Goal: Task Accomplishment & Management: Manage account settings

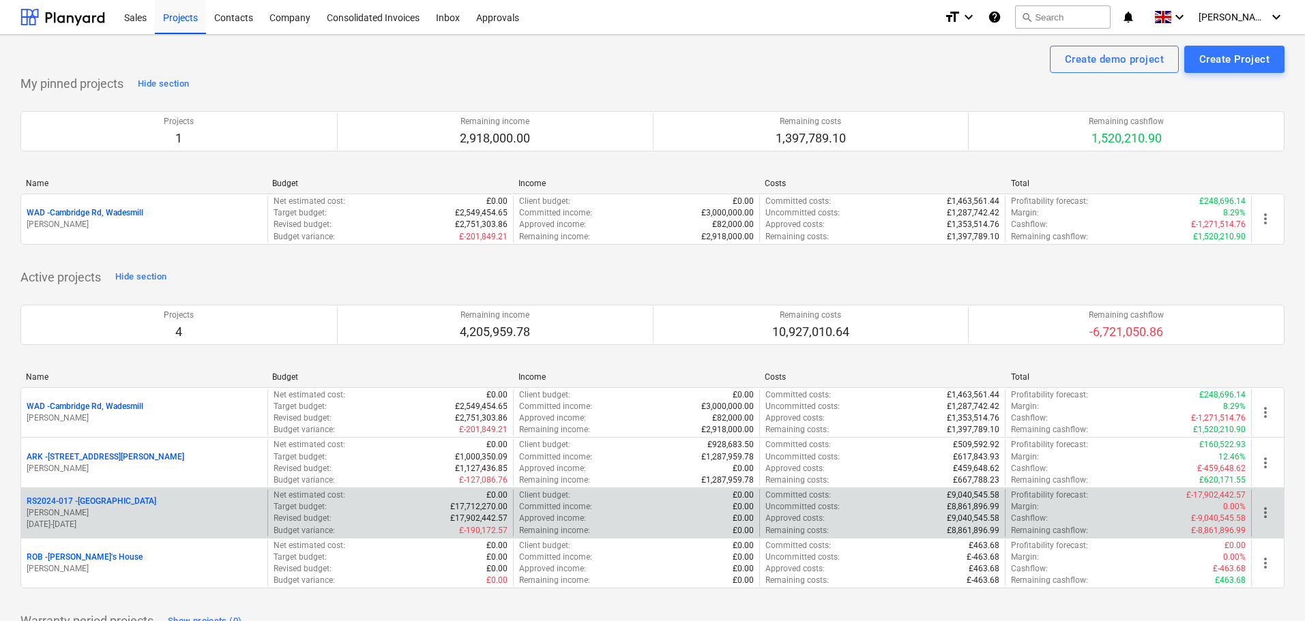
click at [110, 499] on p "RS2024-017 - [GEOGRAPHIC_DATA]" at bounding box center [92, 502] width 130 height 12
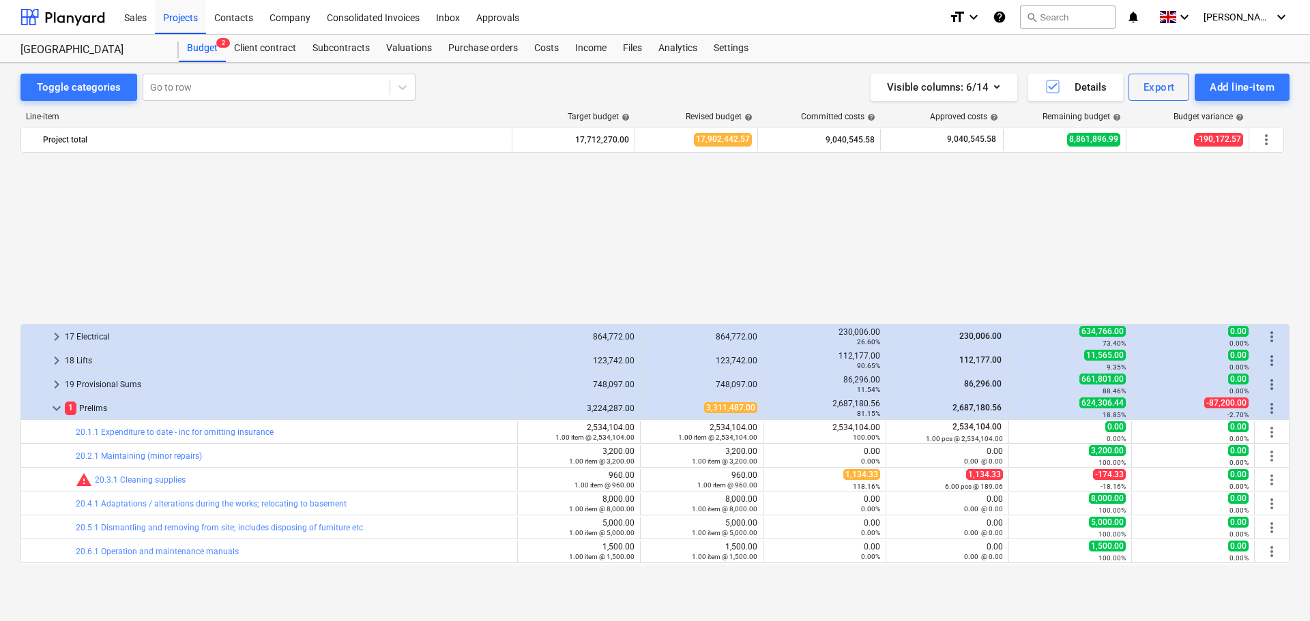
scroll to position [493, 0]
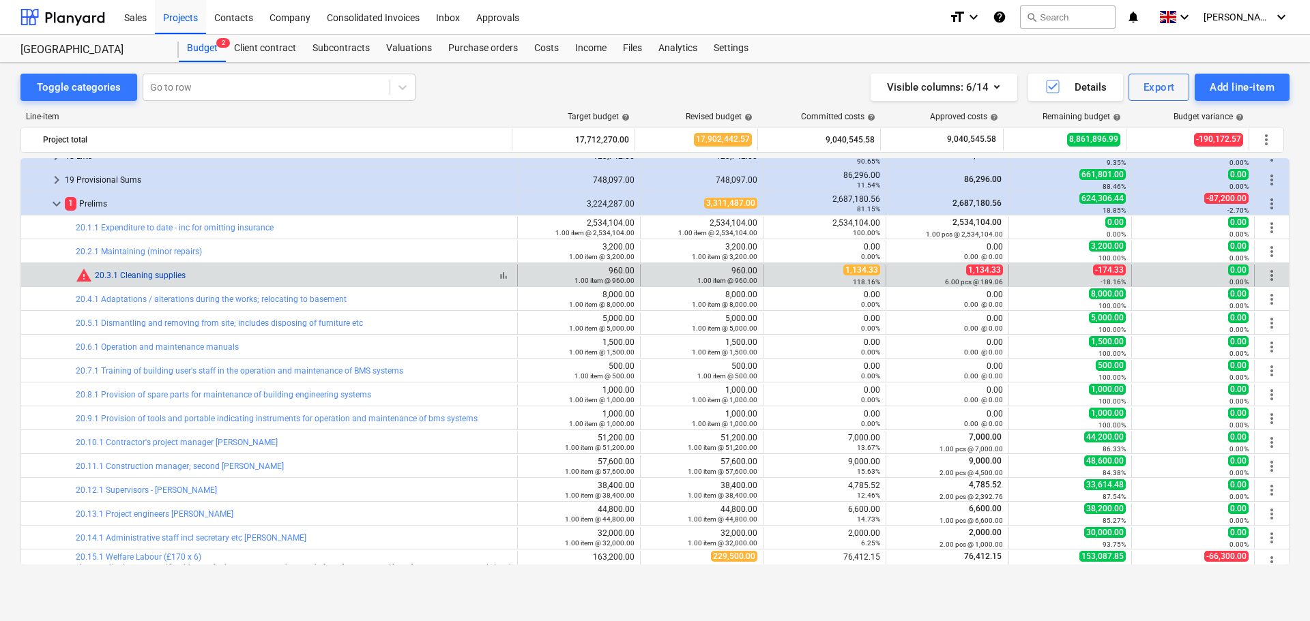
click at [147, 274] on link "20.3.1 Cleaning supplies" at bounding box center [140, 276] width 91 height 10
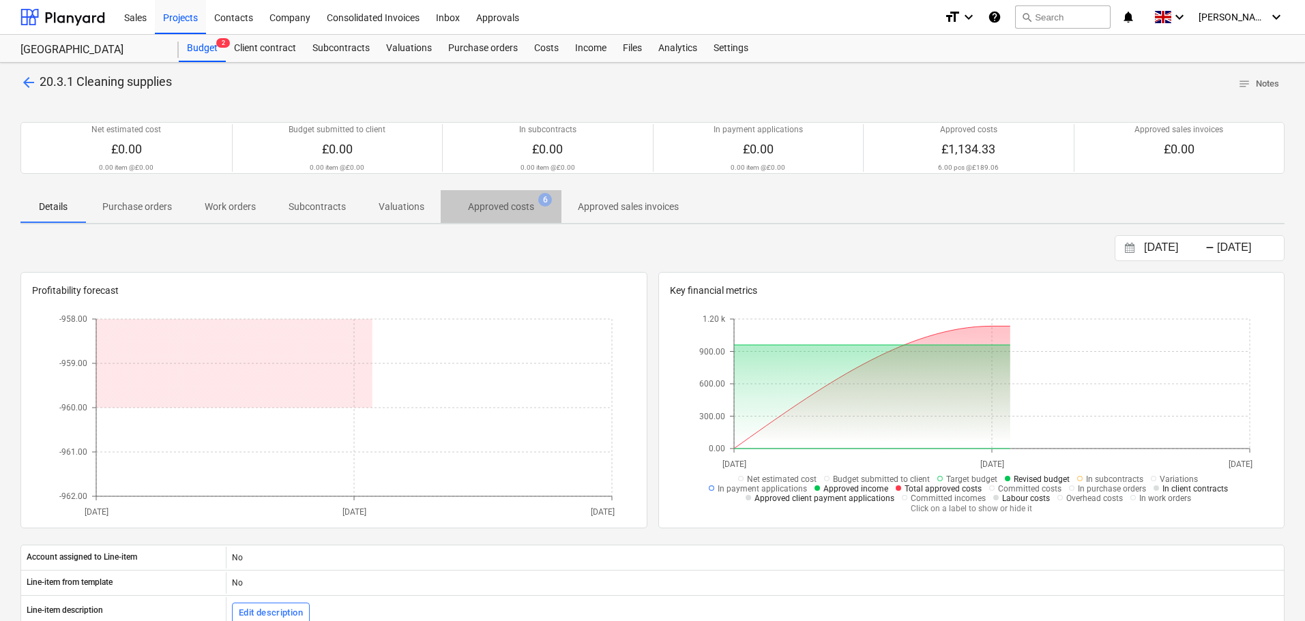
click at [520, 205] on p "Approved costs" at bounding box center [501, 207] width 66 height 14
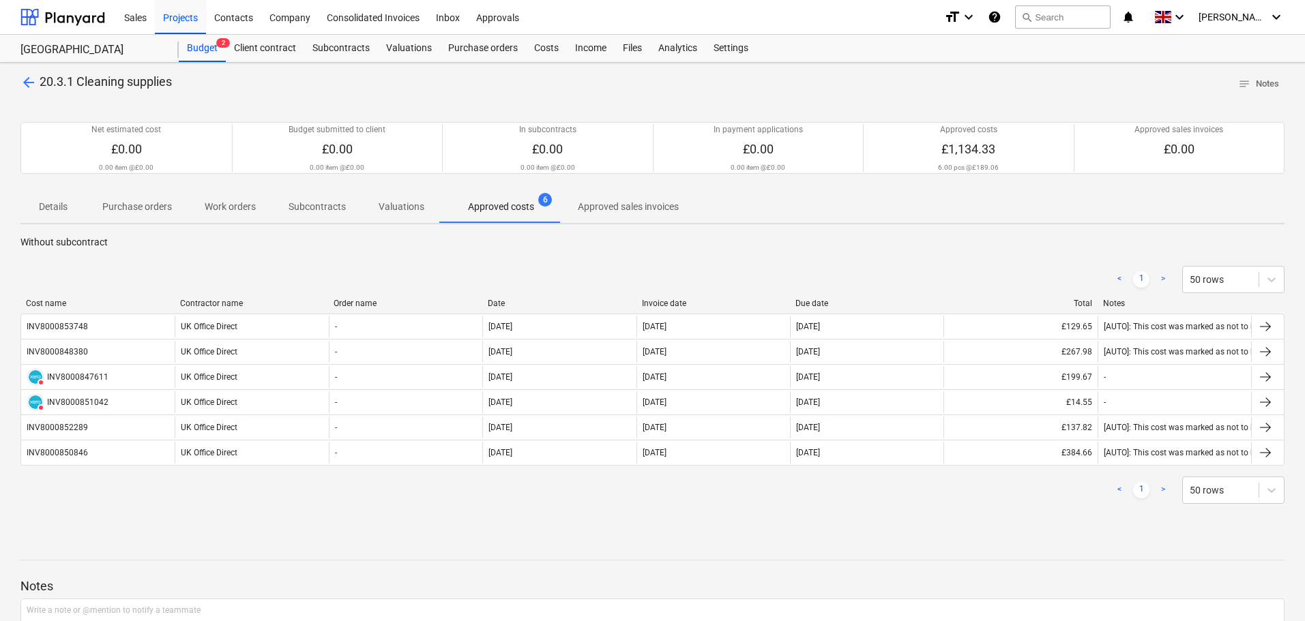
click at [32, 78] on span "arrow_back" at bounding box center [28, 82] width 16 height 16
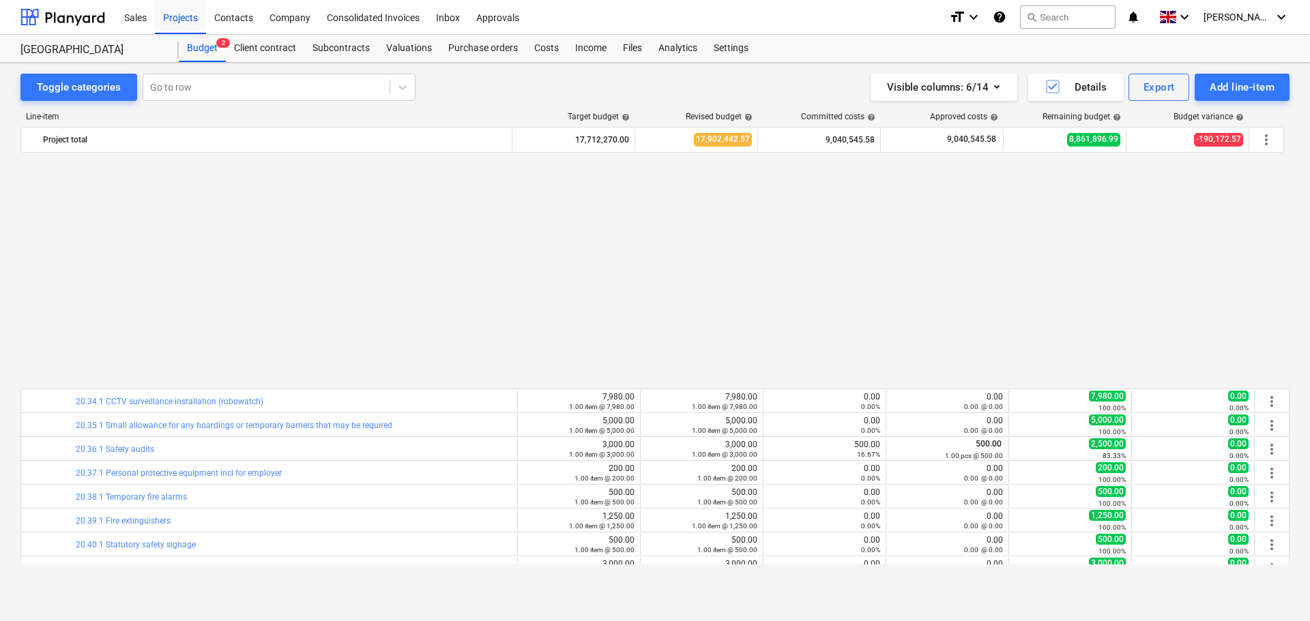
scroll to position [1379, 0]
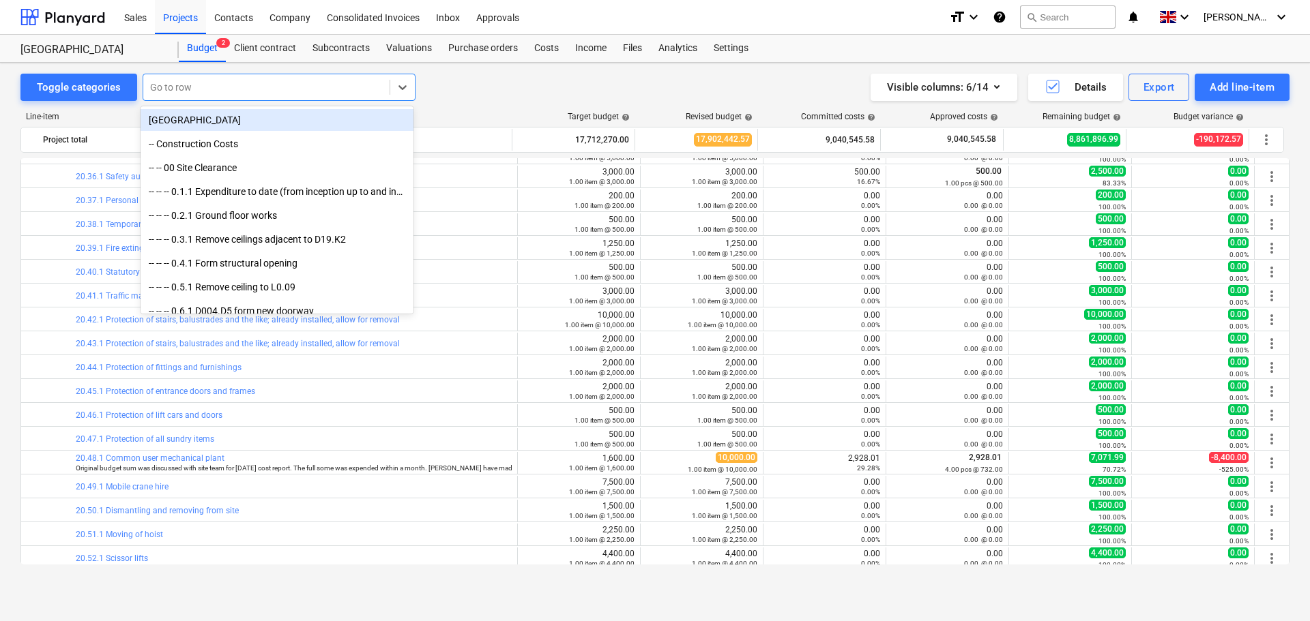
click at [178, 86] on div at bounding box center [266, 87] width 233 height 14
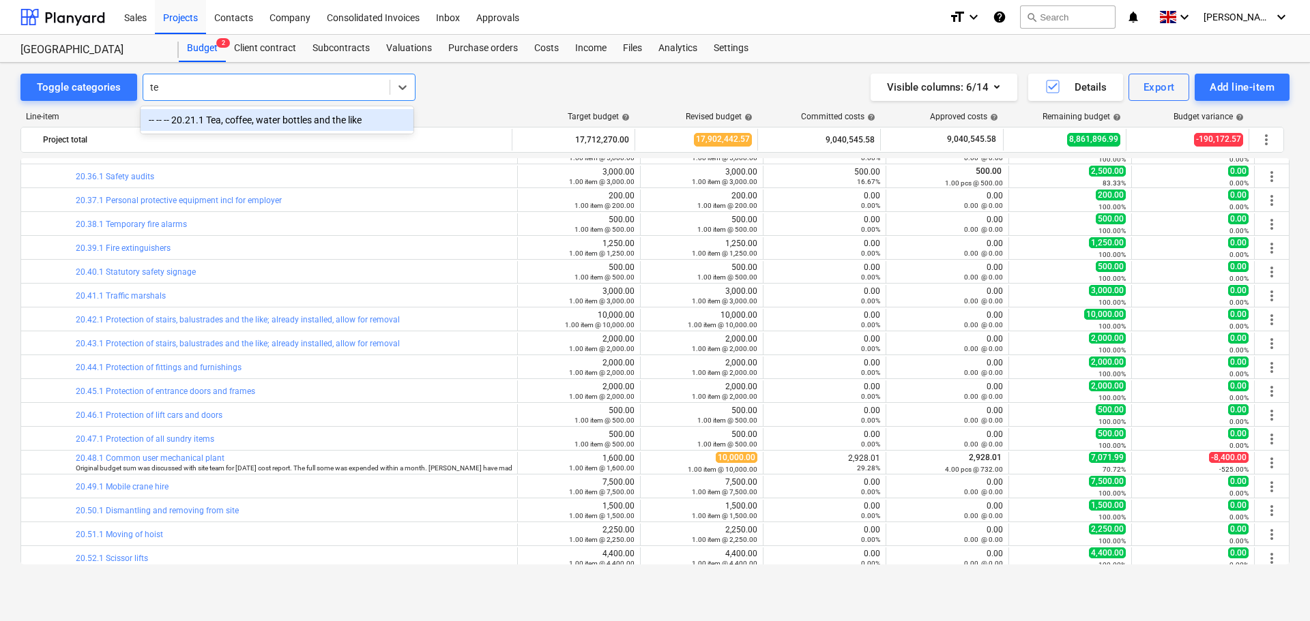
type input "tea"
click at [280, 121] on div "-- -- -- 20.21.1 Tea, coffee, water bottles and the like" at bounding box center [277, 120] width 273 height 22
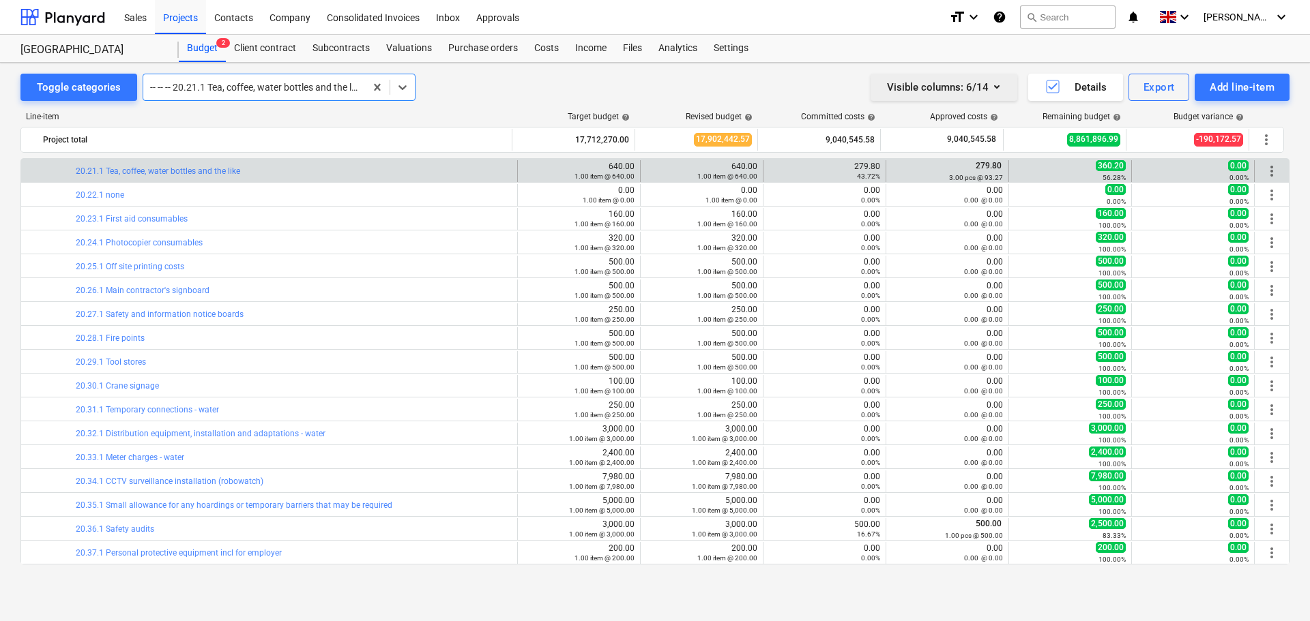
click at [1000, 85] on icon "button" at bounding box center [996, 86] width 16 height 16
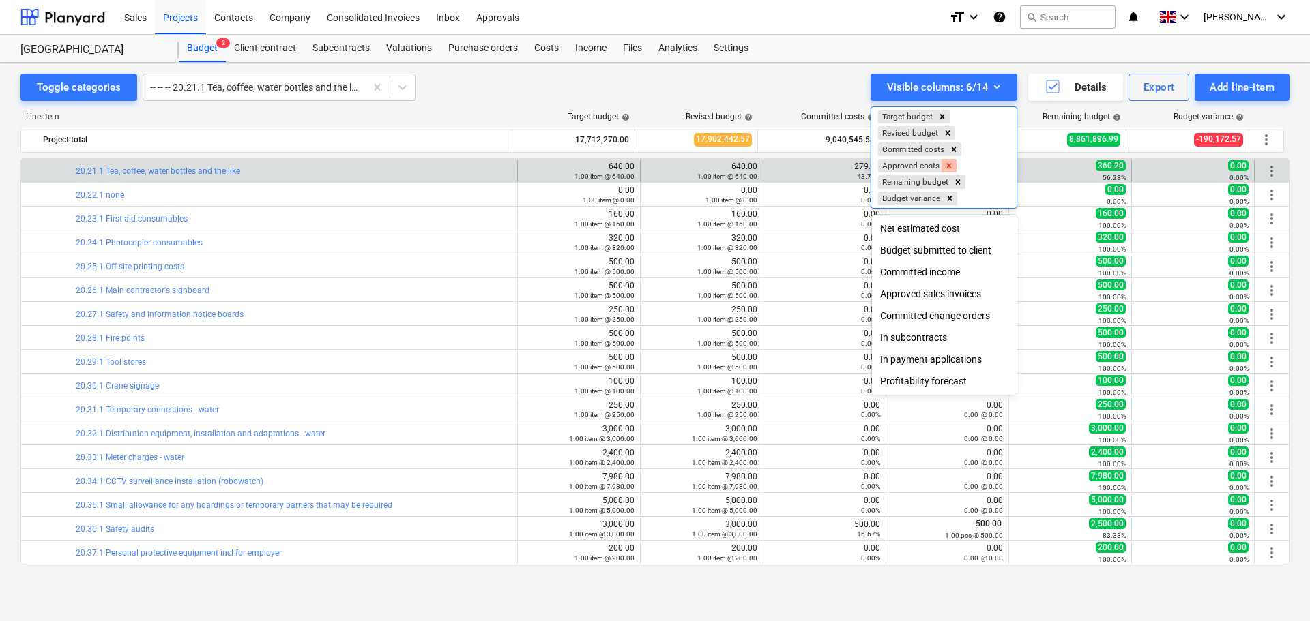
click at [950, 165] on icon "Remove Approved costs" at bounding box center [949, 165] width 5 height 5
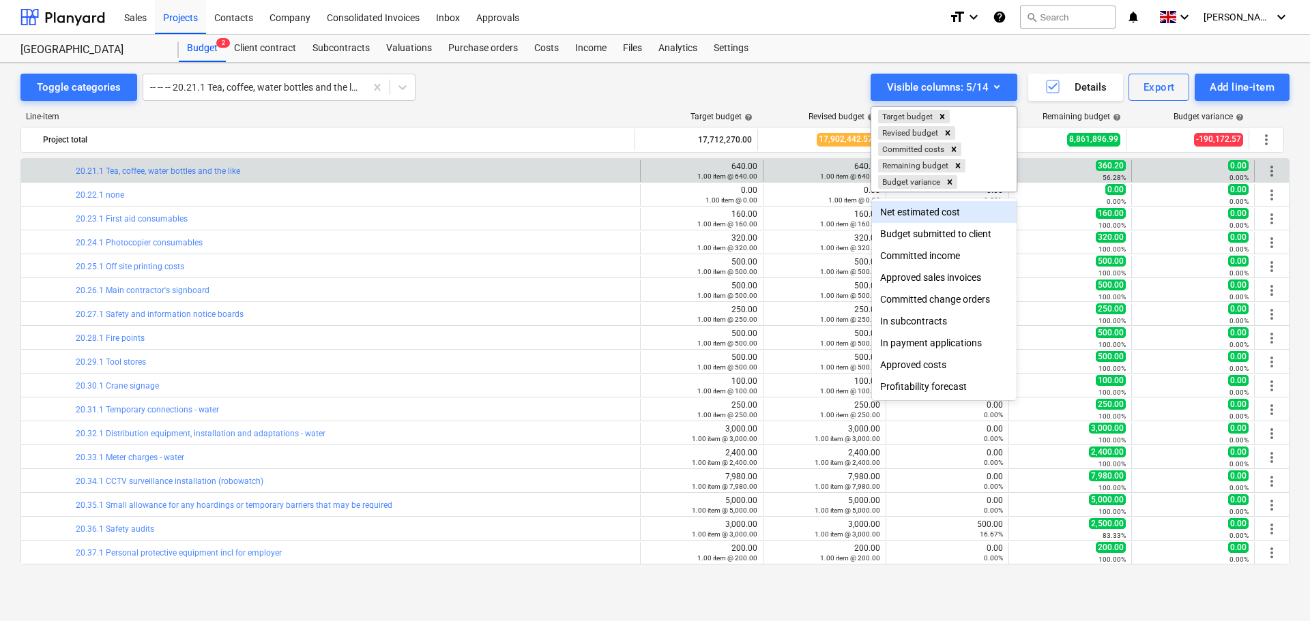
click at [785, 83] on div at bounding box center [655, 310] width 1310 height 621
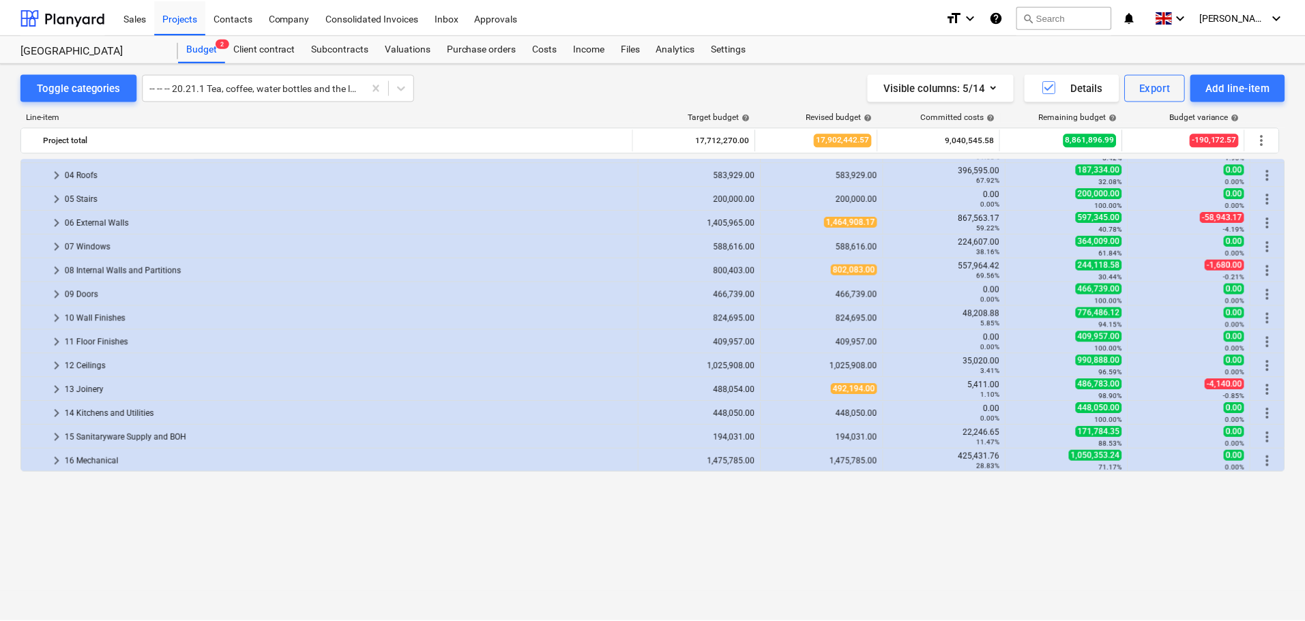
scroll to position [0, 0]
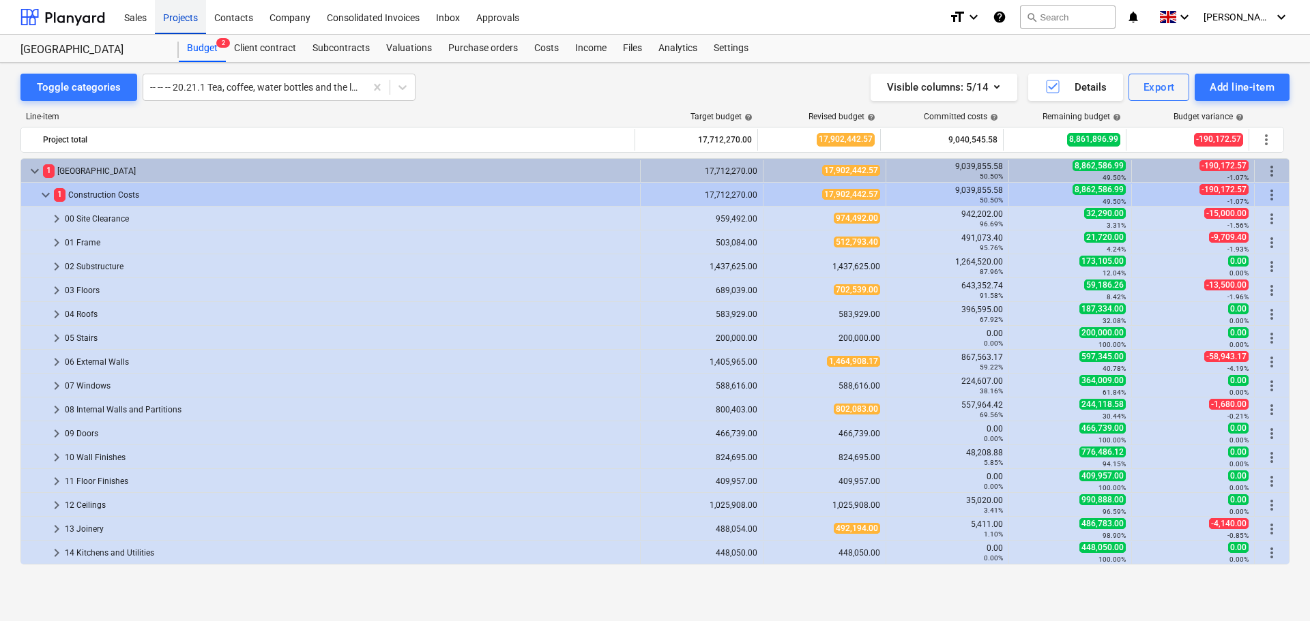
click at [171, 14] on div "Projects" at bounding box center [180, 16] width 51 height 35
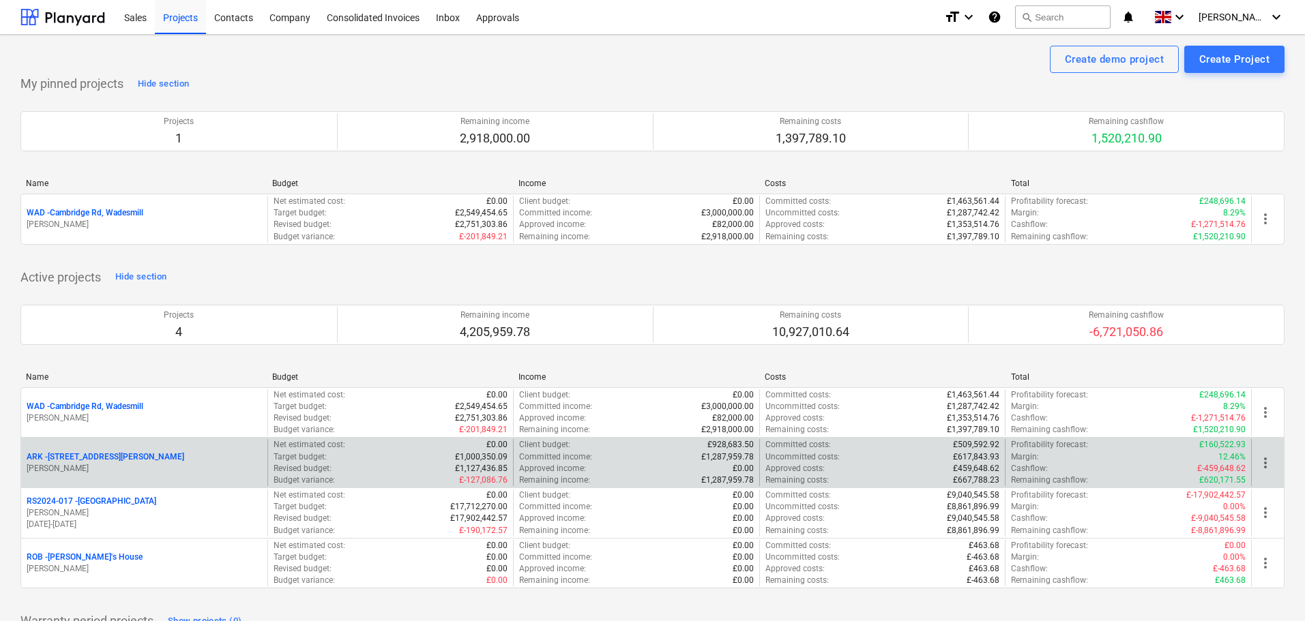
click at [91, 456] on p "ARK - 2 Galley [PERSON_NAME]" at bounding box center [106, 458] width 158 height 12
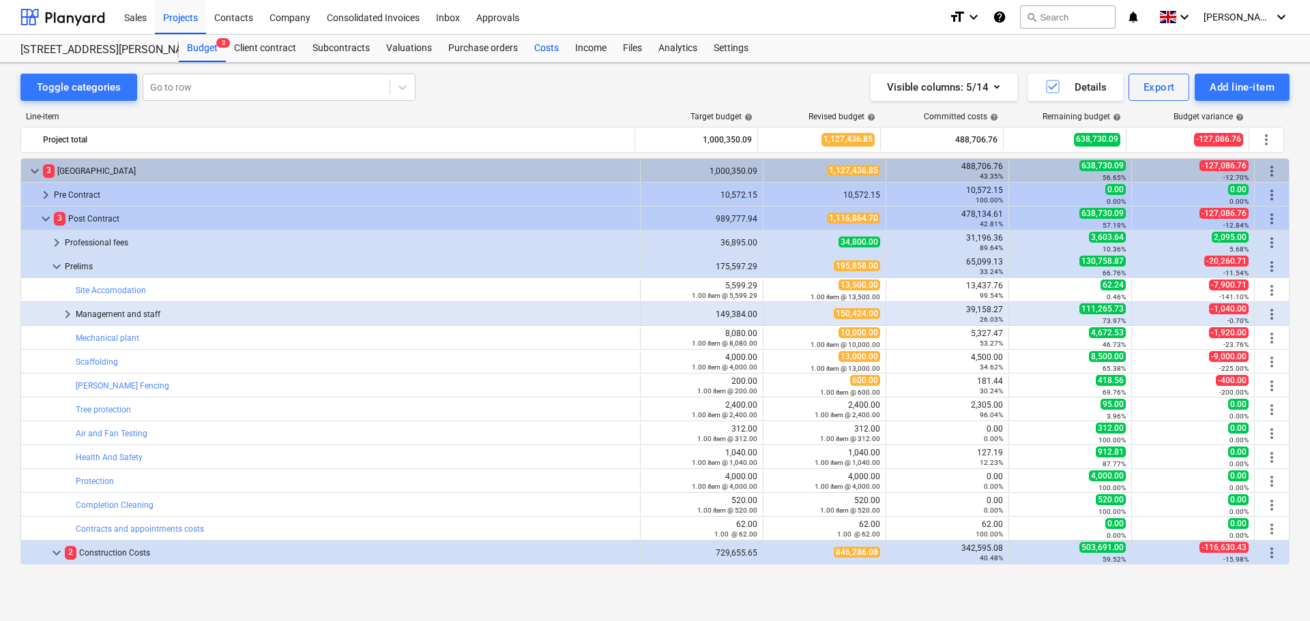
click at [551, 38] on div "Costs" at bounding box center [546, 48] width 41 height 27
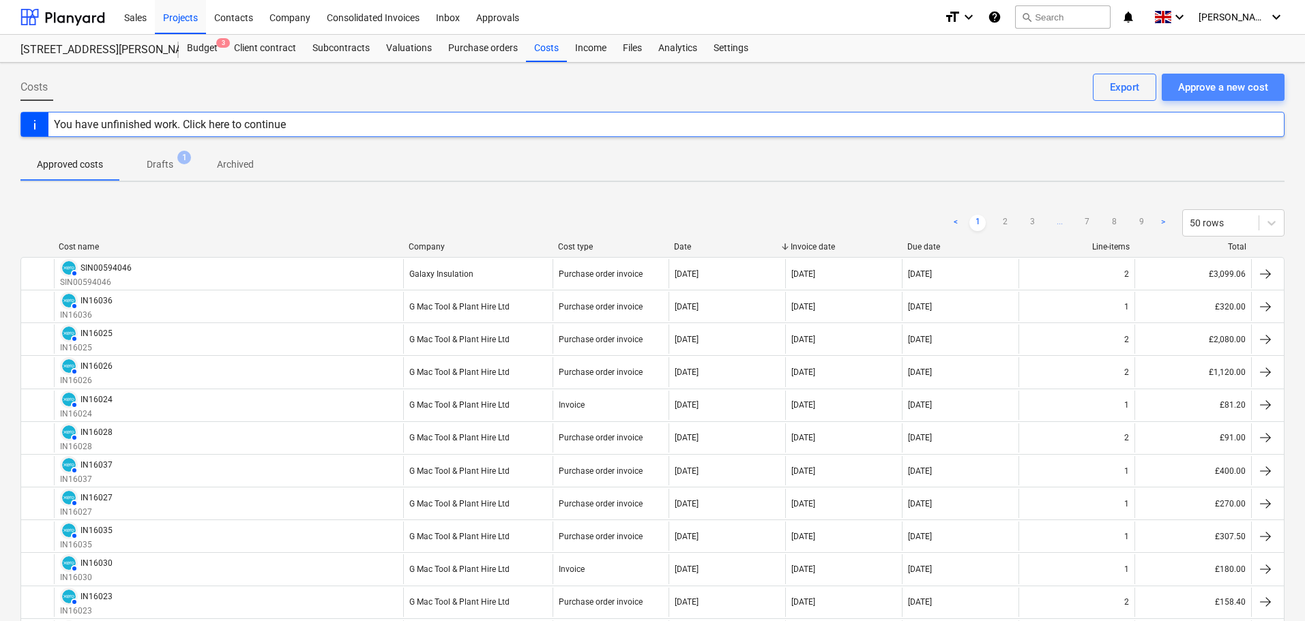
click at [1224, 85] on div "Approve a new cost" at bounding box center [1223, 87] width 90 height 18
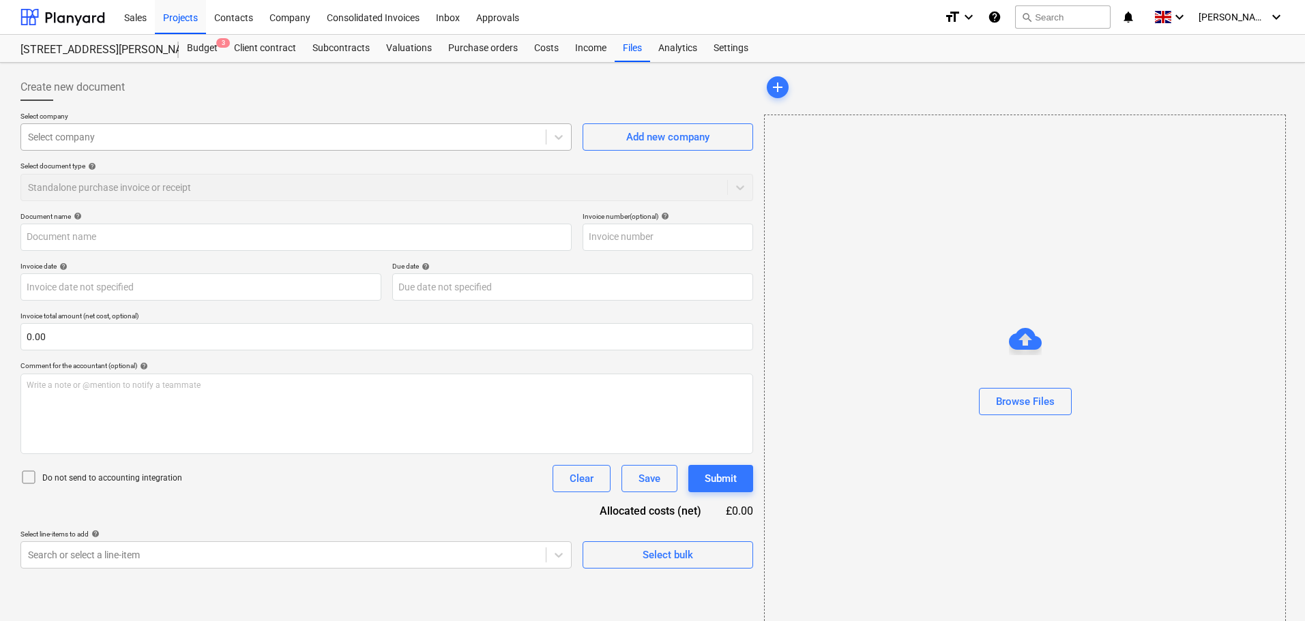
type input "1028763959_1.pdf"
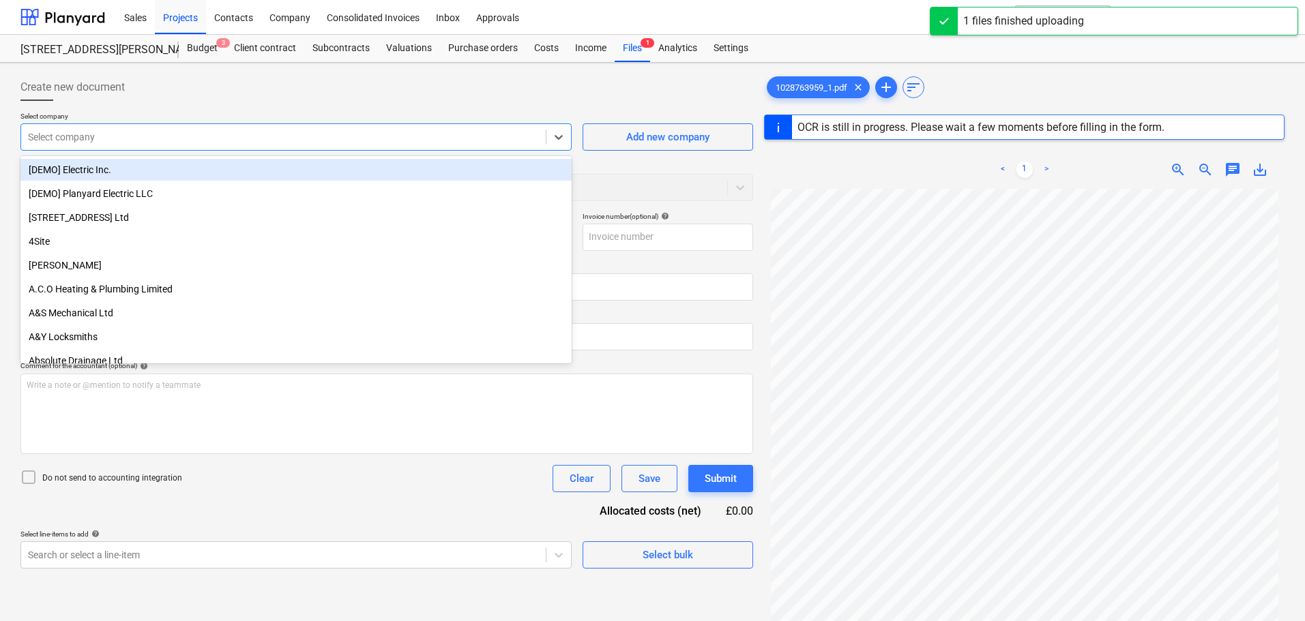
click at [102, 132] on div at bounding box center [283, 137] width 511 height 14
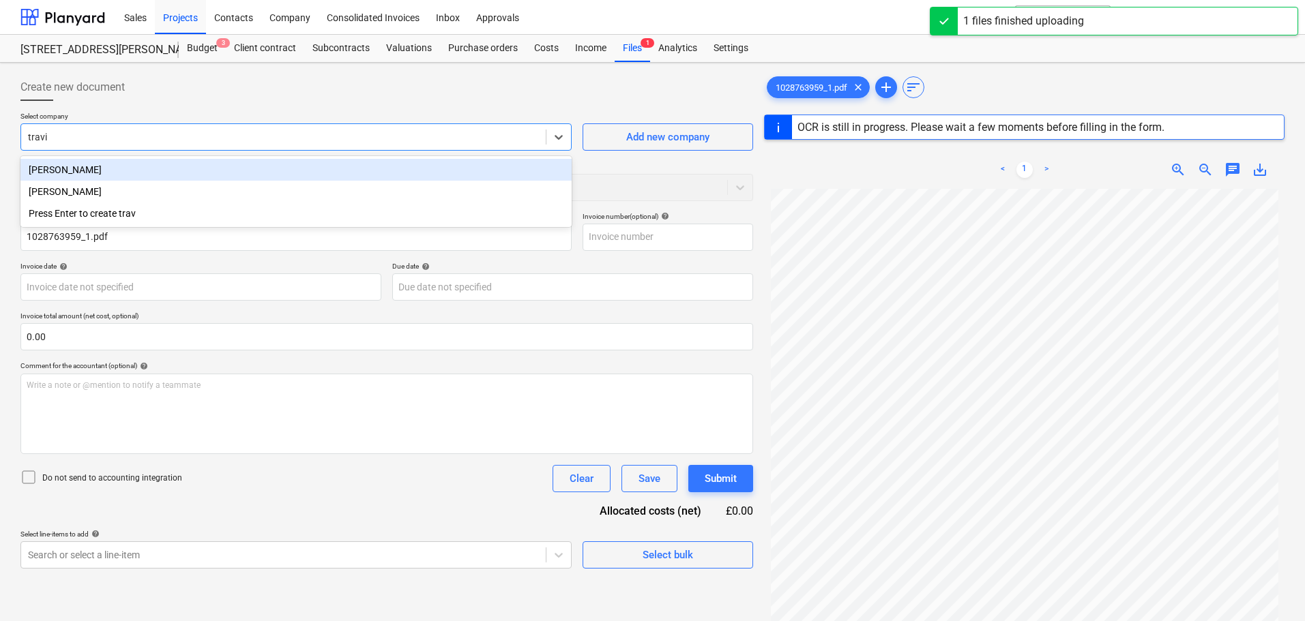
type input "[PERSON_NAME]"
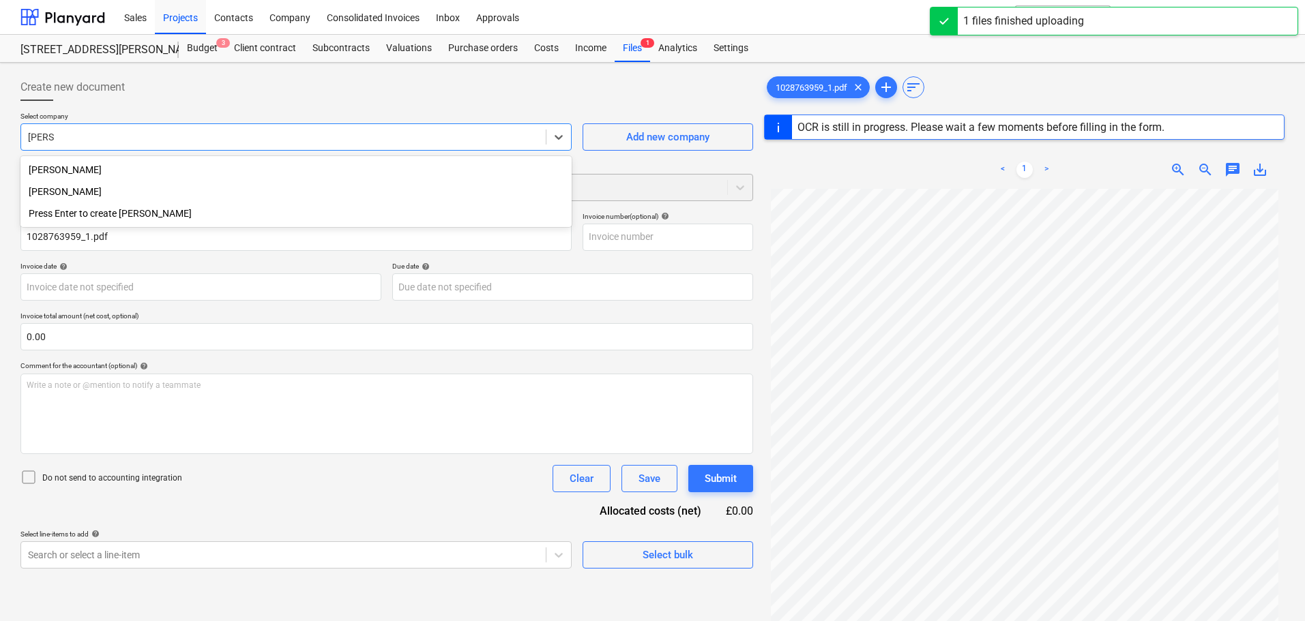
click at [107, 188] on div "[PERSON_NAME]" at bounding box center [295, 192] width 551 height 22
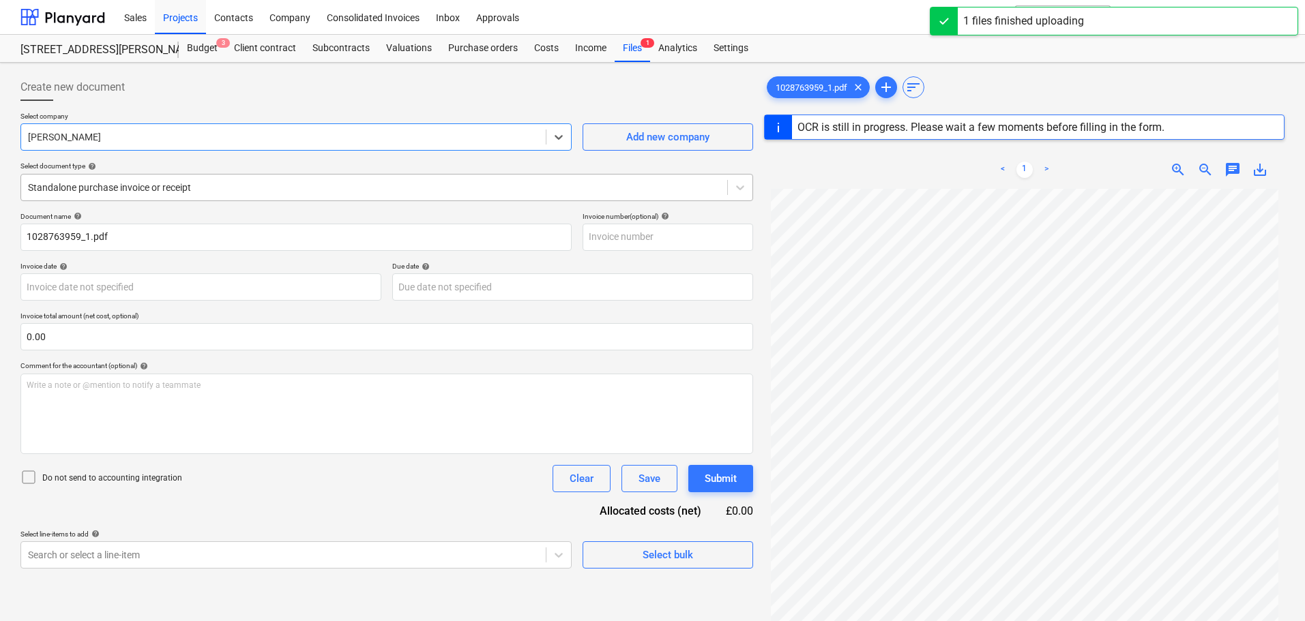
click at [114, 194] on div at bounding box center [374, 188] width 692 height 14
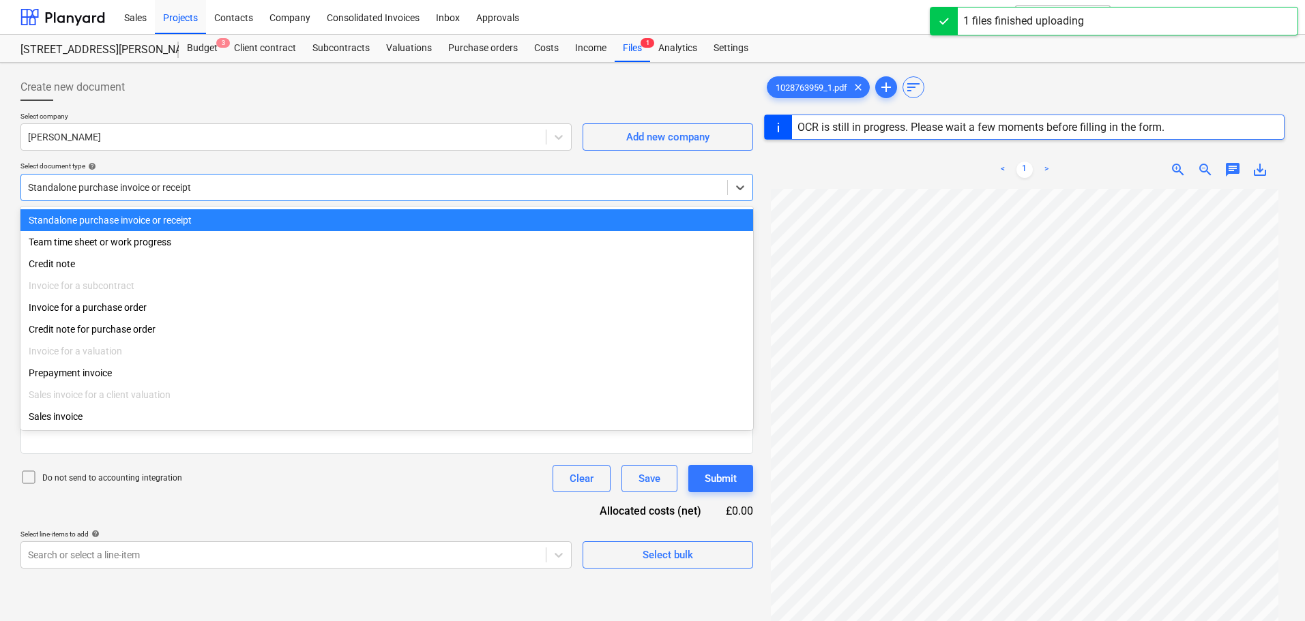
type input "1028763959"
type input "[DATE]"
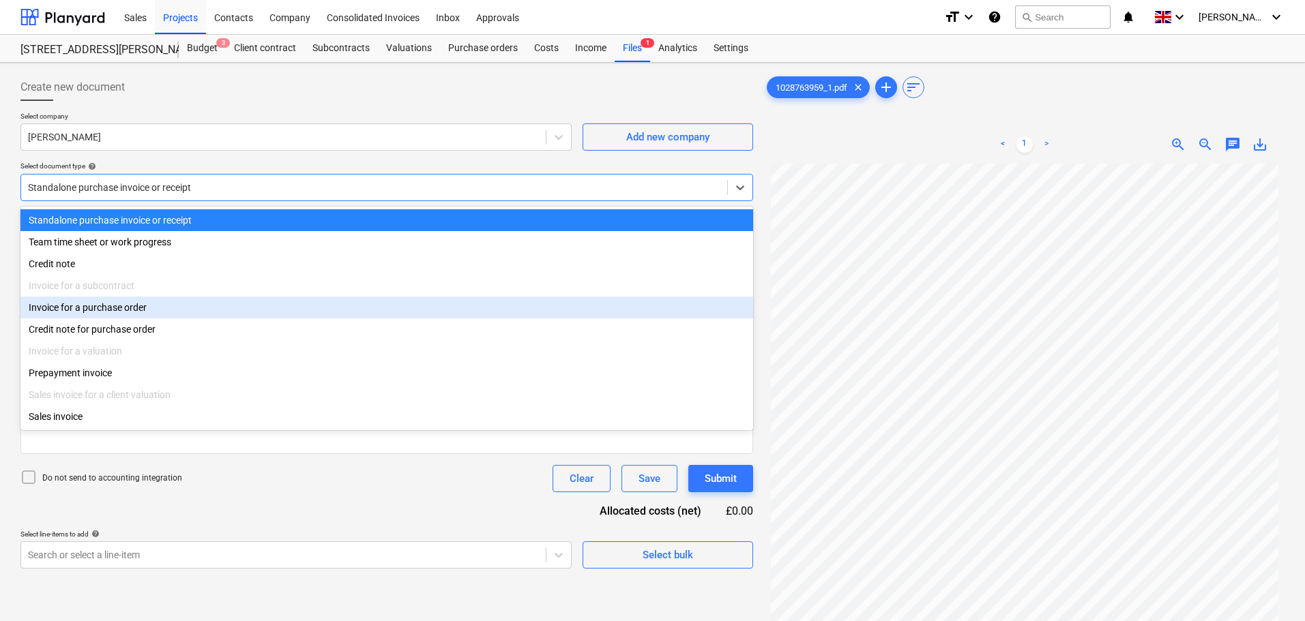
click at [80, 310] on div "Invoice for a purchase order" at bounding box center [386, 308] width 733 height 22
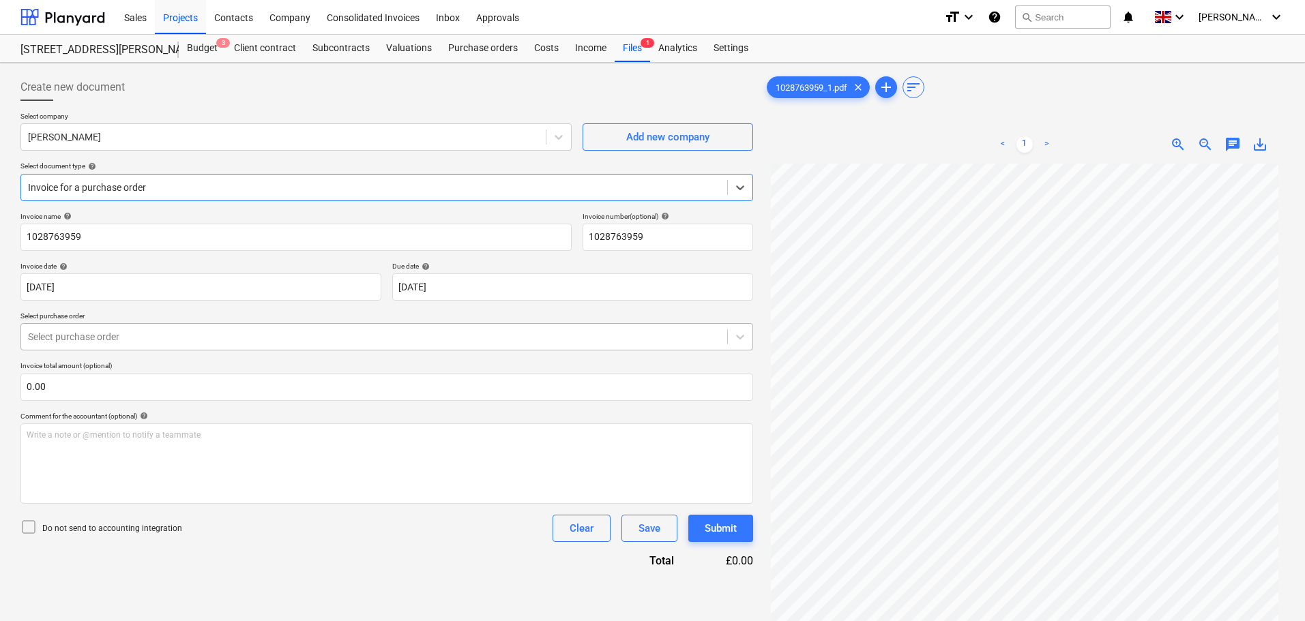
click at [95, 332] on div at bounding box center [374, 337] width 692 height 14
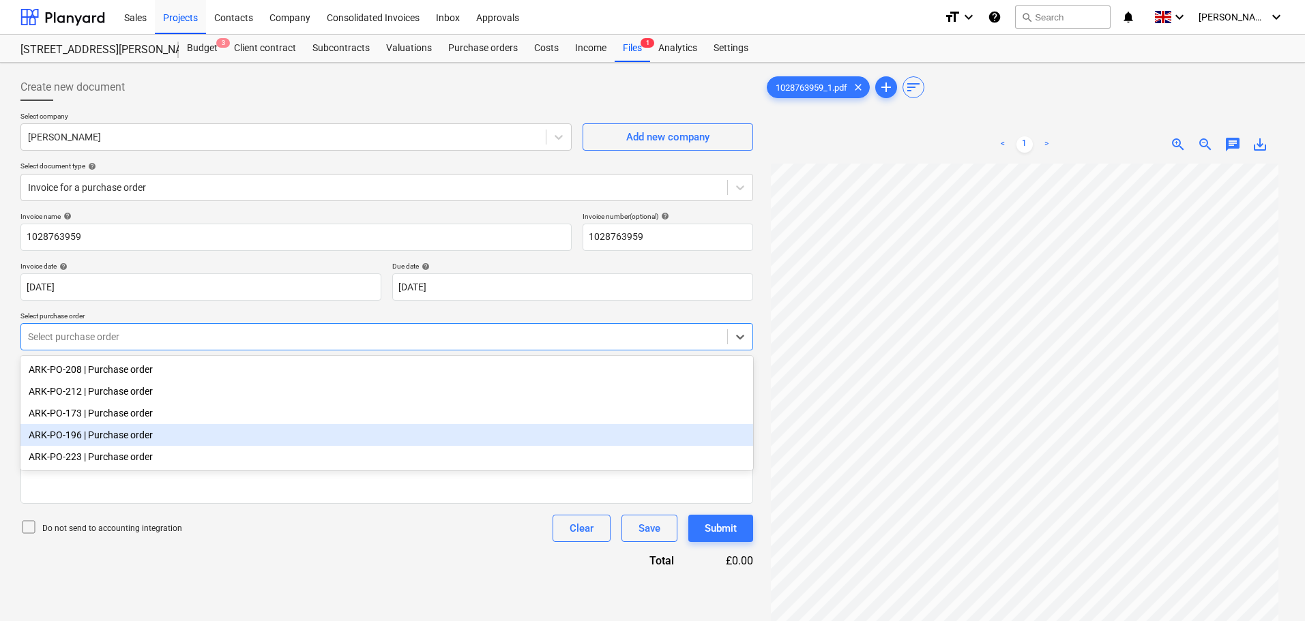
click at [83, 439] on div "ARK-PO-196 | Purchase order" at bounding box center [386, 435] width 733 height 22
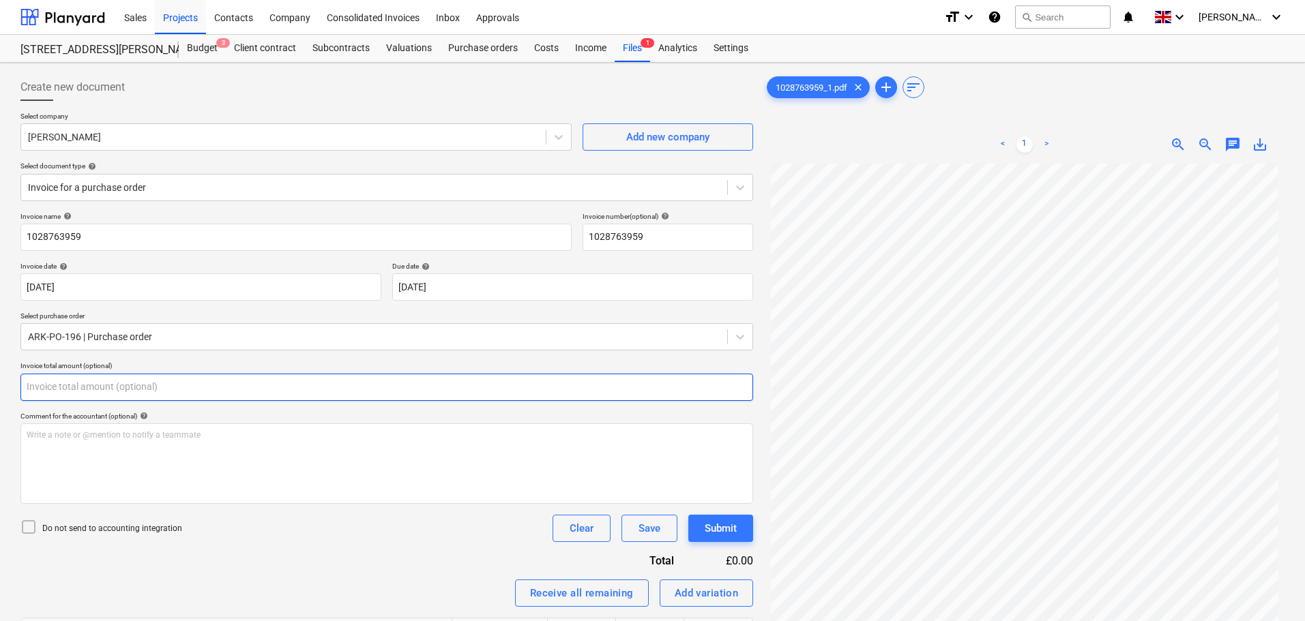
click at [144, 391] on input "text" at bounding box center [386, 387] width 733 height 27
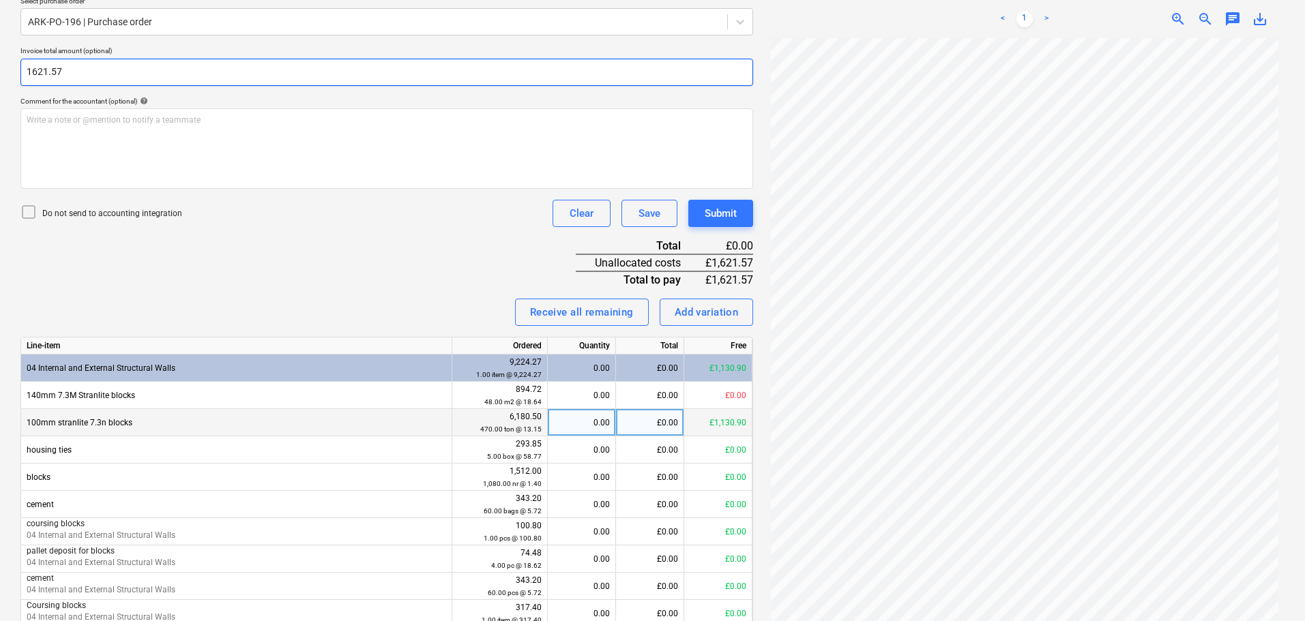
scroll to position [341, 0]
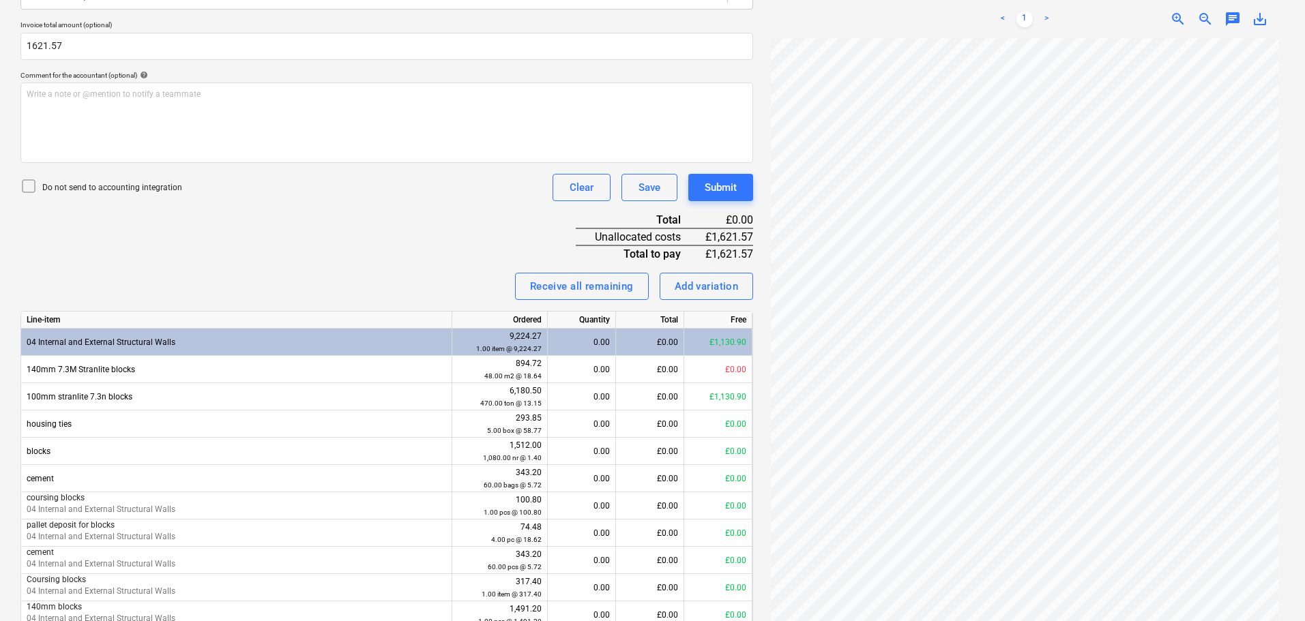
type input "1,621.57"
click at [357, 244] on div "Invoice name help 1028763959 Invoice number (optional) help 1028763959 Invoice …" at bounding box center [386, 299] width 733 height 857
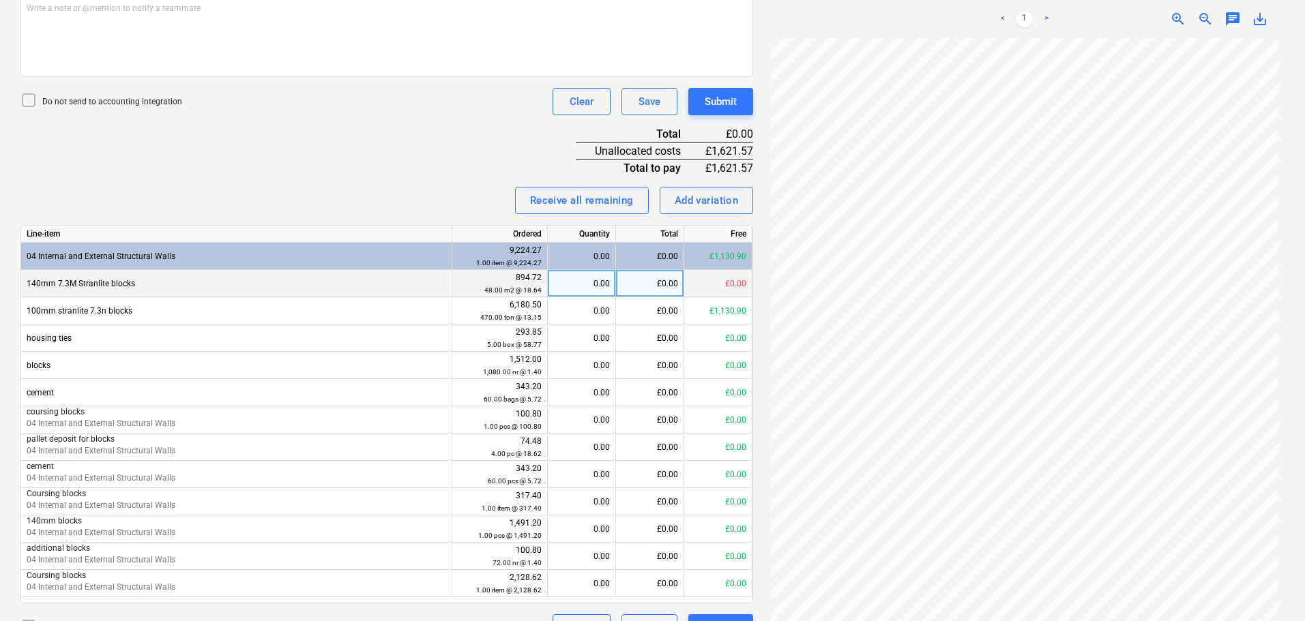
scroll to position [458, 0]
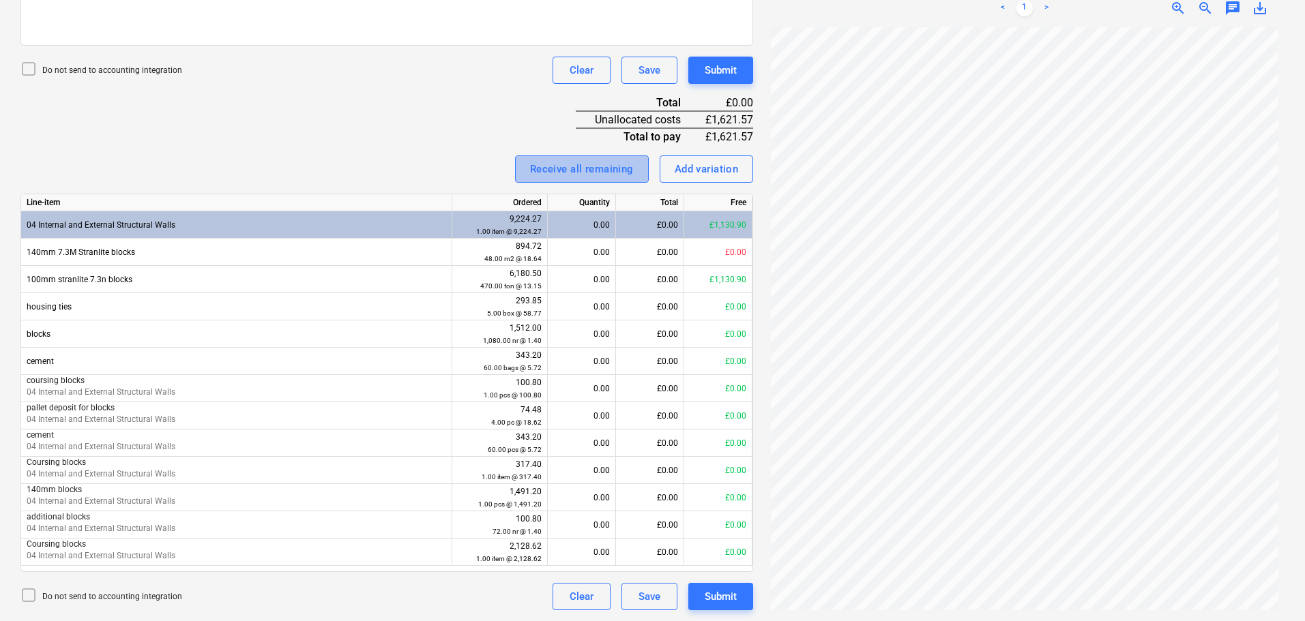
click at [604, 173] on div "Receive all remaining" at bounding box center [582, 169] width 104 height 18
click at [463, 126] on div "Invoice name help 1028763959 Invoice number (optional) help 1028763959 Invoice …" at bounding box center [386, 182] width 733 height 857
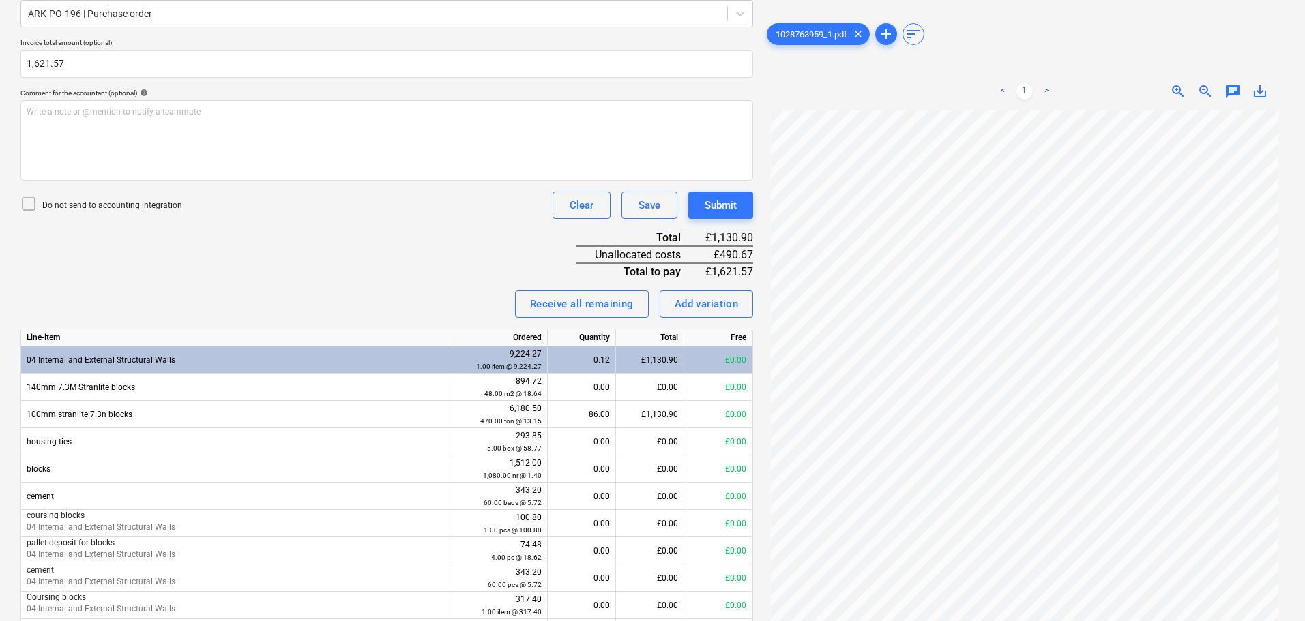
scroll to position [322, 0]
click at [711, 308] on div "Add variation" at bounding box center [707, 306] width 64 height 18
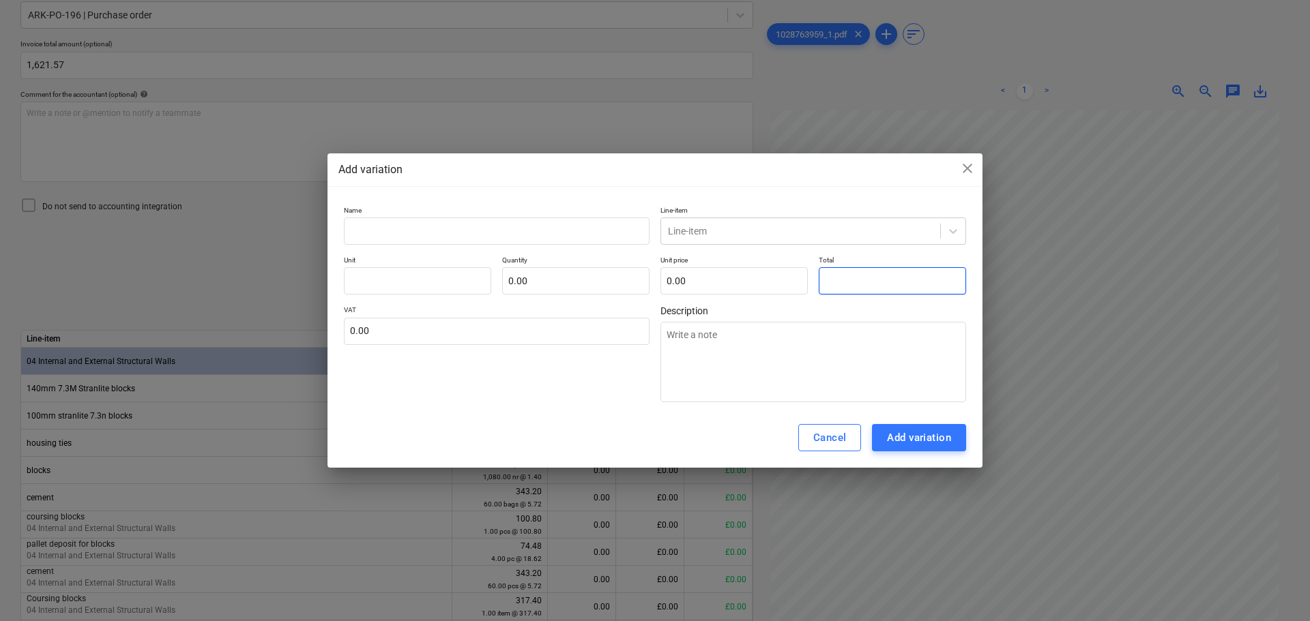
click at [862, 282] on input "text" at bounding box center [892, 280] width 147 height 27
type input "pcs"
type input "4"
type textarea "x"
type input "1.00"
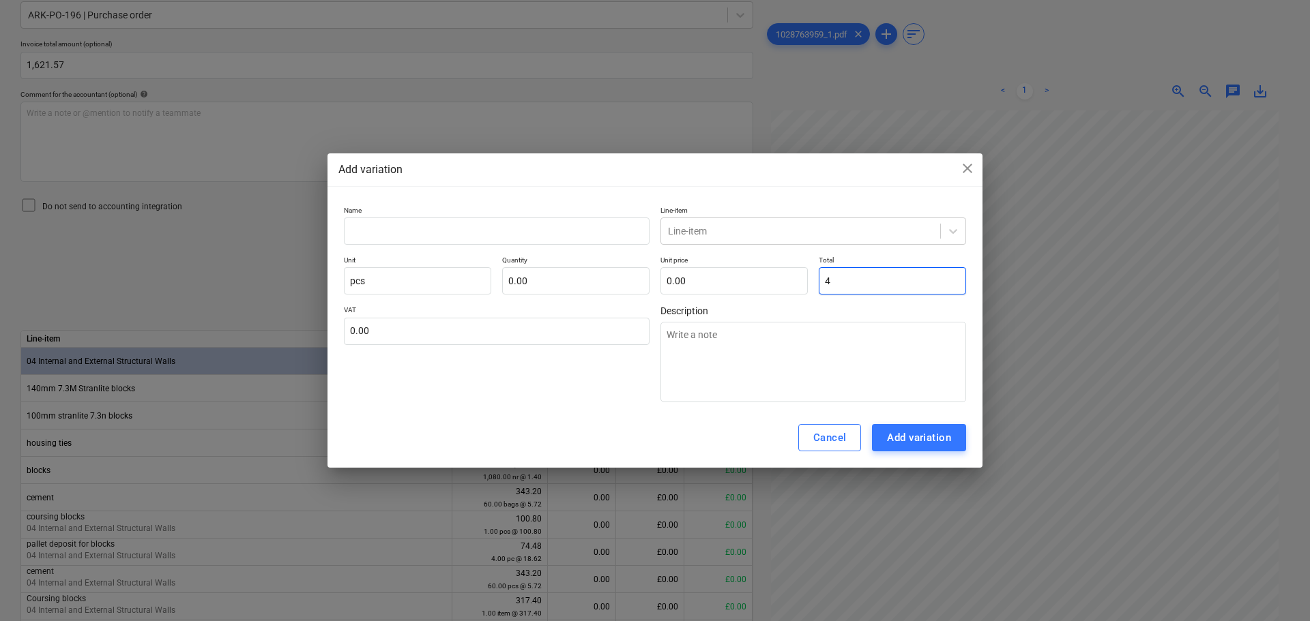
type input "4.00"
type input "49"
type textarea "x"
type input "49.00"
type input "490"
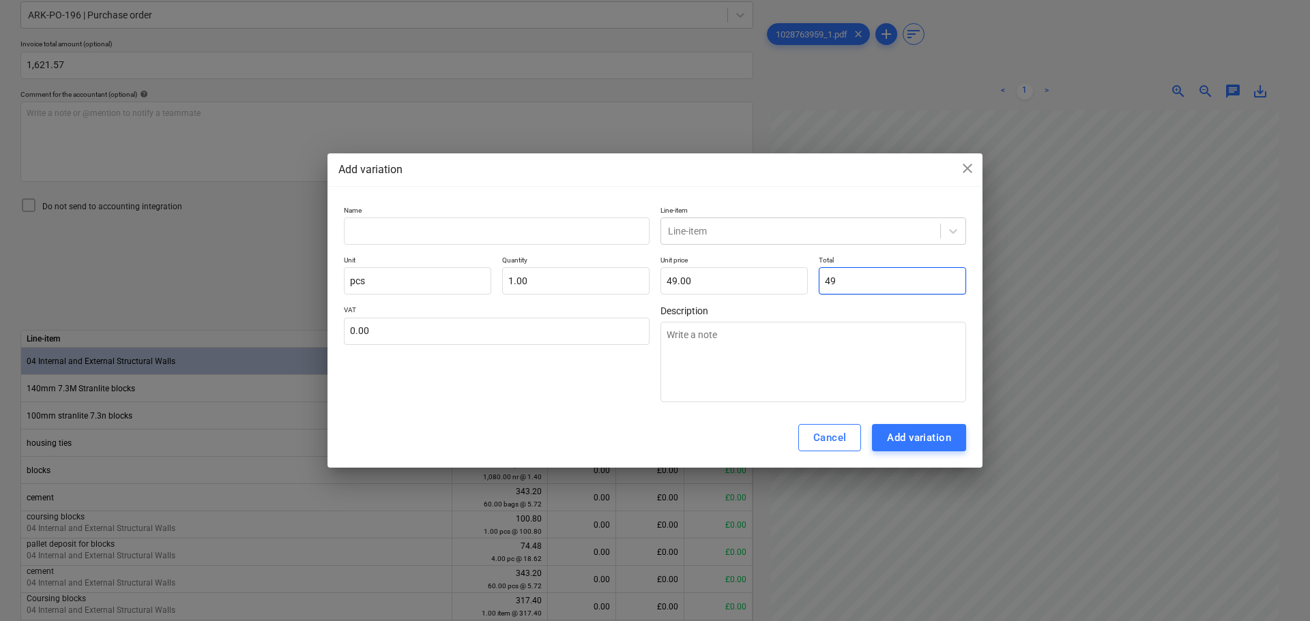
type textarea "x"
type input "490.00"
type input "490."
type textarea "x"
type input "490.6"
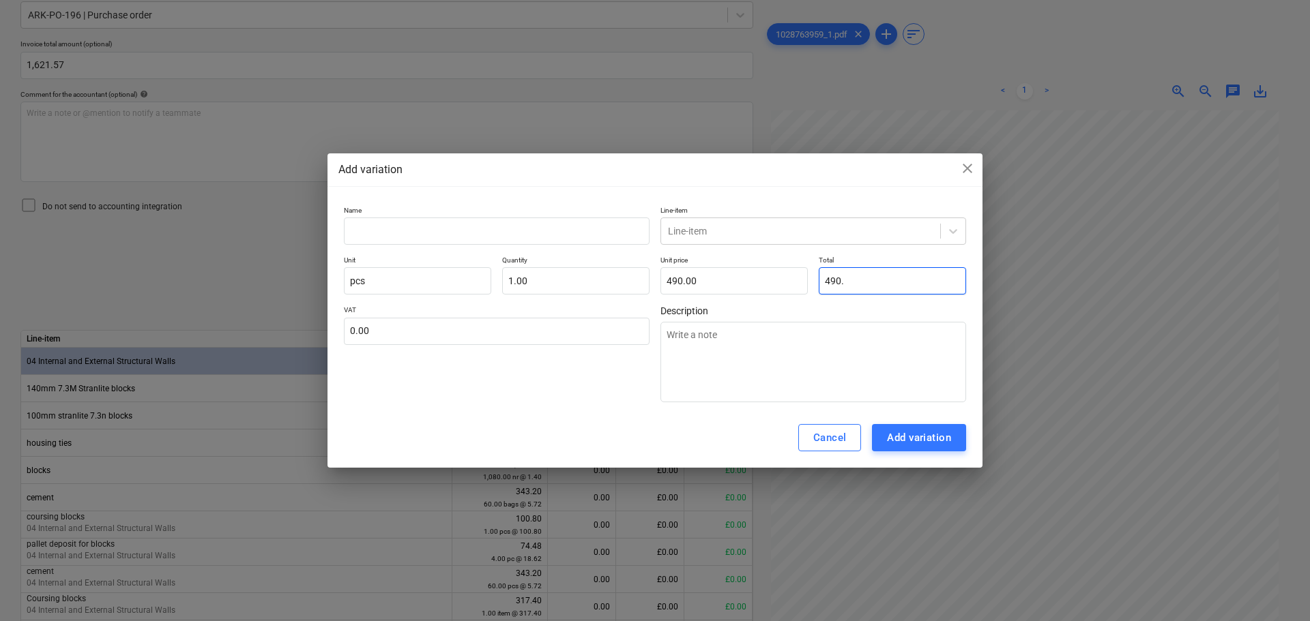
type textarea "x"
type input "490.60"
type input "490.67"
type textarea "x"
type input "490.67"
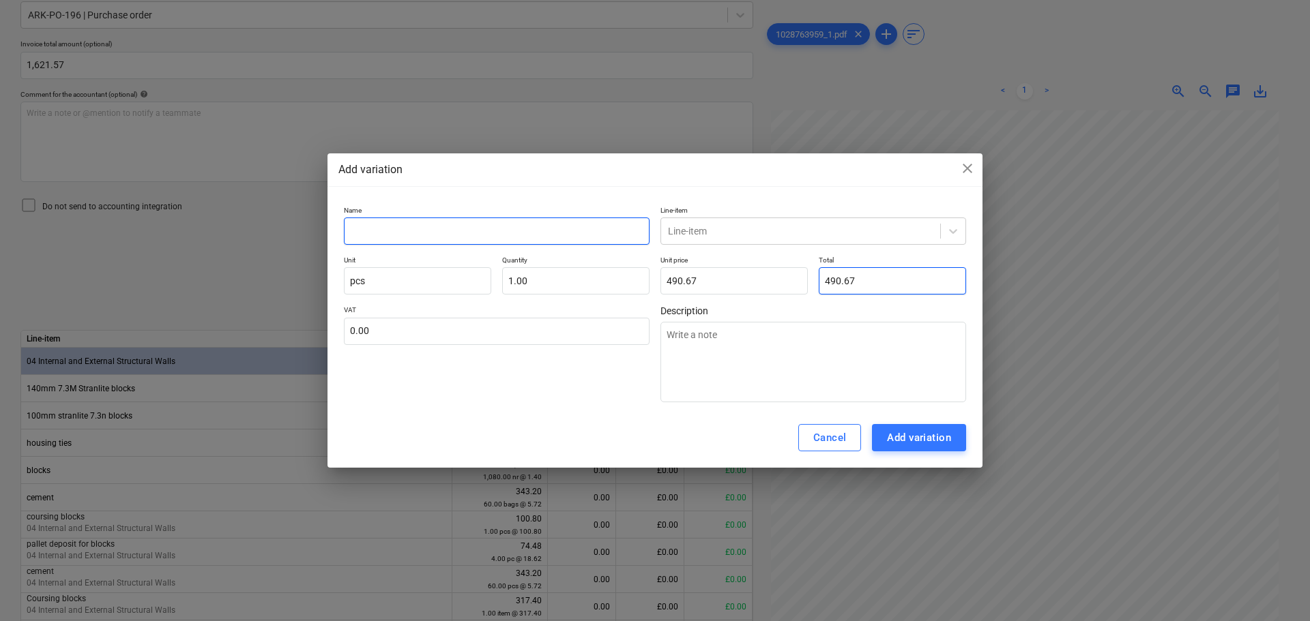
type input "490.67"
click at [540, 231] on input "text" at bounding box center [497, 231] width 306 height 27
type input "b"
type textarea "x"
type input "bl"
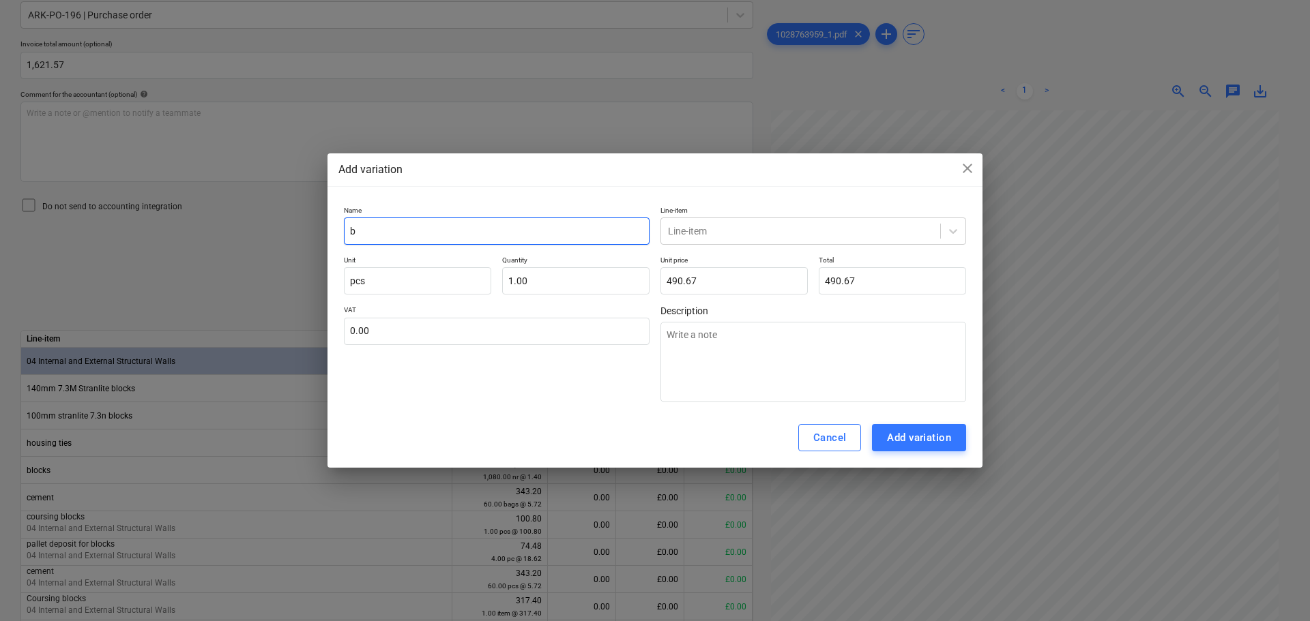
type textarea "x"
type input "blo"
type textarea "x"
type input "bloc"
type textarea "x"
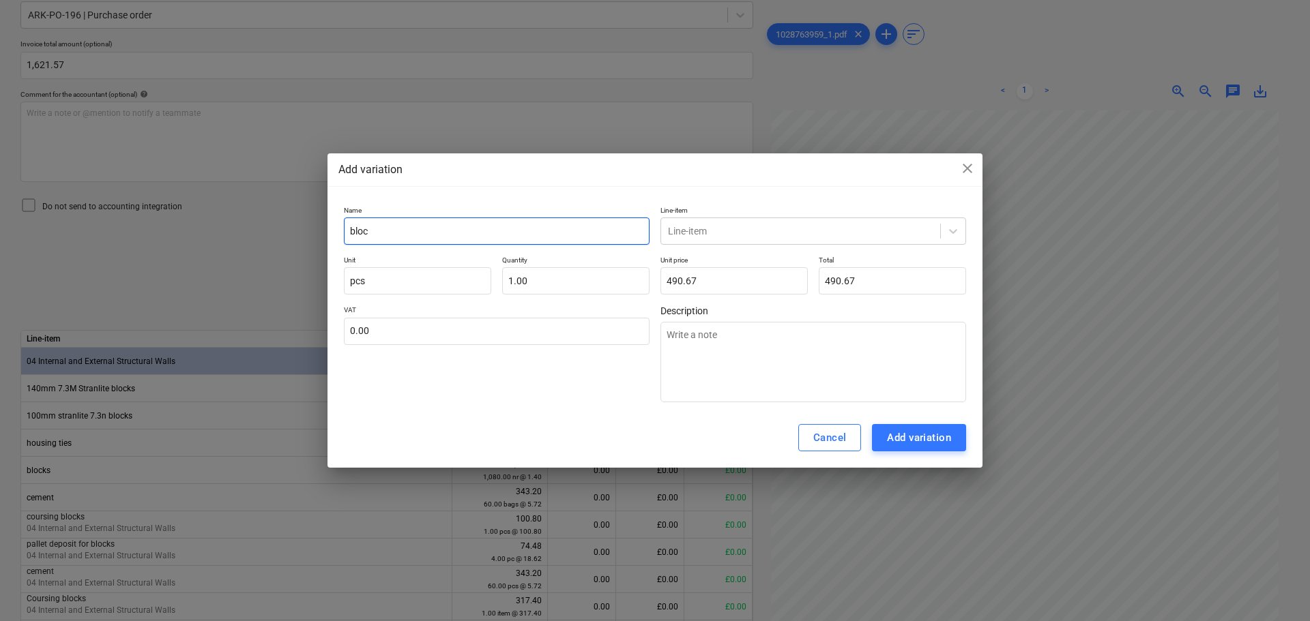
type input "block"
type textarea "x"
type input "blocks"
type textarea "x"
type input "blocks"
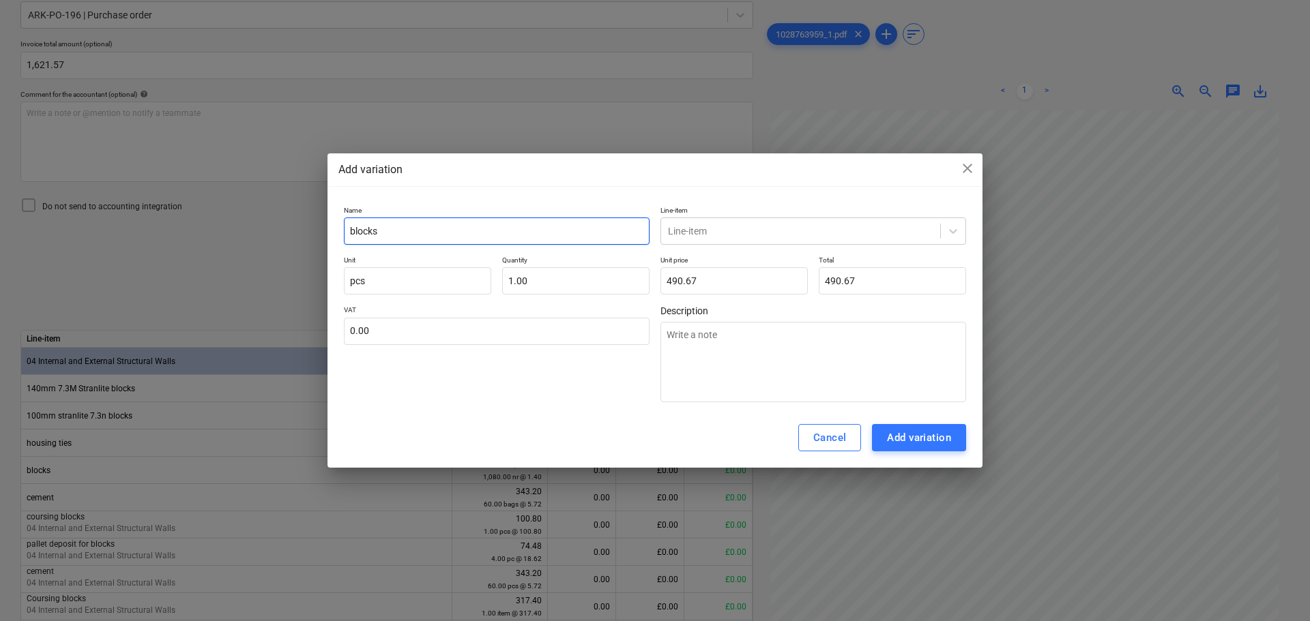
type textarea "x"
type input "blocks 1"
type textarea "x"
type input "blocks 14"
type textarea "x"
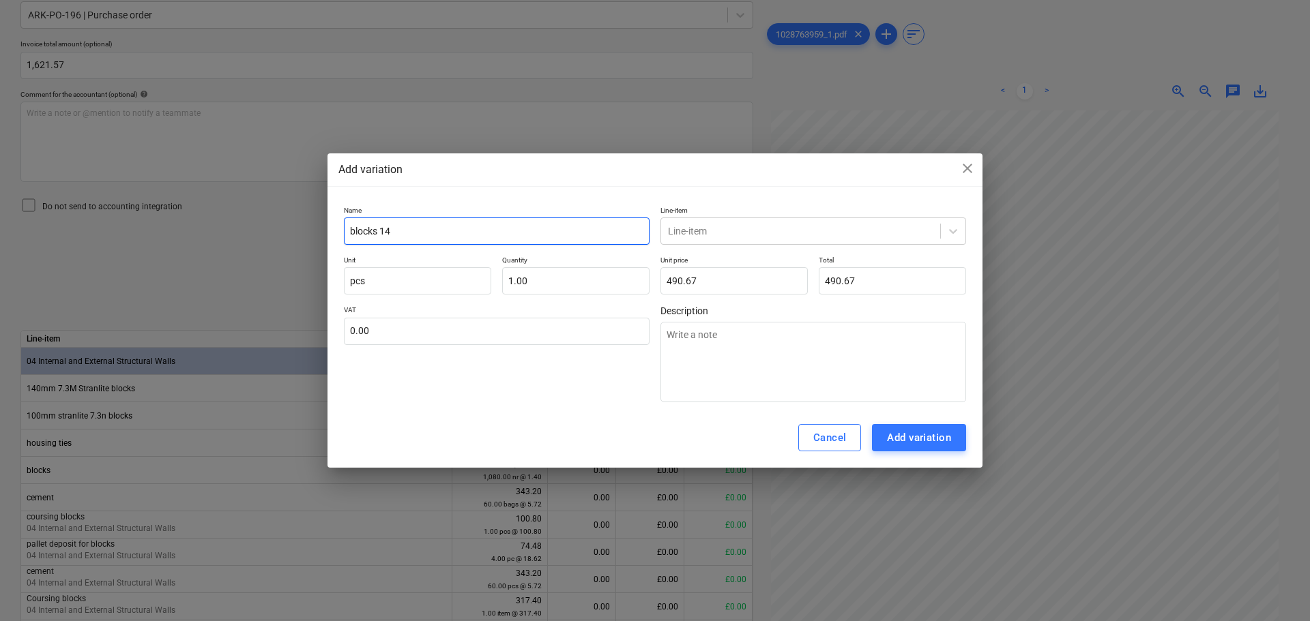
type input "blocks 140"
type textarea "x"
type input "blocks 140m"
type textarea "x"
type input "blocks 140mm"
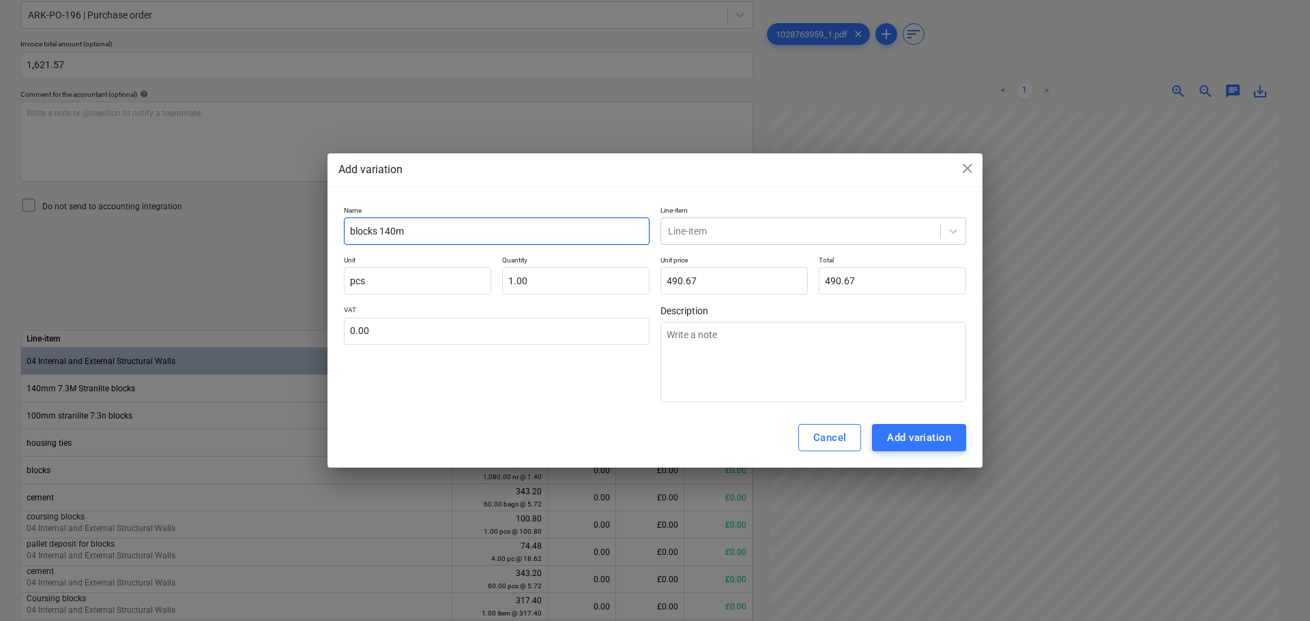
type textarea "x"
type input "blocks 140mm"
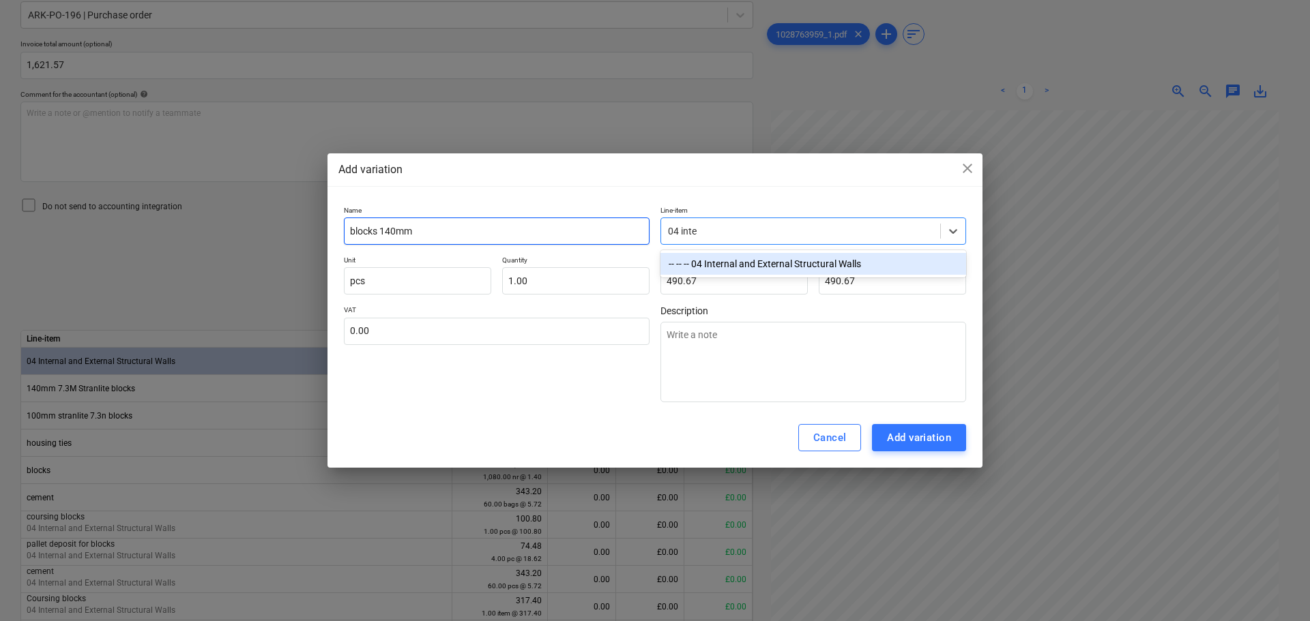
type input "04 inter"
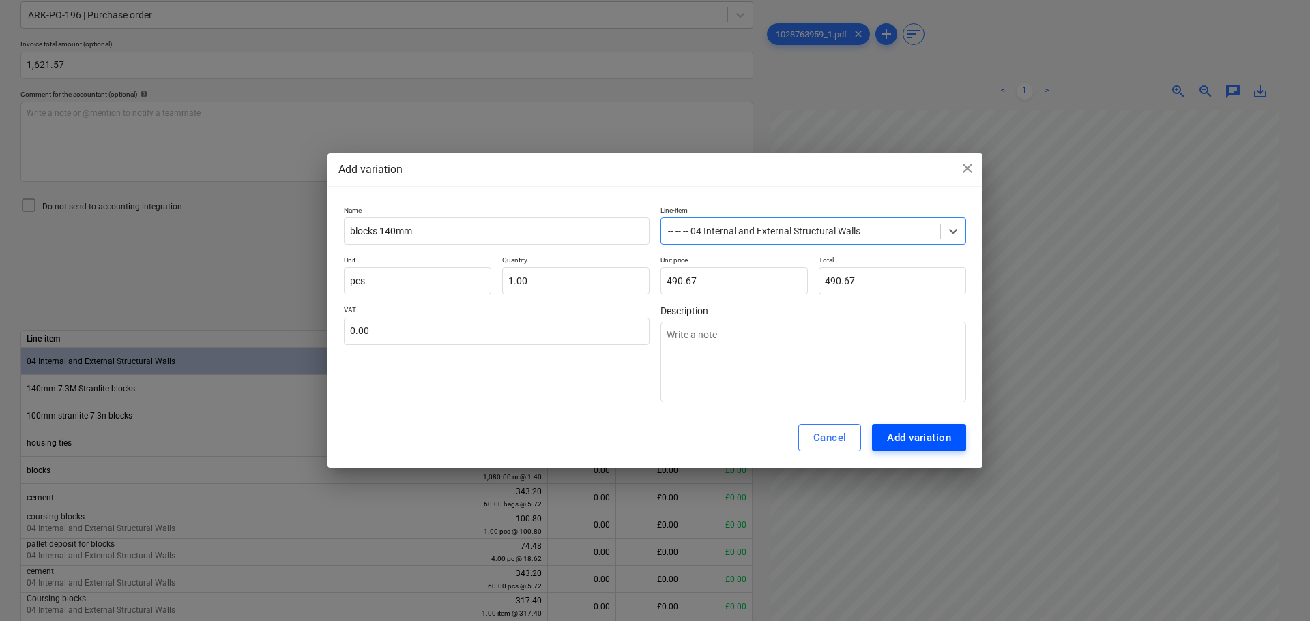
click at [911, 435] on div "Add variation" at bounding box center [919, 438] width 64 height 18
type textarea "x"
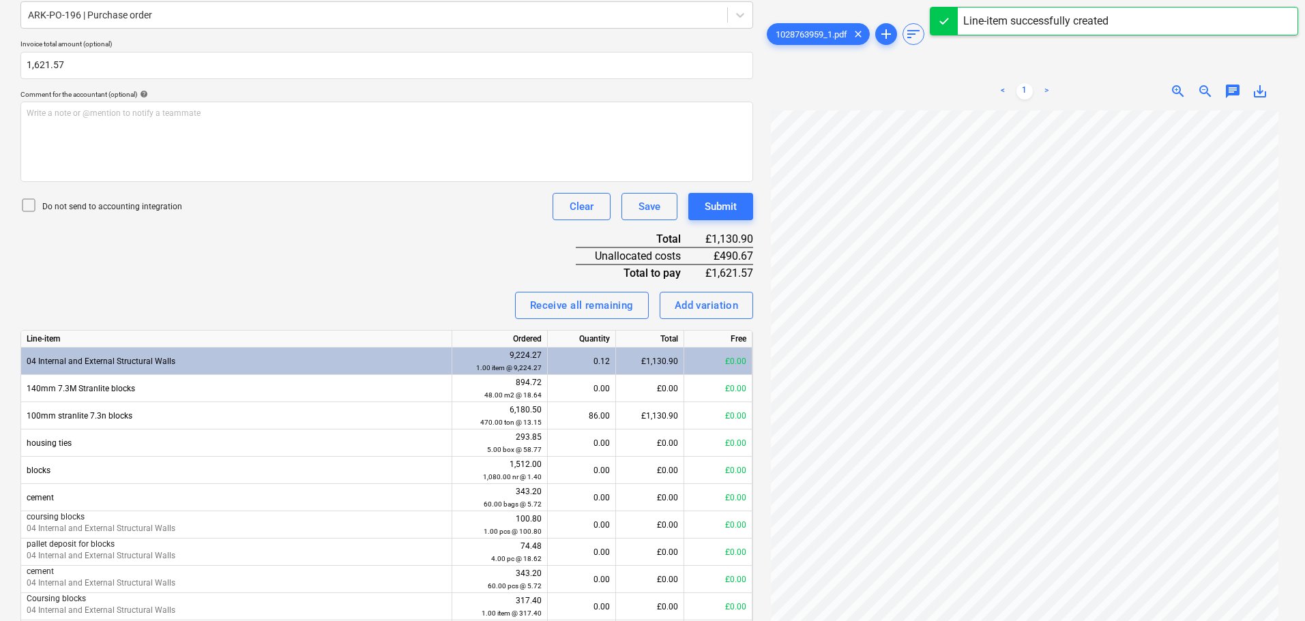
click at [365, 241] on div "Invoice name help 1028763959 Invoice number (optional) help 1028763959 Invoice …" at bounding box center [386, 332] width 733 height 884
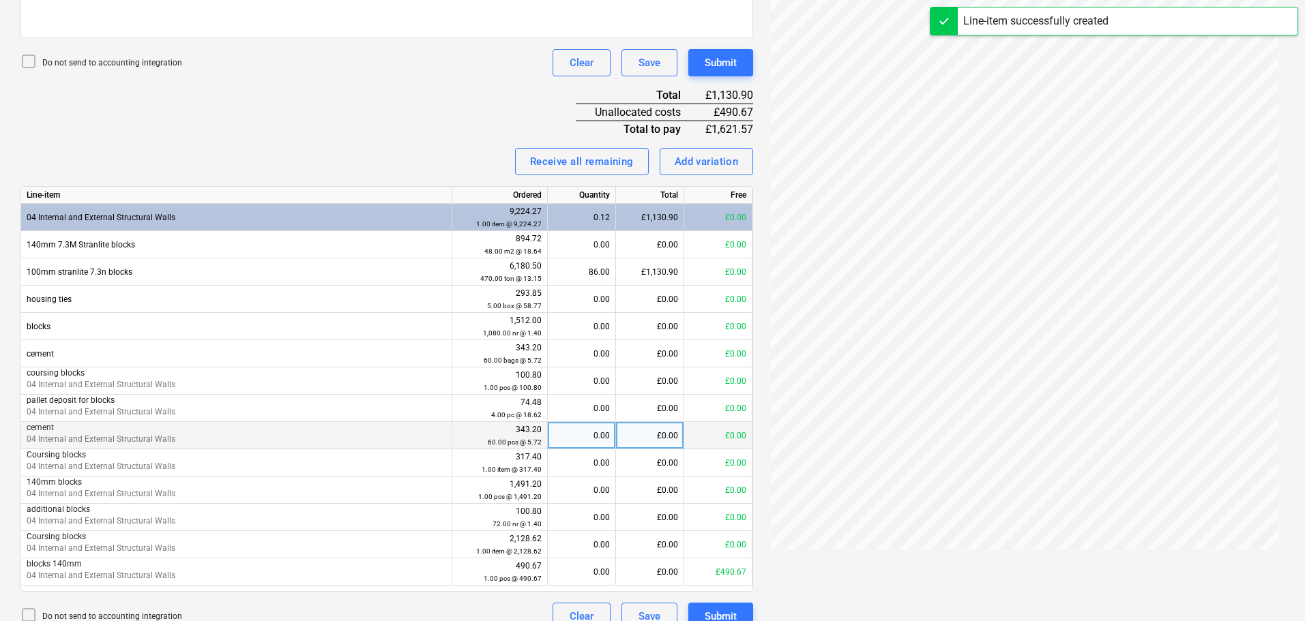
scroll to position [486, 0]
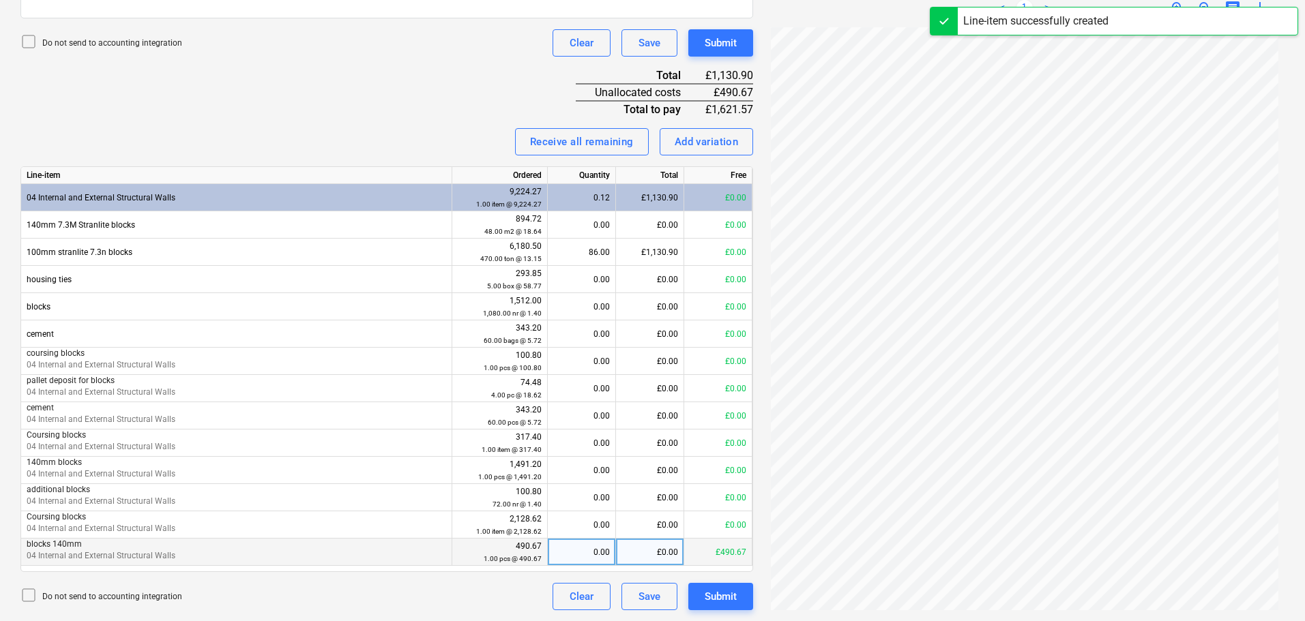
click at [653, 556] on div "£0.00" at bounding box center [650, 552] width 68 height 27
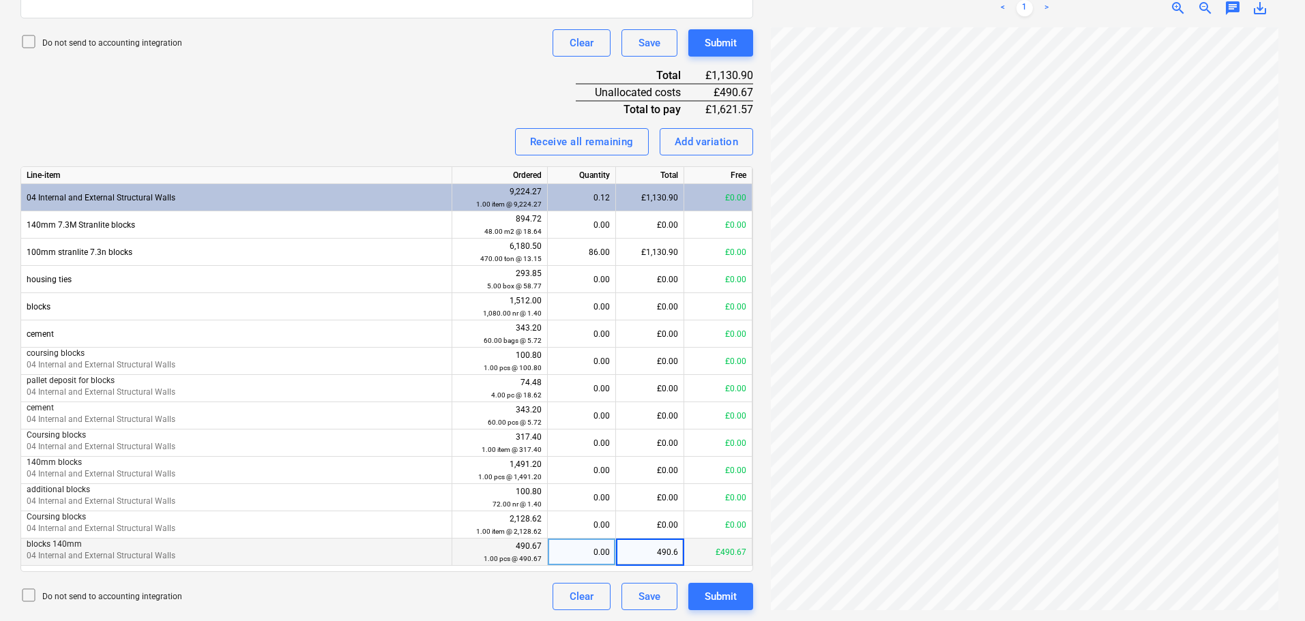
type input "490.67"
click at [370, 90] on div "Invoice name help 1028763959 Invoice number (optional) help 1028763959 Invoice …" at bounding box center [386, 168] width 733 height 884
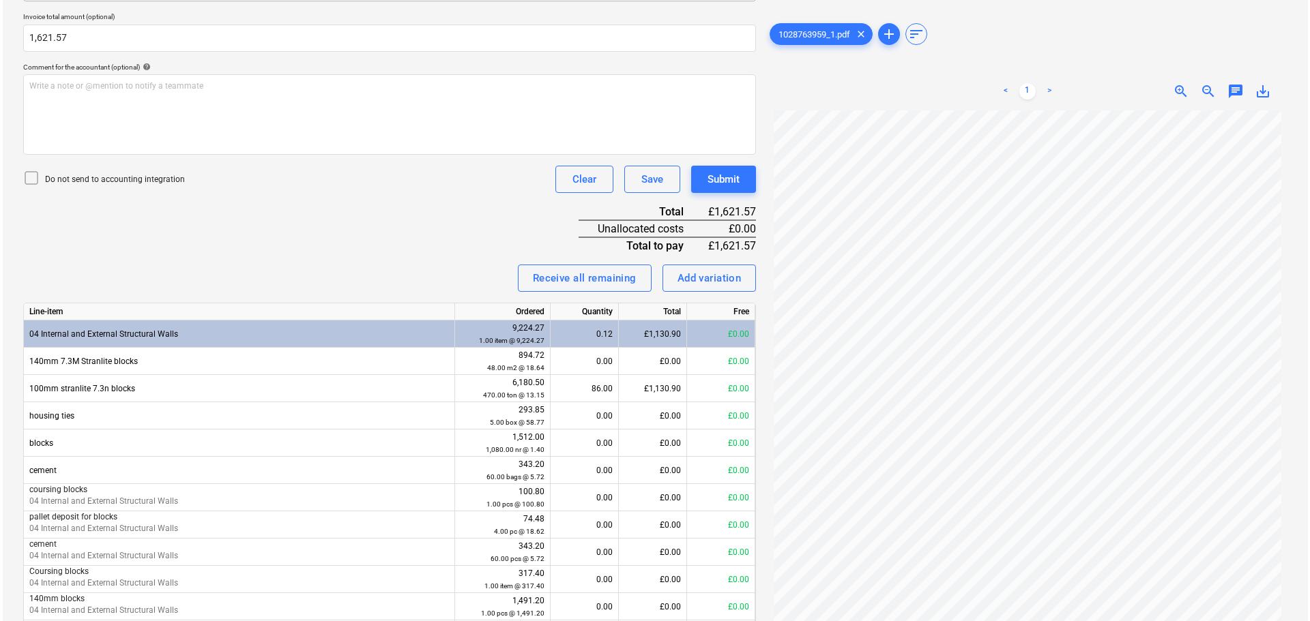
scroll to position [76, 0]
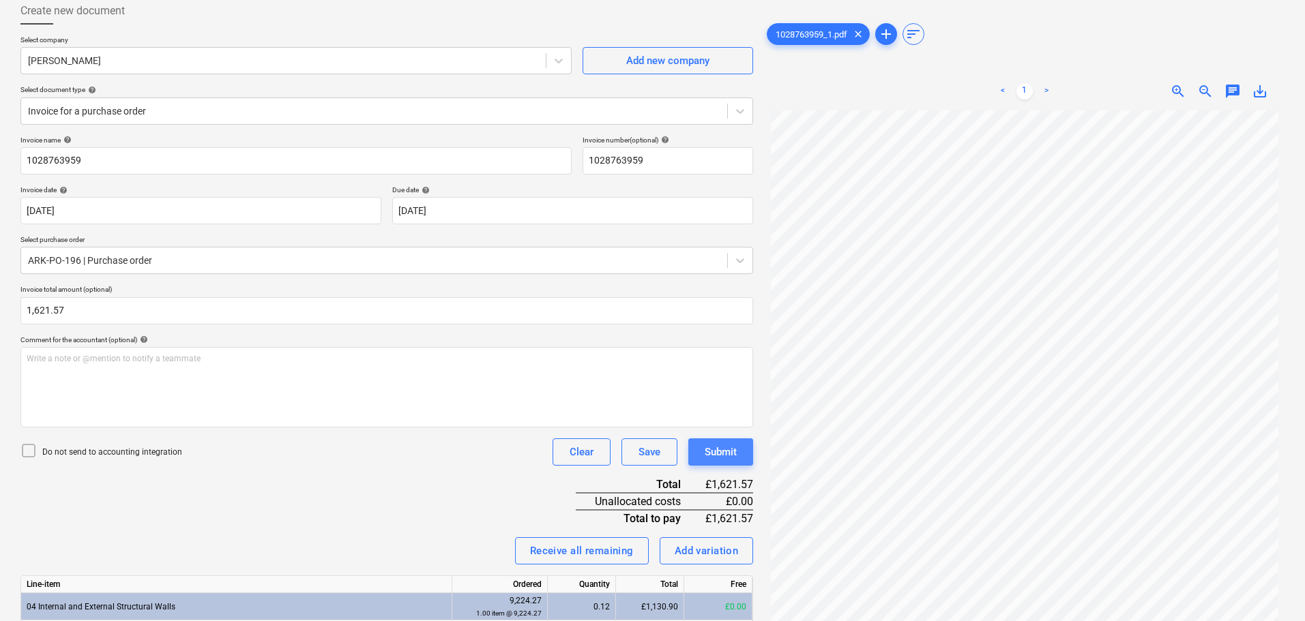
click at [735, 465] on button "Submit" at bounding box center [720, 452] width 65 height 27
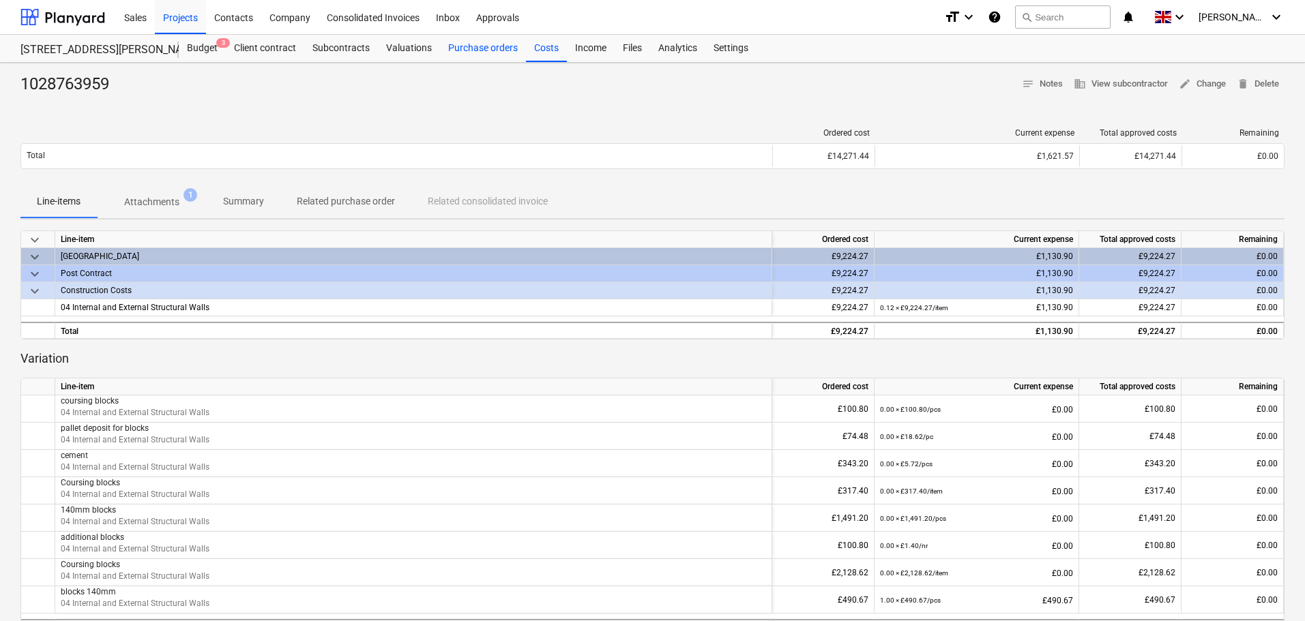
click at [477, 46] on div "Purchase orders" at bounding box center [483, 48] width 86 height 27
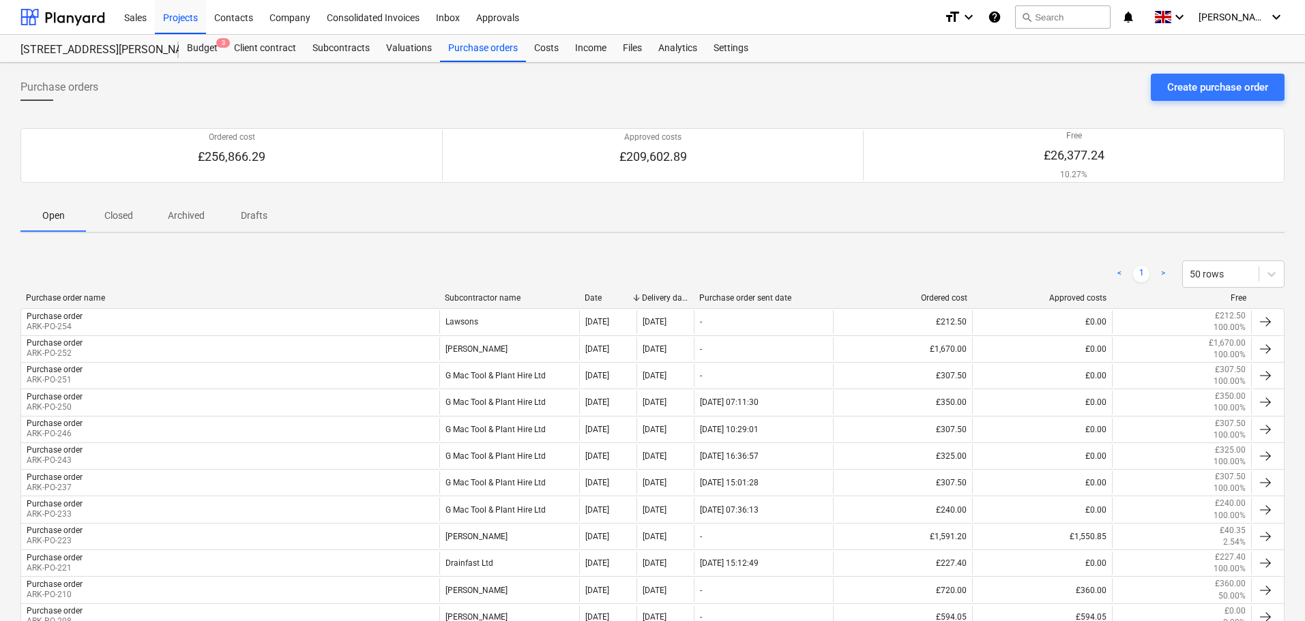
click at [1239, 300] on div "Free" at bounding box center [1181, 298] width 129 height 10
click at [1239, 299] on div at bounding box center [1251, 298] width 25 height 10
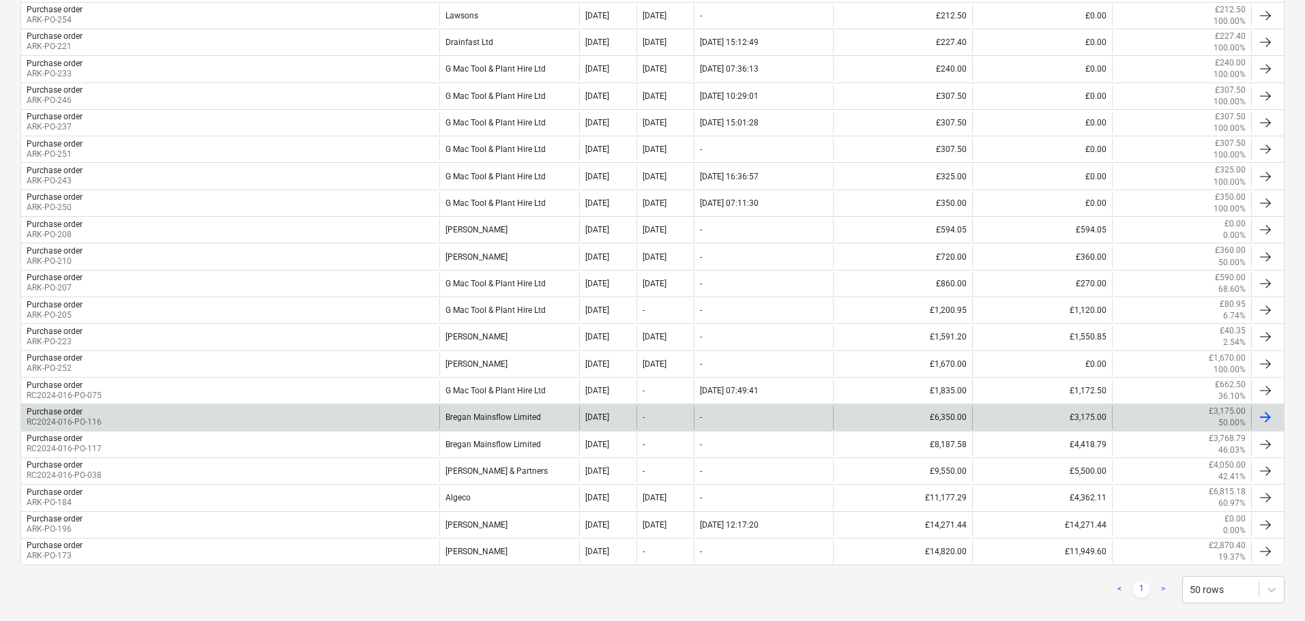
scroll to position [354, 0]
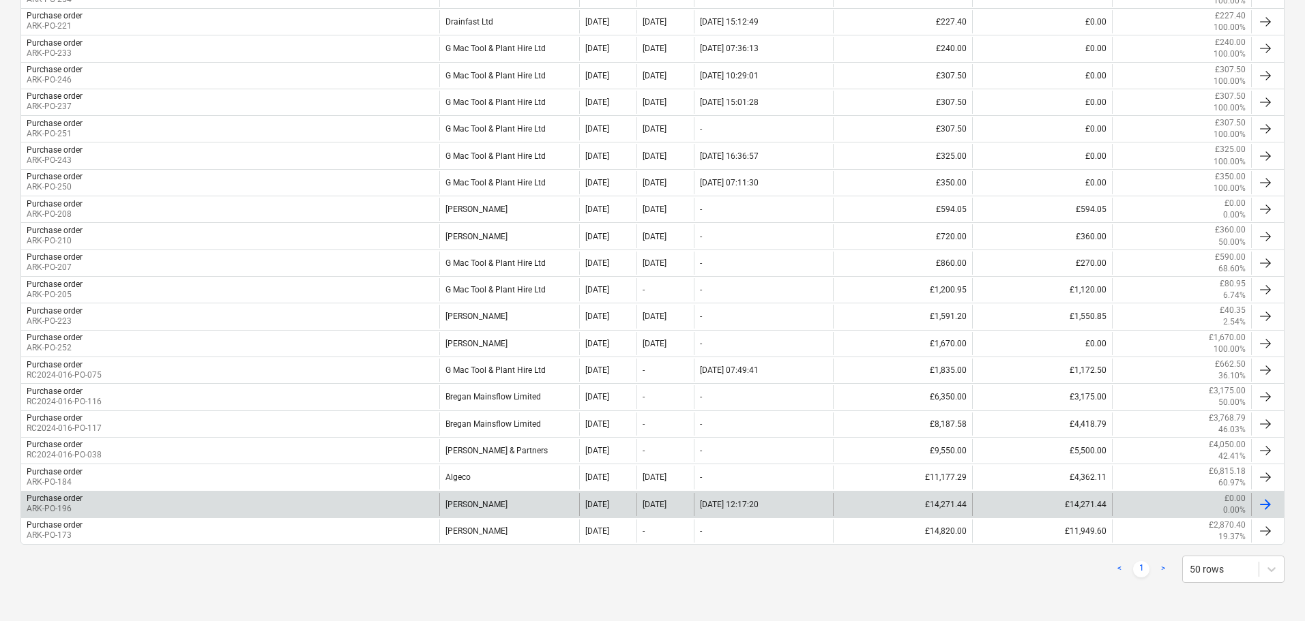
click at [254, 504] on div "Purchase order ARK-PO-196" at bounding box center [230, 504] width 418 height 23
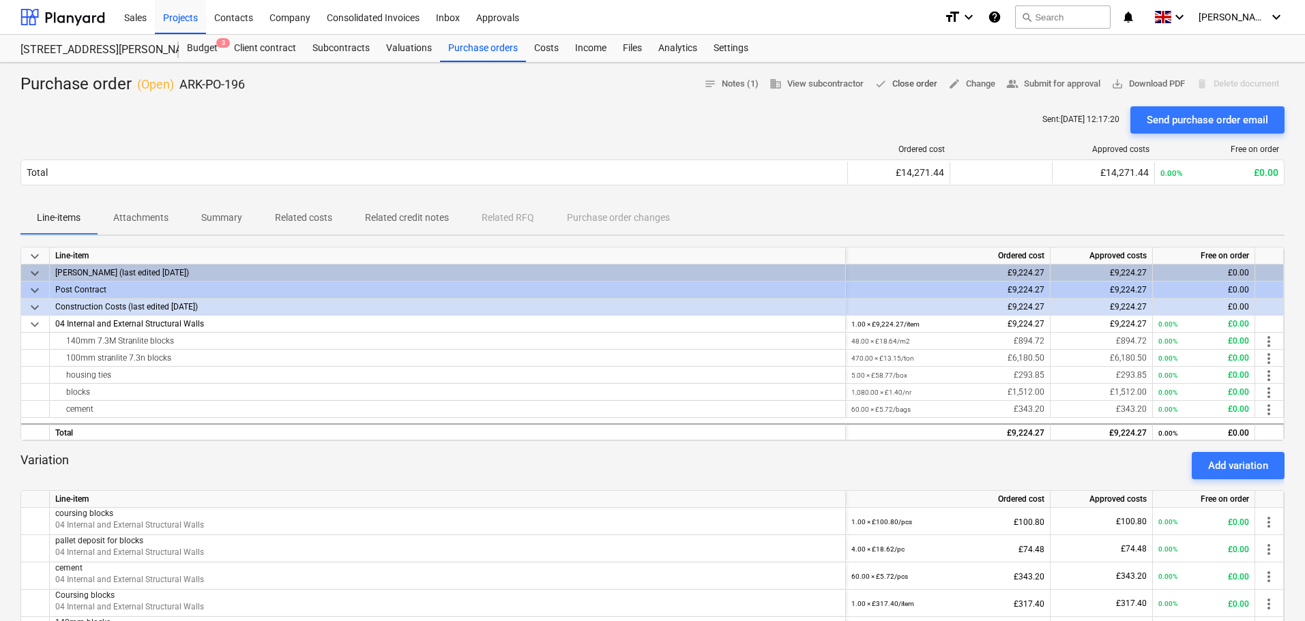
click at [907, 85] on span "done Close order" at bounding box center [906, 84] width 63 height 16
click at [467, 42] on div "Purchase orders" at bounding box center [483, 48] width 86 height 27
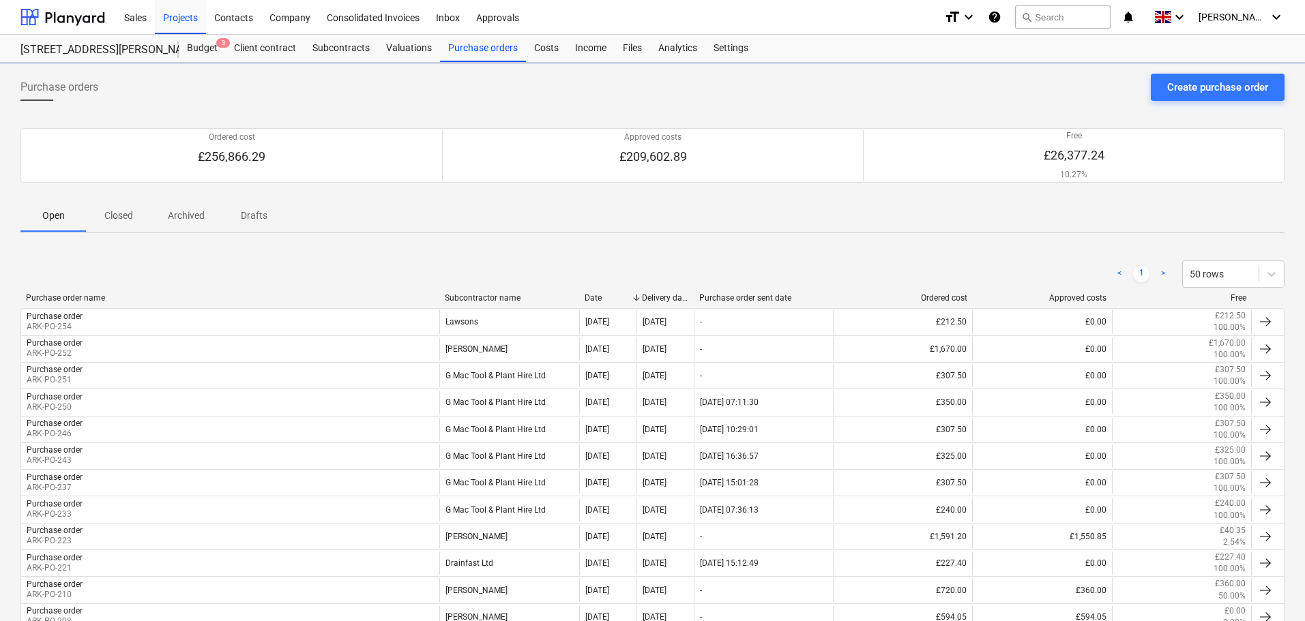
click at [499, 295] on div "Subcontractor name" at bounding box center [509, 298] width 129 height 10
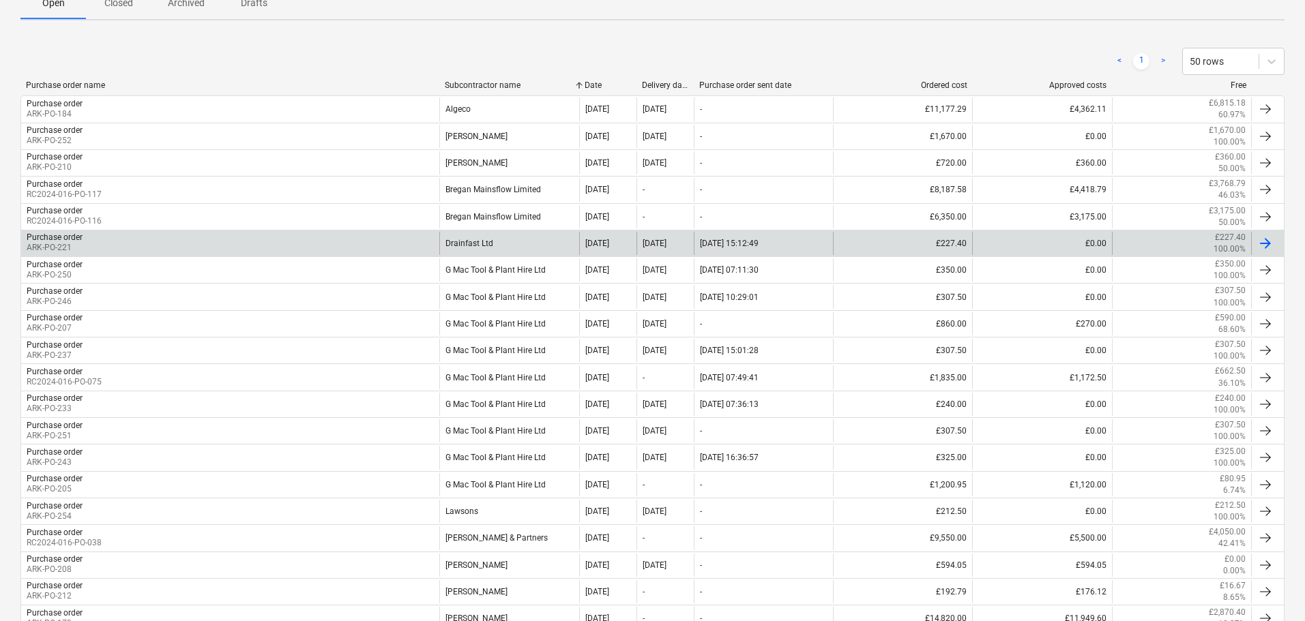
scroll to position [273, 0]
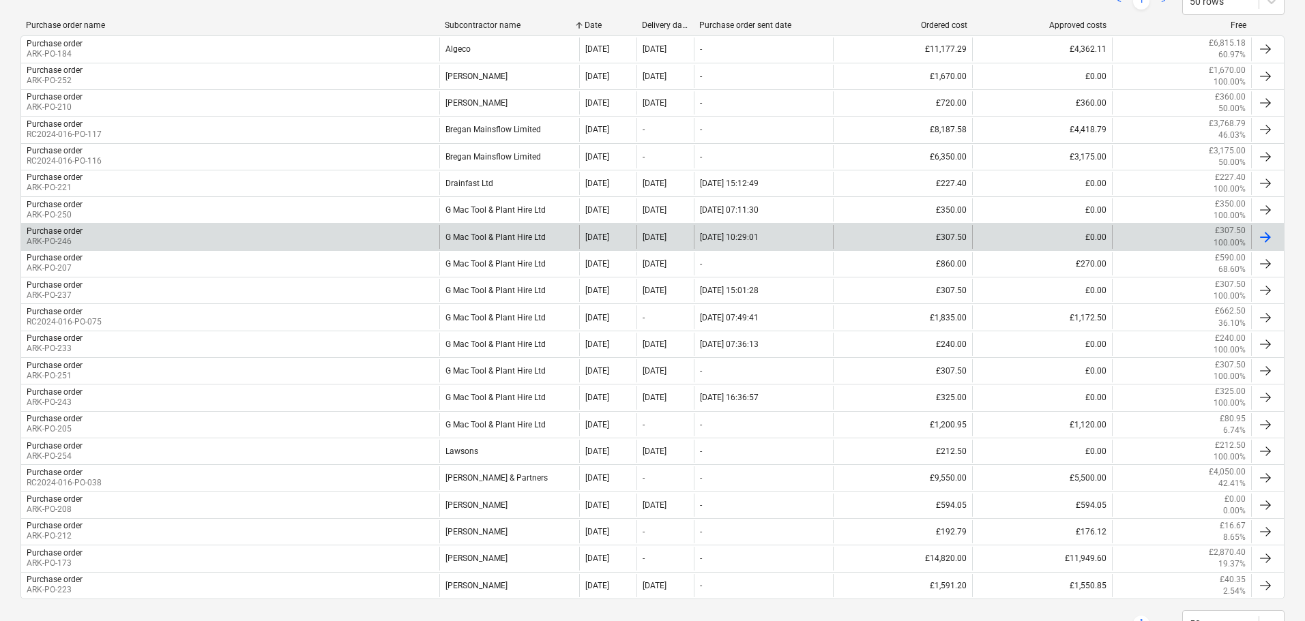
click at [90, 235] on div "Purchase order ARK-PO-246" at bounding box center [230, 236] width 418 height 23
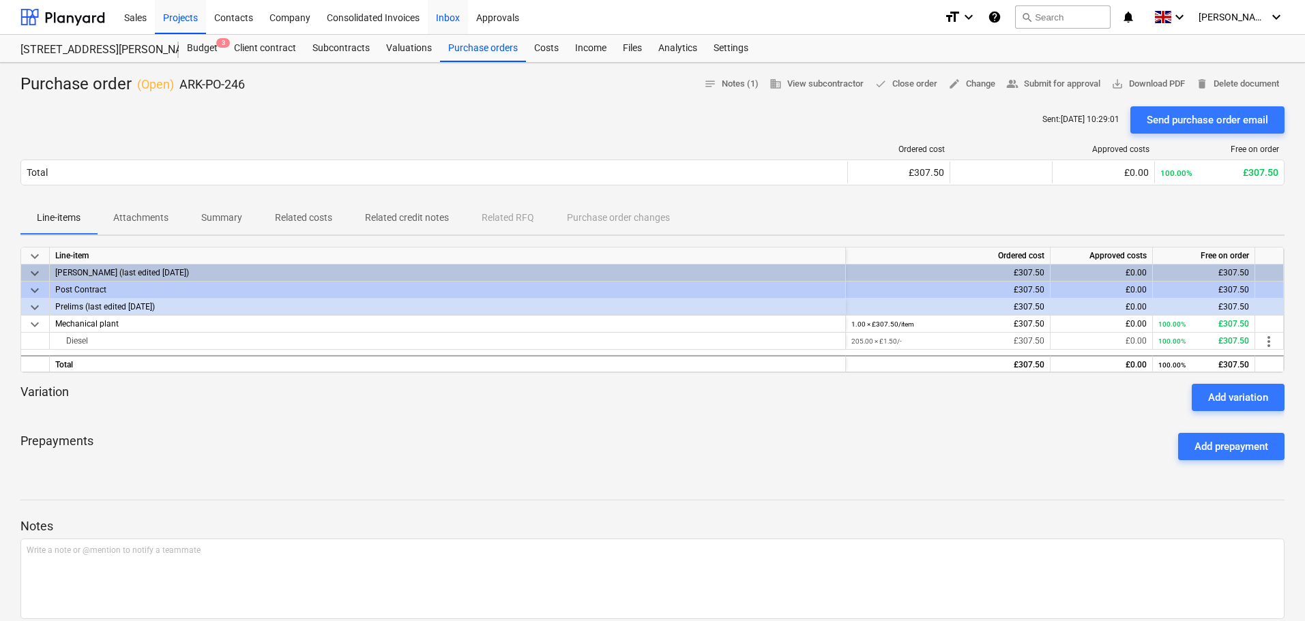
click at [456, 16] on div "Inbox" at bounding box center [448, 16] width 40 height 35
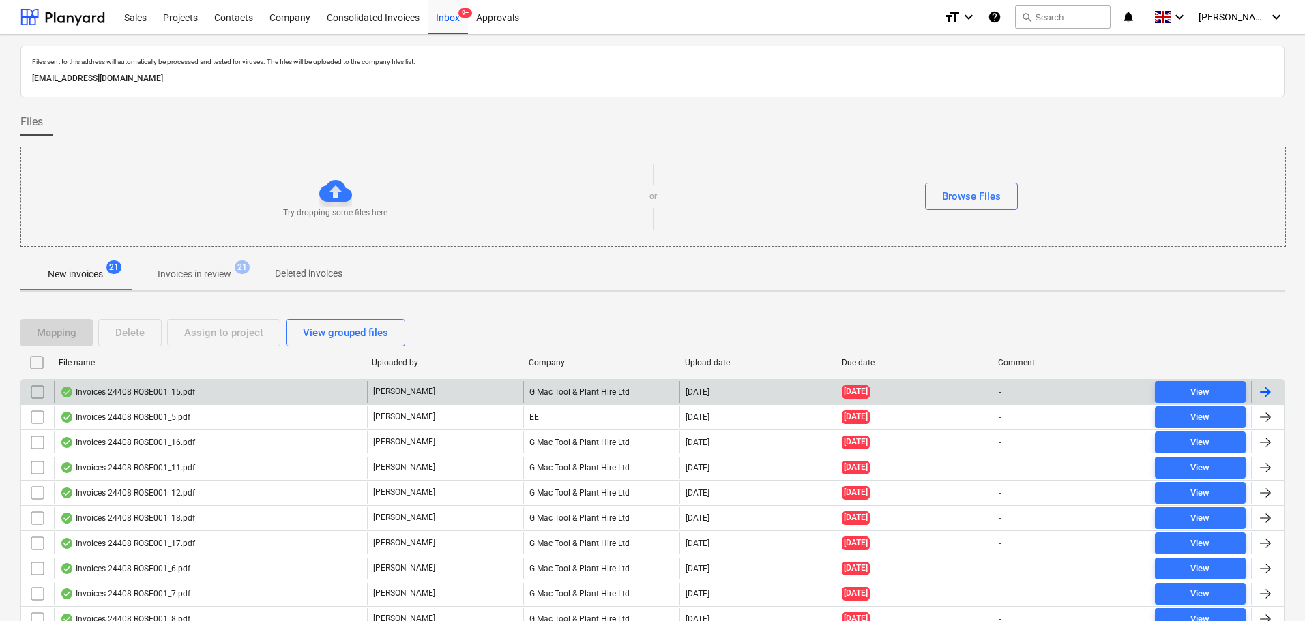
click at [116, 391] on div "Invoices 24408 ROSE001_15.pdf" at bounding box center [127, 392] width 135 height 11
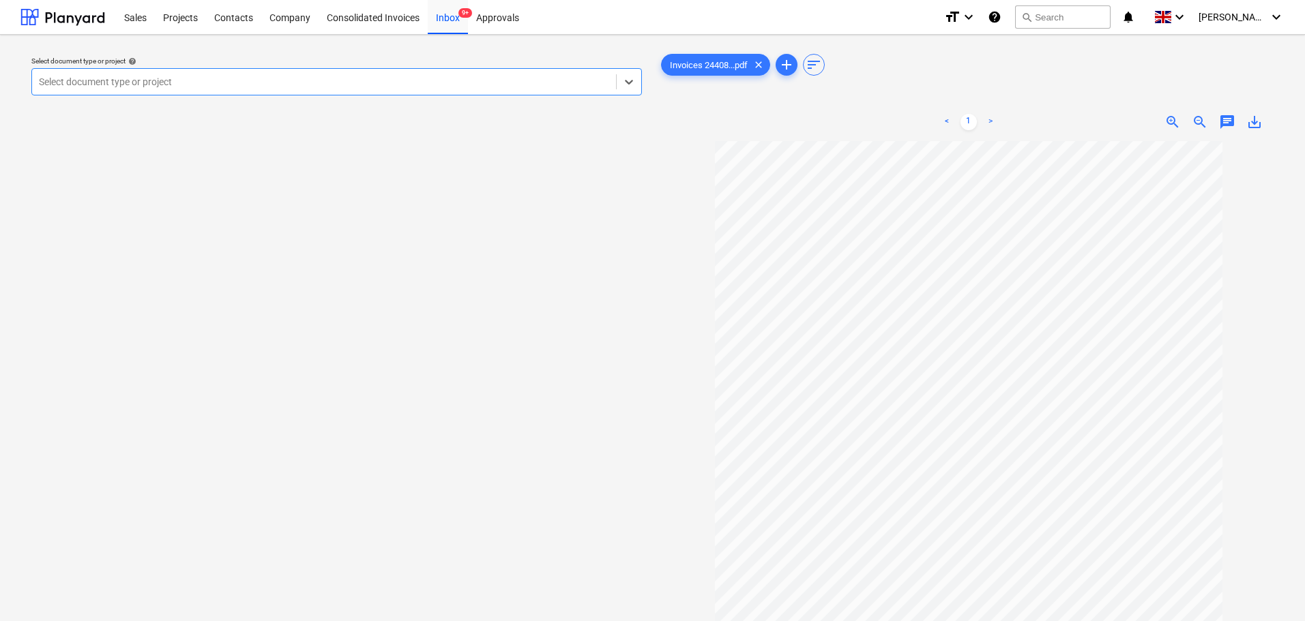
click at [351, 82] on div at bounding box center [324, 82] width 570 height 14
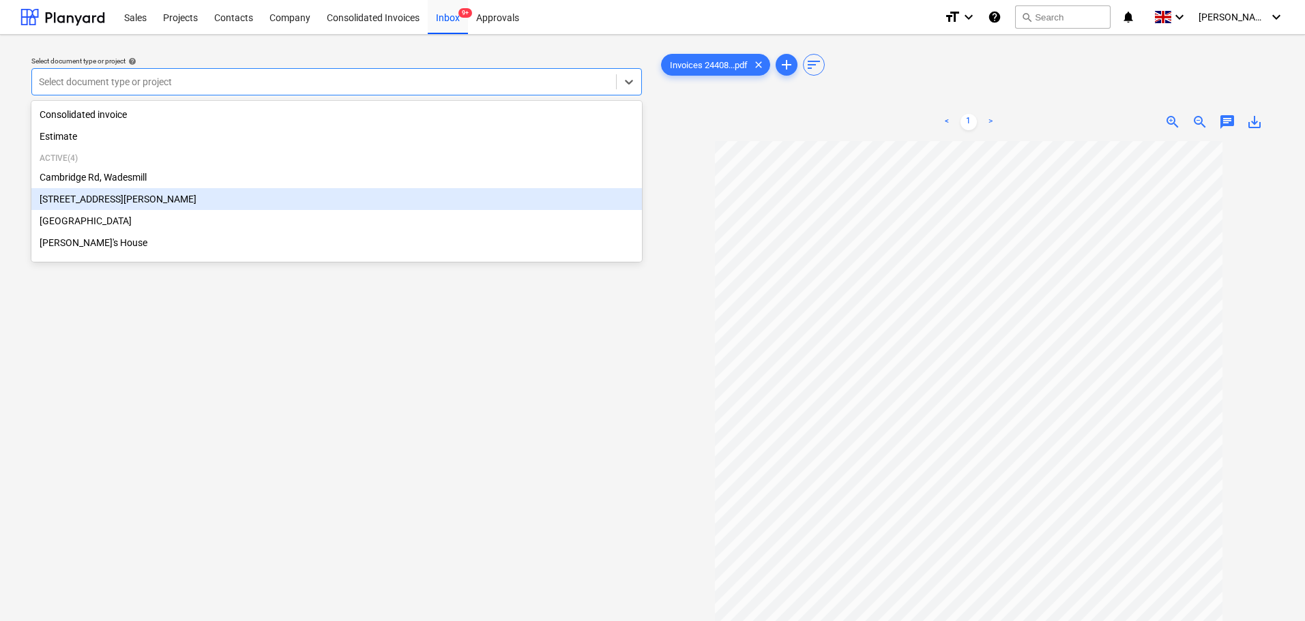
click at [100, 205] on div "[STREET_ADDRESS][PERSON_NAME]" at bounding box center [336, 199] width 611 height 22
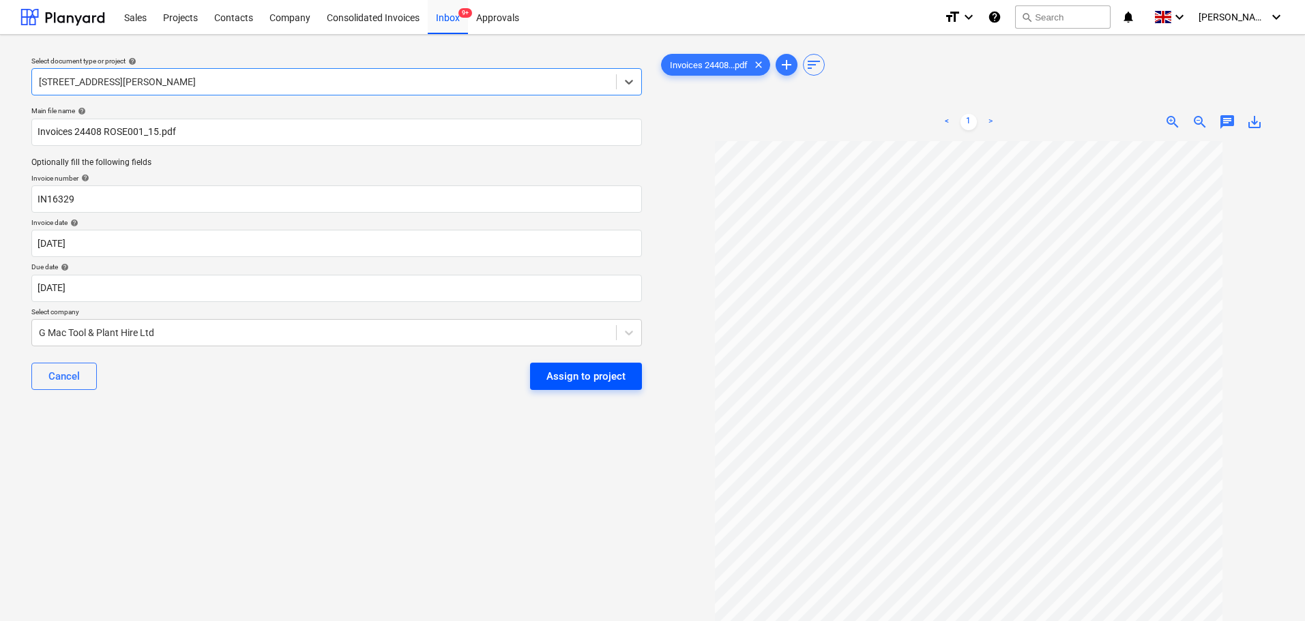
click at [594, 379] on div "Assign to project" at bounding box center [585, 377] width 79 height 18
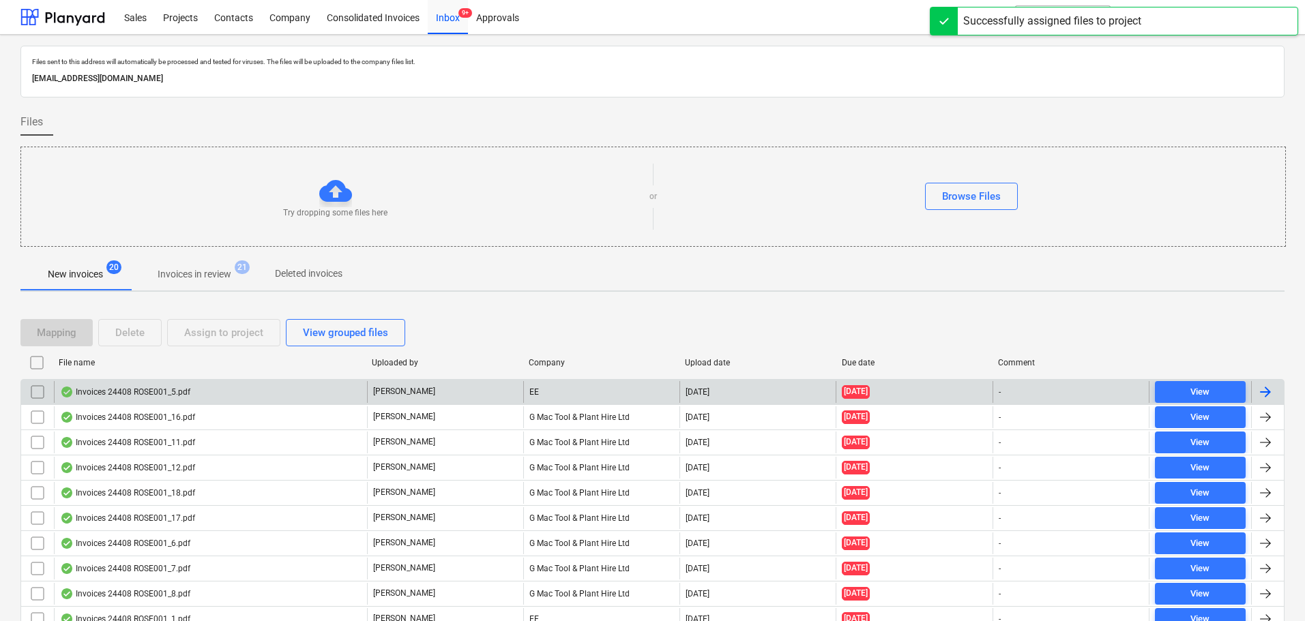
click at [162, 383] on div "Invoices 24408 ROSE001_5.pdf" at bounding box center [210, 392] width 313 height 22
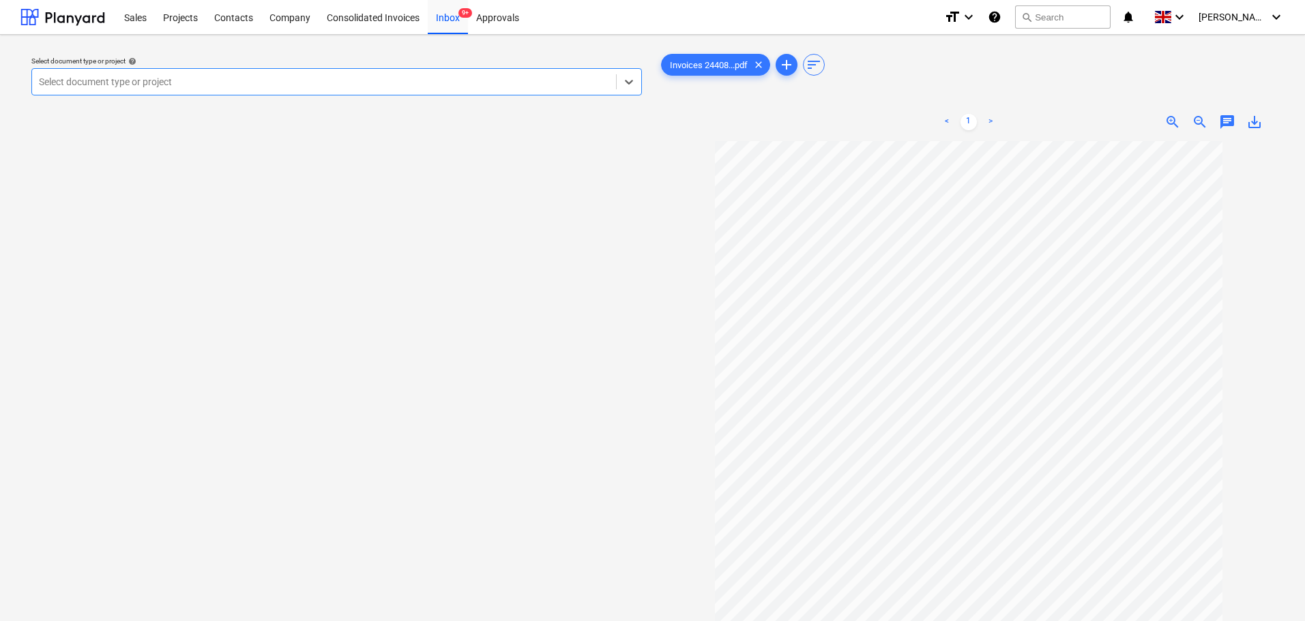
click at [204, 81] on div at bounding box center [324, 82] width 570 height 14
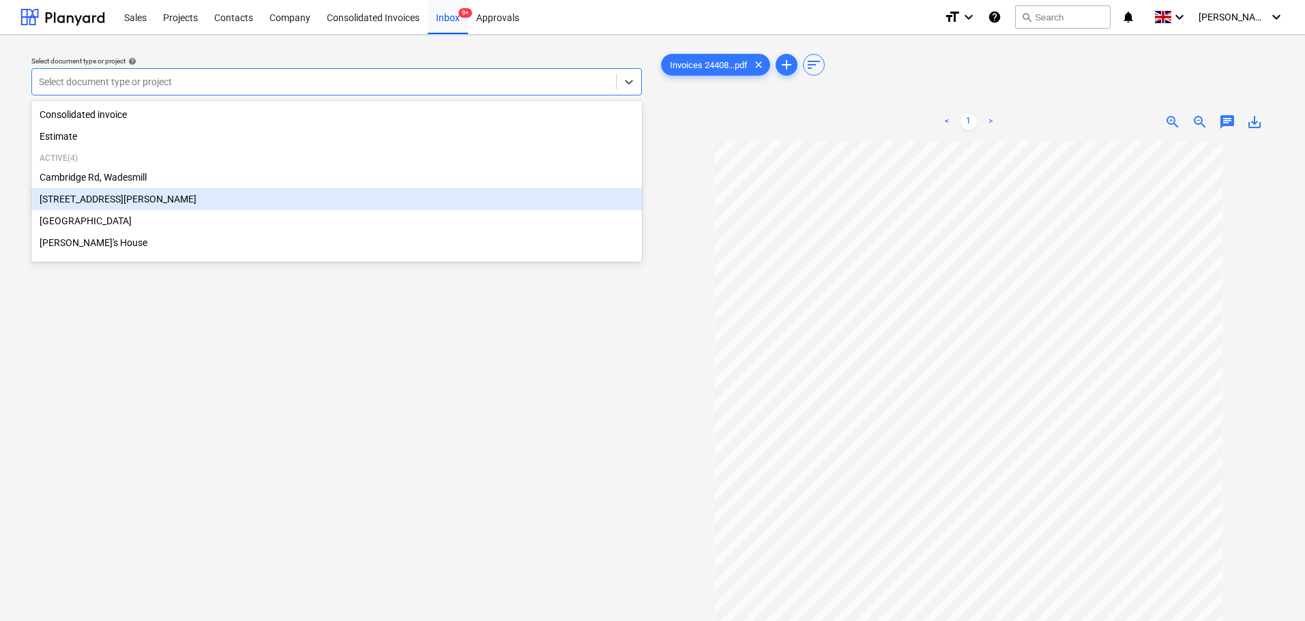
click at [85, 198] on div "[STREET_ADDRESS][PERSON_NAME]" at bounding box center [336, 199] width 611 height 22
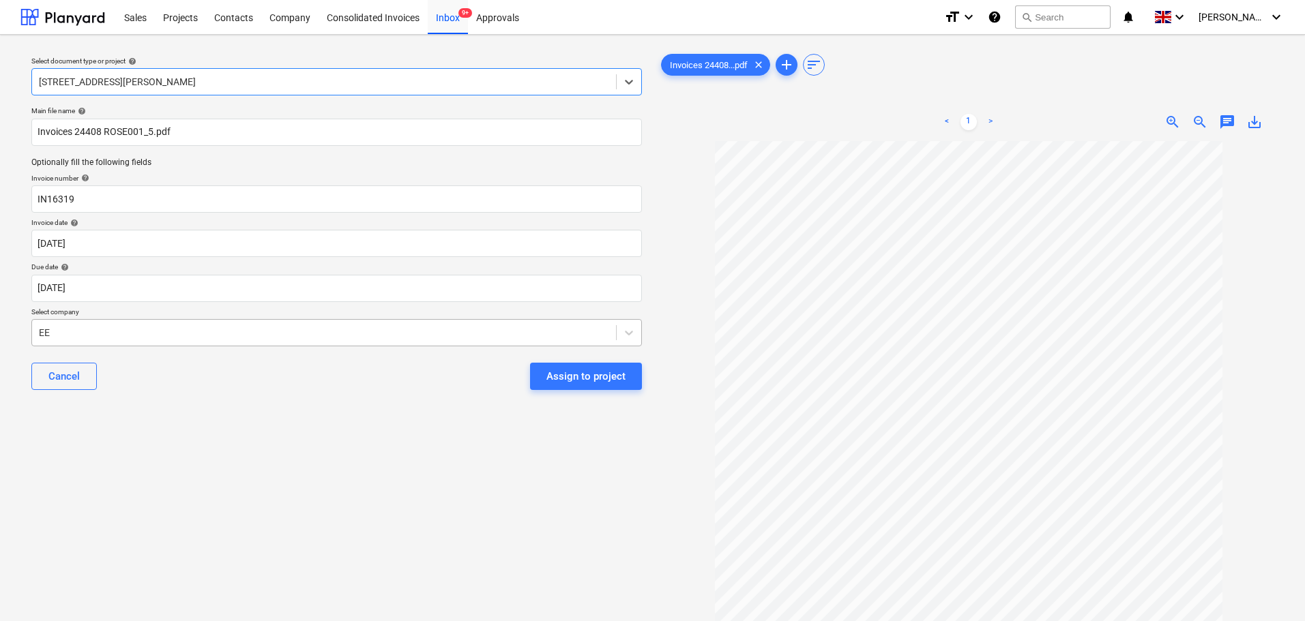
click at [134, 327] on div at bounding box center [324, 333] width 570 height 14
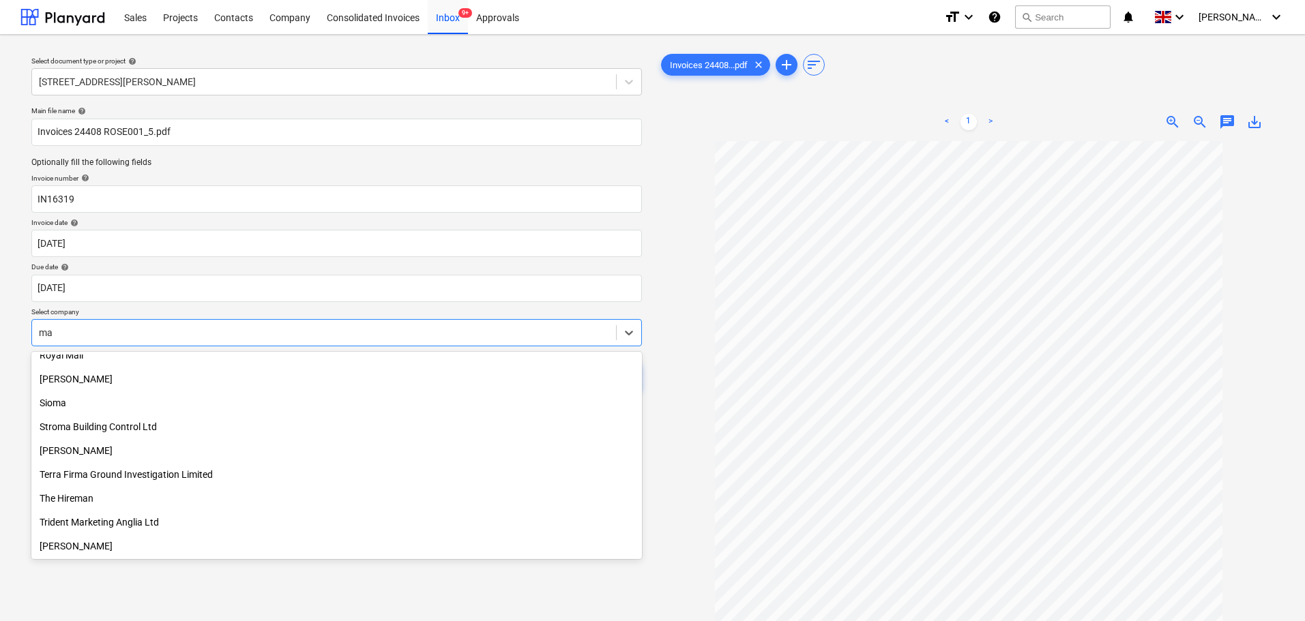
scroll to position [846, 0]
type input "mac"
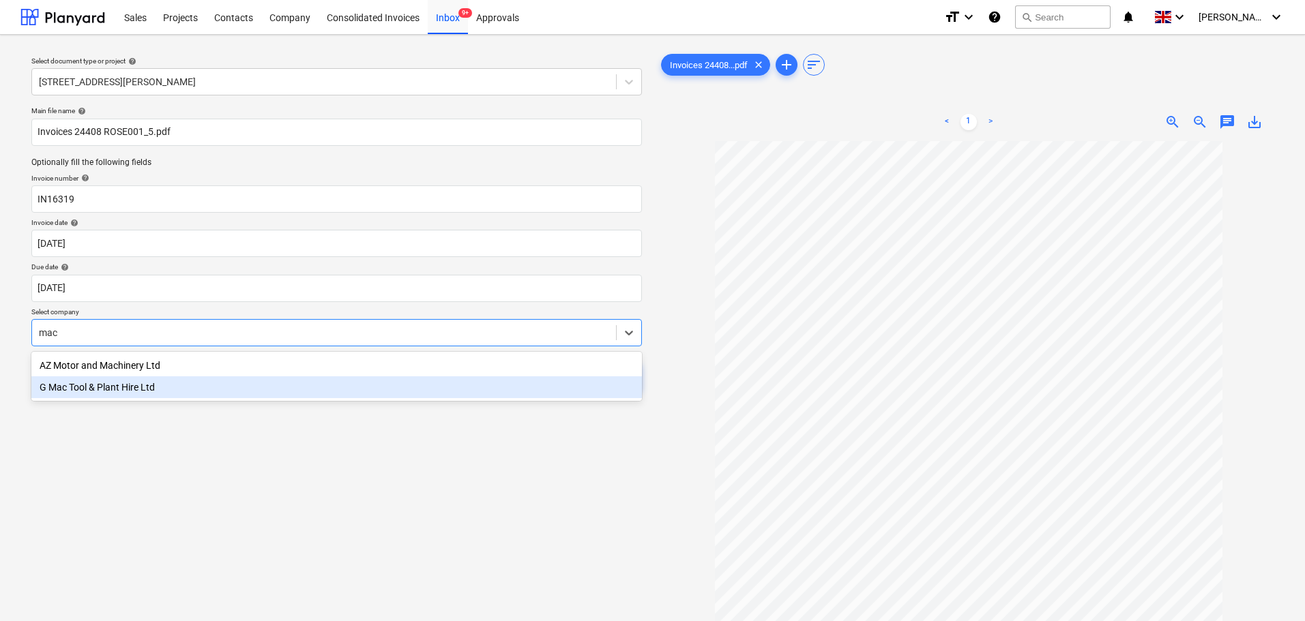
click at [132, 393] on div "G Mac Tool & Plant Hire Ltd" at bounding box center [336, 388] width 611 height 22
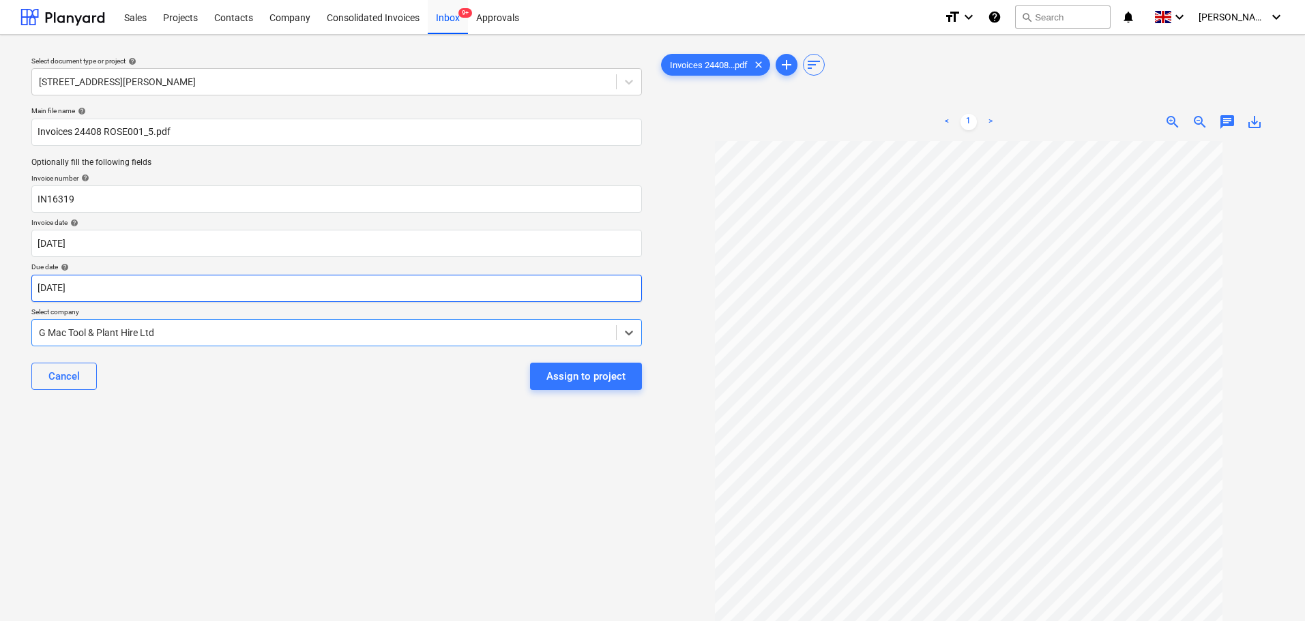
click at [81, 287] on body "Sales Projects Contacts Company Consolidated Invoices Inbox 9+ Approvals format…" at bounding box center [652, 310] width 1305 height 621
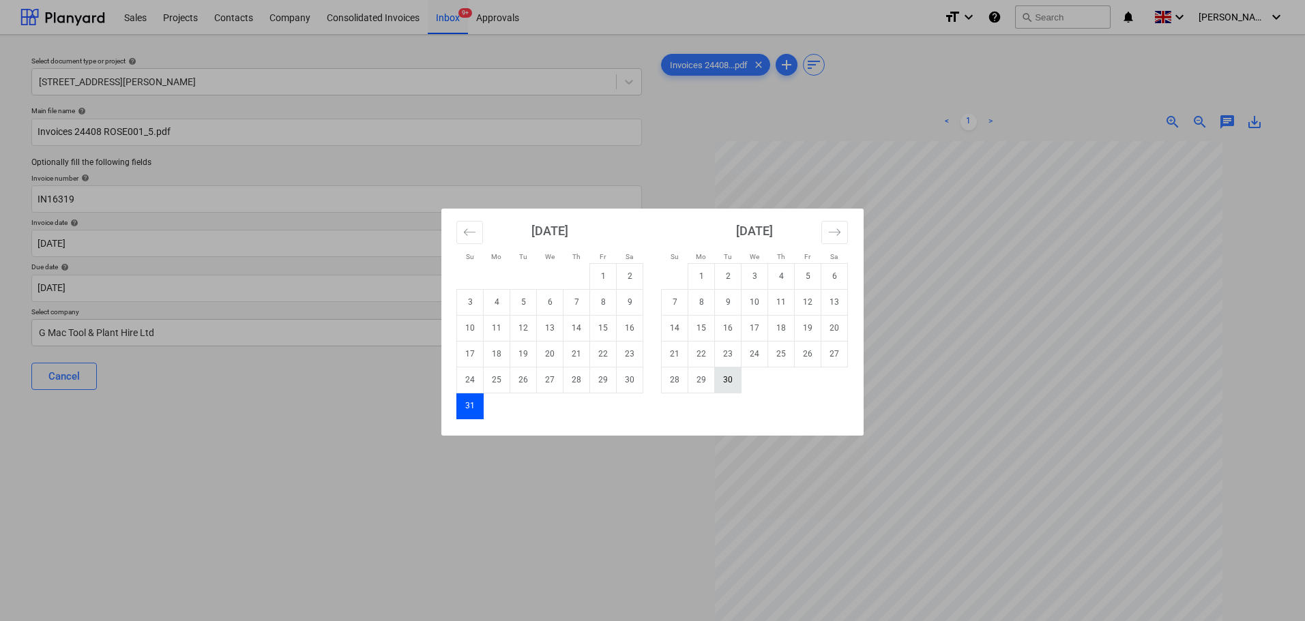
click at [731, 383] on td "30" at bounding box center [728, 380] width 27 height 26
type input "[DATE]"
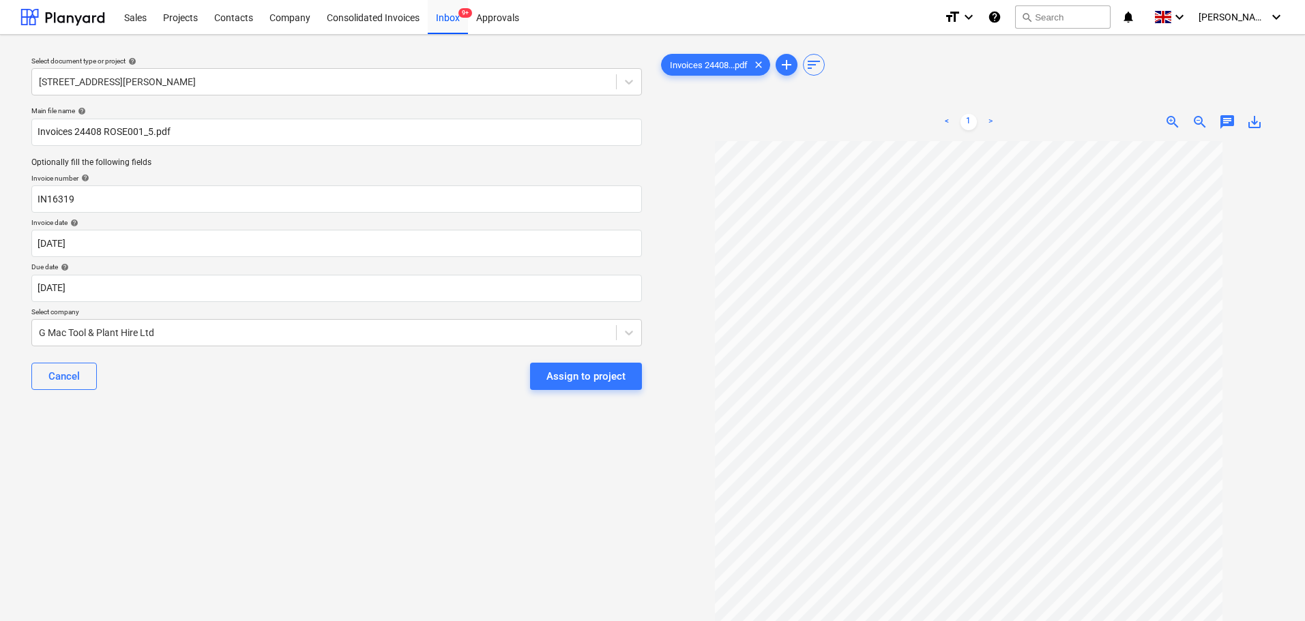
click at [195, 456] on div "Select document type or project help [STREET_ADDRESS][PERSON_NAME] file name he…" at bounding box center [336, 388] width 632 height 684
click at [586, 375] on div "Assign to project" at bounding box center [585, 377] width 79 height 18
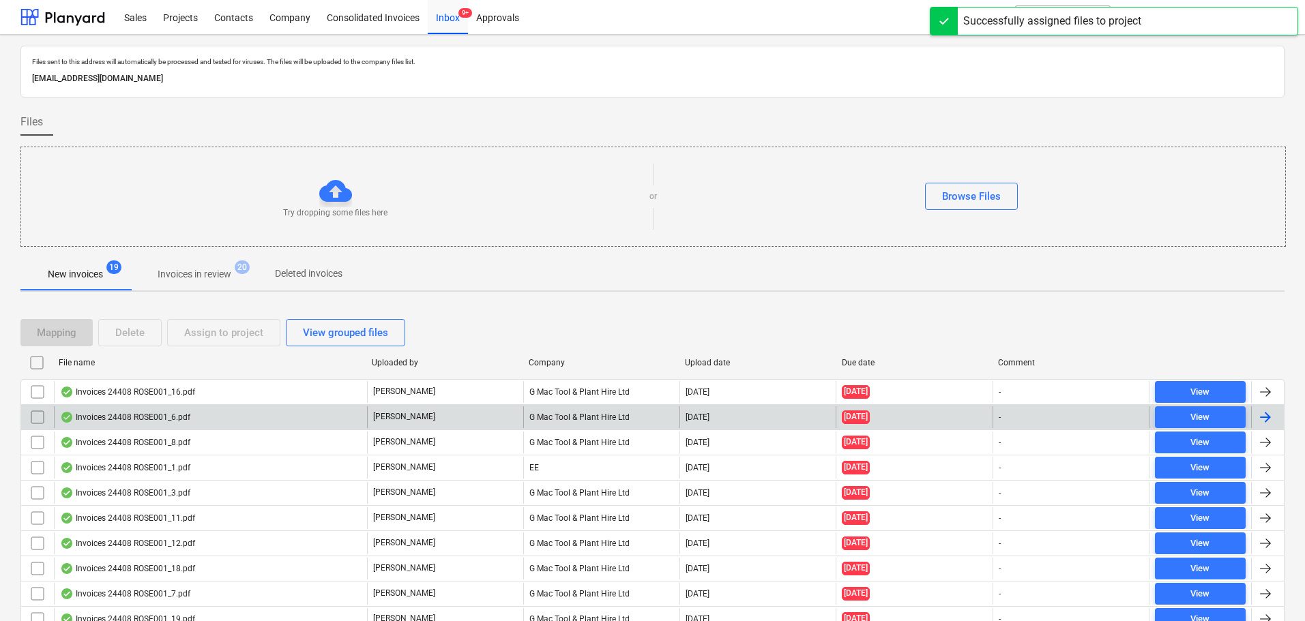
click at [128, 414] on div "Invoices 24408 ROSE001_6.pdf" at bounding box center [125, 417] width 130 height 11
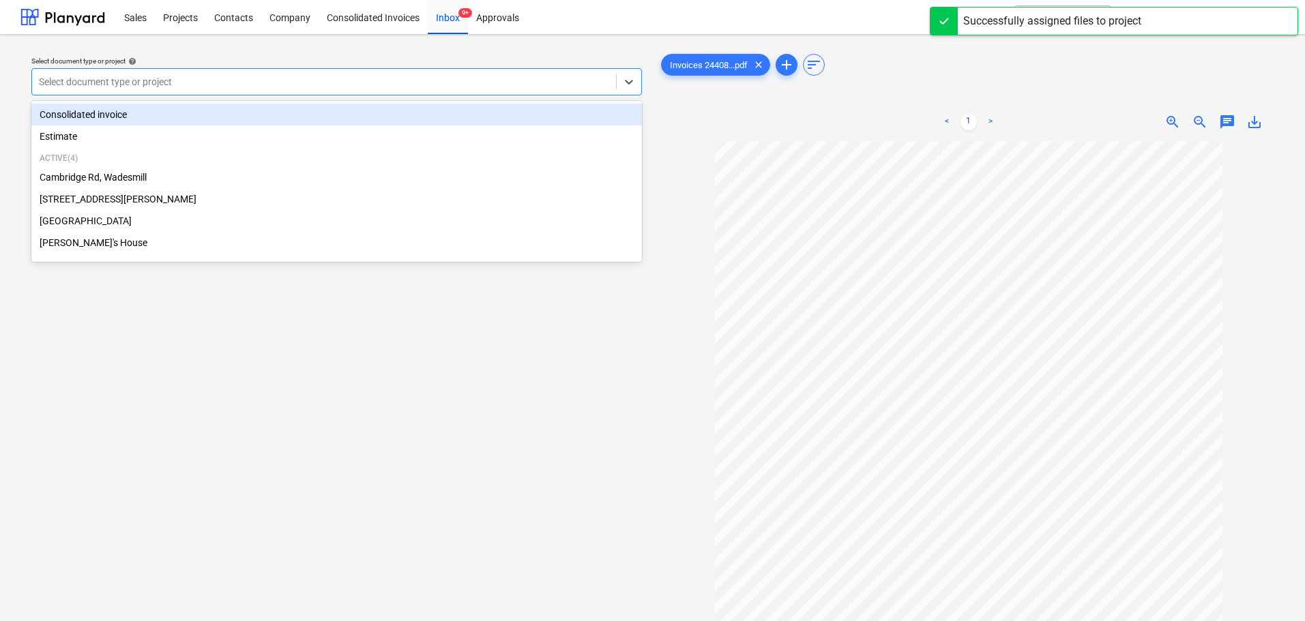
click at [196, 80] on div at bounding box center [324, 82] width 570 height 14
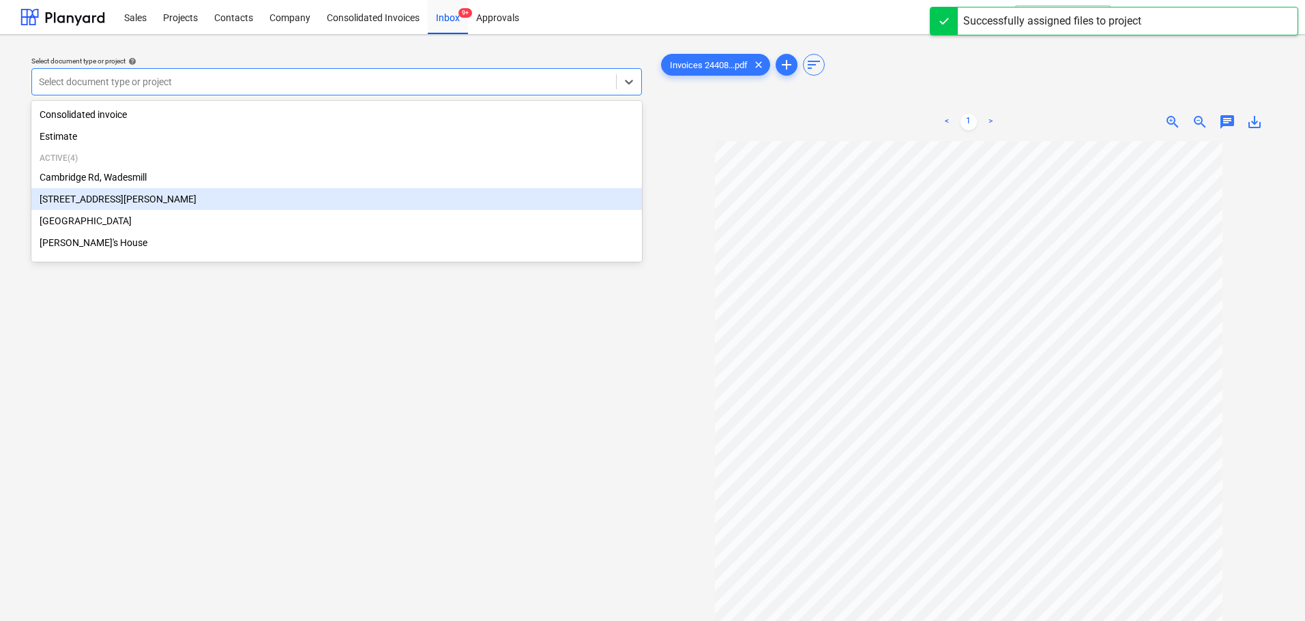
click at [117, 205] on div "[STREET_ADDRESS][PERSON_NAME]" at bounding box center [336, 199] width 611 height 22
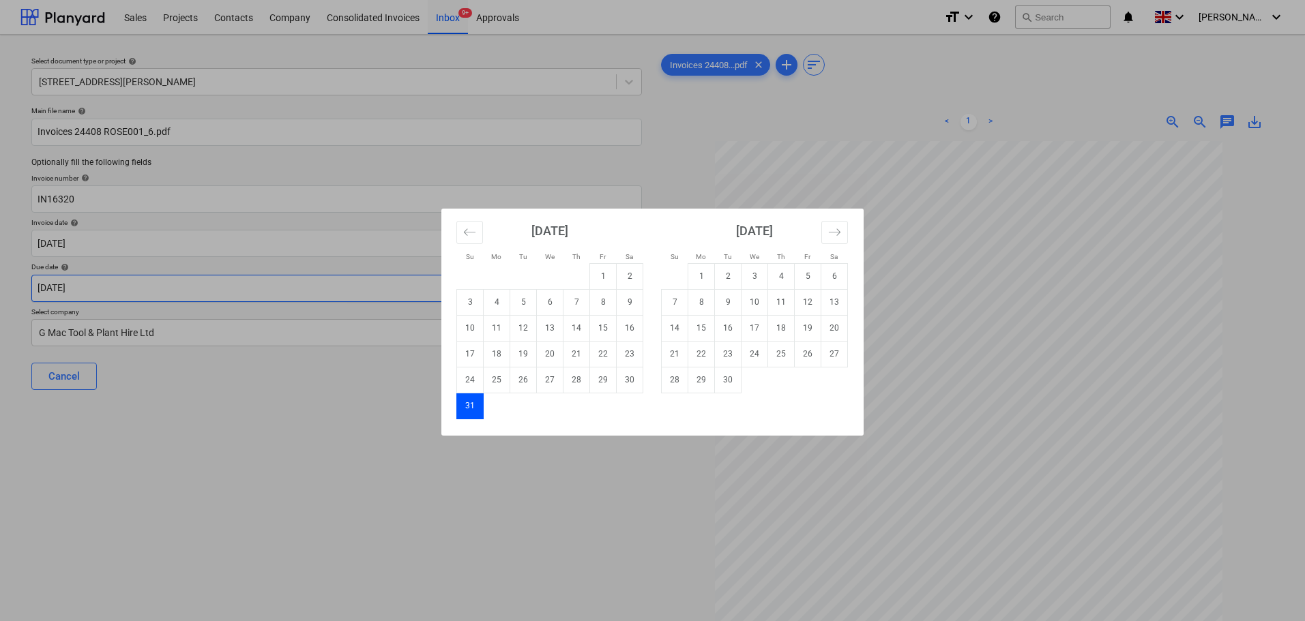
click at [71, 287] on body "Sales Projects Contacts Company Consolidated Invoices Inbox 9+ Approvals format…" at bounding box center [652, 310] width 1305 height 621
click at [731, 383] on td "30" at bounding box center [728, 380] width 27 height 26
type input "[DATE]"
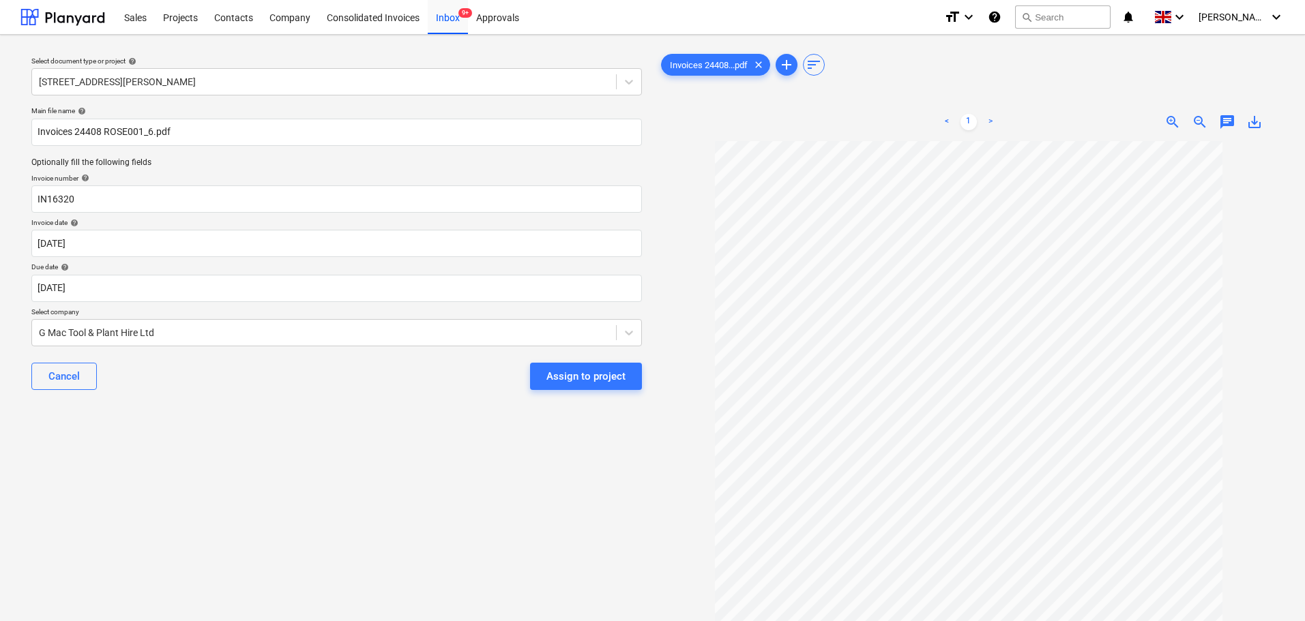
drag, startPoint x: 269, startPoint y: 394, endPoint x: 406, endPoint y: 394, distance: 136.4
click at [270, 394] on div "Cancel Assign to project" at bounding box center [336, 376] width 611 height 49
click at [606, 372] on div "Assign to project" at bounding box center [585, 377] width 79 height 18
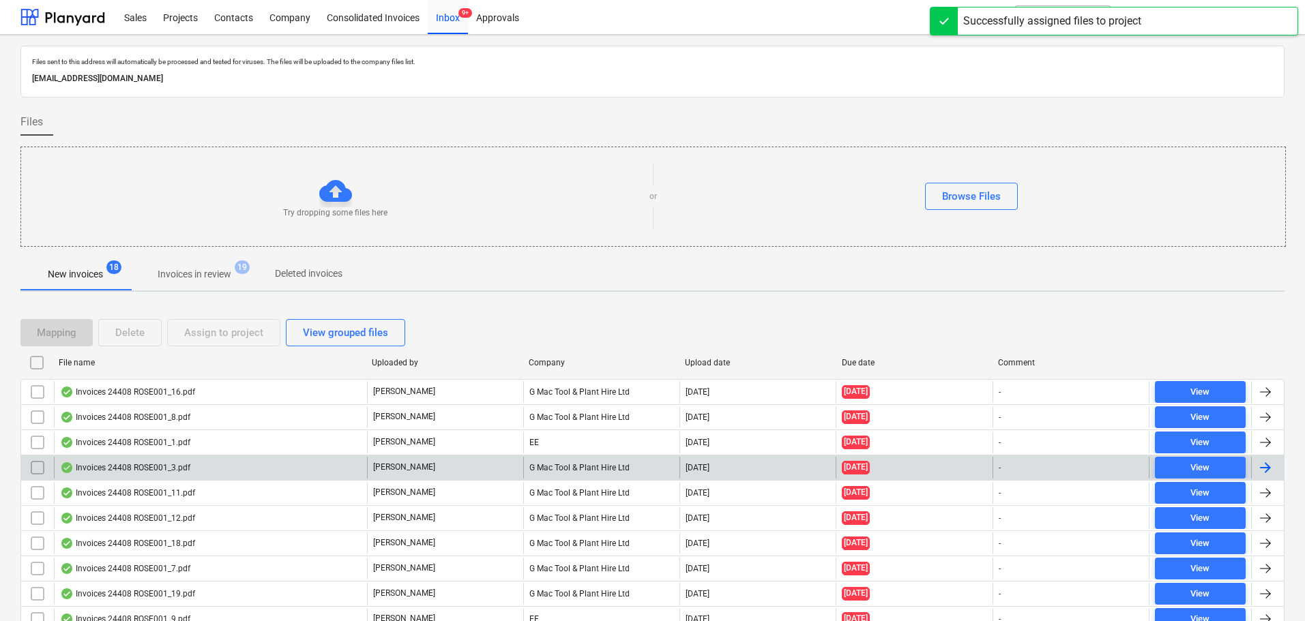
click at [131, 471] on div "Invoices 24408 ROSE001_3.pdf" at bounding box center [125, 467] width 130 height 11
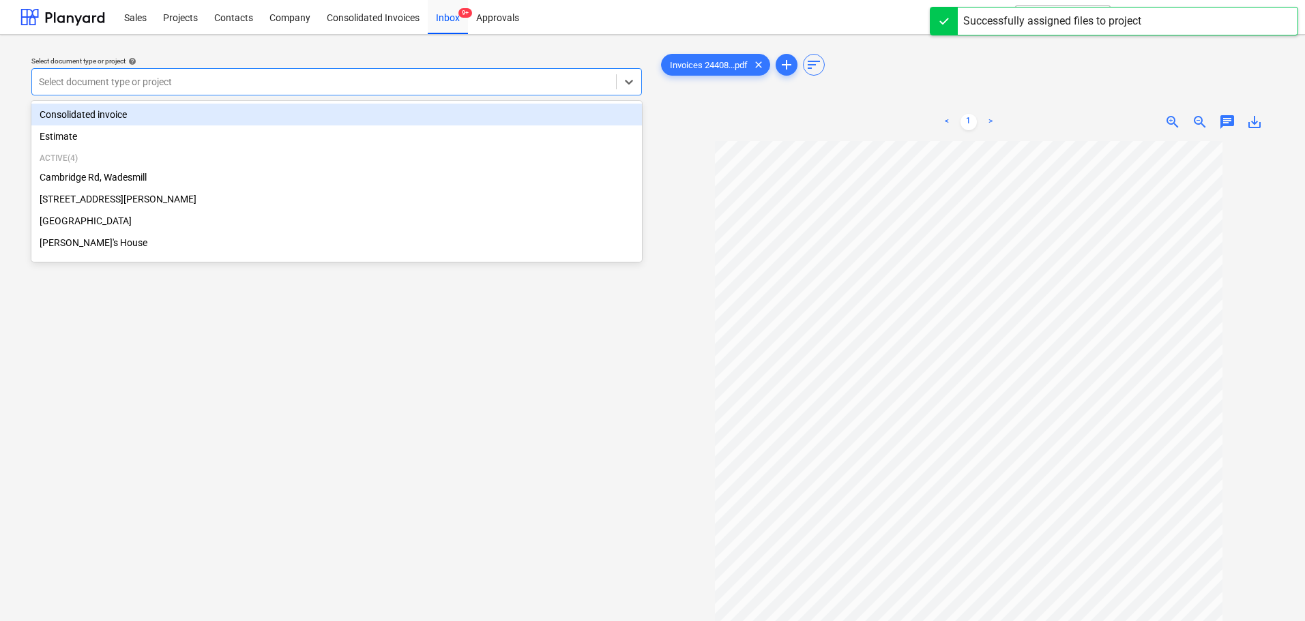
click at [166, 78] on div at bounding box center [324, 82] width 570 height 14
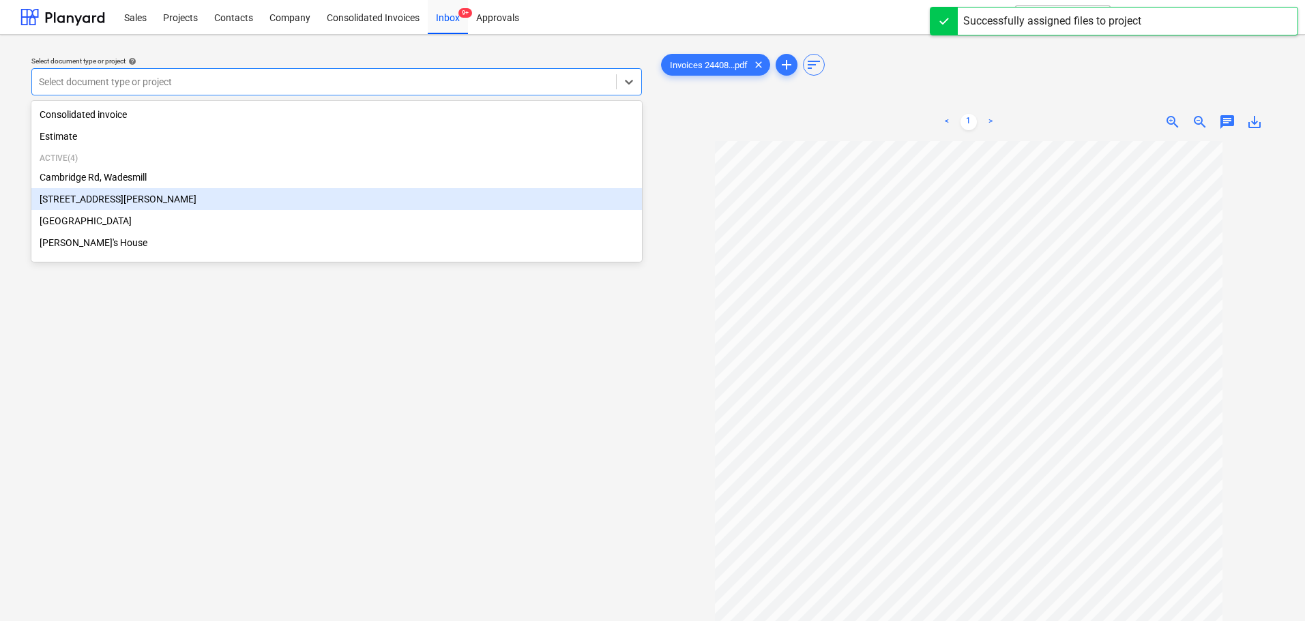
click at [129, 199] on div "[STREET_ADDRESS][PERSON_NAME]" at bounding box center [336, 199] width 611 height 22
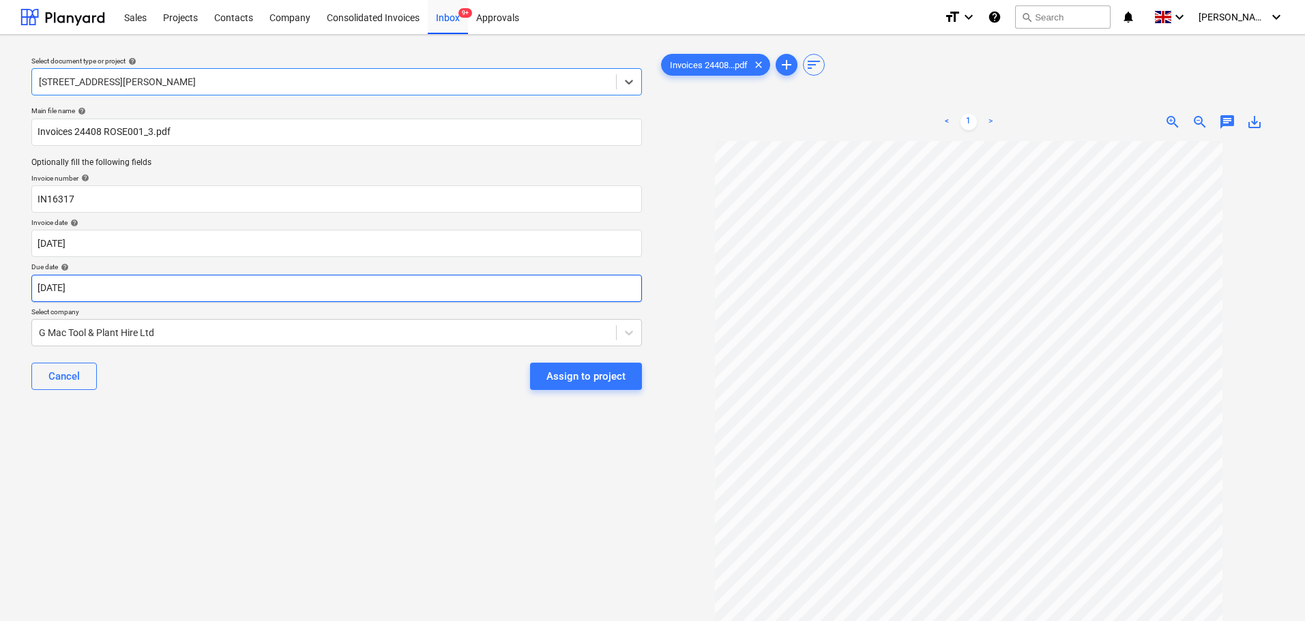
click at [95, 294] on body "Sales Projects Contacts Company Consolidated Invoices Inbox 9+ Approvals format…" at bounding box center [652, 310] width 1305 height 621
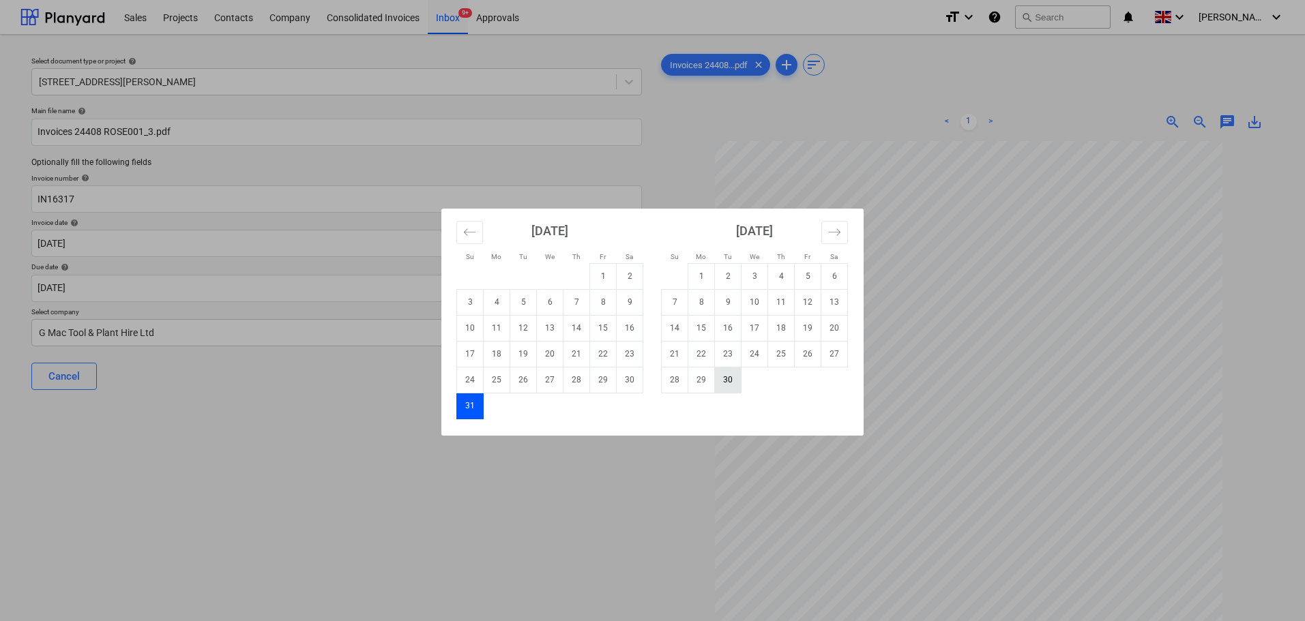
click at [731, 390] on td "30" at bounding box center [728, 380] width 27 height 26
type input "[DATE]"
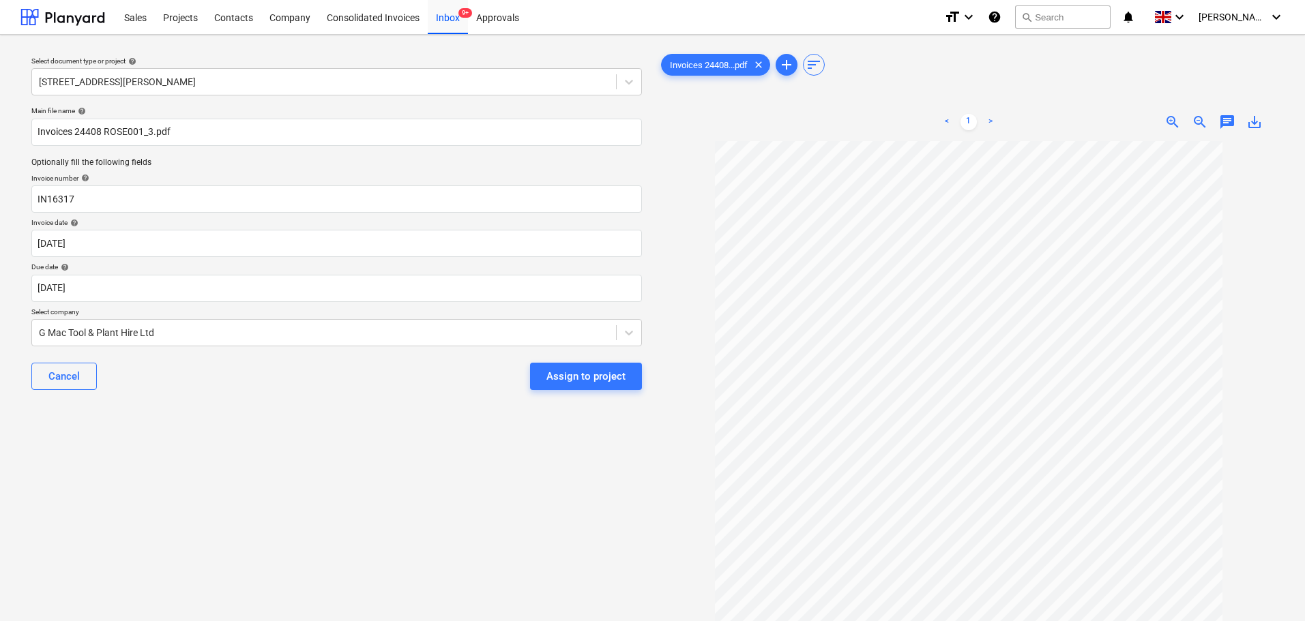
click at [327, 419] on div "Select document type or project help [STREET_ADDRESS][PERSON_NAME] file name he…" at bounding box center [336, 388] width 632 height 684
click at [600, 377] on div "Assign to project" at bounding box center [585, 377] width 79 height 18
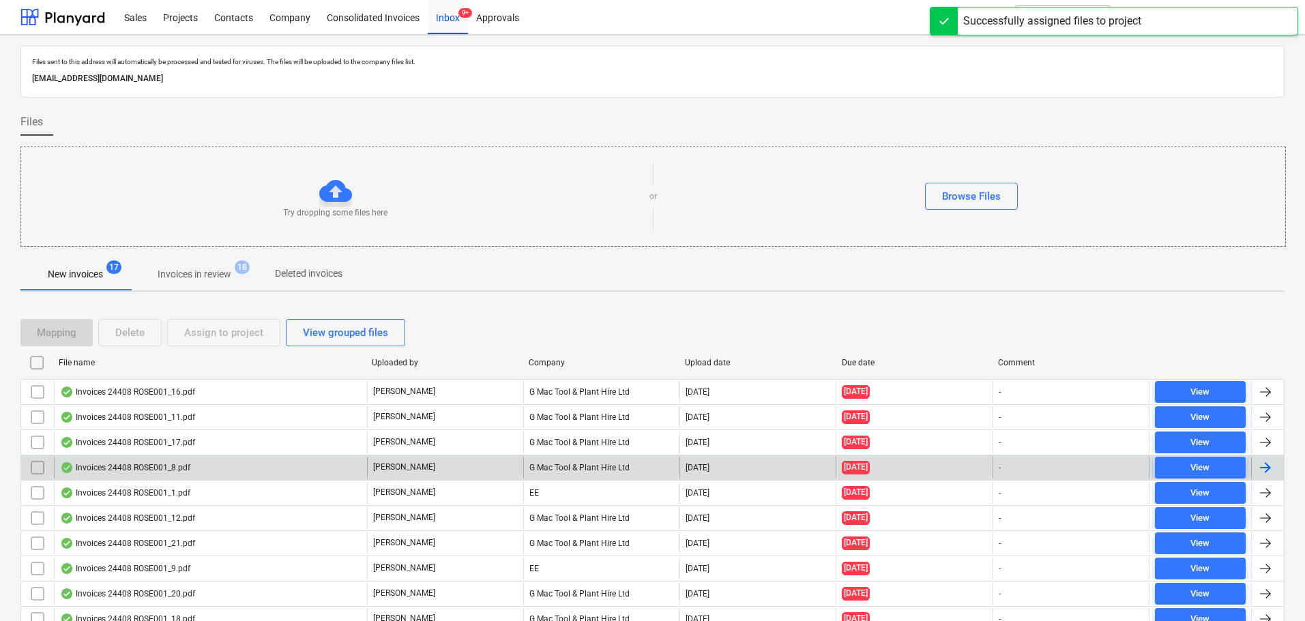
click at [168, 472] on div "Invoices 24408 ROSE001_8.pdf" at bounding box center [125, 467] width 130 height 11
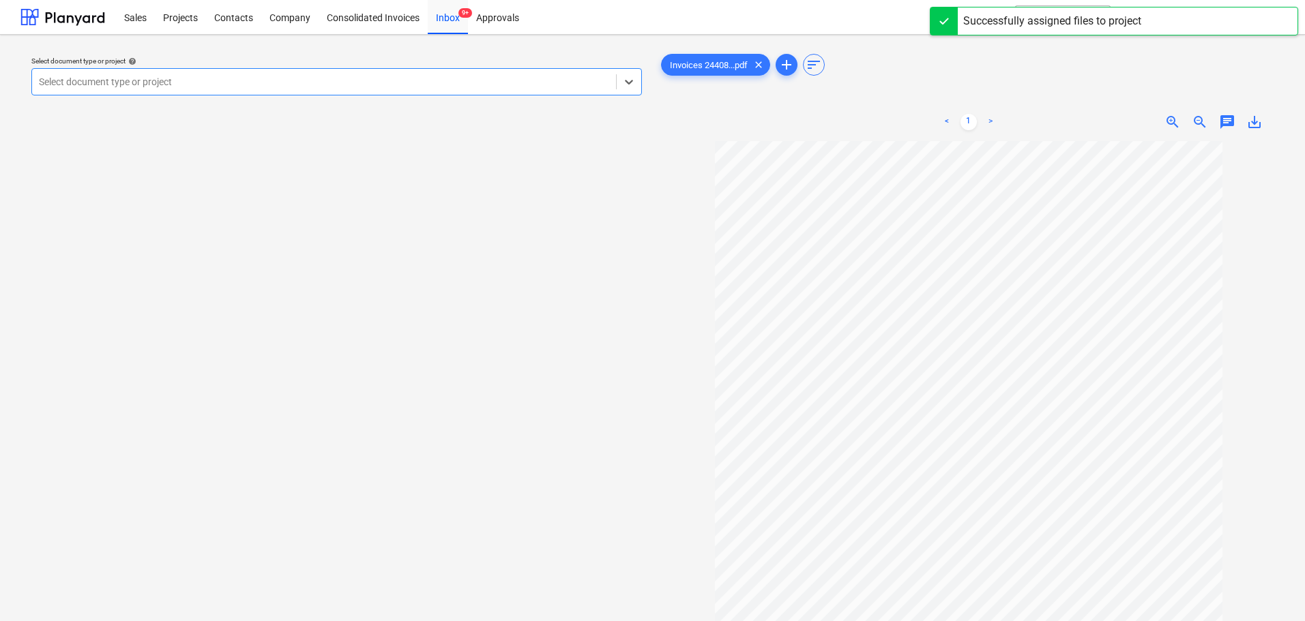
click at [153, 80] on div at bounding box center [324, 82] width 570 height 14
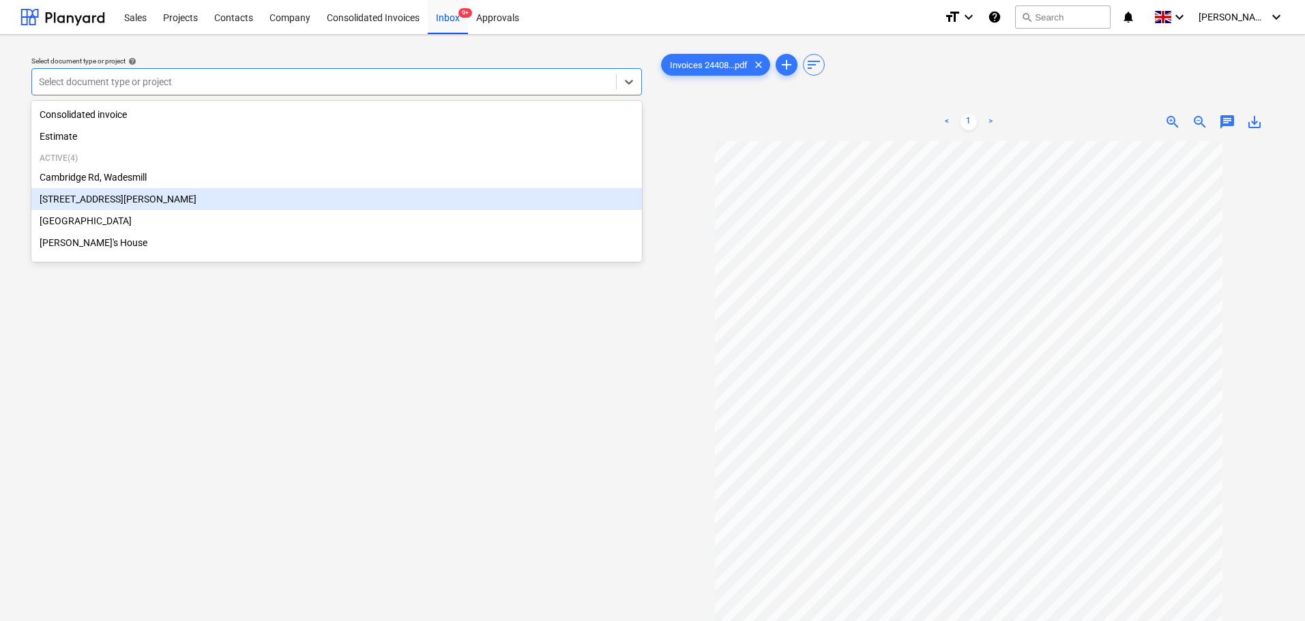
click at [97, 204] on div "[STREET_ADDRESS][PERSON_NAME]" at bounding box center [336, 199] width 611 height 22
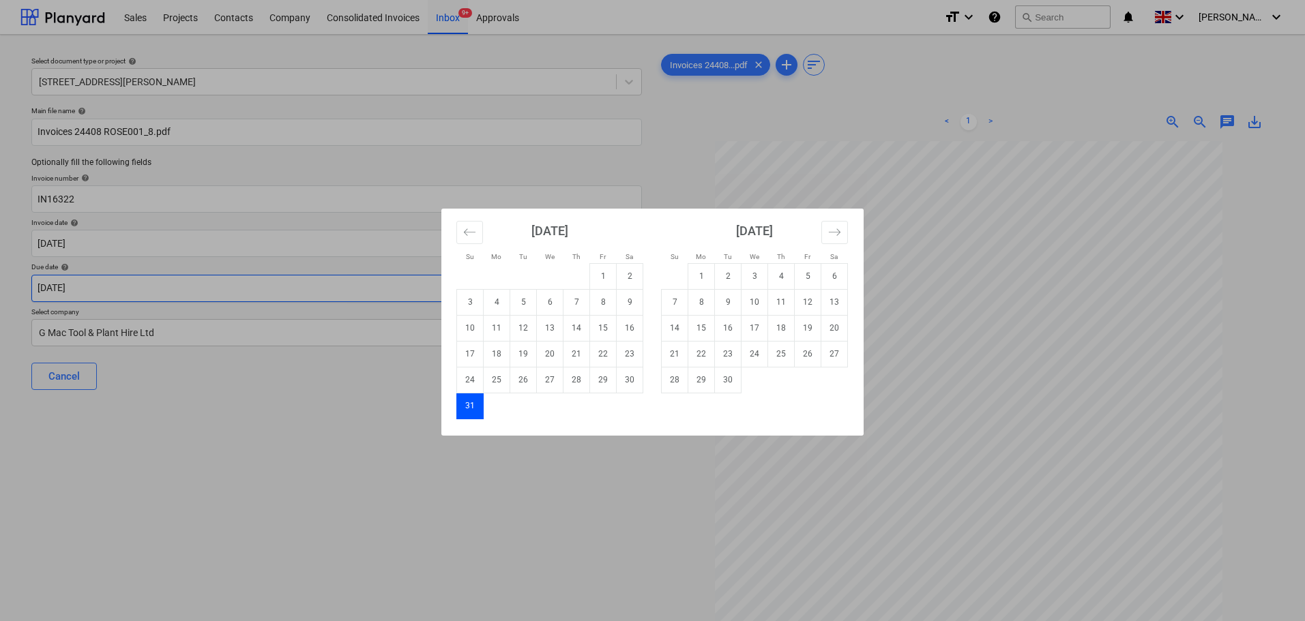
click at [103, 287] on body "Sales Projects Contacts Company Consolidated Invoices Inbox 9+ Approvals format…" at bounding box center [652, 310] width 1305 height 621
click at [723, 379] on td "30" at bounding box center [728, 380] width 27 height 26
type input "[DATE]"
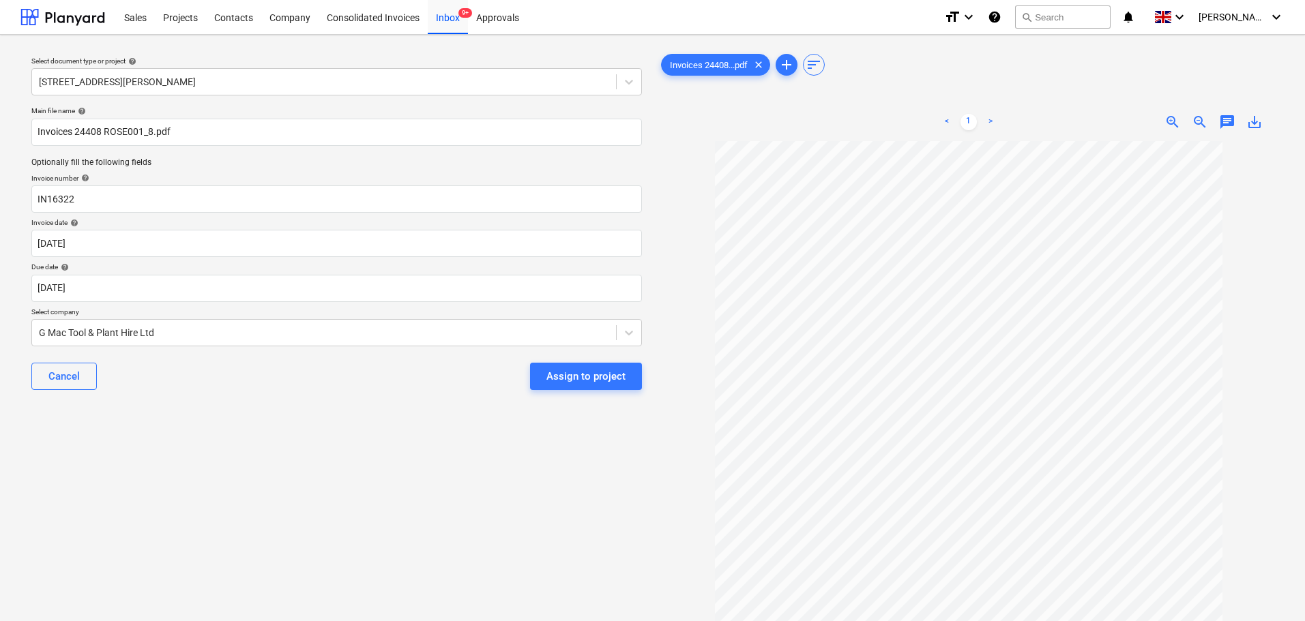
click at [319, 432] on div "Select document type or project help [STREET_ADDRESS][PERSON_NAME] file name he…" at bounding box center [336, 388] width 632 height 684
click at [595, 379] on div "Assign to project" at bounding box center [585, 377] width 79 height 18
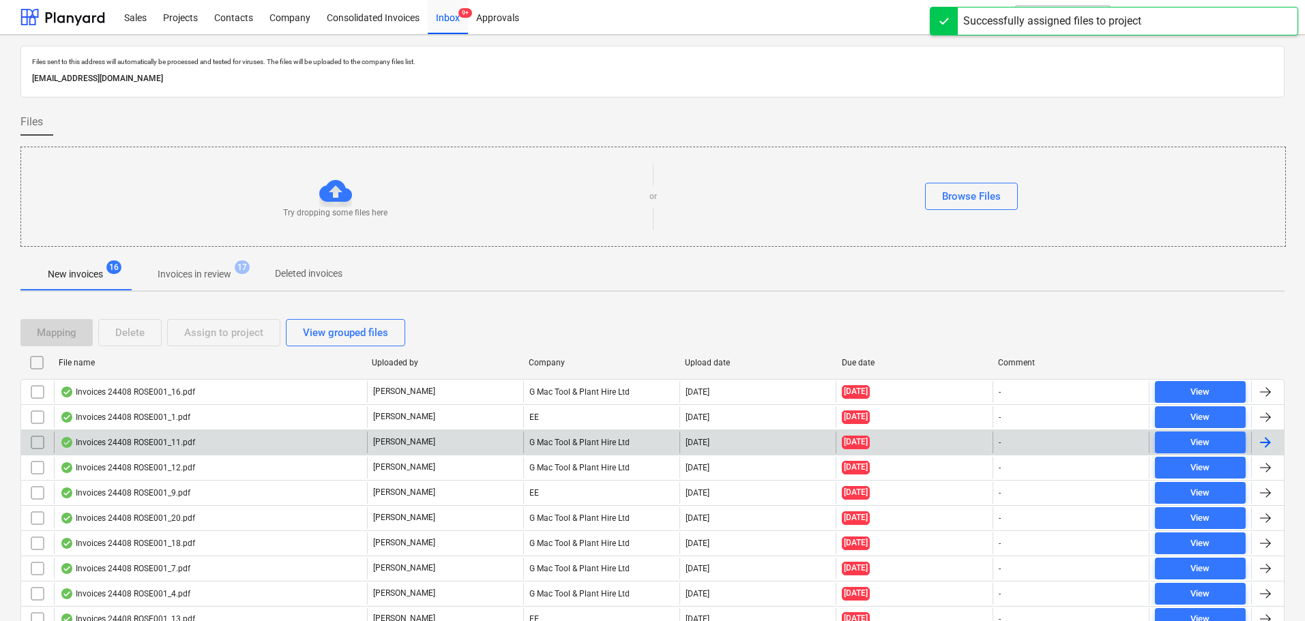
click at [146, 437] on div "Invoices 24408 ROSE001_11.pdf" at bounding box center [127, 442] width 135 height 11
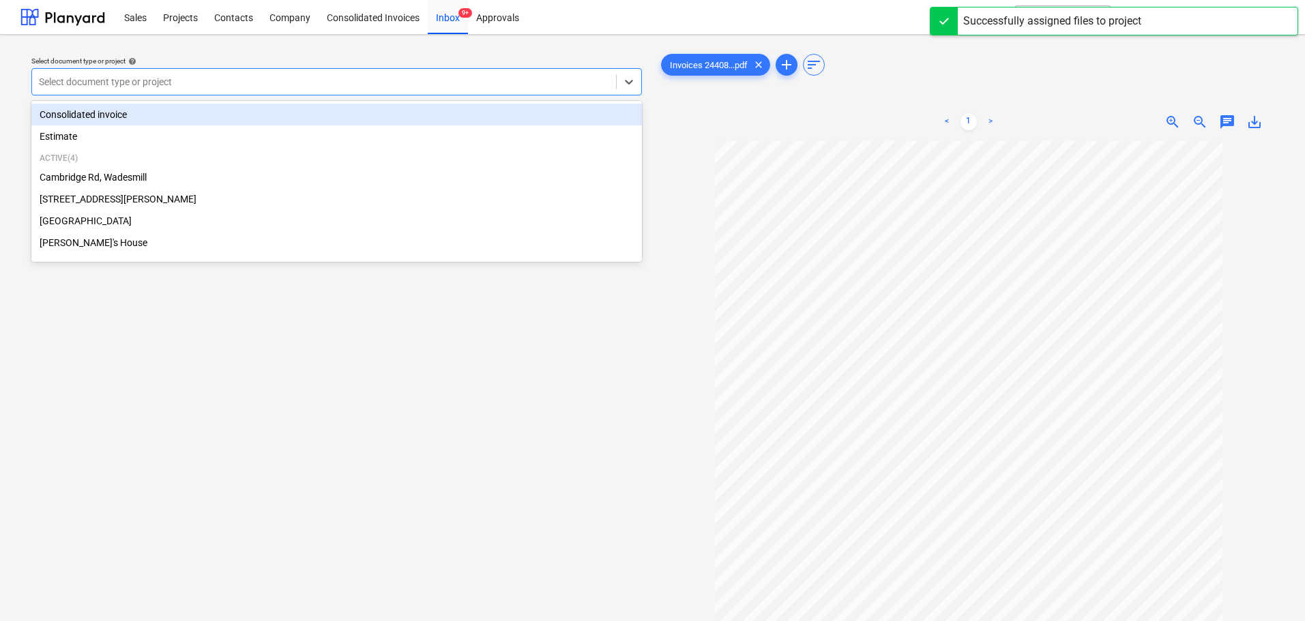
click at [182, 79] on div at bounding box center [324, 82] width 570 height 14
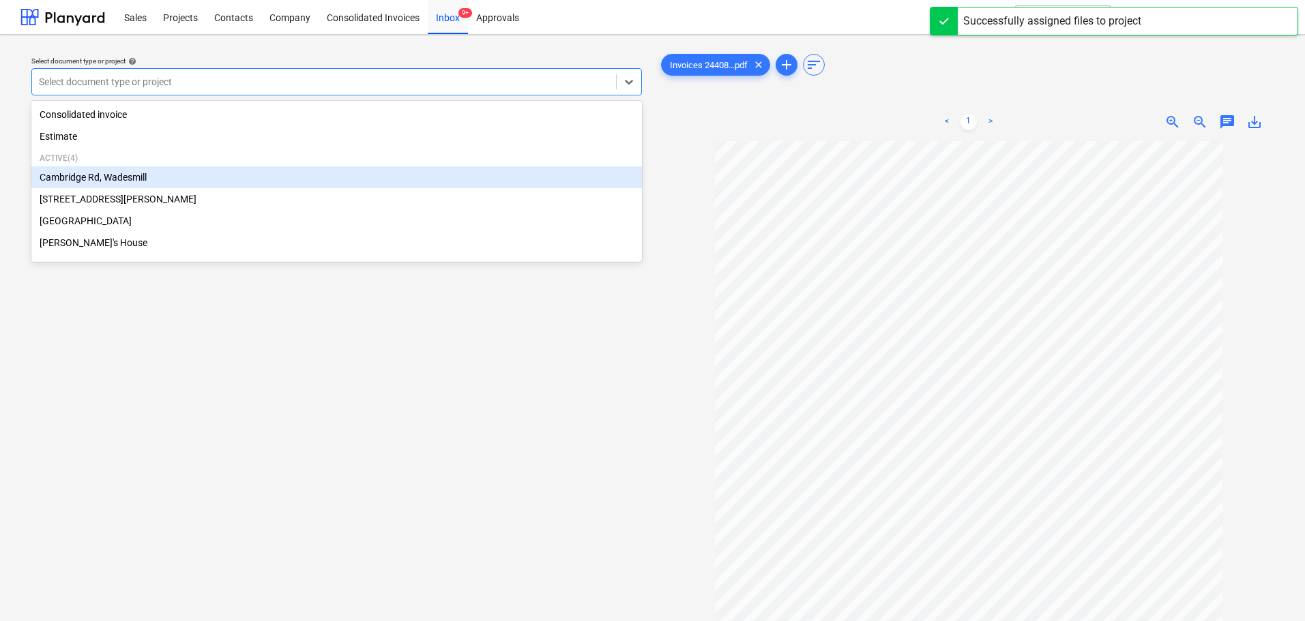
click at [124, 183] on div "Cambridge Rd, Wadesmill" at bounding box center [336, 177] width 611 height 22
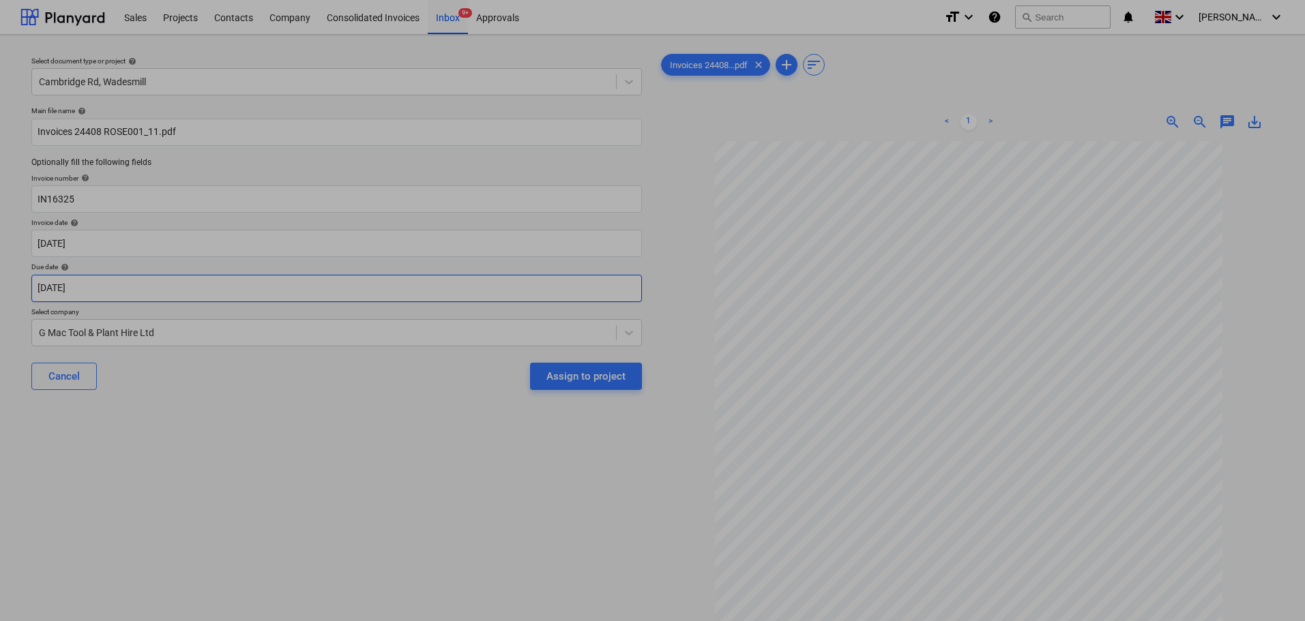
click at [119, 295] on body "Sales Projects Contacts Company Consolidated Invoices Inbox 9+ Approvals format…" at bounding box center [652, 310] width 1305 height 621
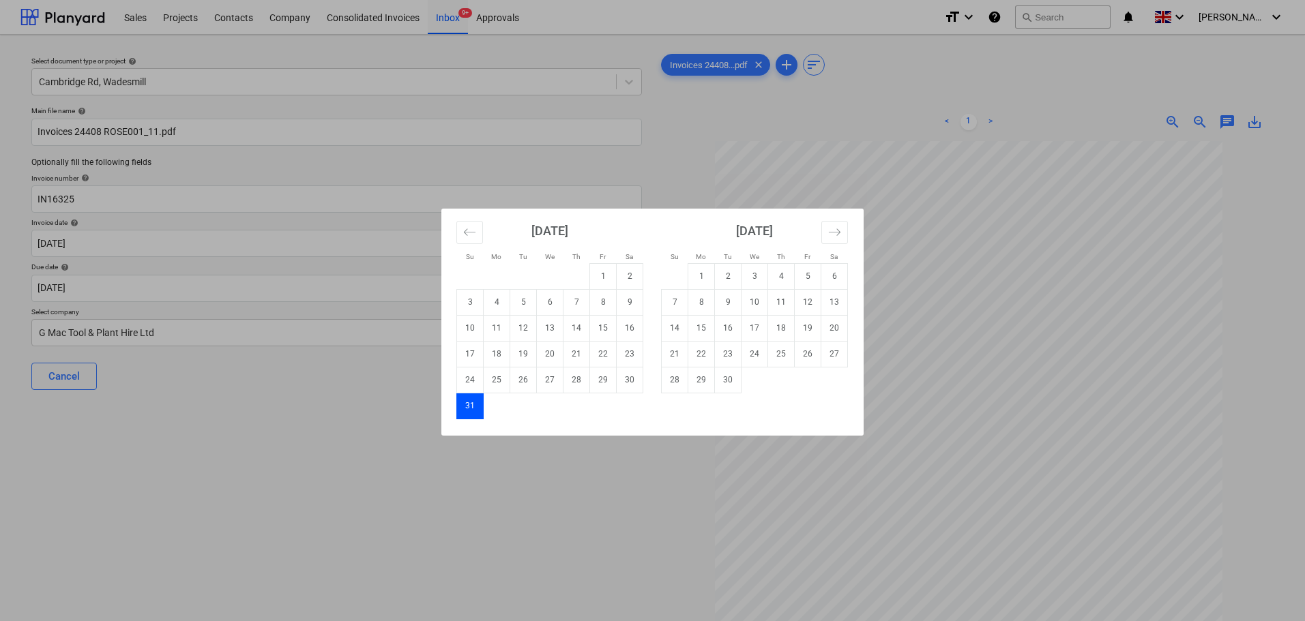
click at [744, 379] on td "Calendar" at bounding box center [754, 380] width 27 height 26
click at [726, 381] on td "30" at bounding box center [728, 380] width 27 height 26
type input "[DATE]"
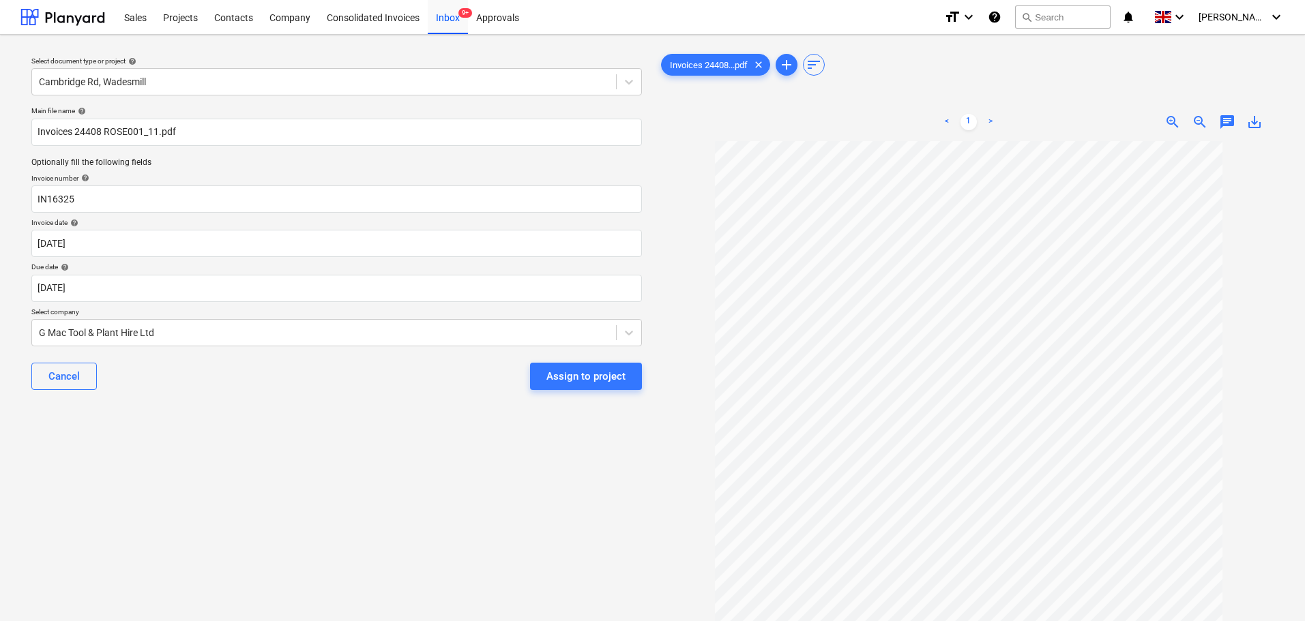
click at [312, 417] on div "Select document type or project help Cambridge Rd, Wadesmill Main file name hel…" at bounding box center [336, 388] width 632 height 684
click at [572, 377] on div "Assign to project" at bounding box center [585, 377] width 79 height 18
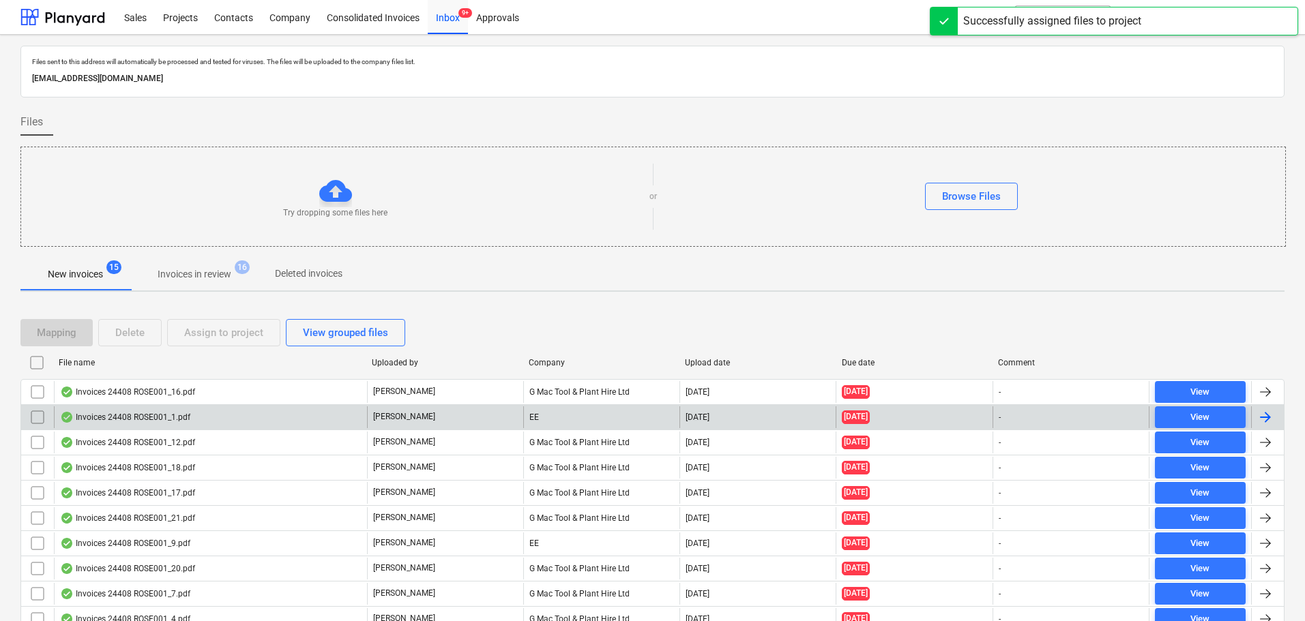
click at [117, 415] on div "Invoices 24408 ROSE001_1.pdf" at bounding box center [125, 417] width 130 height 11
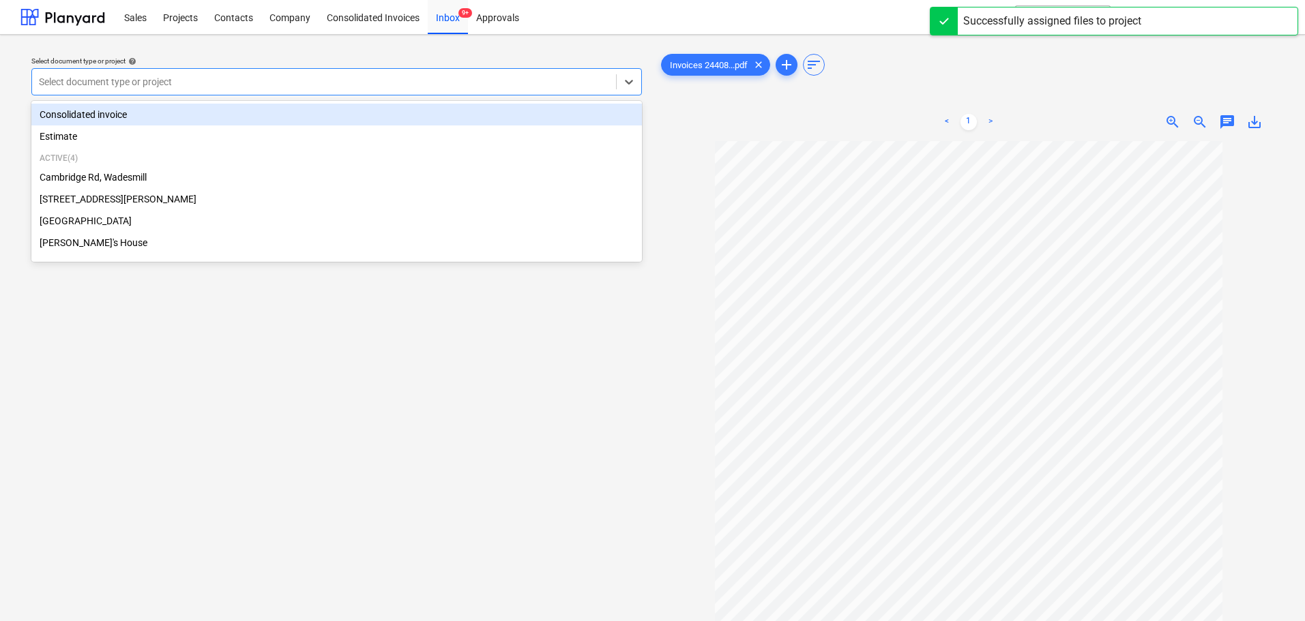
click at [172, 87] on div at bounding box center [324, 82] width 570 height 14
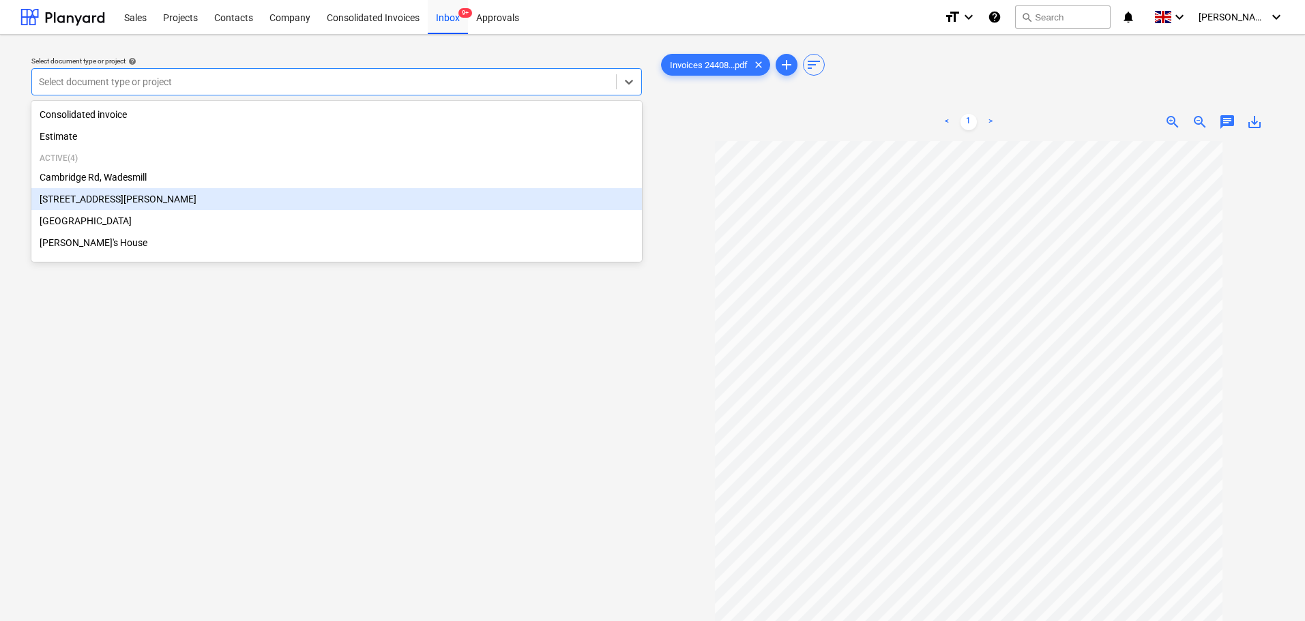
click at [103, 205] on div "[STREET_ADDRESS][PERSON_NAME]" at bounding box center [336, 199] width 611 height 22
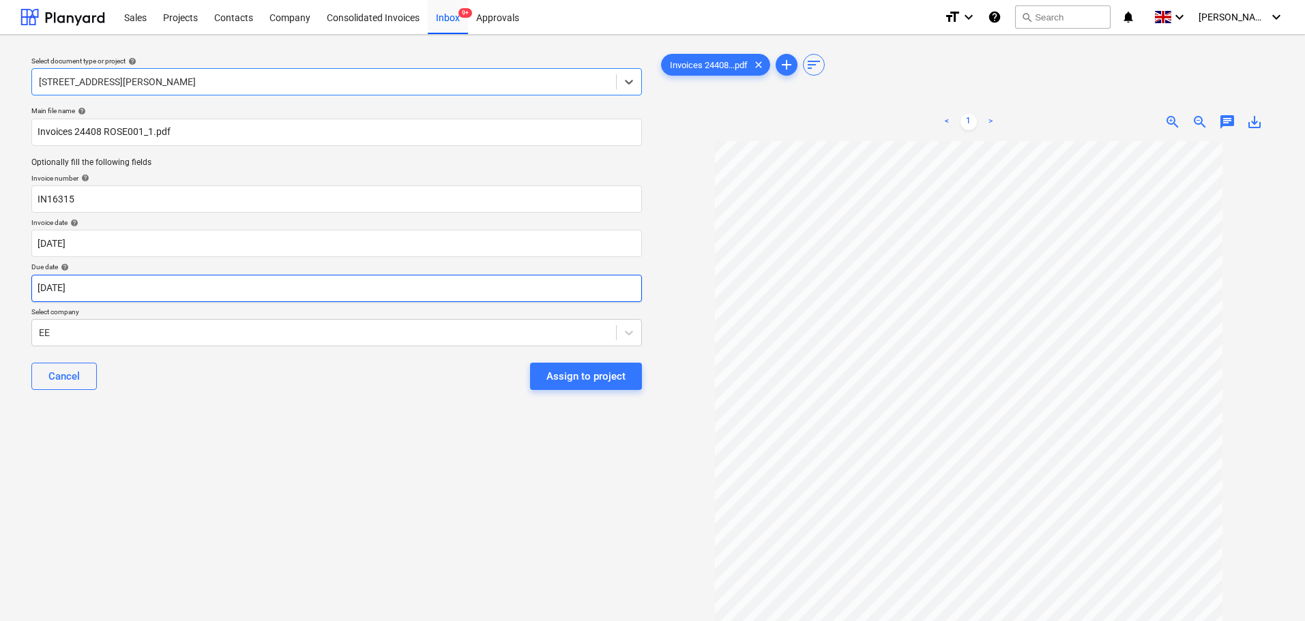
click at [104, 285] on body "Sales Projects Contacts Company Consolidated Invoices Inbox 9+ Approvals format…" at bounding box center [652, 310] width 1305 height 621
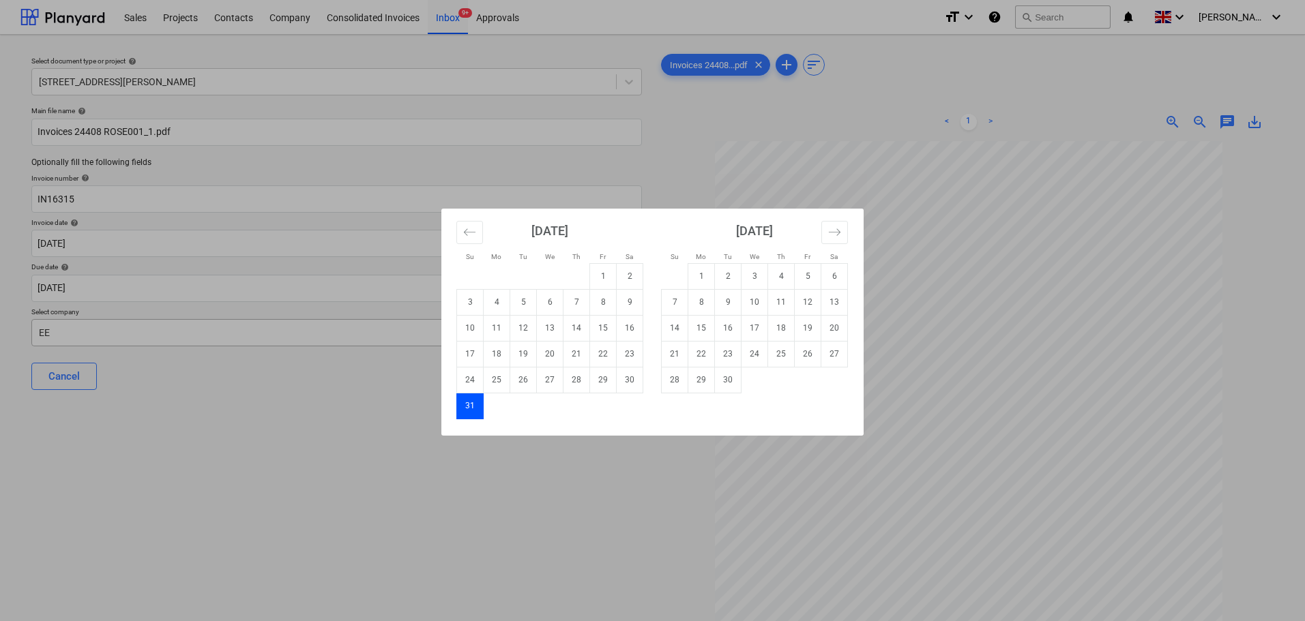
drag, startPoint x: 728, startPoint y: 379, endPoint x: 340, endPoint y: 342, distance: 389.9
click at [716, 378] on td "30" at bounding box center [728, 380] width 27 height 26
type input "[DATE]"
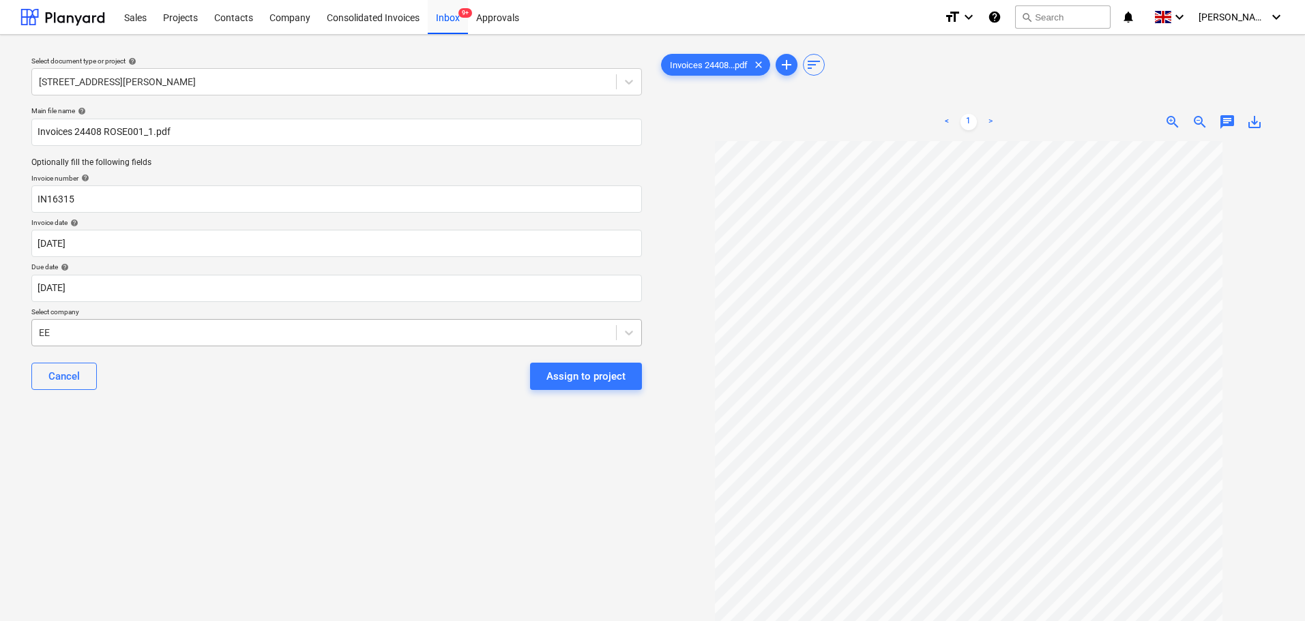
click at [288, 336] on div at bounding box center [324, 333] width 570 height 14
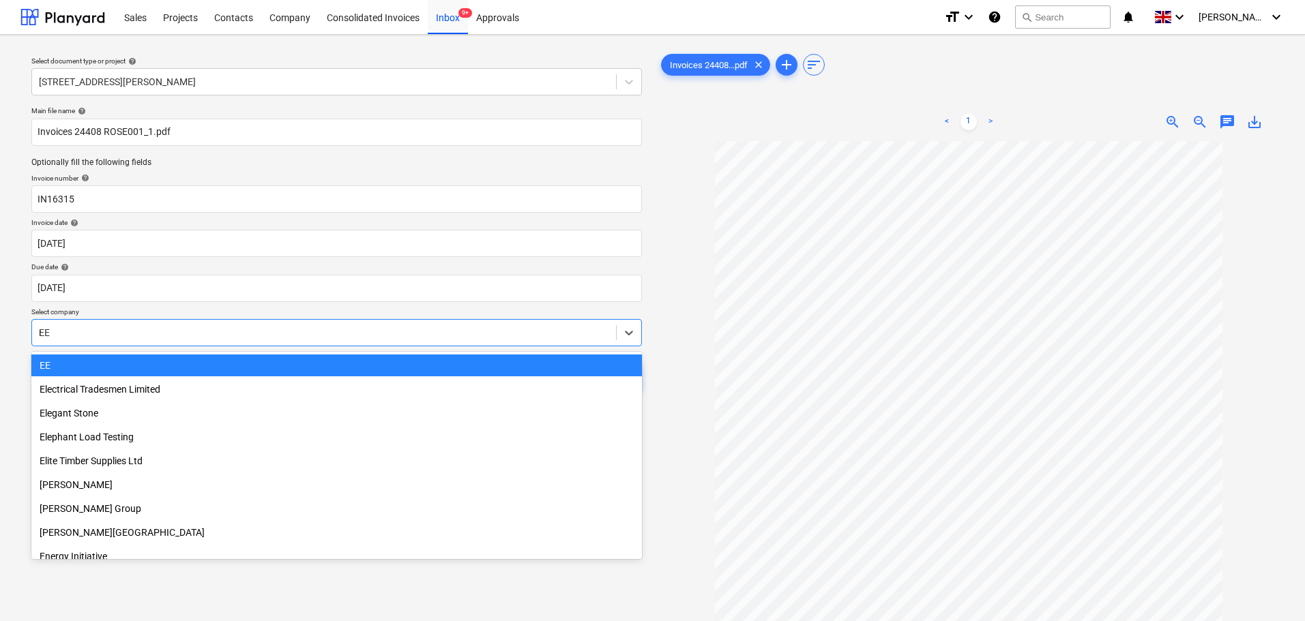
scroll to position [846, 0]
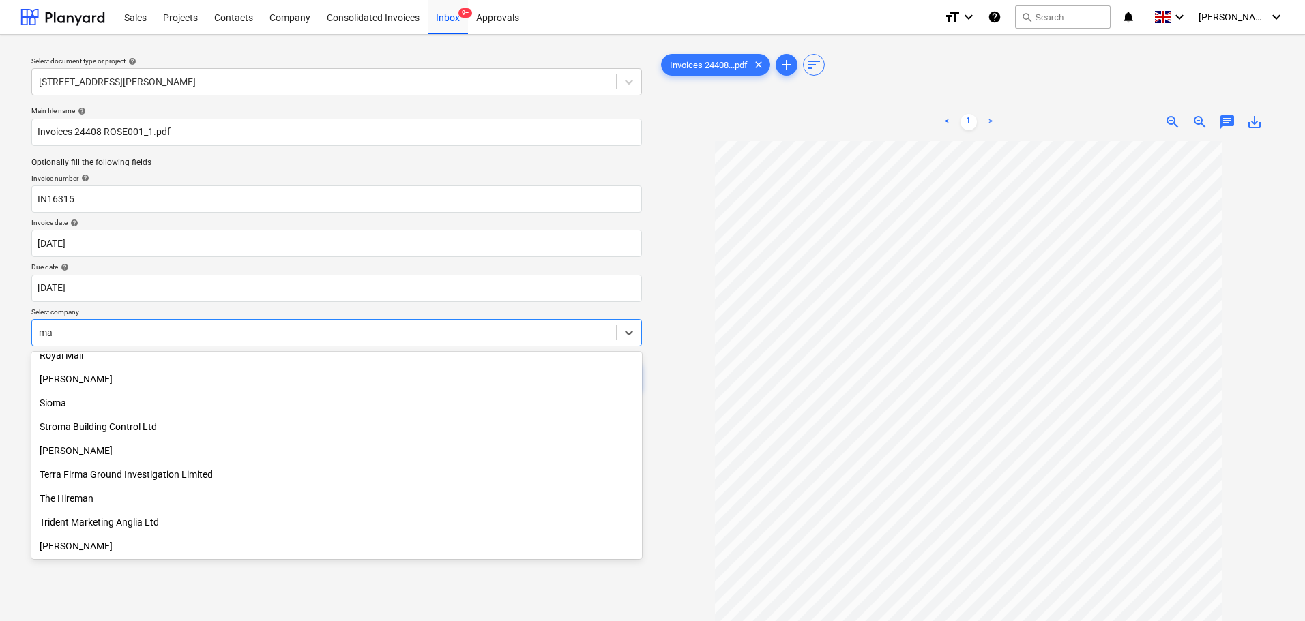
type input "mac"
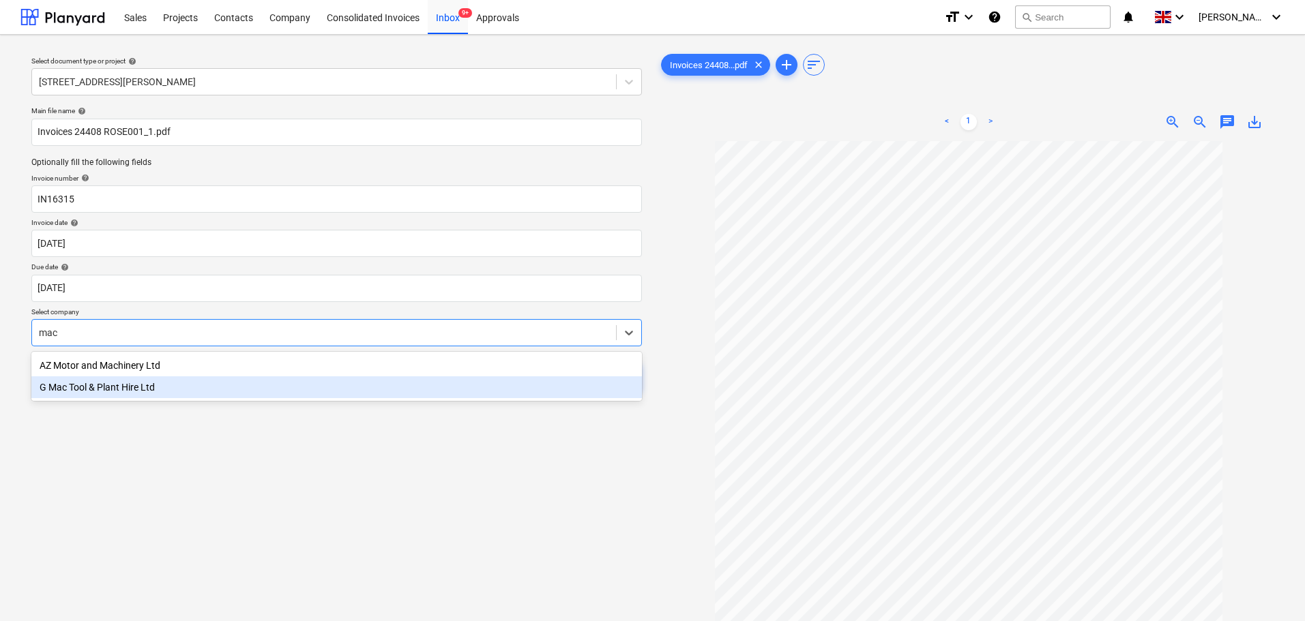
click at [252, 387] on div "G Mac Tool & Plant Hire Ltd" at bounding box center [336, 388] width 611 height 22
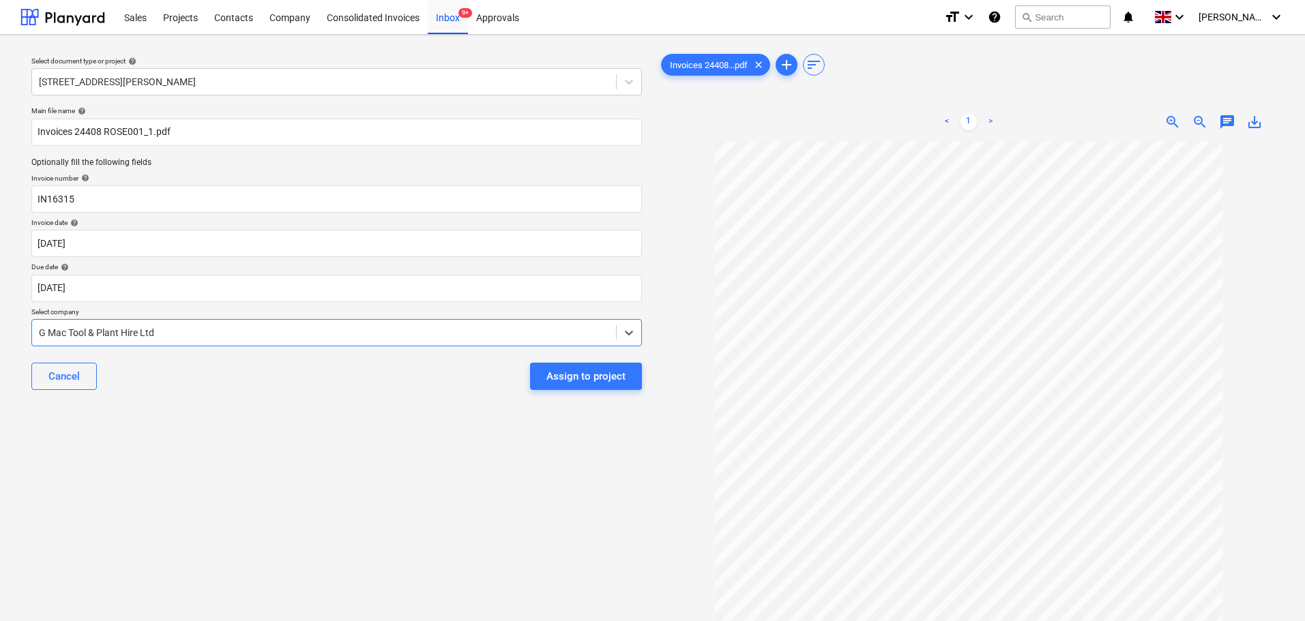
drag, startPoint x: 361, startPoint y: 428, endPoint x: 368, endPoint y: 429, distance: 7.5
click at [362, 428] on div "Select document type or project help [STREET_ADDRESS] Arkley Main file name hel…" at bounding box center [336, 388] width 632 height 684
click at [597, 370] on div "Assign to project" at bounding box center [585, 377] width 79 height 18
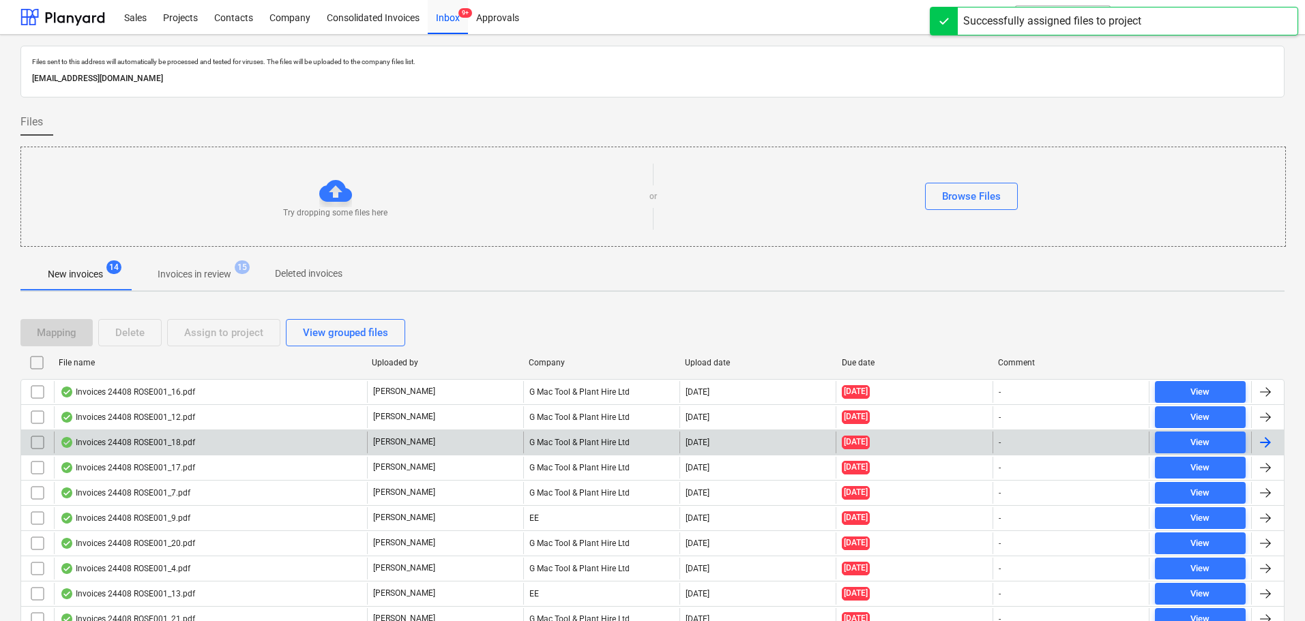
click at [168, 437] on div "Invoices 24408 ROSE001_18.pdf" at bounding box center [127, 442] width 135 height 11
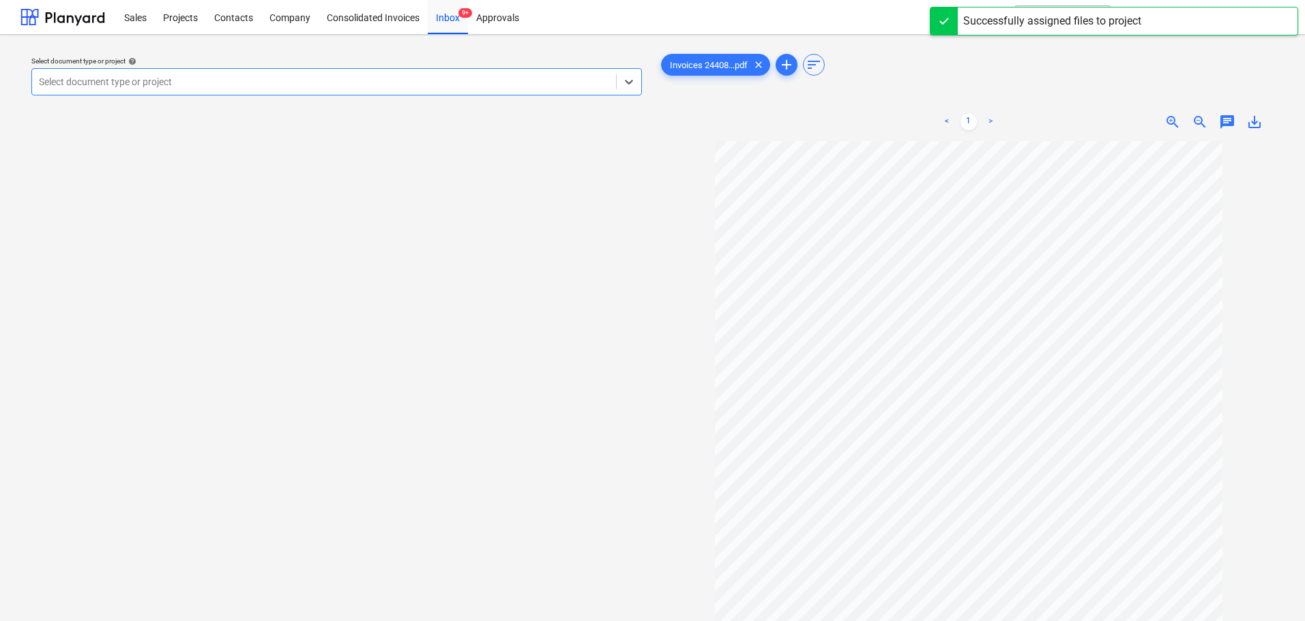
click at [159, 82] on div at bounding box center [324, 82] width 570 height 14
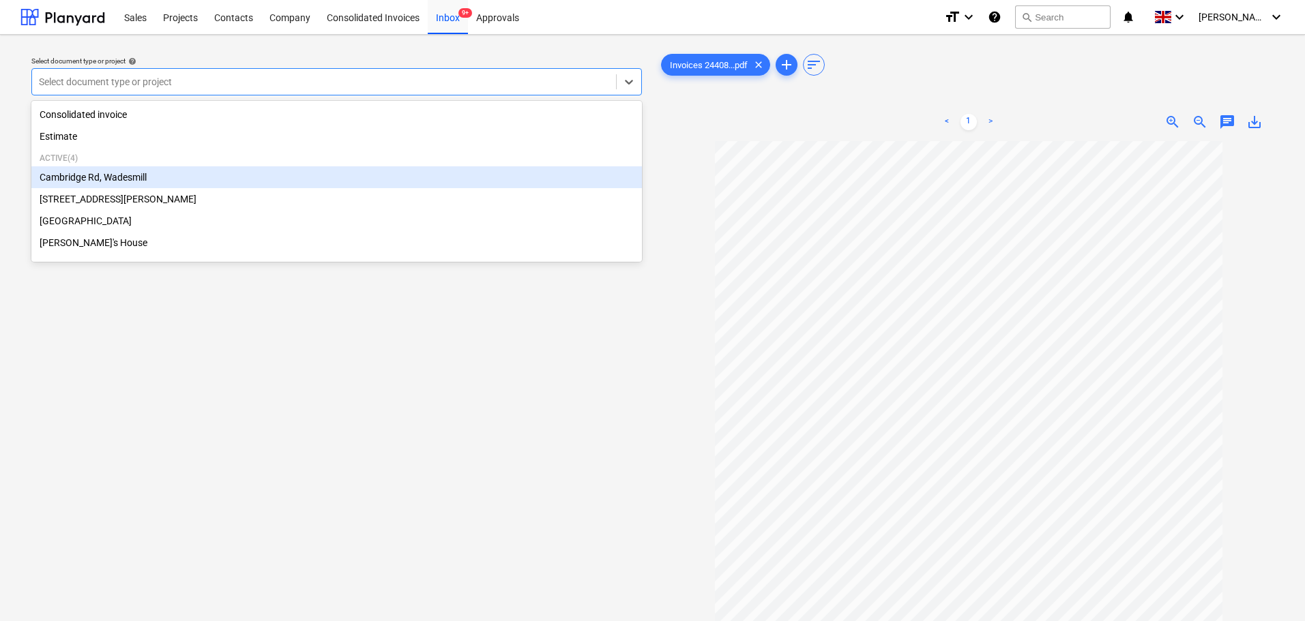
click at [128, 181] on div "Cambridge Rd, Wadesmill" at bounding box center [336, 177] width 611 height 22
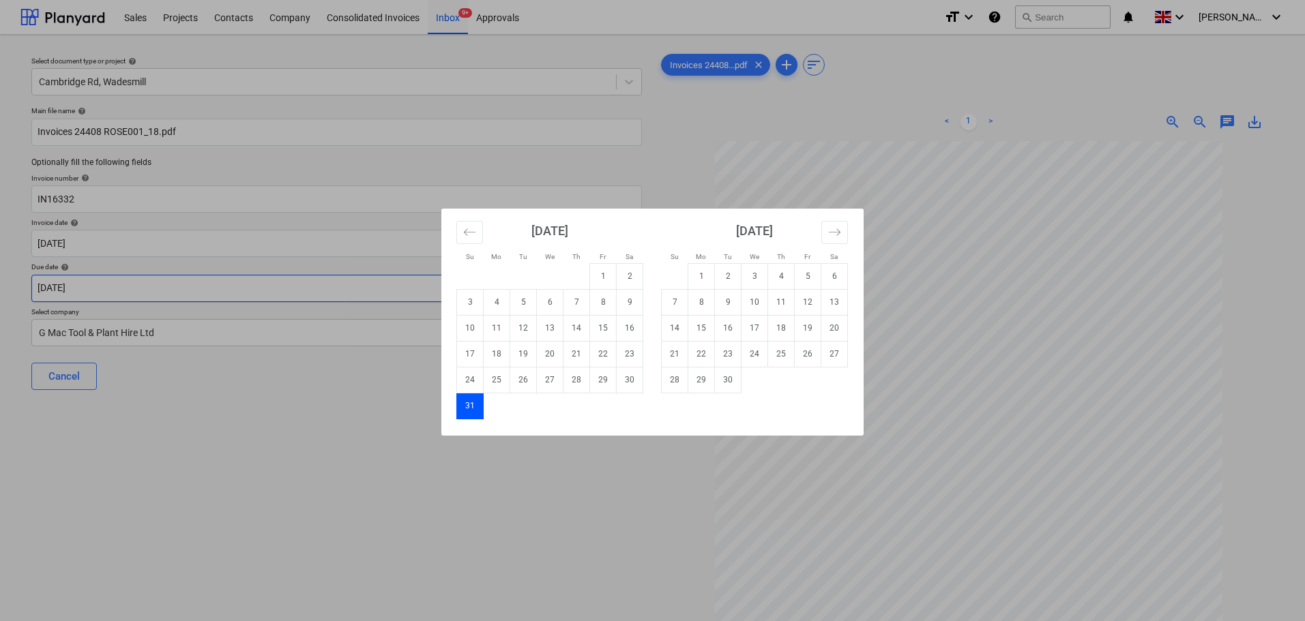
drag, startPoint x: 78, startPoint y: 291, endPoint x: 192, endPoint y: 303, distance: 114.5
click at [78, 291] on body "Sales Projects Contacts Company Consolidated Invoices Inbox 9+ Approvals format…" at bounding box center [652, 310] width 1305 height 621
click at [733, 381] on td "30" at bounding box center [728, 380] width 27 height 26
type input "[DATE]"
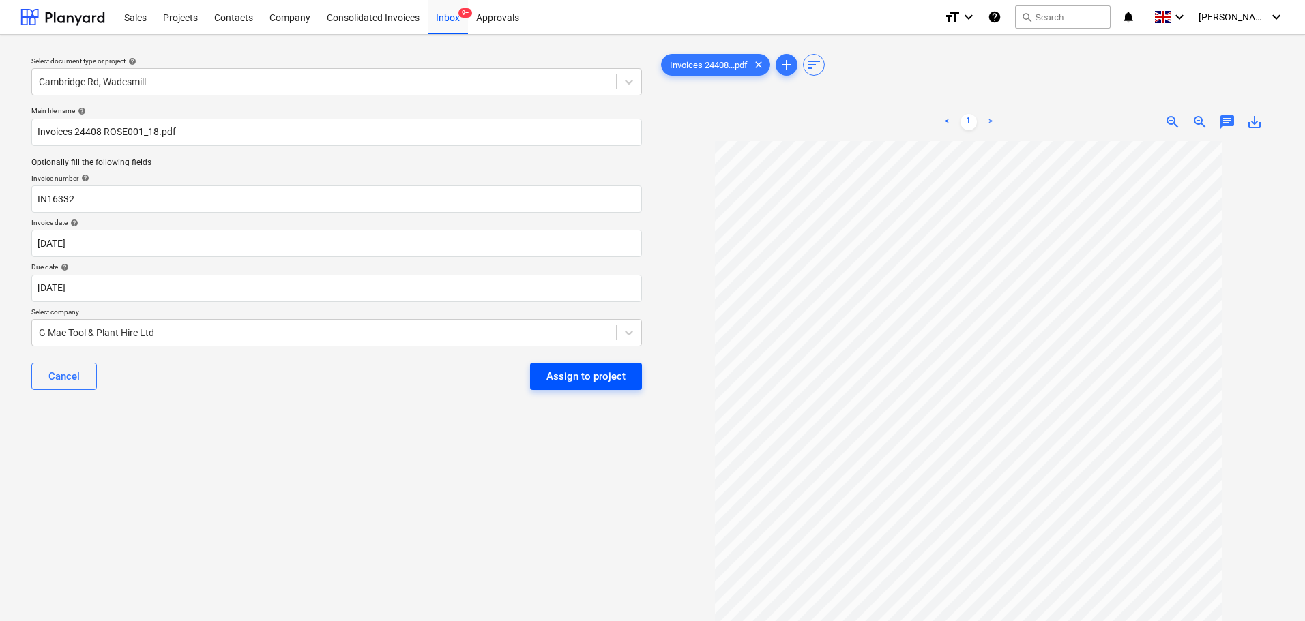
click at [585, 371] on div "Assign to project" at bounding box center [585, 377] width 79 height 18
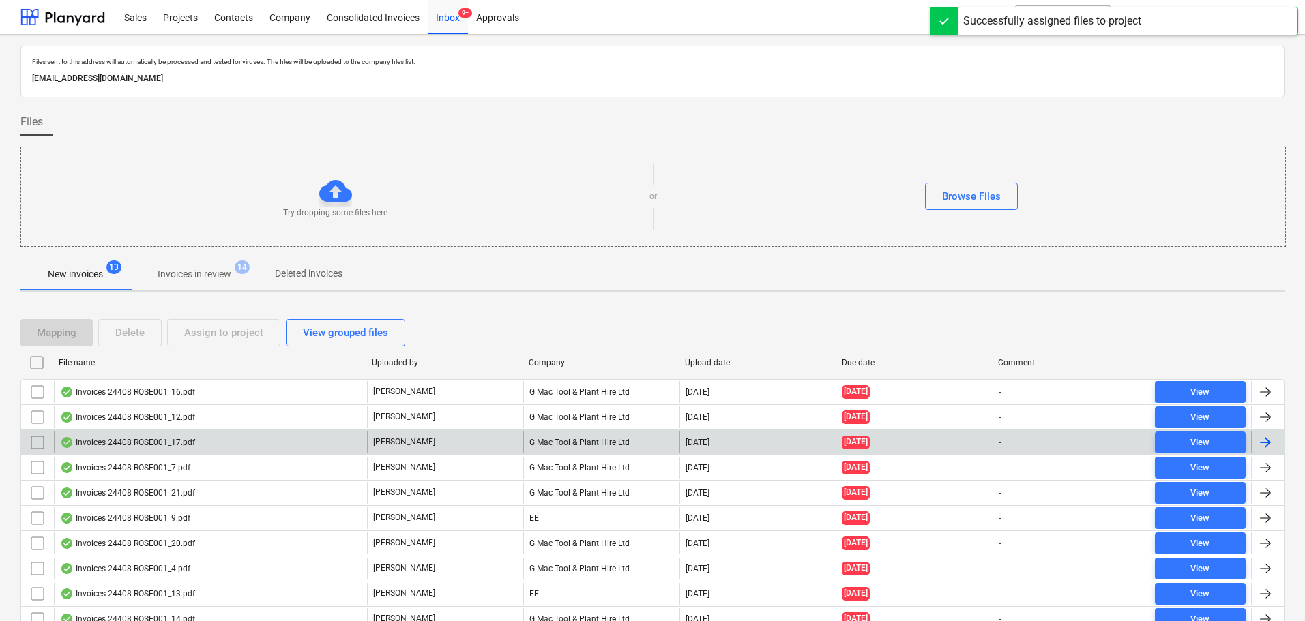
click at [134, 440] on div "Invoices 24408 ROSE001_17.pdf" at bounding box center [127, 442] width 135 height 11
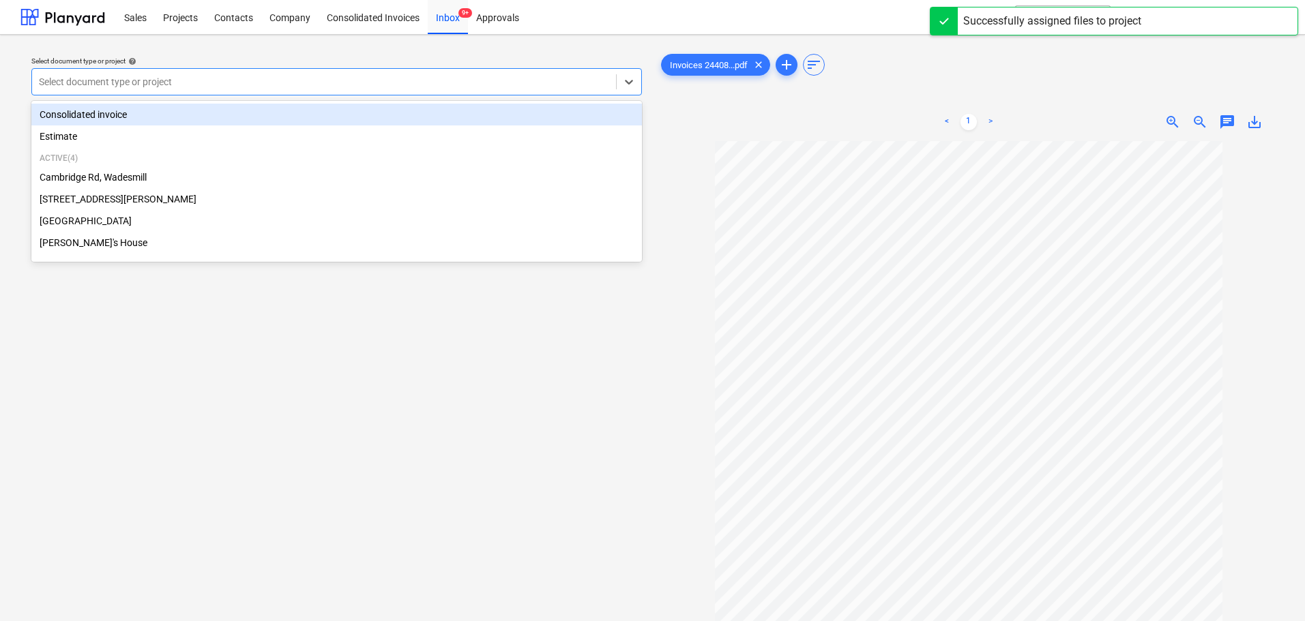
click at [148, 82] on div at bounding box center [324, 82] width 570 height 14
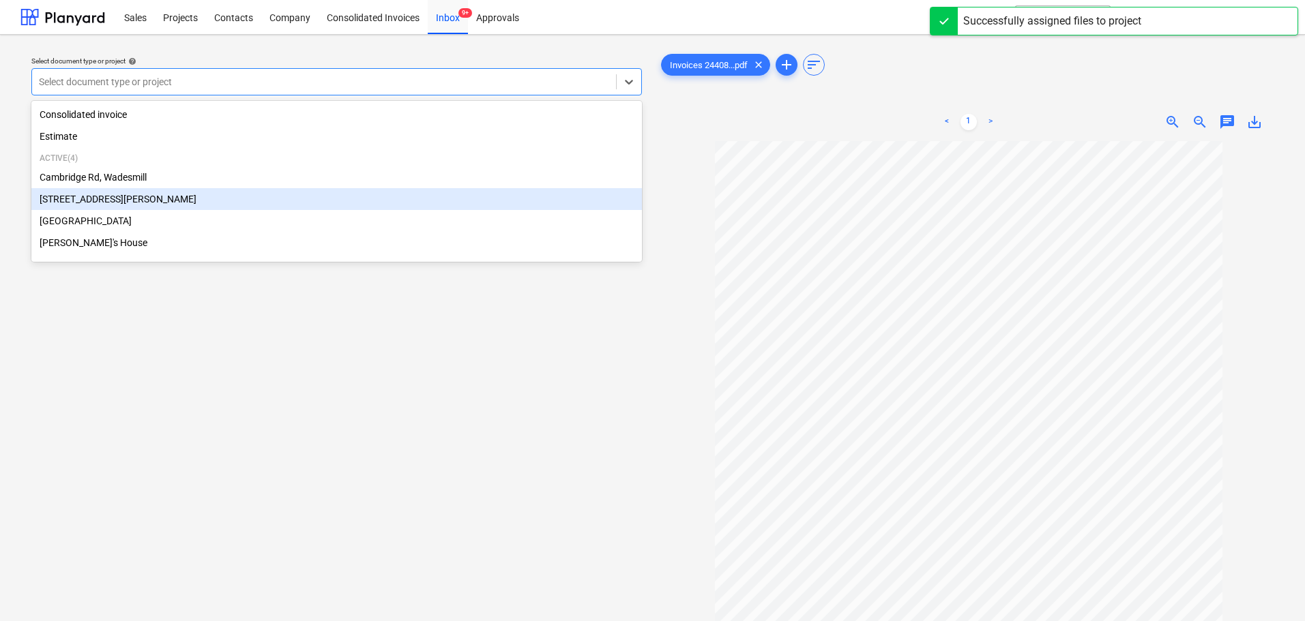
click at [96, 201] on div "[STREET_ADDRESS][PERSON_NAME]" at bounding box center [336, 199] width 611 height 22
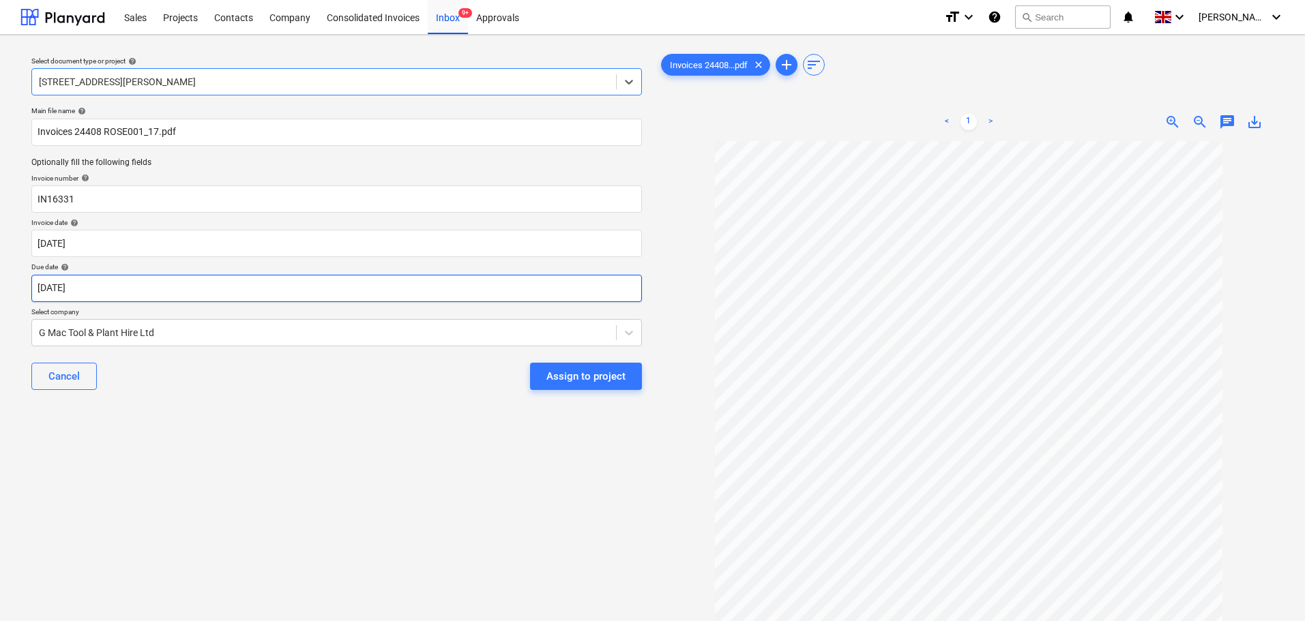
click at [118, 293] on body "Sales Projects Contacts Company Consolidated Invoices Inbox 9+ Approvals format…" at bounding box center [652, 310] width 1305 height 621
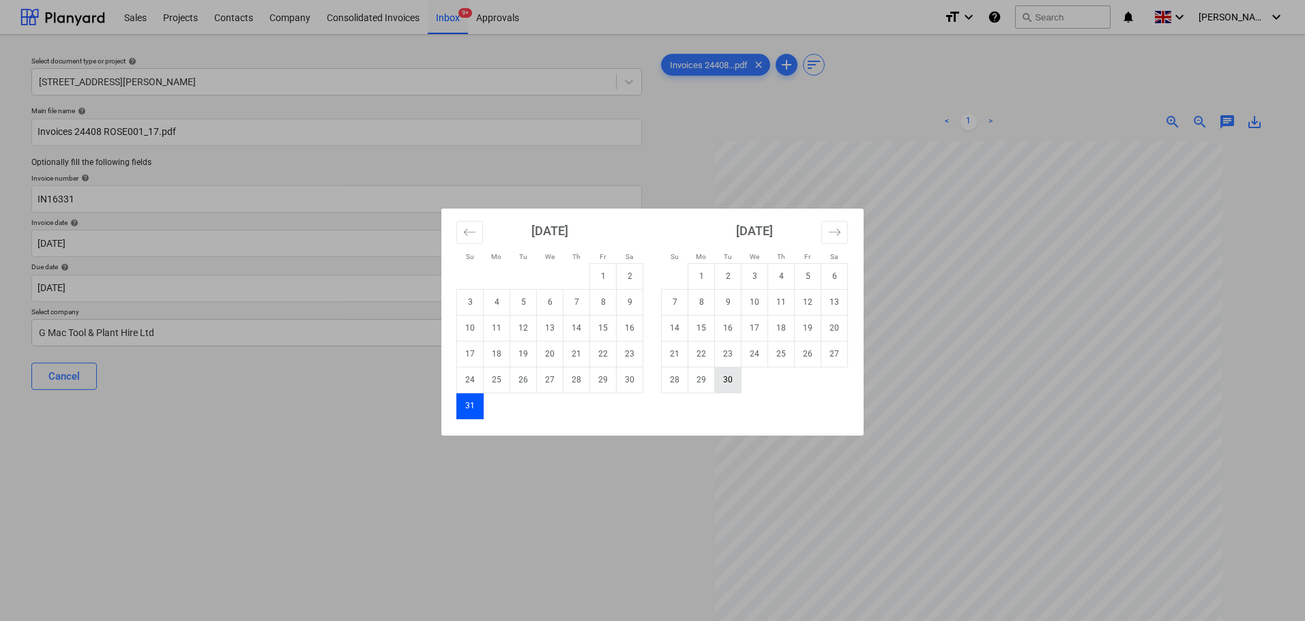
click at [735, 387] on td "30" at bounding box center [728, 380] width 27 height 26
type input "[DATE]"
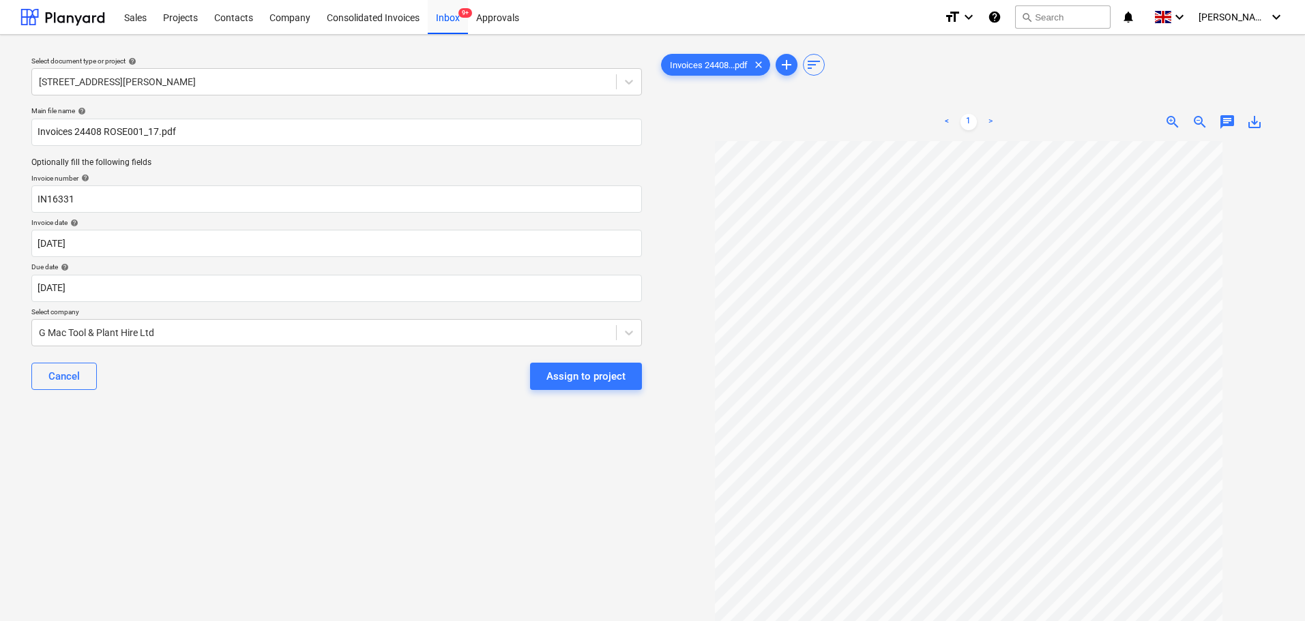
click at [525, 422] on div "Select document type or project help [STREET_ADDRESS][PERSON_NAME] file name he…" at bounding box center [336, 388] width 632 height 684
click at [592, 374] on div "Assign to project" at bounding box center [585, 377] width 79 height 18
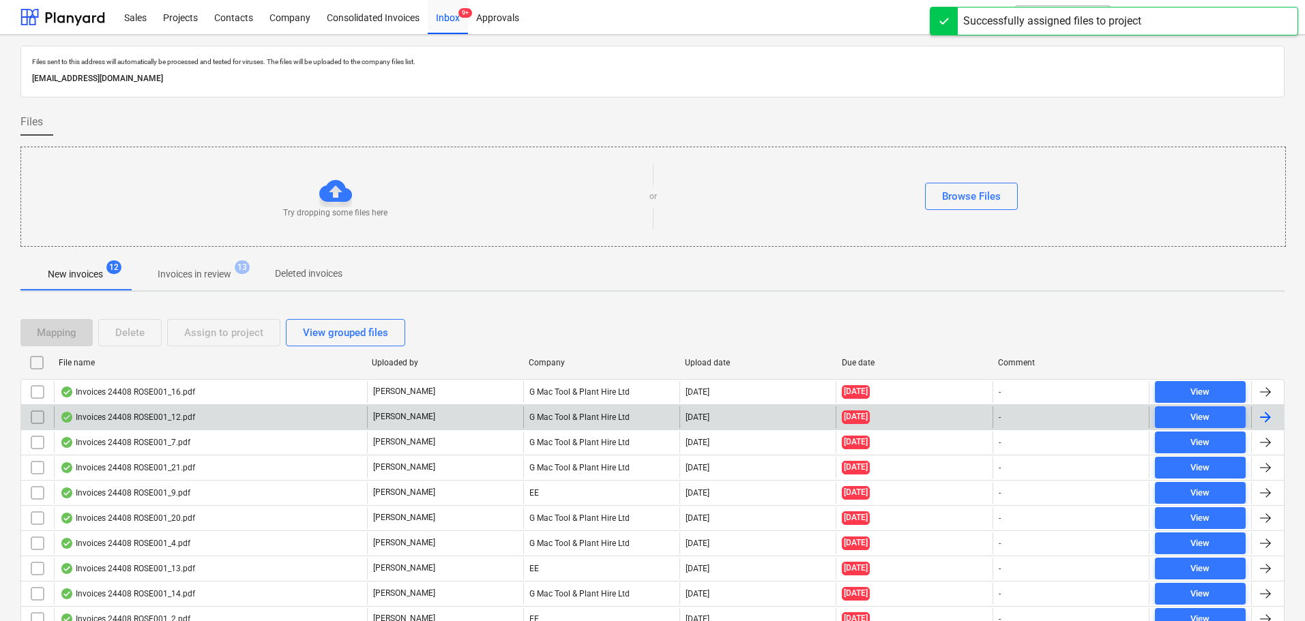
click at [138, 420] on div "Invoices 24408 ROSE001_12.pdf" at bounding box center [127, 417] width 135 height 11
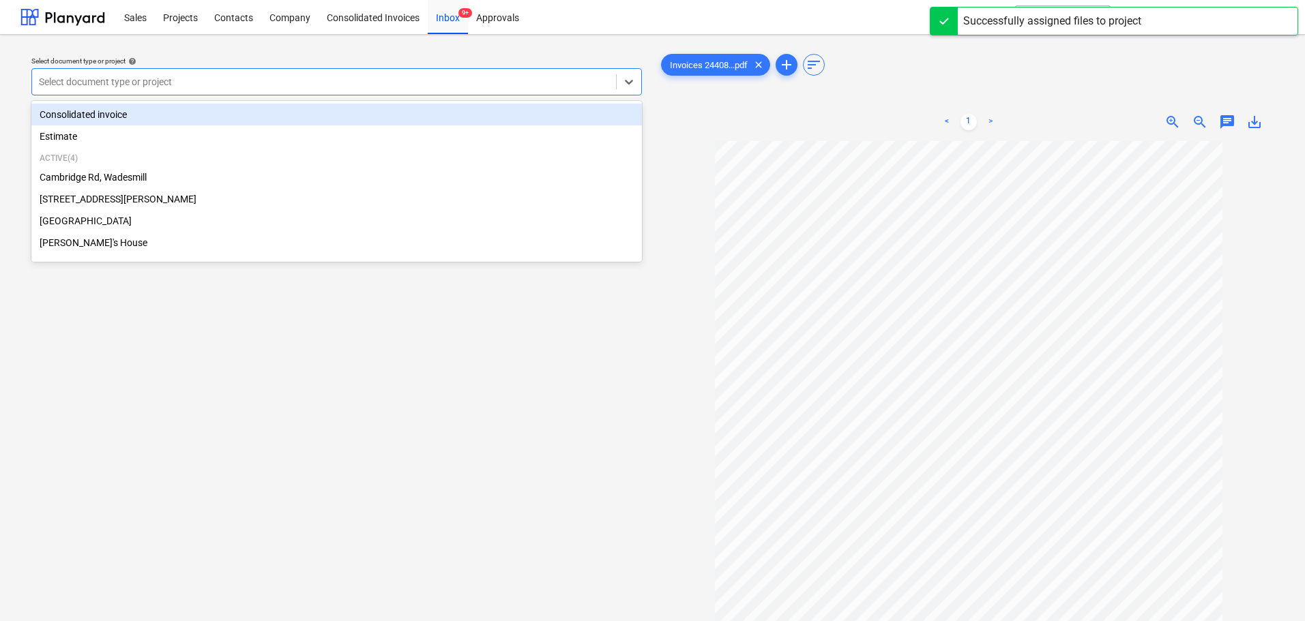
click at [194, 83] on div at bounding box center [324, 82] width 570 height 14
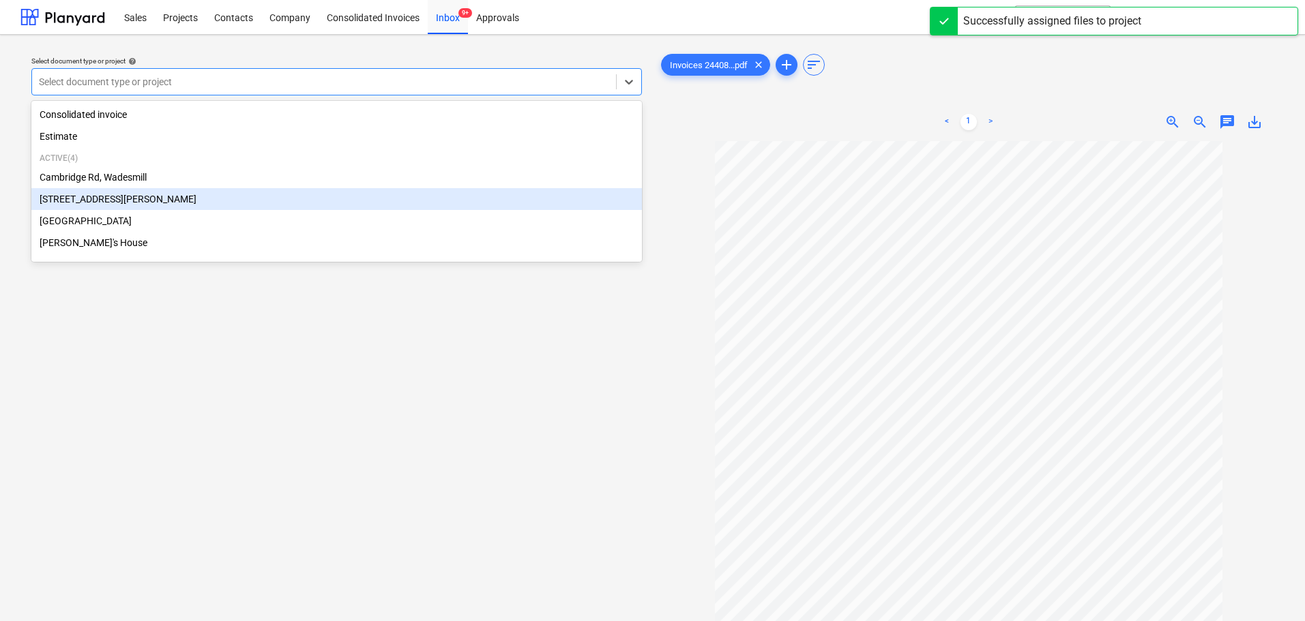
click at [111, 185] on div "Cambridge Rd, Wadesmill" at bounding box center [336, 177] width 611 height 22
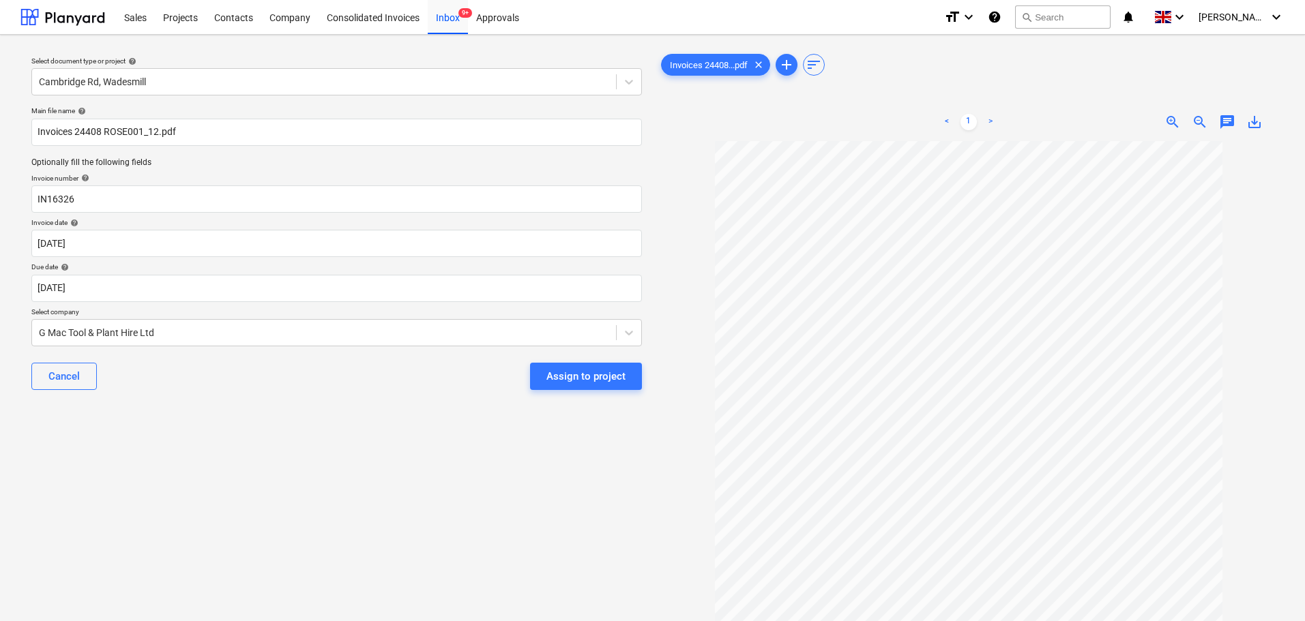
drag, startPoint x: 193, startPoint y: 428, endPoint x: 168, endPoint y: 356, distance: 76.4
click at [193, 427] on div "Select document type or project help Cambridge Rd, Wadesmill Main file name hel…" at bounding box center [336, 388] width 632 height 684
click at [122, 289] on body "Sales Projects Contacts Company Consolidated Invoices Inbox 9+ Approvals format…" at bounding box center [652, 310] width 1305 height 621
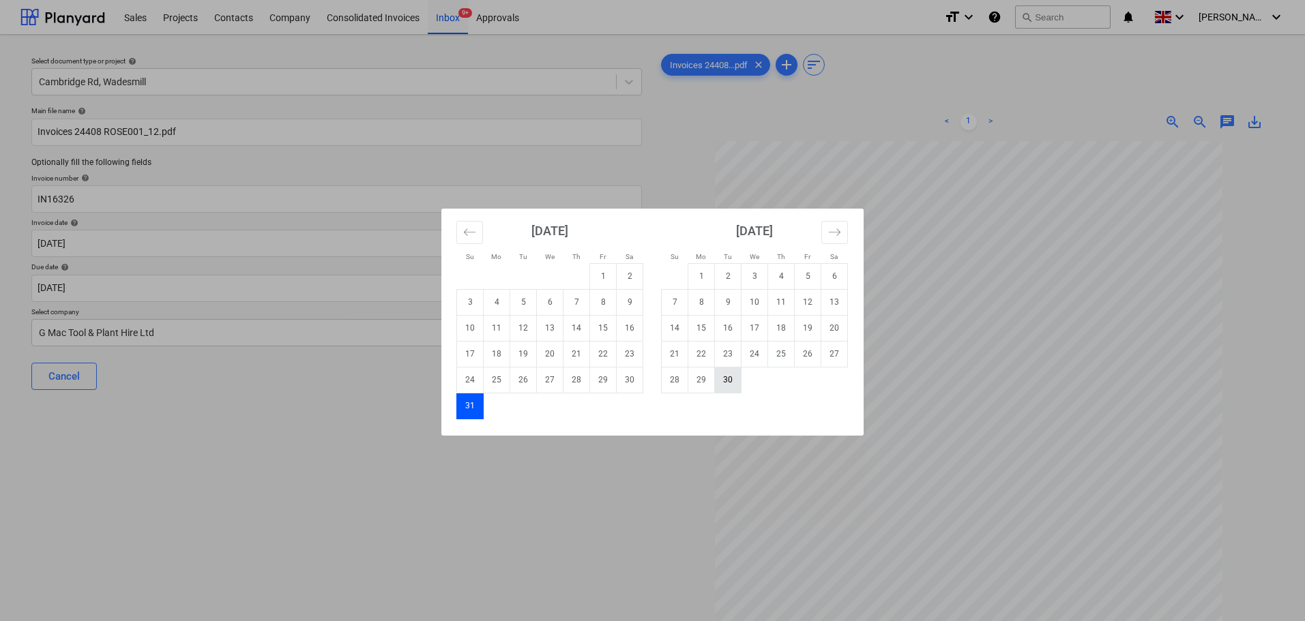
click at [724, 381] on td "30" at bounding box center [728, 380] width 27 height 26
type input "[DATE]"
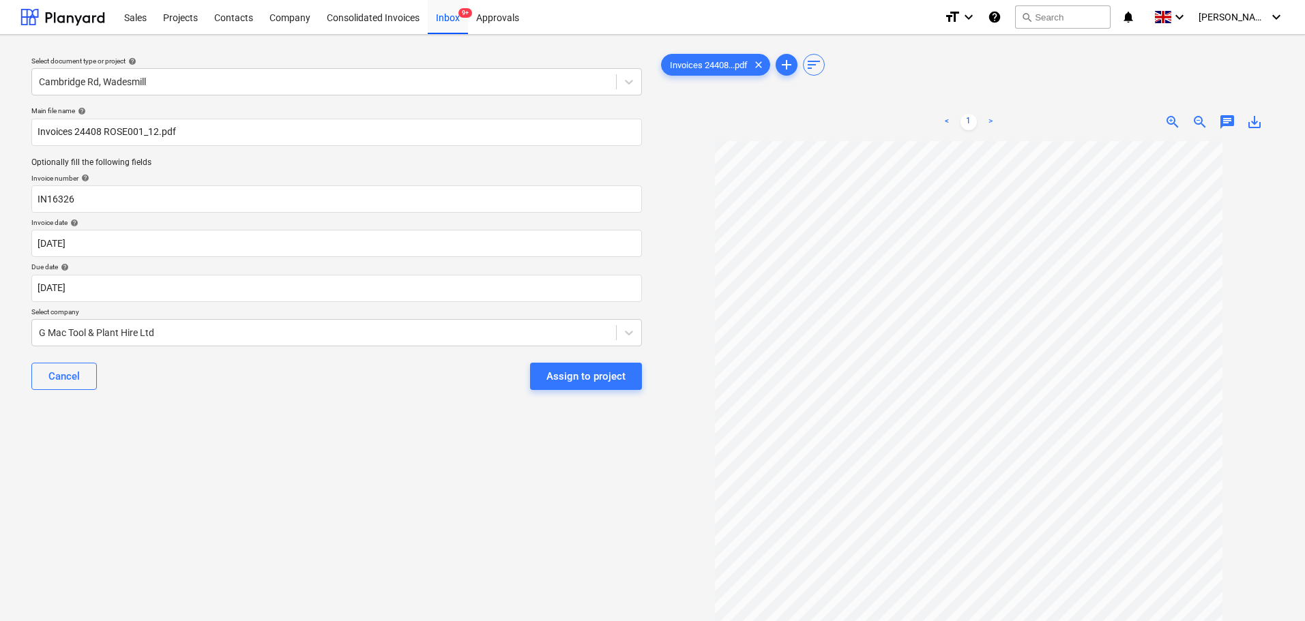
click at [277, 440] on div "Select document type or project help Cambridge Rd, Wadesmill Main file name hel…" at bounding box center [336, 388] width 632 height 684
click at [584, 369] on div "Assign to project" at bounding box center [585, 377] width 79 height 18
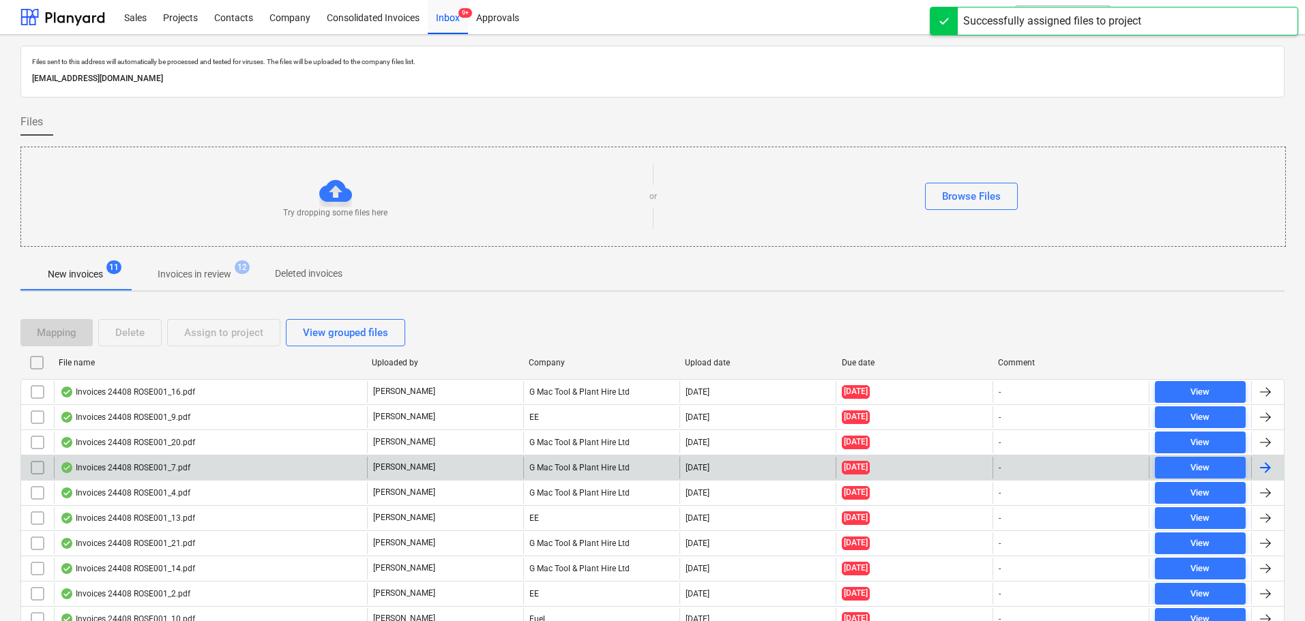
click at [122, 463] on div "Invoices 24408 ROSE001_7.pdf" at bounding box center [125, 467] width 130 height 11
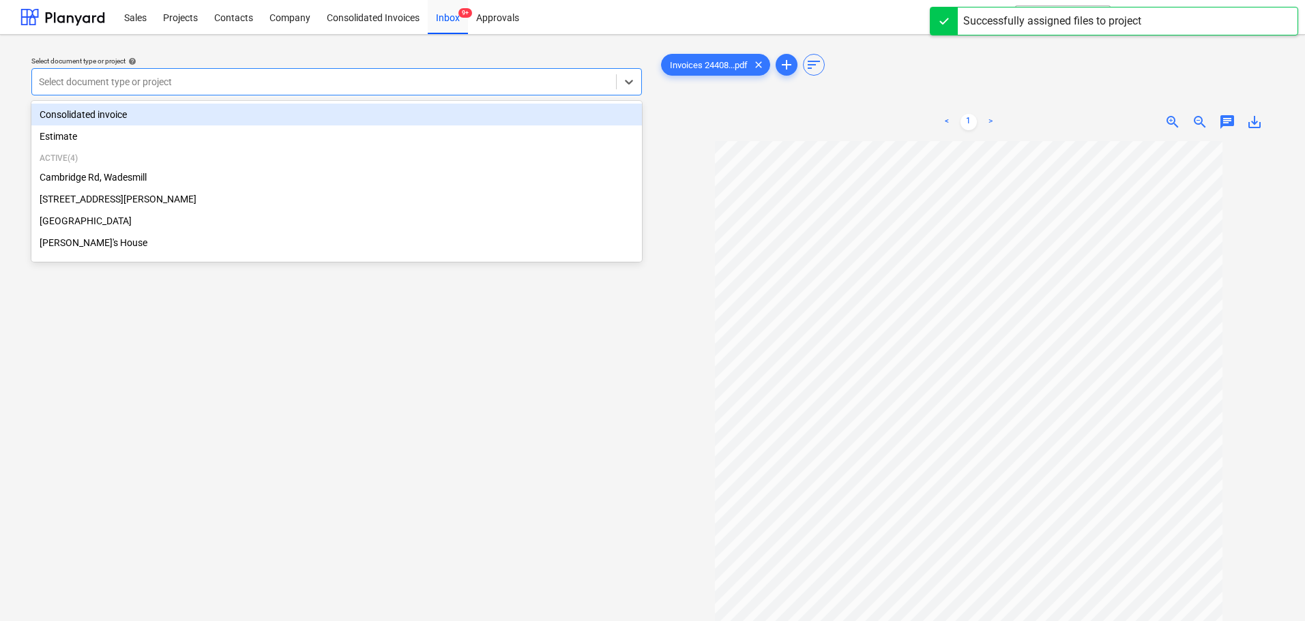
click at [141, 85] on div at bounding box center [324, 82] width 570 height 14
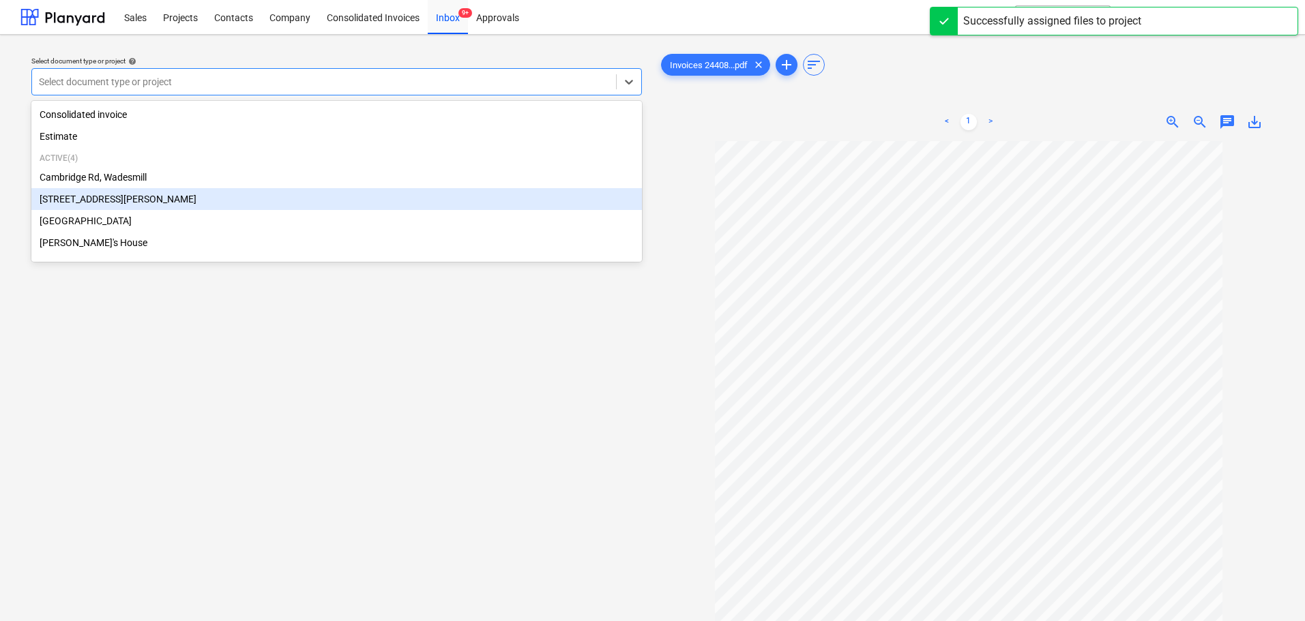
click at [119, 199] on div "[STREET_ADDRESS][PERSON_NAME]" at bounding box center [336, 199] width 611 height 22
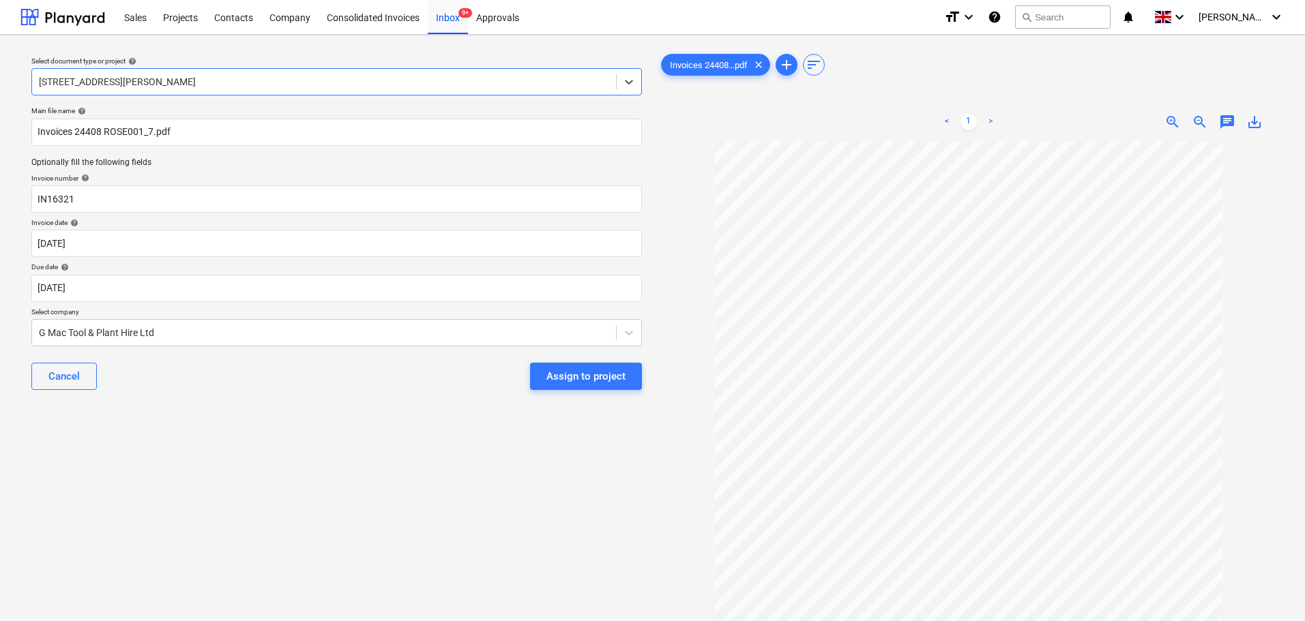
click at [122, 408] on div "Select document type or project help option [STREET_ADDRESS][PERSON_NAME]. Sele…" at bounding box center [336, 388] width 632 height 684
click at [172, 289] on body "Sales Projects Contacts Company Consolidated Invoices Inbox 9+ Approvals format…" at bounding box center [652, 310] width 1305 height 621
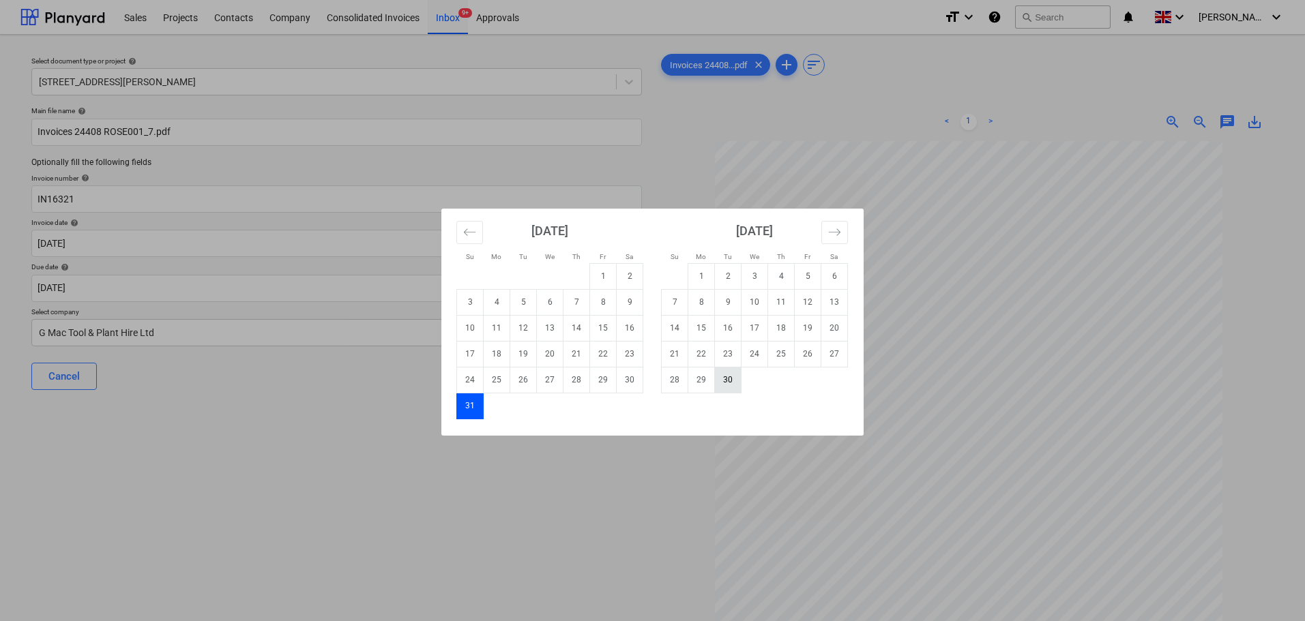
click at [722, 379] on td "30" at bounding box center [728, 380] width 27 height 26
type input "[DATE]"
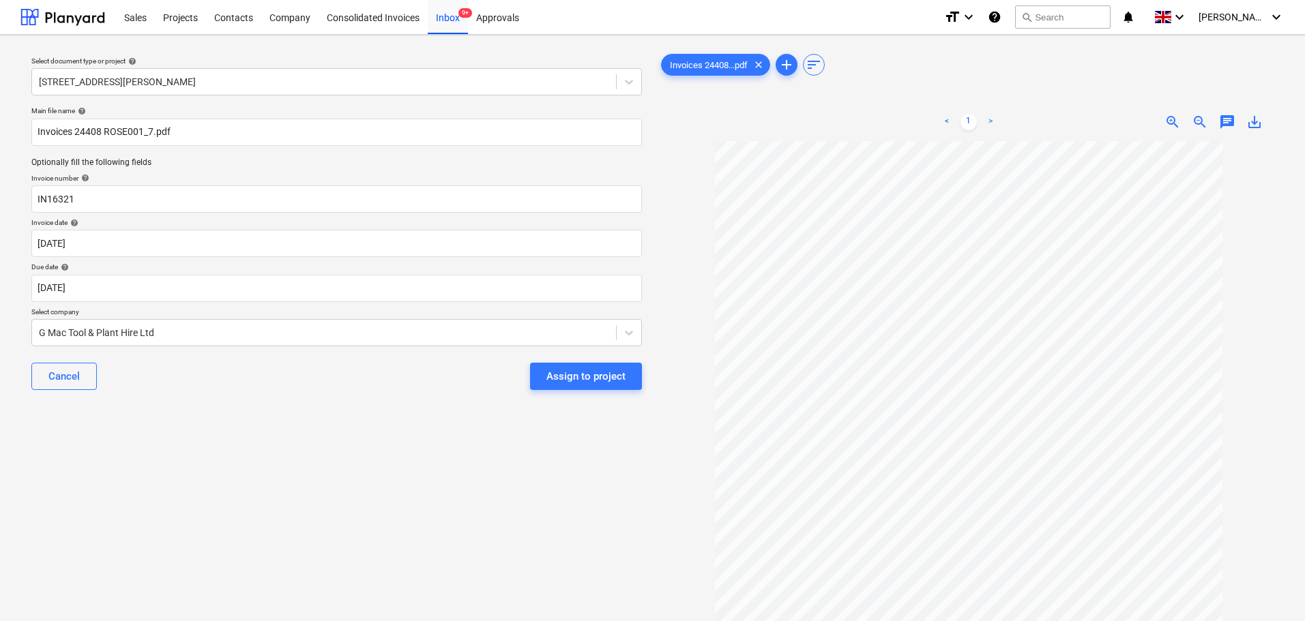
click at [404, 434] on div "Select document type or project help [STREET_ADDRESS][PERSON_NAME] file name he…" at bounding box center [336, 388] width 632 height 684
click at [585, 368] on div "Assign to project" at bounding box center [585, 377] width 79 height 18
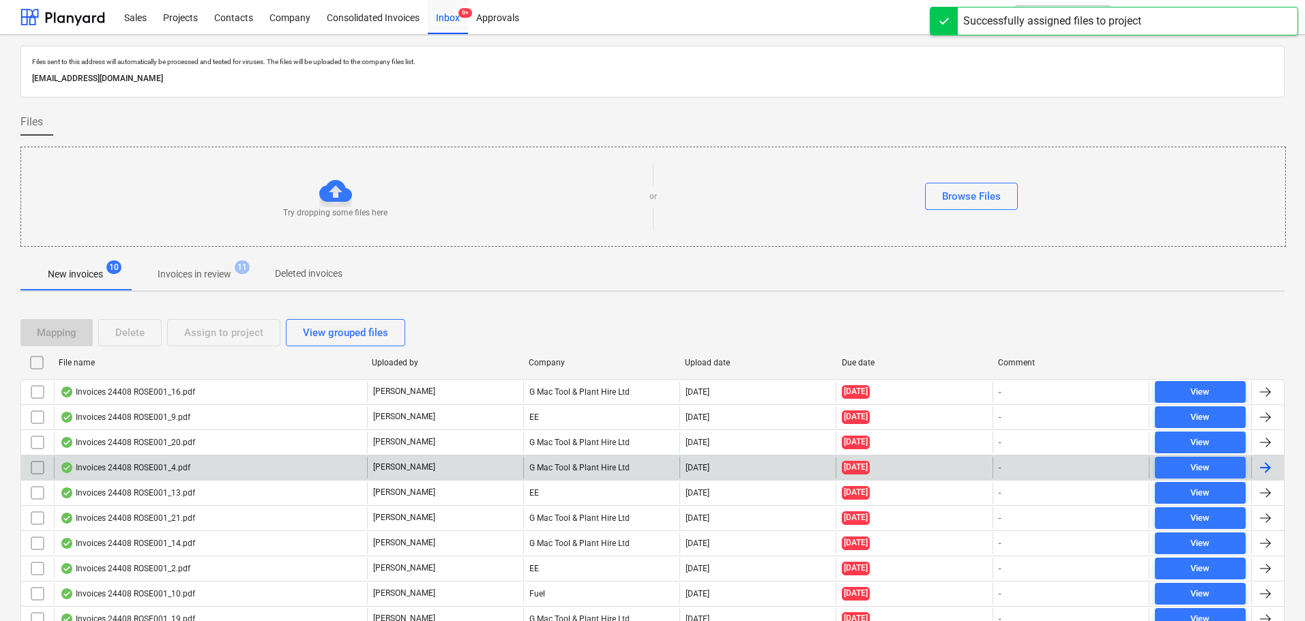
click at [145, 459] on div "Invoices 24408 ROSE001_4.pdf" at bounding box center [210, 468] width 313 height 22
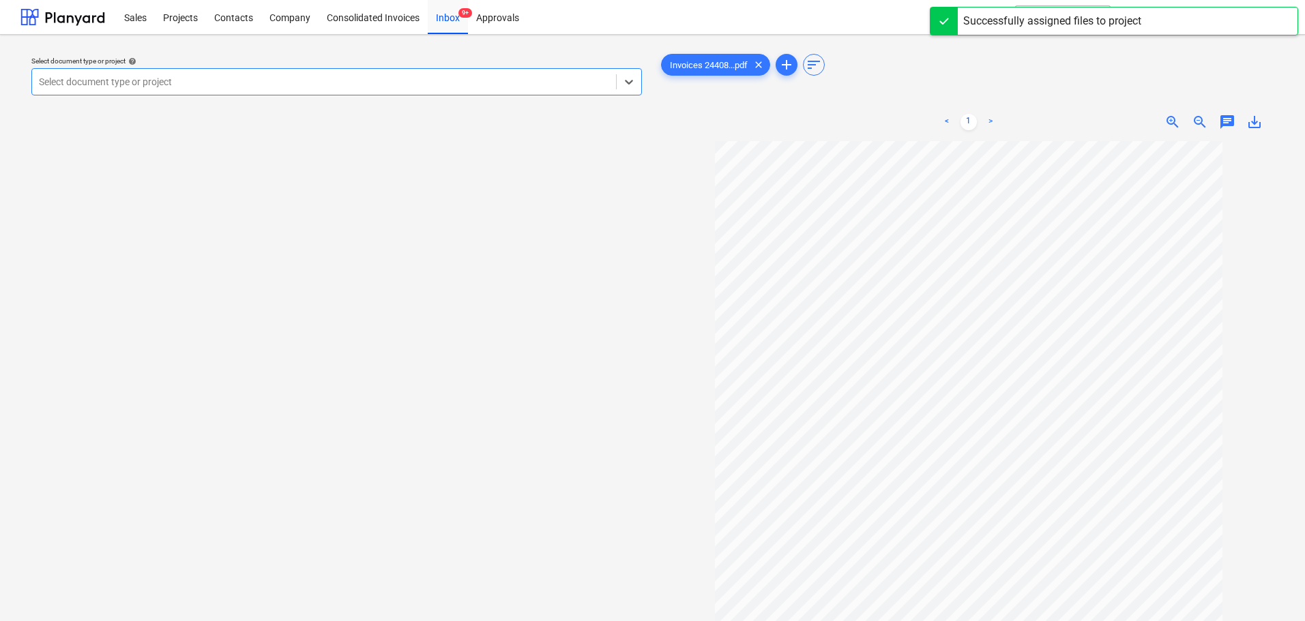
click at [186, 85] on div at bounding box center [324, 82] width 570 height 14
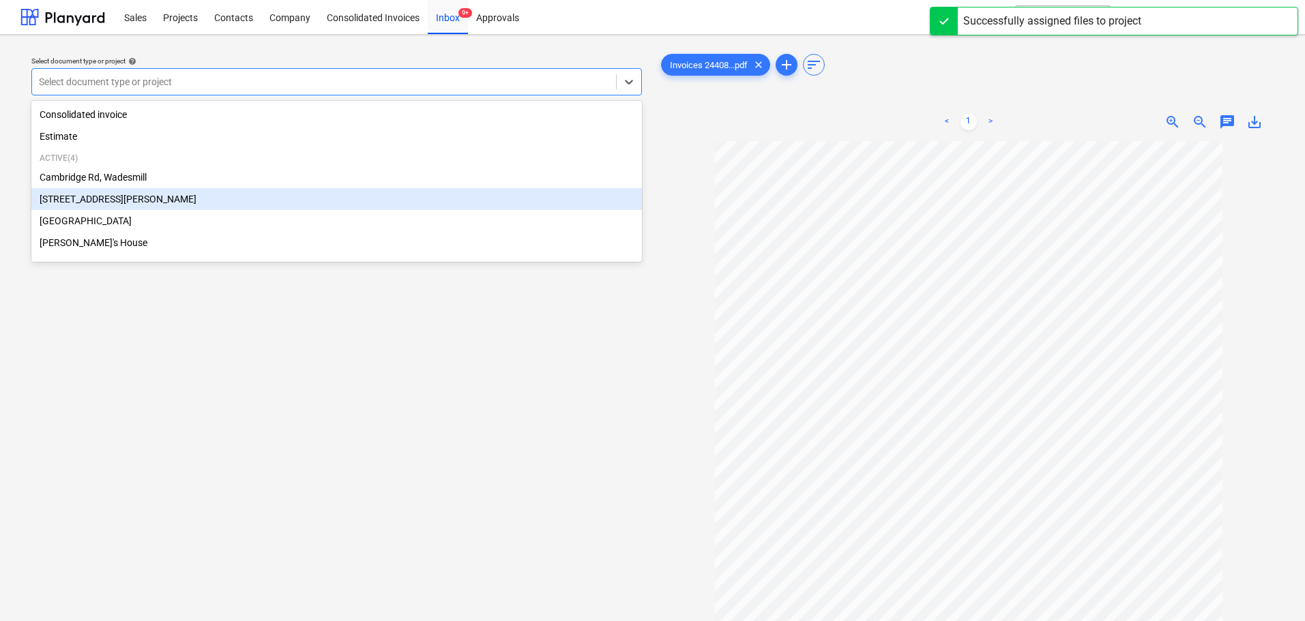
click at [89, 196] on div "[STREET_ADDRESS][PERSON_NAME]" at bounding box center [336, 199] width 611 height 22
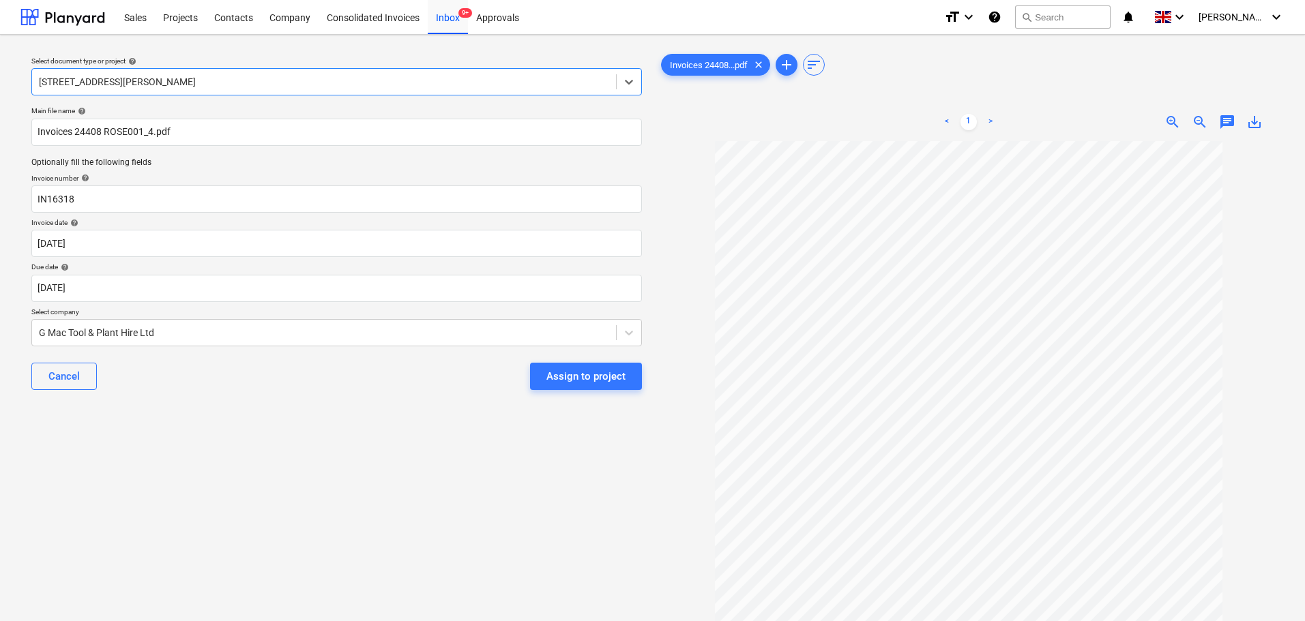
click at [167, 396] on div "Cancel Assign to project" at bounding box center [336, 376] width 611 height 49
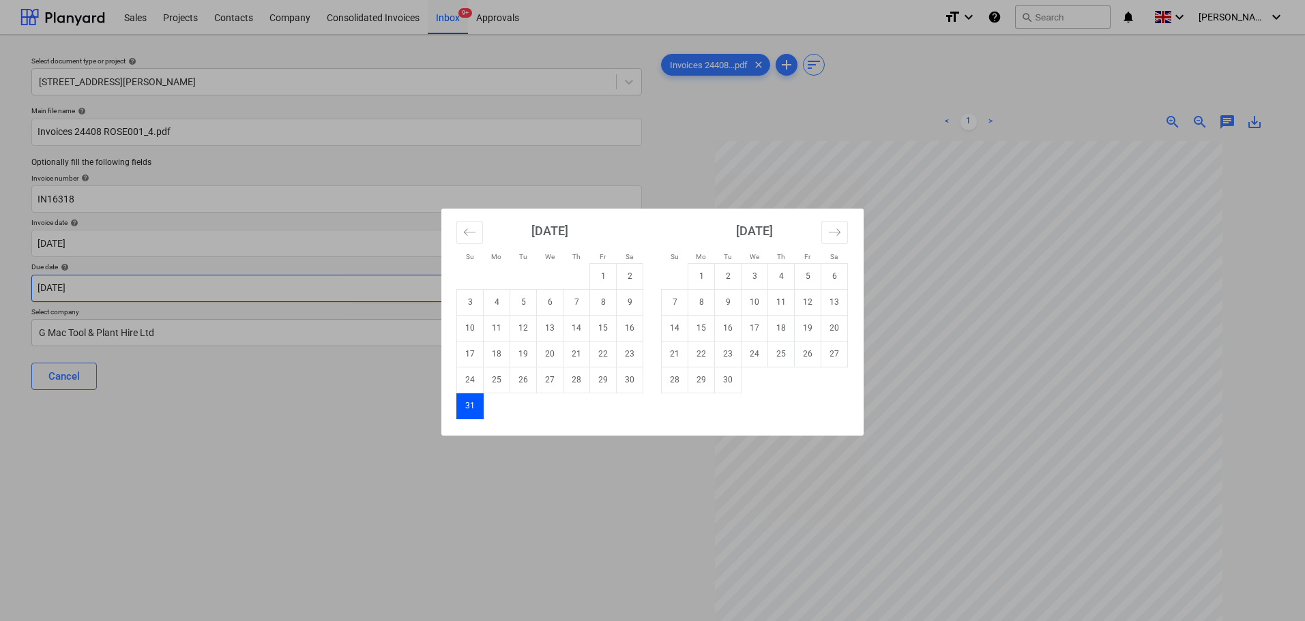
click at [196, 292] on body "Sales Projects Contacts Company Consolidated Invoices Inbox 9+ Approvals format…" at bounding box center [652, 310] width 1305 height 621
click at [735, 383] on td "30" at bounding box center [728, 380] width 27 height 26
type input "[DATE]"
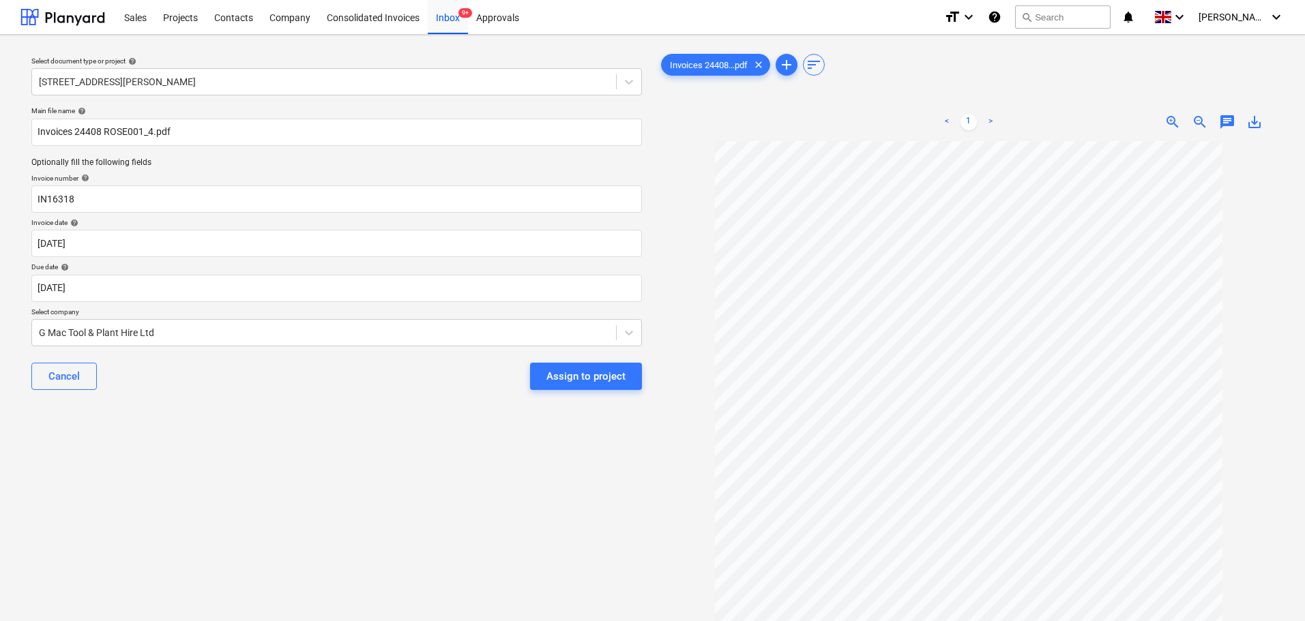
click at [380, 440] on div "Select document type or project help [STREET_ADDRESS][PERSON_NAME] file name he…" at bounding box center [336, 388] width 632 height 684
click at [548, 383] on div "Assign to project" at bounding box center [585, 377] width 79 height 18
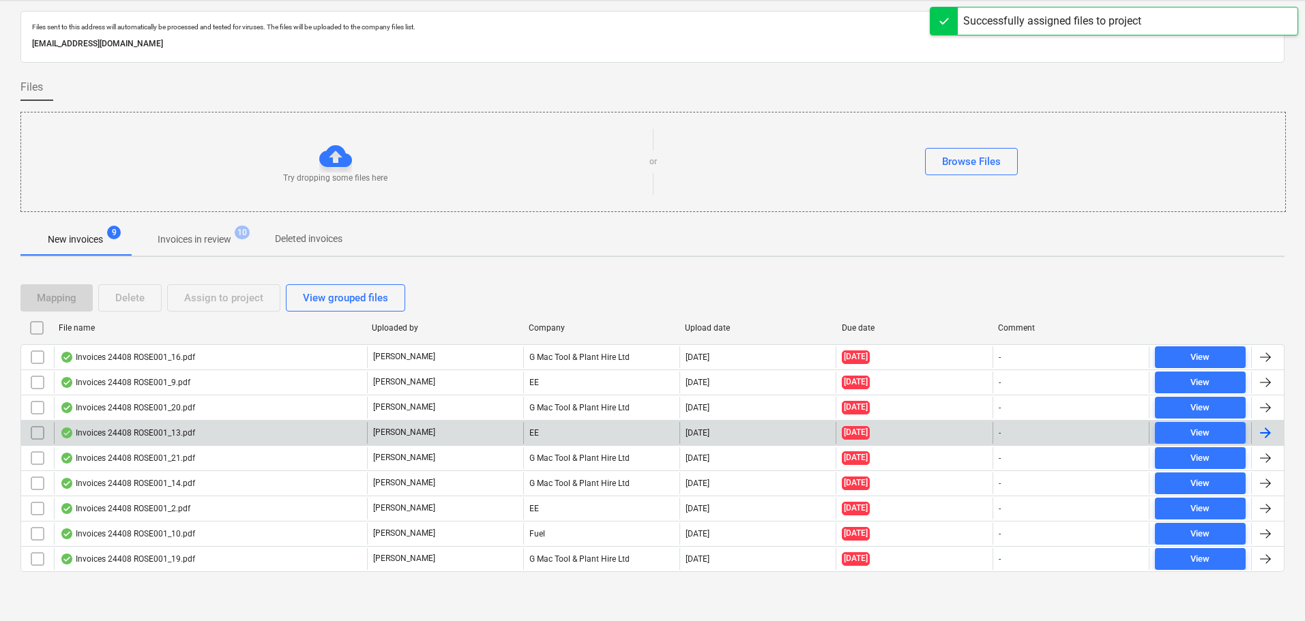
click at [145, 434] on div "Invoices 24408 ROSE001_13.pdf" at bounding box center [127, 433] width 135 height 11
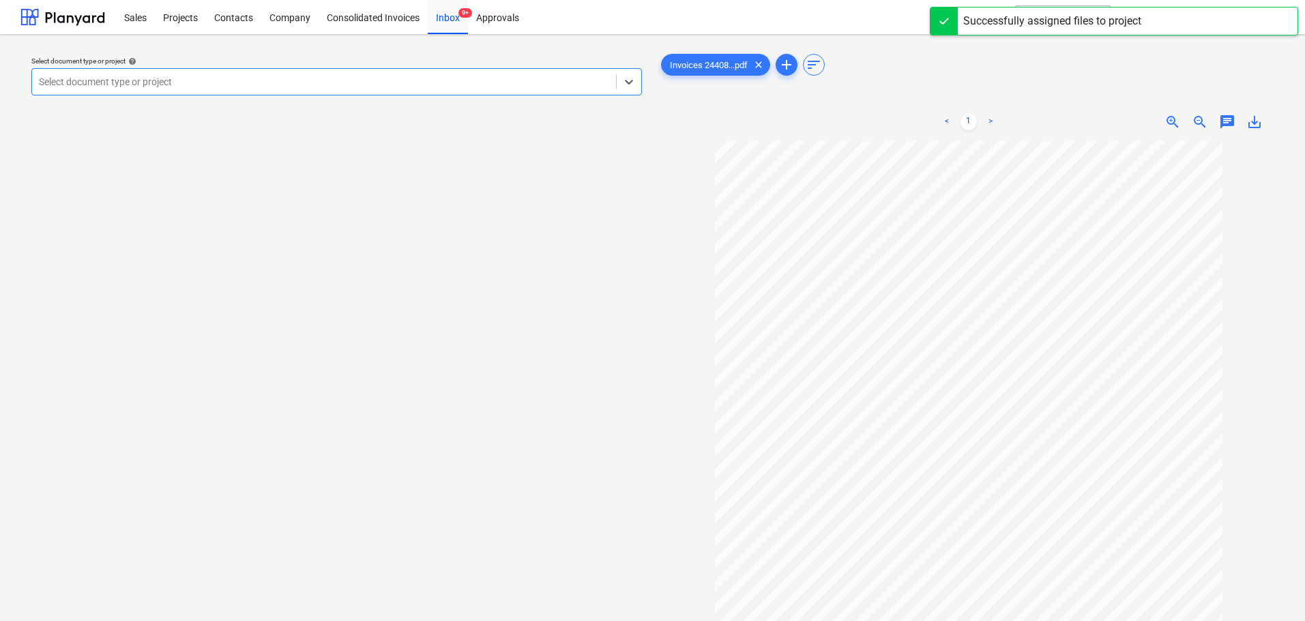
click at [166, 83] on div at bounding box center [324, 82] width 570 height 14
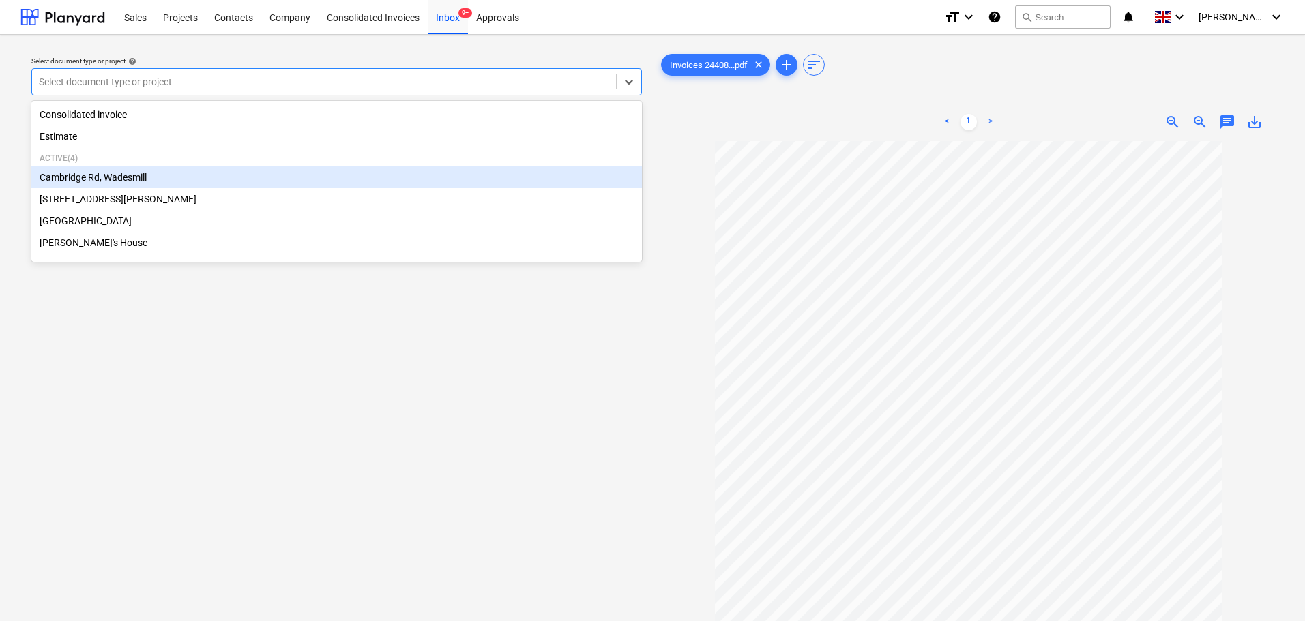
click at [134, 183] on div "Cambridge Rd, Wadesmill" at bounding box center [336, 177] width 611 height 22
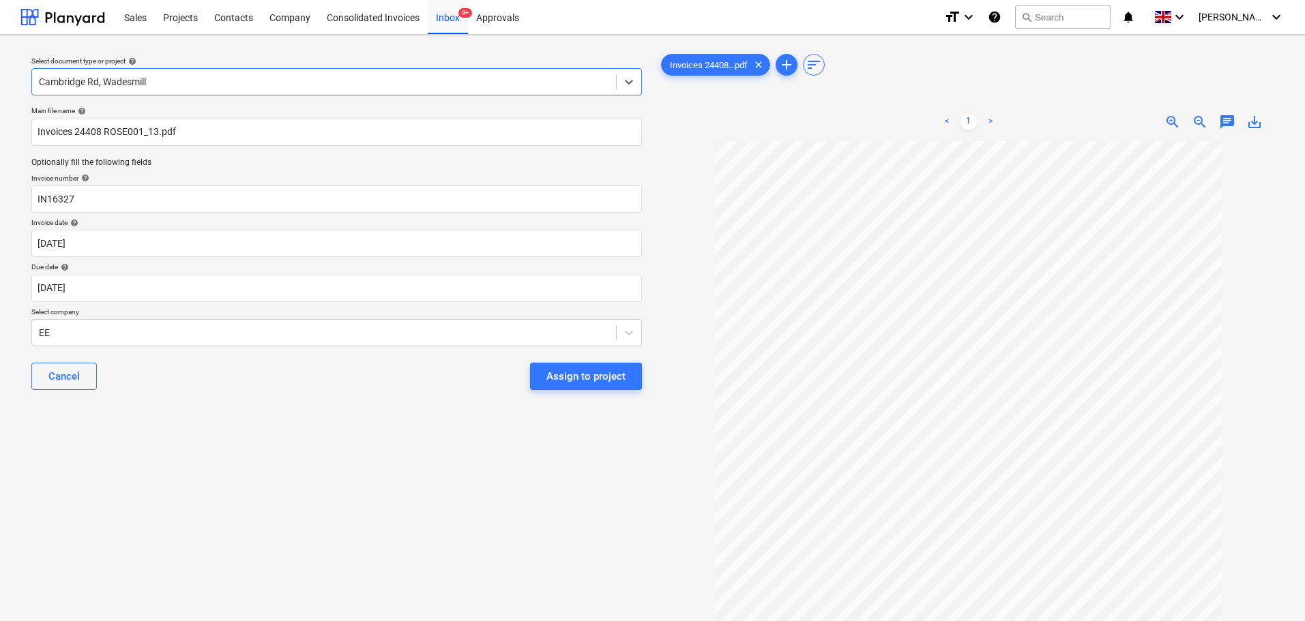
click at [167, 382] on div "Cancel Assign to project" at bounding box center [336, 376] width 611 height 49
click at [166, 334] on div at bounding box center [324, 333] width 570 height 14
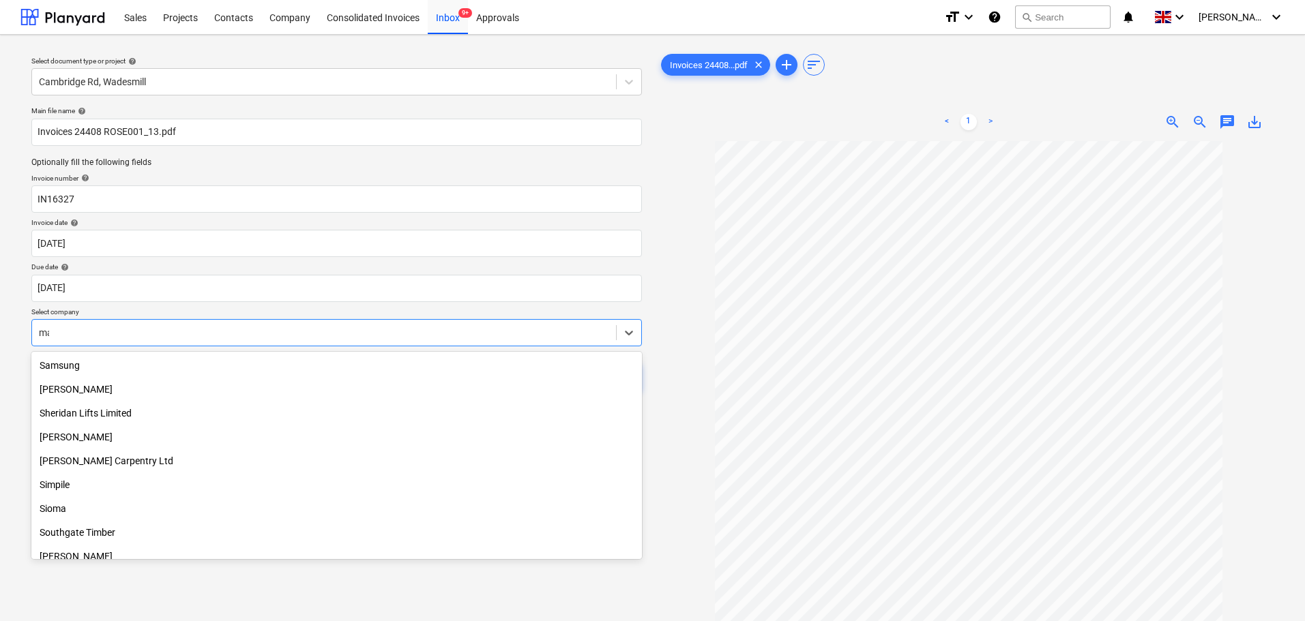
scroll to position [846, 0]
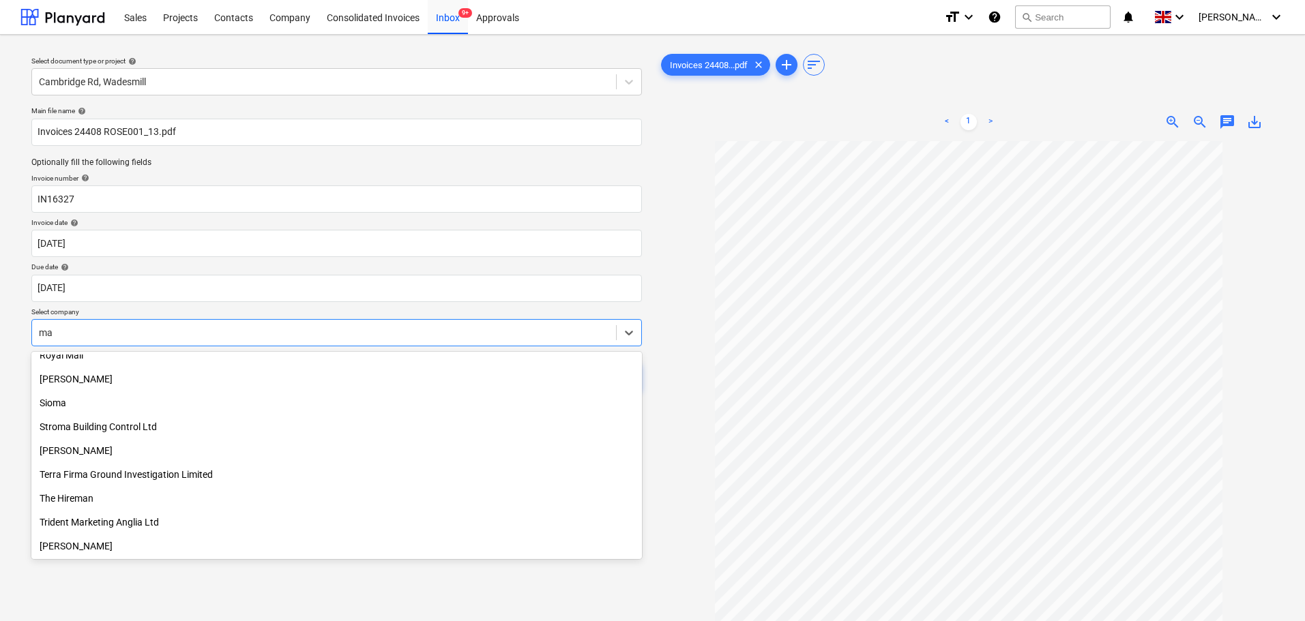
type input "mac"
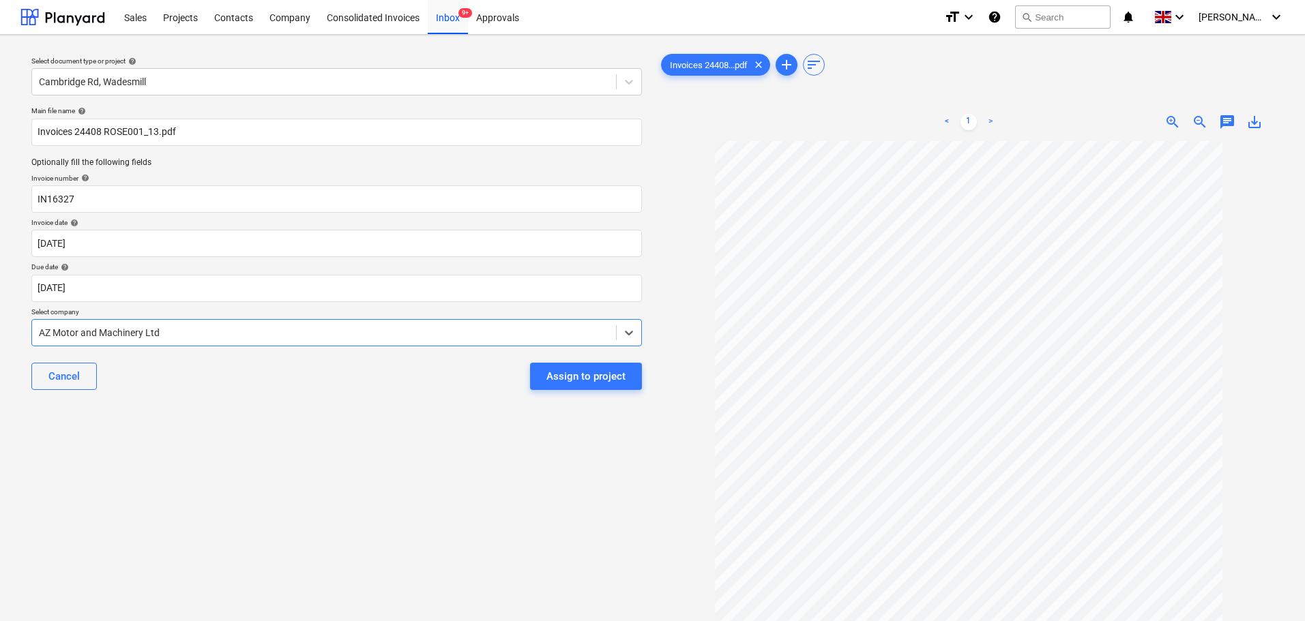
click at [166, 334] on div at bounding box center [324, 333] width 570 height 14
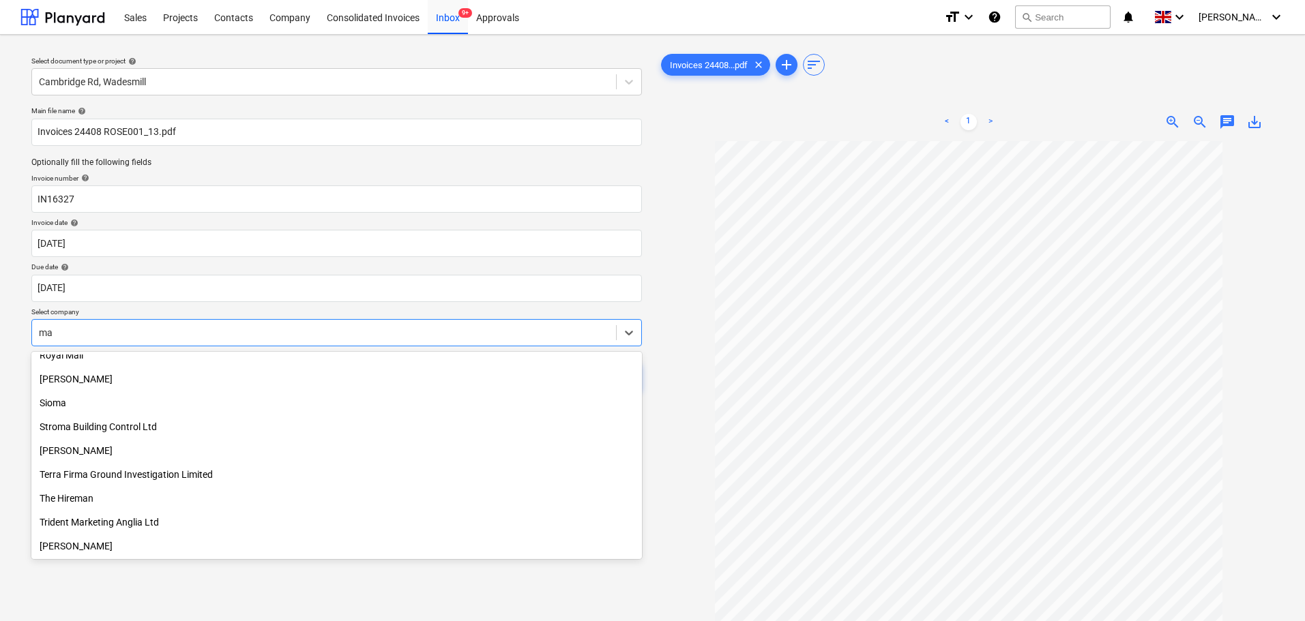
type input "mac"
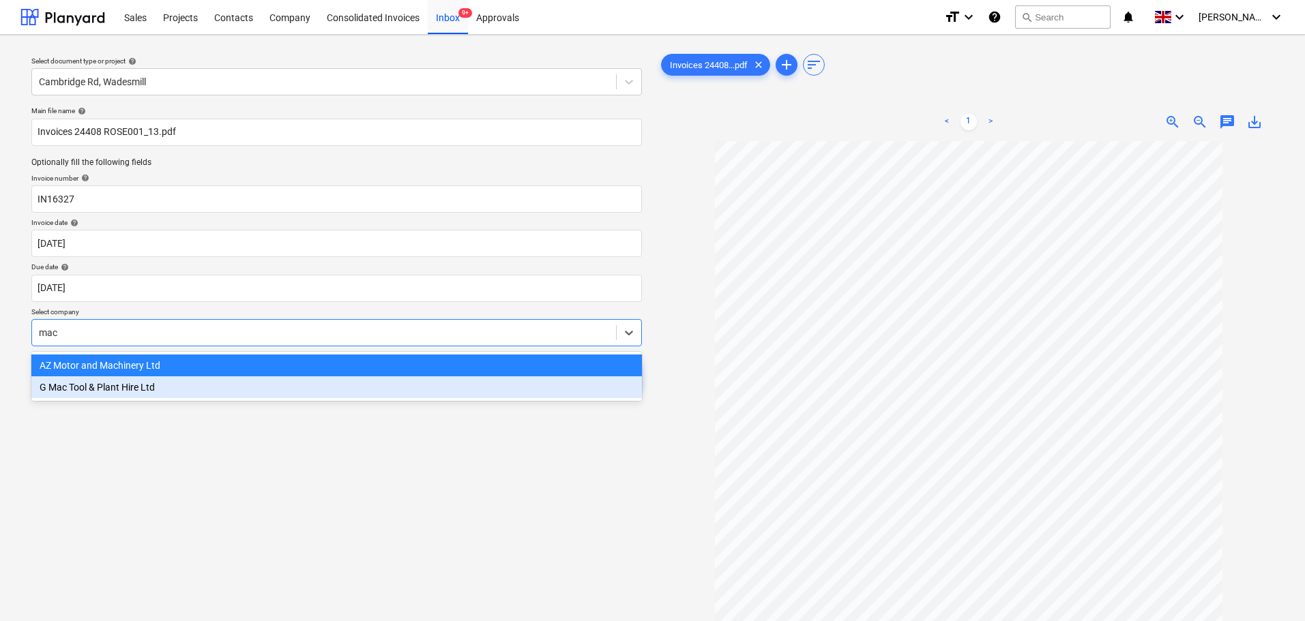
click at [142, 387] on div "G Mac Tool & Plant Hire Ltd" at bounding box center [336, 388] width 611 height 22
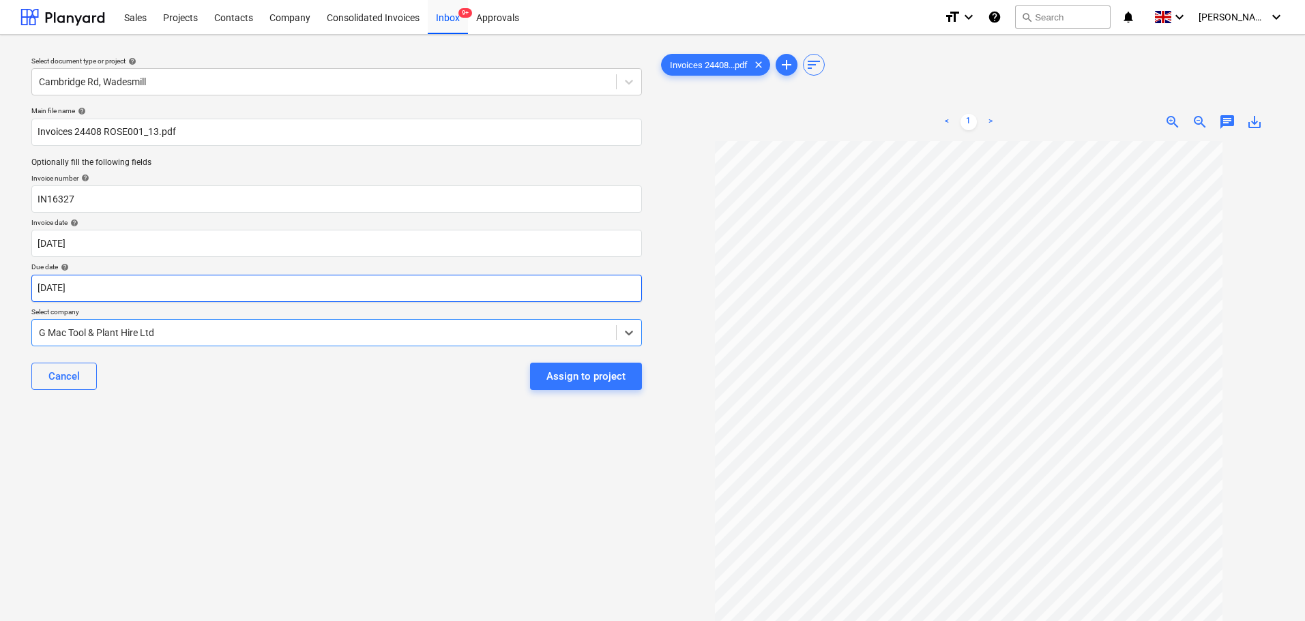
click at [173, 301] on body "Sales Projects Contacts Company Consolidated Invoices Inbox 9+ Approvals format…" at bounding box center [652, 310] width 1305 height 621
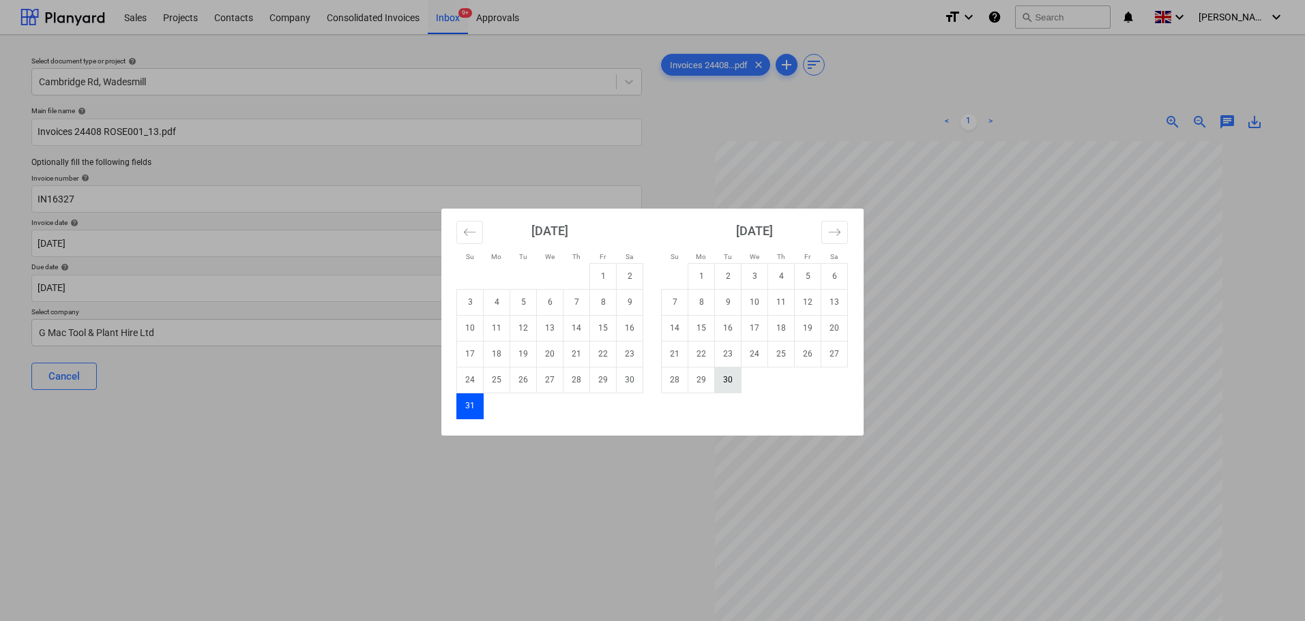
click at [733, 383] on td "30" at bounding box center [728, 380] width 27 height 26
type input "[DATE]"
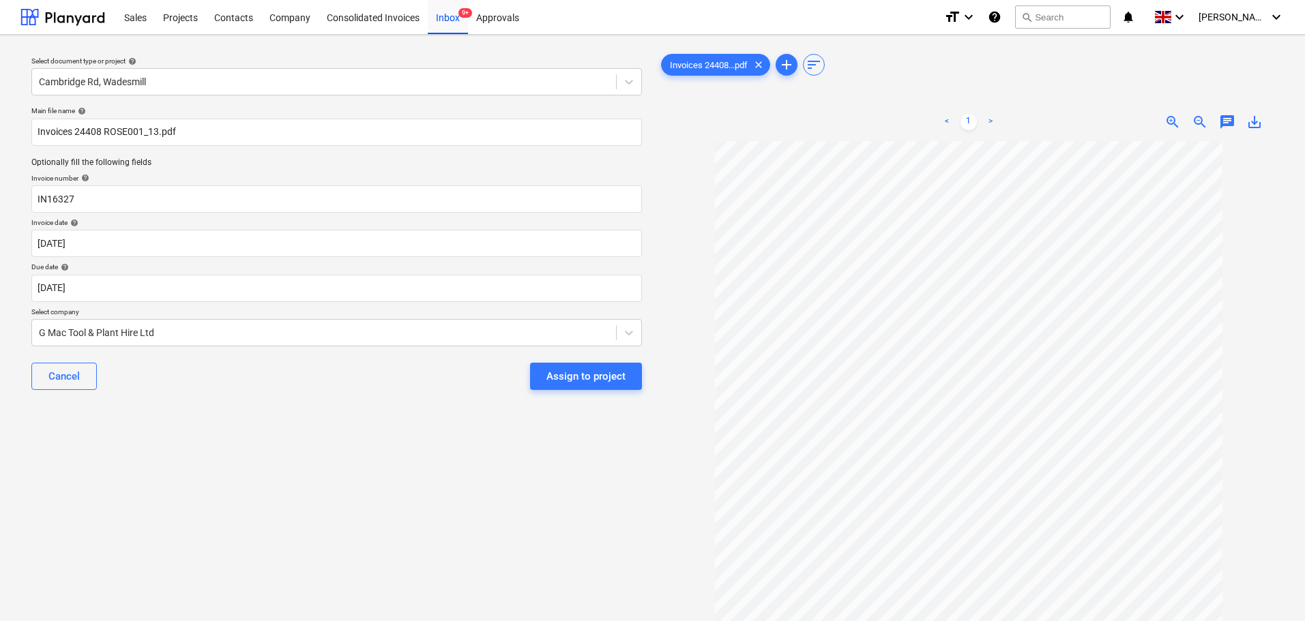
drag, startPoint x: 391, startPoint y: 412, endPoint x: 400, endPoint y: 407, distance: 10.7
click at [396, 409] on div "Select document type or project help Cambridge Rd, Wadesmill Main file name hel…" at bounding box center [336, 388] width 632 height 684
click at [555, 375] on div "Assign to project" at bounding box center [585, 377] width 79 height 18
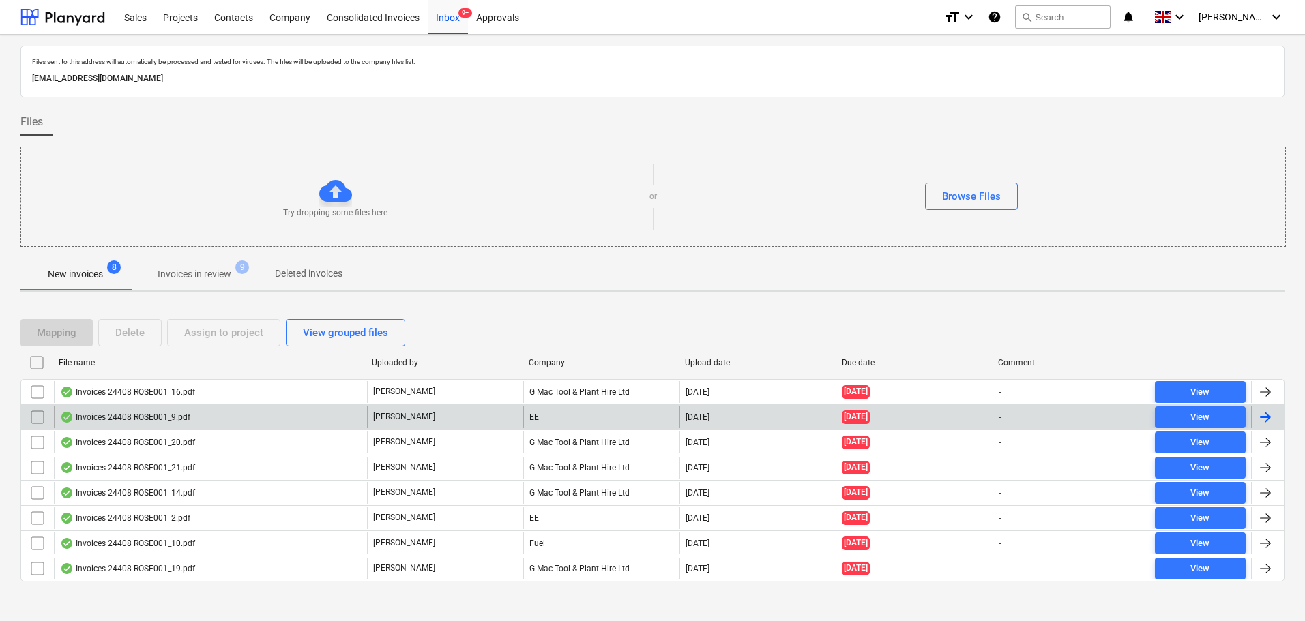
click at [121, 421] on div "Invoices 24408 ROSE001_9.pdf" at bounding box center [125, 417] width 130 height 11
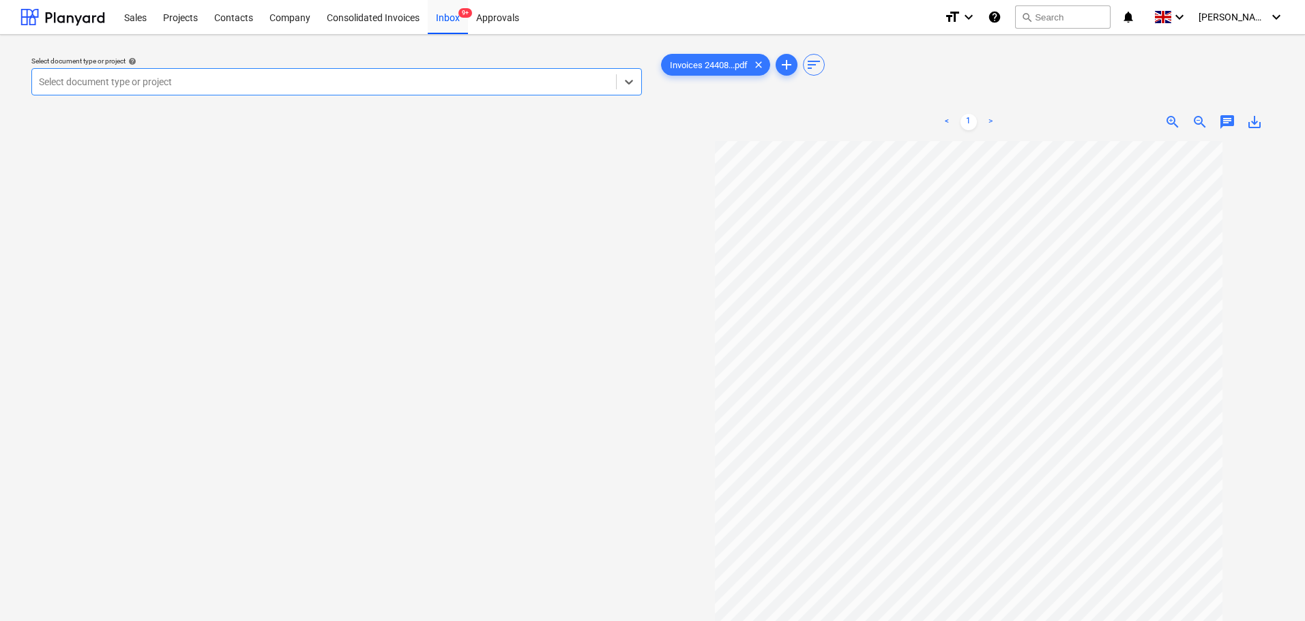
click at [214, 76] on div at bounding box center [324, 82] width 570 height 14
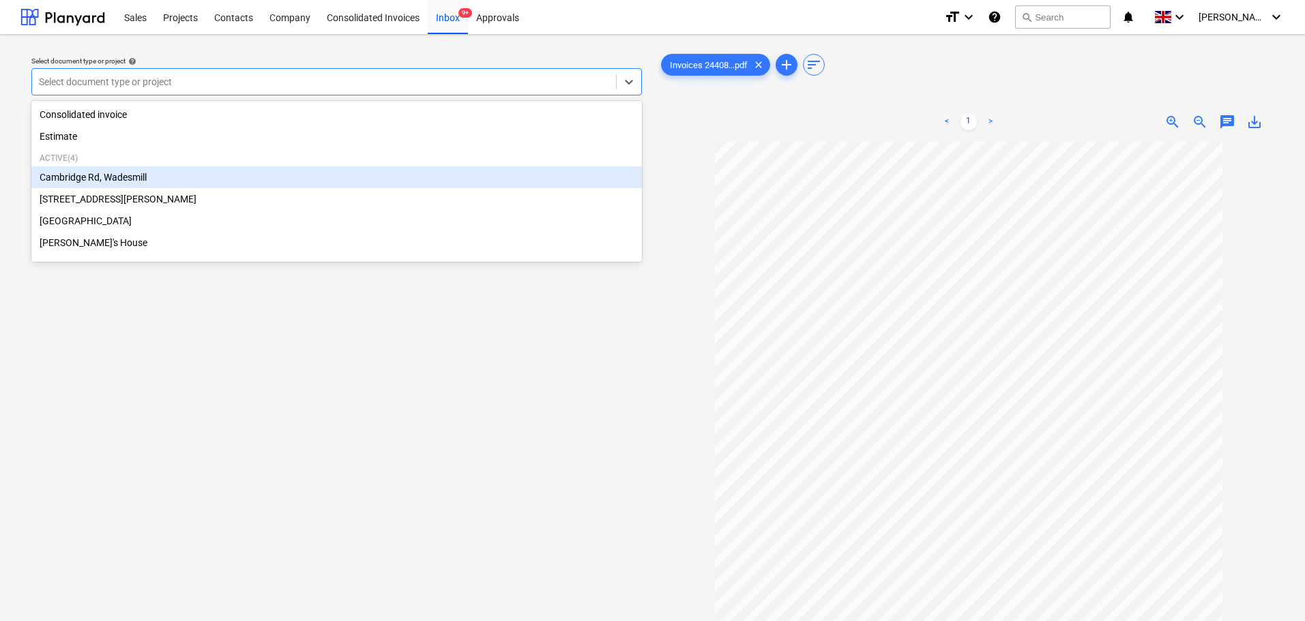
click at [130, 180] on div "Cambridge Rd, Wadesmill" at bounding box center [336, 177] width 611 height 22
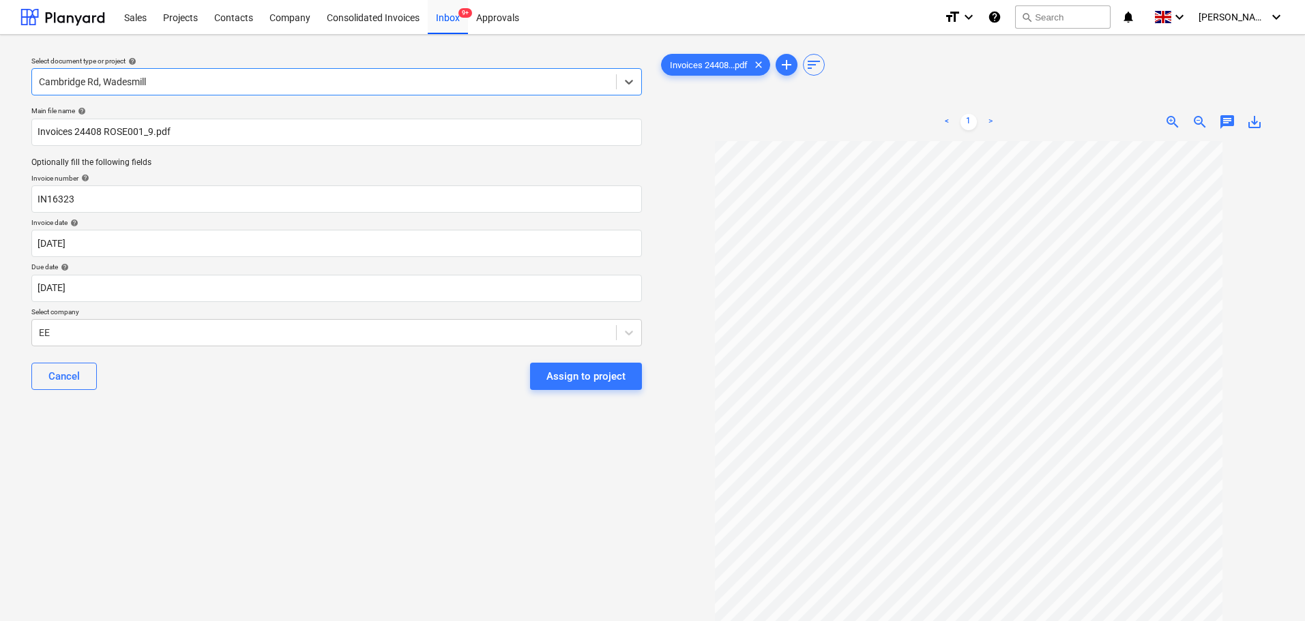
click at [183, 386] on div "Cancel Assign to project" at bounding box center [336, 376] width 611 height 49
click at [180, 339] on div at bounding box center [324, 333] width 570 height 14
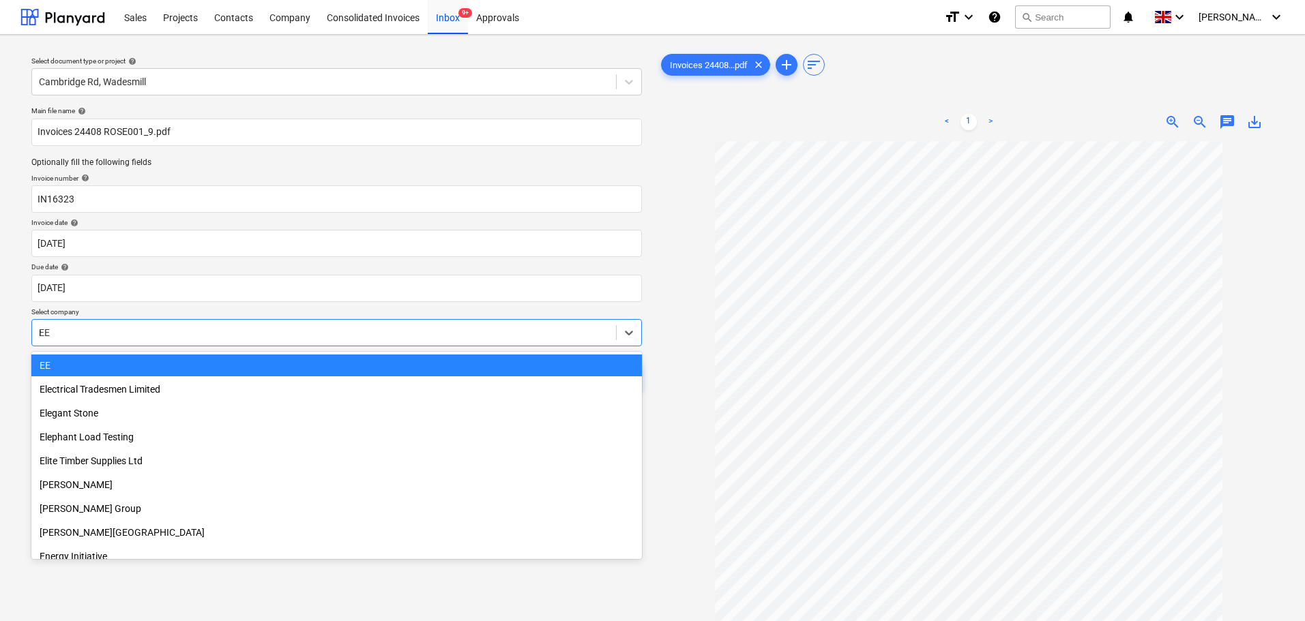
scroll to position [846, 0]
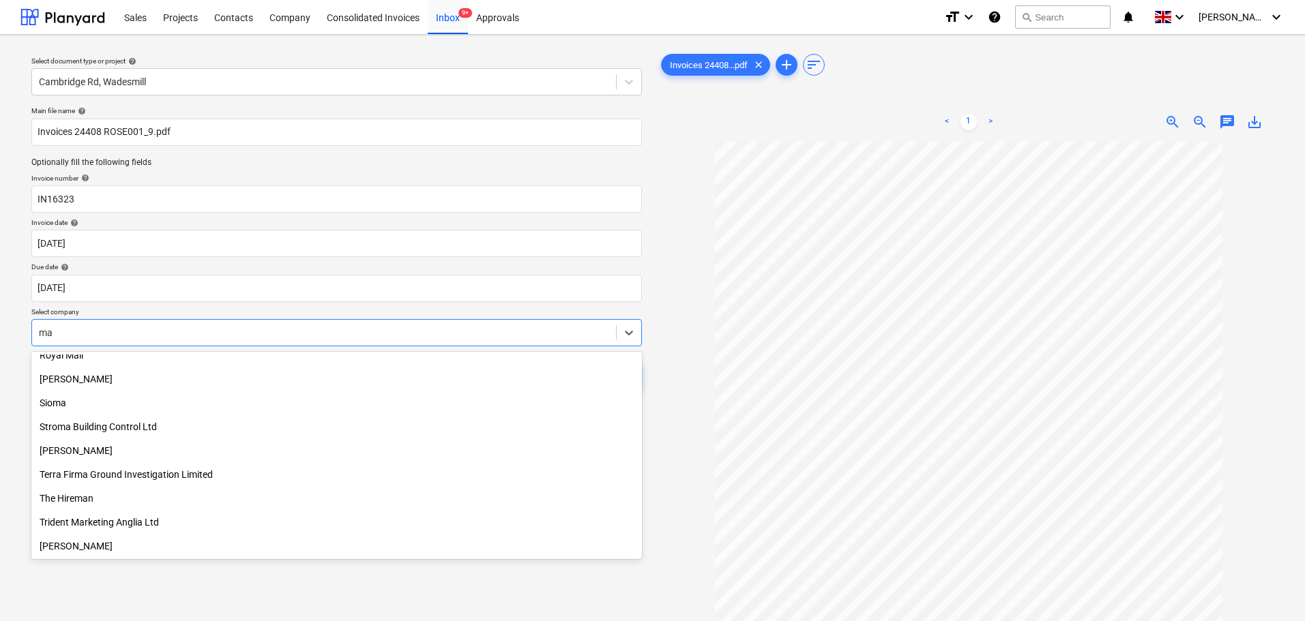
type input "mac"
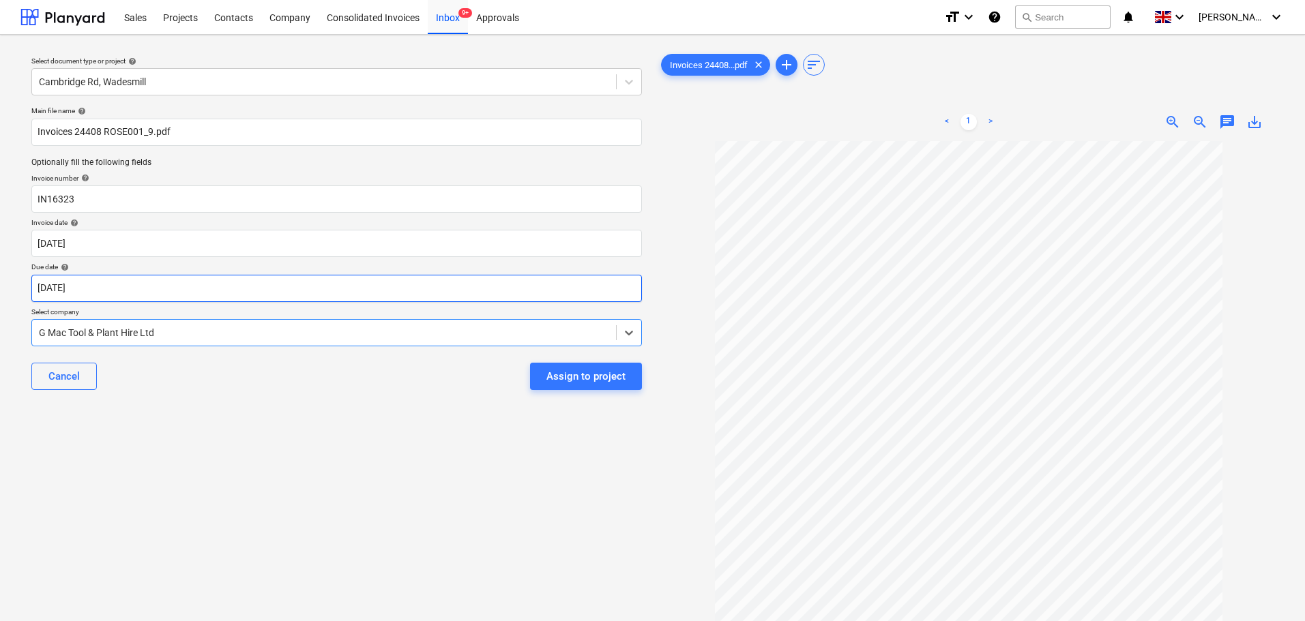
click at [231, 293] on body "Sales Projects Contacts Company Consolidated Invoices Inbox 9+ Approvals format…" at bounding box center [652, 310] width 1305 height 621
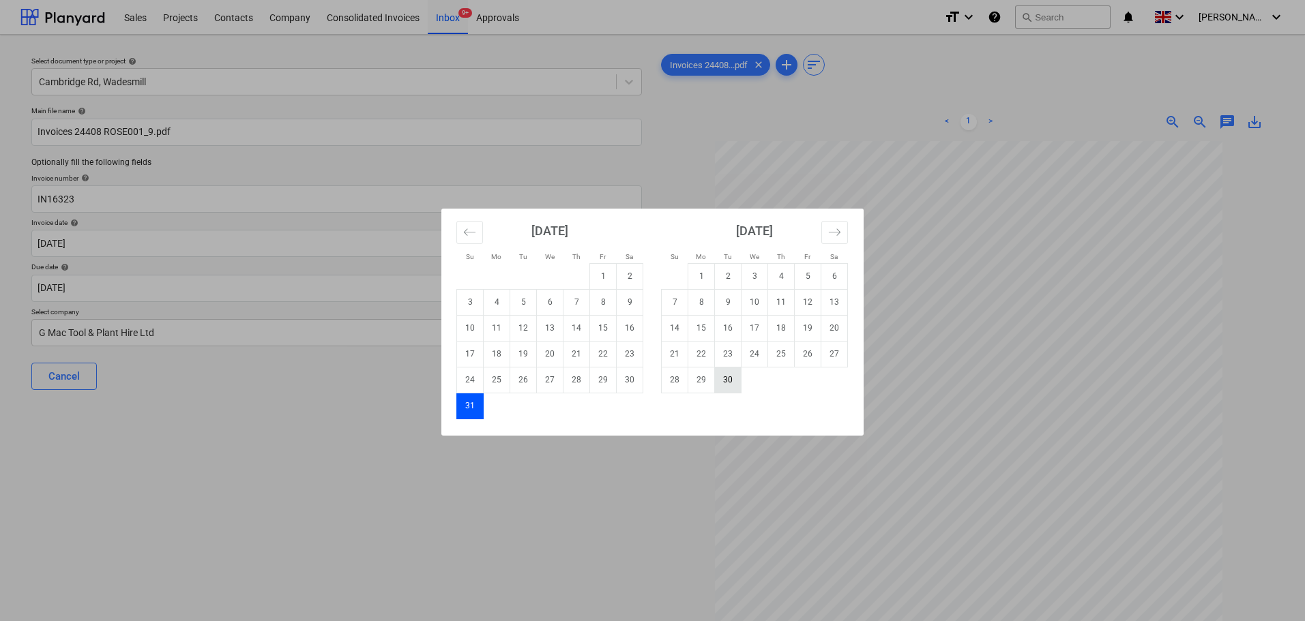
click at [735, 383] on td "30" at bounding box center [728, 380] width 27 height 26
type input "[DATE]"
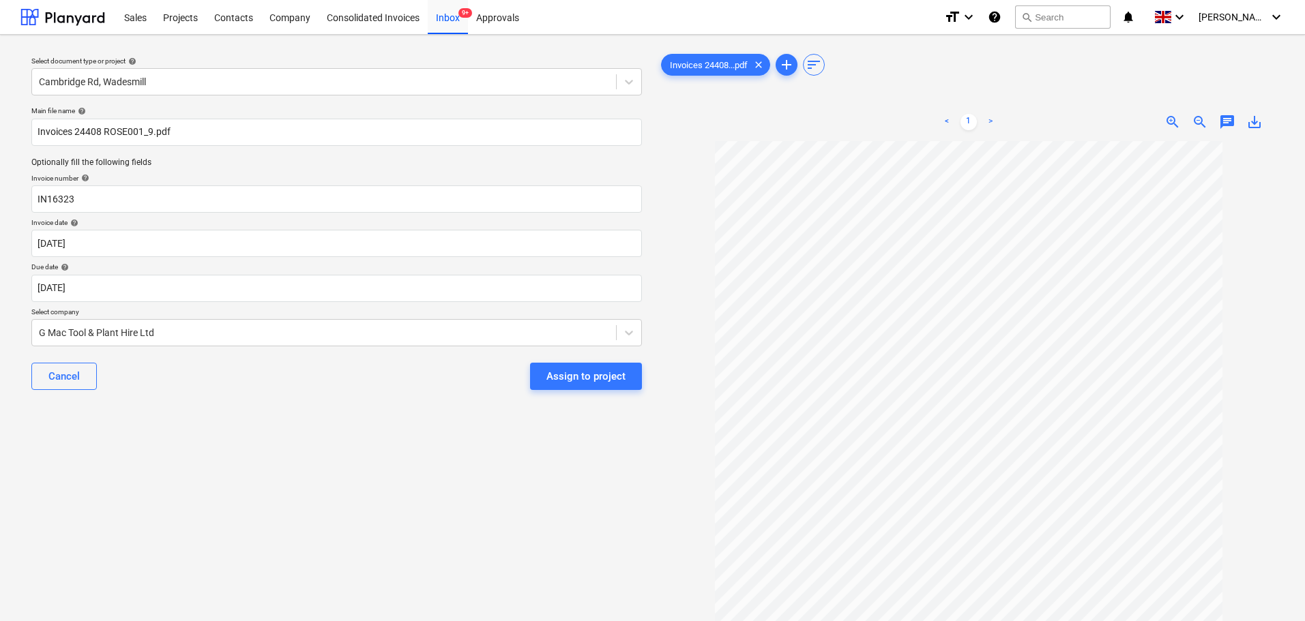
click at [531, 410] on div "Select document type or project help Cambridge Rd, Wadesmill Main file name hel…" at bounding box center [336, 388] width 632 height 684
click at [585, 371] on div "Assign to project" at bounding box center [585, 377] width 79 height 18
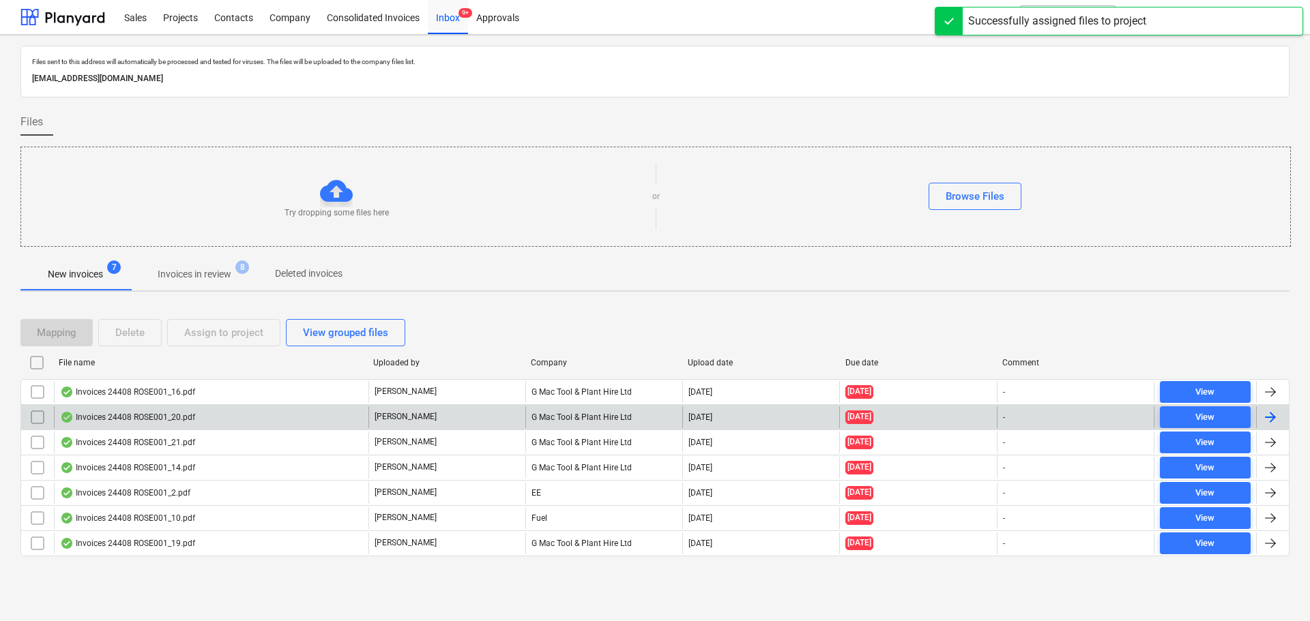
click at [142, 417] on div "Invoices 24408 ROSE001_20.pdf" at bounding box center [127, 417] width 135 height 11
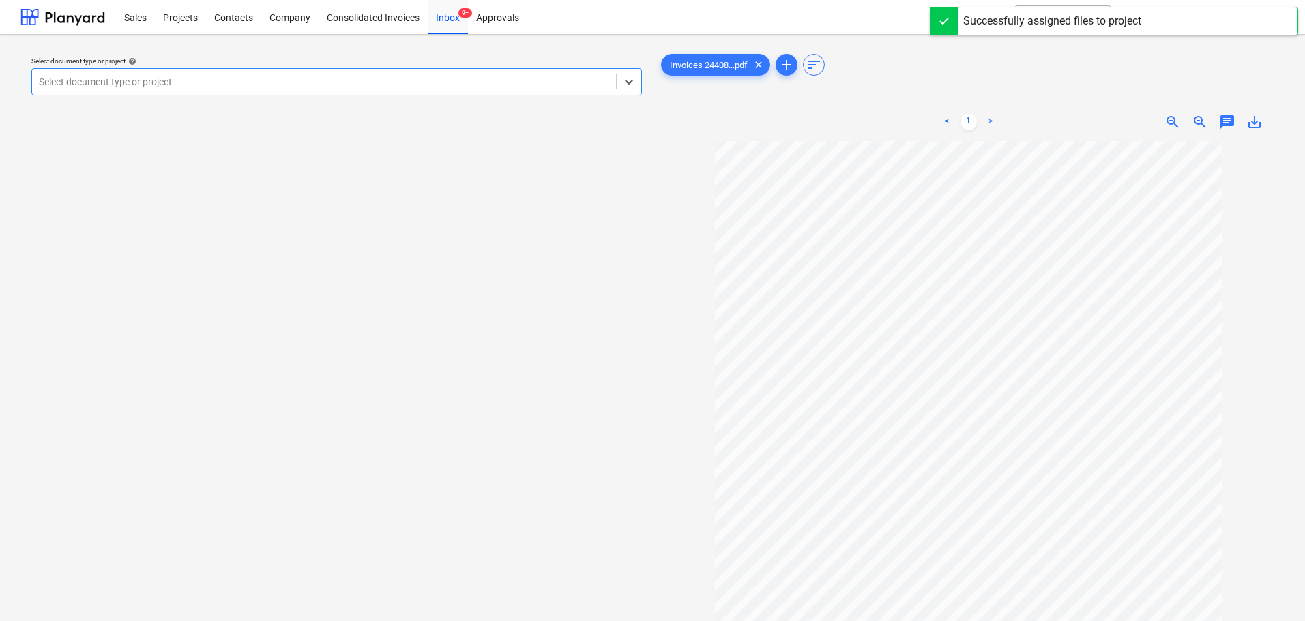
click at [173, 81] on div at bounding box center [324, 82] width 570 height 14
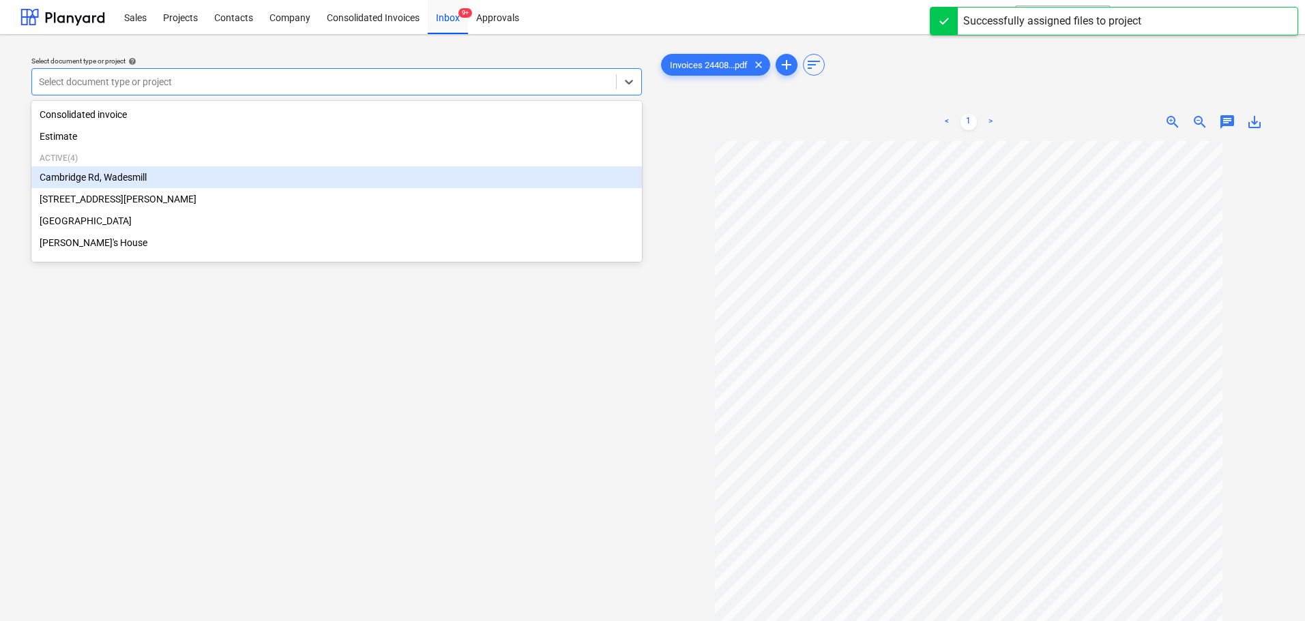
click at [123, 177] on div "Cambridge Rd, Wadesmill" at bounding box center [336, 177] width 611 height 22
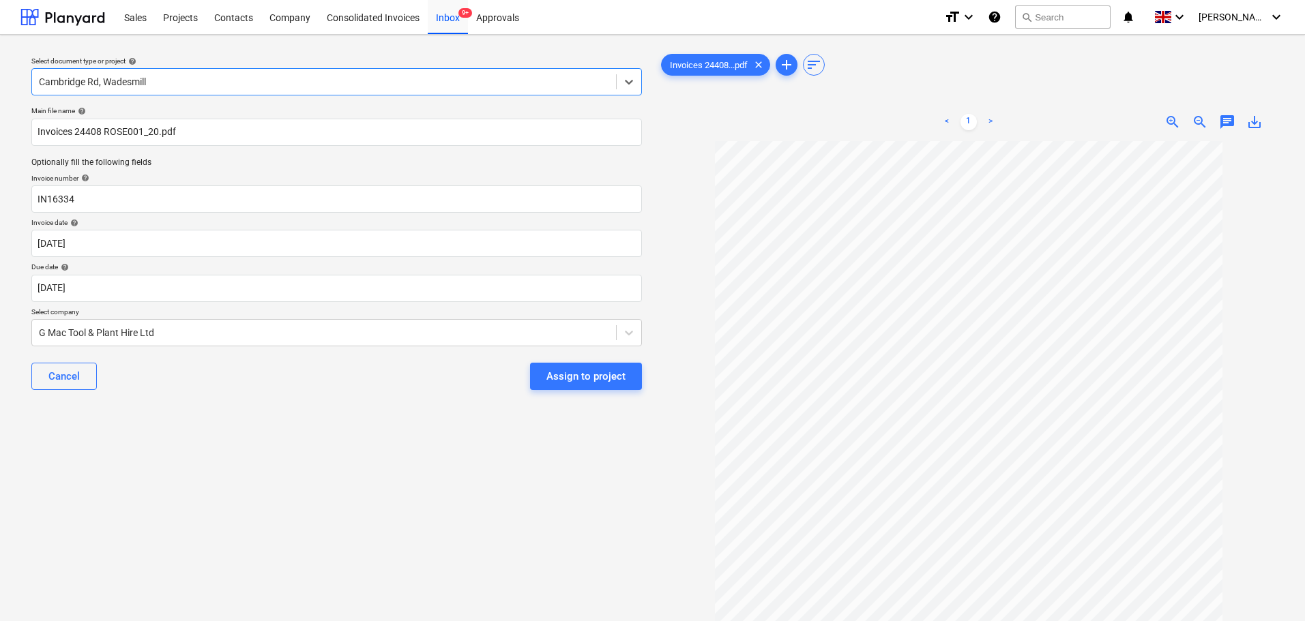
click at [170, 413] on div "Select document type or project help option Cambridge Rd, Wadesmill, selected. …" at bounding box center [336, 388] width 632 height 684
click at [119, 286] on body "Sales Projects Contacts Company Consolidated Invoices Inbox 9+ Approvals format…" at bounding box center [652, 310] width 1305 height 621
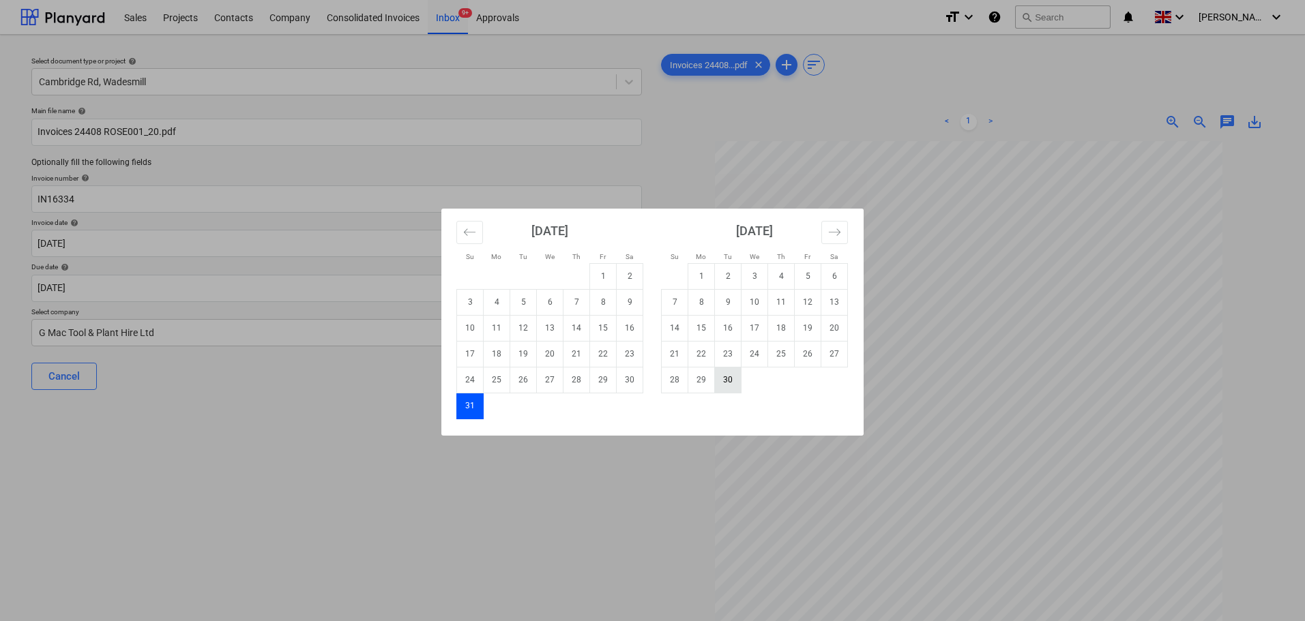
click at [730, 385] on td "30" at bounding box center [728, 380] width 27 height 26
type input "[DATE]"
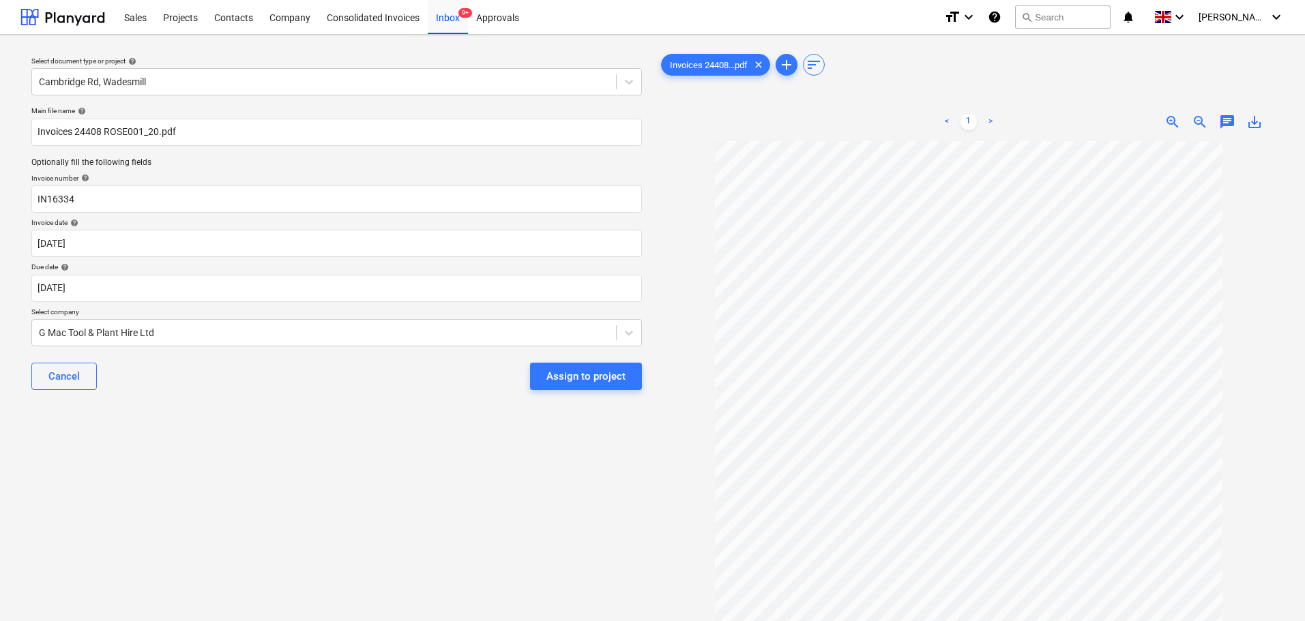
click at [400, 444] on div "Select document type or project help Cambridge Rd, Wadesmill Main file name hel…" at bounding box center [336, 388] width 632 height 684
click at [563, 383] on div "Assign to project" at bounding box center [585, 377] width 79 height 18
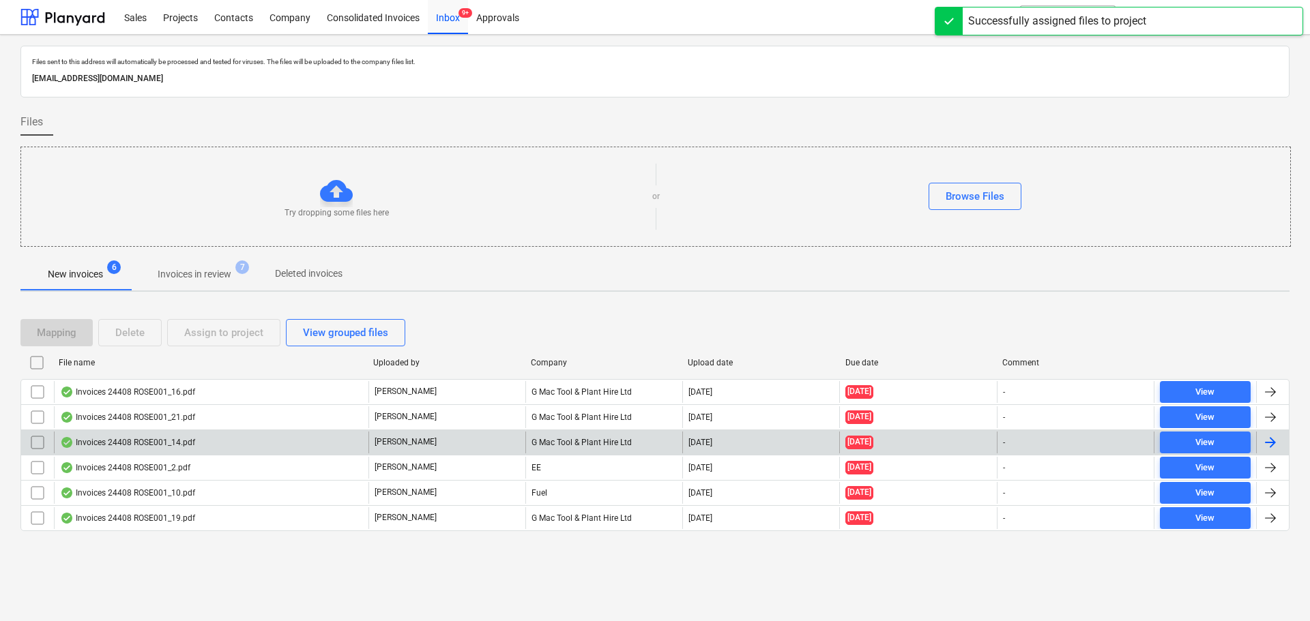
click at [132, 438] on div "Invoices 24408 ROSE001_14.pdf" at bounding box center [127, 442] width 135 height 11
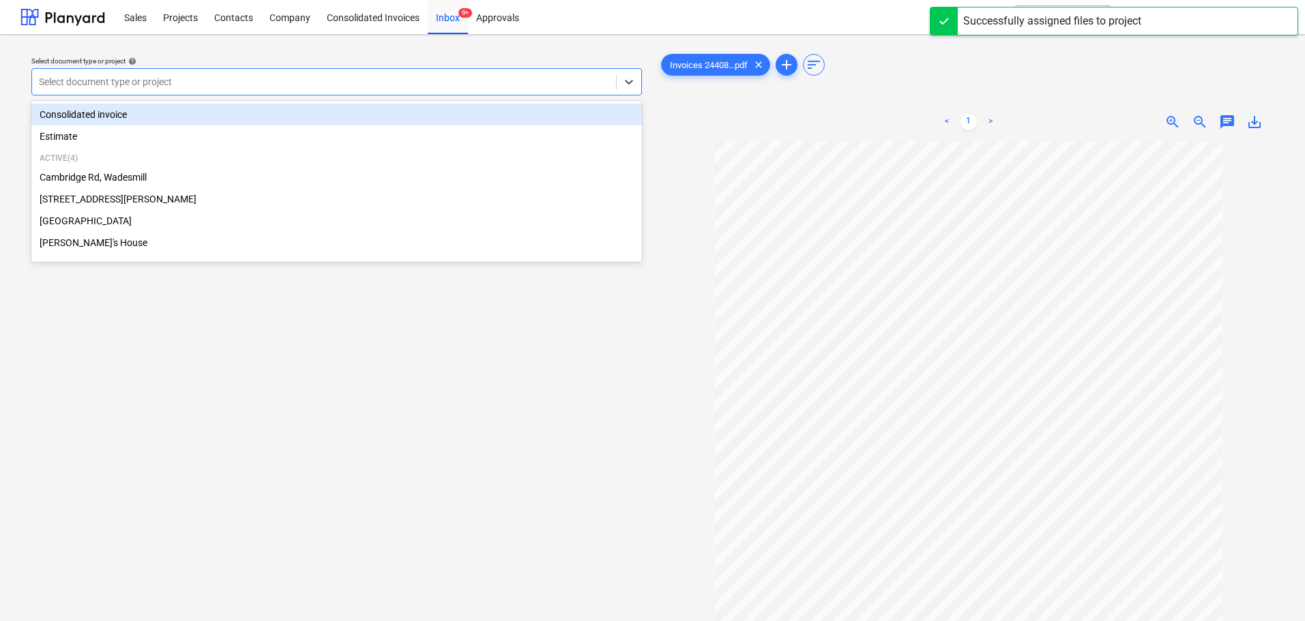
click at [177, 83] on div at bounding box center [324, 82] width 570 height 14
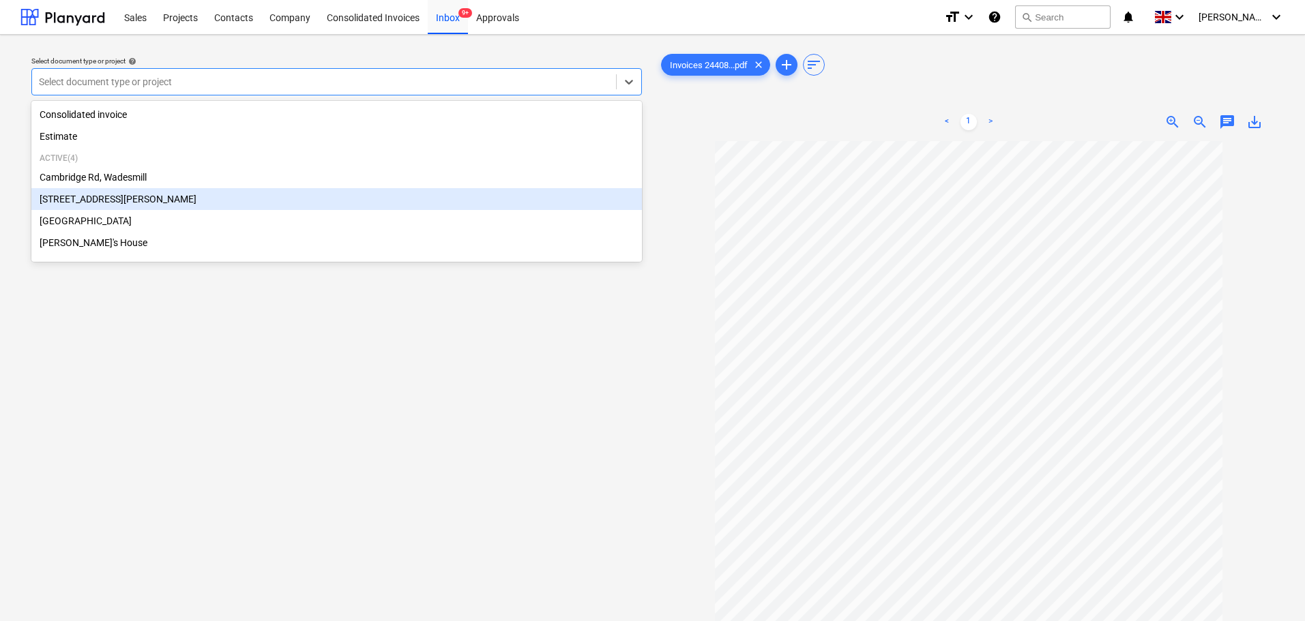
click at [117, 202] on div "[STREET_ADDRESS][PERSON_NAME]" at bounding box center [336, 199] width 611 height 22
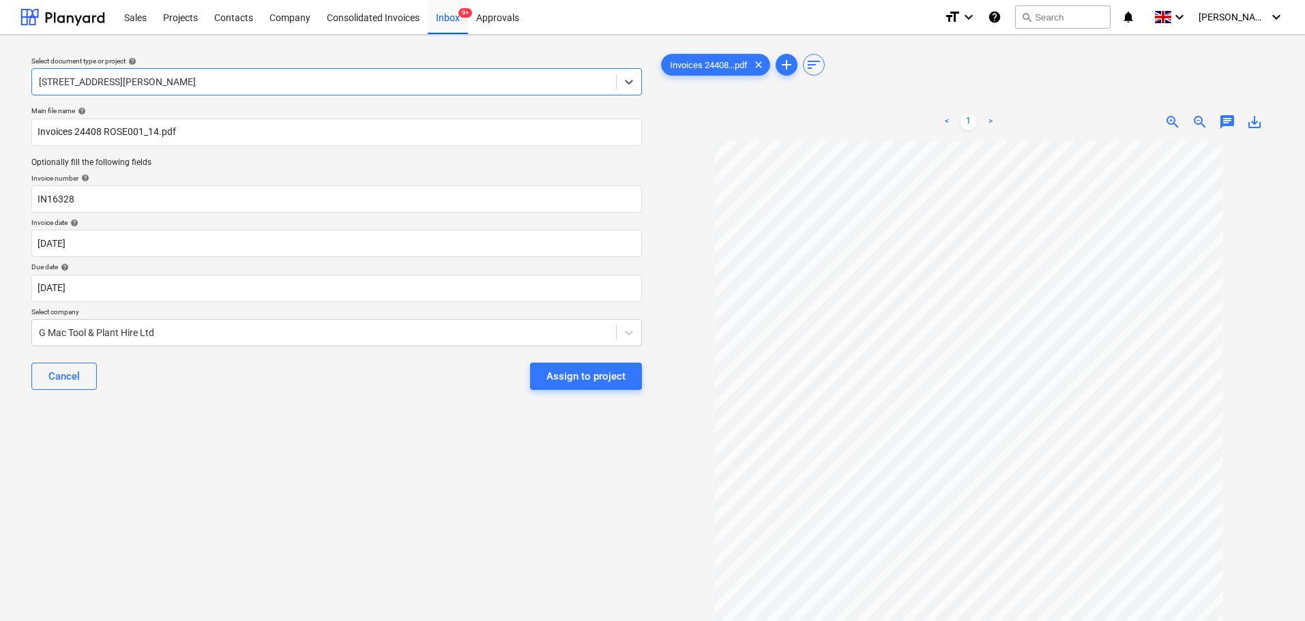
click at [168, 383] on div "Cancel Assign to project" at bounding box center [336, 376] width 611 height 49
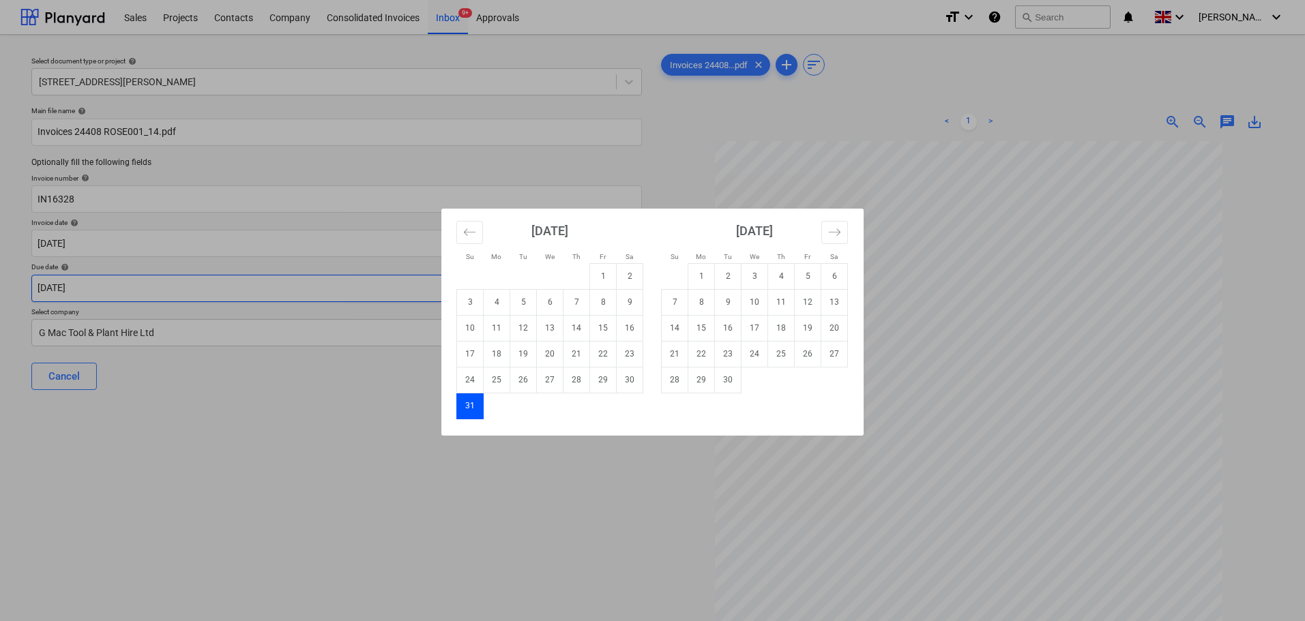
drag, startPoint x: 413, startPoint y: 300, endPoint x: 456, endPoint y: 295, distance: 42.6
click at [422, 289] on body "Sales Projects Contacts Company Consolidated Invoices Inbox 9+ Approvals format…" at bounding box center [652, 310] width 1305 height 621
click at [733, 385] on td "30" at bounding box center [728, 380] width 27 height 26
type input "[DATE]"
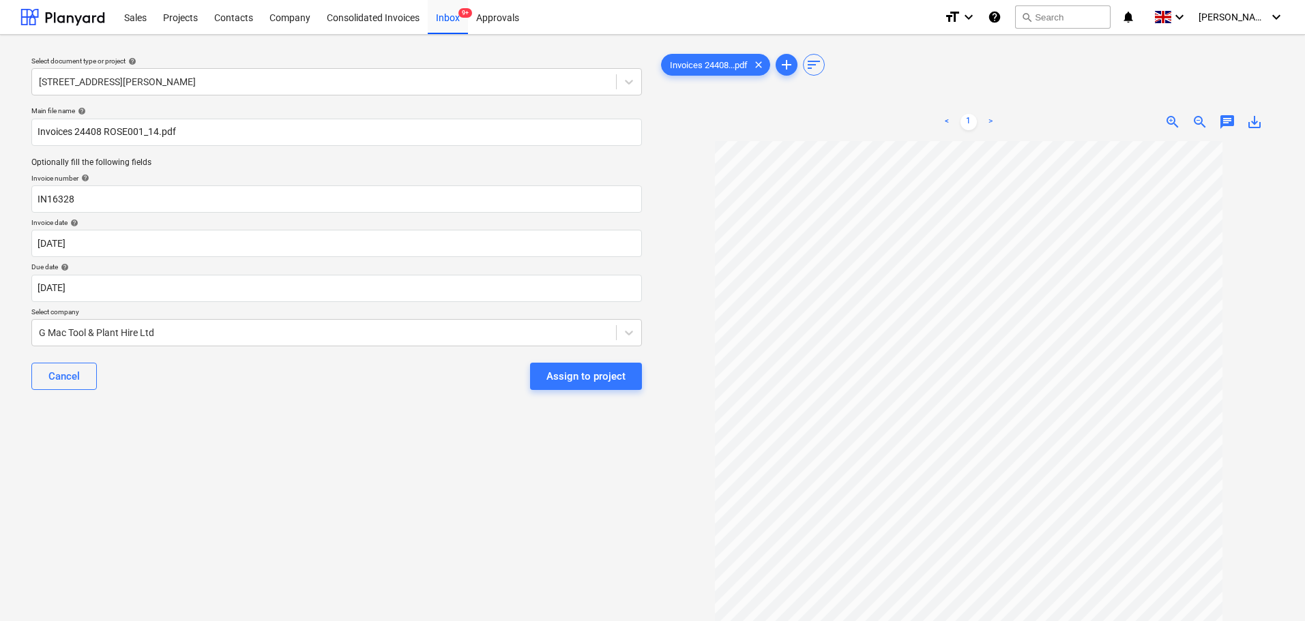
click at [520, 446] on div "Select document type or project help [STREET_ADDRESS][PERSON_NAME] file name he…" at bounding box center [336, 388] width 632 height 684
click at [578, 381] on div "Assign to project" at bounding box center [585, 377] width 79 height 18
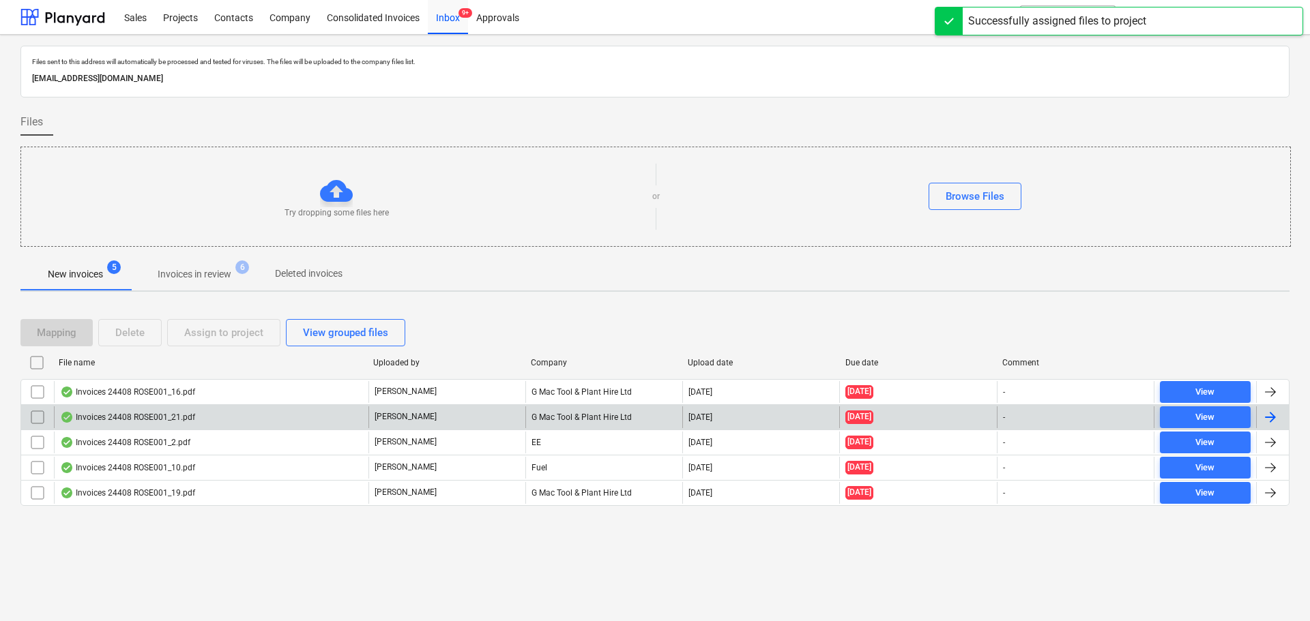
click at [128, 419] on div "Invoices 24408 ROSE001_21.pdf" at bounding box center [127, 417] width 135 height 11
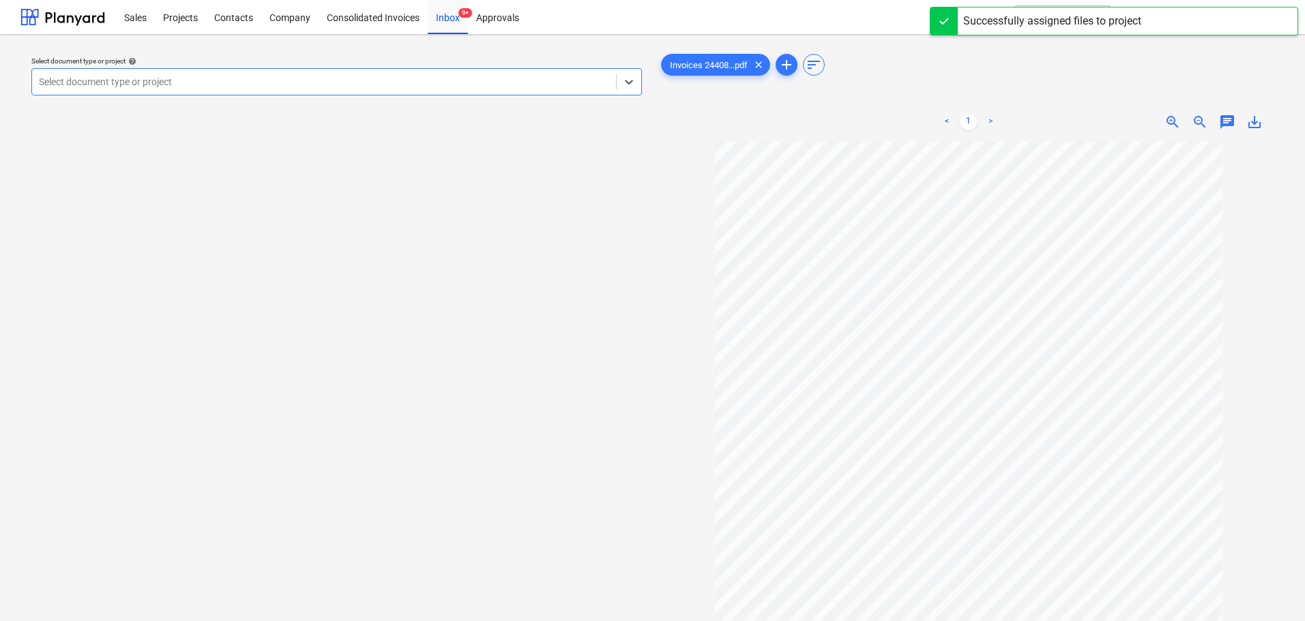
click at [173, 80] on div at bounding box center [324, 82] width 570 height 14
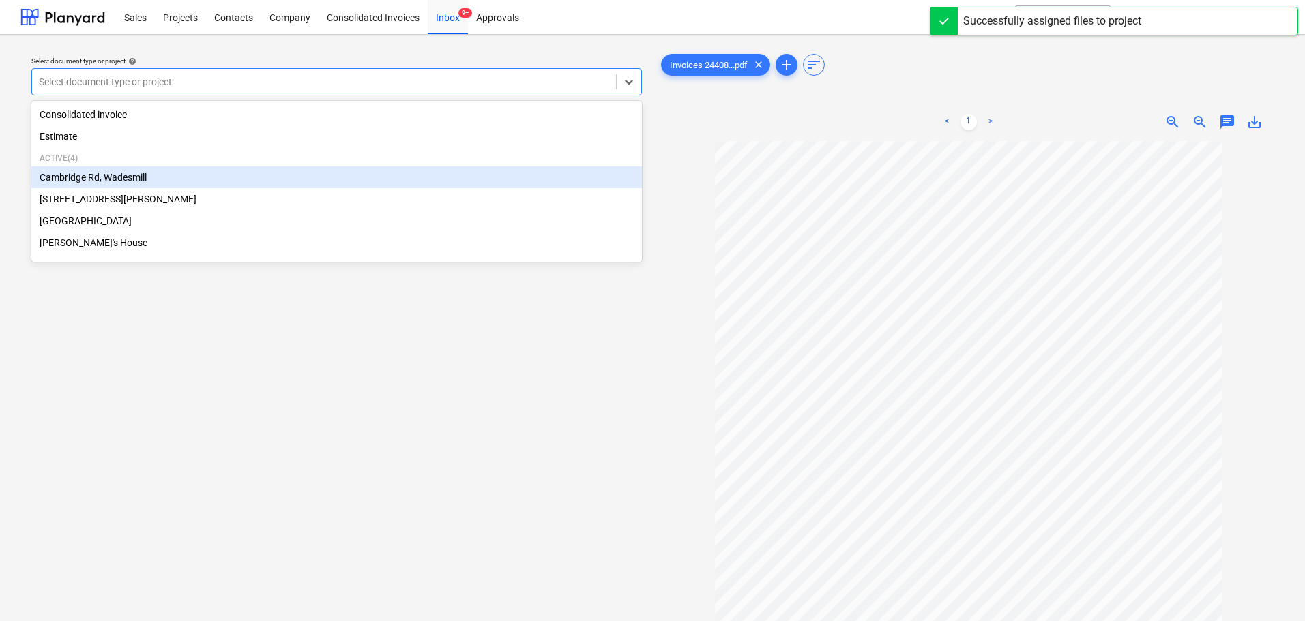
click at [116, 186] on div "Cambridge Rd, Wadesmill" at bounding box center [336, 177] width 611 height 22
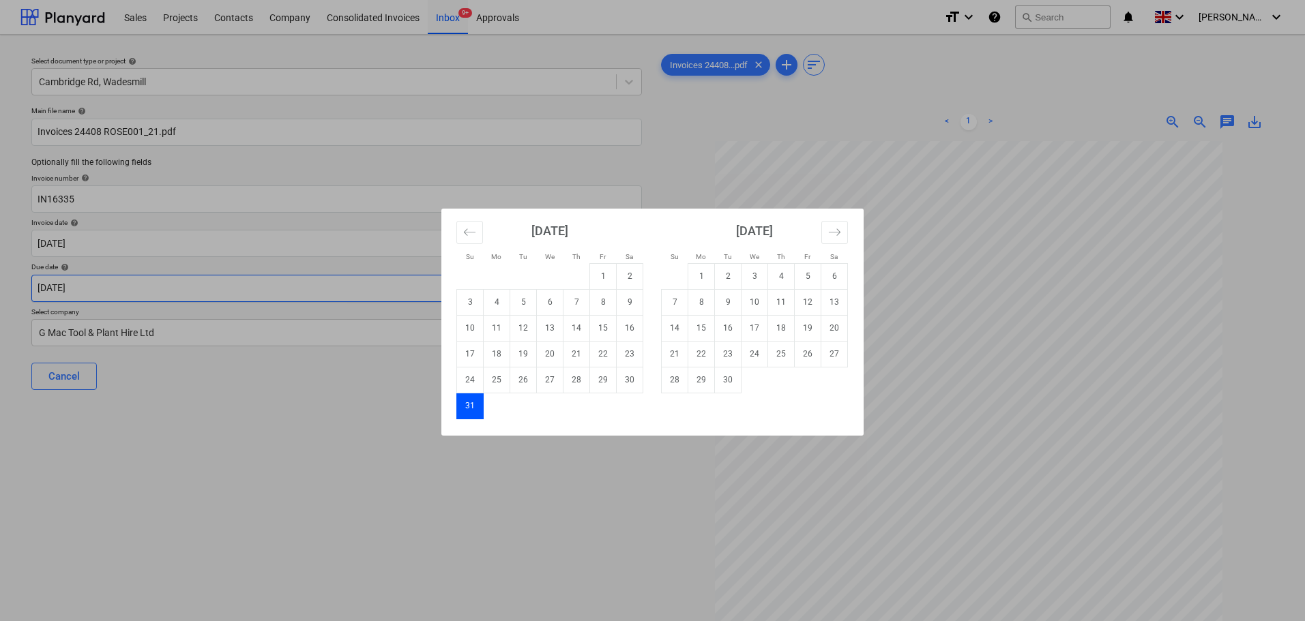
click at [153, 285] on body "Sales Projects Contacts Company Consolidated Invoices Inbox 9+ Approvals format…" at bounding box center [652, 310] width 1305 height 621
click at [730, 387] on td "30" at bounding box center [728, 380] width 27 height 26
type input "[DATE]"
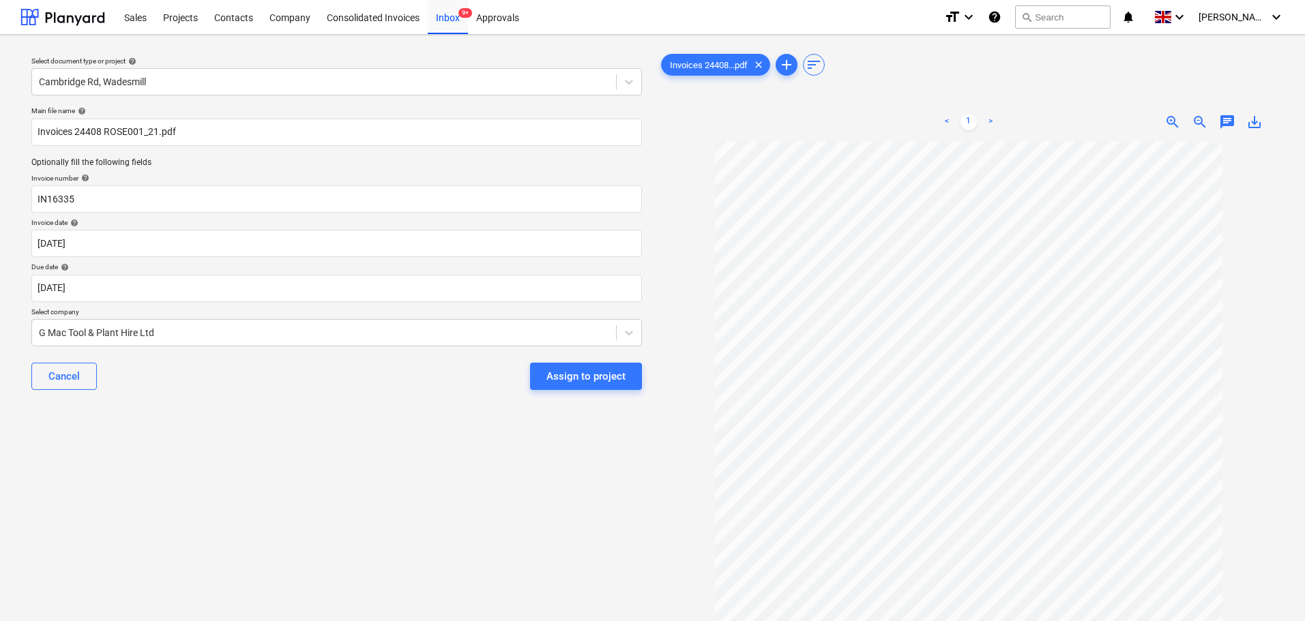
click at [608, 460] on div "Select document type or project help Cambridge Rd, Wadesmill Main file name hel…" at bounding box center [336, 388] width 632 height 684
click at [608, 381] on div "Assign to project" at bounding box center [585, 377] width 79 height 18
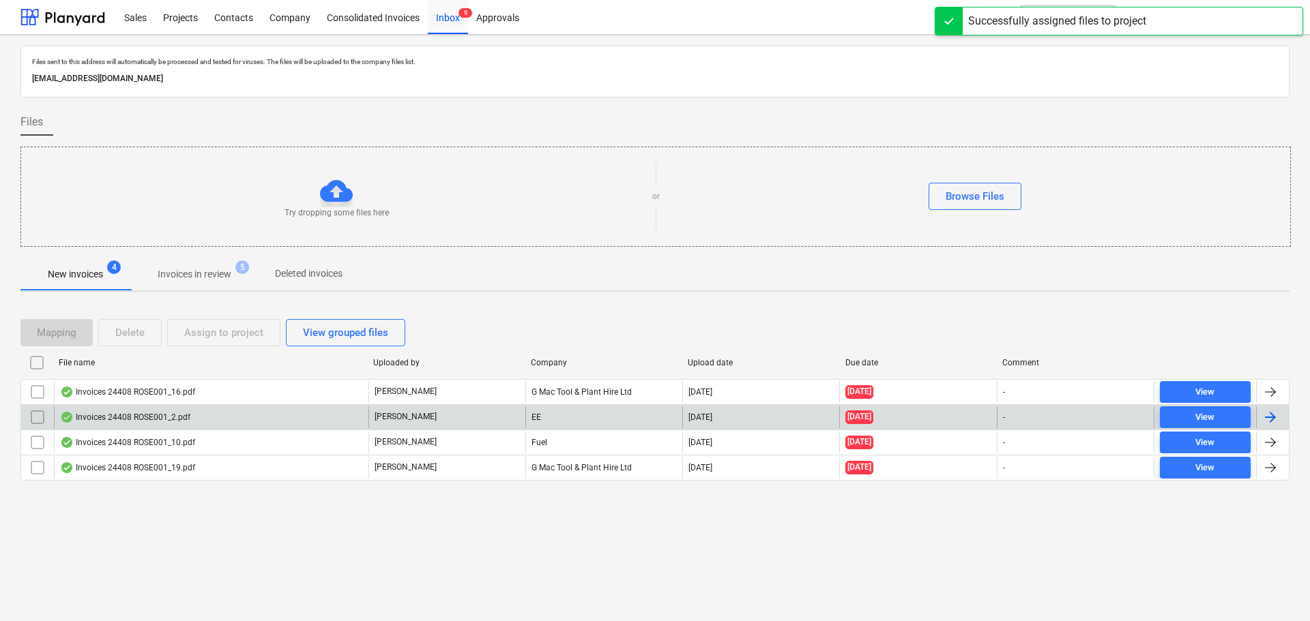
click at [128, 412] on div "Invoices 24408 ROSE001_2.pdf" at bounding box center [125, 417] width 130 height 11
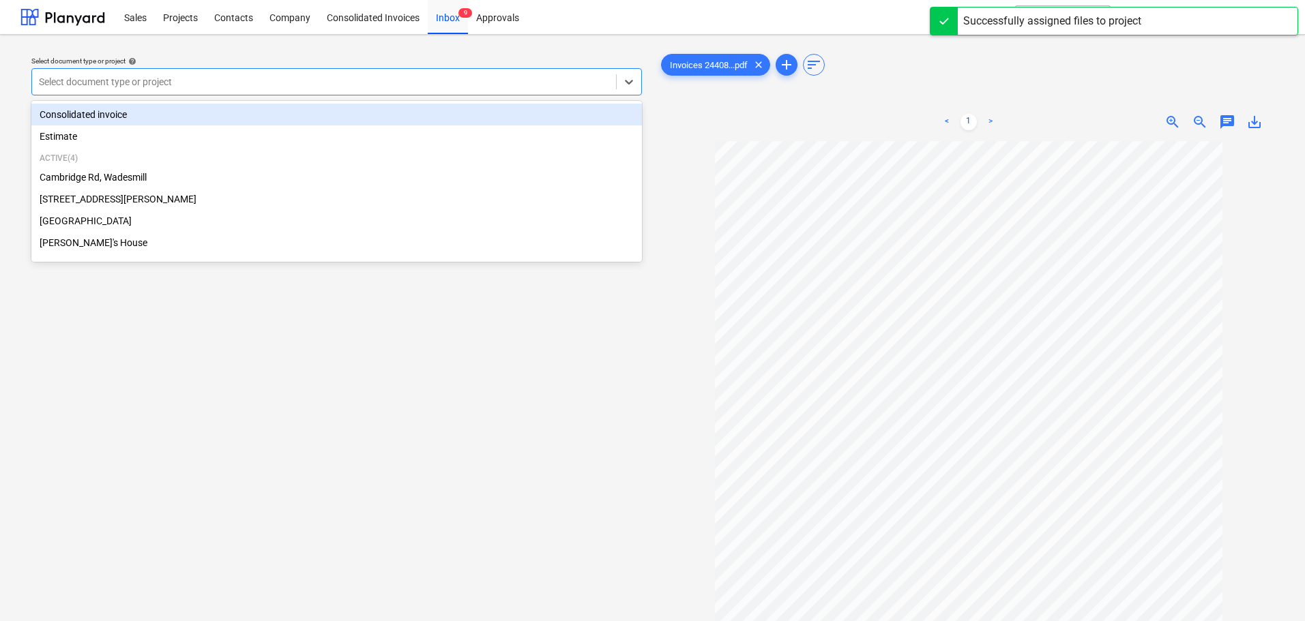
click at [165, 89] on div at bounding box center [324, 82] width 570 height 14
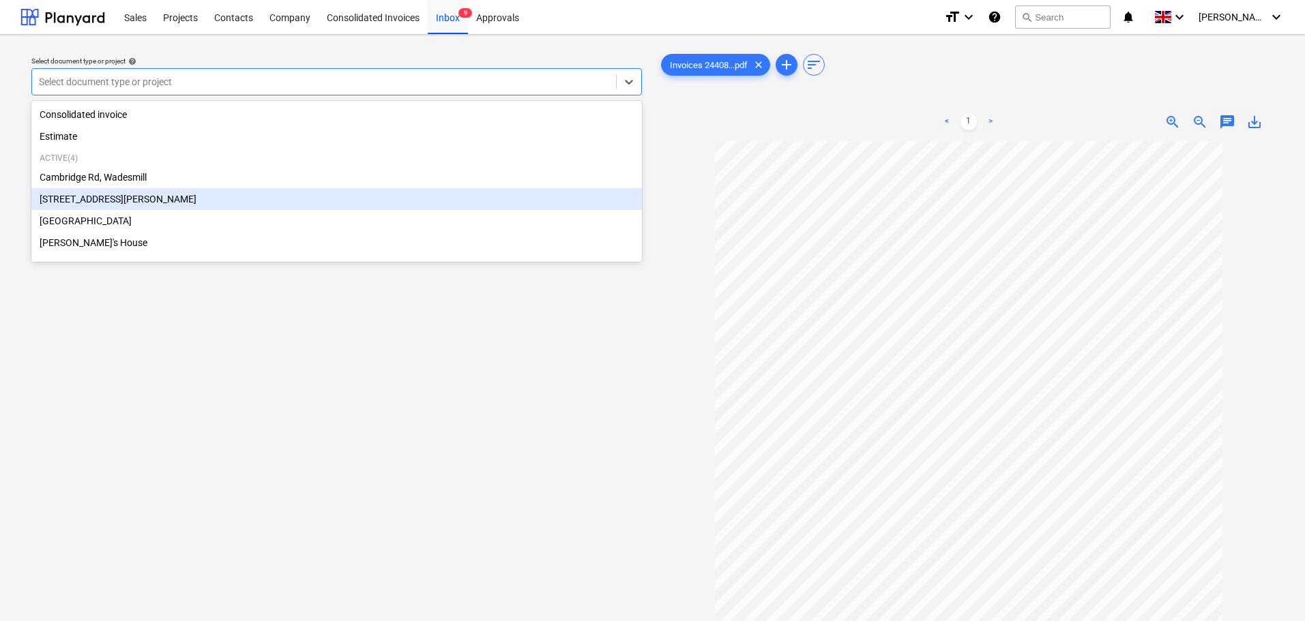
click at [106, 198] on div "[STREET_ADDRESS][PERSON_NAME]" at bounding box center [336, 199] width 611 height 22
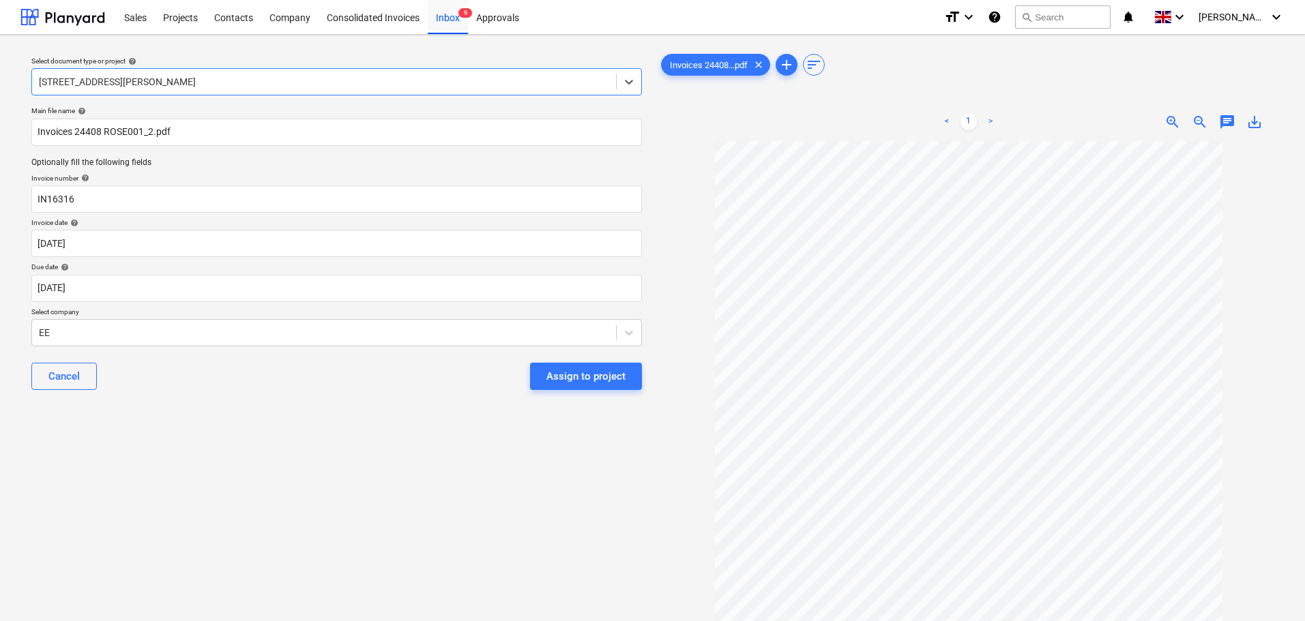
click at [169, 402] on div "Main file name help Invoices 24408 ROSE001_2.pdf Optionally fill the following …" at bounding box center [336, 254] width 621 height 306
click at [136, 290] on body "Sales Projects Contacts Company Consolidated Invoices Inbox 9 Approvals format_…" at bounding box center [652, 310] width 1305 height 621
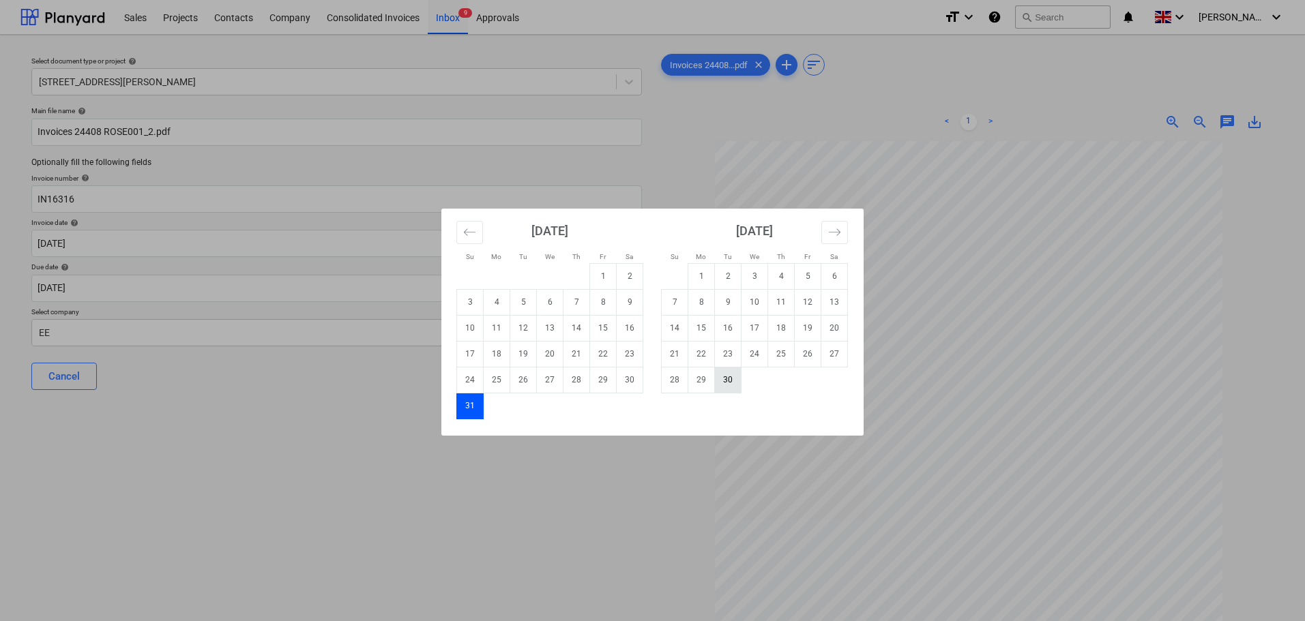
click at [727, 382] on td "30" at bounding box center [728, 380] width 27 height 26
type input "[DATE]"
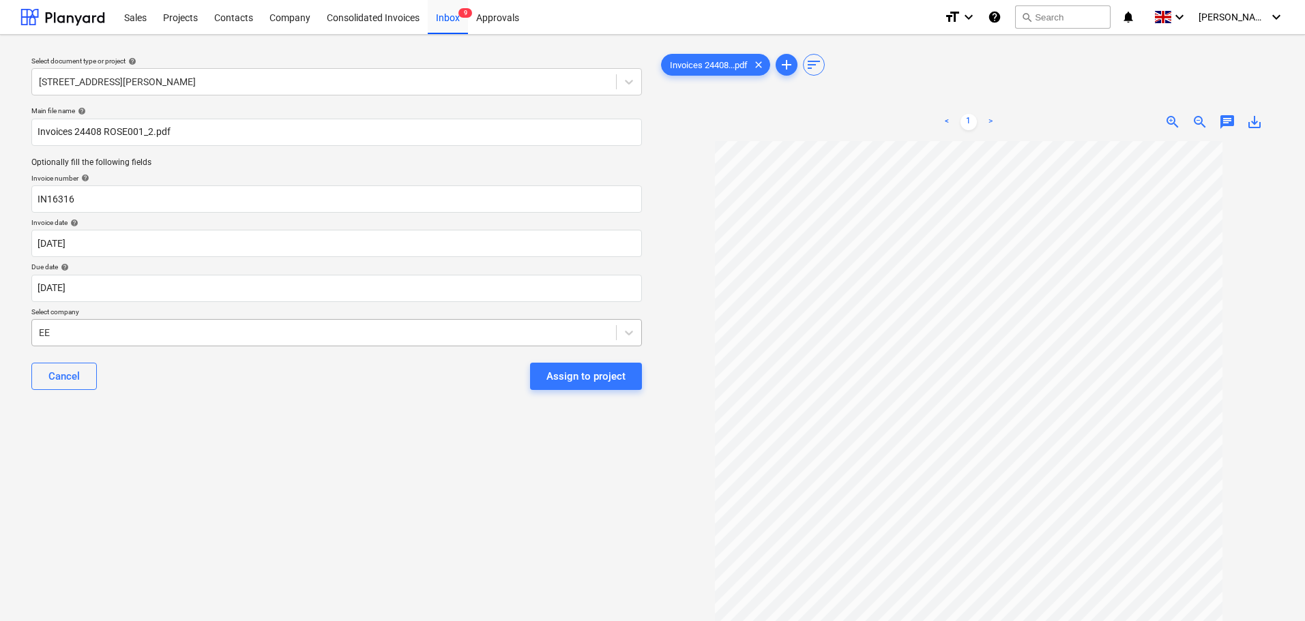
click at [240, 340] on div at bounding box center [324, 333] width 570 height 14
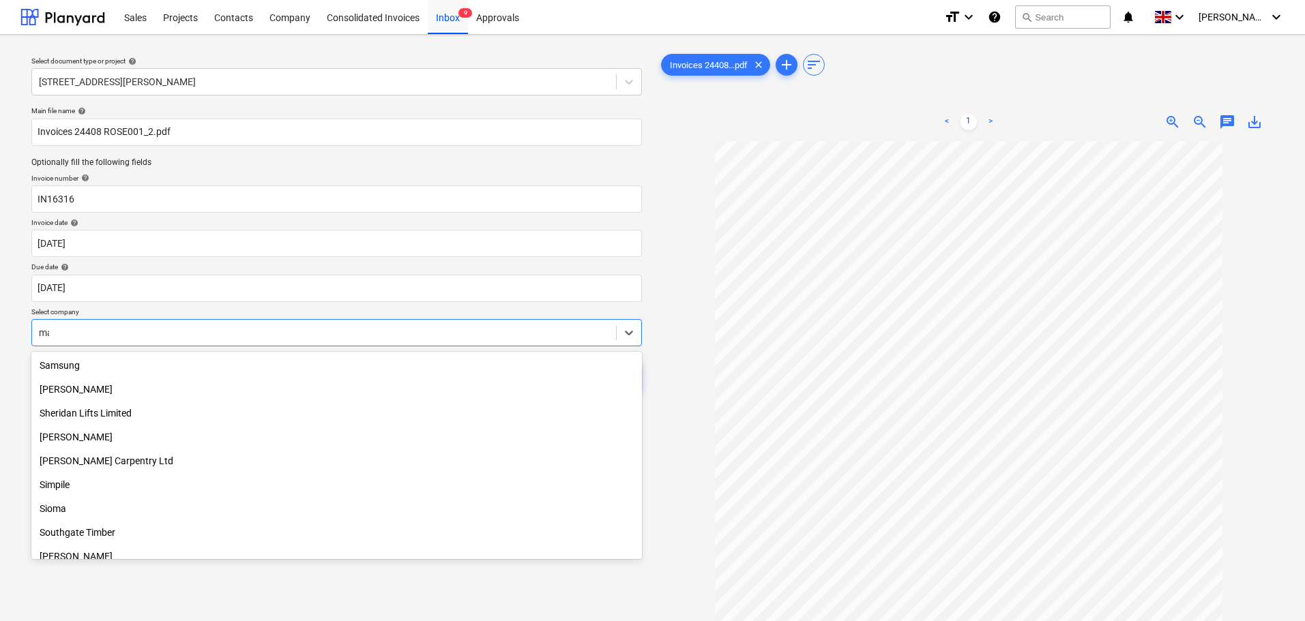
scroll to position [846, 0]
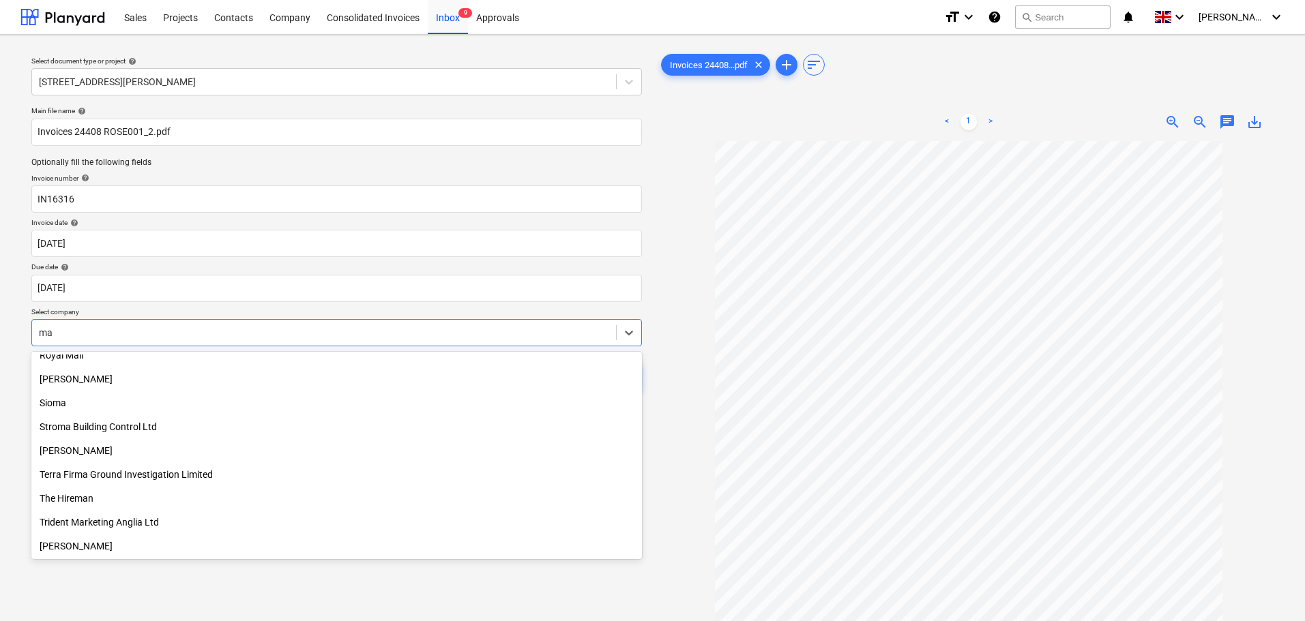
type input "mac"
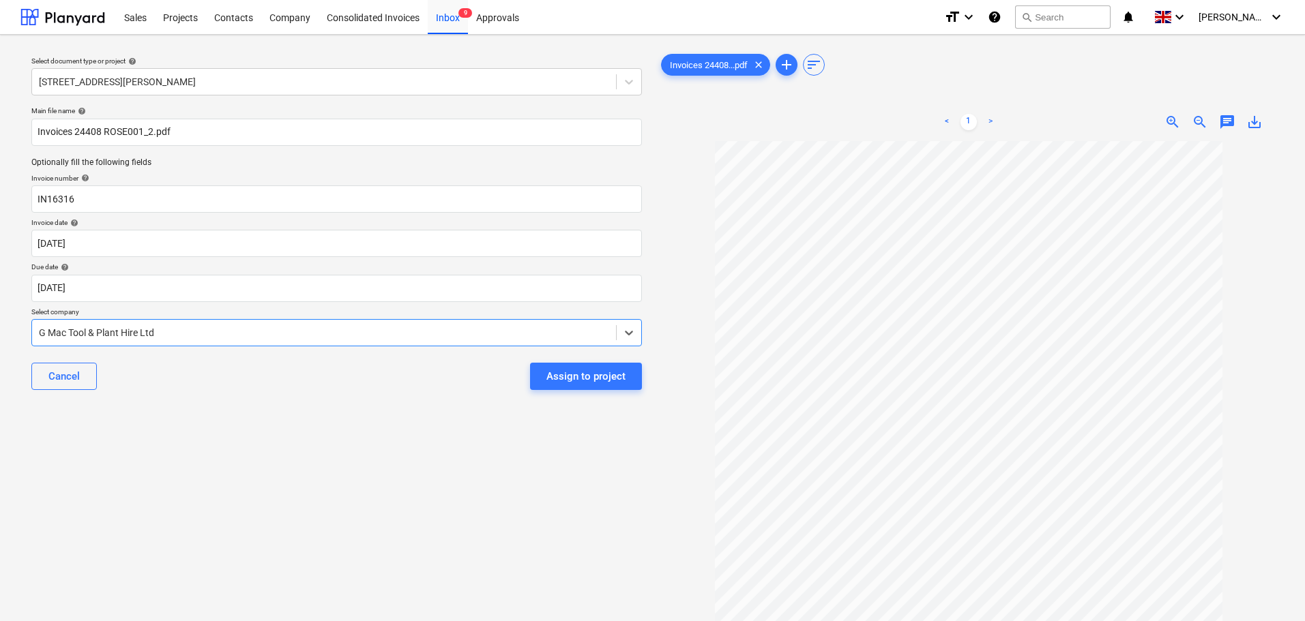
click at [618, 383] on div "Assign to project" at bounding box center [585, 377] width 79 height 18
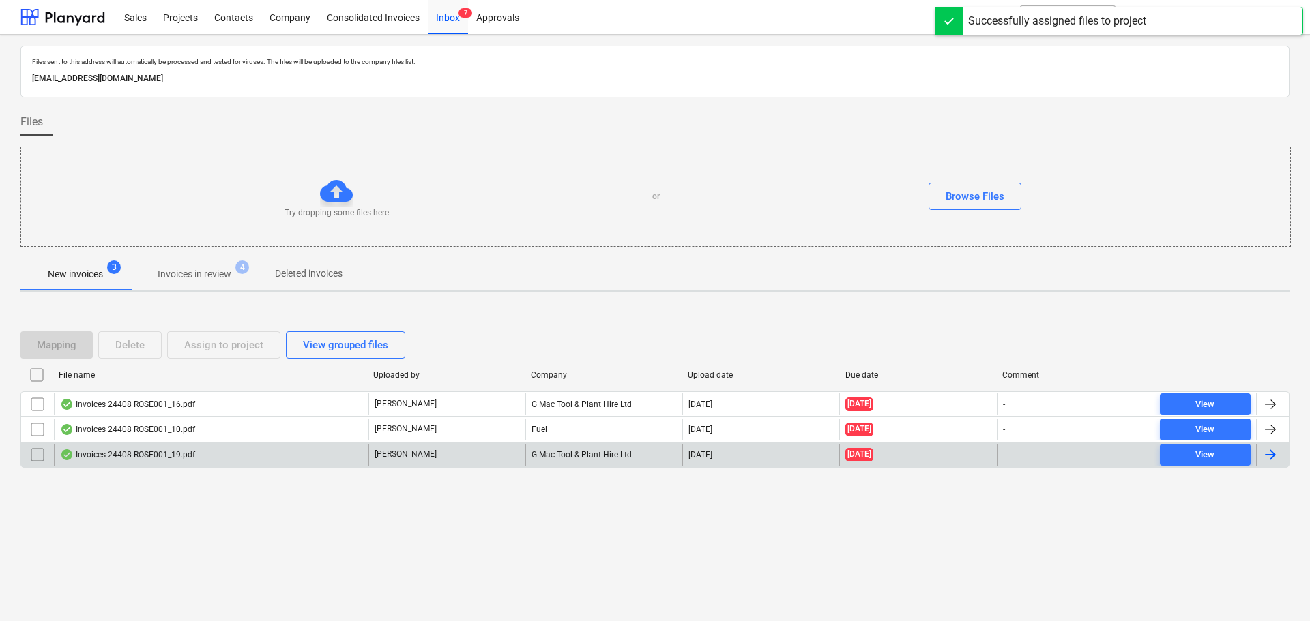
click at [160, 456] on div "Invoices 24408 ROSE001_19.pdf" at bounding box center [127, 455] width 135 height 11
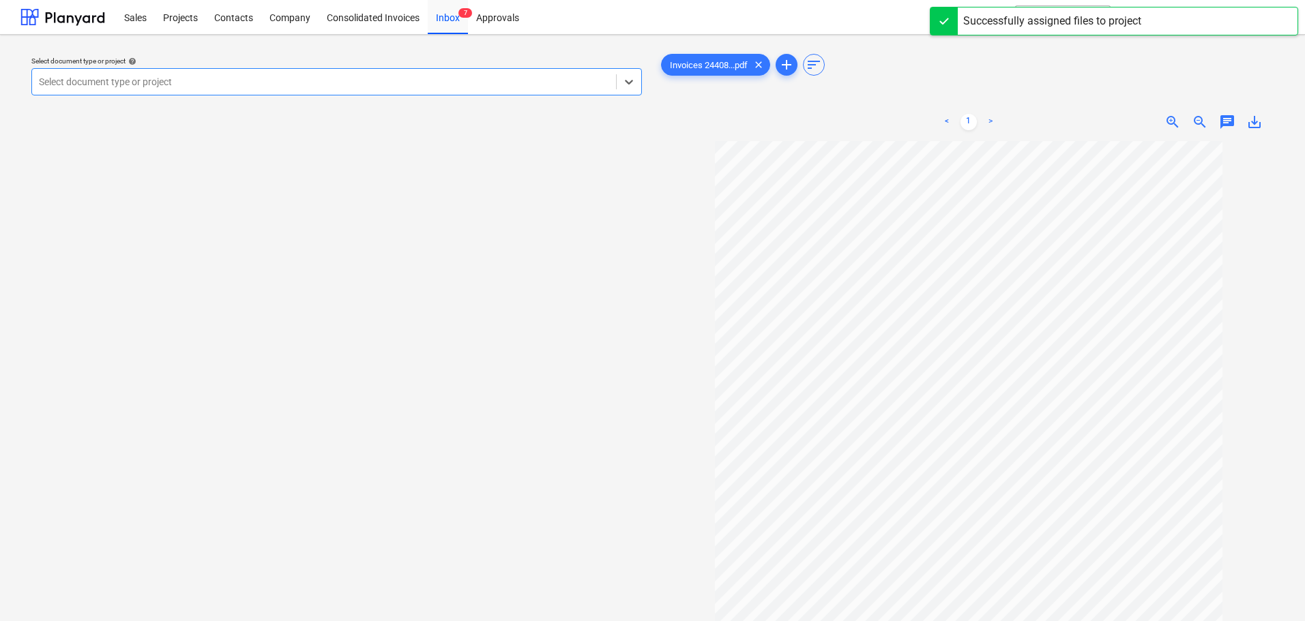
click at [162, 86] on div at bounding box center [324, 82] width 570 height 14
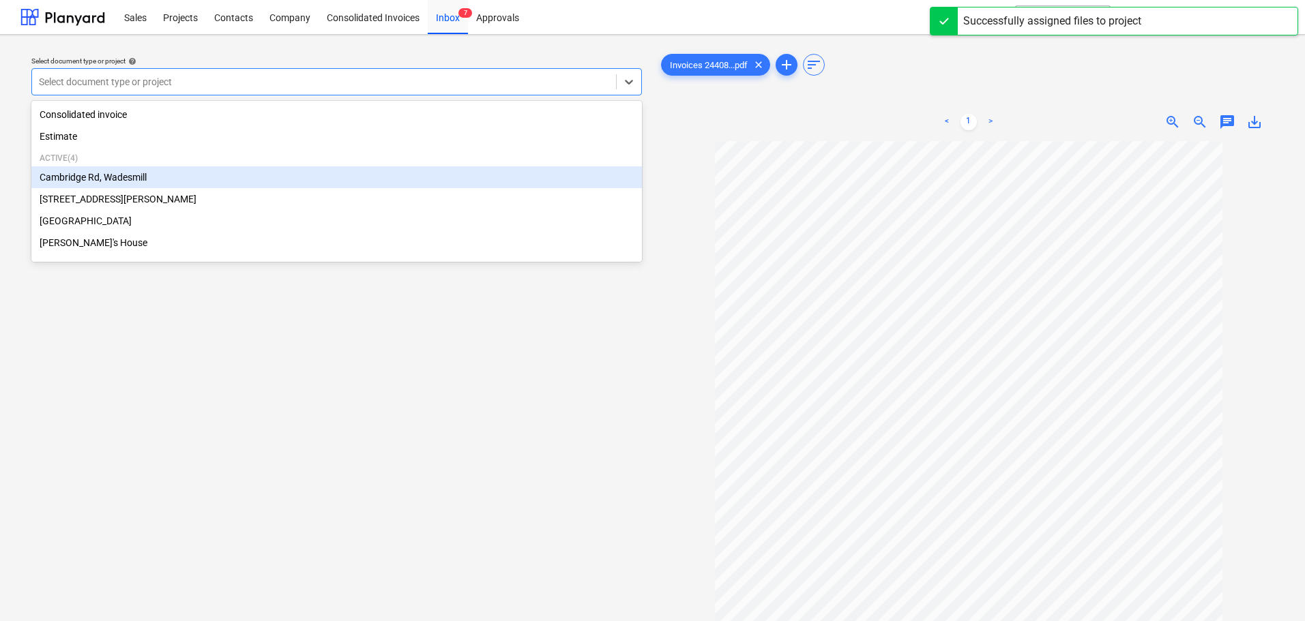
click at [113, 181] on div "Cambridge Rd, Wadesmill" at bounding box center [336, 177] width 611 height 22
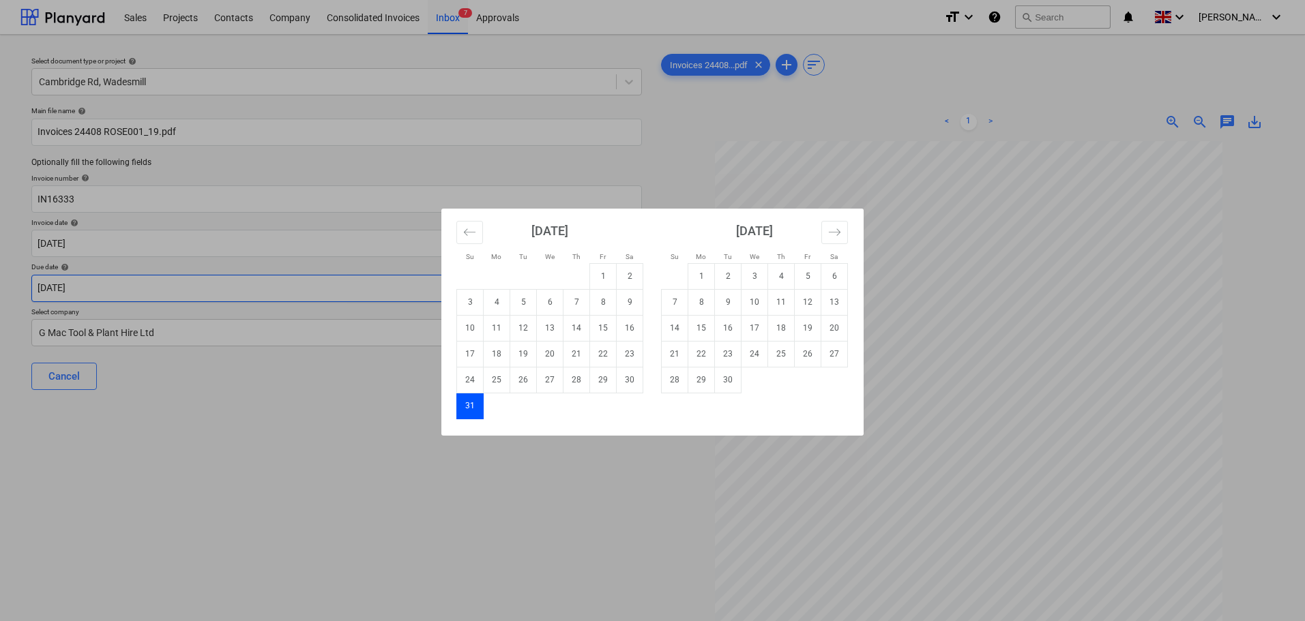
click at [136, 292] on body "Sales Projects Contacts Company Consolidated Invoices Inbox 7 Approvals format_…" at bounding box center [652, 310] width 1305 height 621
click at [731, 378] on td "30" at bounding box center [728, 380] width 27 height 26
type input "[DATE]"
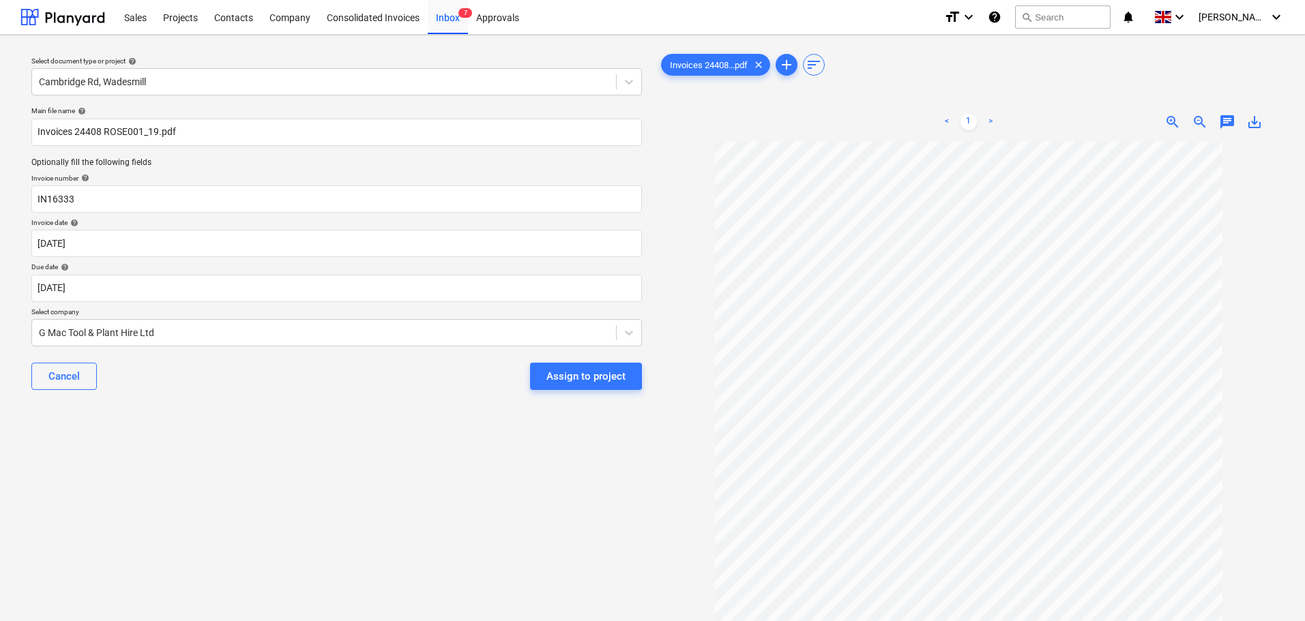
click at [564, 431] on div "Select document type or project help Cambridge Rd, Wadesmill Main file name hel…" at bounding box center [336, 388] width 632 height 684
click at [596, 381] on div "Assign to project" at bounding box center [585, 377] width 79 height 18
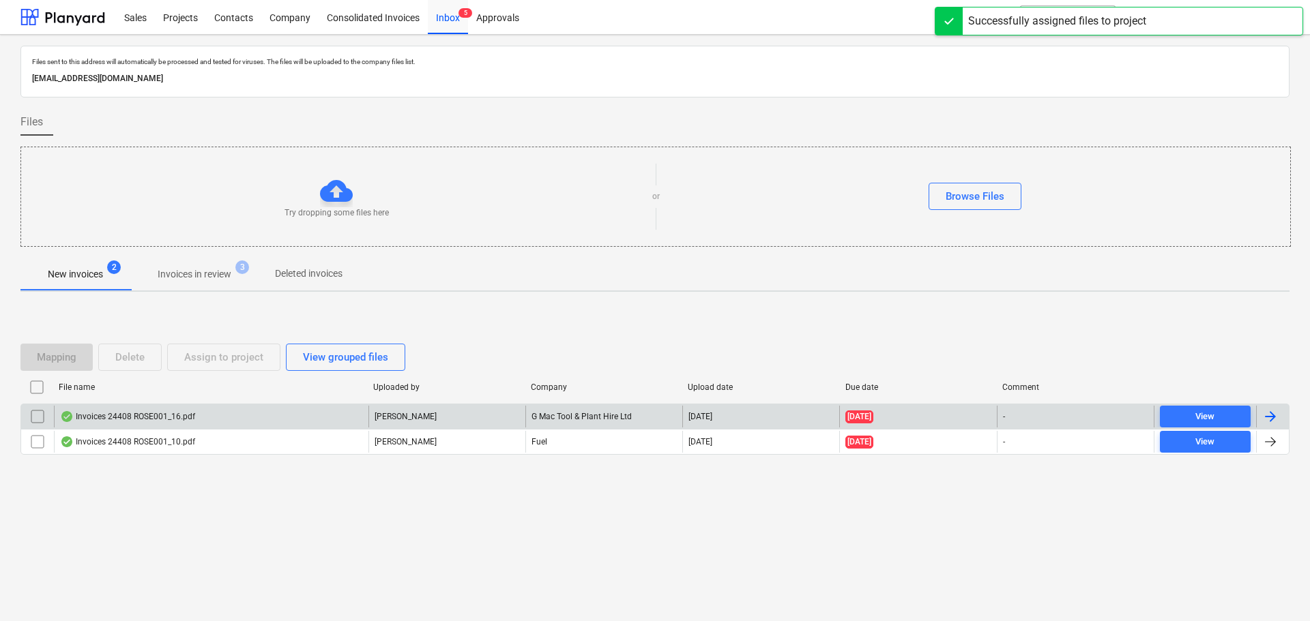
click at [132, 415] on div "Invoices 24408 ROSE001_16.pdf" at bounding box center [127, 416] width 135 height 11
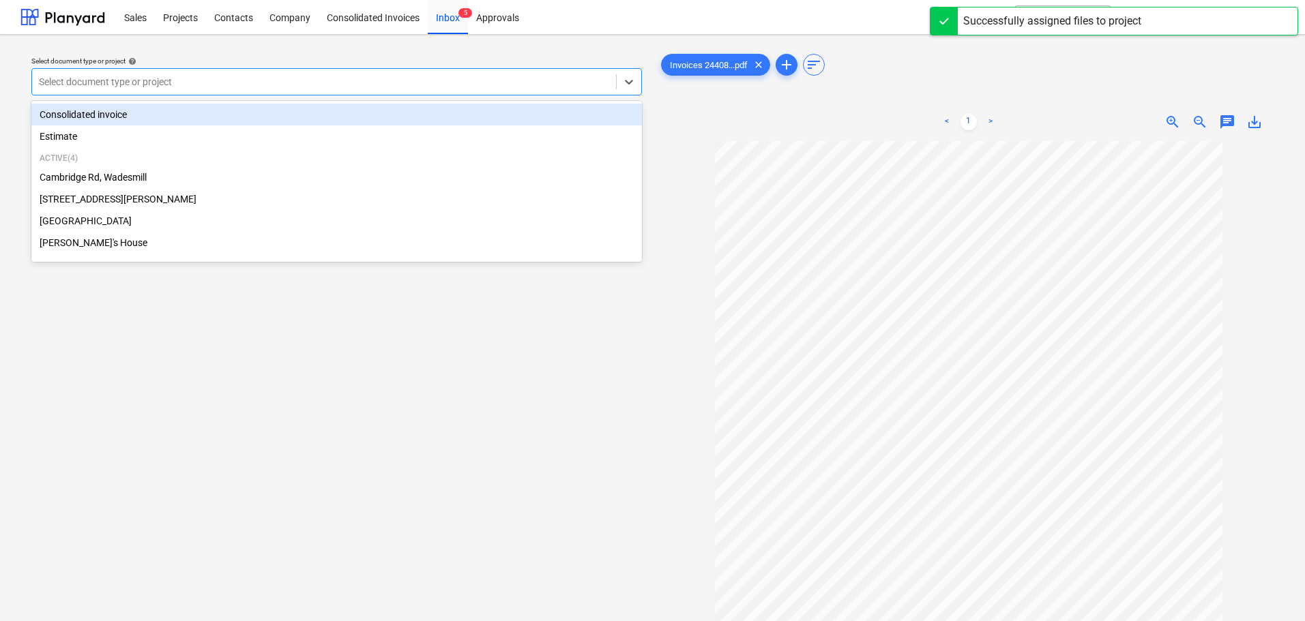
click at [164, 82] on div at bounding box center [324, 82] width 570 height 14
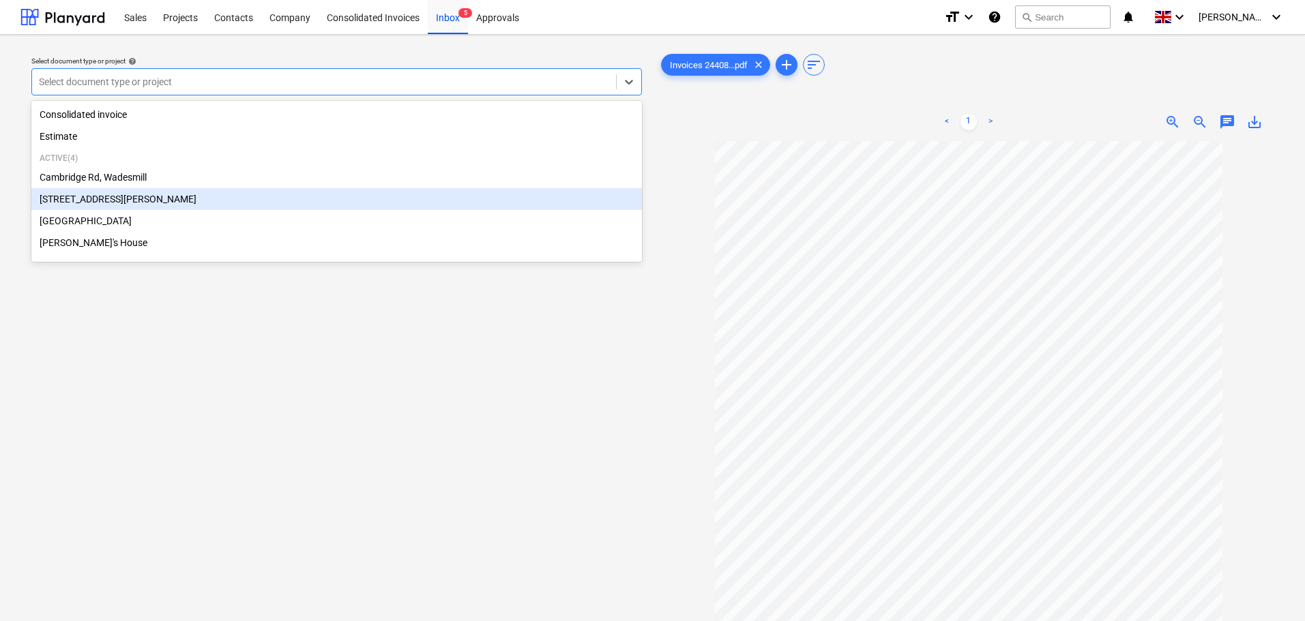
click at [99, 201] on div "[STREET_ADDRESS][PERSON_NAME]" at bounding box center [336, 199] width 611 height 22
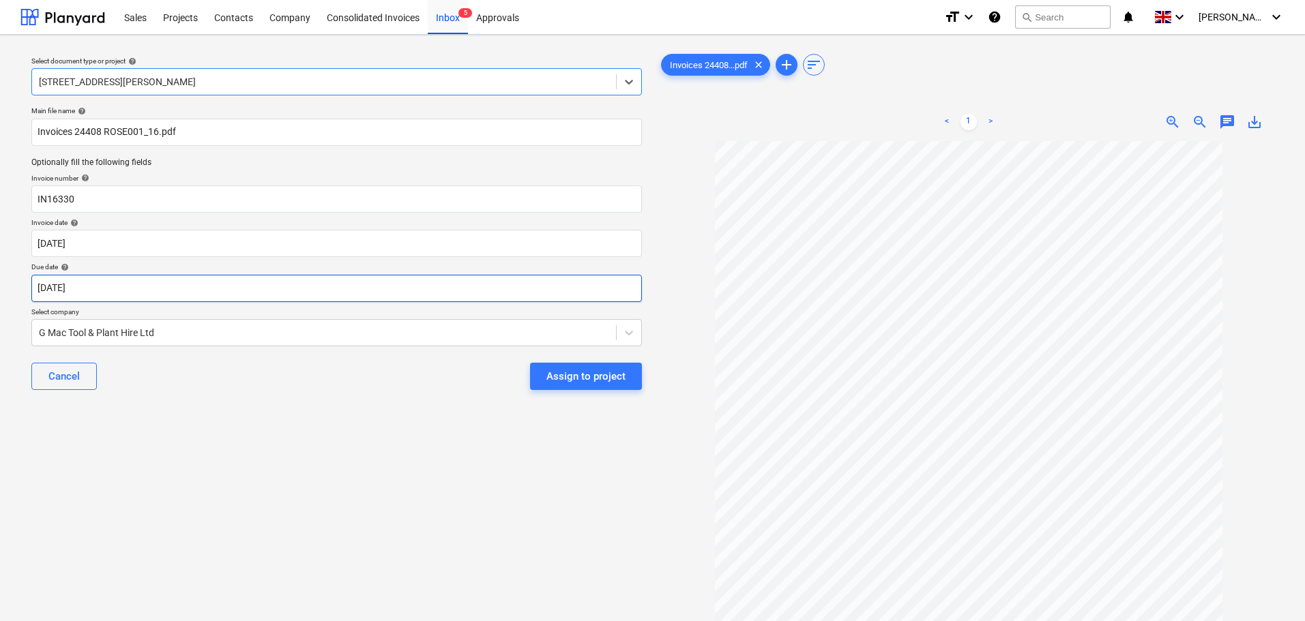
click at [116, 293] on body "Sales Projects Contacts Company Consolidated Invoices Inbox 5 Approvals format_…" at bounding box center [652, 310] width 1305 height 621
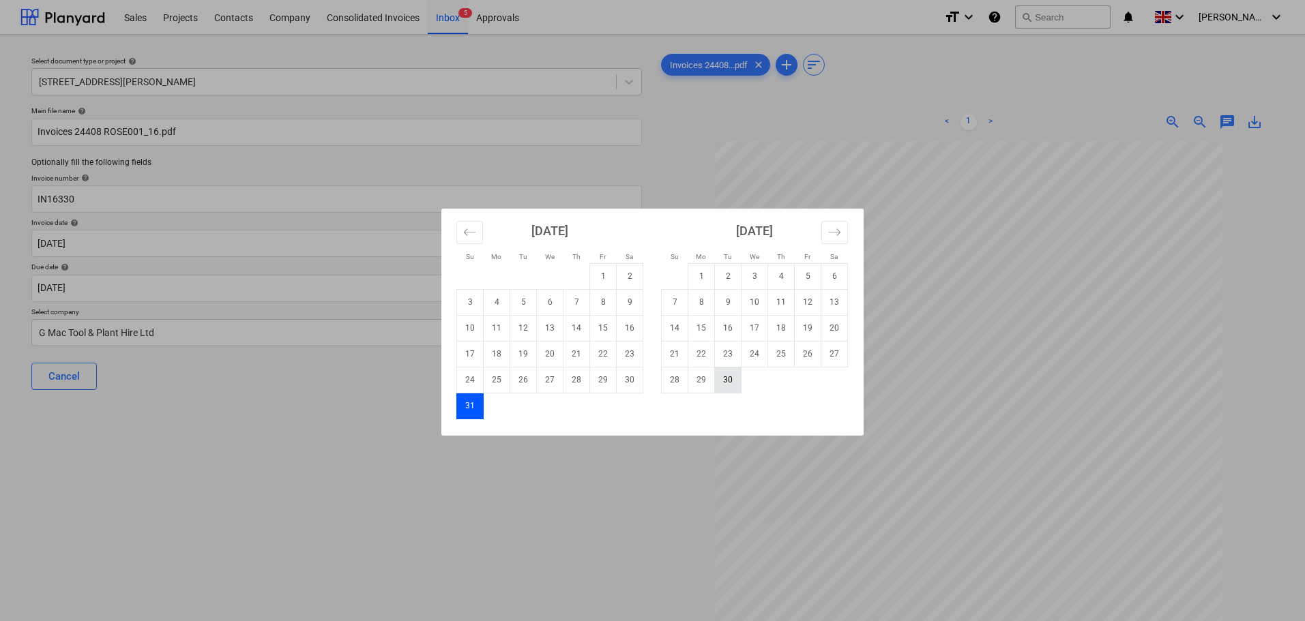
click at [725, 385] on td "30" at bounding box center [728, 380] width 27 height 26
type input "[DATE]"
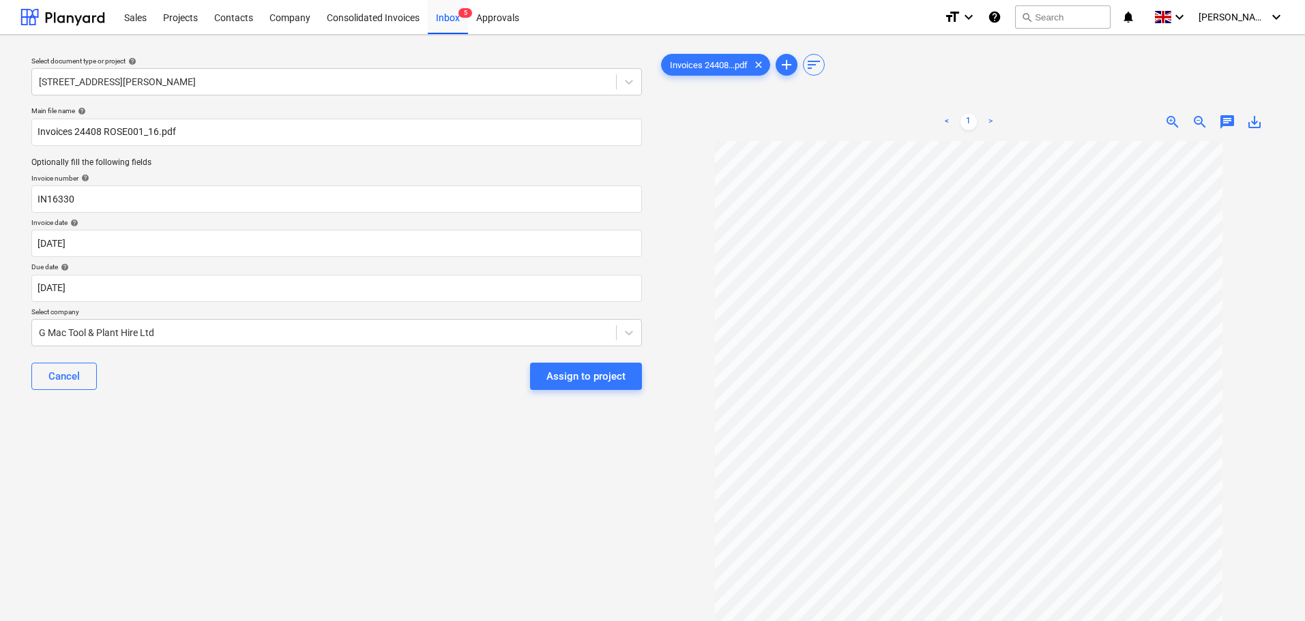
click at [430, 440] on div "Select document type or project help [STREET_ADDRESS][PERSON_NAME] file name he…" at bounding box center [336, 388] width 632 height 684
click at [572, 364] on button "Assign to project" at bounding box center [586, 376] width 112 height 27
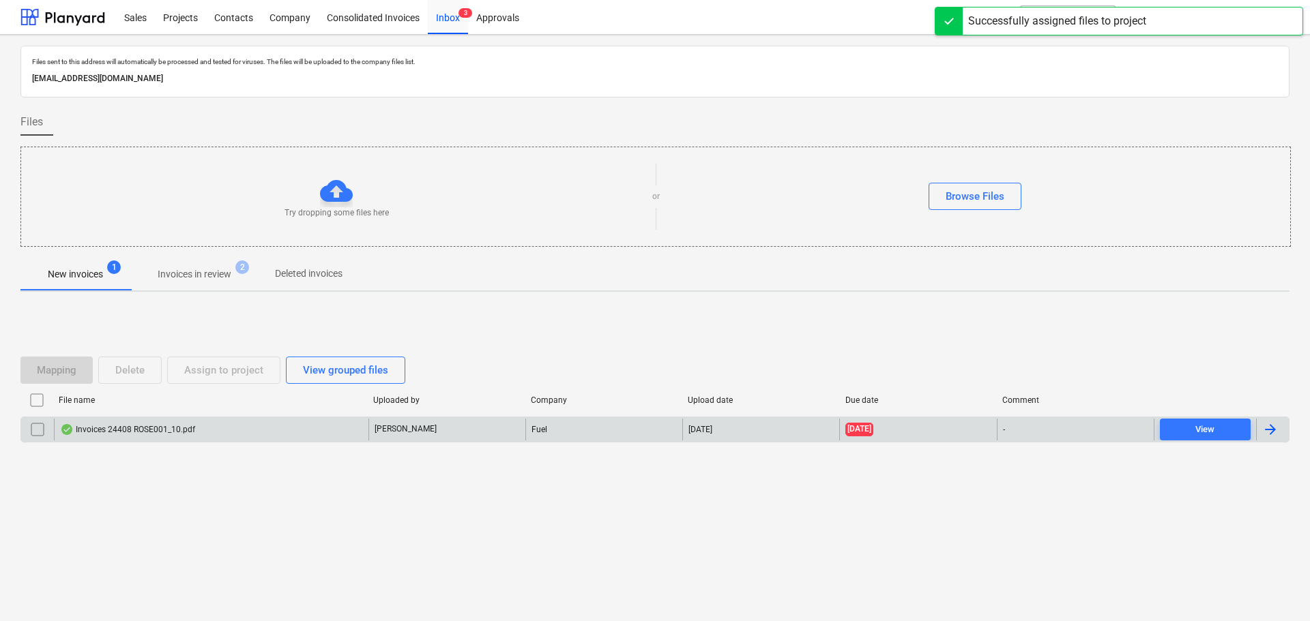
click at [136, 433] on div "Invoices 24408 ROSE001_10.pdf" at bounding box center [127, 429] width 135 height 11
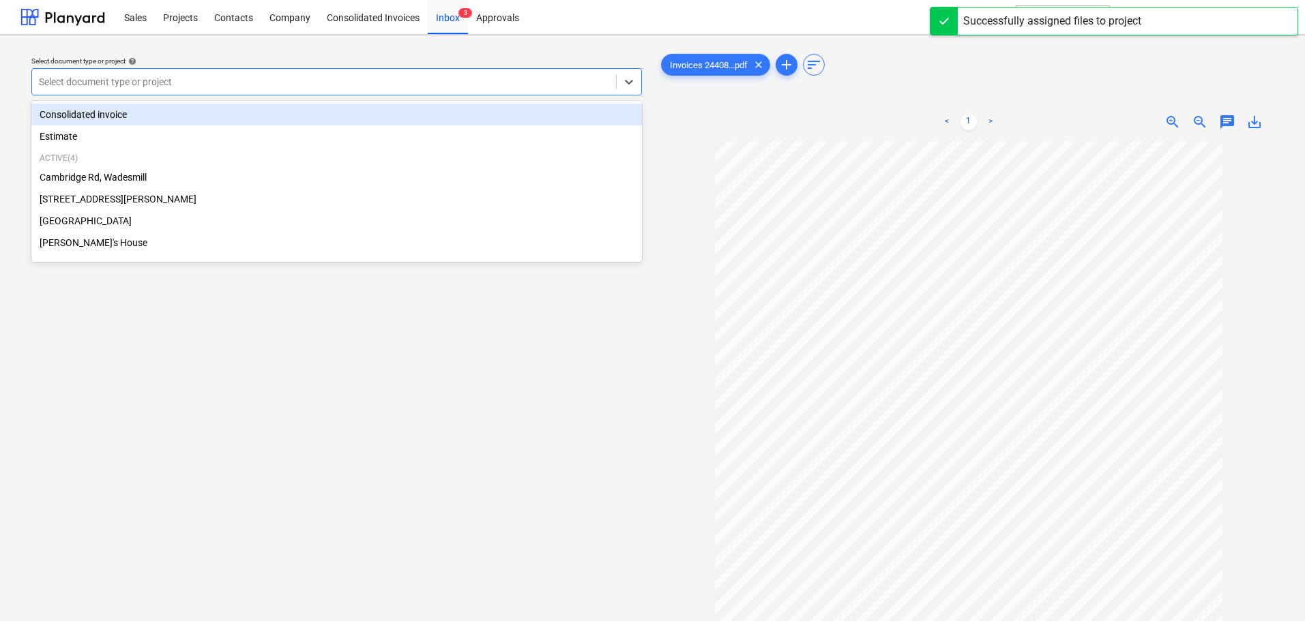
click at [175, 82] on div at bounding box center [324, 82] width 570 height 14
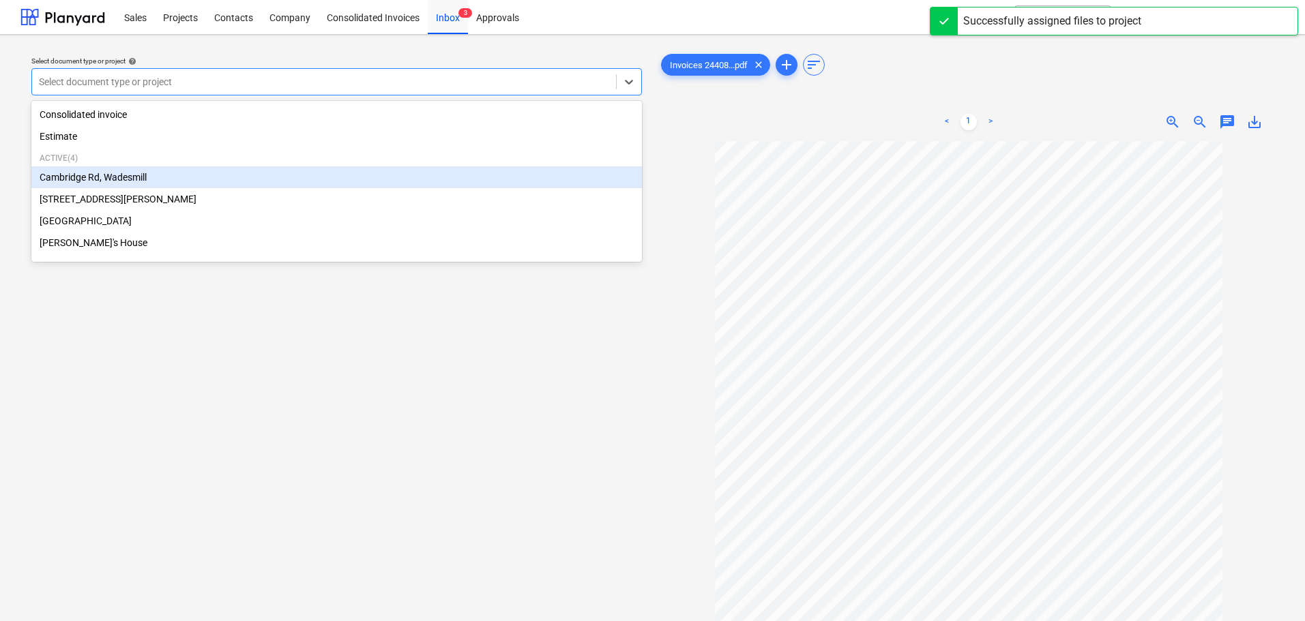
click at [108, 179] on div "Cambridge Rd, Wadesmill" at bounding box center [336, 177] width 611 height 22
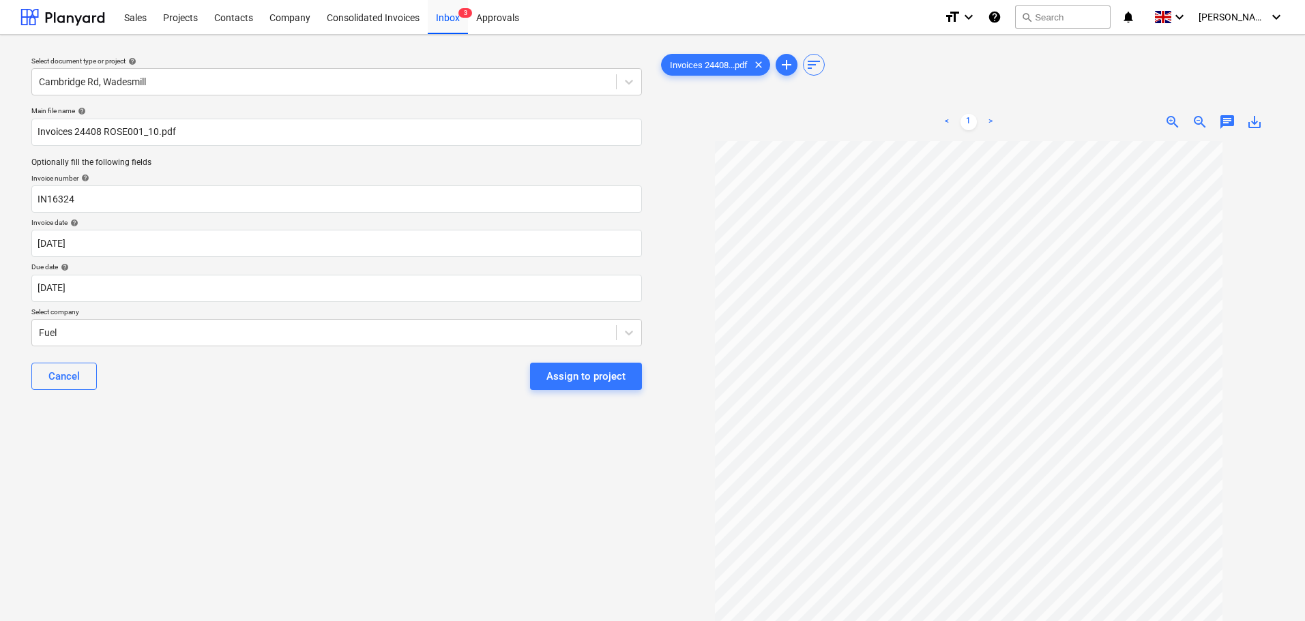
click at [138, 360] on div "Cancel Assign to project" at bounding box center [336, 376] width 611 height 49
click at [137, 329] on div at bounding box center [324, 333] width 570 height 14
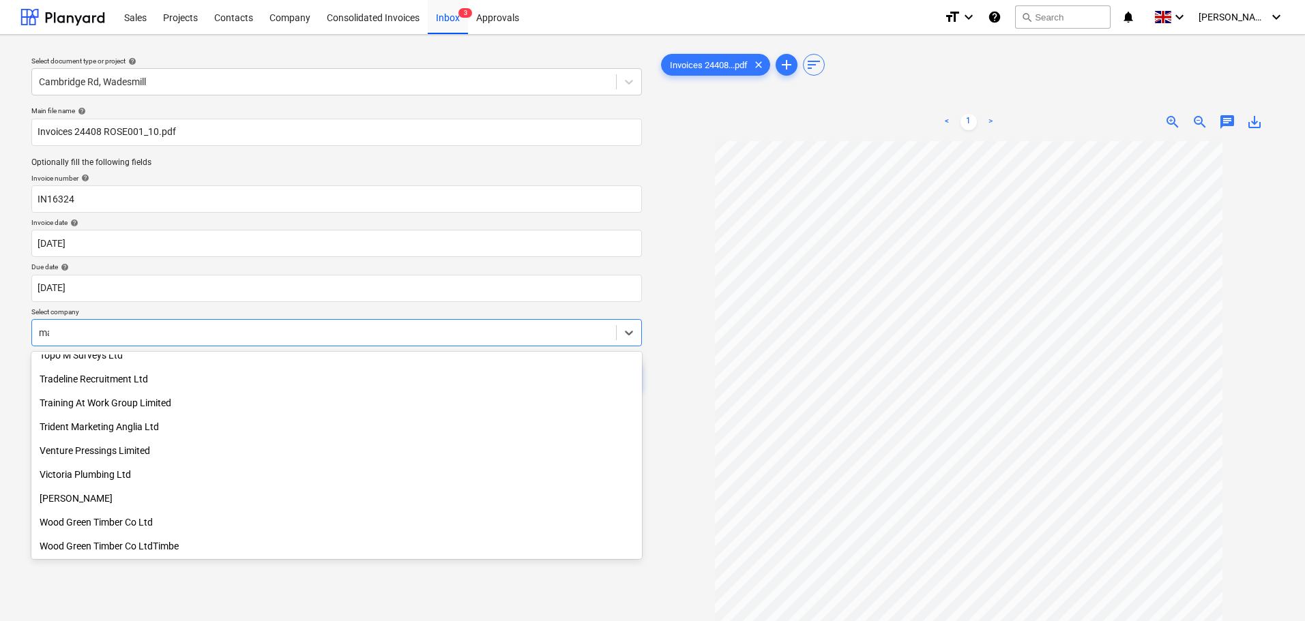
scroll to position [846, 0]
type input "mac"
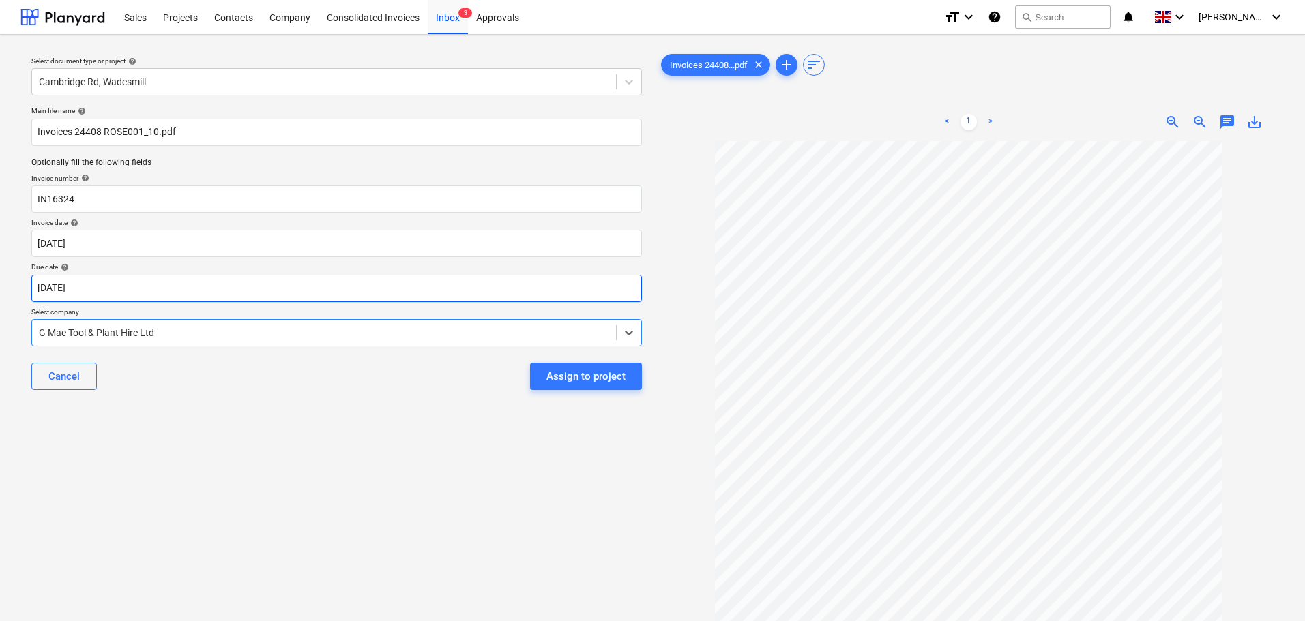
click at [153, 295] on body "Sales Projects Contacts Company Consolidated Invoices Inbox 3 Approvals format_…" at bounding box center [652, 310] width 1305 height 621
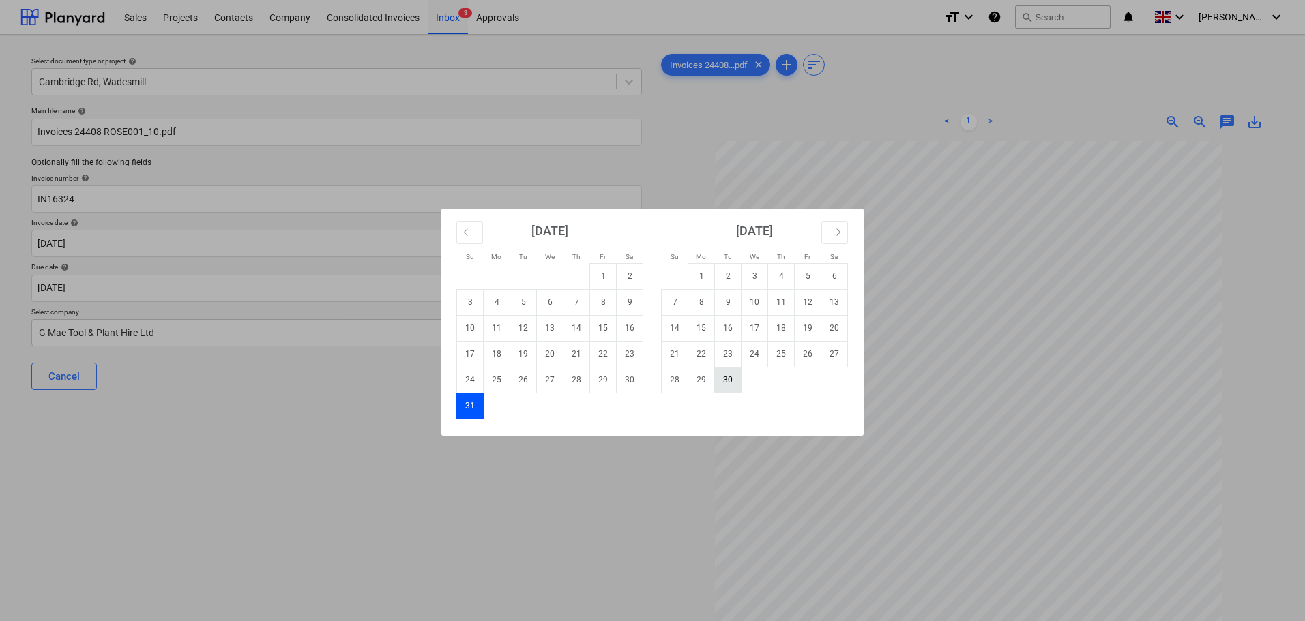
click at [735, 381] on td "30" at bounding box center [728, 380] width 27 height 26
type input "[DATE]"
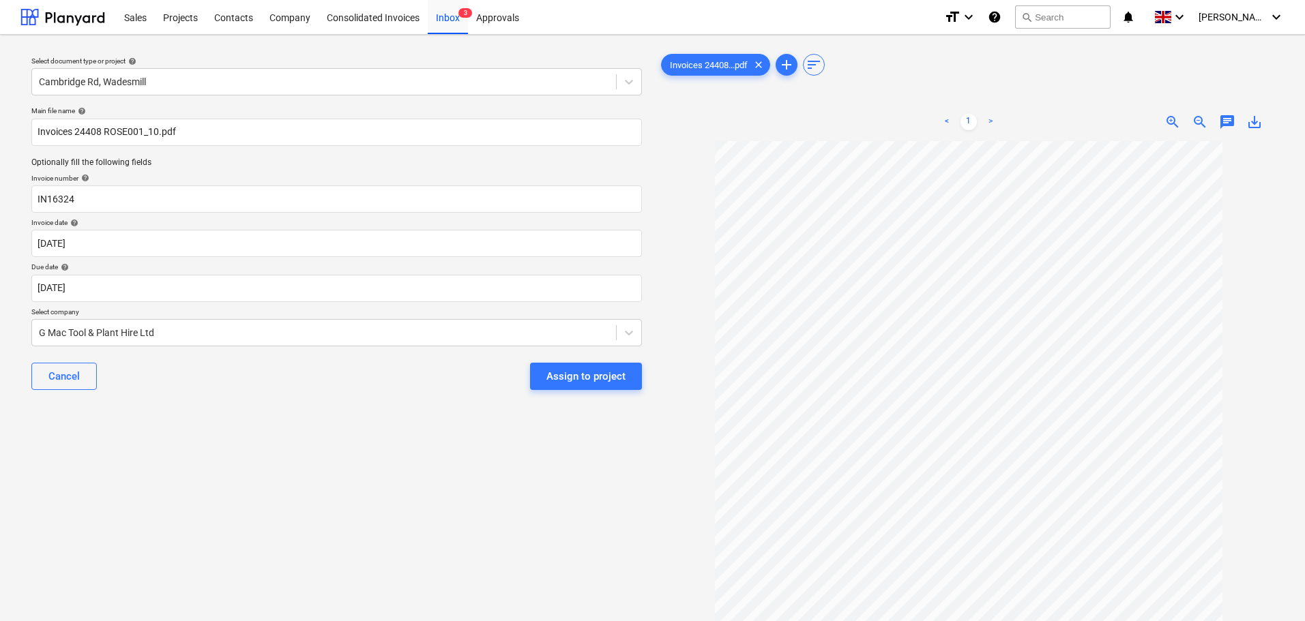
click at [533, 444] on div "Select document type or project help Cambridge Rd, Wadesmill Main file name hel…" at bounding box center [336, 388] width 632 height 684
click at [591, 373] on div "Assign to project" at bounding box center [585, 377] width 79 height 18
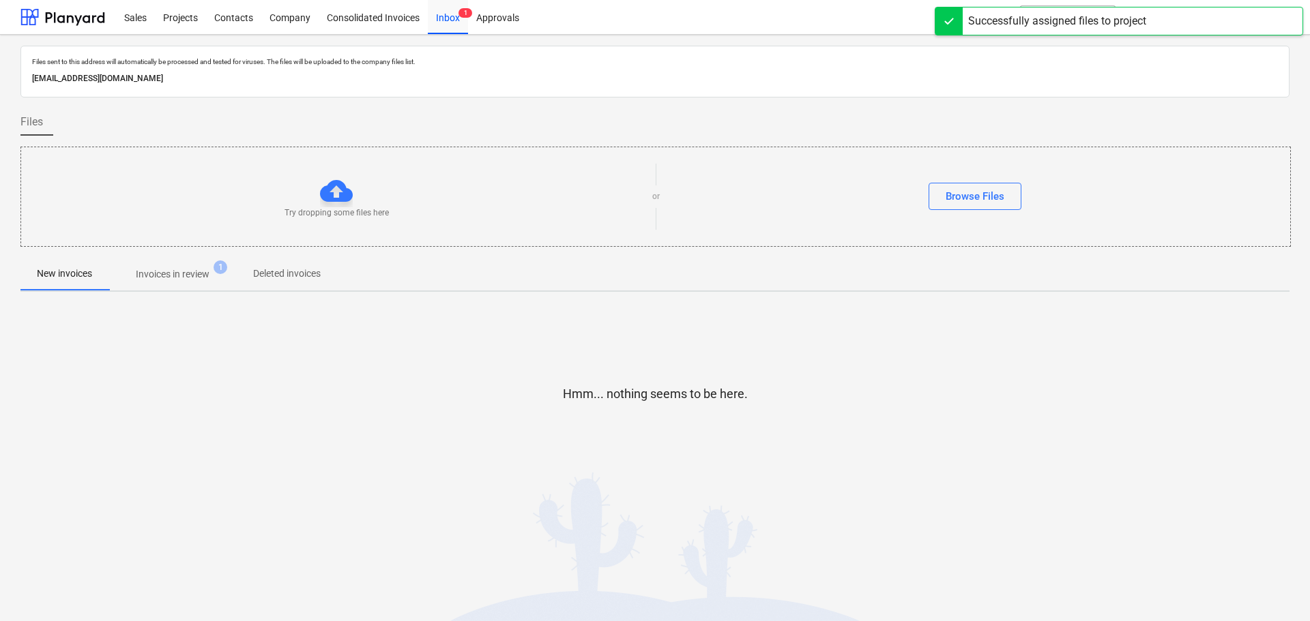
click at [151, 277] on p "Invoices in review" at bounding box center [173, 274] width 74 height 14
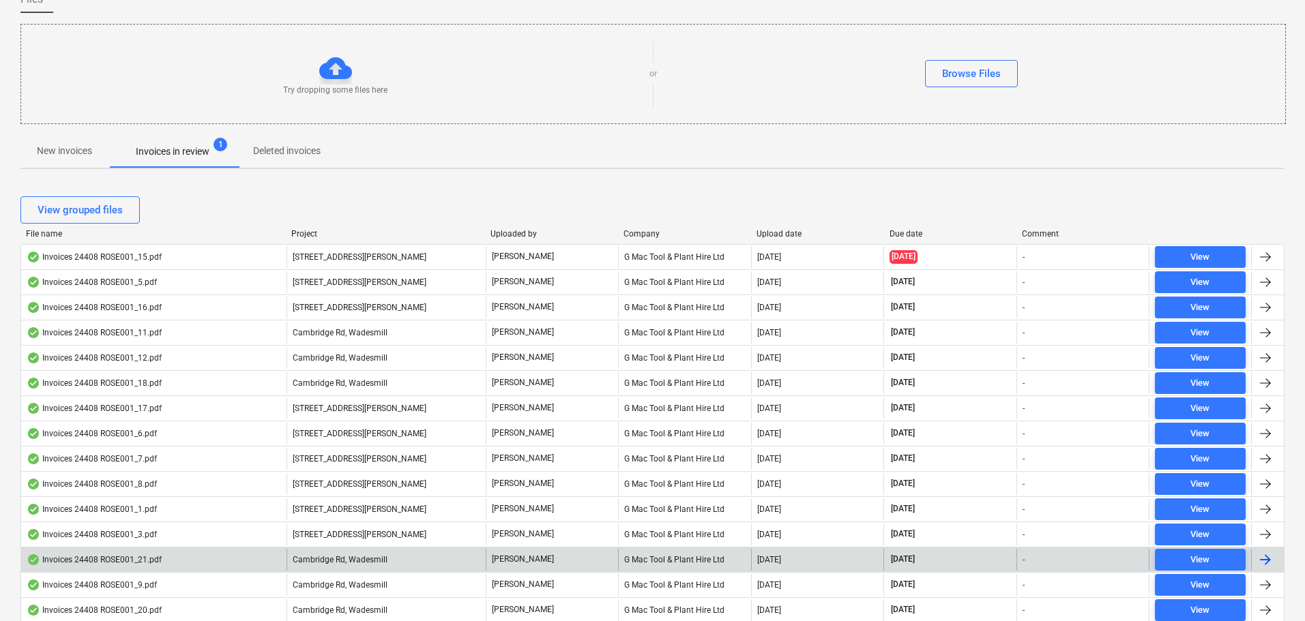
scroll to position [121, 0]
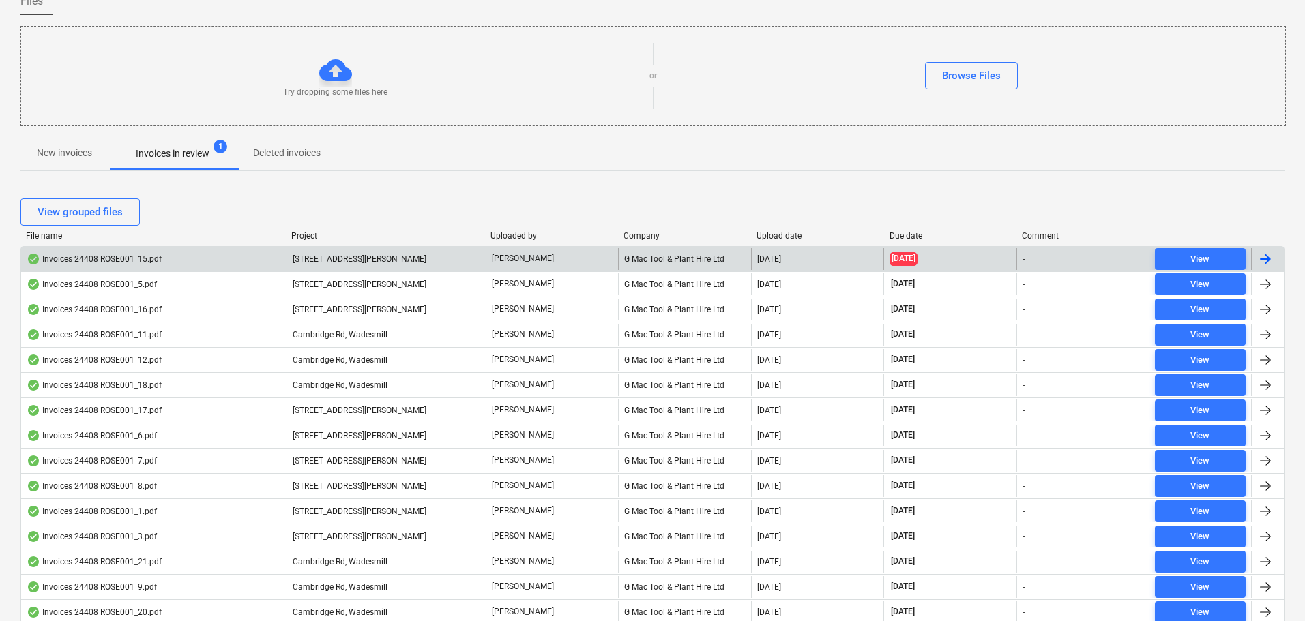
click at [136, 260] on div "Invoices 24408 ROSE001_15.pdf" at bounding box center [94, 259] width 135 height 11
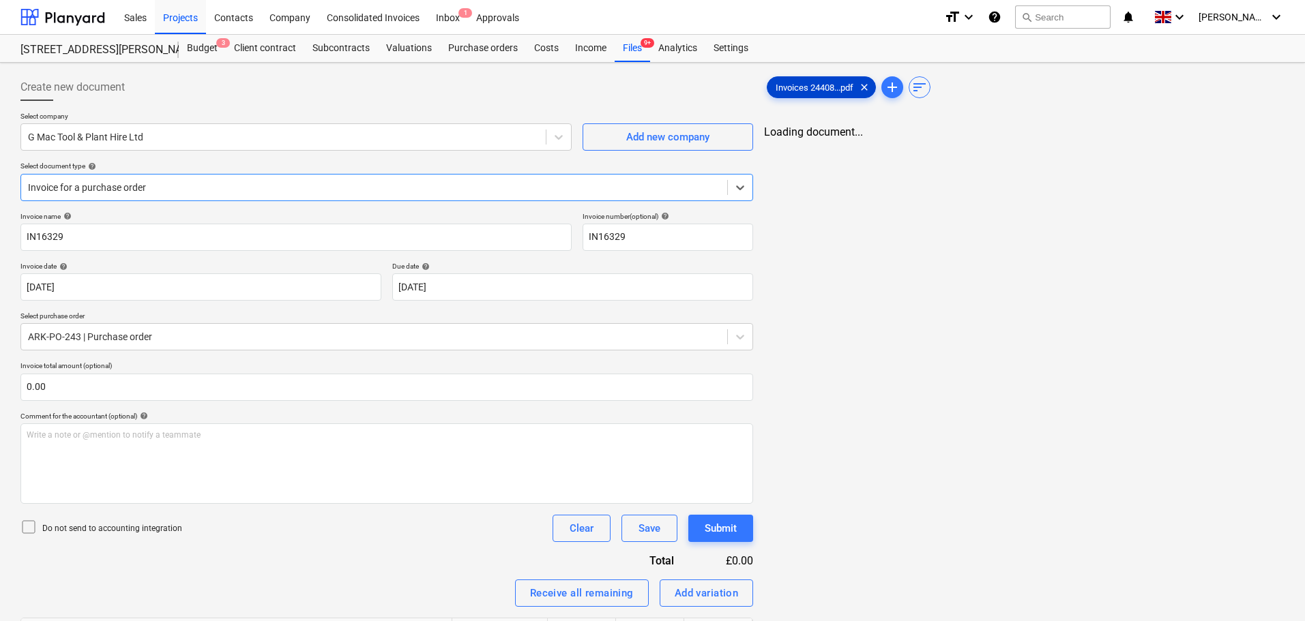
click at [815, 89] on span "Invoices 24408...pdf" at bounding box center [814, 88] width 94 height 10
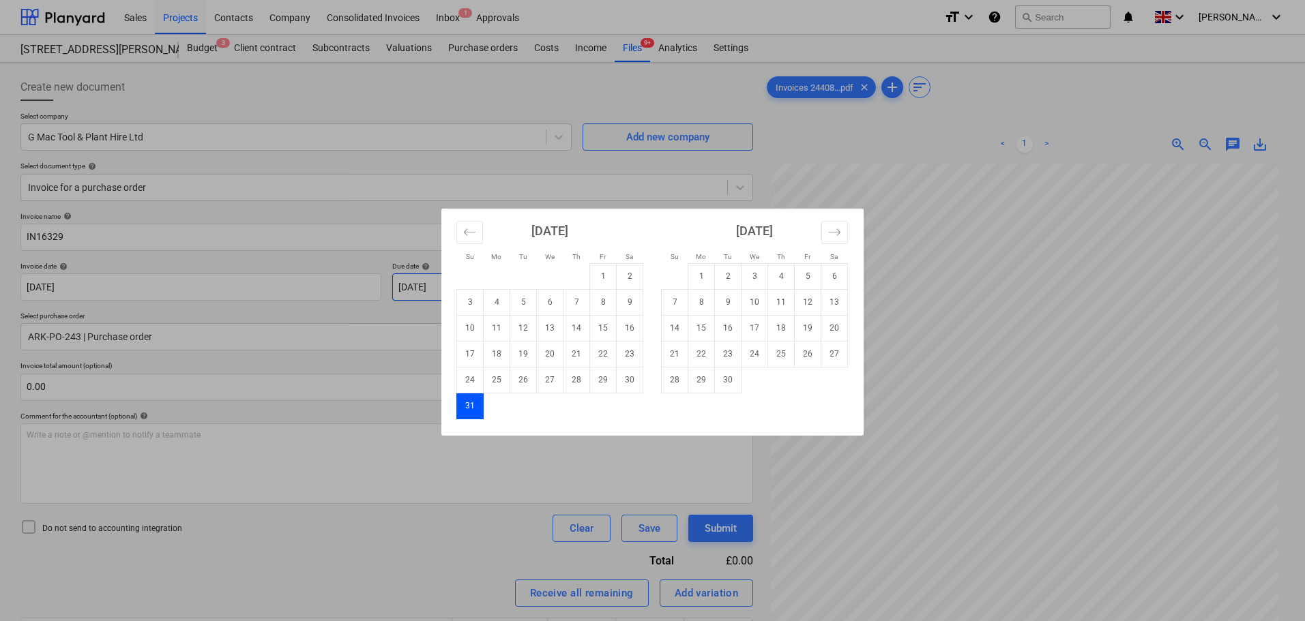
click at [493, 284] on body "Sales Projects Contacts Company Consolidated Invoices Inbox 1 Approvals format_…" at bounding box center [652, 310] width 1305 height 621
click at [725, 380] on td "30" at bounding box center [728, 380] width 27 height 26
type input "[DATE]"
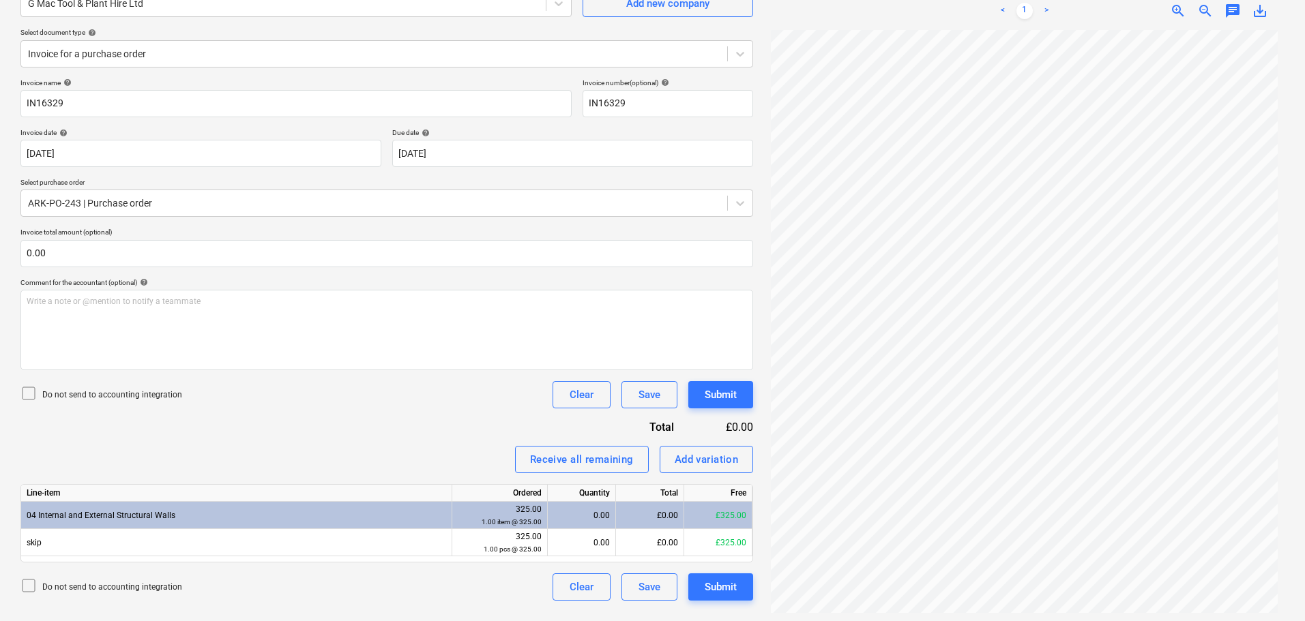
scroll to position [136, 0]
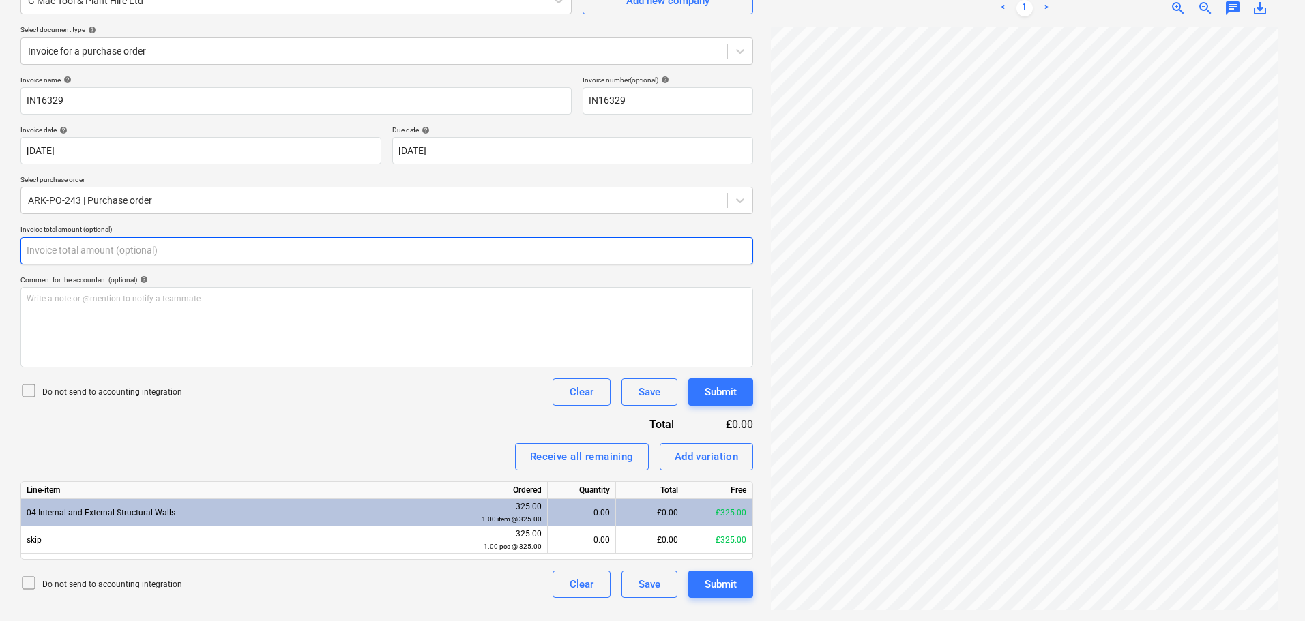
click at [55, 252] on input "text" at bounding box center [386, 250] width 733 height 27
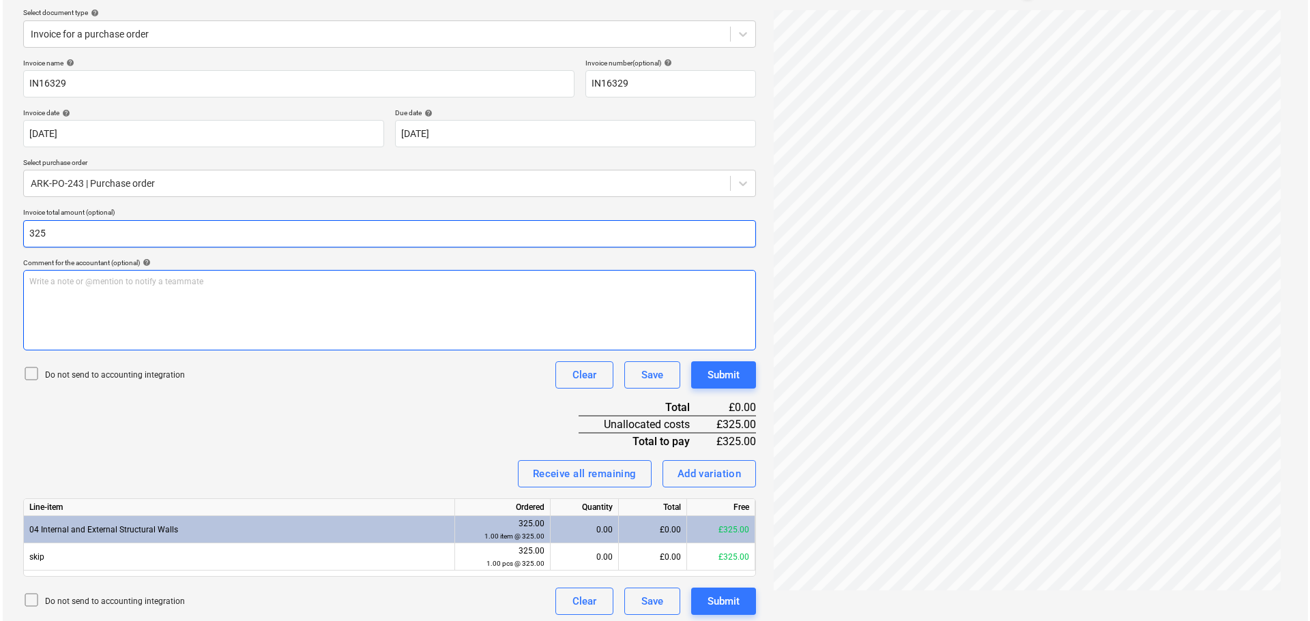
scroll to position [158, 0]
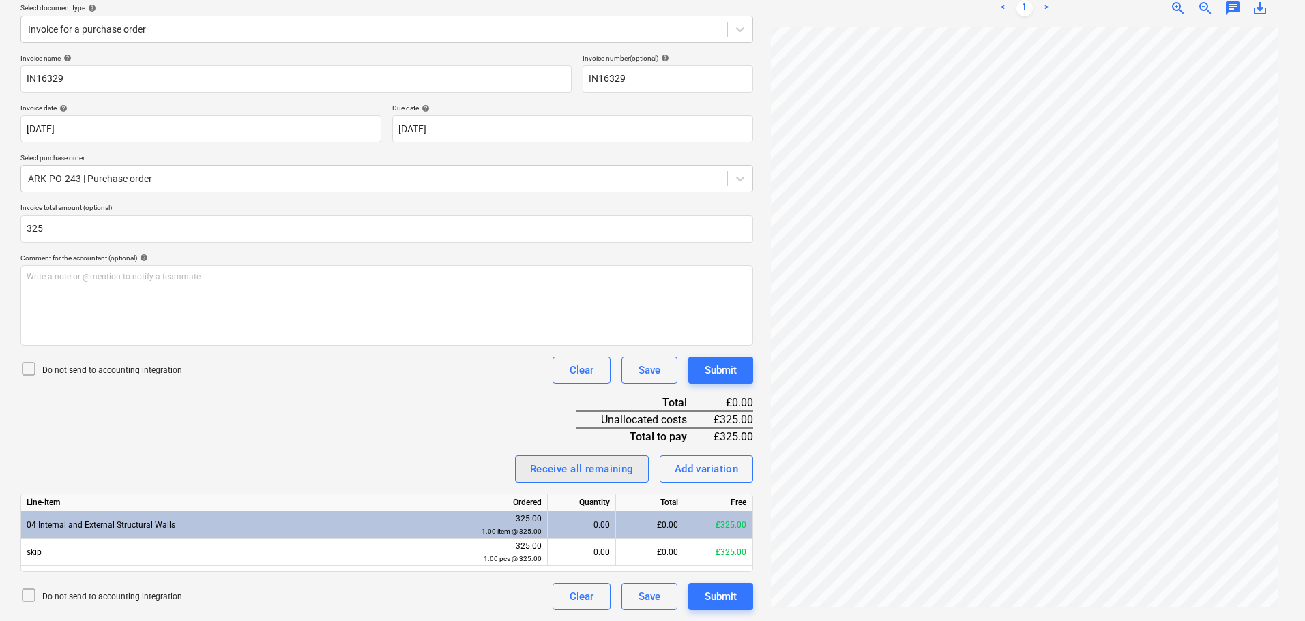
type input "325.00"
click at [578, 467] on div "Receive all remaining" at bounding box center [582, 469] width 104 height 18
click at [701, 366] on button "Submit" at bounding box center [720, 370] width 65 height 27
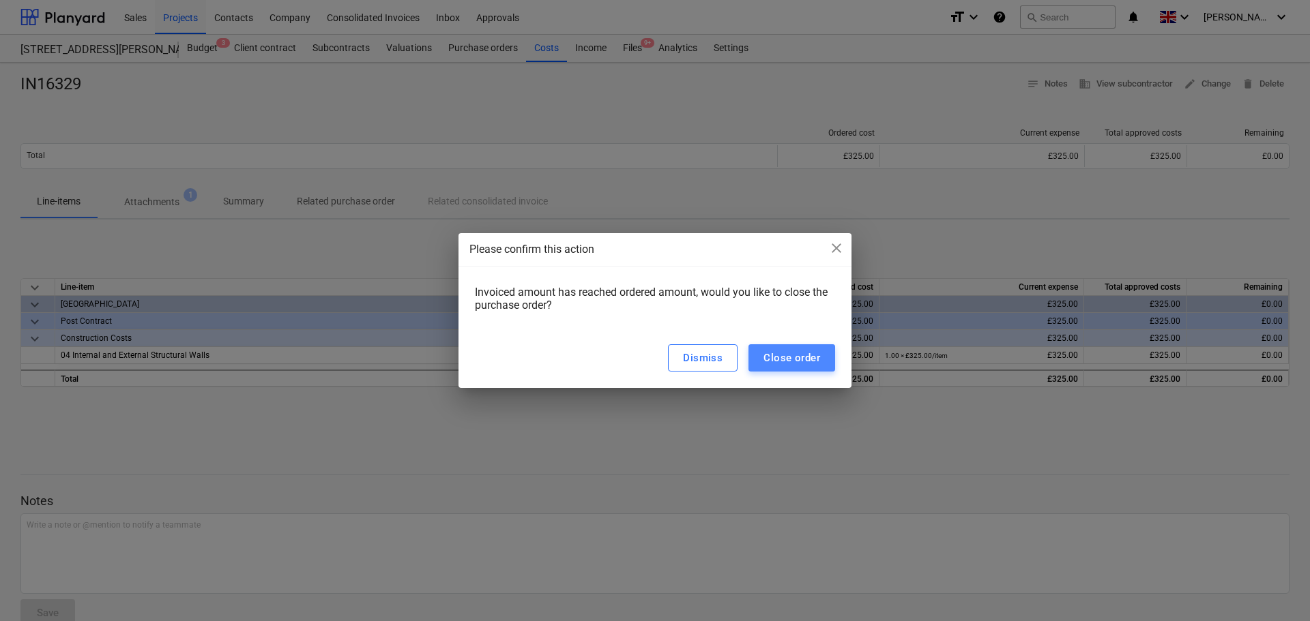
click at [782, 357] on div "Close order" at bounding box center [791, 358] width 57 height 18
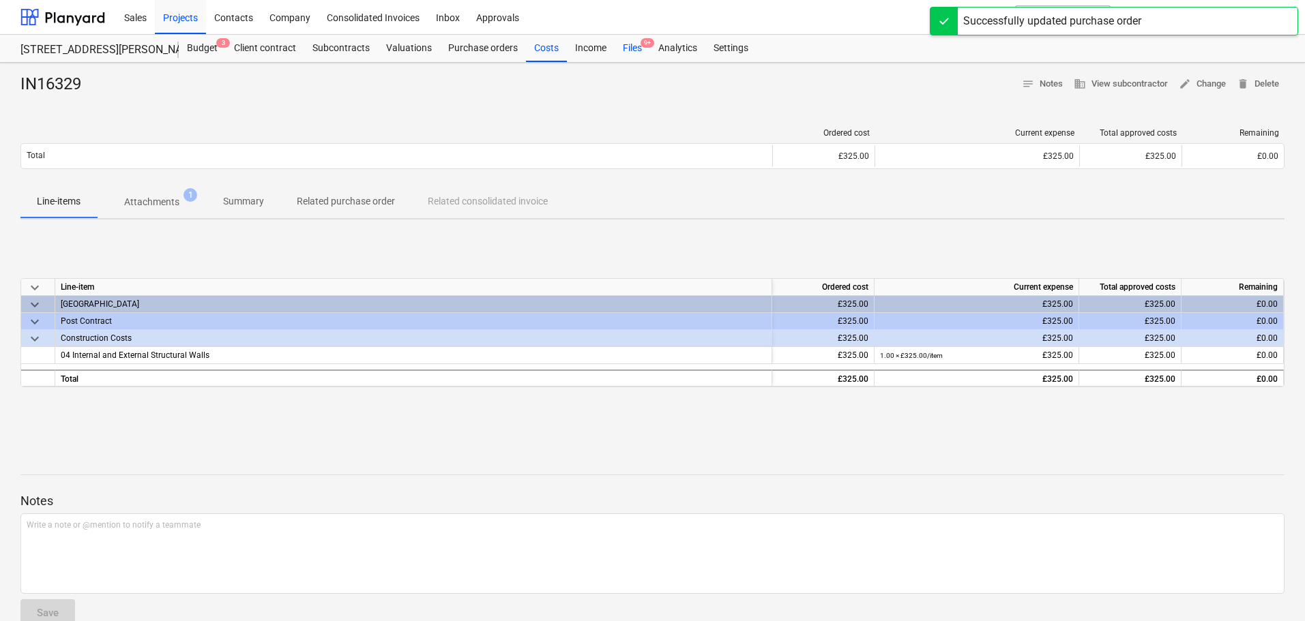
click at [627, 50] on div "Files 9+" at bounding box center [632, 48] width 35 height 27
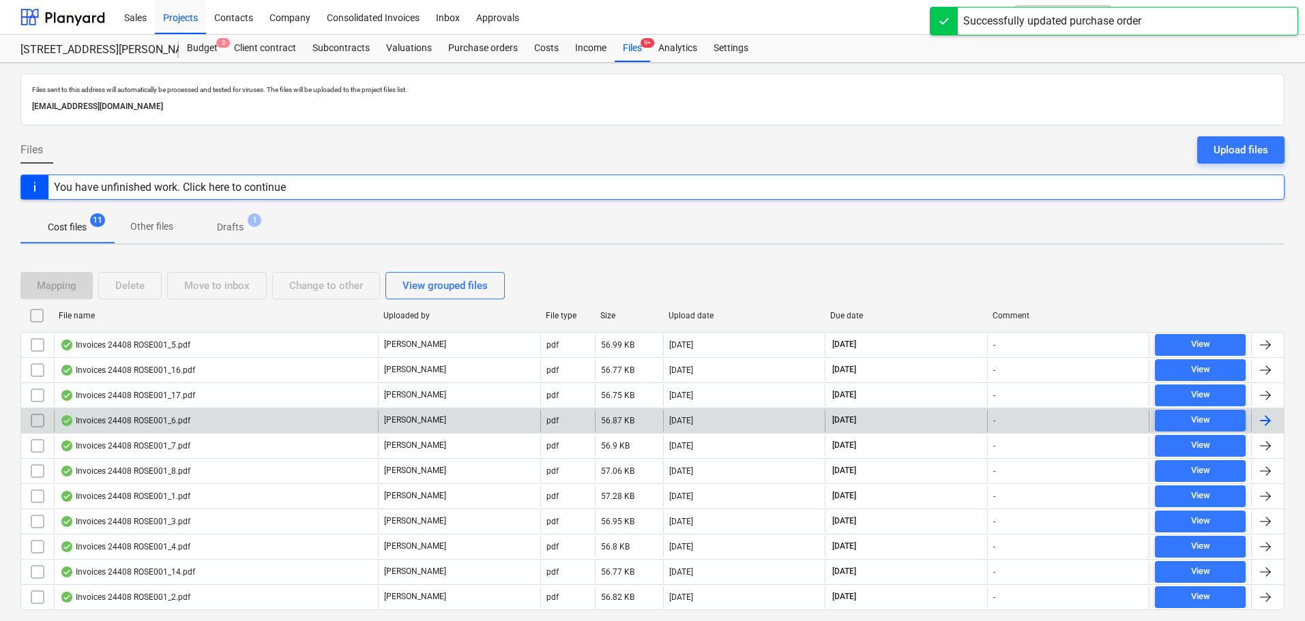
click at [126, 426] on div "Invoices 24408 ROSE001_6.pdf" at bounding box center [216, 421] width 324 height 22
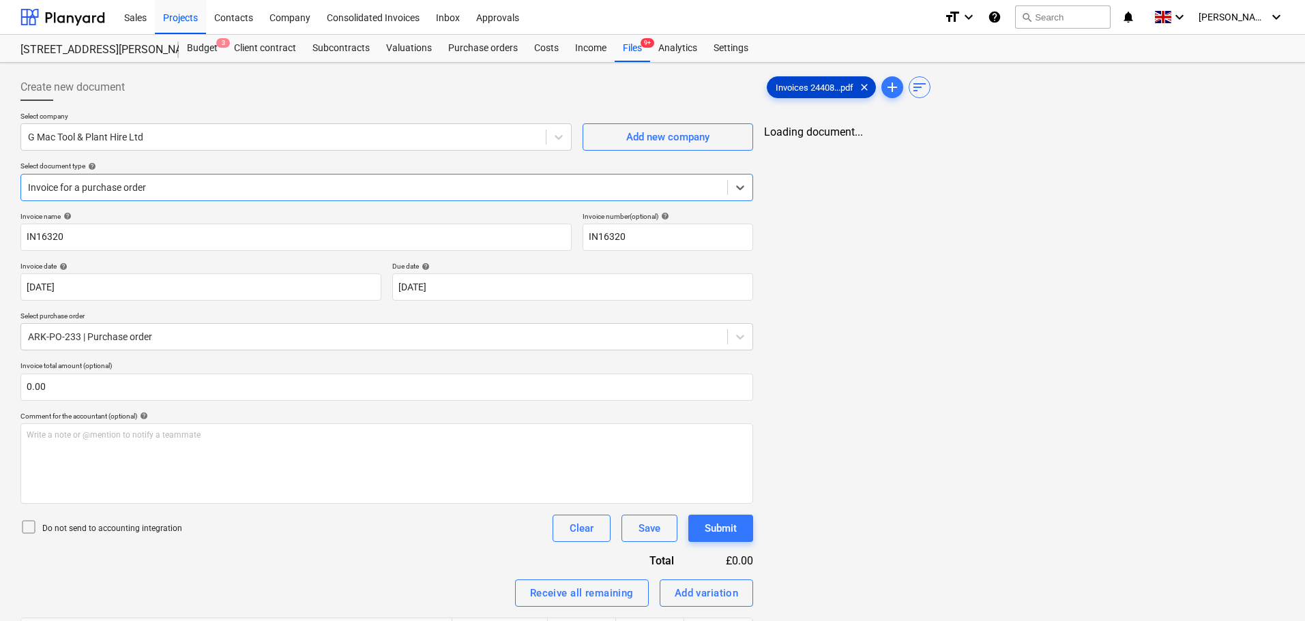
click at [816, 89] on span "Invoices 24408...pdf" at bounding box center [814, 88] width 94 height 10
click at [525, 291] on body "Sales Projects Contacts Company Consolidated Invoices Inbox Approvals format_si…" at bounding box center [652, 310] width 1305 height 621
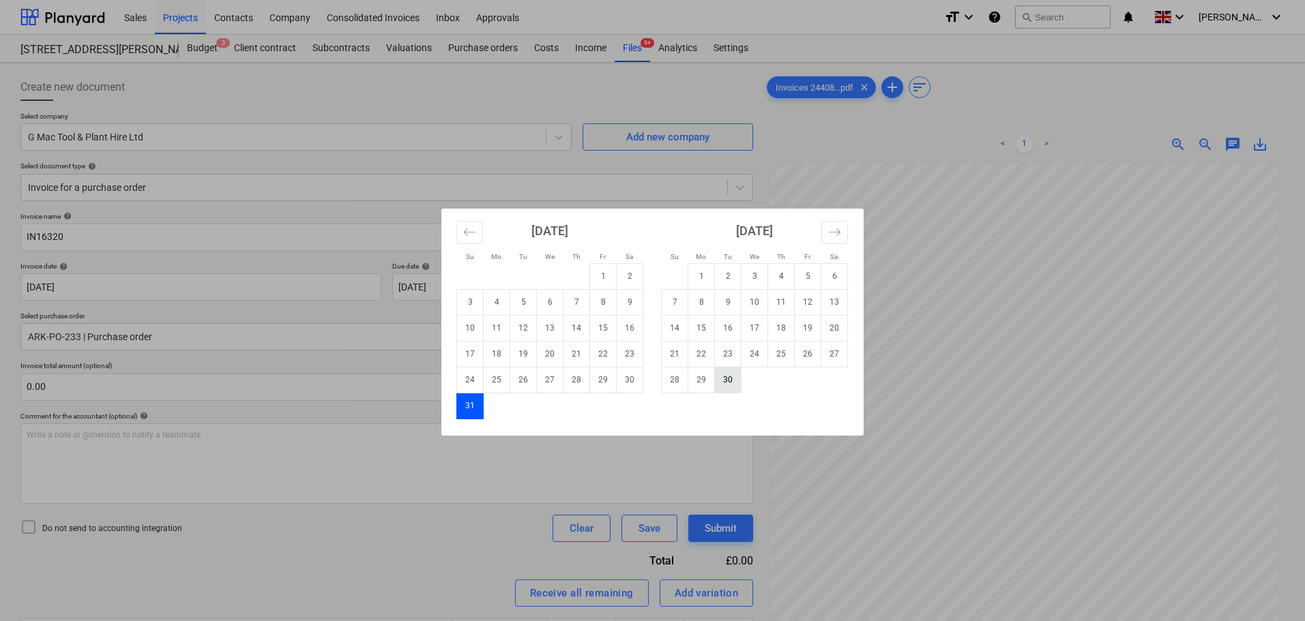
click at [726, 380] on td "30" at bounding box center [728, 380] width 27 height 26
type input "[DATE]"
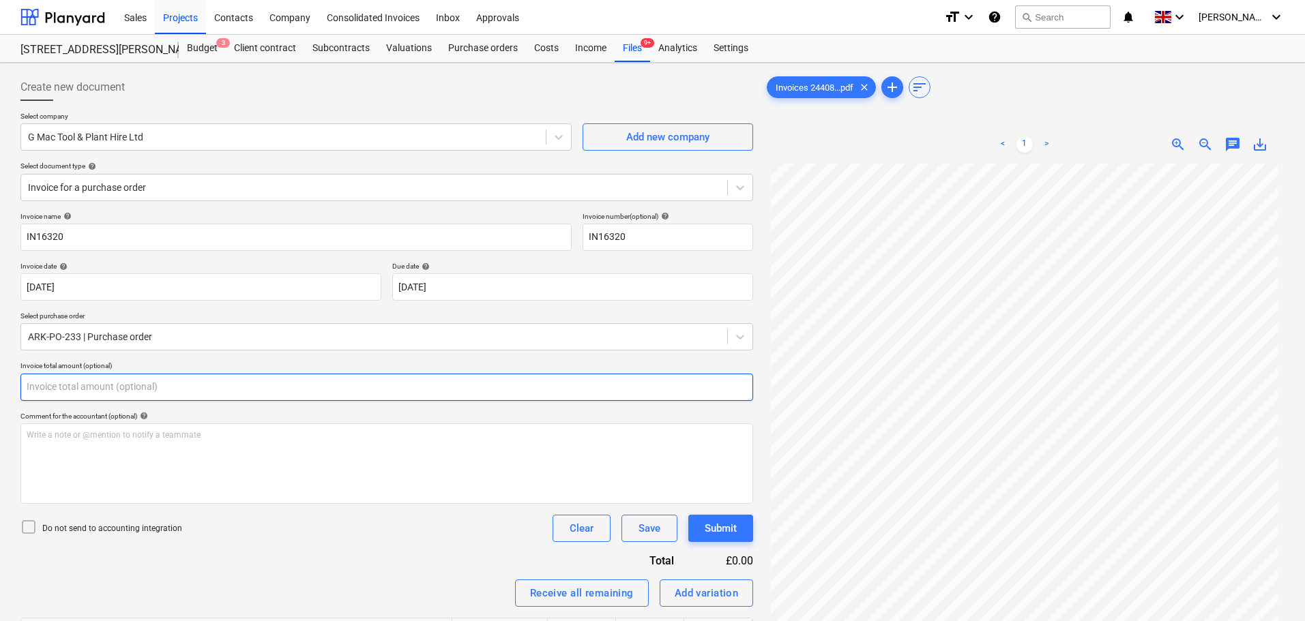
drag, startPoint x: 96, startPoint y: 390, endPoint x: 111, endPoint y: 388, distance: 15.1
click at [97, 390] on input "text" at bounding box center [386, 387] width 733 height 27
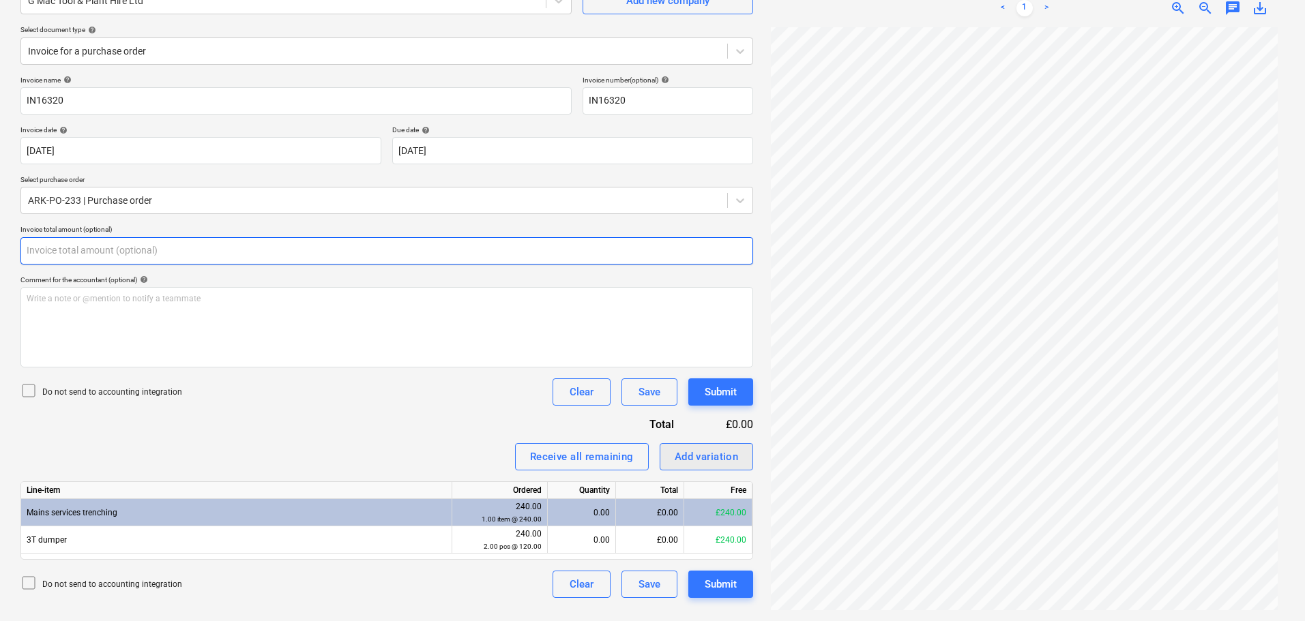
scroll to position [138, 0]
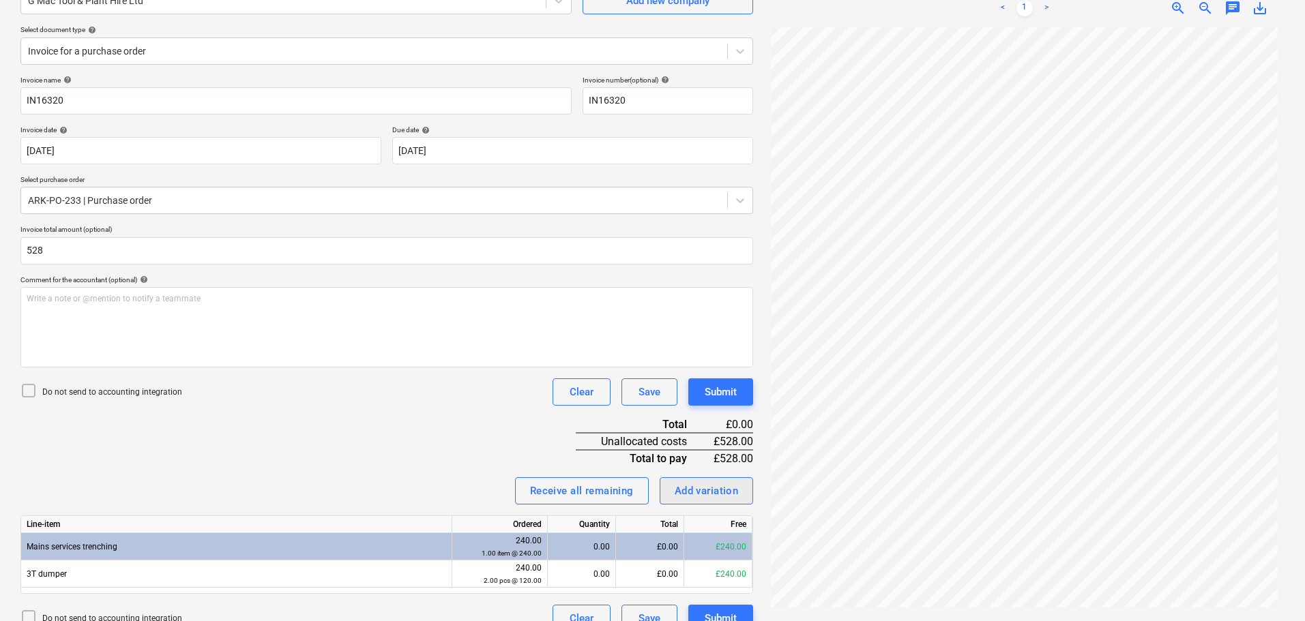
type input "528.00"
click at [689, 493] on div "Add variation" at bounding box center [707, 491] width 64 height 18
type textarea "x"
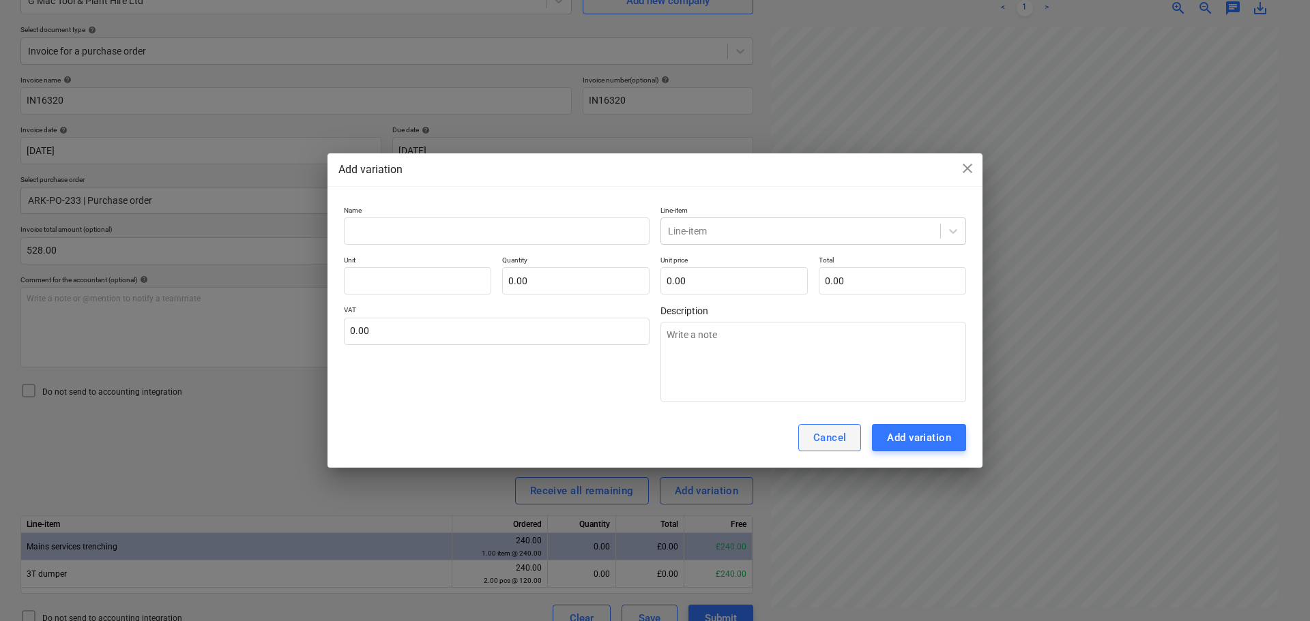
click at [829, 438] on div "Cancel" at bounding box center [829, 438] width 33 height 18
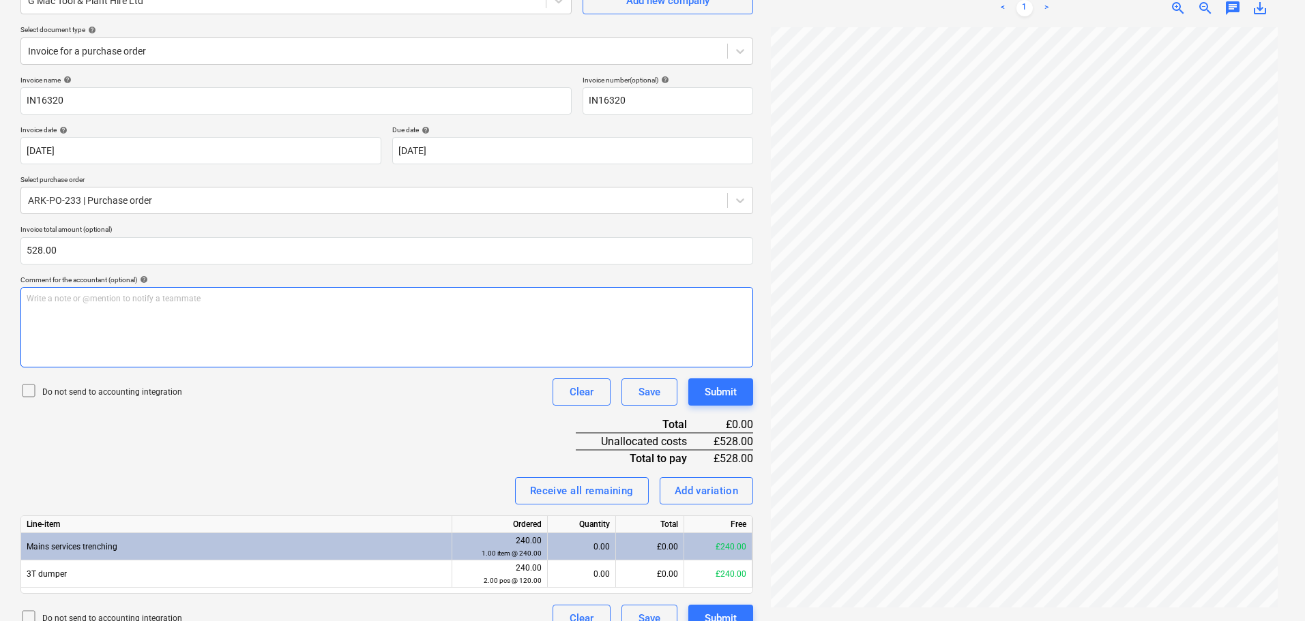
click at [80, 307] on div "Write a note or @mention to notify a teammate [PERSON_NAME]" at bounding box center [386, 327] width 733 height 80
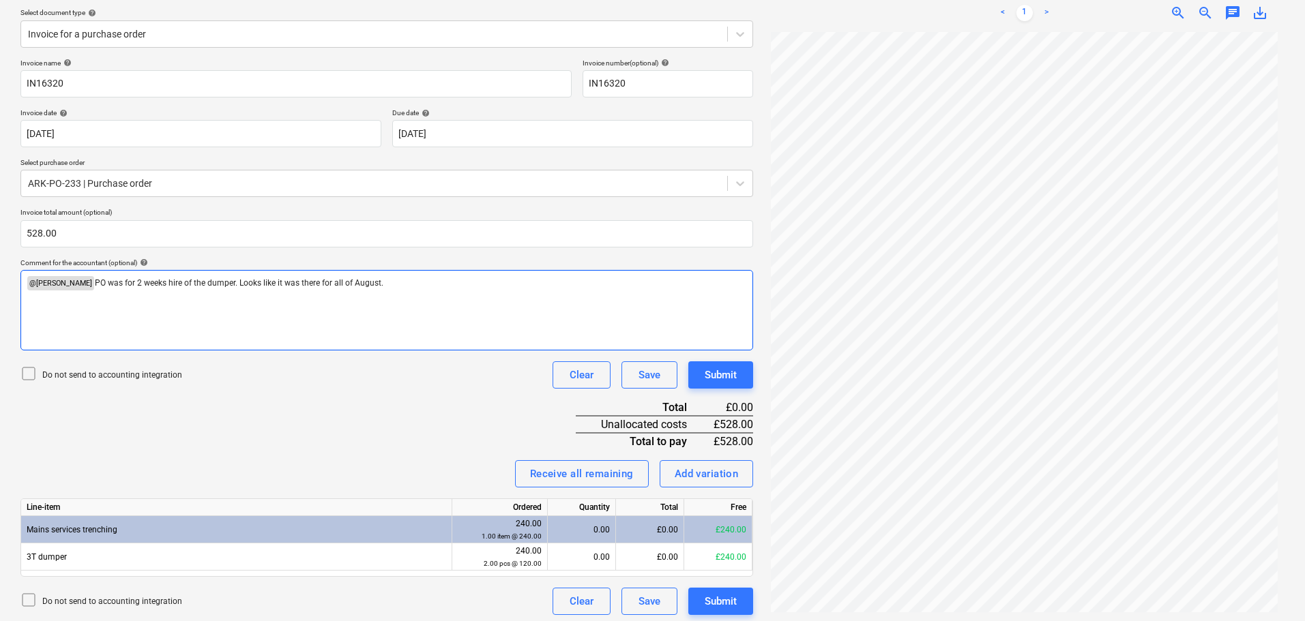
scroll to position [158, 0]
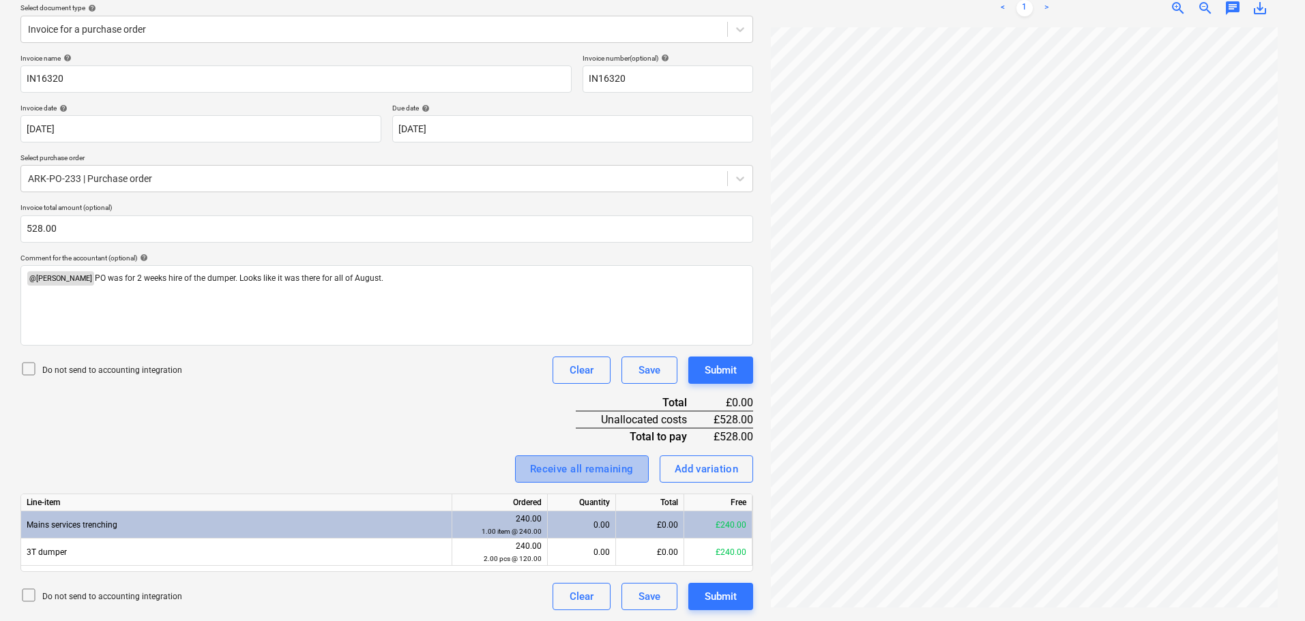
click at [592, 469] on div "Receive all remaining" at bounding box center [582, 469] width 104 height 18
click at [469, 415] on div "Invoice name help IN16320 Invoice number (optional) help IN16320 Invoice date h…" at bounding box center [386, 332] width 733 height 557
click at [699, 467] on div "Add variation" at bounding box center [707, 469] width 64 height 18
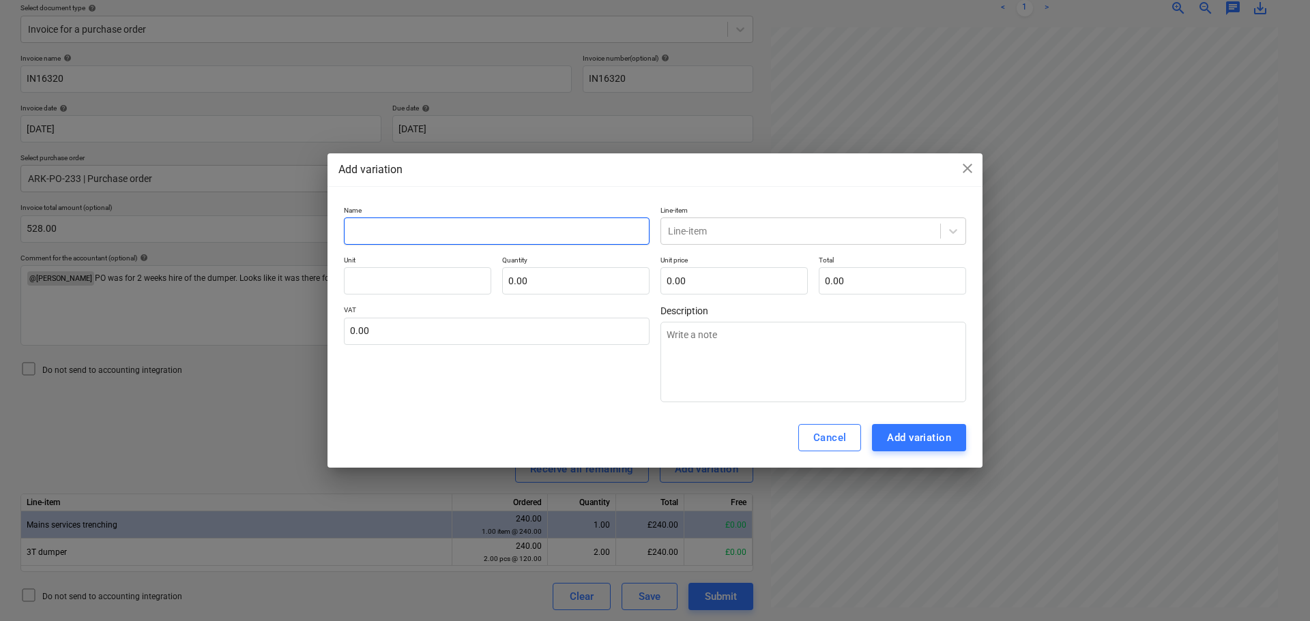
click at [409, 228] on input "text" at bounding box center [497, 231] width 306 height 27
type textarea "x"
type input "d"
type textarea "x"
type input "du"
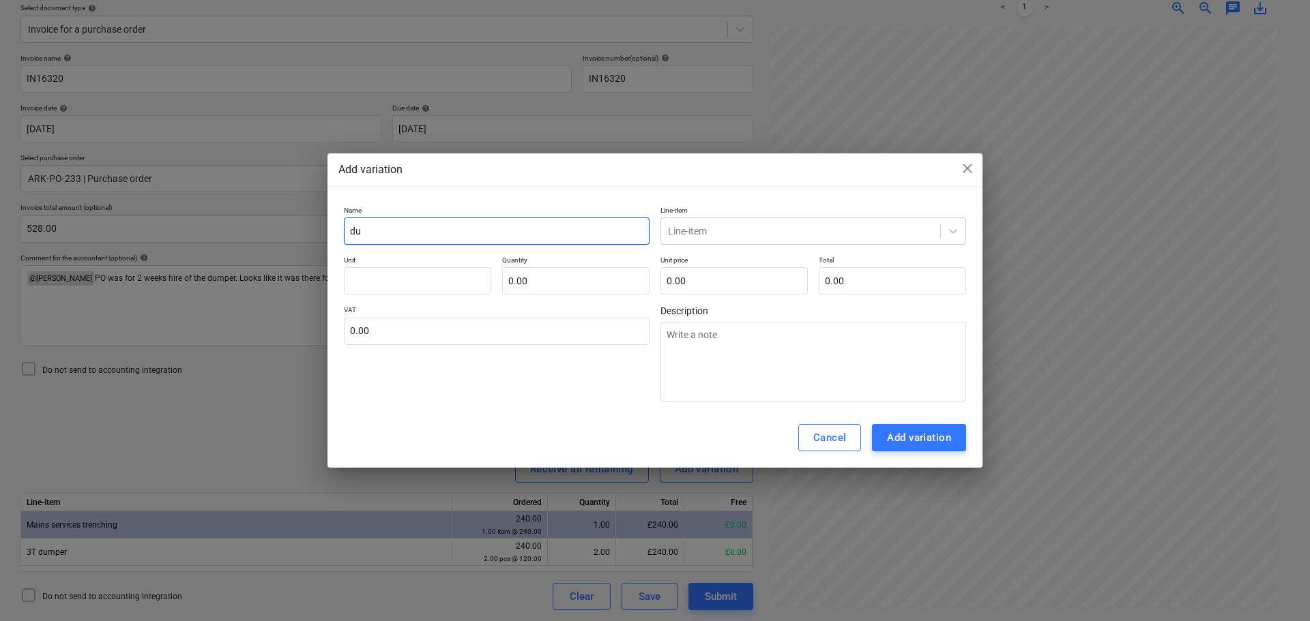
type textarea "x"
type input "dum"
type textarea "x"
type input "dump"
type textarea "x"
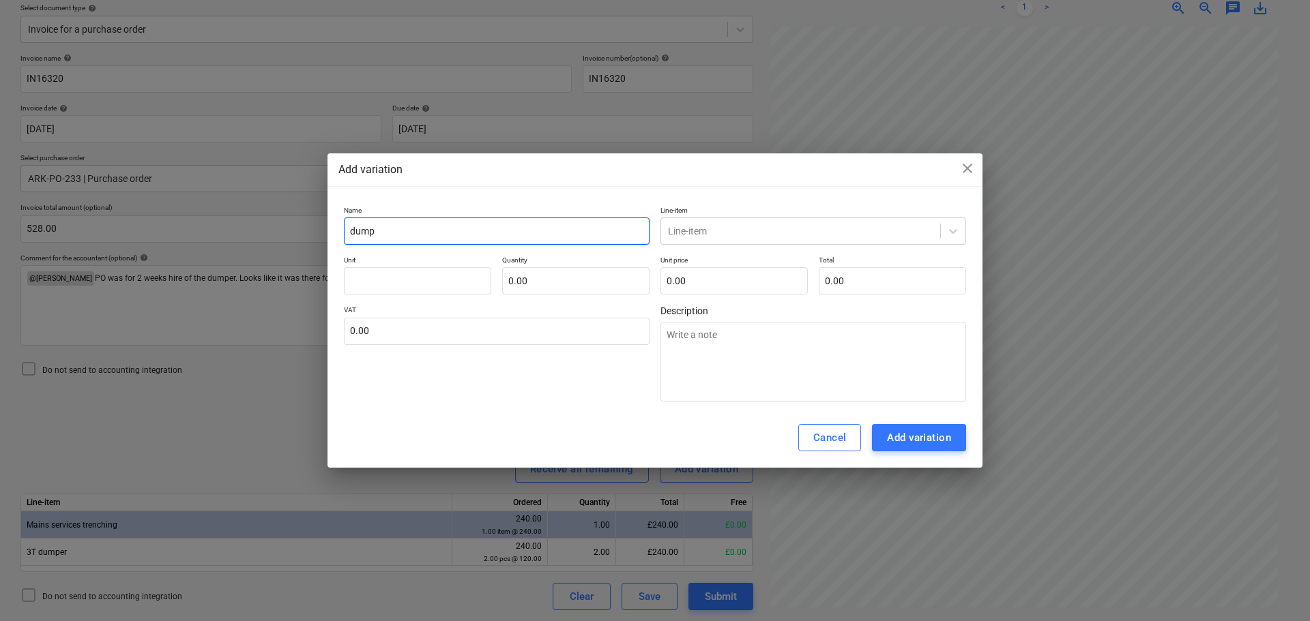
type input "dumpe"
type textarea "x"
type input "dumper"
type textarea "x"
type input "dumper h"
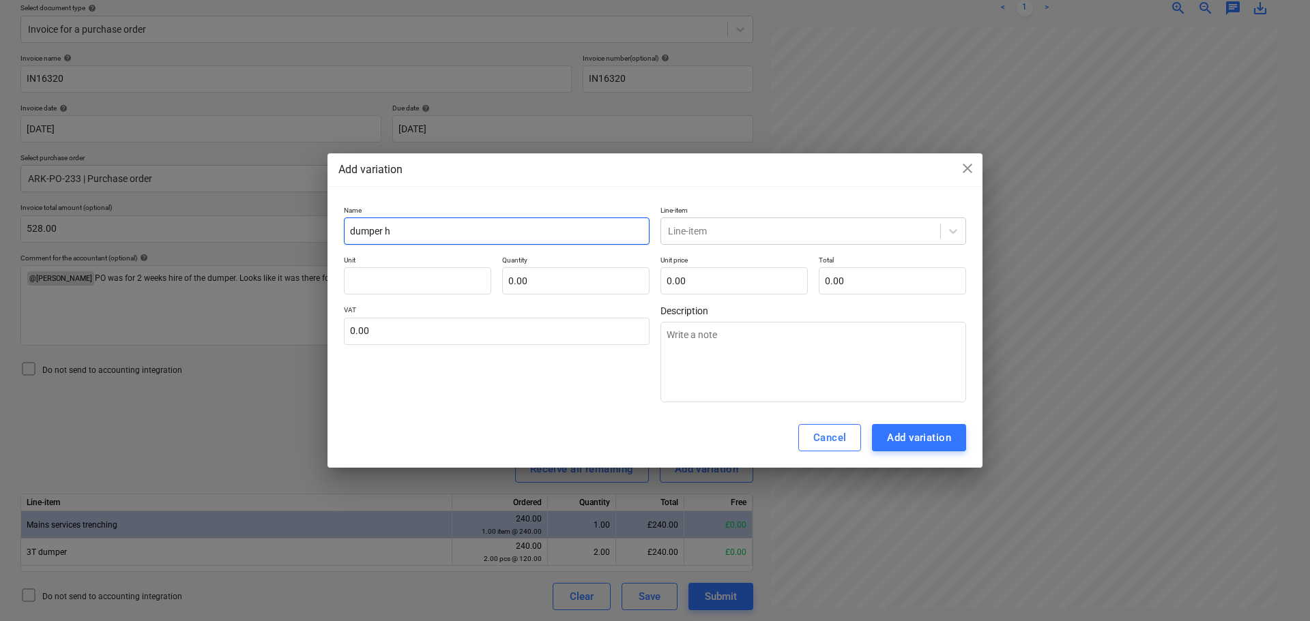
type textarea "x"
type input "dumper hi"
type textarea "x"
type input "dumper hir"
type textarea "x"
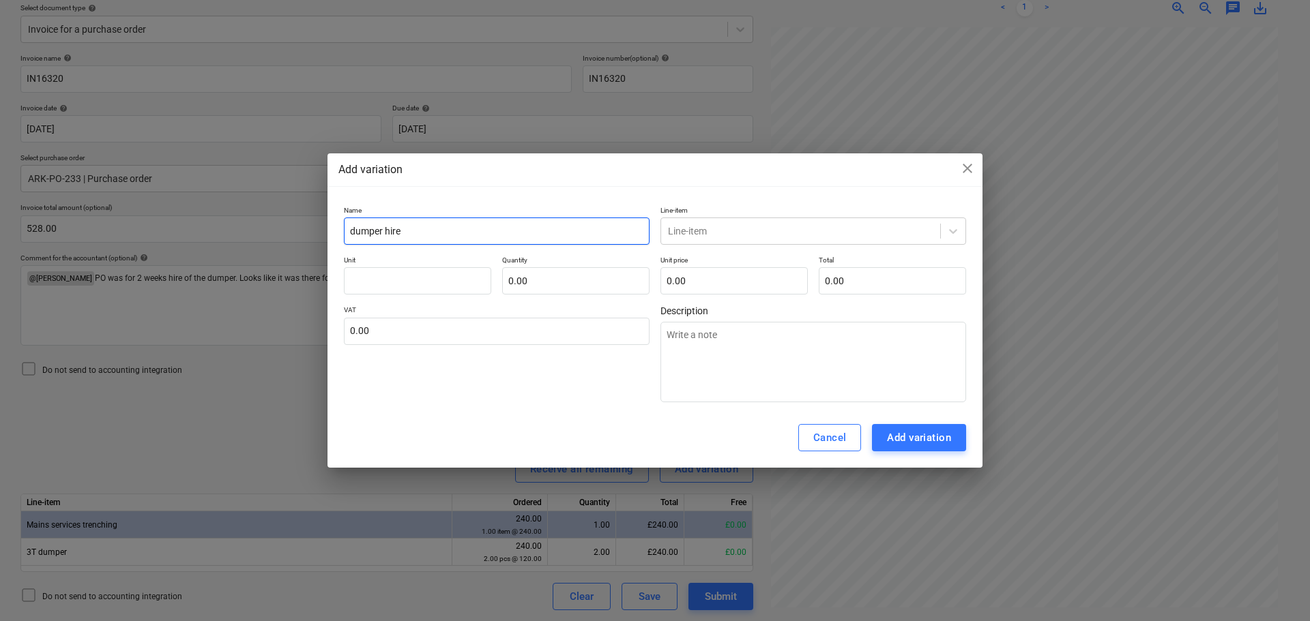
type input "dumper hire"
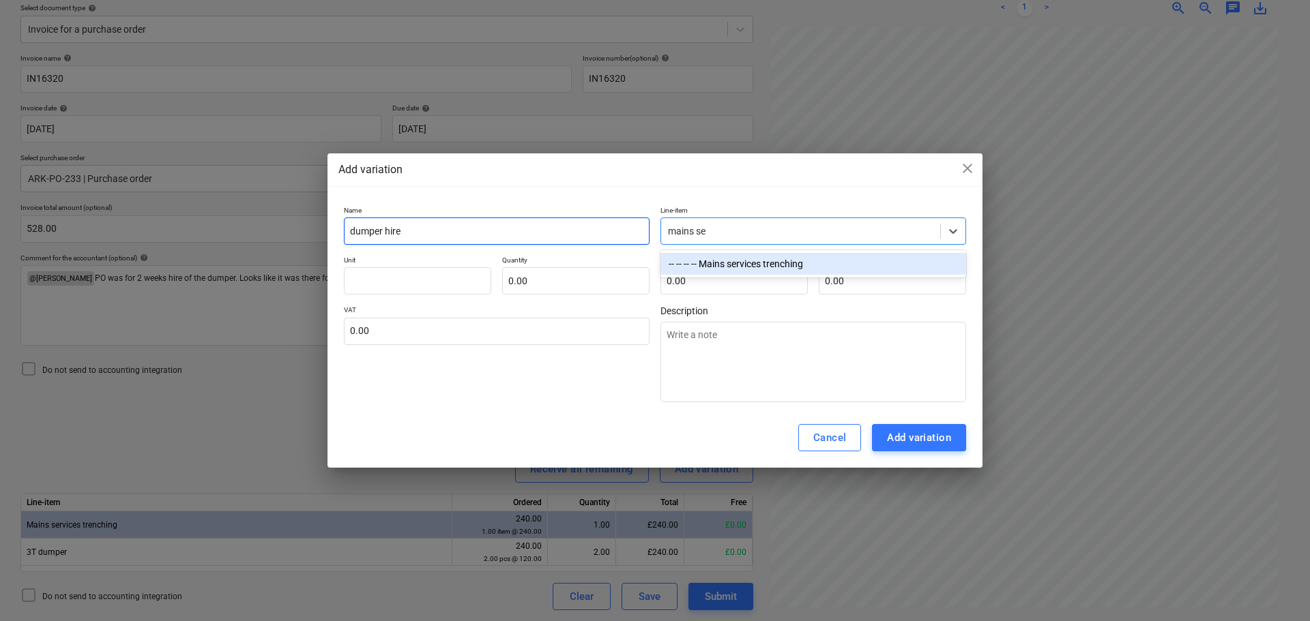
type input "mains ser"
type textarea "x"
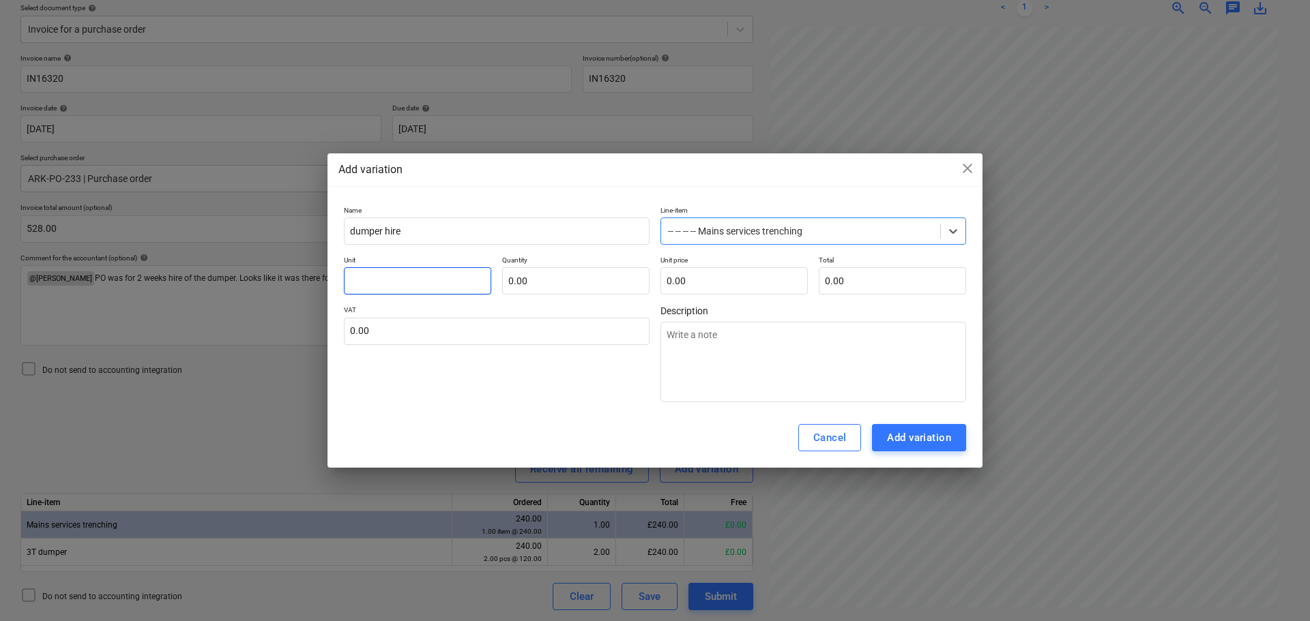
click at [400, 270] on input "text" at bounding box center [417, 280] width 147 height 27
type textarea "x"
type input "2"
type textarea "x"
type input "24"
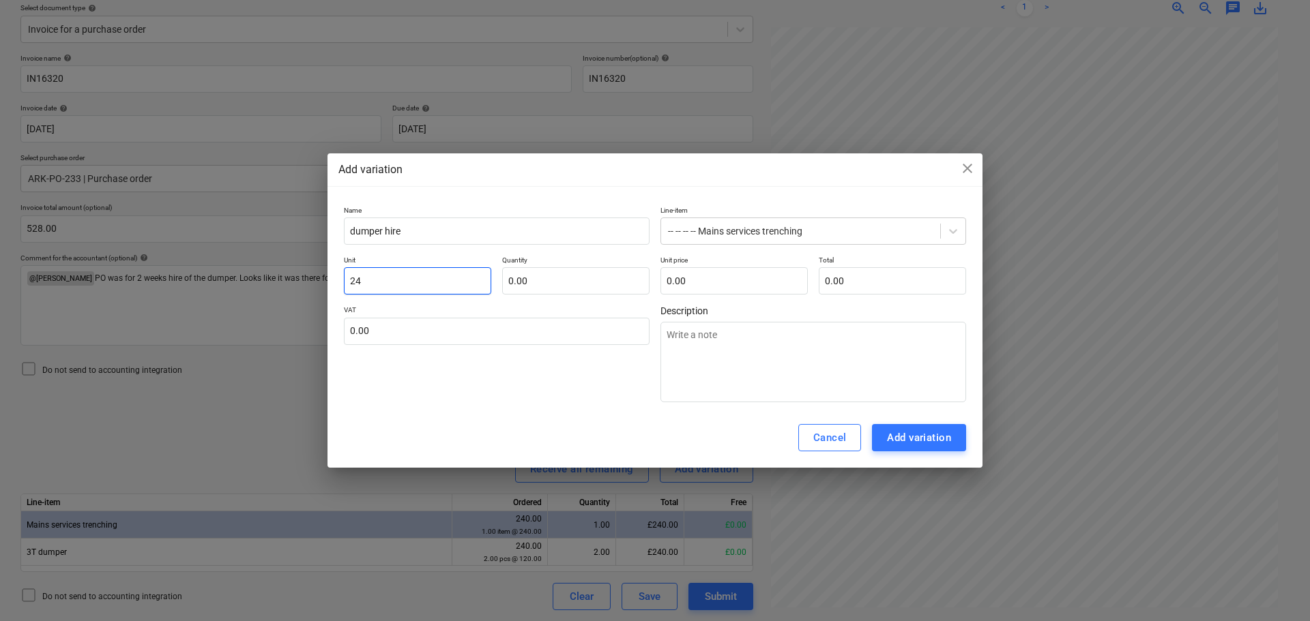
type textarea "x"
type input "240"
type input "0.00"
type textarea "x"
type input "i"
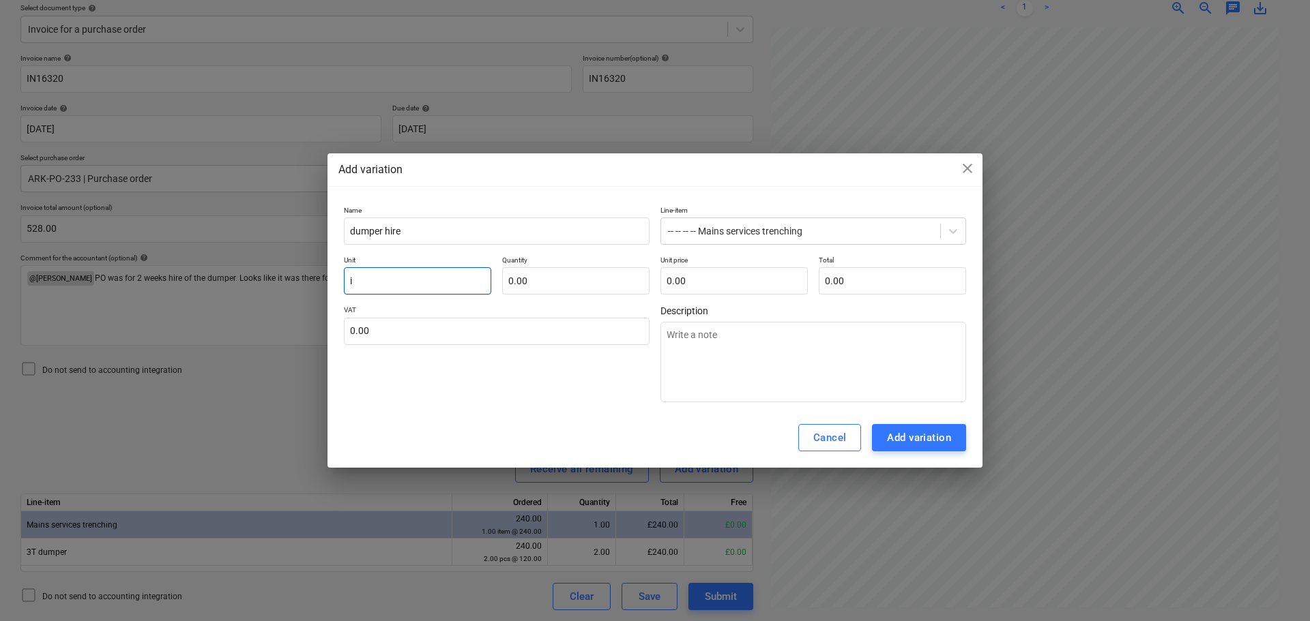
type textarea "x"
type input "it"
type textarea "x"
type input "ite"
type textarea "x"
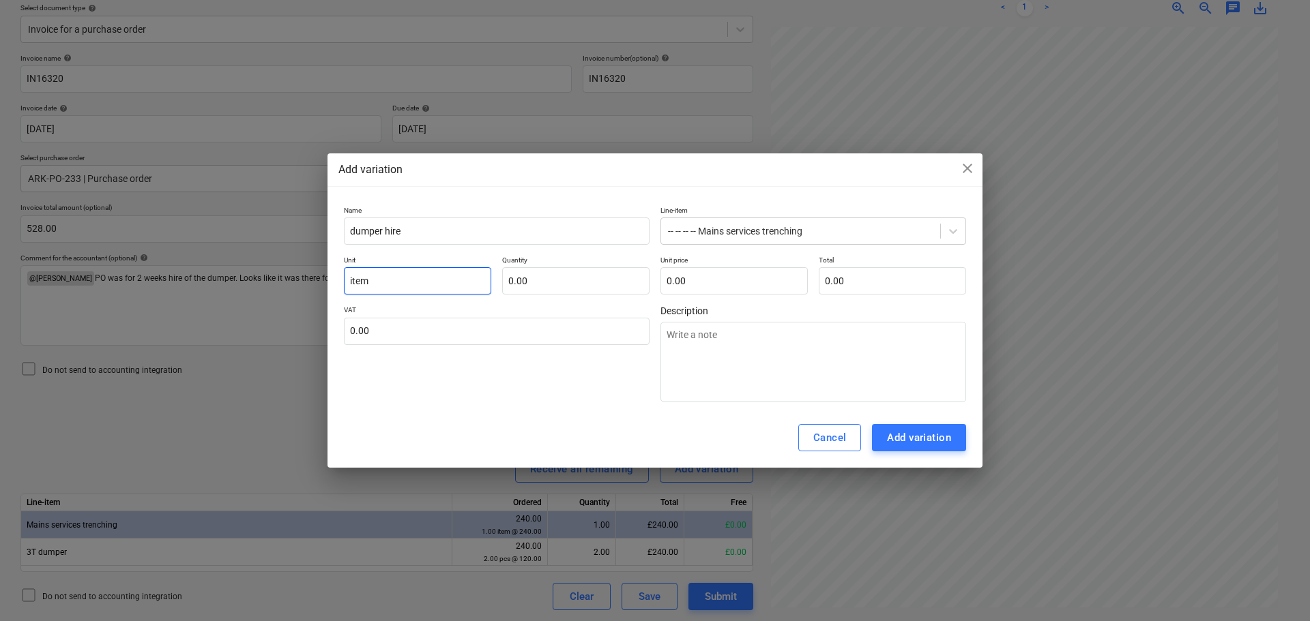
type input "item"
type textarea "x"
type input "1.00"
type textarea "x"
type input "2"
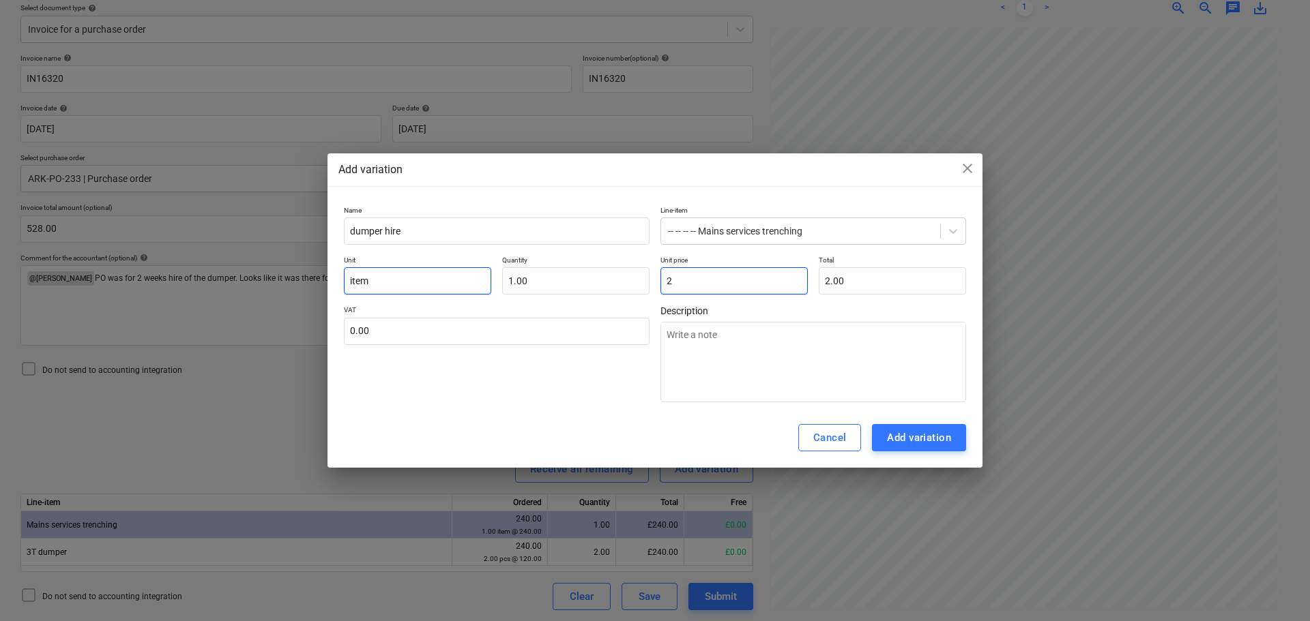
type input "2.00"
type textarea "x"
type input "24"
type input "24.00"
type textarea "x"
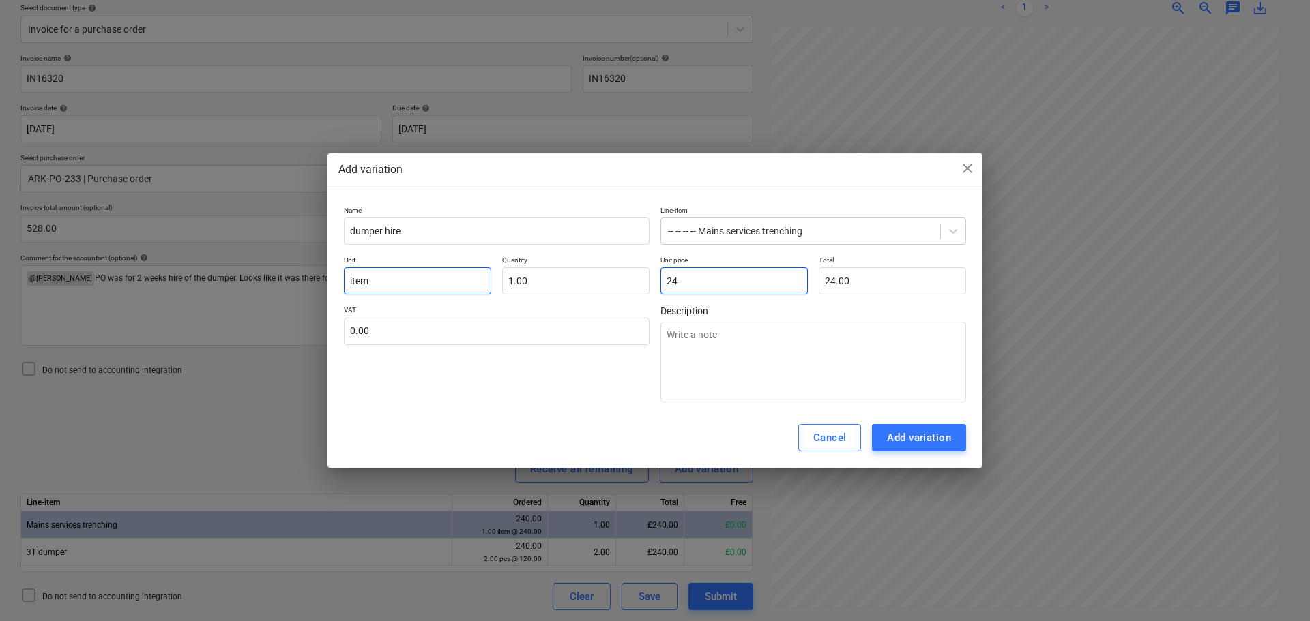
type input "240"
type input "240.00"
click at [922, 432] on div "Add variation" at bounding box center [919, 438] width 64 height 18
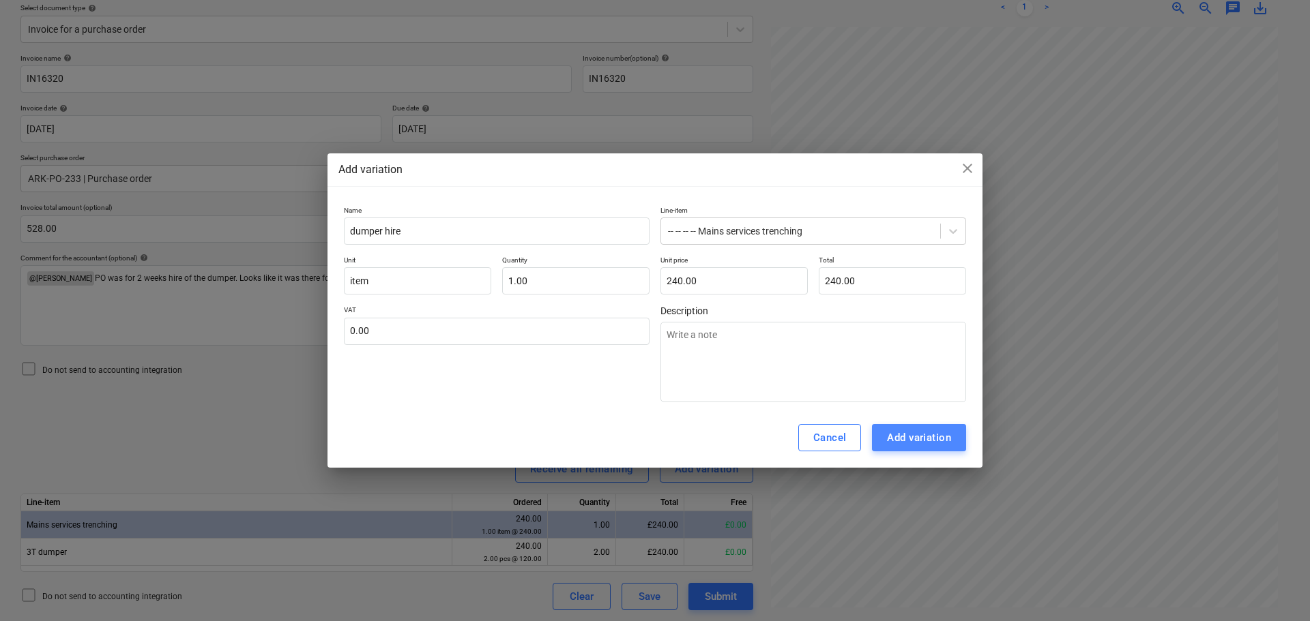
type textarea "x"
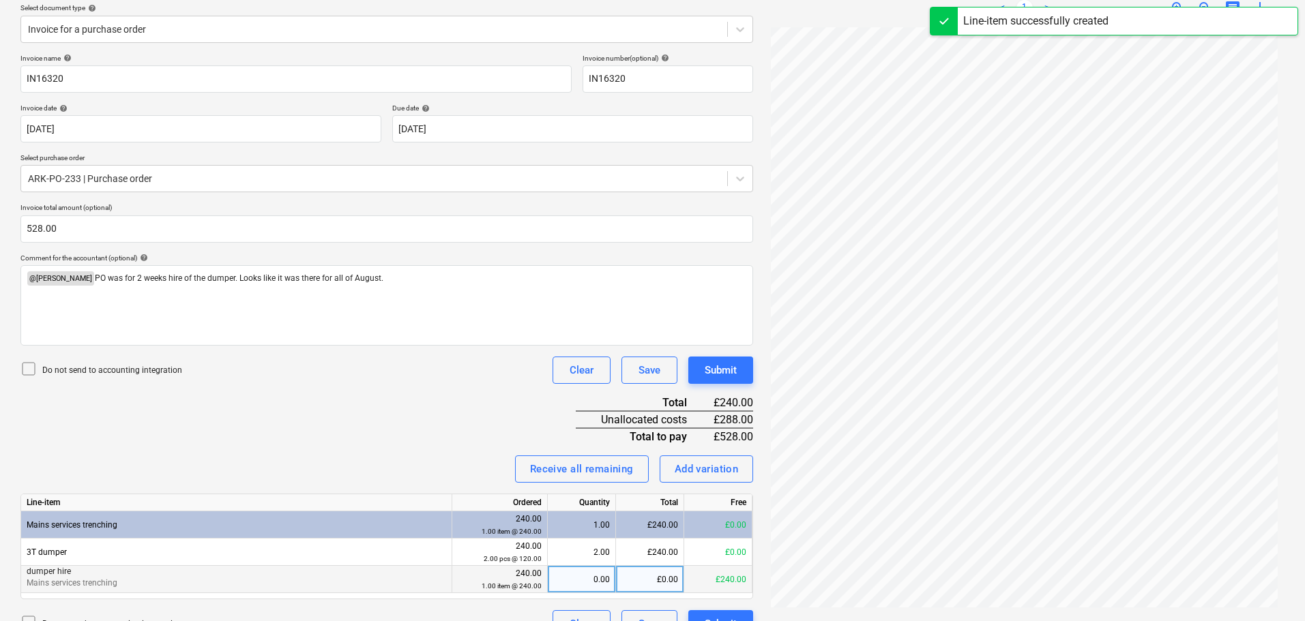
click at [652, 574] on div "£0.00" at bounding box center [650, 579] width 68 height 27
type input "240"
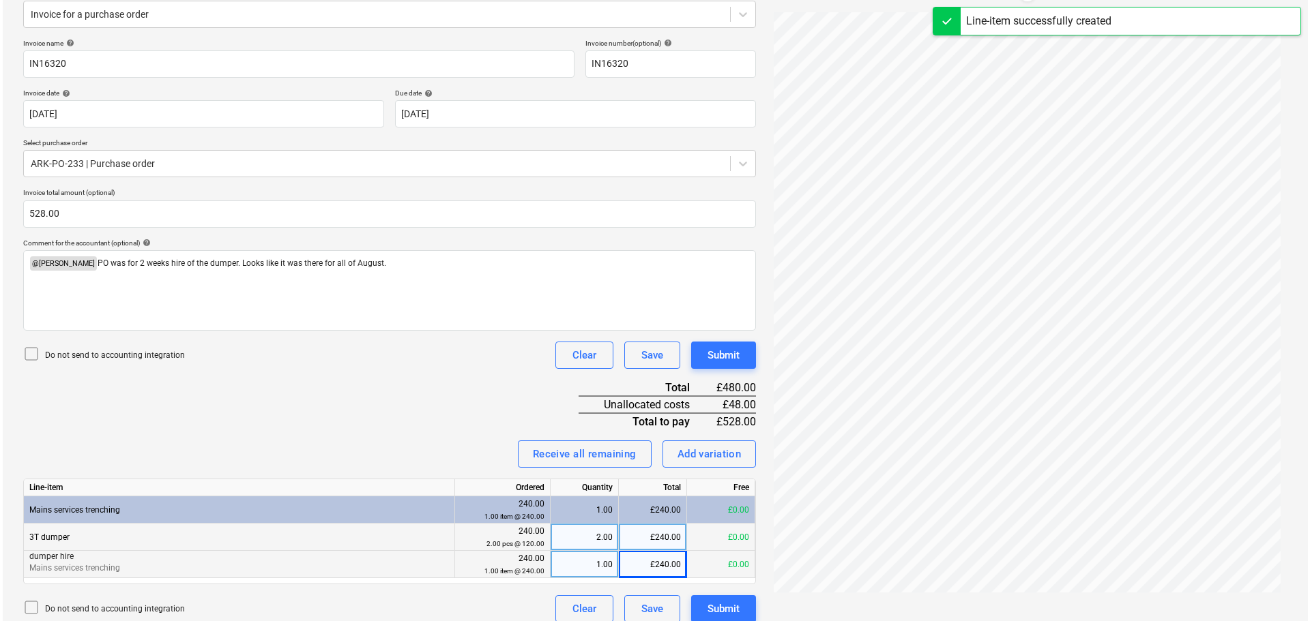
scroll to position [186, 0]
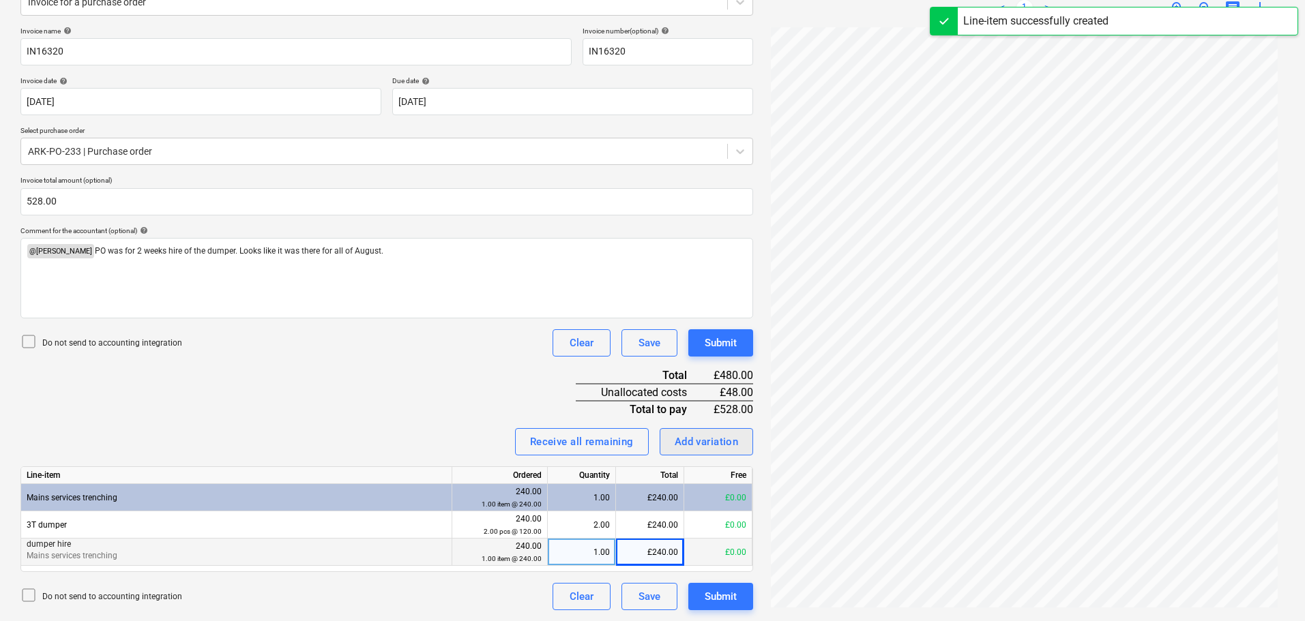
click at [720, 445] on div "Add variation" at bounding box center [707, 442] width 64 height 18
type textarea "x"
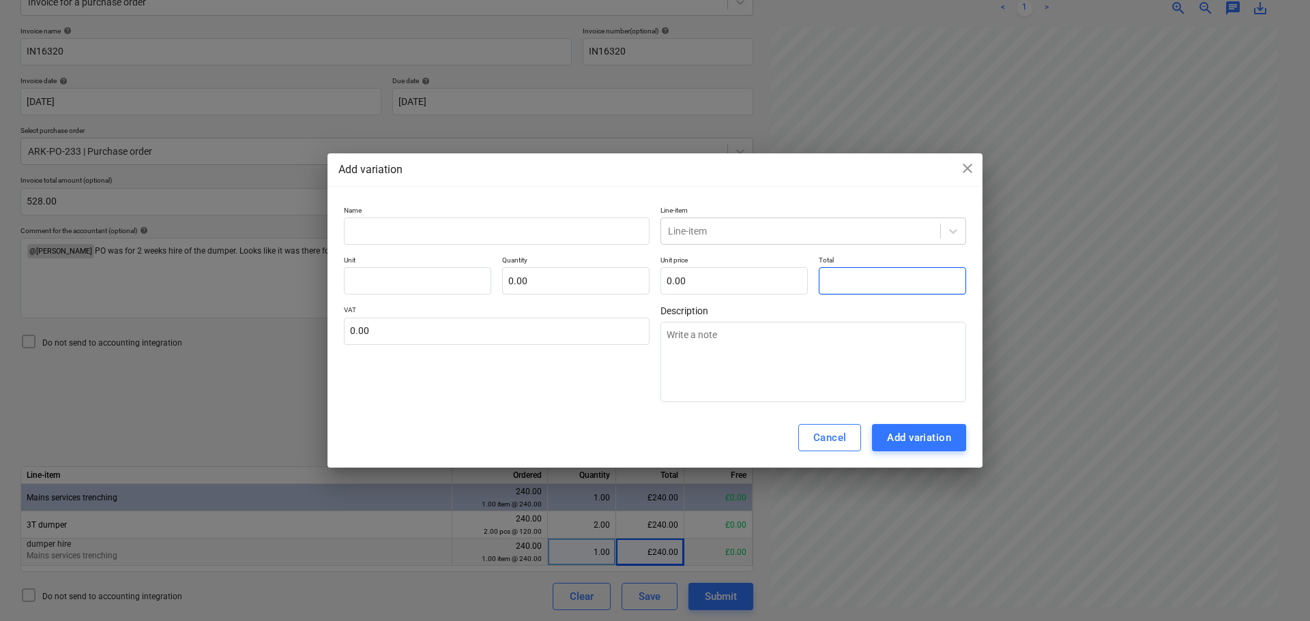
click at [864, 278] on input "text" at bounding box center [892, 280] width 147 height 27
type textarea "x"
type input "pcs"
type input "4"
type input "1.00"
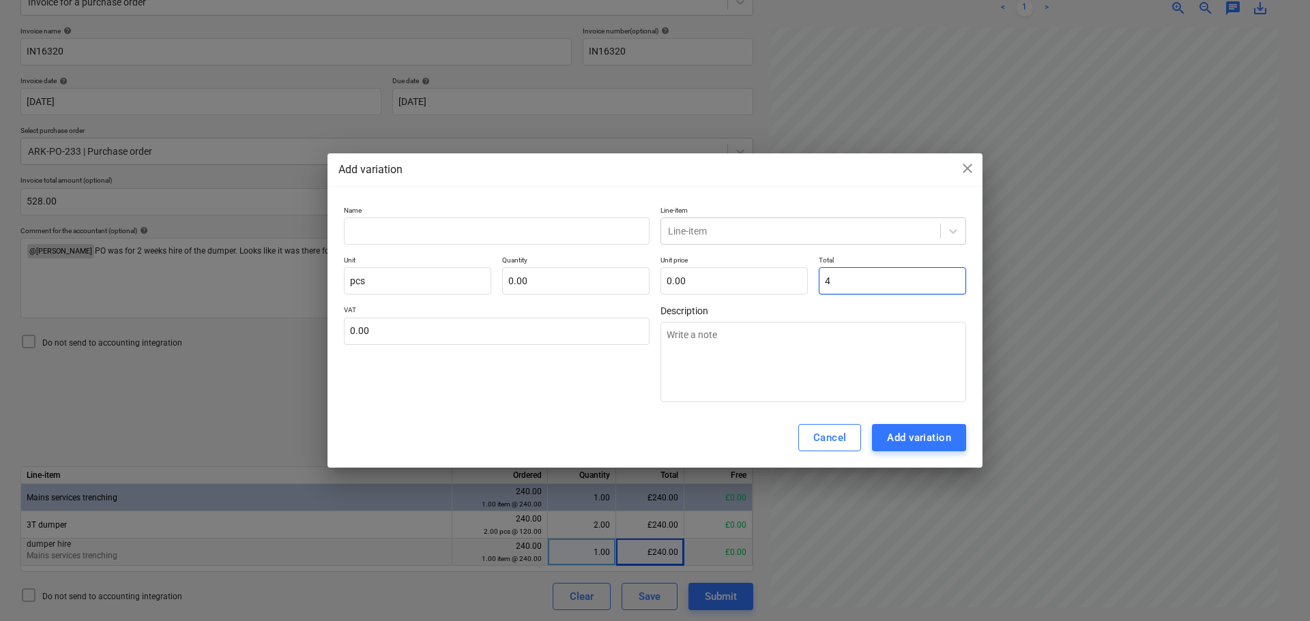
type input "4.00"
type textarea "x"
type input "48"
type input "48.00"
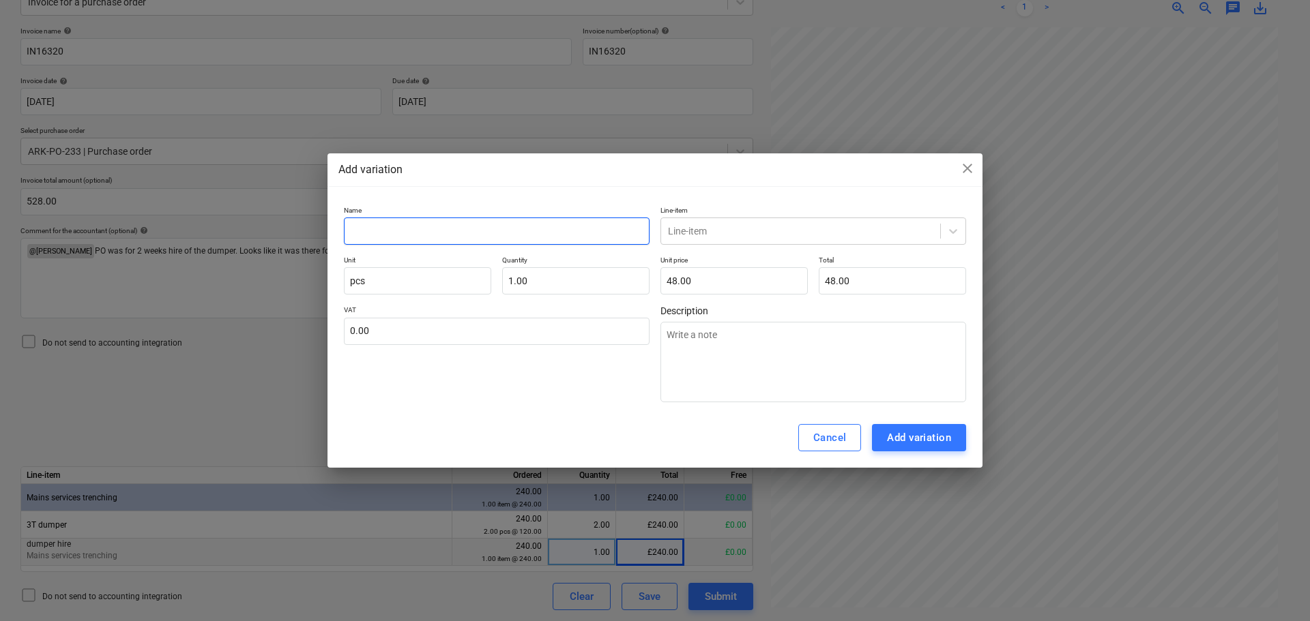
click at [608, 239] on input "text" at bounding box center [497, 231] width 306 height 27
type textarea "x"
type input "d"
type textarea "x"
type input "du"
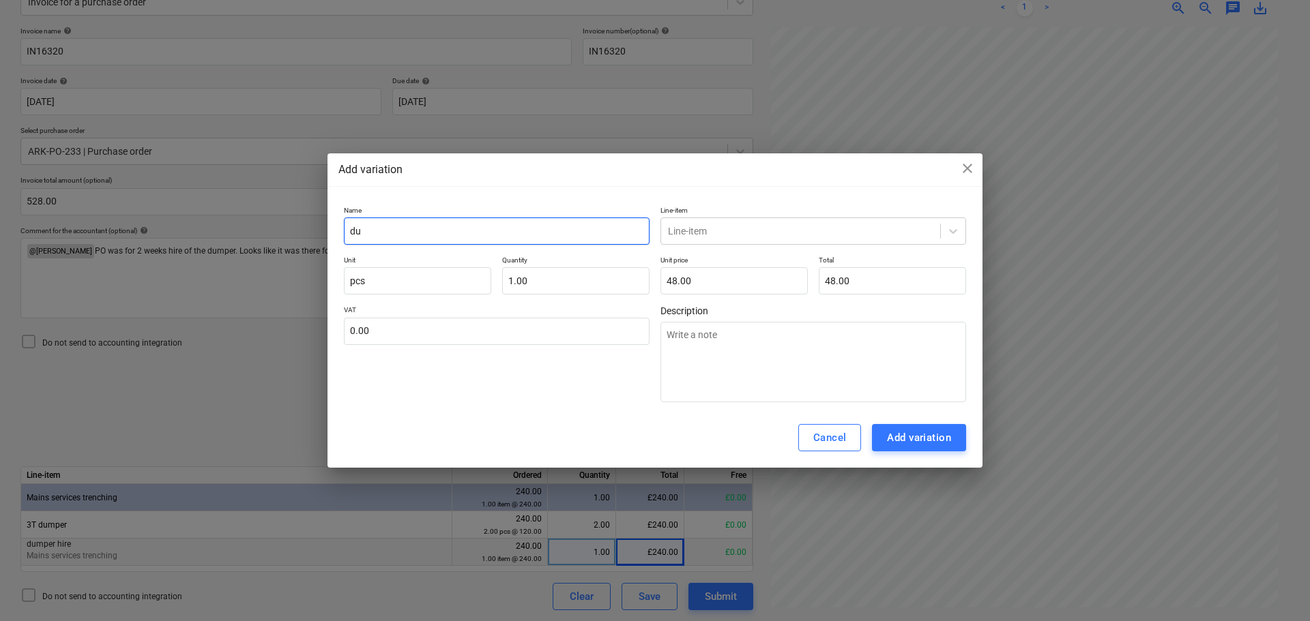
type textarea "x"
type input "dum"
type textarea "x"
type input "dumpe"
type textarea "x"
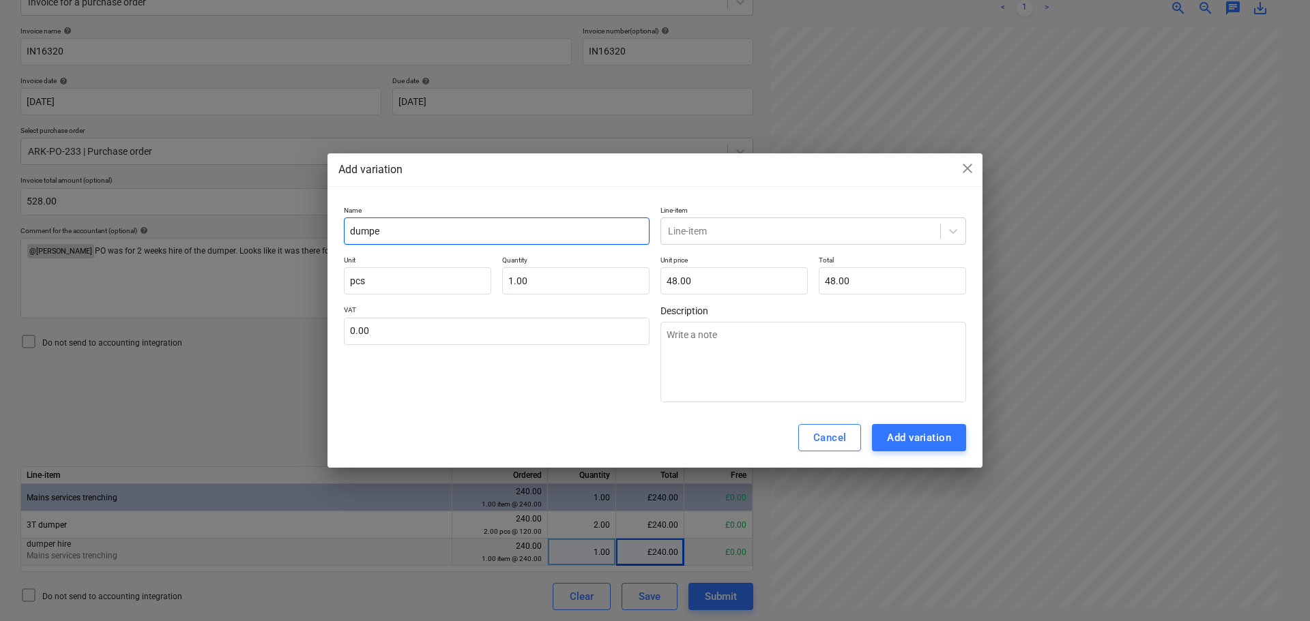
type input "dumper"
type textarea "x"
type input "dumper"
type textarea "x"
type input "dumper h"
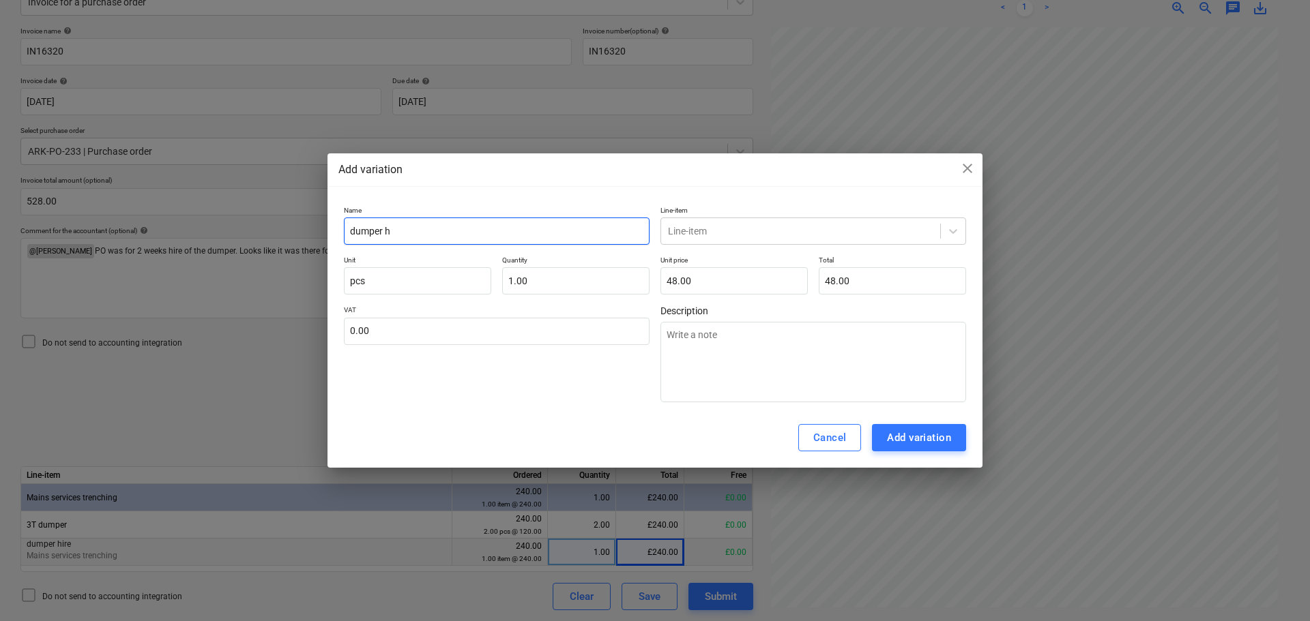
type textarea "x"
type input "dumper hi"
type textarea "x"
type input "dumper hir"
type textarea "x"
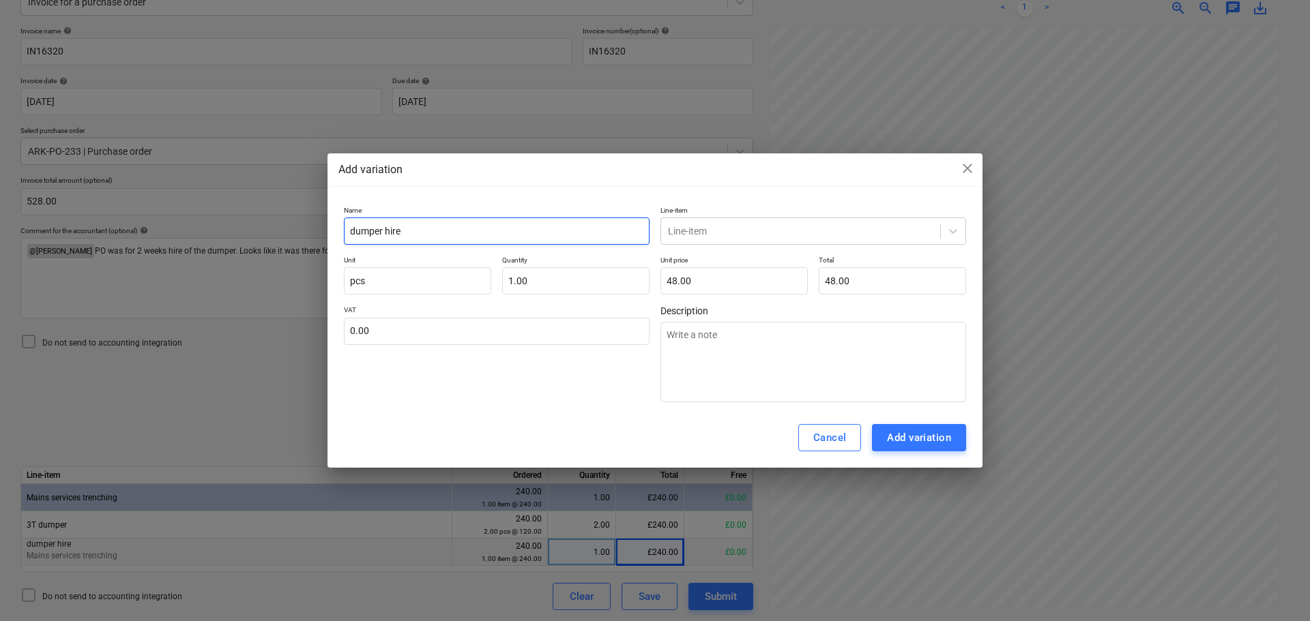
type input "dumper hire"
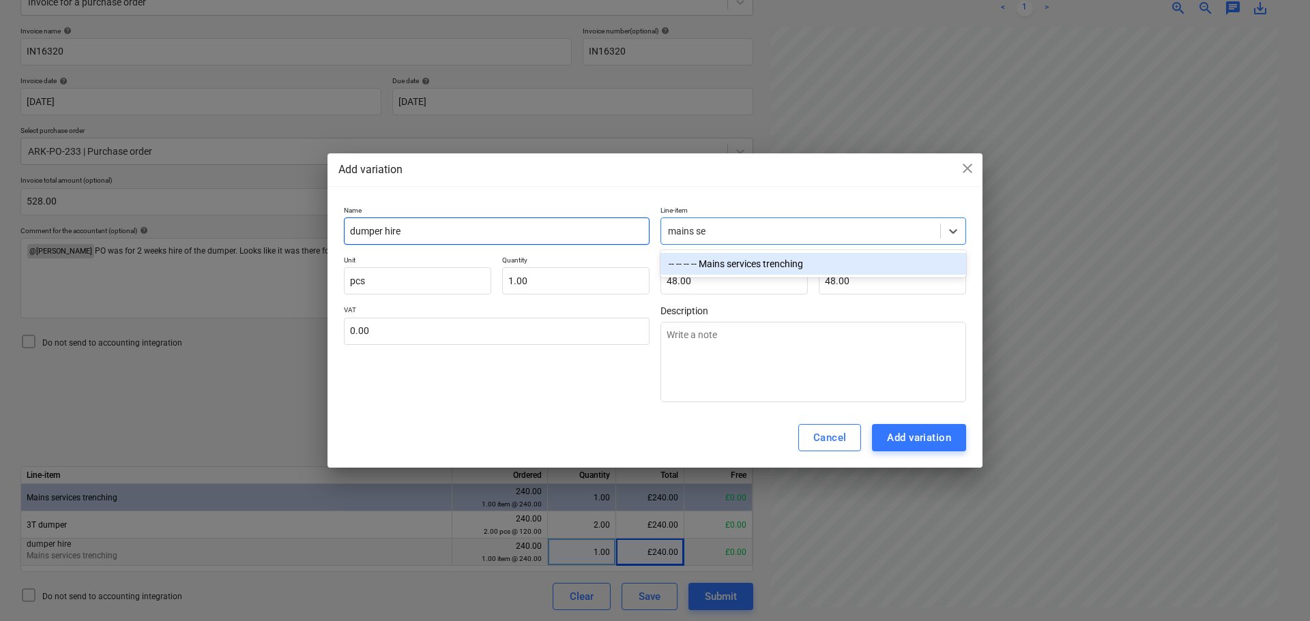
type input "mains ser"
type textarea "x"
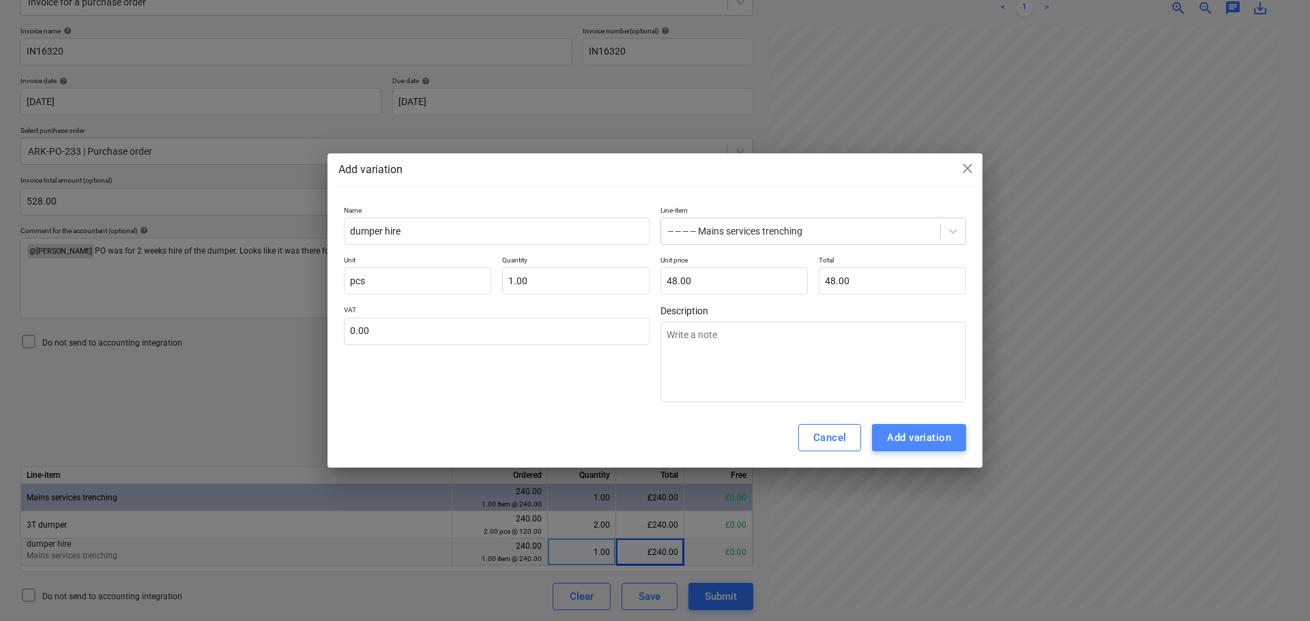
click at [942, 435] on div "Add variation" at bounding box center [919, 438] width 64 height 18
type textarea "x"
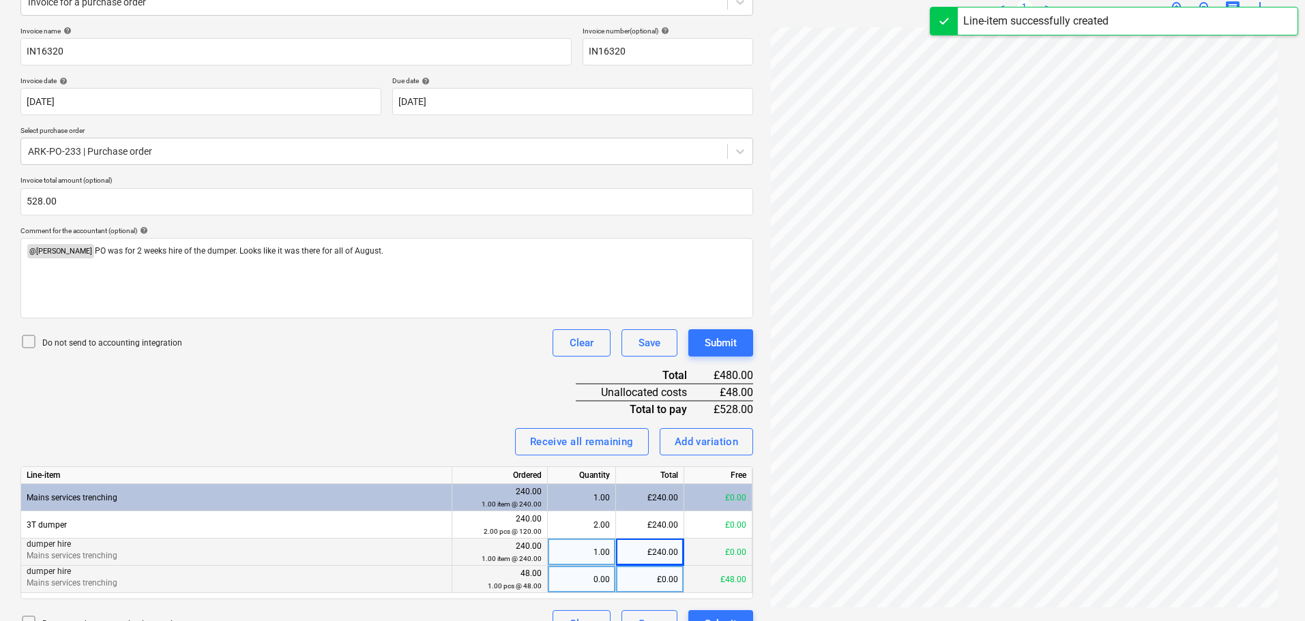
click at [659, 578] on div "£0.00" at bounding box center [650, 579] width 68 height 27
type input "48"
click at [725, 338] on div "Submit" at bounding box center [721, 343] width 32 height 18
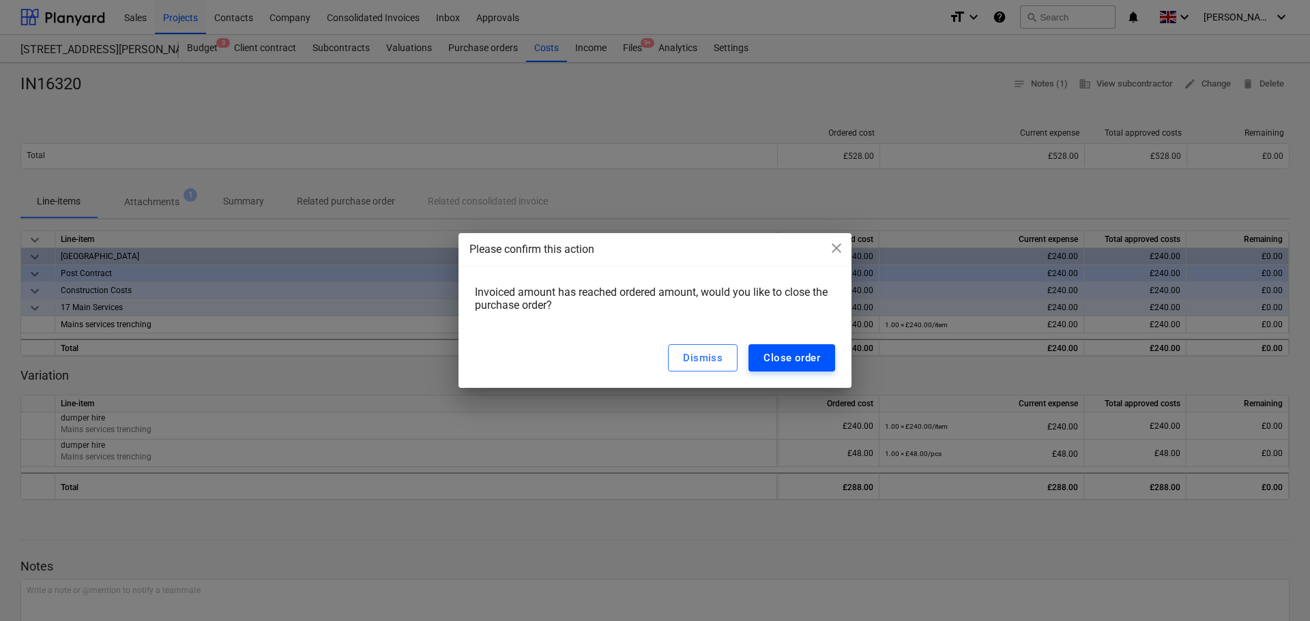
click at [790, 355] on div "Close order" at bounding box center [791, 358] width 57 height 18
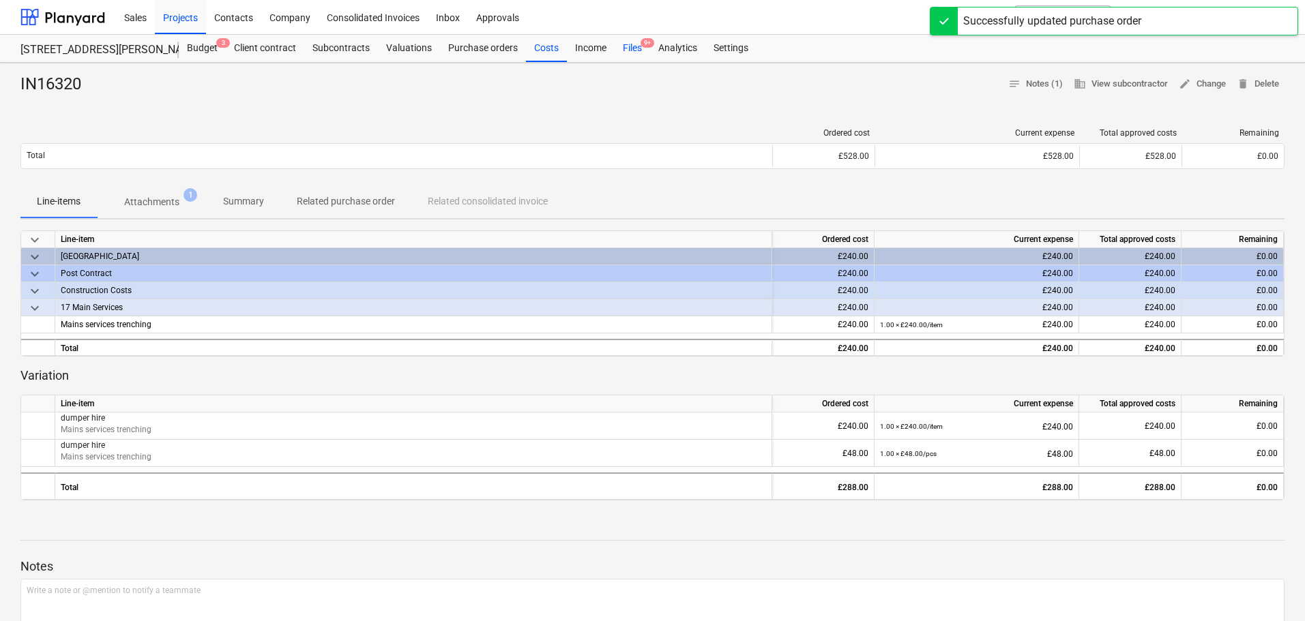
click at [630, 50] on div "Files 9+" at bounding box center [632, 48] width 35 height 27
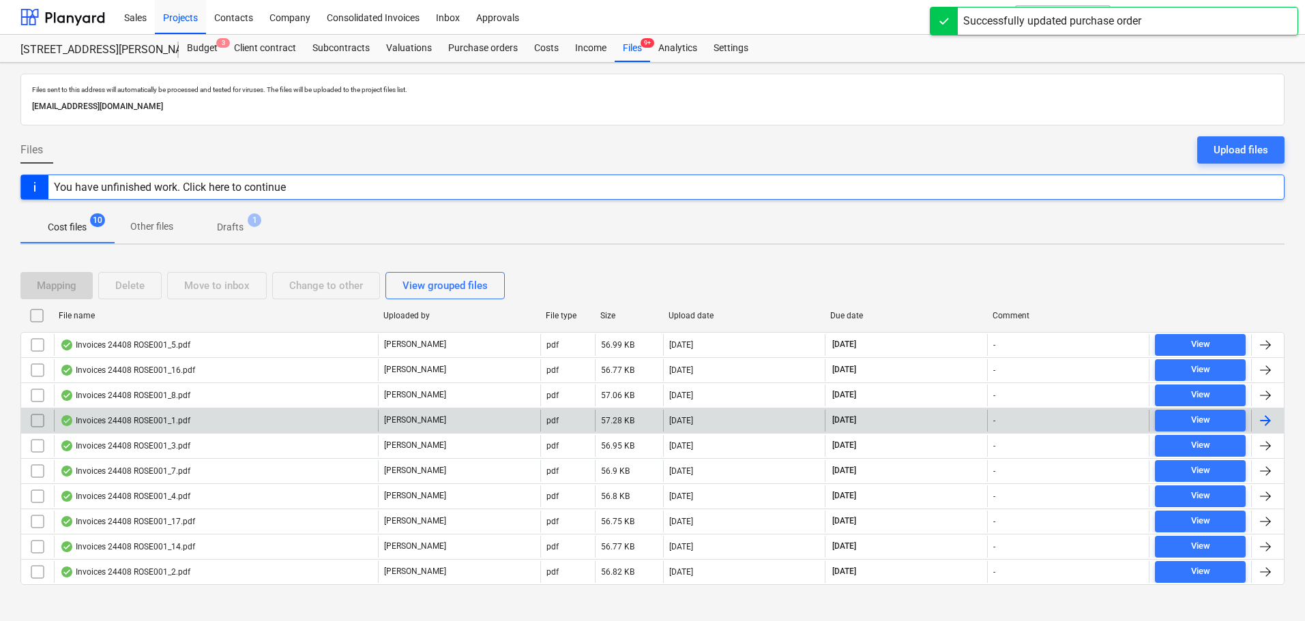
click at [156, 415] on div "Invoices 24408 ROSE001_1.pdf" at bounding box center [125, 420] width 130 height 11
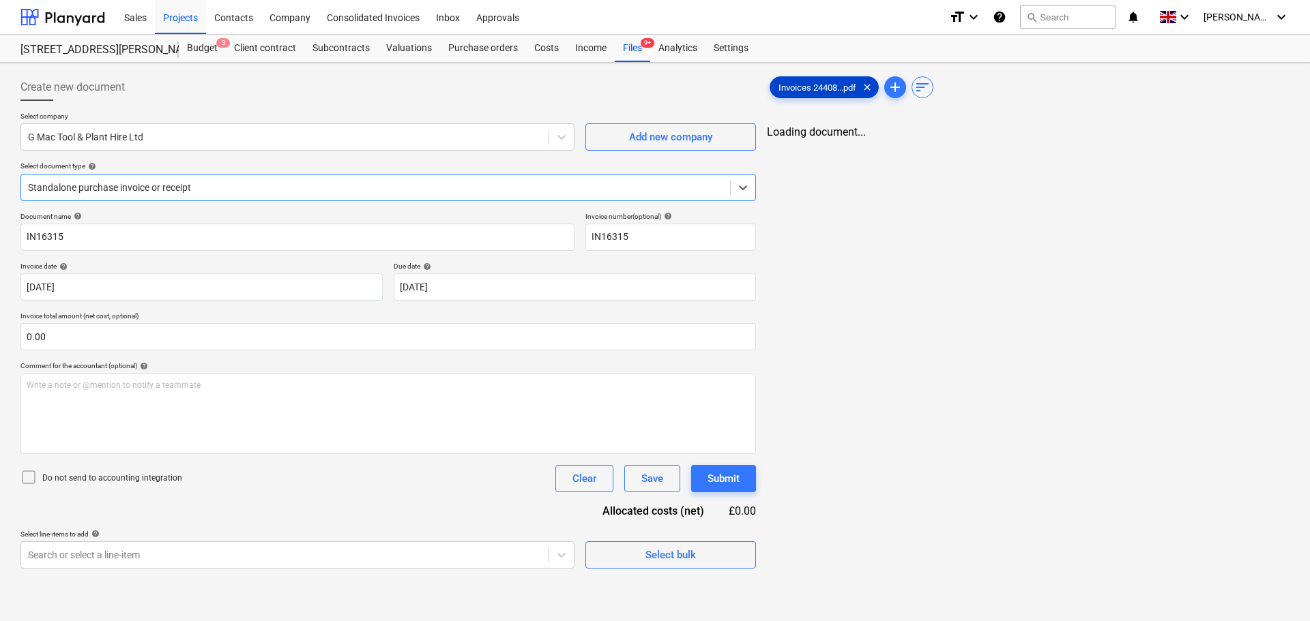
click at [810, 87] on span "Invoices 24408...pdf" at bounding box center [817, 88] width 94 height 10
click at [435, 293] on body "Sales Projects Contacts Company Consolidated Invoices Inbox Approvals format_si…" at bounding box center [652, 310] width 1305 height 621
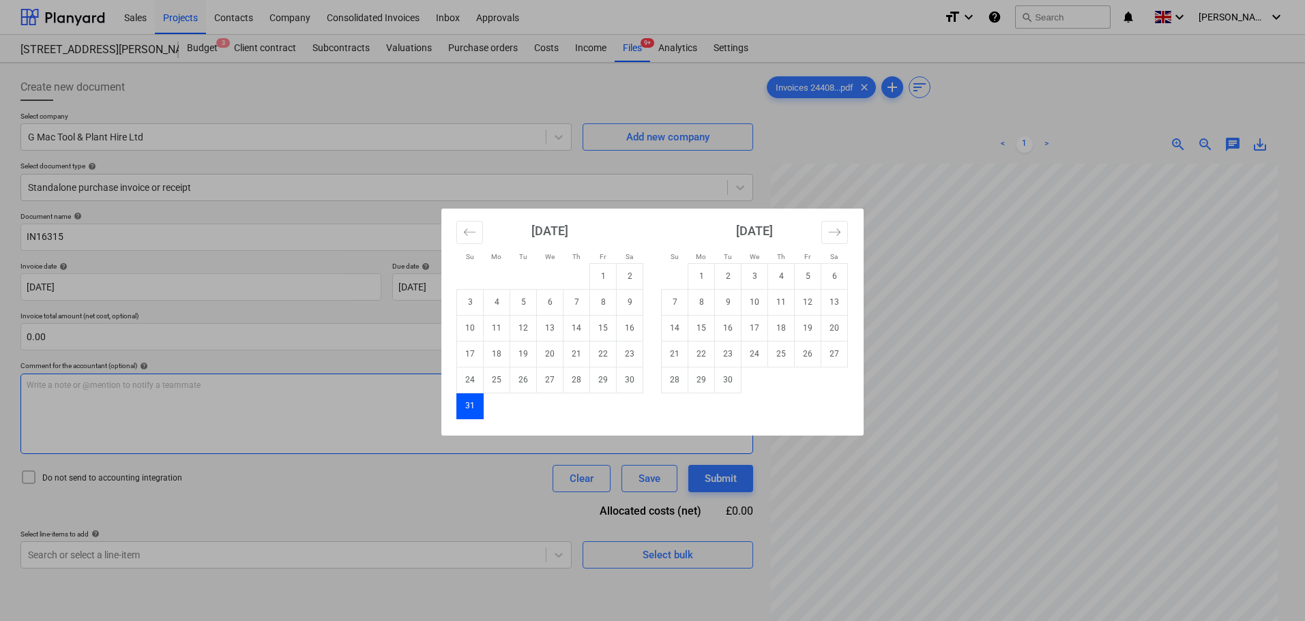
click at [726, 379] on td "30" at bounding box center [728, 380] width 27 height 26
type input "[DATE]"
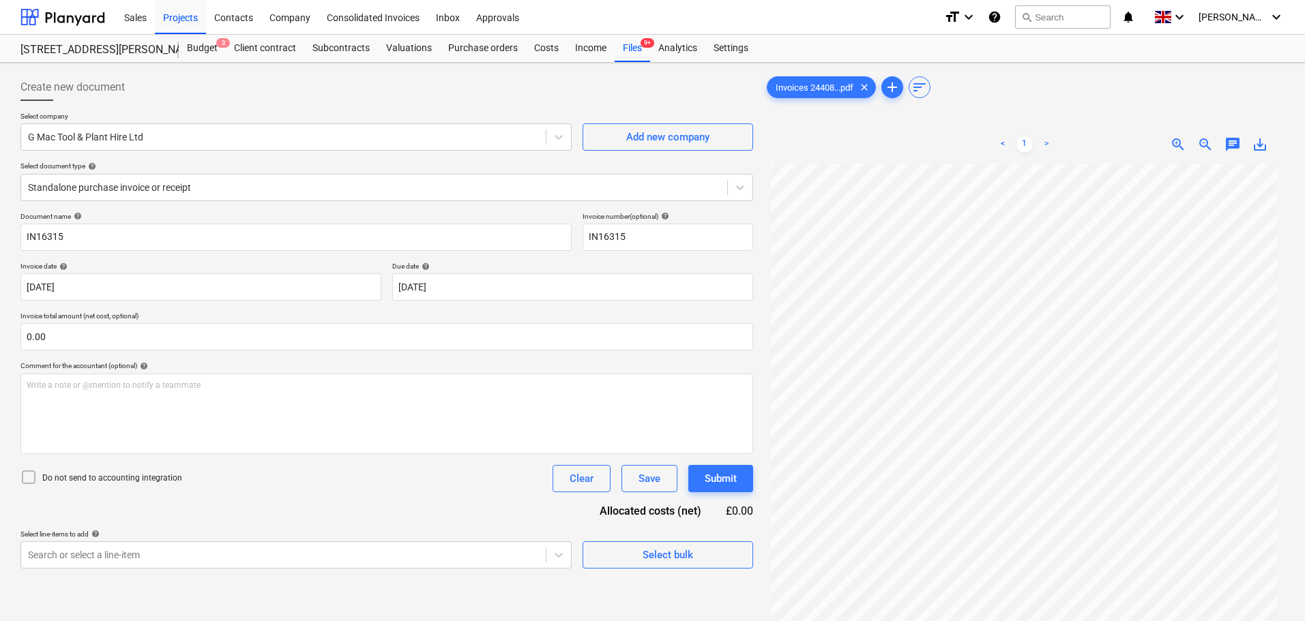
scroll to position [138, 0]
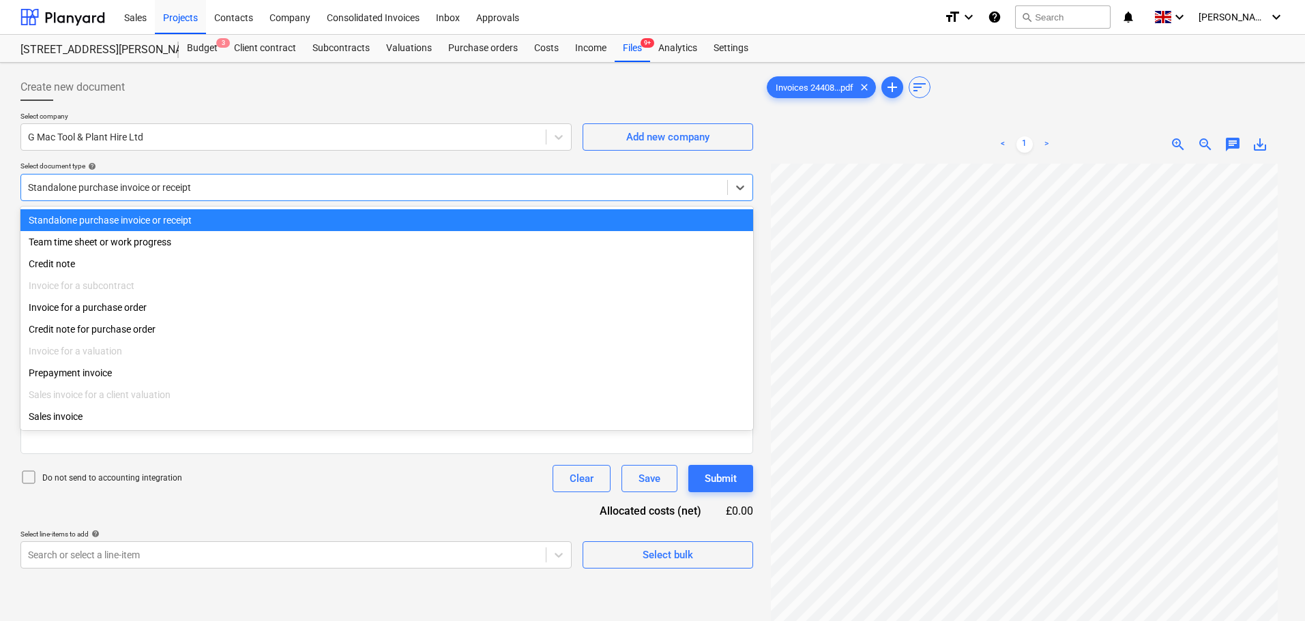
click at [128, 188] on div at bounding box center [374, 188] width 692 height 14
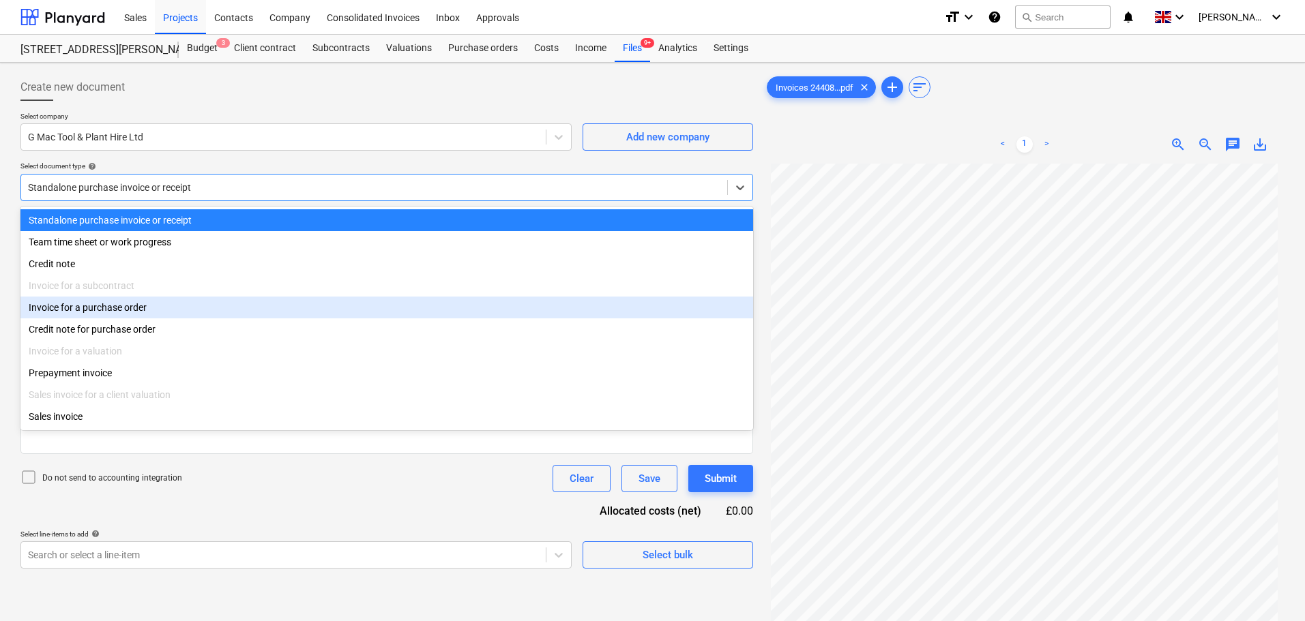
click at [115, 309] on div "Invoice for a purchase order" at bounding box center [386, 308] width 733 height 22
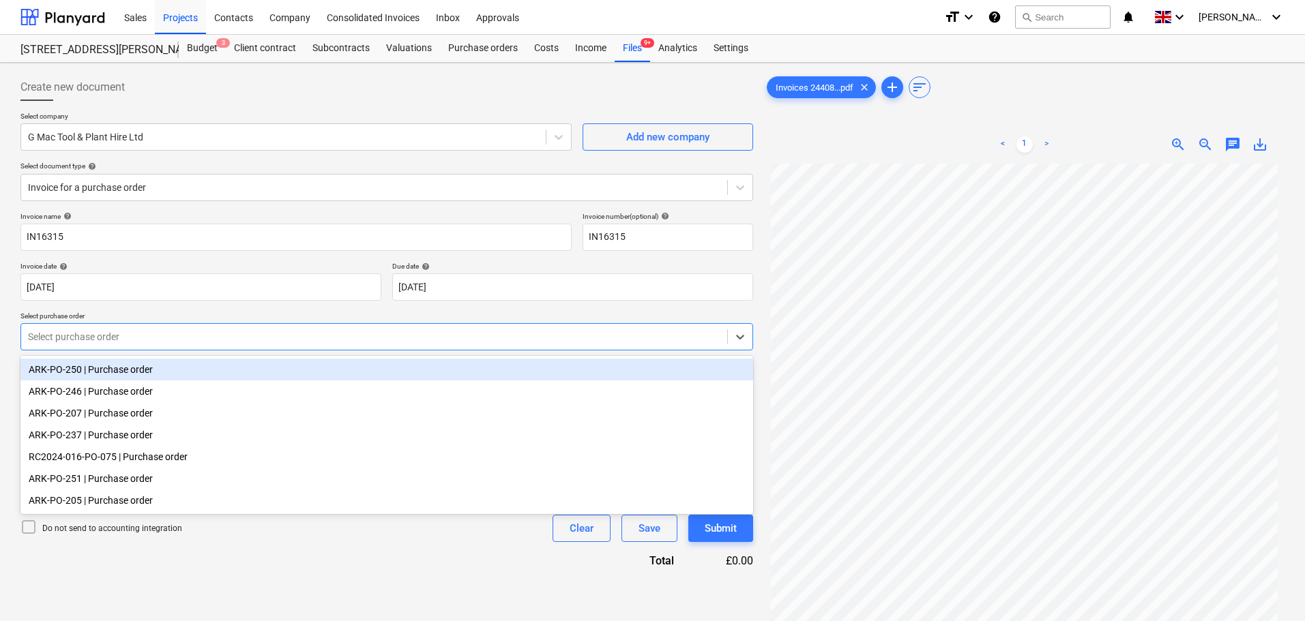
click at [124, 336] on div at bounding box center [374, 337] width 692 height 14
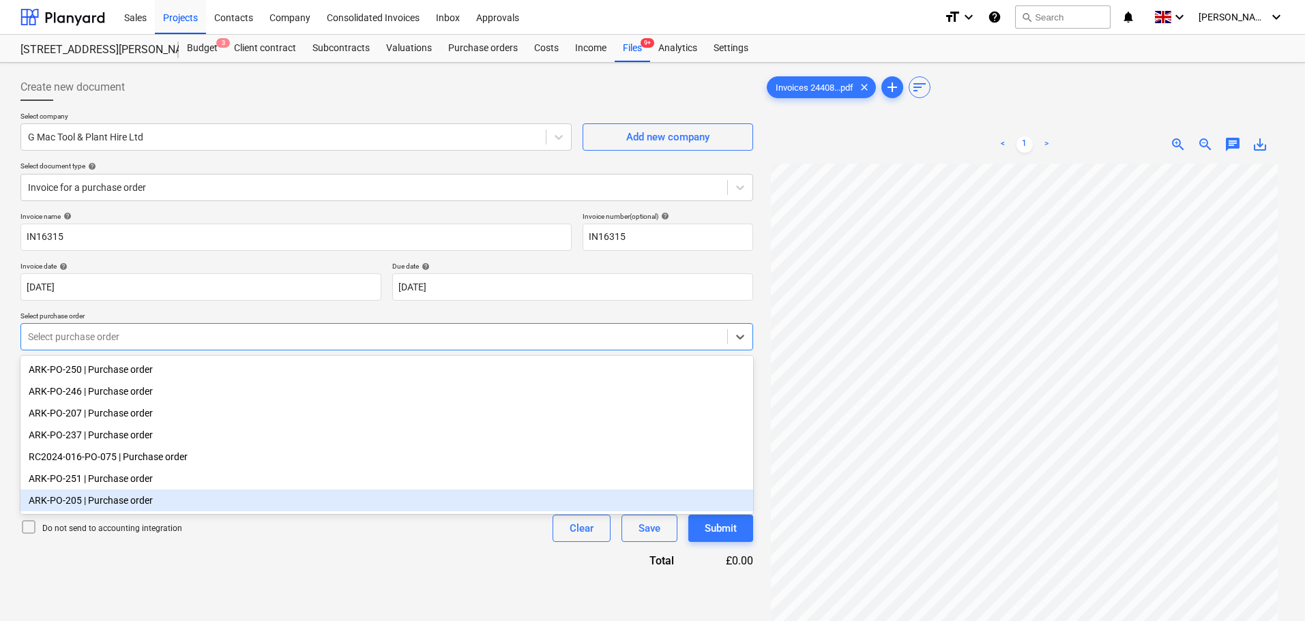
click at [243, 531] on div "Do not send to accounting integration Clear Save Submit" at bounding box center [386, 528] width 733 height 27
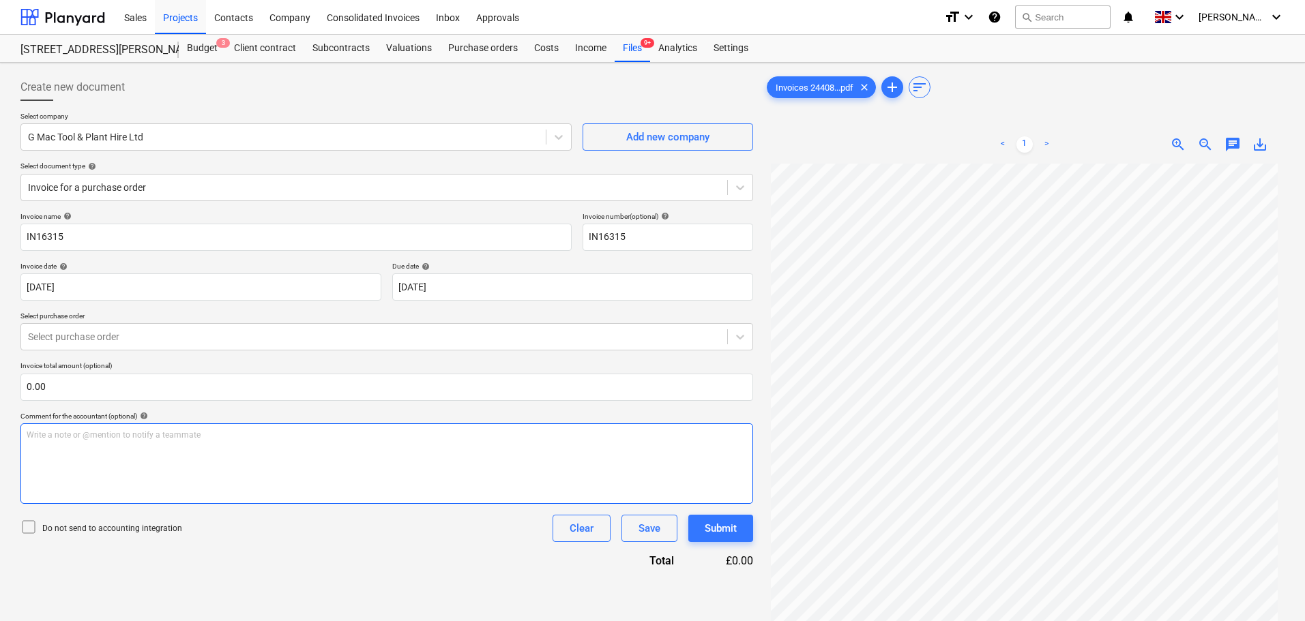
click at [80, 441] on p "Write a note or @mention to notify a teammate [PERSON_NAME]" at bounding box center [387, 436] width 720 height 12
drag, startPoint x: 362, startPoint y: 443, endPoint x: -5, endPoint y: 420, distance: 367.0
click at [0, 420] on html "Sales Projects Contacts Company Consolidated Invoices Inbox Approvals format_si…" at bounding box center [652, 310] width 1305 height 621
copy p "﻿ @ [PERSON_NAME] ﻿ nothing left on this PO for this plant hire - mag drill, gr…"
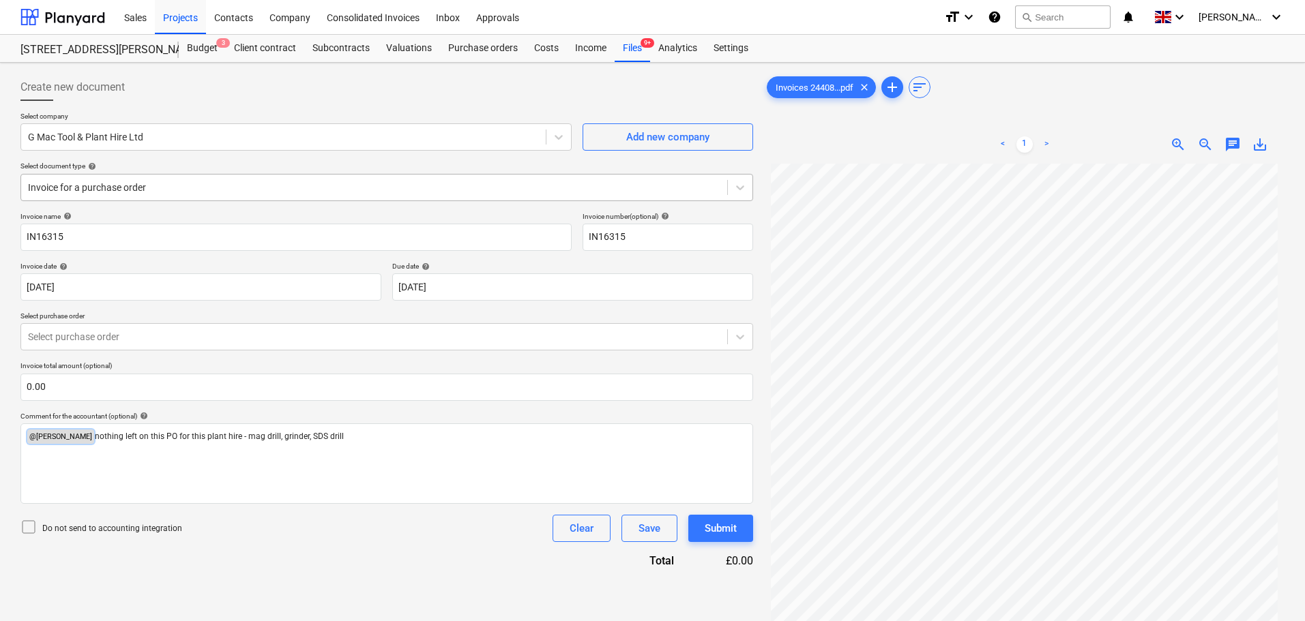
click at [162, 185] on div at bounding box center [374, 188] width 692 height 14
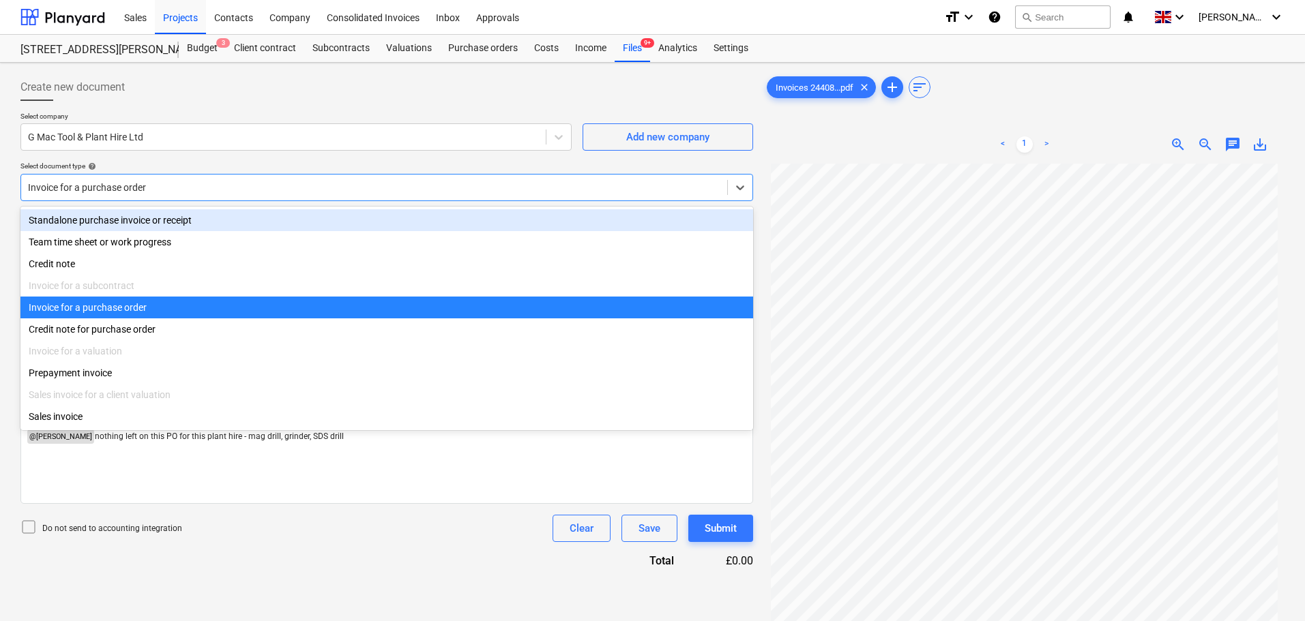
click at [147, 222] on div "Standalone purchase invoice or receipt" at bounding box center [386, 220] width 733 height 22
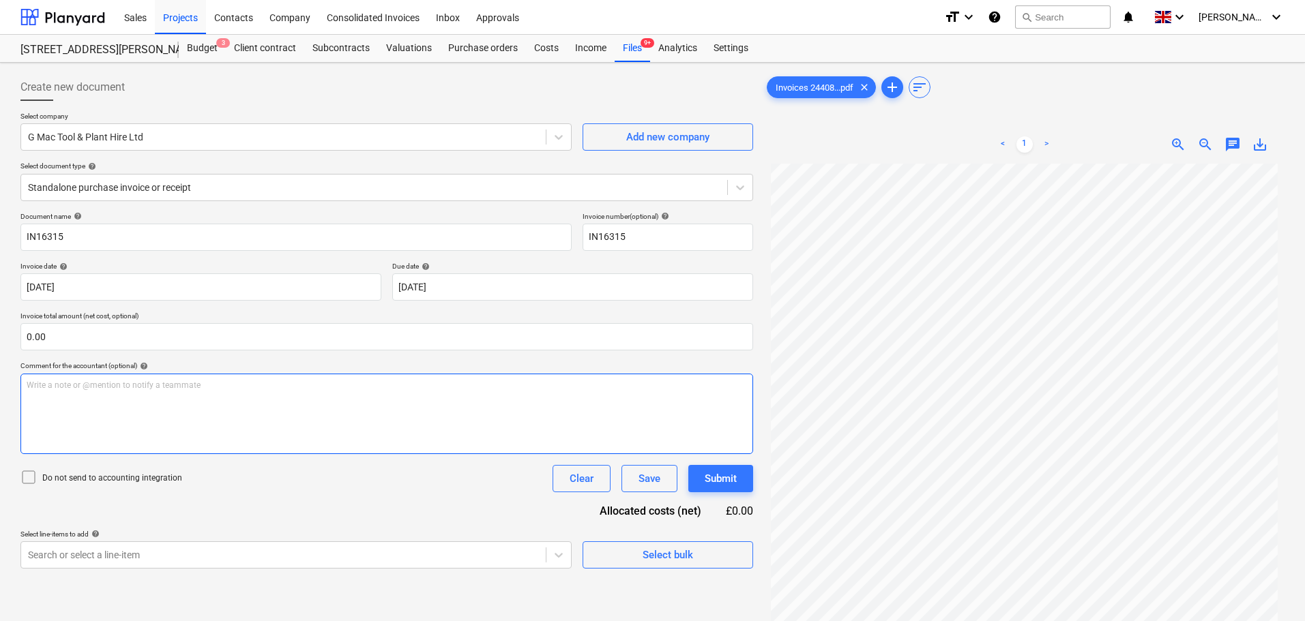
click at [75, 397] on div "Write a note or @mention to notify a teammate [PERSON_NAME]" at bounding box center [386, 414] width 733 height 80
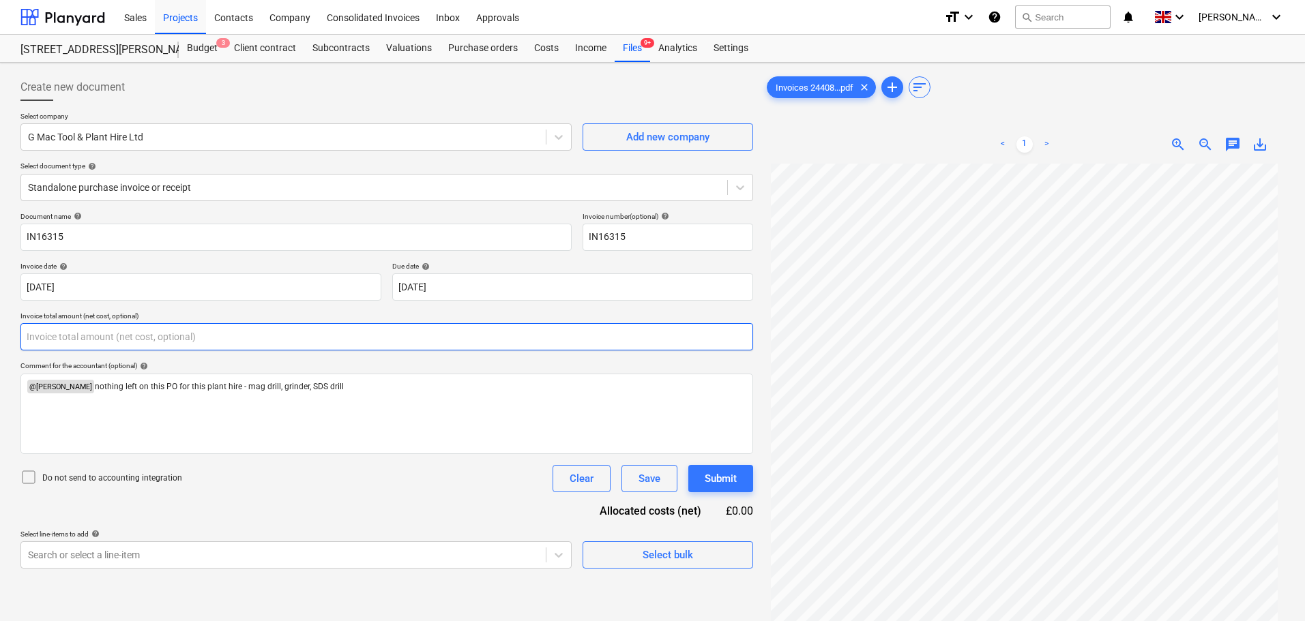
click at [79, 334] on input "text" at bounding box center [386, 336] width 733 height 27
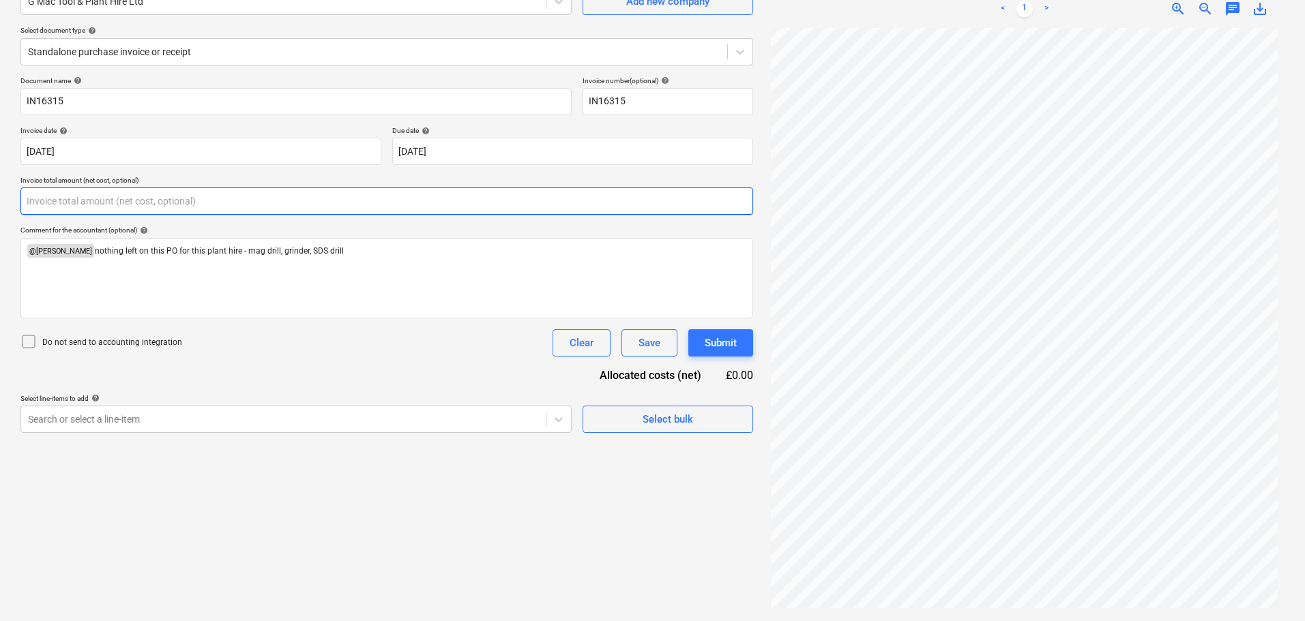
scroll to position [136, 0]
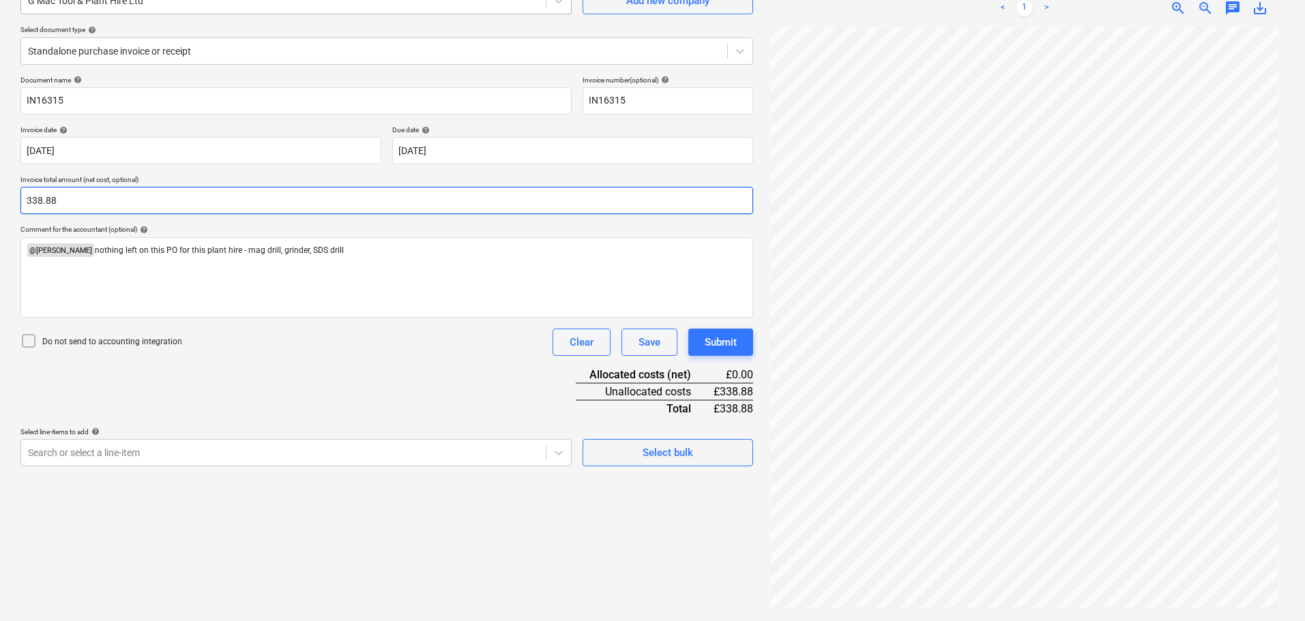
type input "338.88"
click at [64, 458] on body "Sales Projects Contacts Company Consolidated Invoices Inbox Approvals format_si…" at bounding box center [652, 174] width 1305 height 621
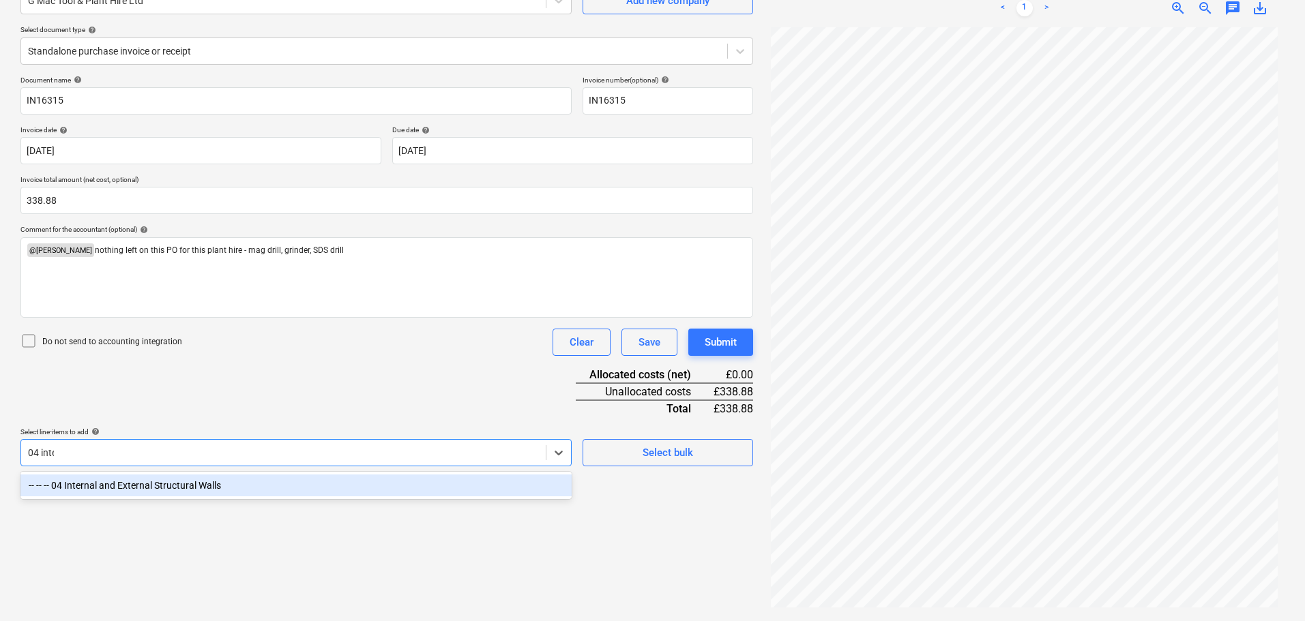
type input "04 inter"
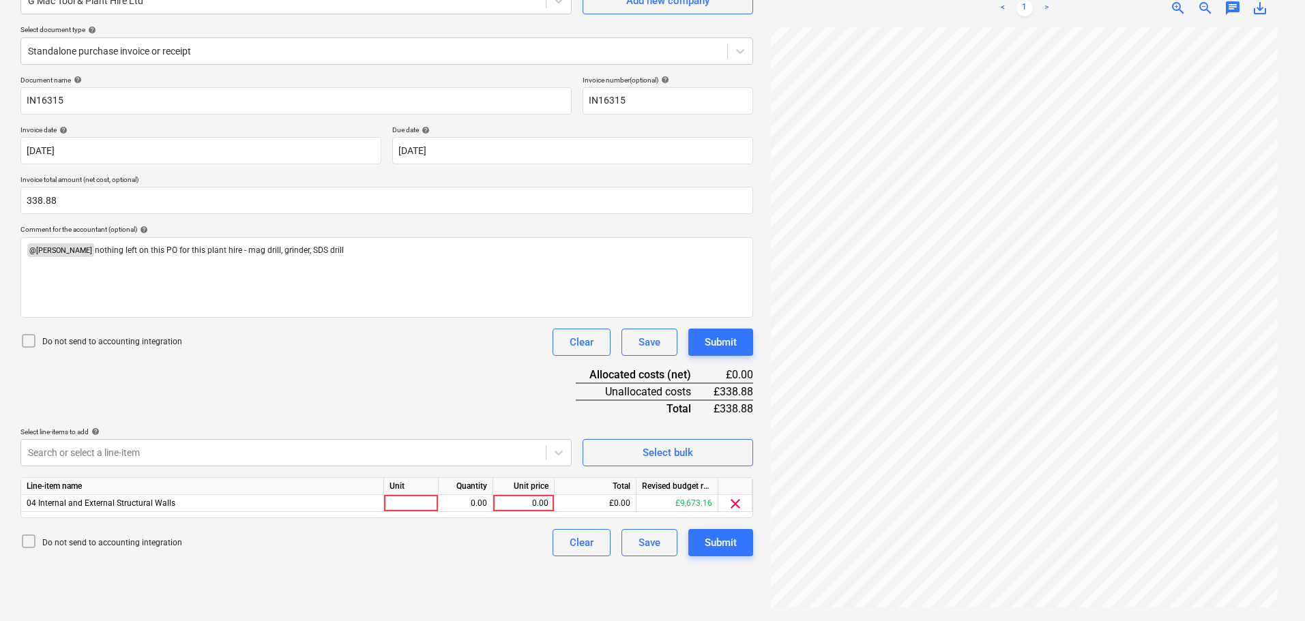
click at [237, 385] on div "Document name help IN16315 Invoice number (optional) help IN16315 Invoice date …" at bounding box center [386, 316] width 733 height 481
click at [522, 498] on div "0.00" at bounding box center [524, 503] width 50 height 17
type input "338.88"
click at [518, 409] on div "Document name help IN16315 Invoice number (optional) help IN16315 Invoice date …" at bounding box center [386, 316] width 733 height 481
click at [708, 343] on div "Submit" at bounding box center [721, 343] width 32 height 18
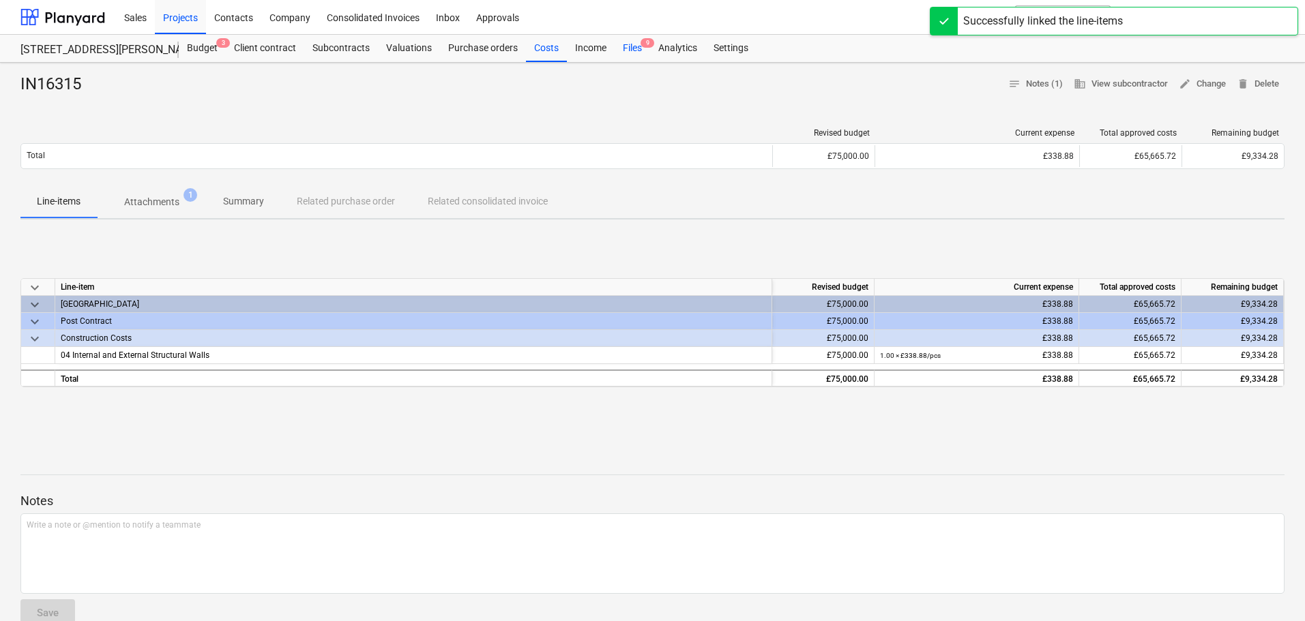
click at [631, 38] on div "Files 9" at bounding box center [632, 48] width 35 height 27
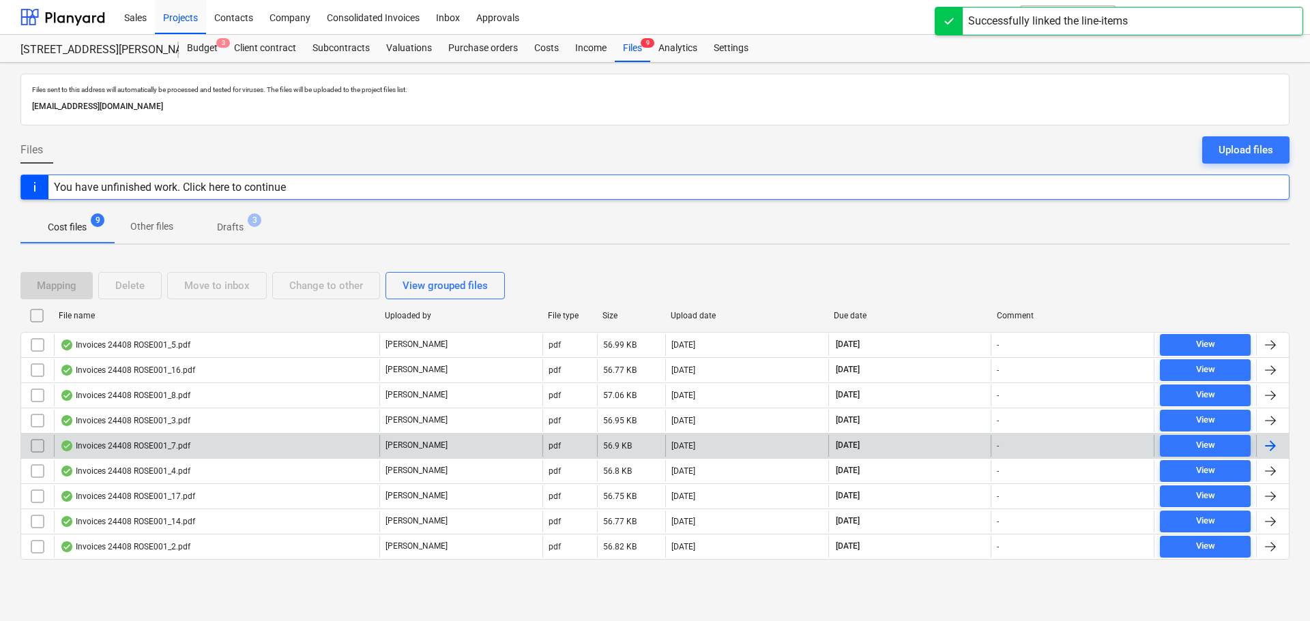
click at [122, 441] on div "Invoices 24408 ROSE001_7.pdf" at bounding box center [125, 446] width 130 height 11
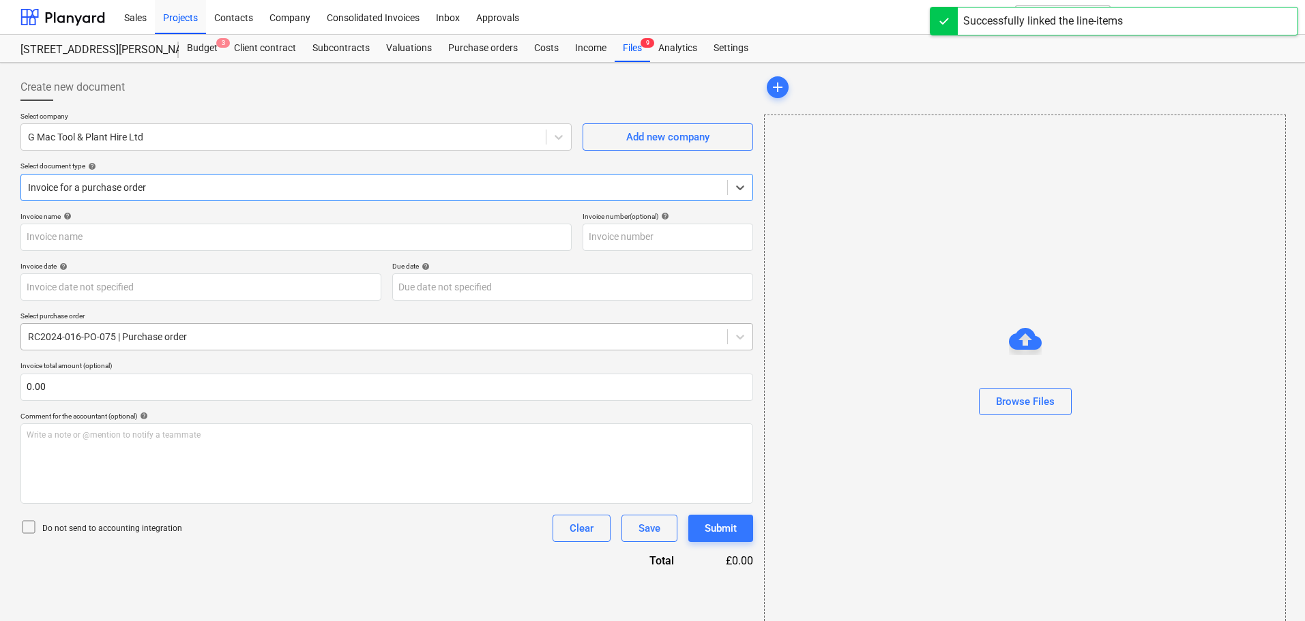
type input "IN16321"
type input "[DATE]"
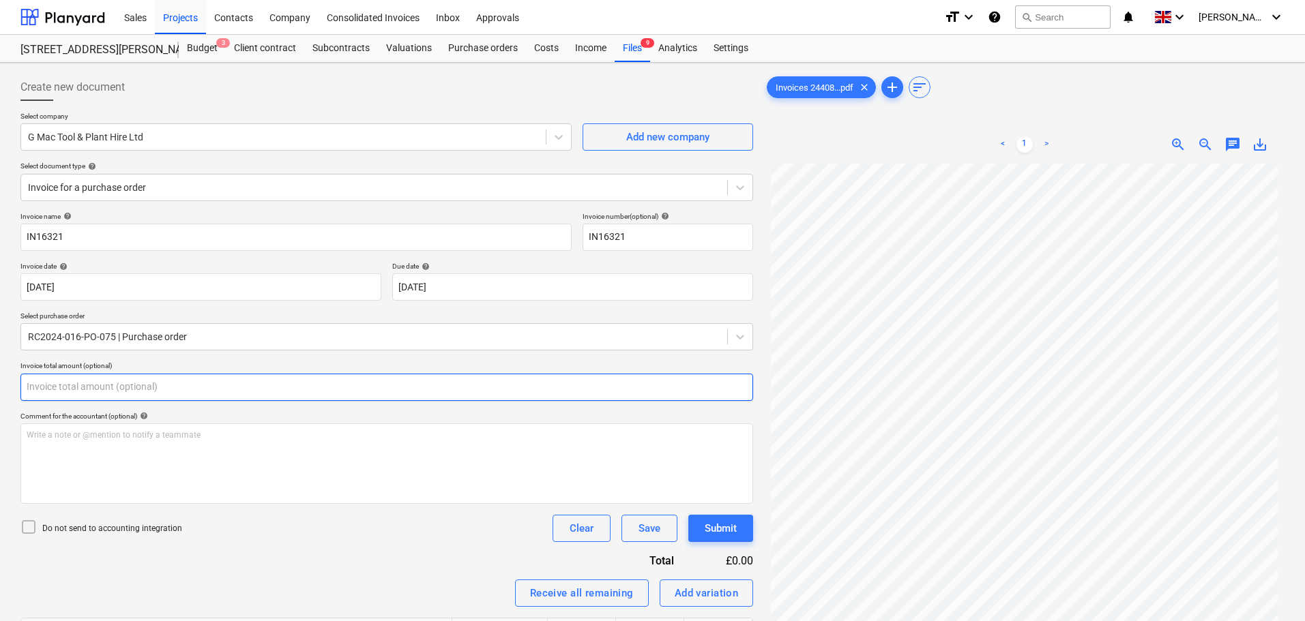
click at [85, 388] on input "text" at bounding box center [386, 387] width 733 height 27
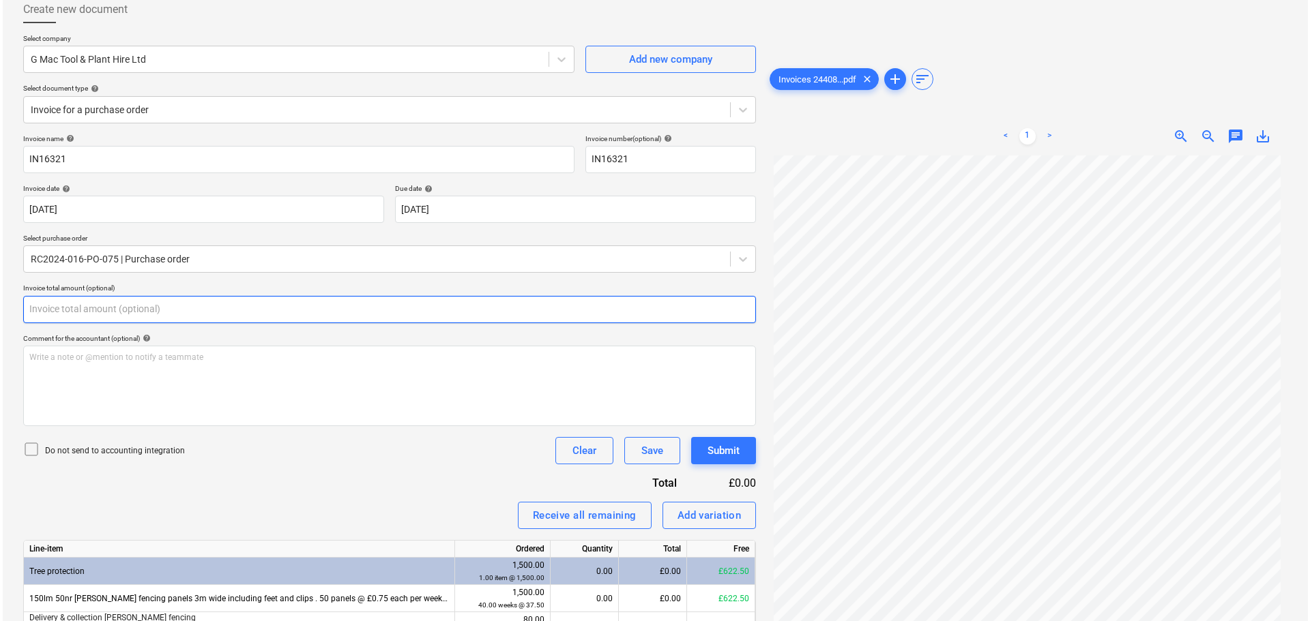
scroll to position [206, 0]
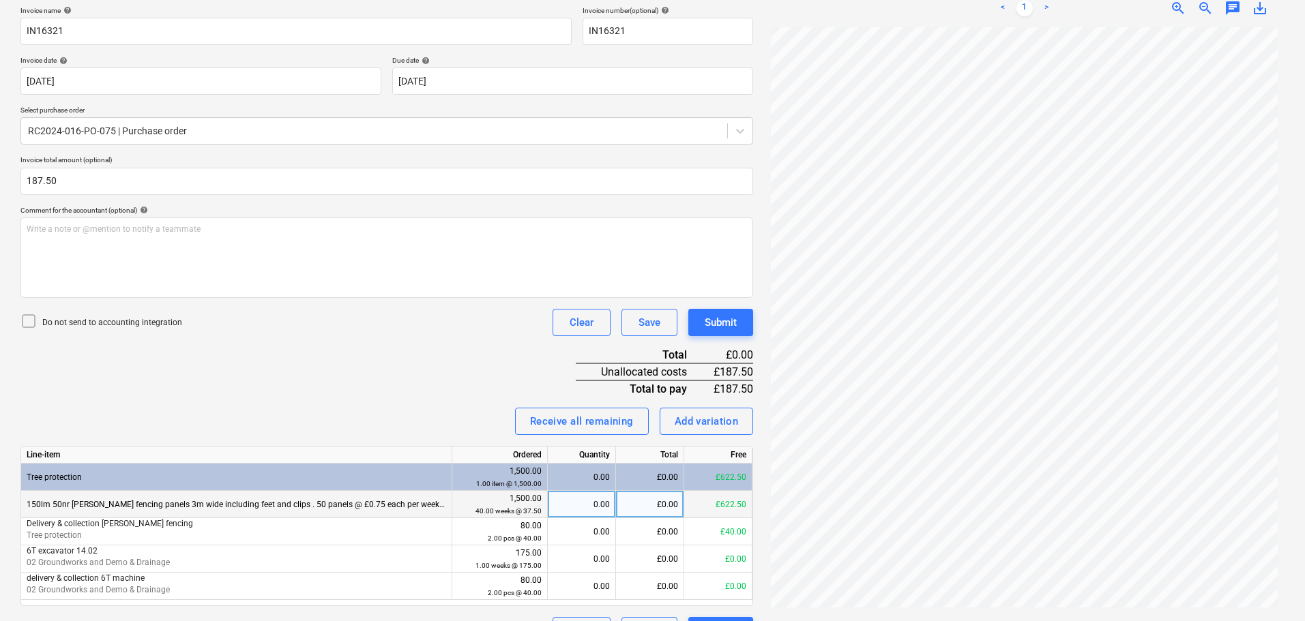
click at [641, 505] on div "£0.00" at bounding box center [650, 504] width 68 height 27
click at [713, 320] on div "Submit" at bounding box center [721, 323] width 32 height 18
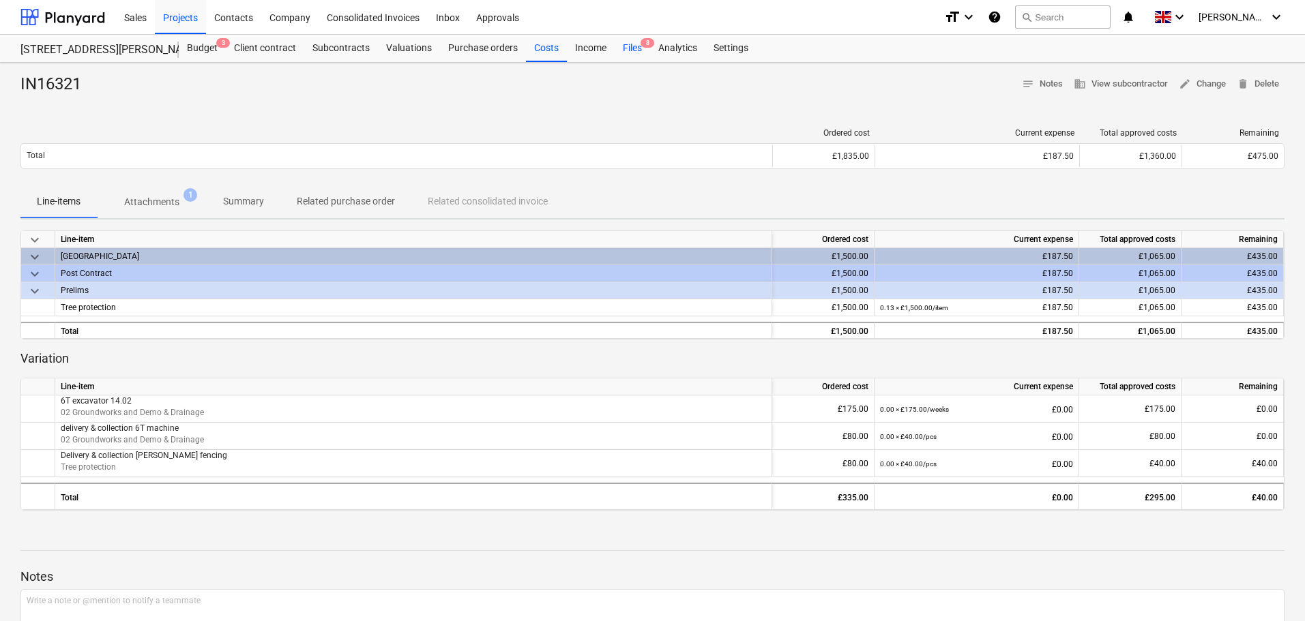
drag, startPoint x: 628, startPoint y: 39, endPoint x: 626, endPoint y: 48, distance: 9.1
click at [628, 39] on div "Files 8" at bounding box center [632, 48] width 35 height 27
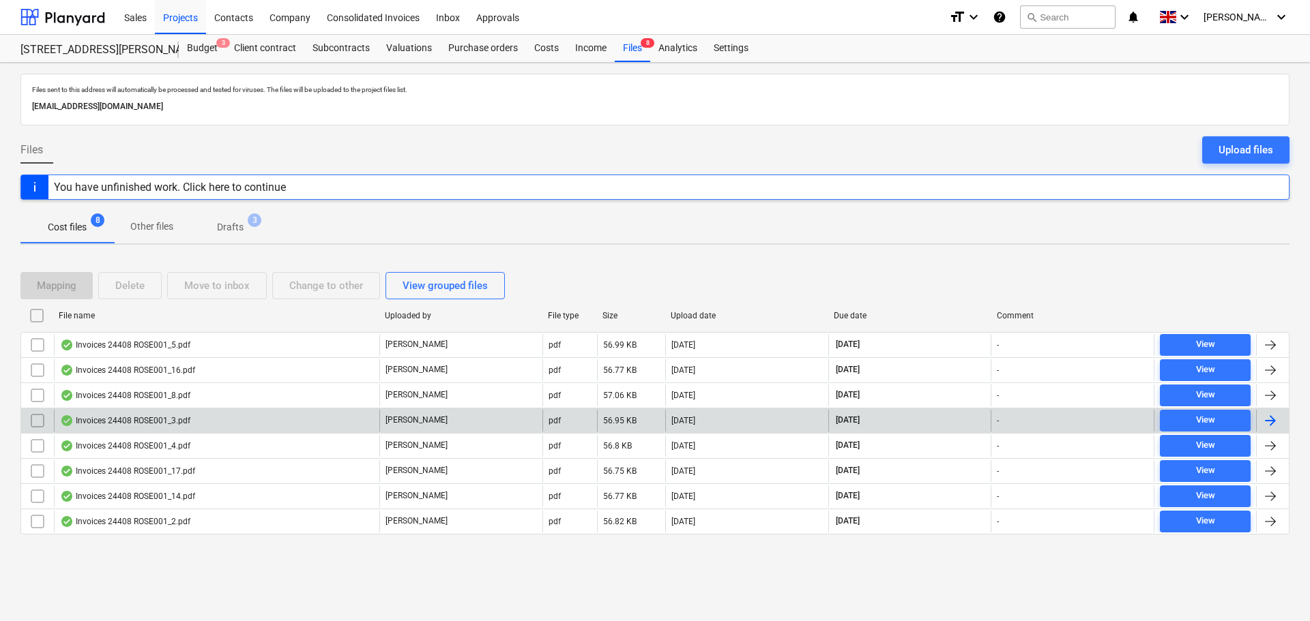
click at [118, 417] on div "Invoices 24408 ROSE001_3.pdf" at bounding box center [125, 420] width 130 height 11
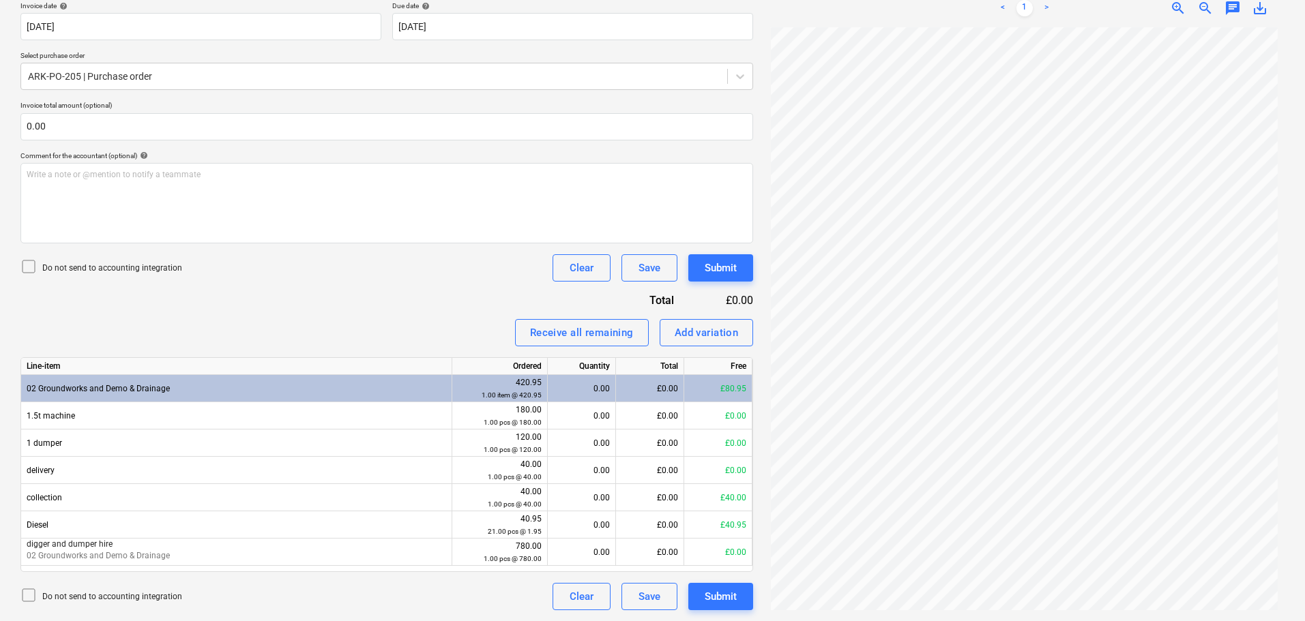
scroll to position [192, 0]
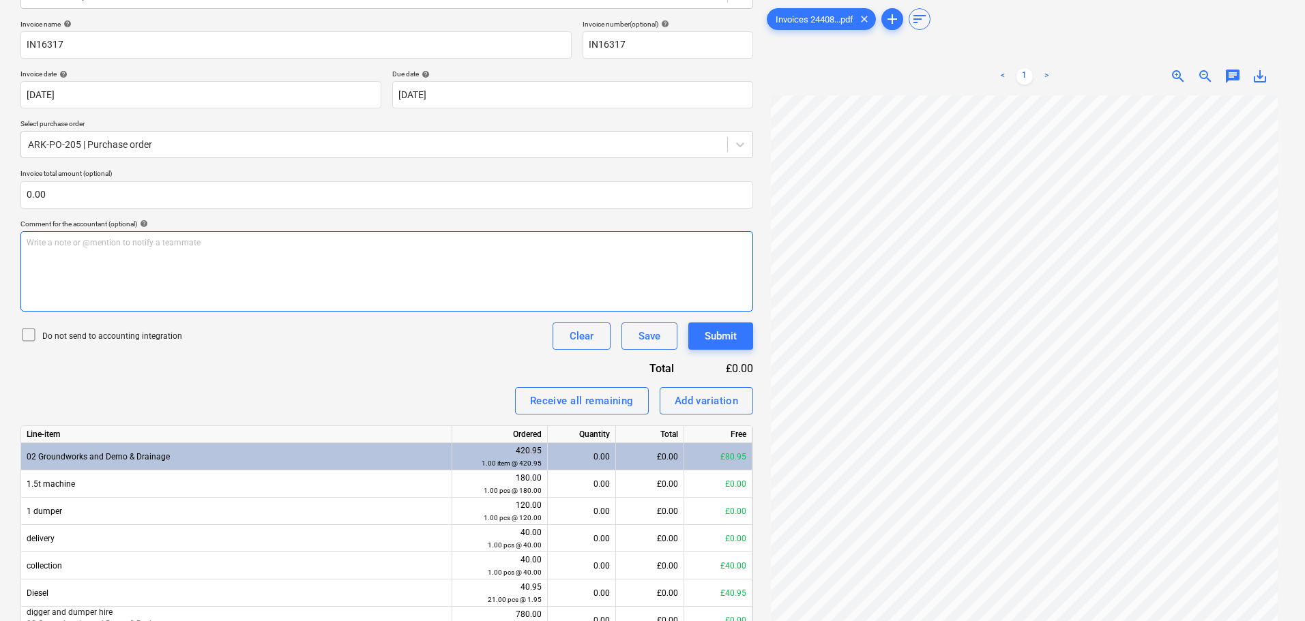
click at [304, 260] on div "Write a note or @mention to notify a teammate [PERSON_NAME]" at bounding box center [386, 271] width 733 height 80
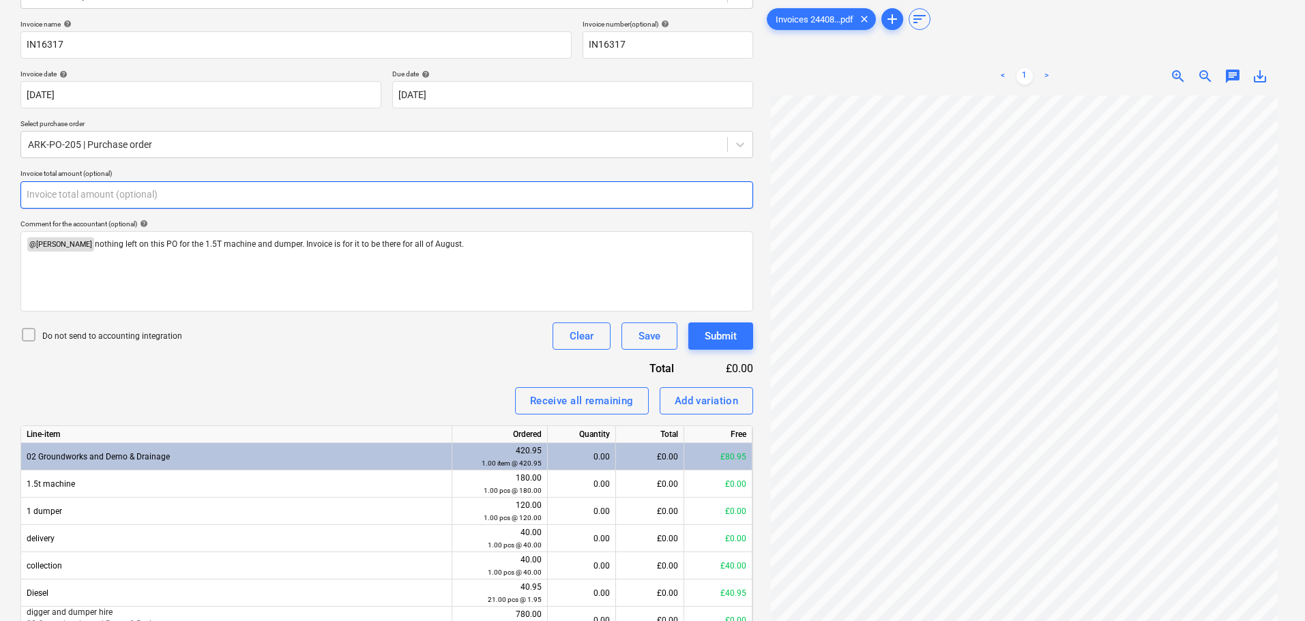
click at [255, 196] on input "text" at bounding box center [386, 194] width 733 height 27
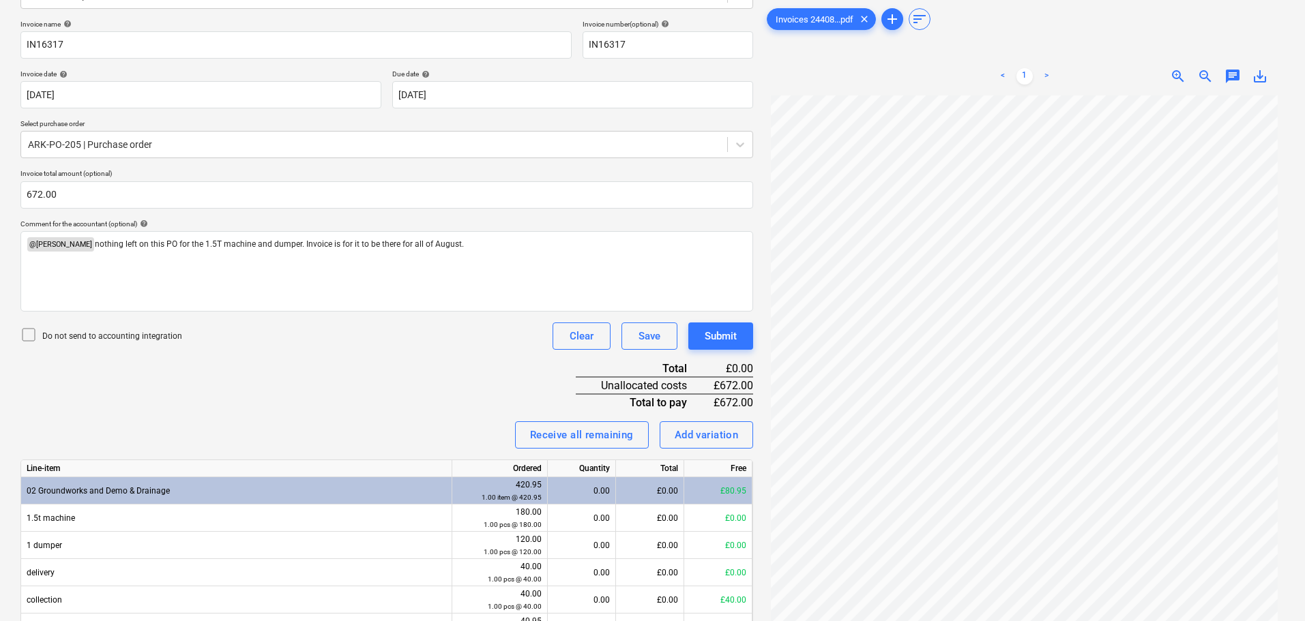
click at [384, 421] on div "Invoice name help IN16317 Invoice number (optional) help IN16317 Invoice date h…" at bounding box center [386, 366] width 733 height 693
click at [703, 431] on div "Add variation" at bounding box center [707, 435] width 64 height 18
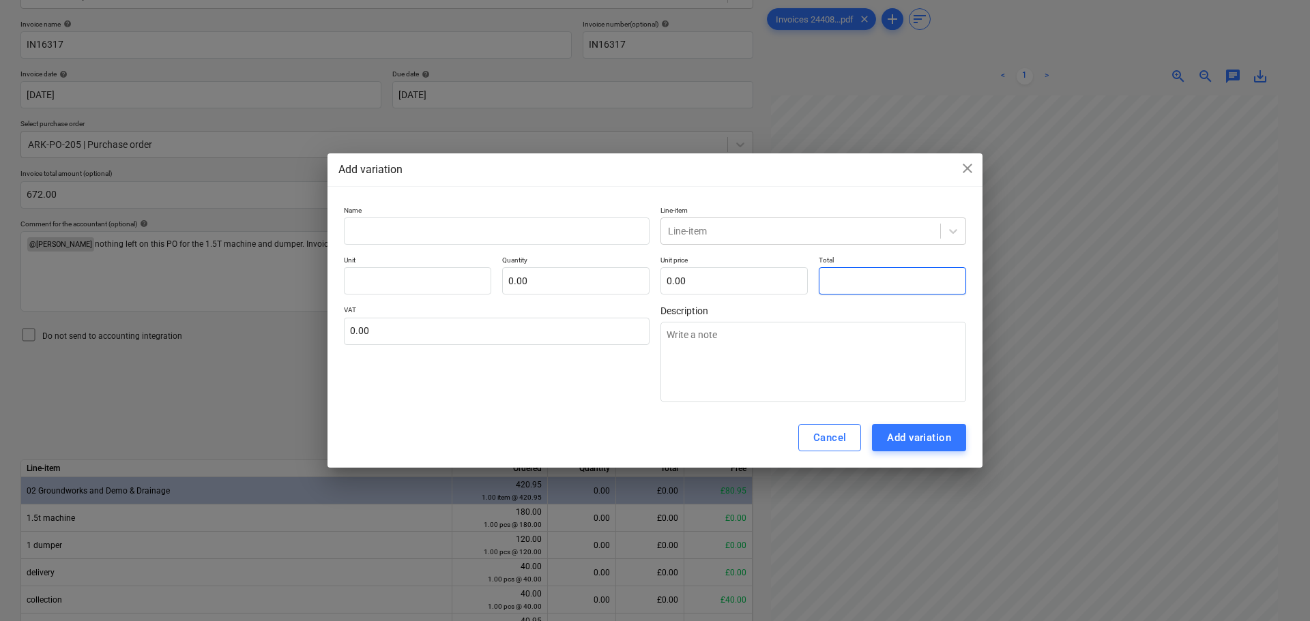
click at [847, 275] on input "text" at bounding box center [892, 280] width 147 height 27
click at [578, 224] on input "text" at bounding box center [497, 231] width 306 height 27
drag, startPoint x: 571, startPoint y: 392, endPoint x: 587, endPoint y: 394, distance: 15.8
click at [571, 392] on div "VAT 0.00" at bounding box center [497, 354] width 306 height 97
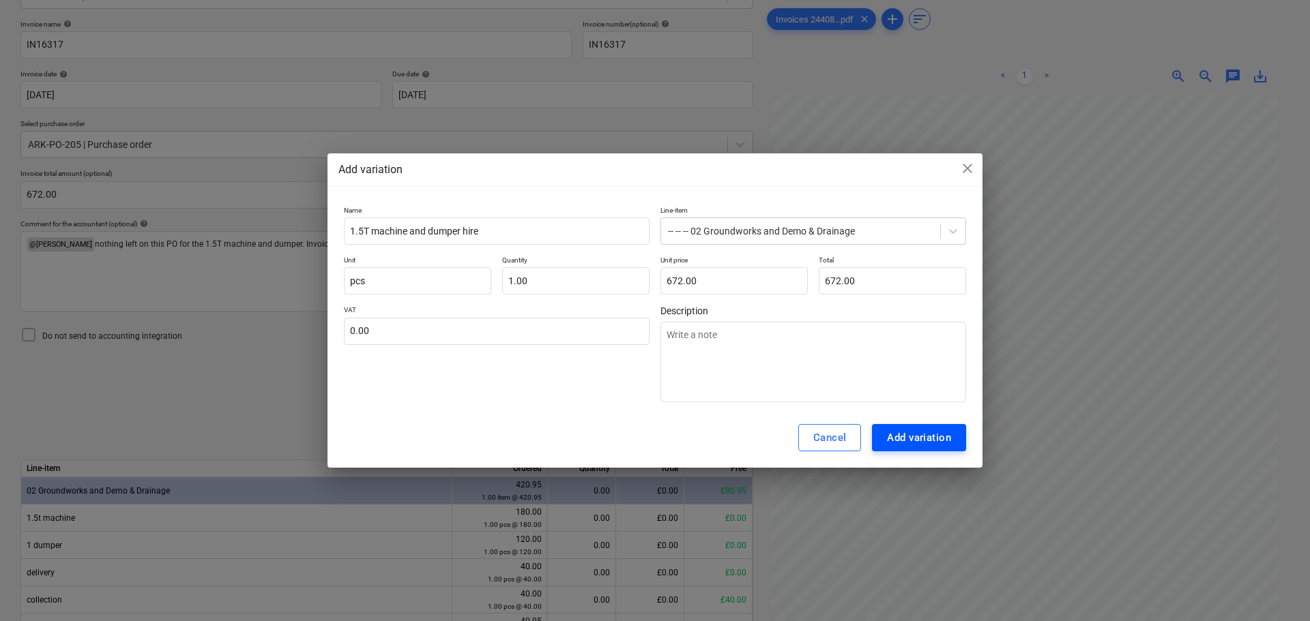
click at [928, 445] on div "Add variation" at bounding box center [919, 438] width 64 height 18
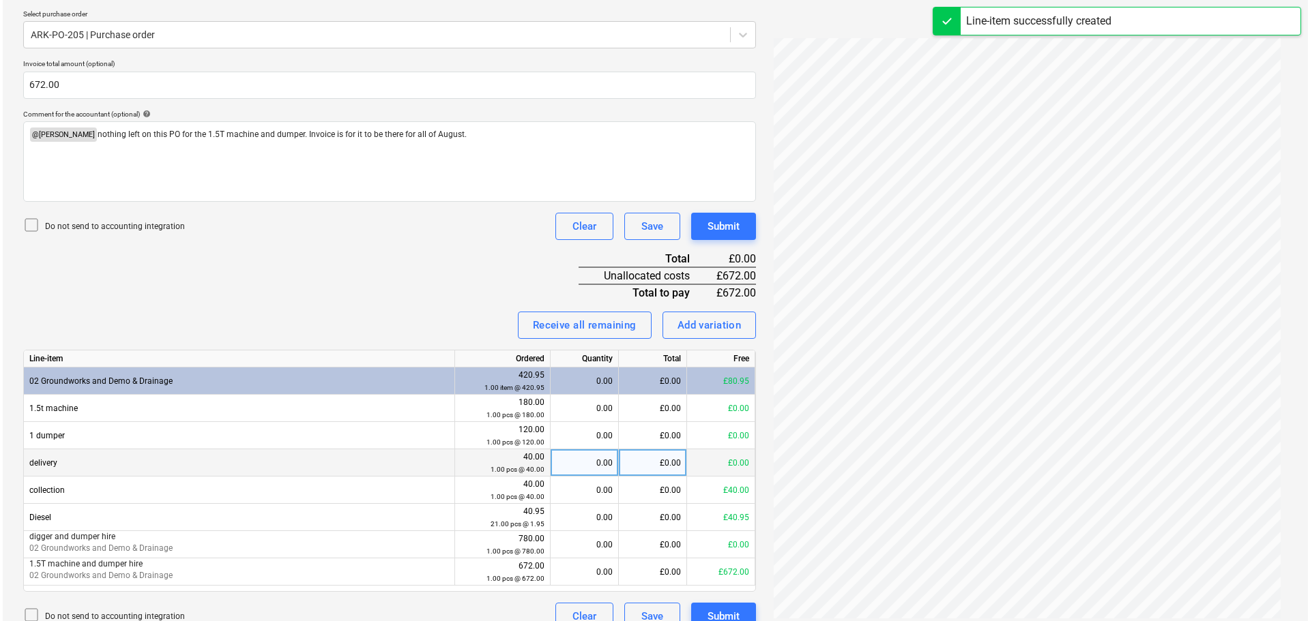
scroll to position [322, 0]
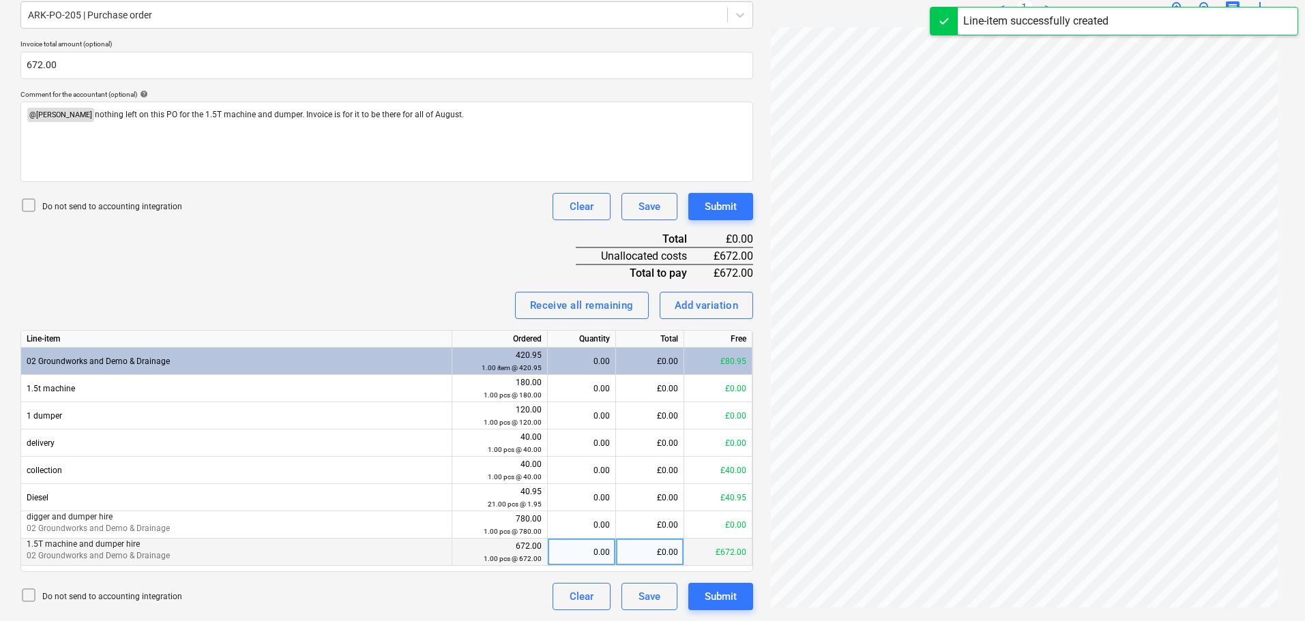
click at [643, 554] on div "£0.00" at bounding box center [650, 552] width 68 height 27
click at [736, 207] on div "Submit" at bounding box center [721, 207] width 32 height 18
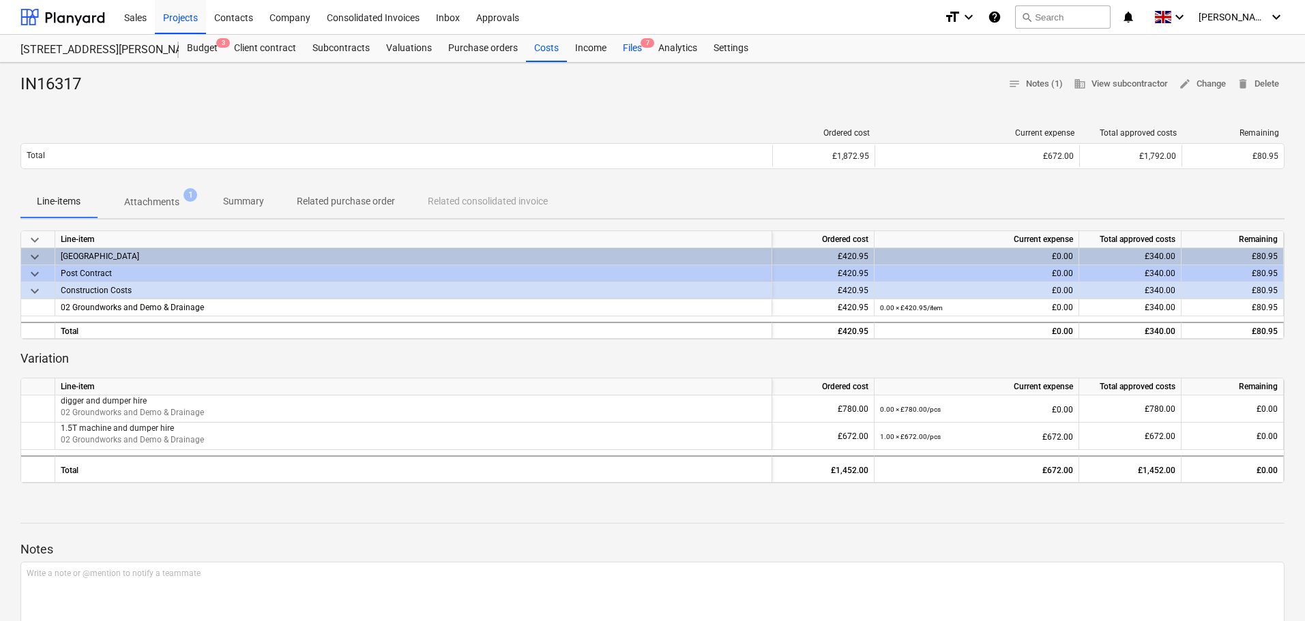
click at [633, 51] on div "Files 7" at bounding box center [632, 48] width 35 height 27
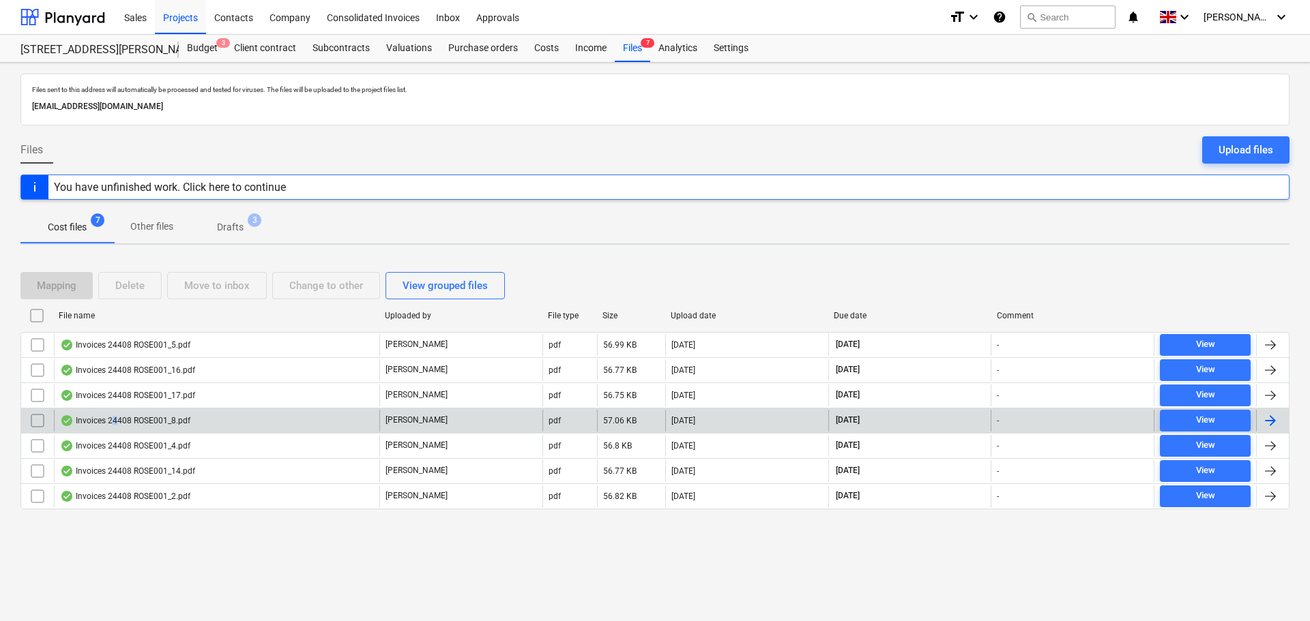
click at [115, 426] on div "Invoices 24408 ROSE001_8.pdf" at bounding box center [216, 421] width 325 height 22
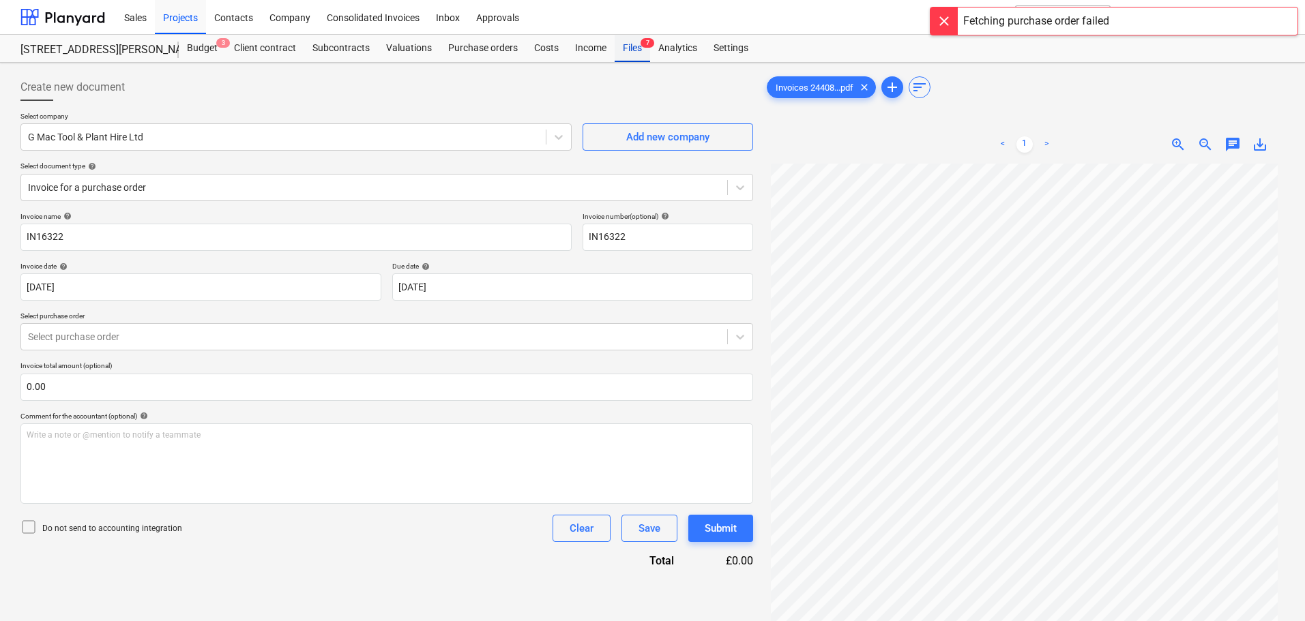
click at [622, 47] on div "Files 7" at bounding box center [632, 48] width 35 height 27
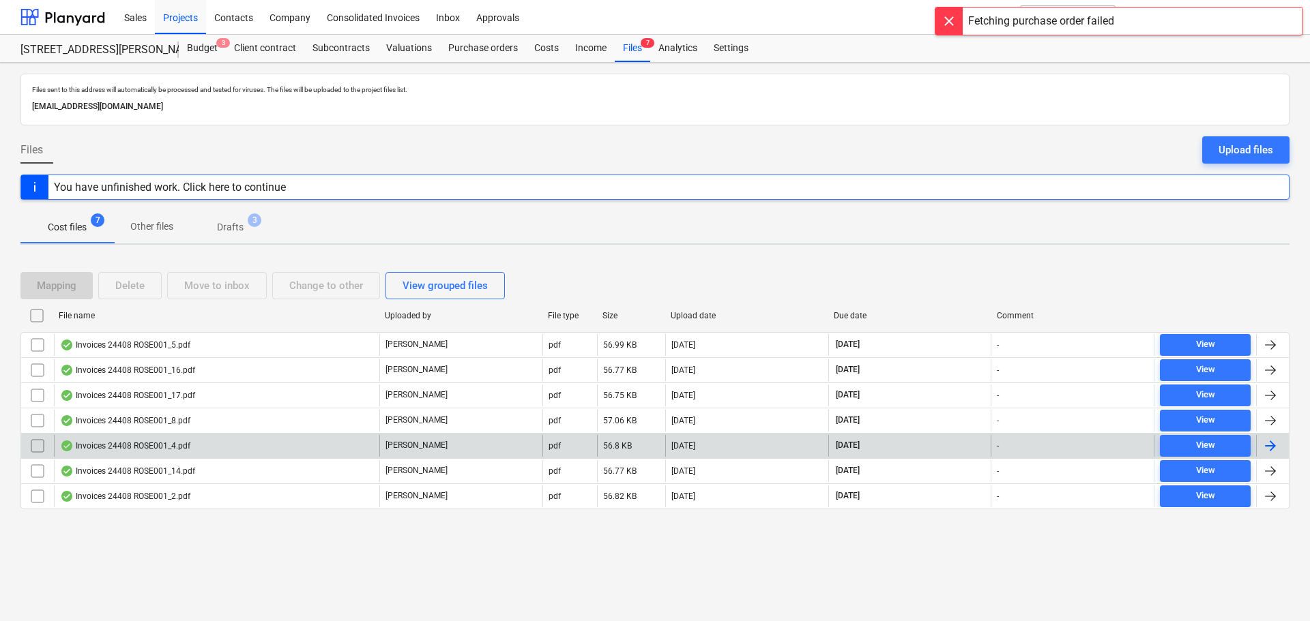
click at [153, 435] on div "Invoices 24408 ROSE001_4.pdf" at bounding box center [216, 446] width 325 height 22
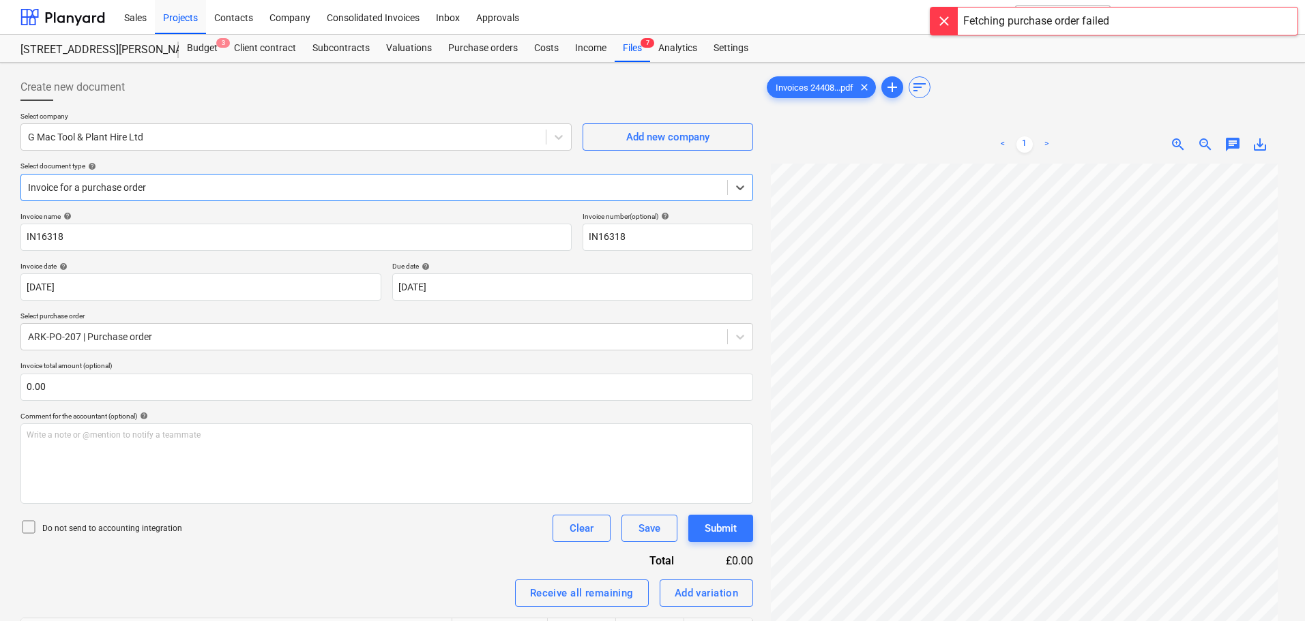
scroll to position [136, 0]
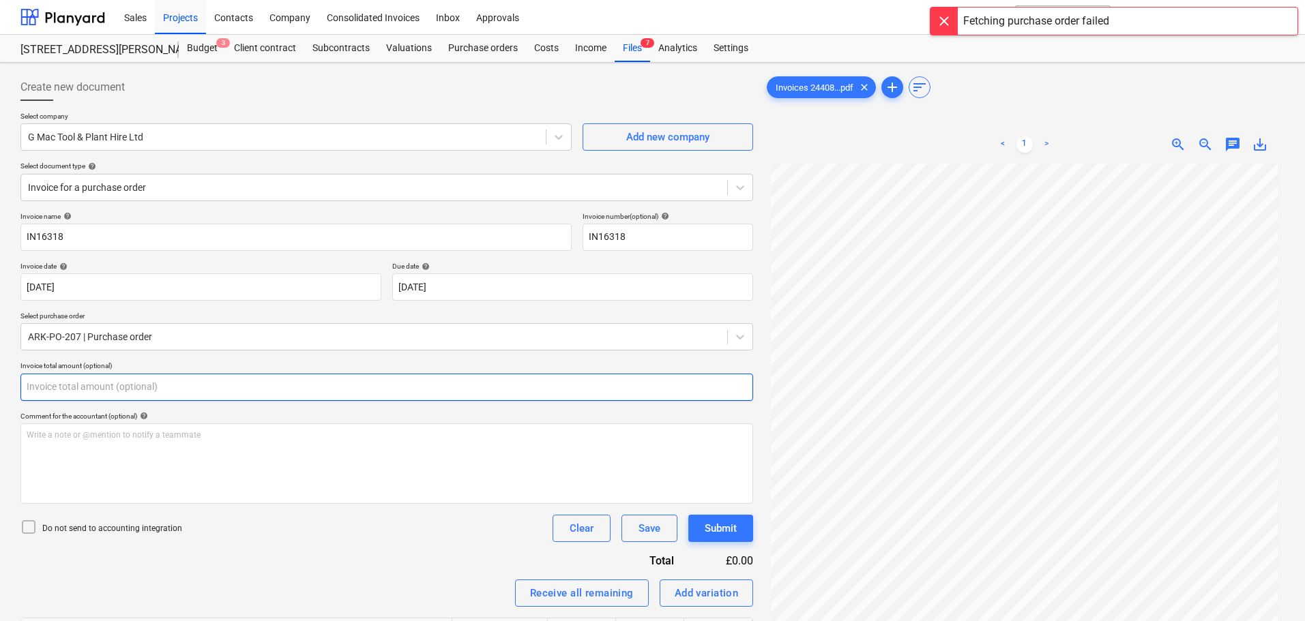
click at [81, 387] on input "text" at bounding box center [386, 387] width 733 height 27
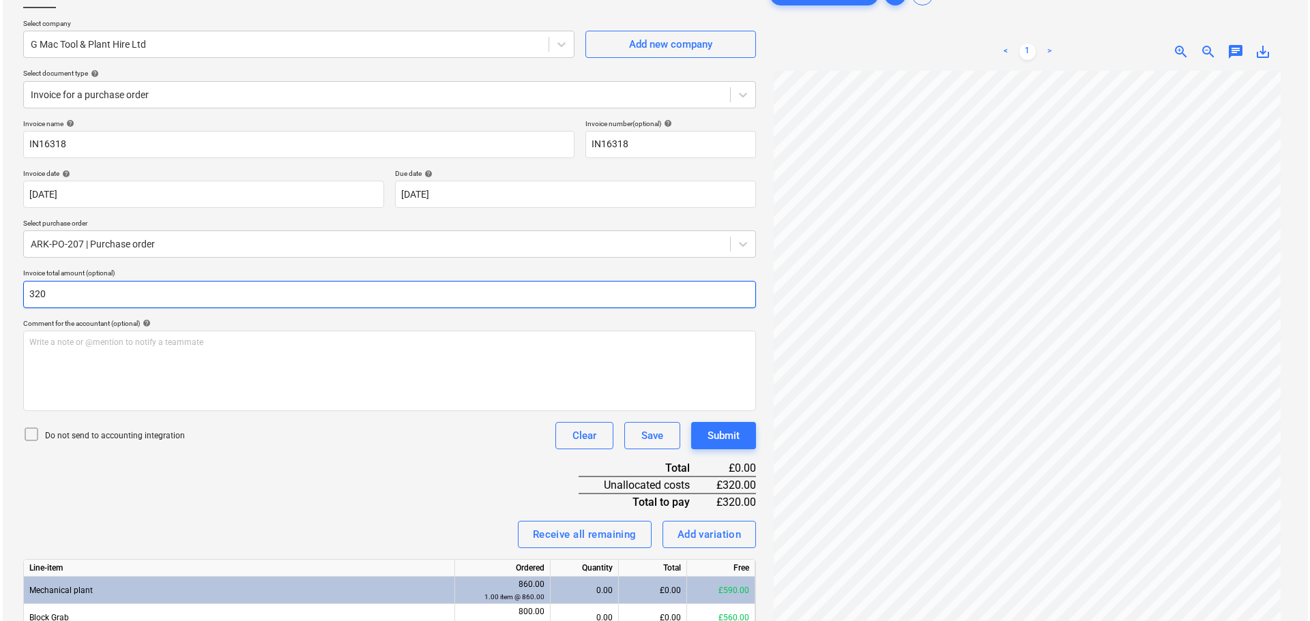
scroll to position [186, 0]
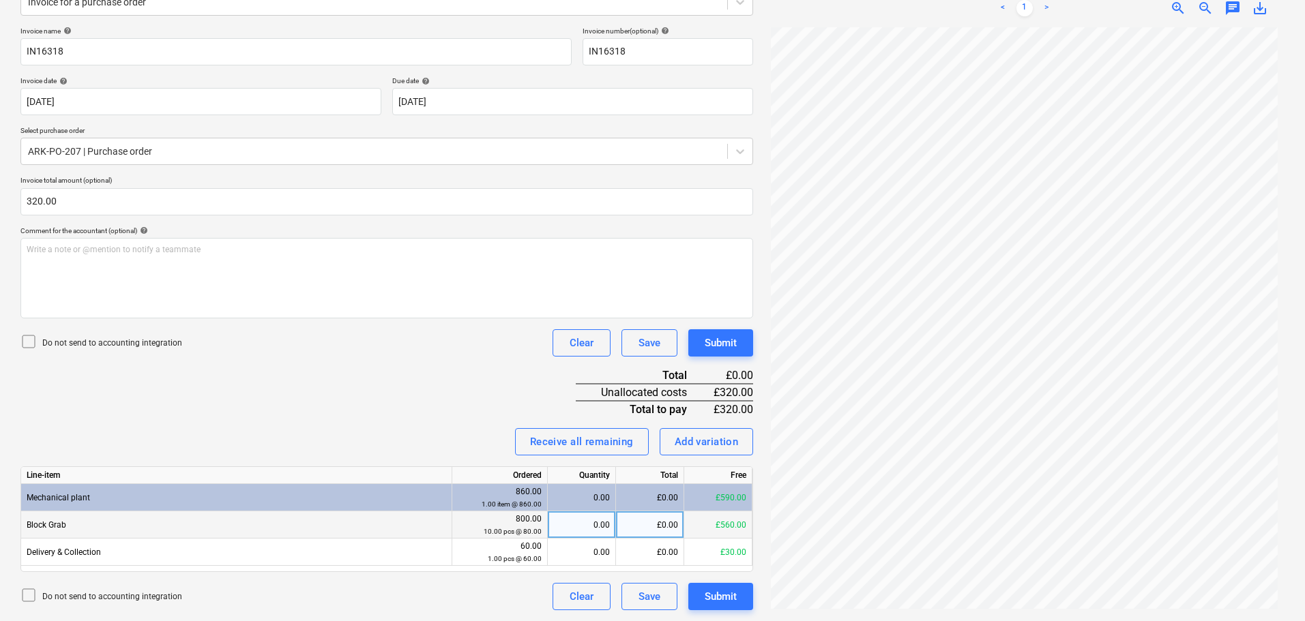
click at [645, 522] on div "£0.00" at bounding box center [650, 525] width 68 height 27
click at [716, 341] on div "Submit" at bounding box center [721, 343] width 32 height 18
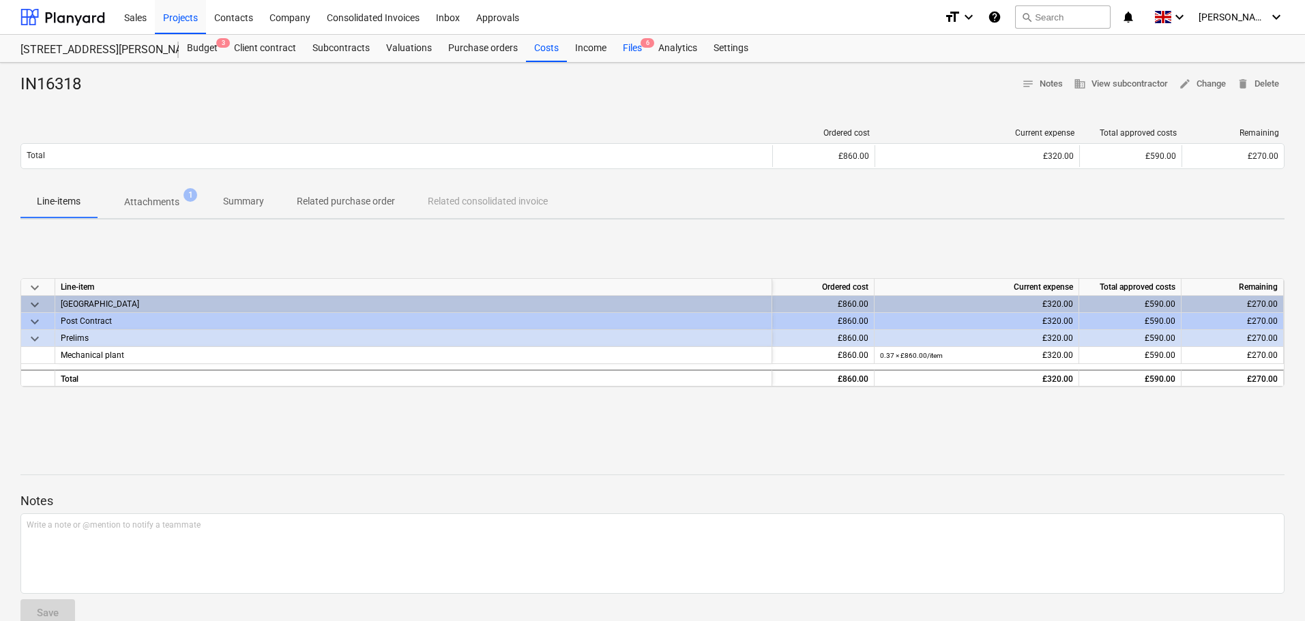
click at [633, 47] on div "Files 6" at bounding box center [632, 48] width 35 height 27
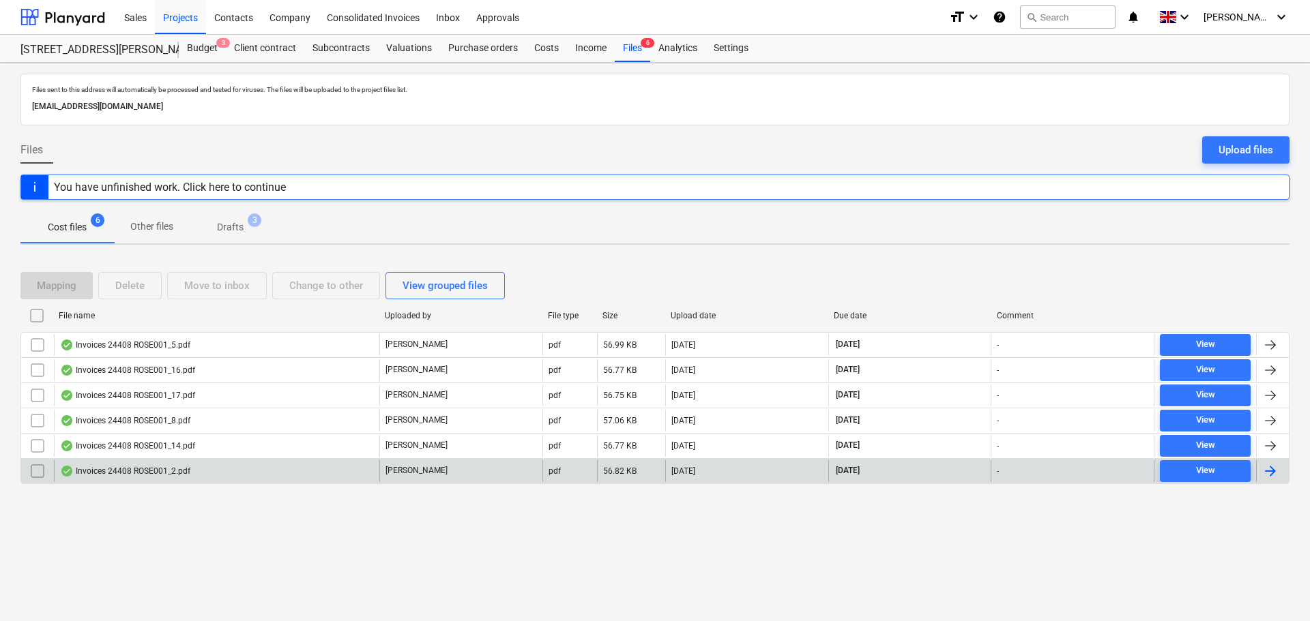
click at [151, 468] on div "Invoices 24408 ROSE001_2.pdf" at bounding box center [125, 471] width 130 height 11
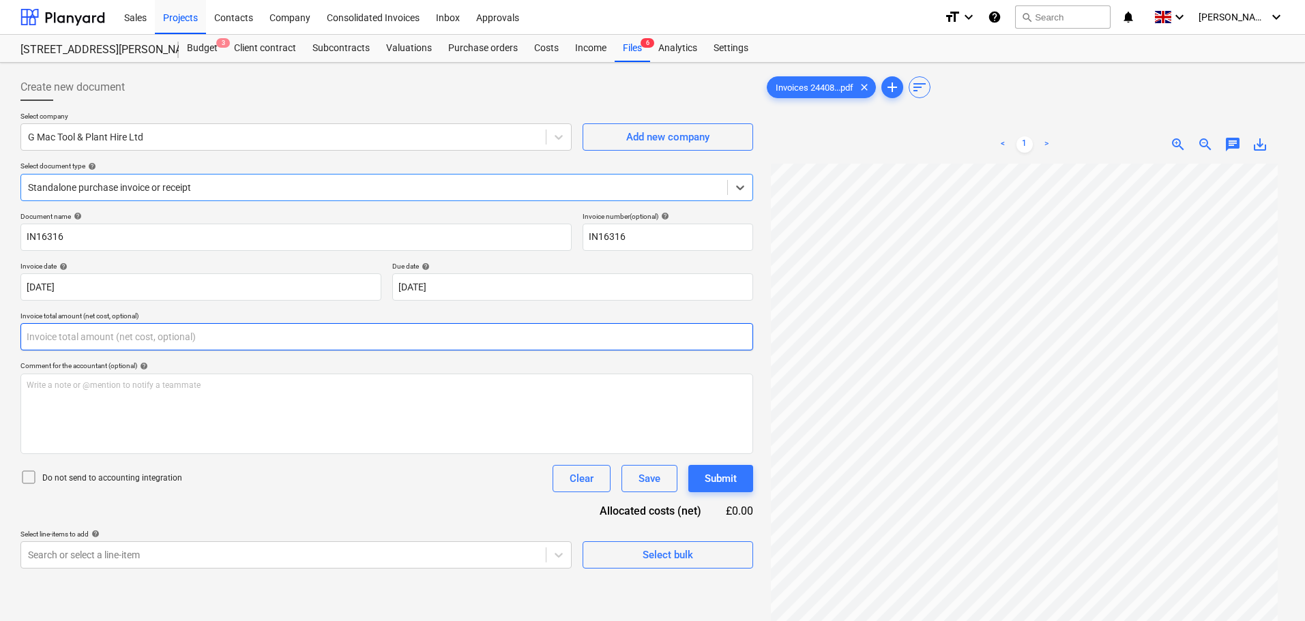
click at [423, 334] on input "text" at bounding box center [386, 336] width 733 height 27
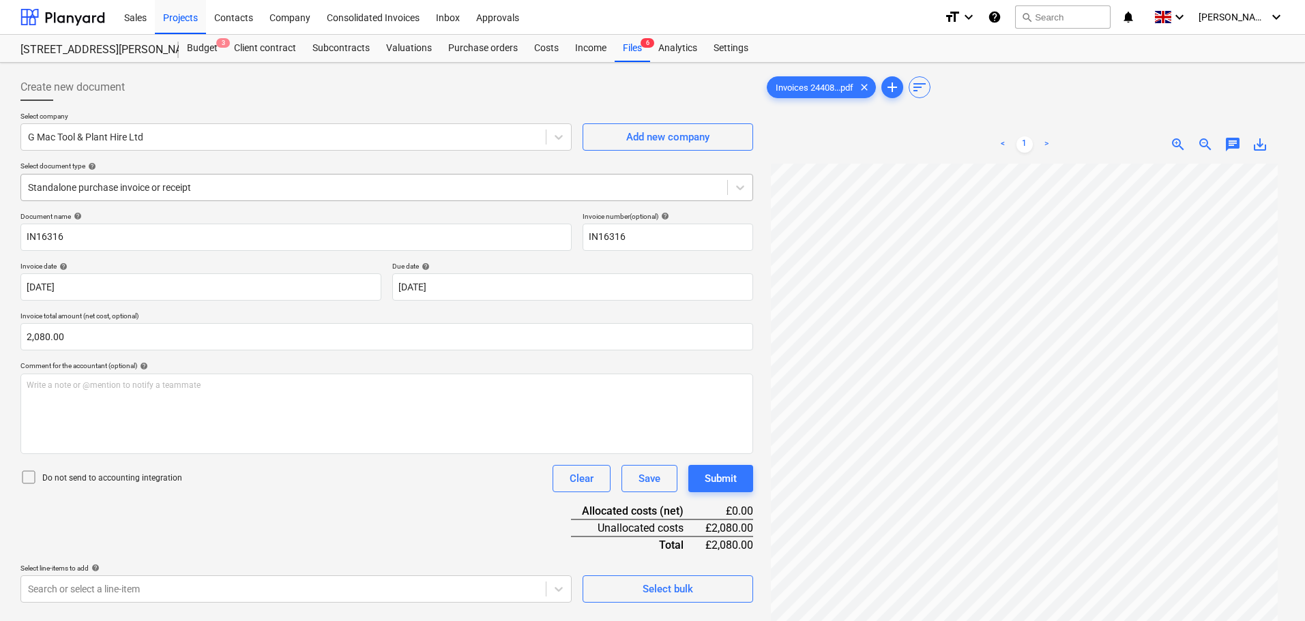
click at [216, 196] on div "Standalone purchase invoice or receipt" at bounding box center [374, 187] width 706 height 19
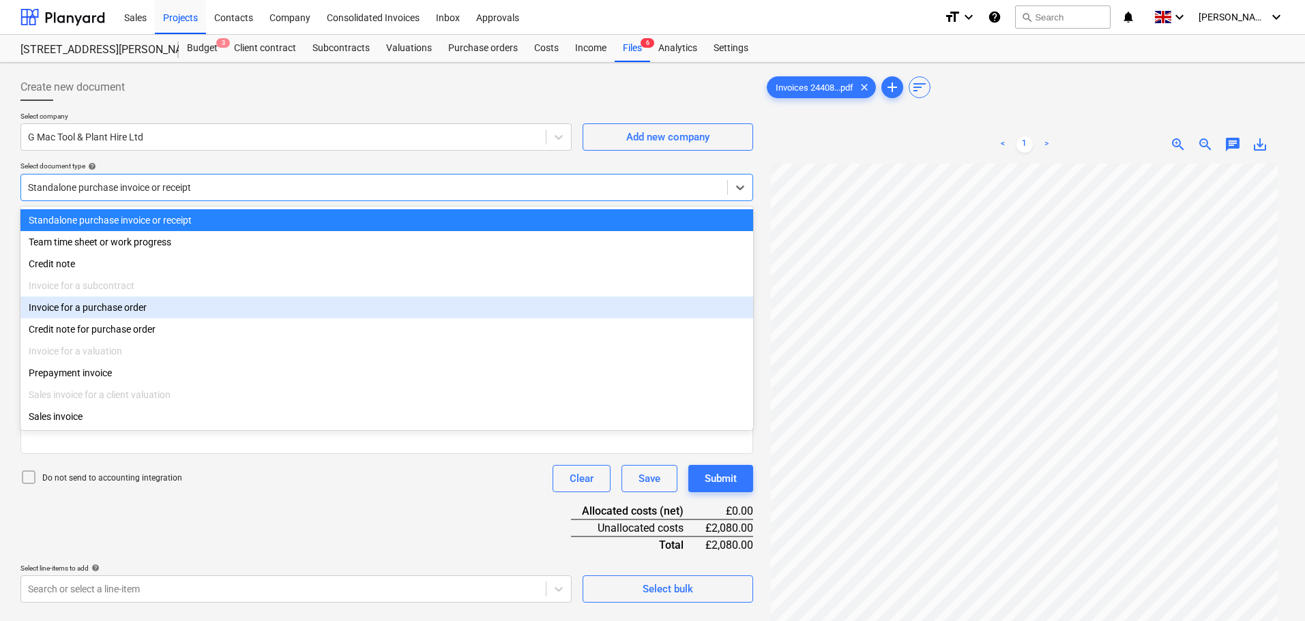
click at [114, 308] on div "Invoice for a purchase order" at bounding box center [386, 308] width 733 height 22
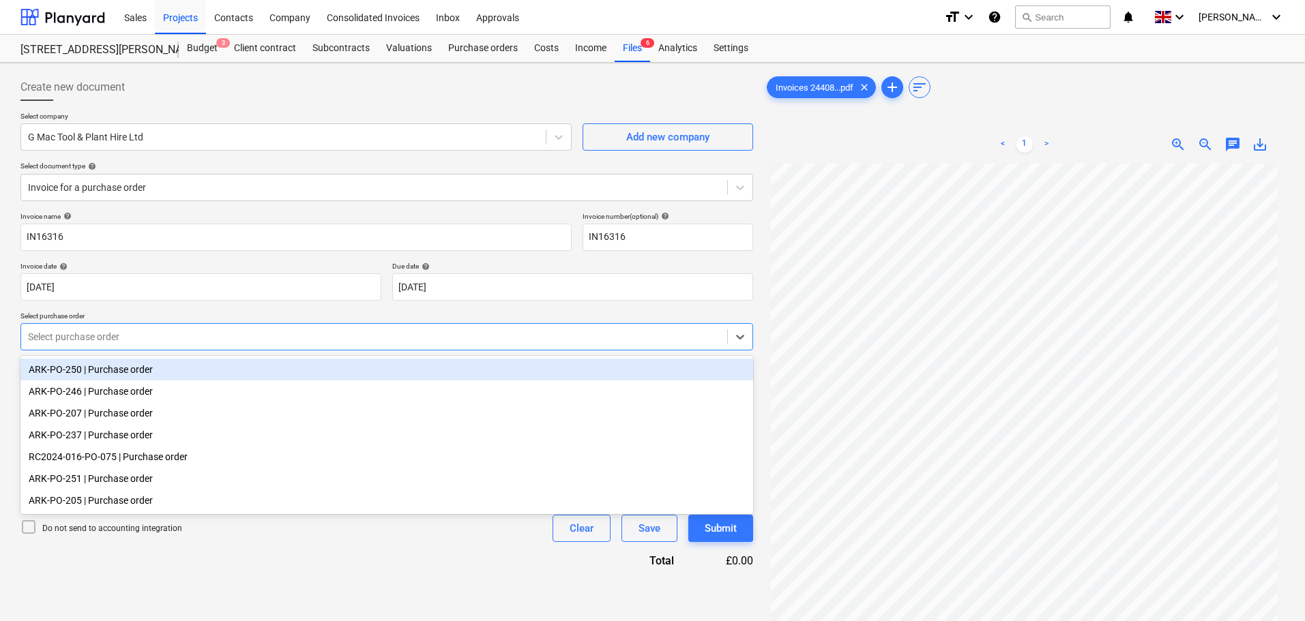
click at [59, 338] on div at bounding box center [374, 337] width 692 height 14
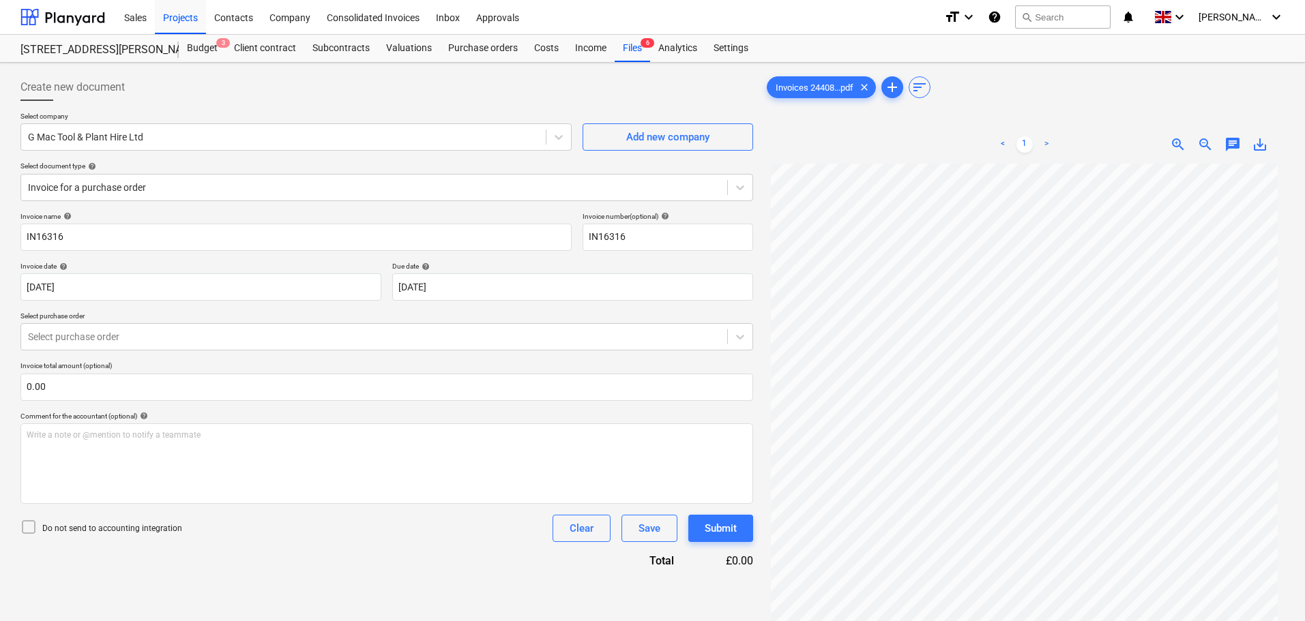
click at [228, 551] on div "Invoice name help IN16316 Invoice number (optional) help IN16316 Invoice date h…" at bounding box center [386, 390] width 733 height 357
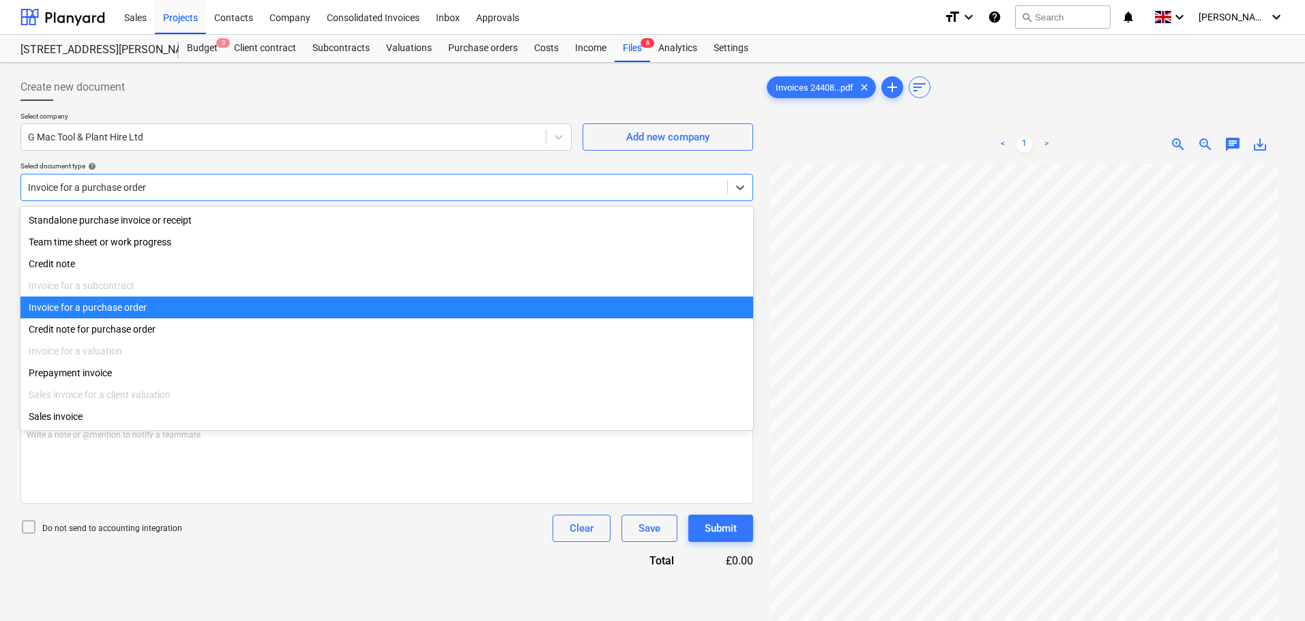
click at [132, 188] on div at bounding box center [374, 188] width 692 height 14
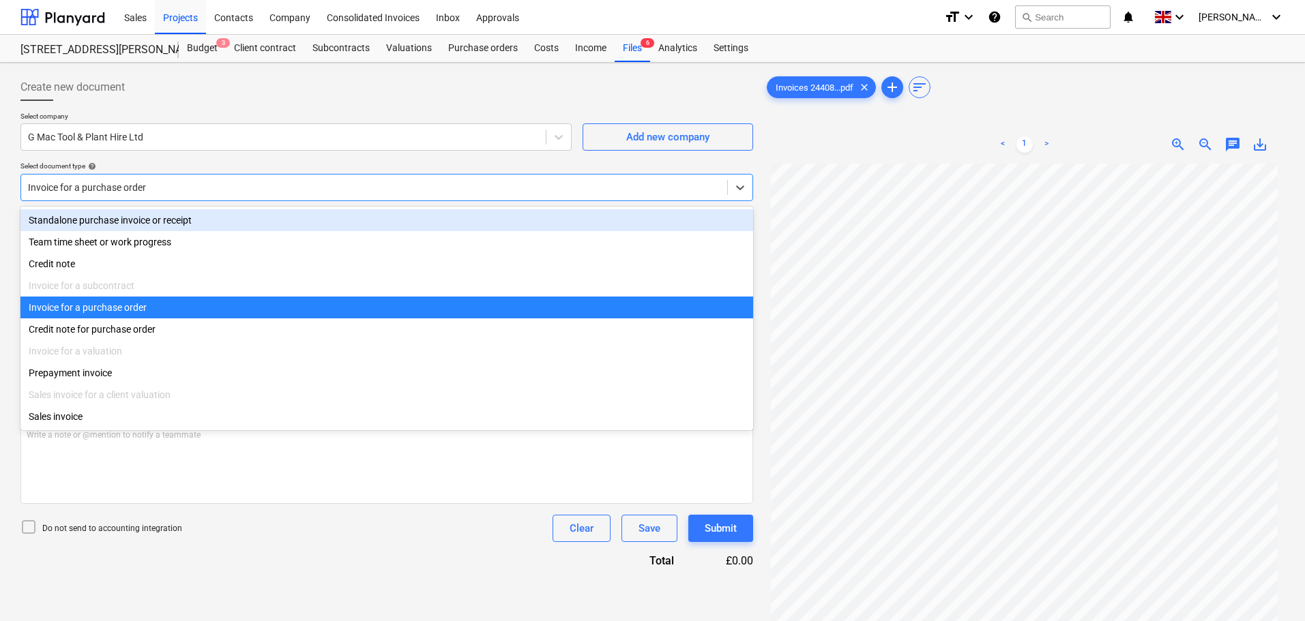
click at [118, 217] on div "Standalone purchase invoice or receipt" at bounding box center [386, 220] width 733 height 22
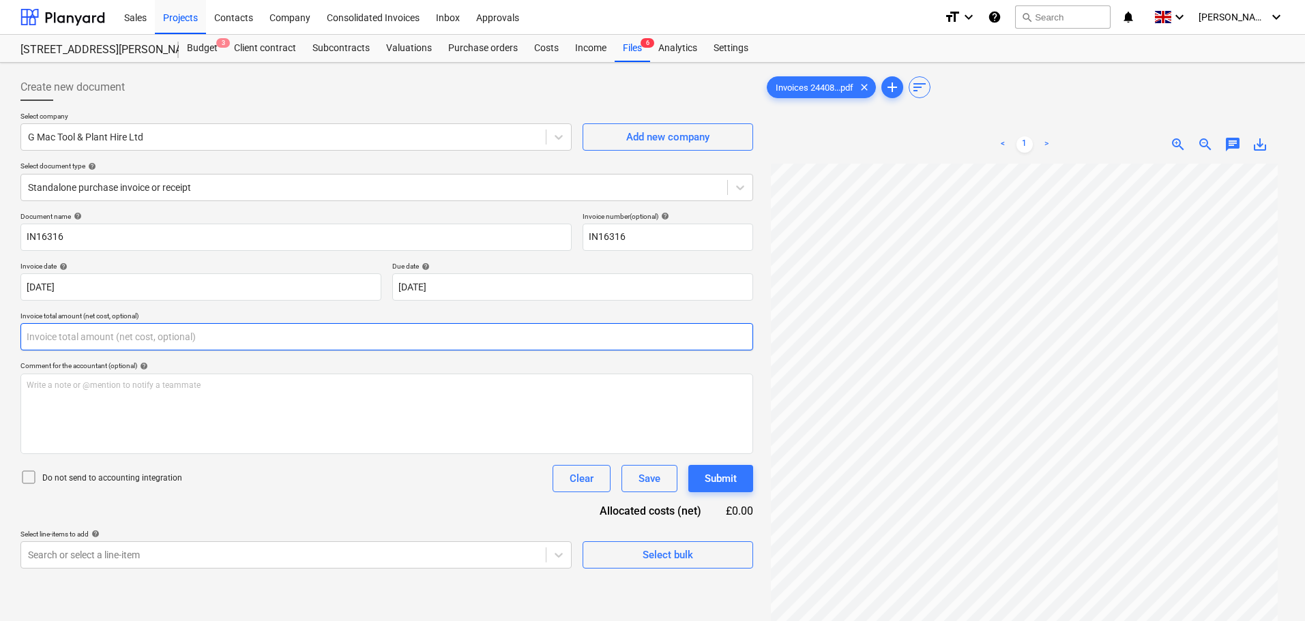
click at [68, 334] on input "text" at bounding box center [386, 336] width 733 height 27
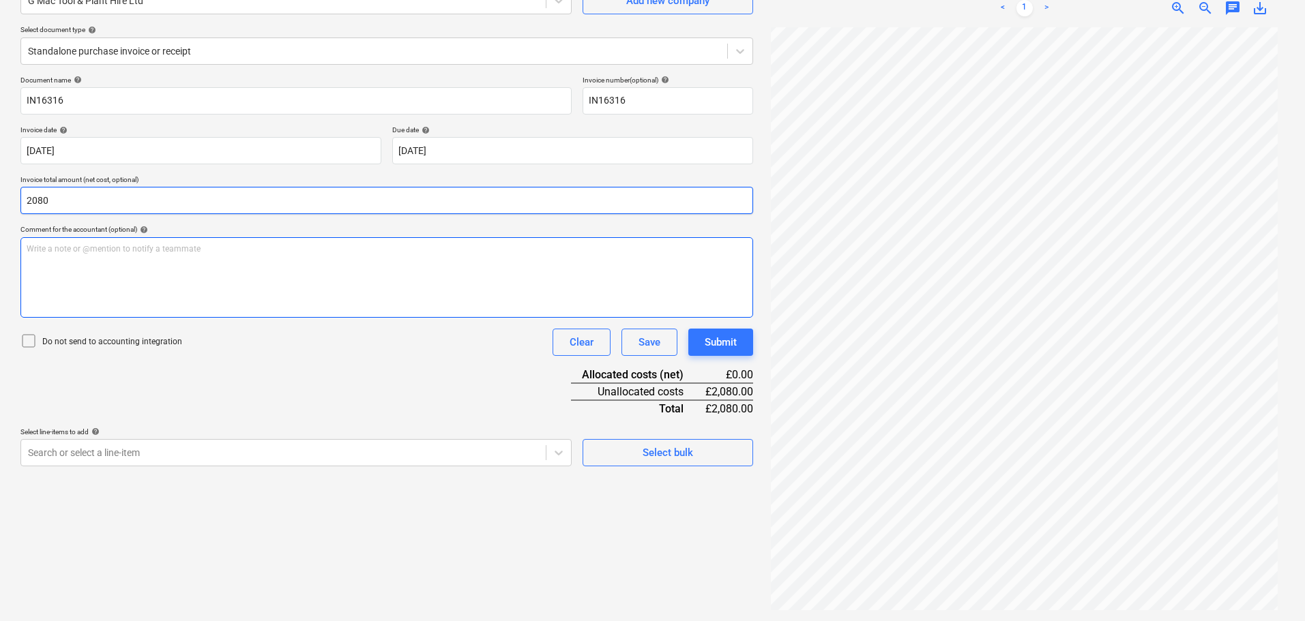
scroll to position [138, 0]
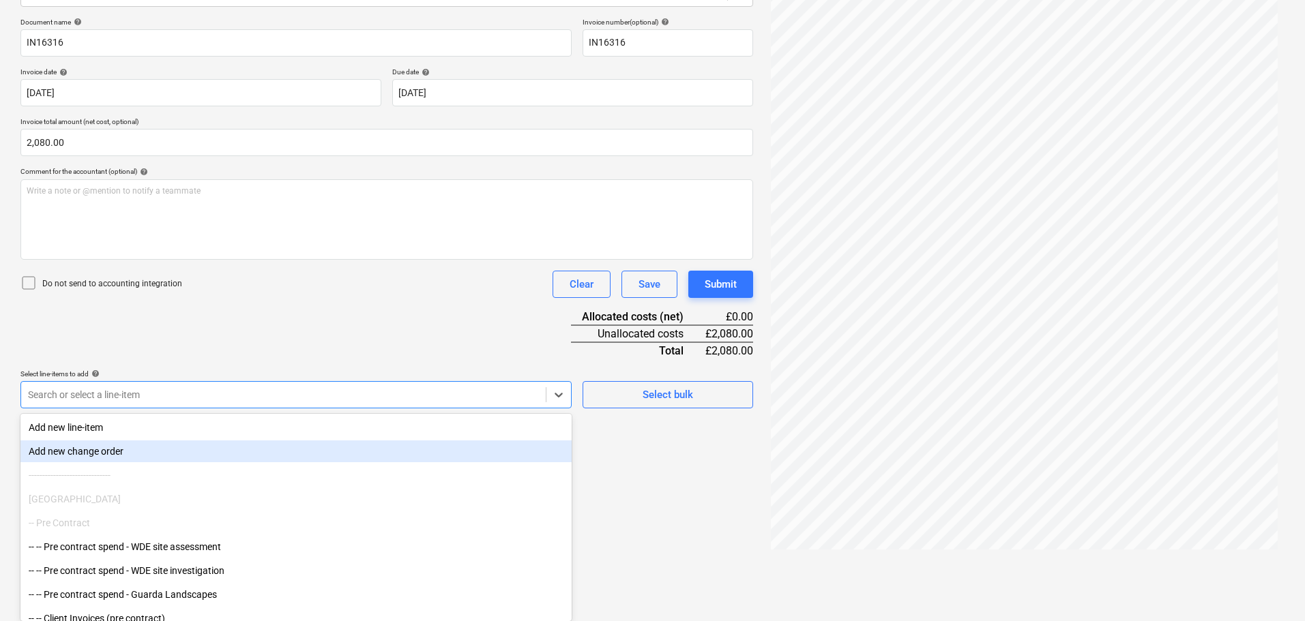
click at [207, 427] on body "Sales Projects Contacts Company Consolidated Invoices Inbox Approvals format_si…" at bounding box center [652, 116] width 1305 height 621
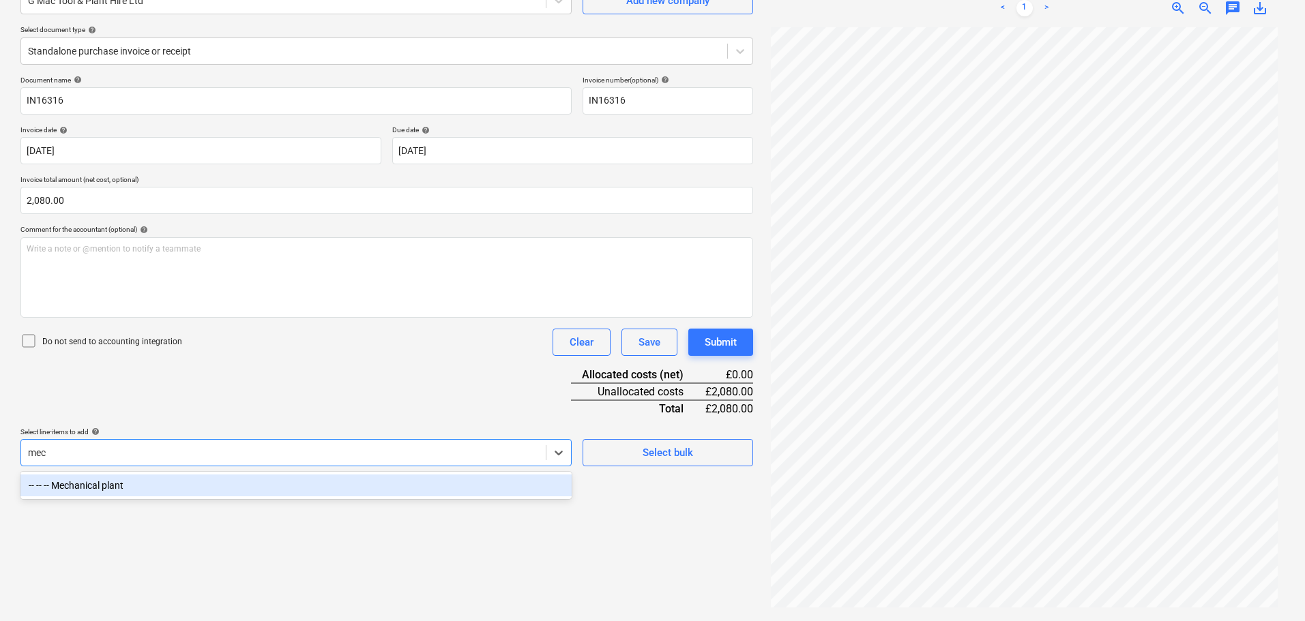
scroll to position [136, 0]
click at [211, 484] on div "-- -- -- Mechanical plant" at bounding box center [295, 486] width 551 height 22
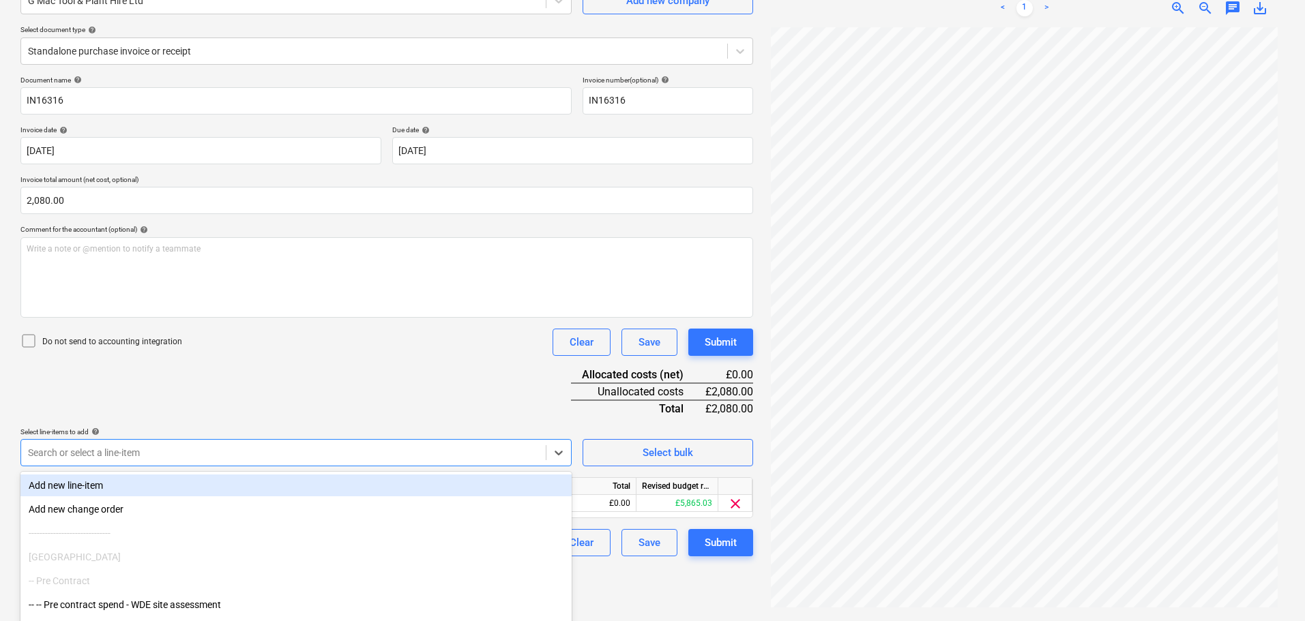
click at [323, 388] on div "Document name help IN16316 Invoice number (optional) help IN16316 Invoice date …" at bounding box center [386, 316] width 733 height 481
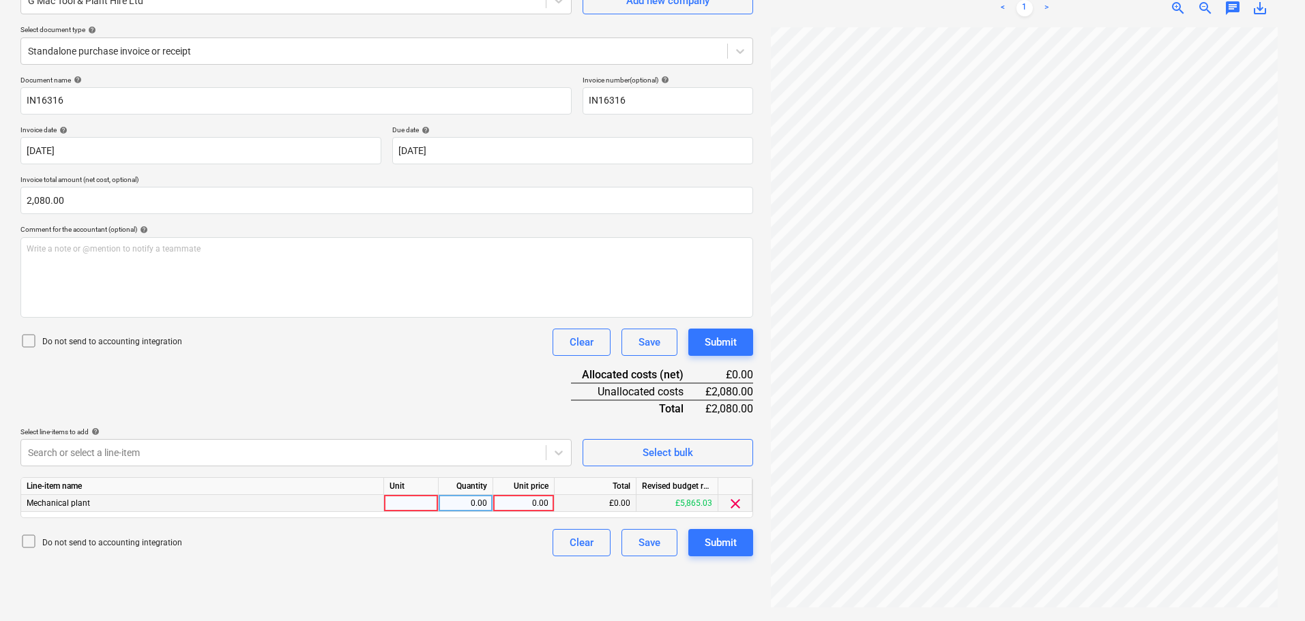
click at [521, 504] on div "0.00" at bounding box center [524, 503] width 50 height 17
click at [487, 415] on div "Document name help IN16316 Invoice number (optional) help IN16316 Invoice date …" at bounding box center [386, 316] width 733 height 481
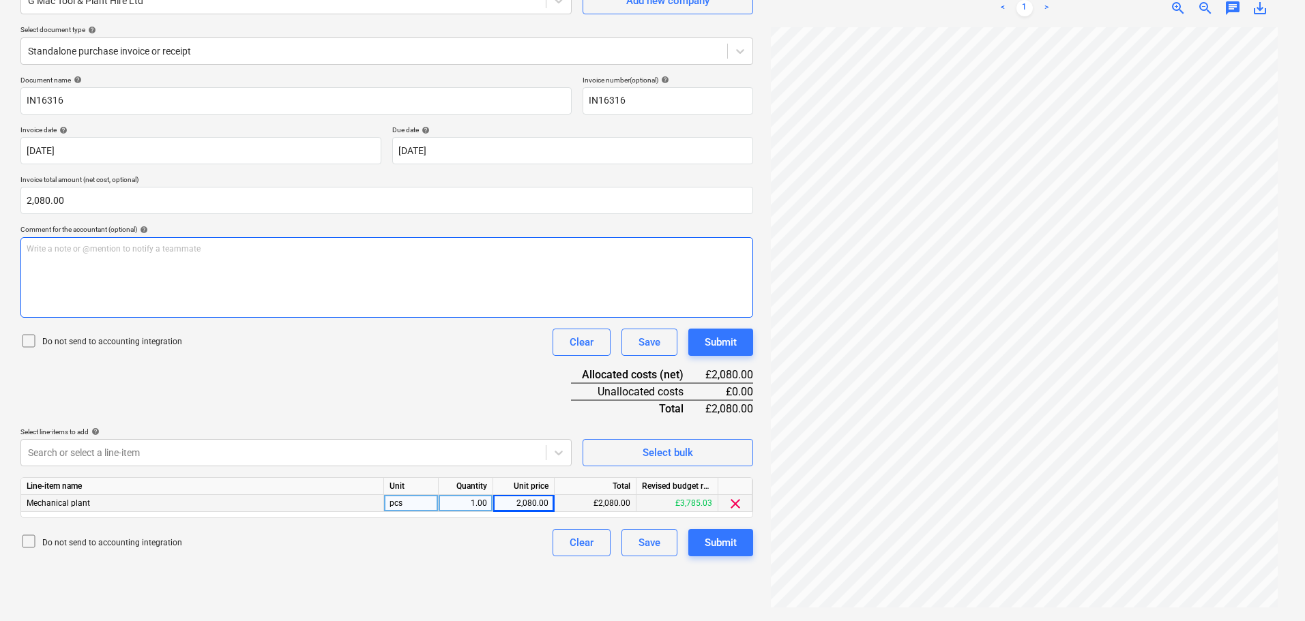
click at [318, 289] on div "Write a note or @mention to notify a teammate [PERSON_NAME]" at bounding box center [386, 277] width 733 height 80
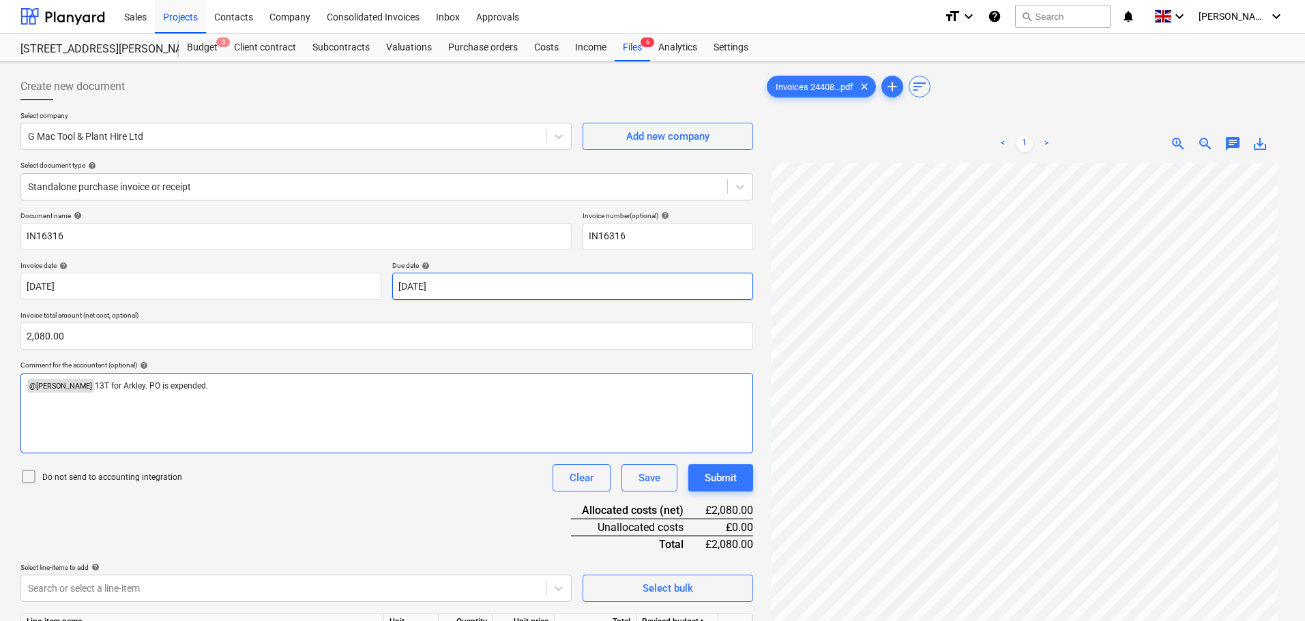
scroll to position [0, 0]
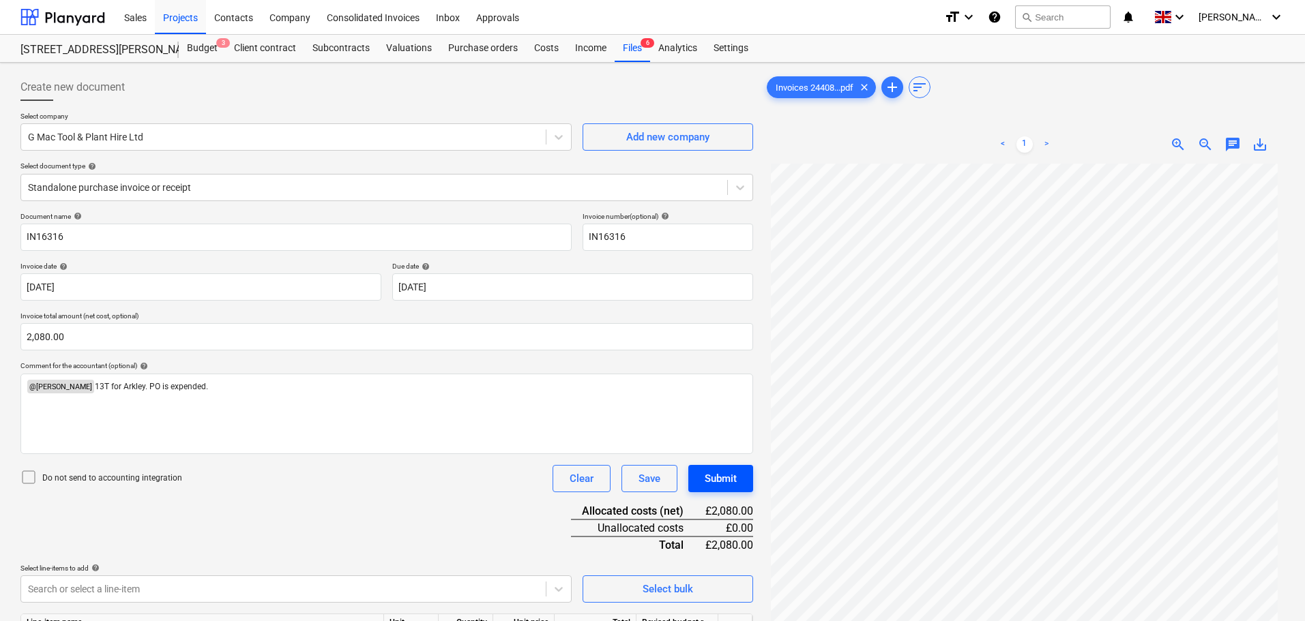
click at [737, 480] on button "Submit" at bounding box center [720, 478] width 65 height 27
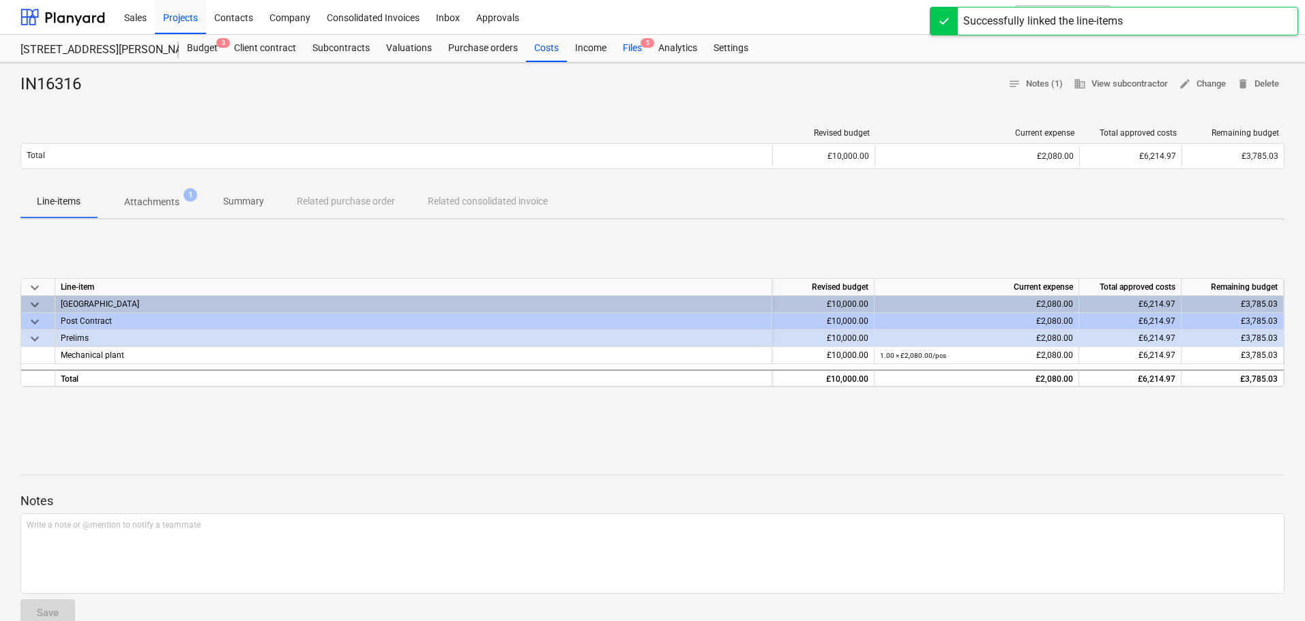
click at [632, 49] on div "Files 5" at bounding box center [632, 48] width 35 height 27
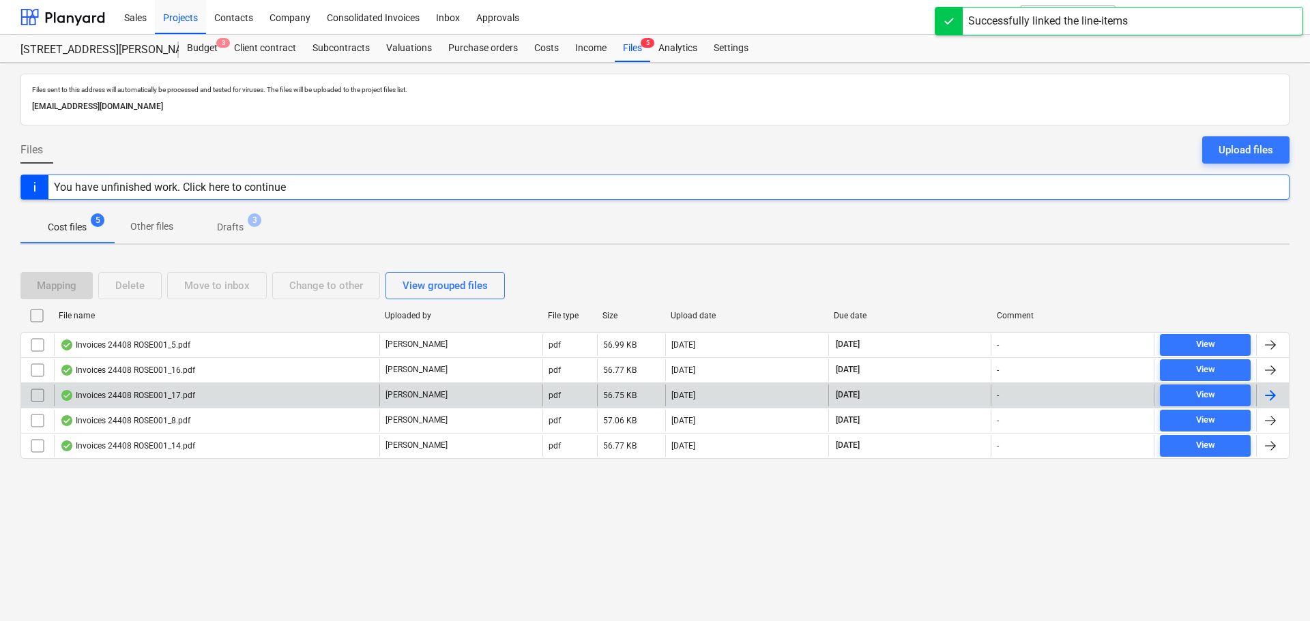
click at [128, 400] on div "Invoices 24408 ROSE001_17.pdf" at bounding box center [127, 395] width 135 height 11
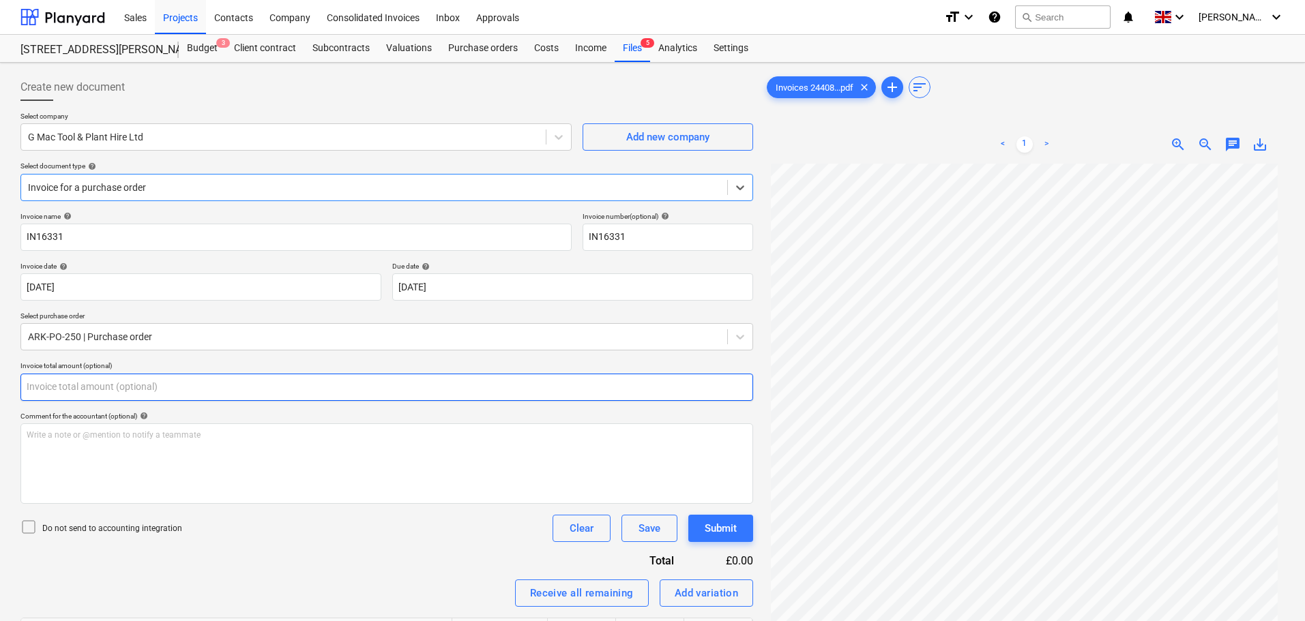
click at [120, 385] on input "text" at bounding box center [386, 387] width 733 height 27
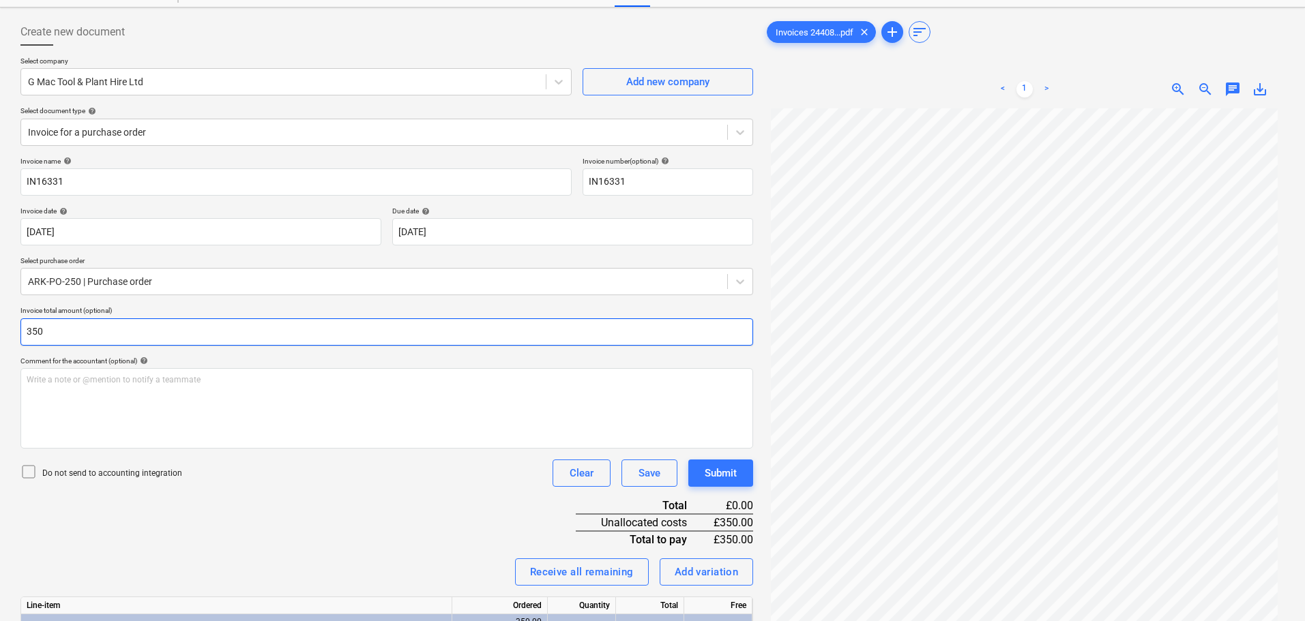
scroll to position [158, 0]
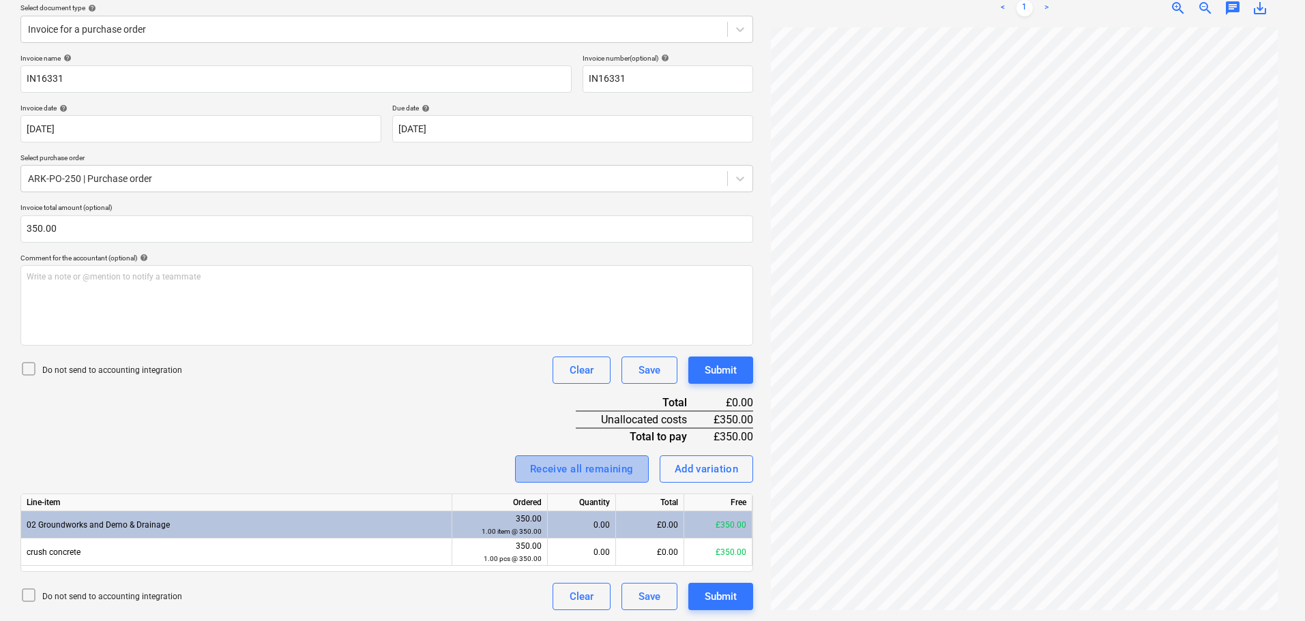
click at [587, 471] on div "Receive all remaining" at bounding box center [582, 469] width 104 height 18
click at [401, 405] on div "Invoice name help IN16331 Invoice number (optional) help IN16331 Invoice date h…" at bounding box center [386, 332] width 733 height 557
click at [727, 371] on div "Submit" at bounding box center [721, 371] width 32 height 18
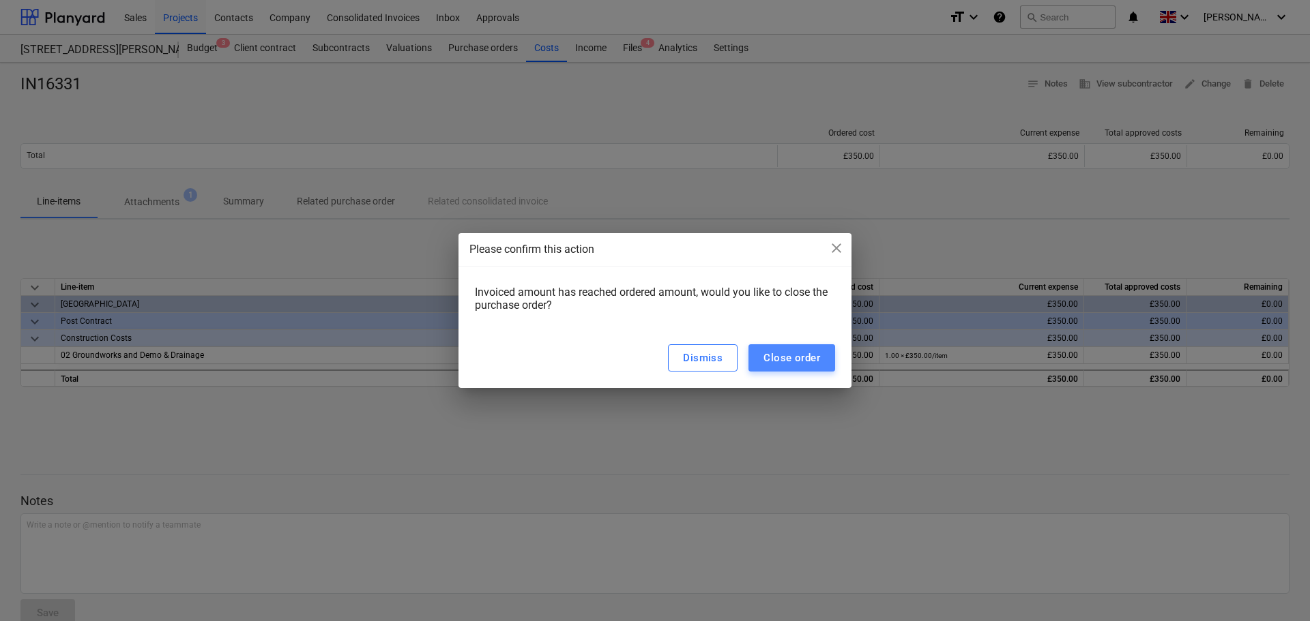
click at [799, 354] on div "Close order" at bounding box center [791, 358] width 57 height 18
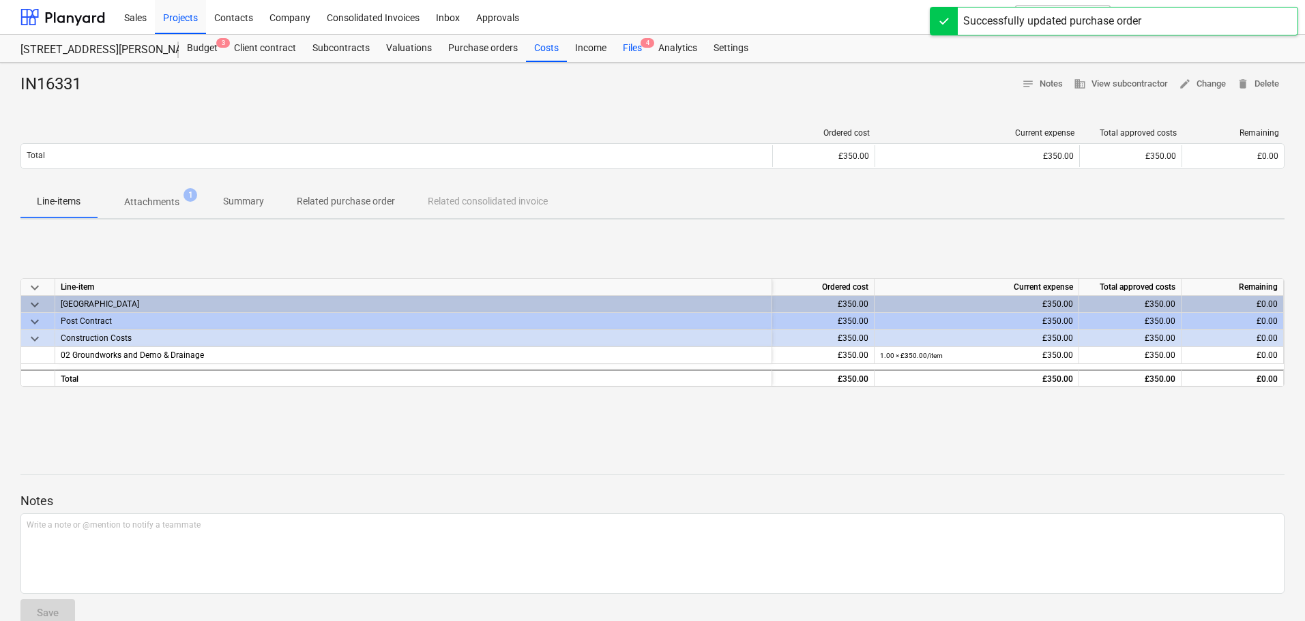
click at [630, 40] on div "Files 4" at bounding box center [632, 48] width 35 height 27
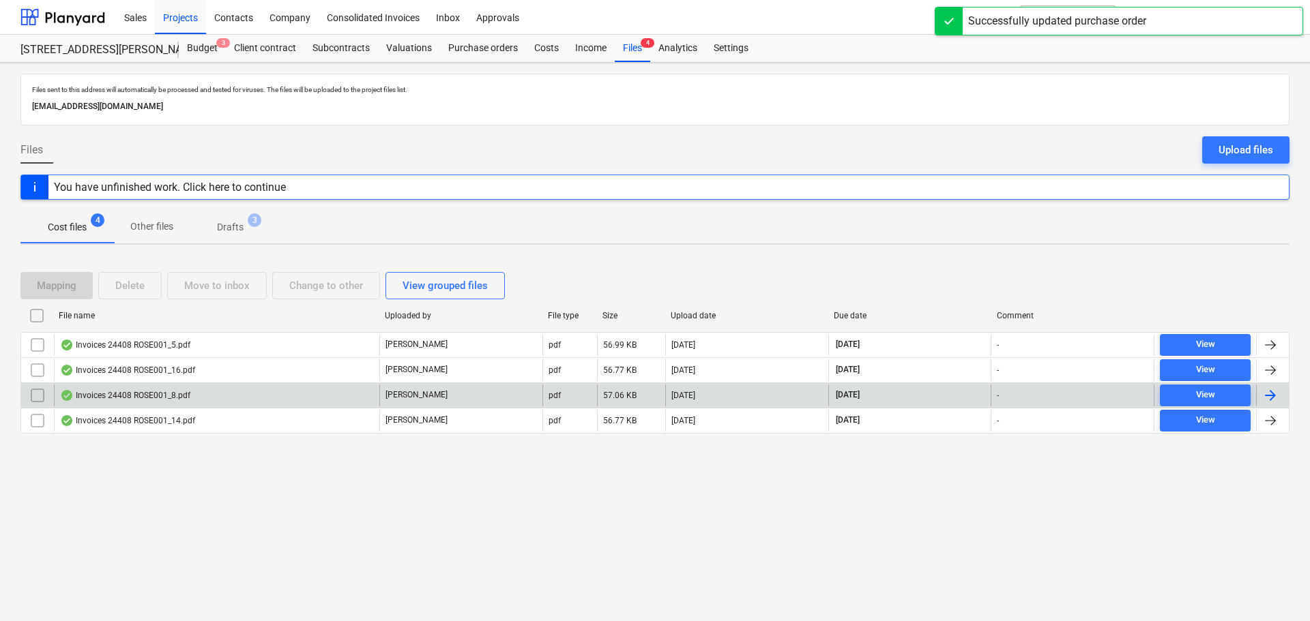
click at [128, 392] on div "Invoices 24408 ROSE001_8.pdf" at bounding box center [125, 395] width 130 height 11
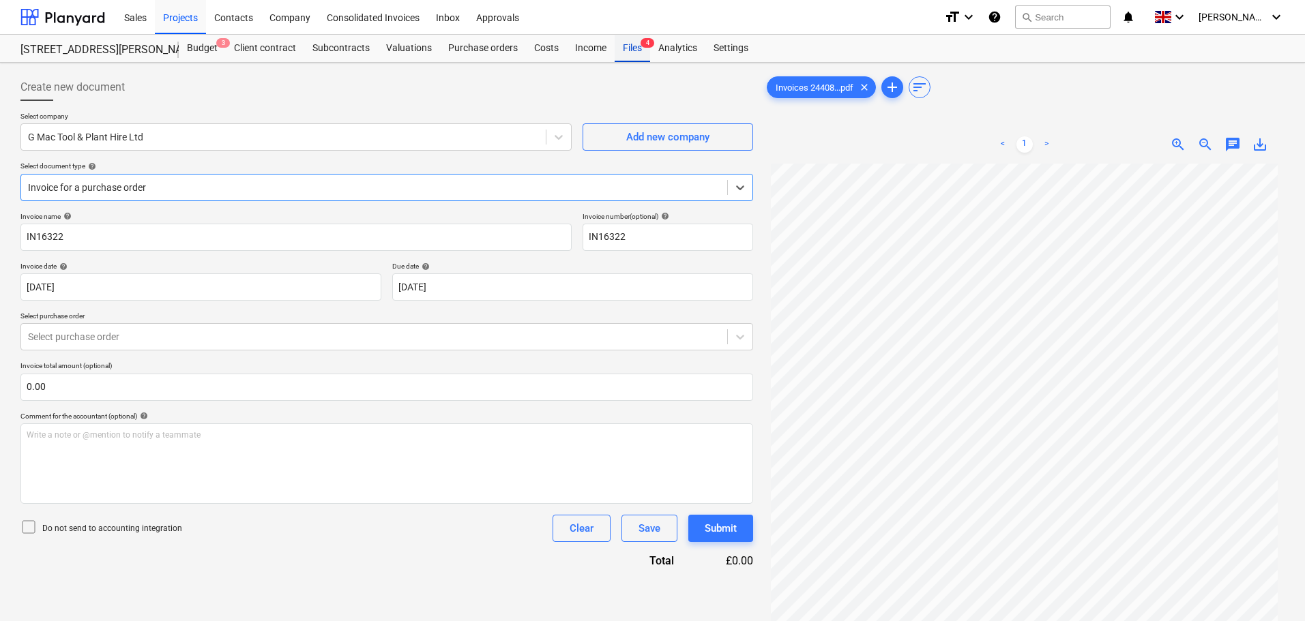
click at [636, 44] on div "Files 4" at bounding box center [632, 48] width 35 height 27
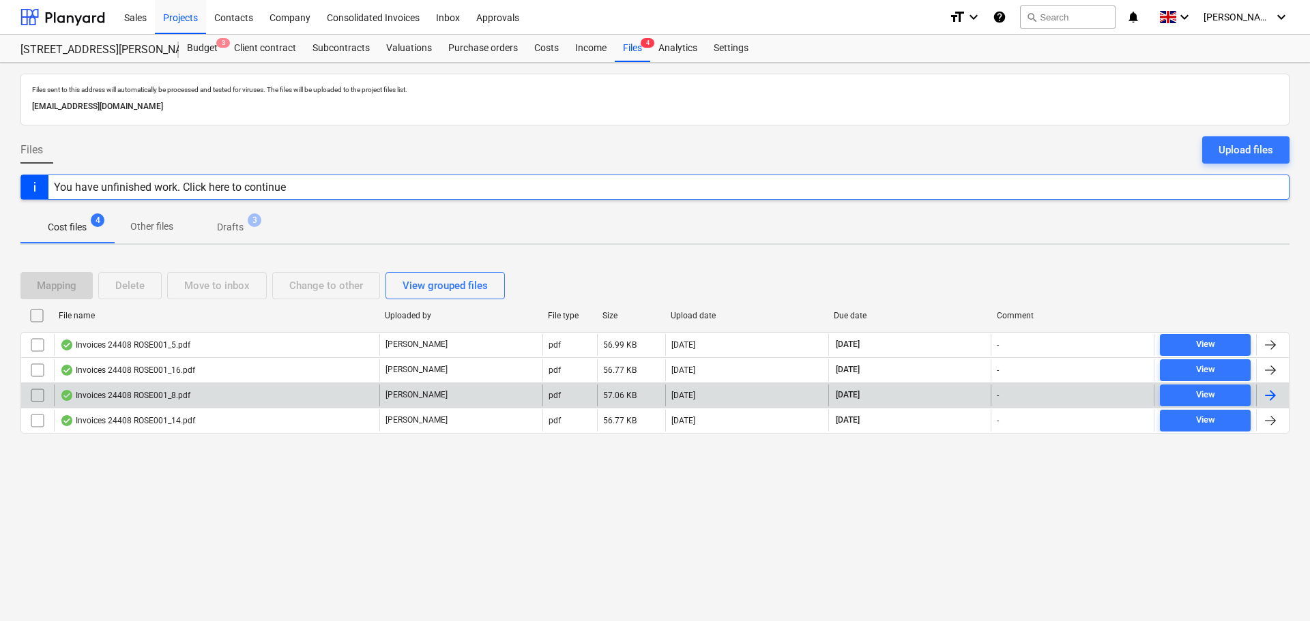
click at [125, 399] on div "Invoices 24408 ROSE001_8.pdf" at bounding box center [125, 395] width 130 height 11
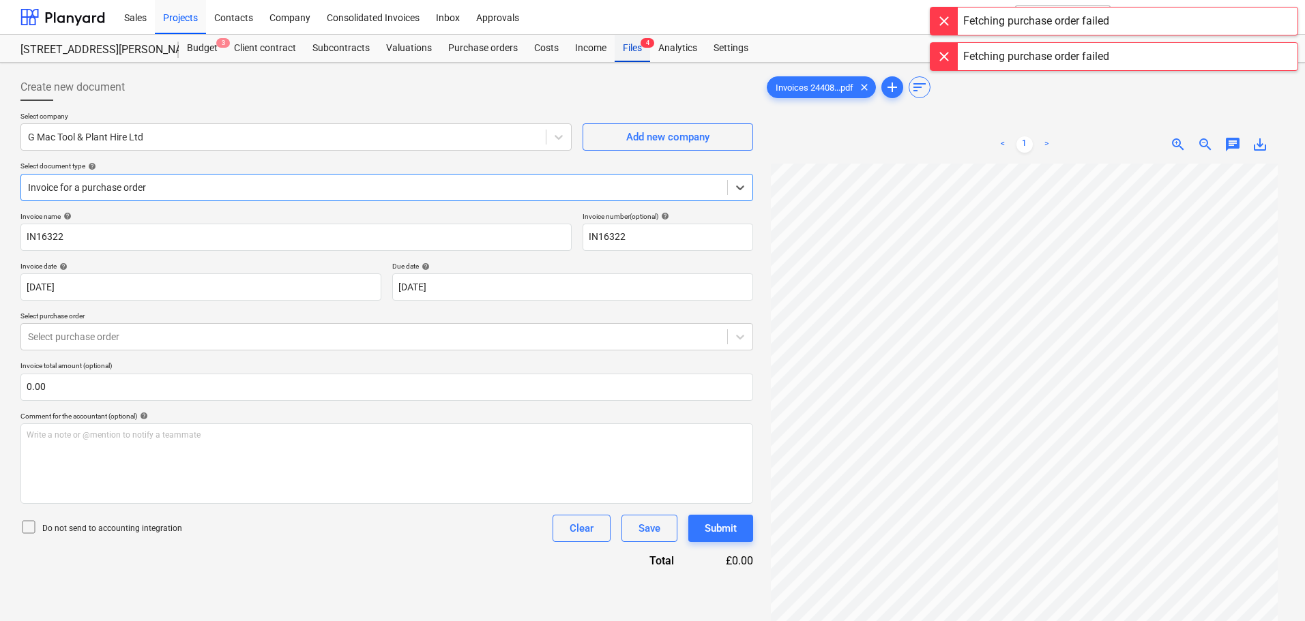
click at [635, 48] on div "Files 4" at bounding box center [632, 48] width 35 height 27
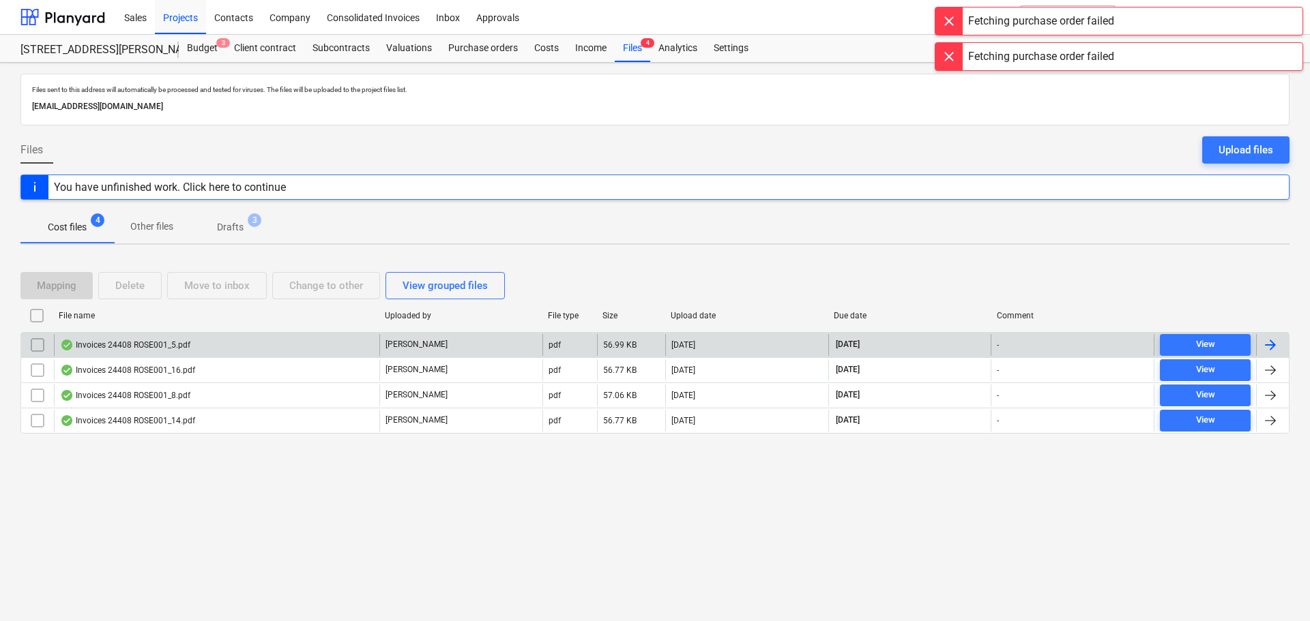
click at [164, 344] on div "Invoices 24408 ROSE001_5.pdf" at bounding box center [125, 345] width 130 height 11
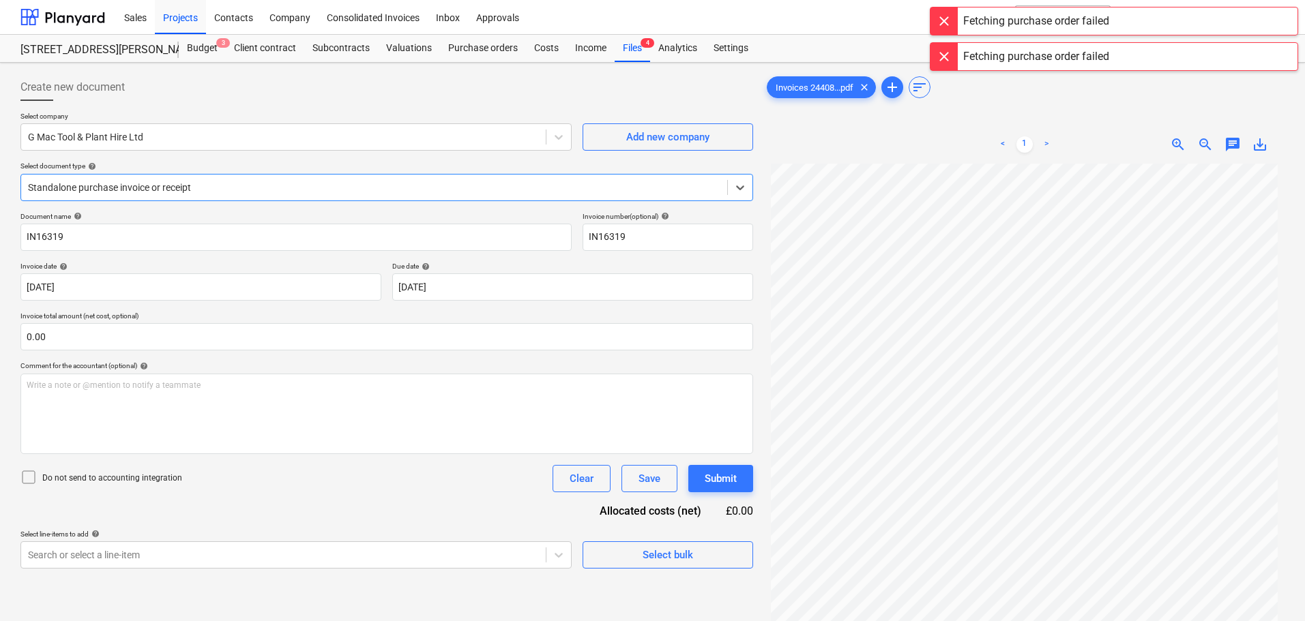
scroll to position [136, 0]
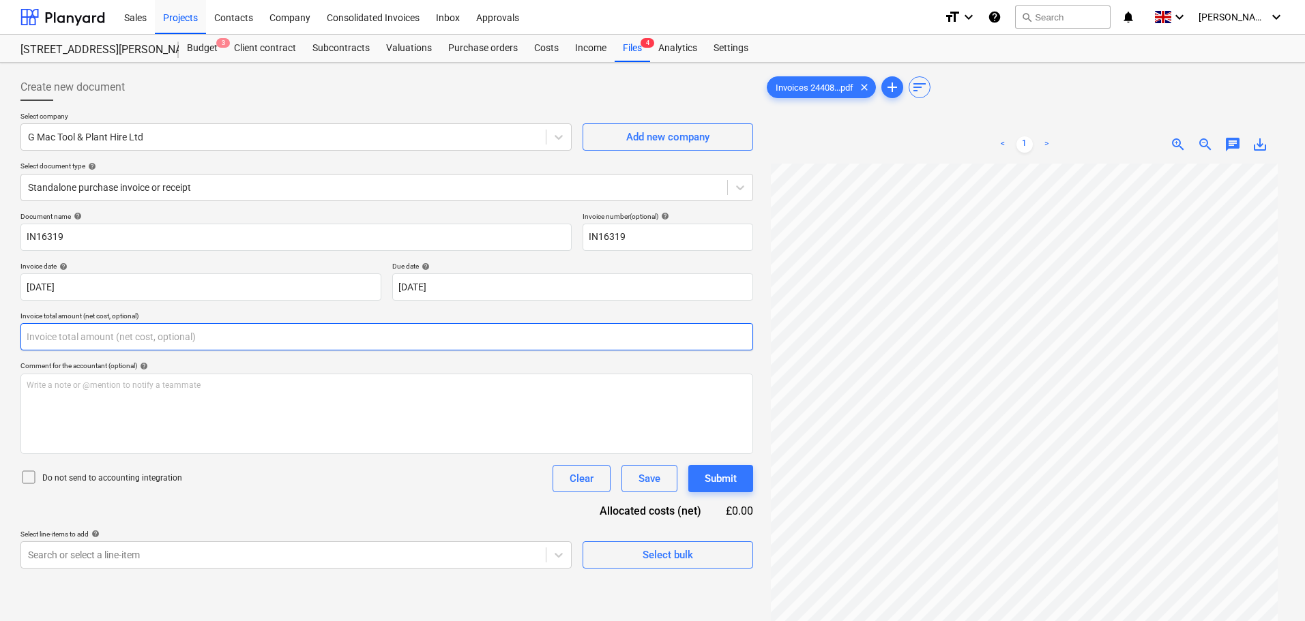
click at [39, 336] on input "text" at bounding box center [386, 336] width 733 height 27
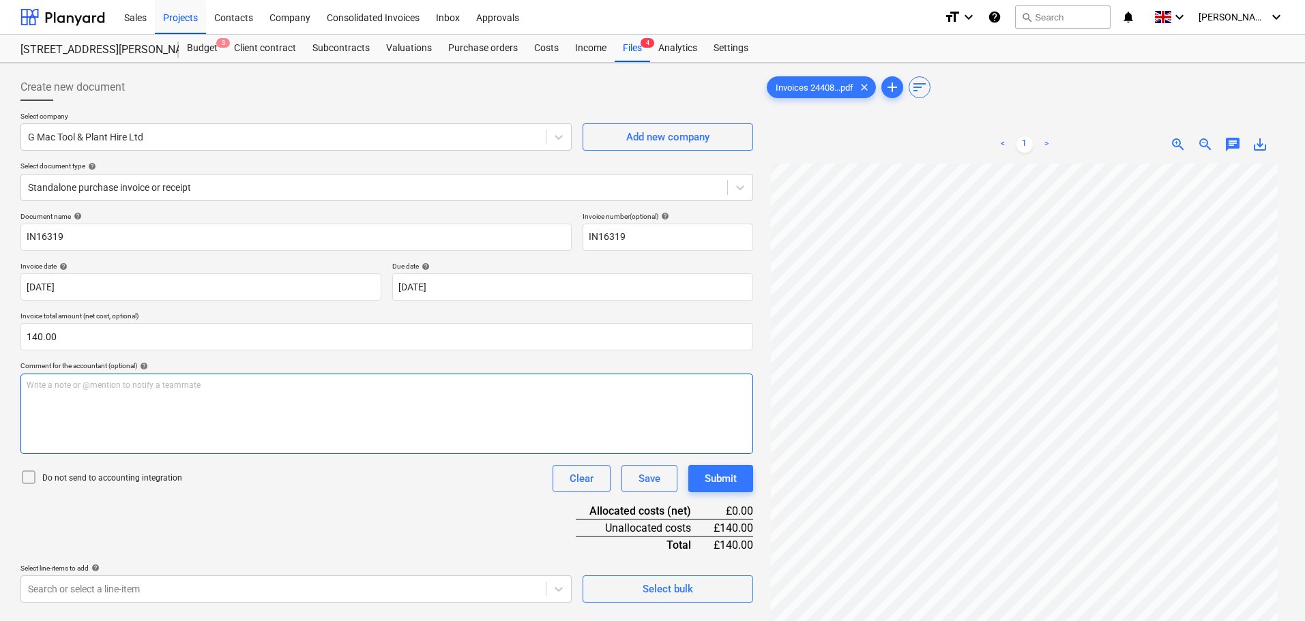
click at [114, 390] on p "Write a note or @mention to notify a teammate [PERSON_NAME]" at bounding box center [387, 386] width 720 height 12
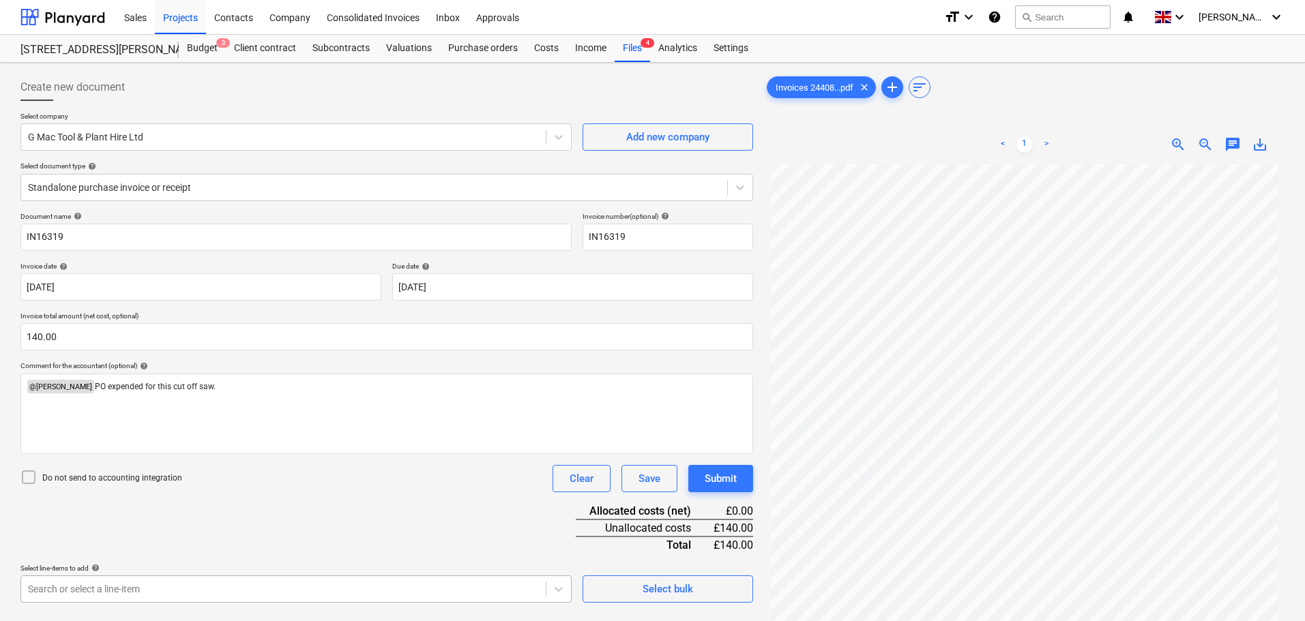
click at [76, 587] on body "Sales Projects Contacts Company Consolidated Invoices Inbox Approvals format_si…" at bounding box center [652, 310] width 1305 height 621
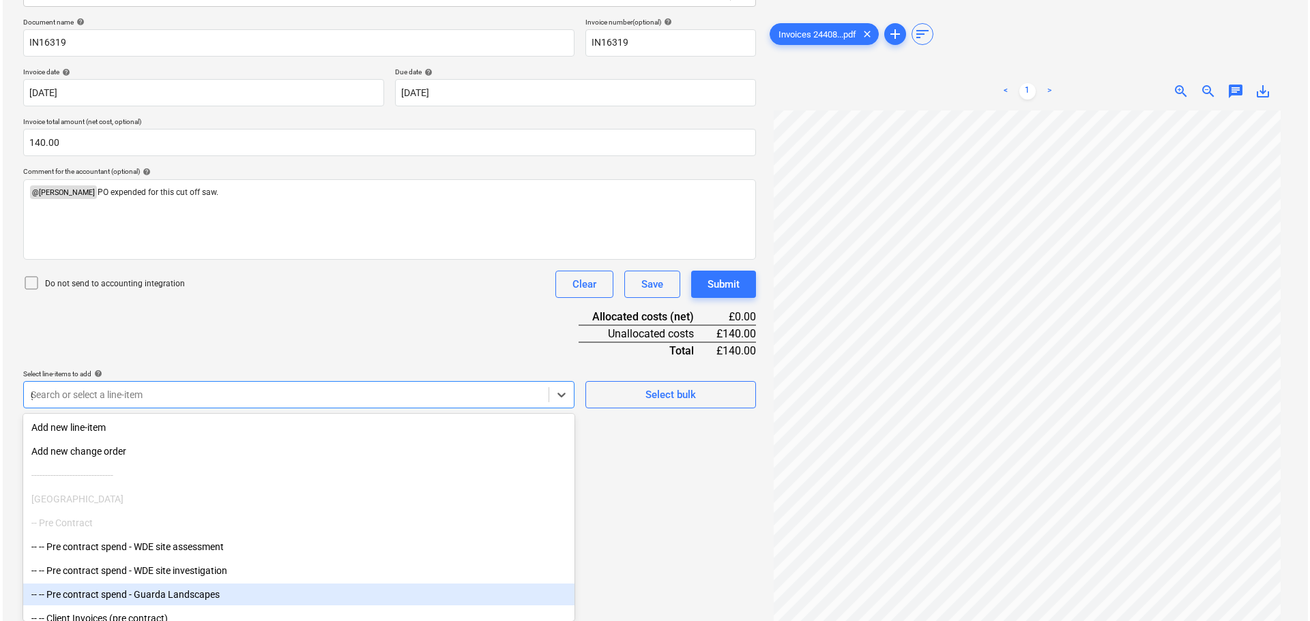
scroll to position [136, 0]
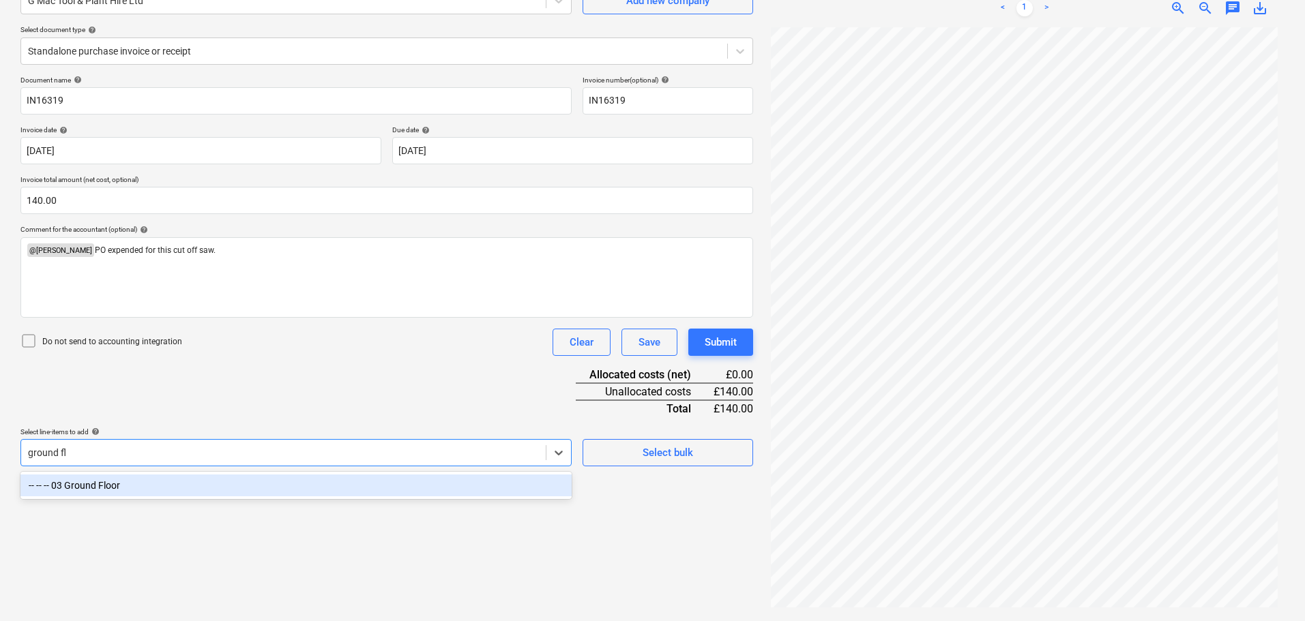
click at [188, 484] on div "-- -- -- 03 Ground Floor" at bounding box center [295, 486] width 551 height 22
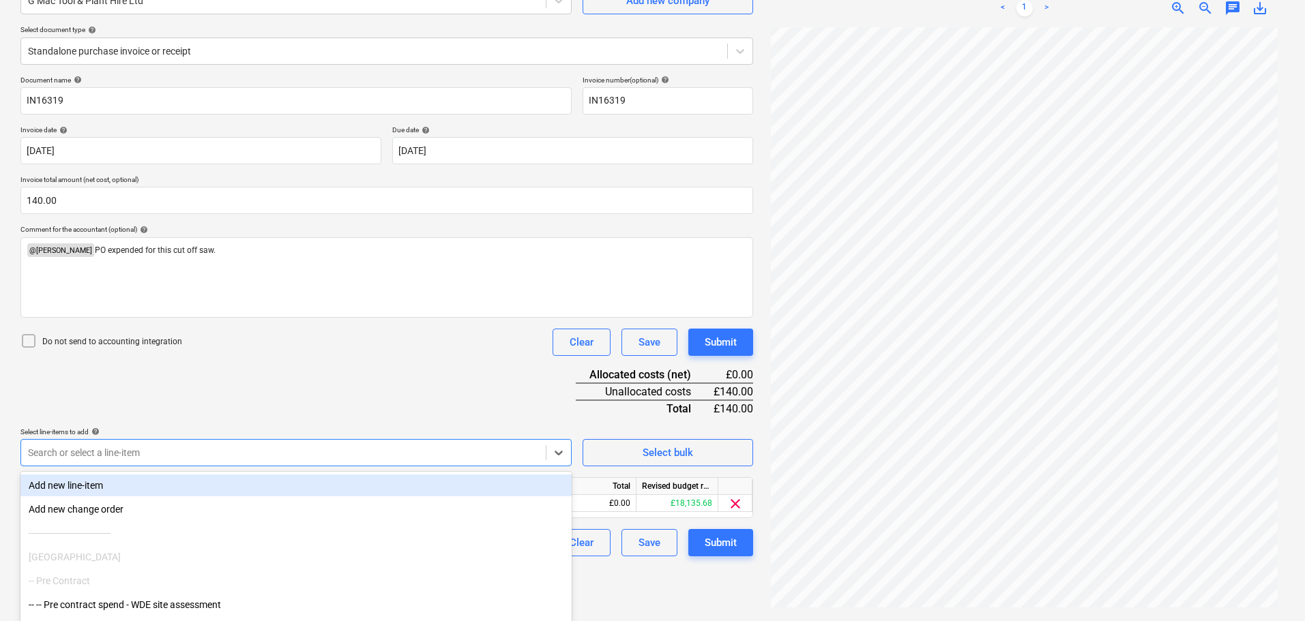
click at [290, 401] on div "Document name help IN16319 Invoice number (optional) help IN16319 Invoice date …" at bounding box center [386, 316] width 733 height 481
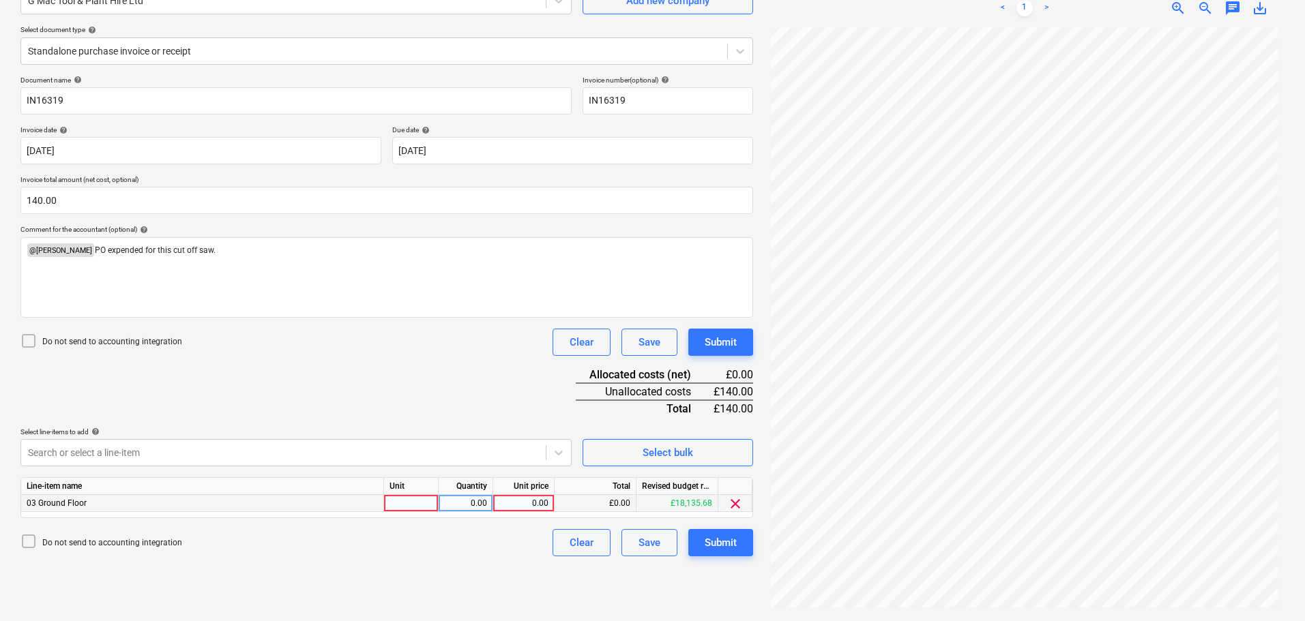
click at [531, 503] on div "0.00" at bounding box center [524, 503] width 50 height 17
click at [494, 382] on div "Document name help IN16319 Invoice number (optional) help IN16319 Invoice date …" at bounding box center [386, 316] width 733 height 481
click at [730, 343] on div "Submit" at bounding box center [721, 343] width 32 height 18
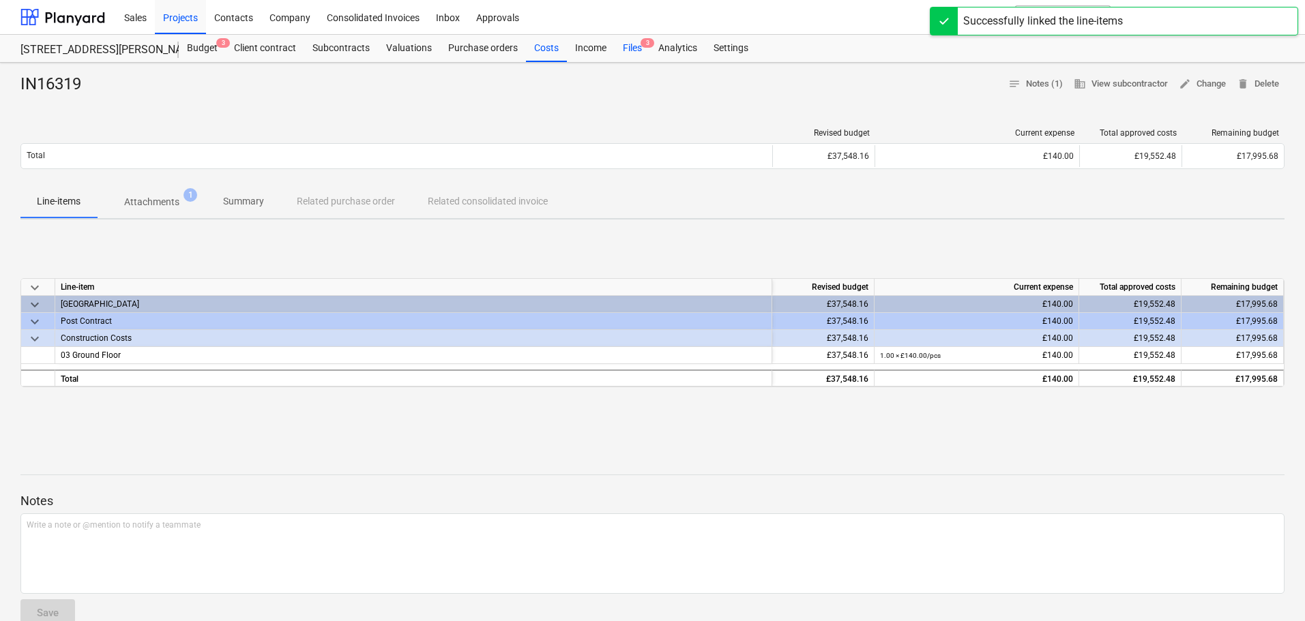
click at [634, 46] on div "Files 3" at bounding box center [632, 48] width 35 height 27
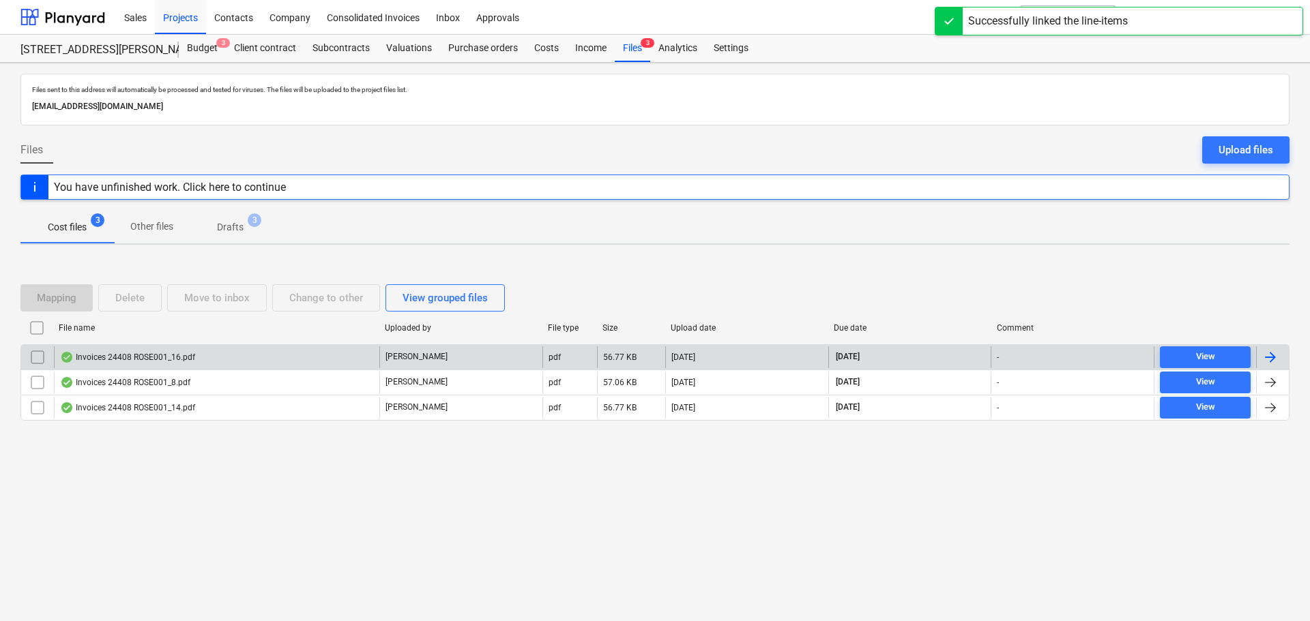
click at [121, 353] on div "Invoices 24408 ROSE001_16.pdf" at bounding box center [127, 357] width 135 height 11
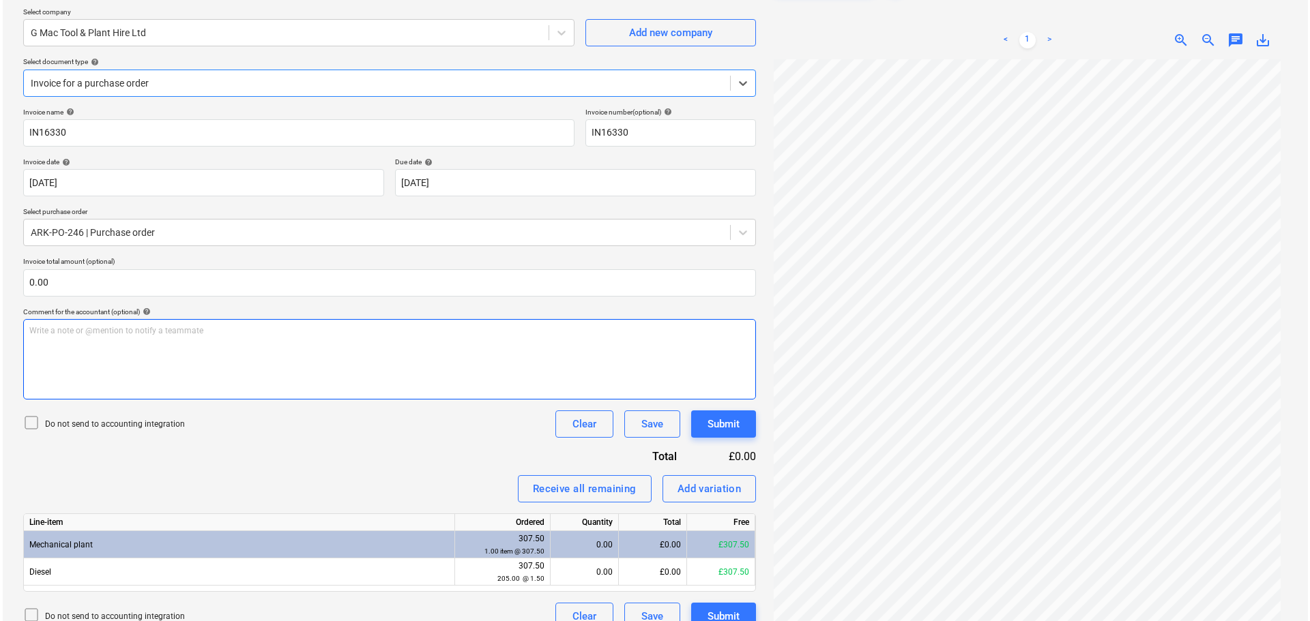
scroll to position [136, 0]
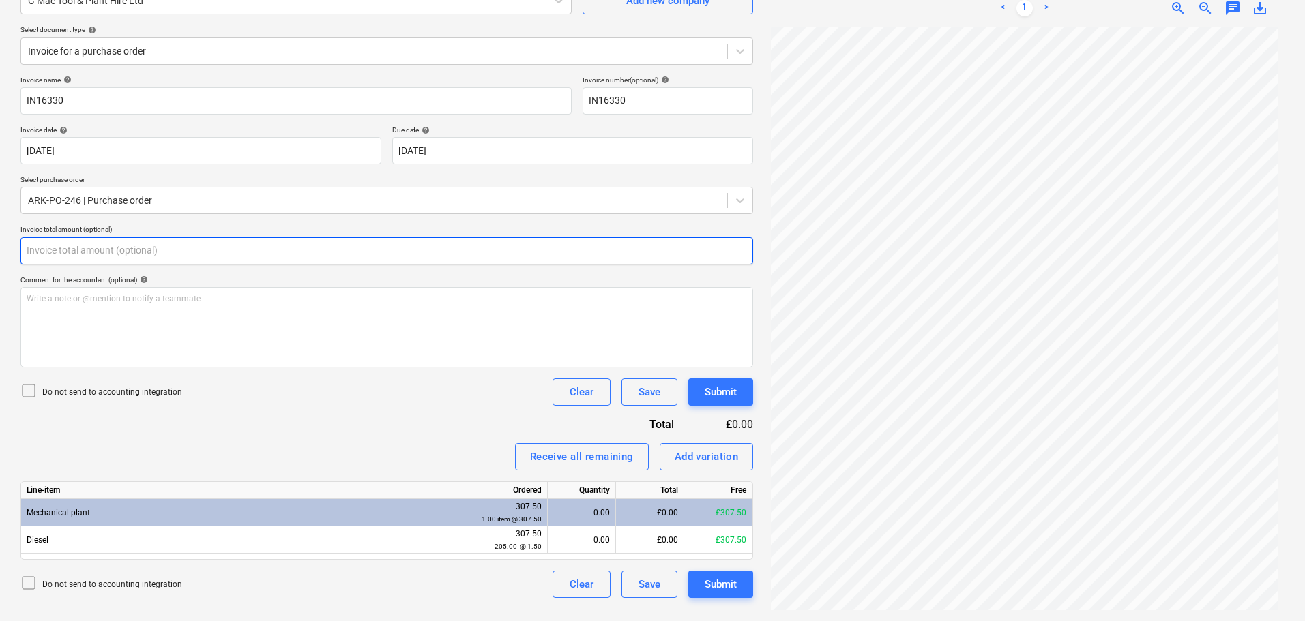
click at [188, 254] on input "text" at bounding box center [386, 250] width 733 height 27
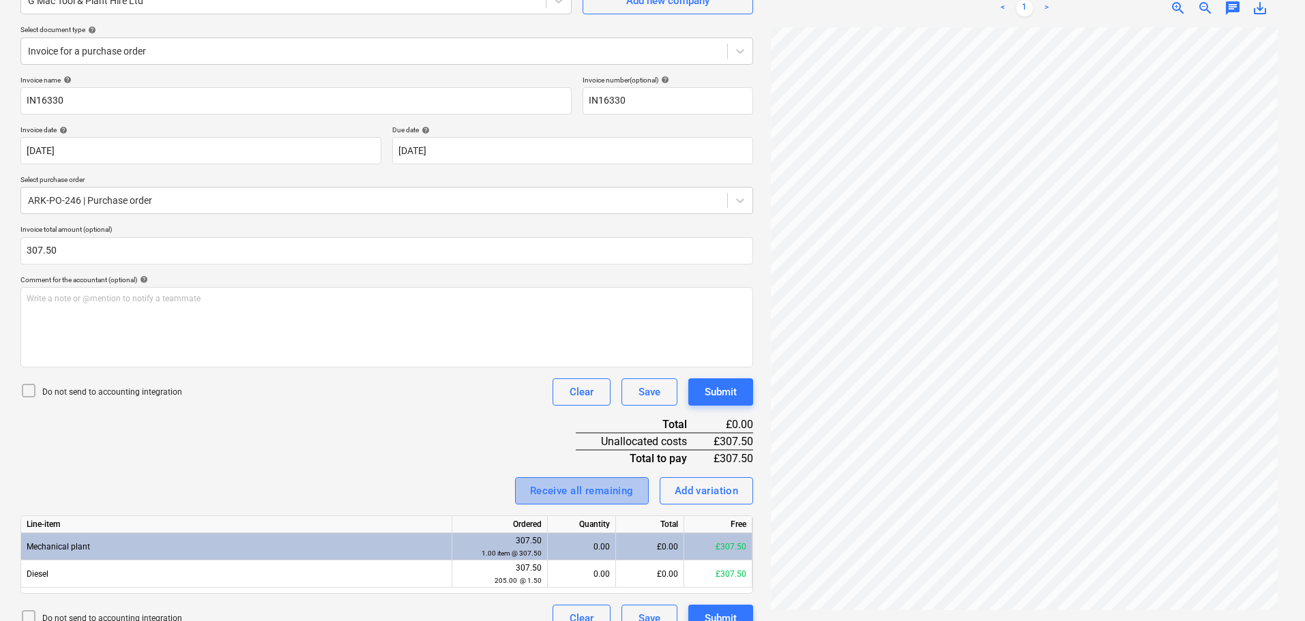
click at [552, 484] on div "Receive all remaining" at bounding box center [582, 491] width 104 height 18
click at [720, 391] on div "Submit" at bounding box center [721, 392] width 32 height 18
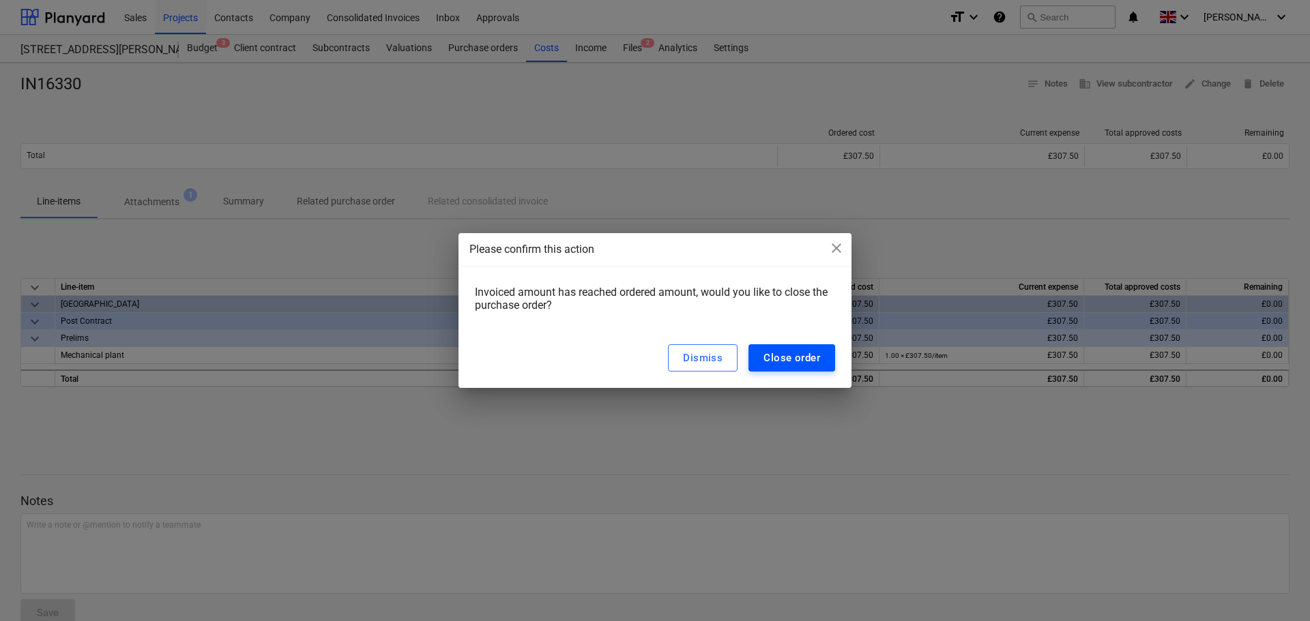
click at [805, 354] on div "Close order" at bounding box center [791, 358] width 57 height 18
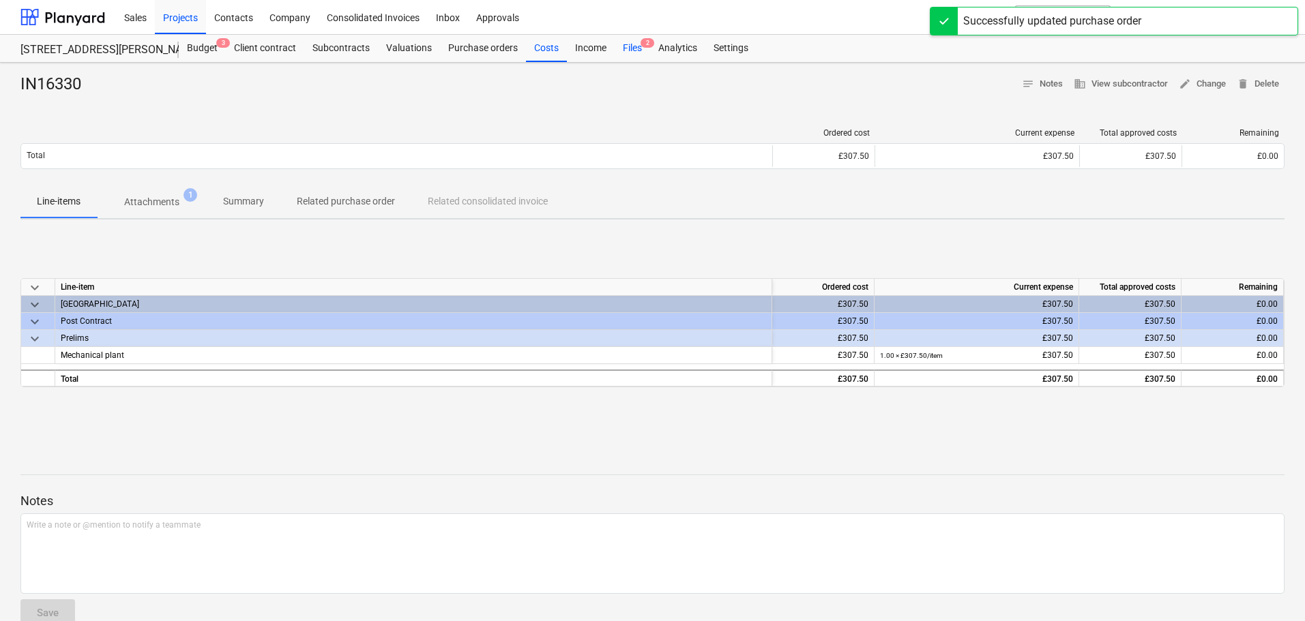
click at [628, 48] on div "Files 2" at bounding box center [632, 48] width 35 height 27
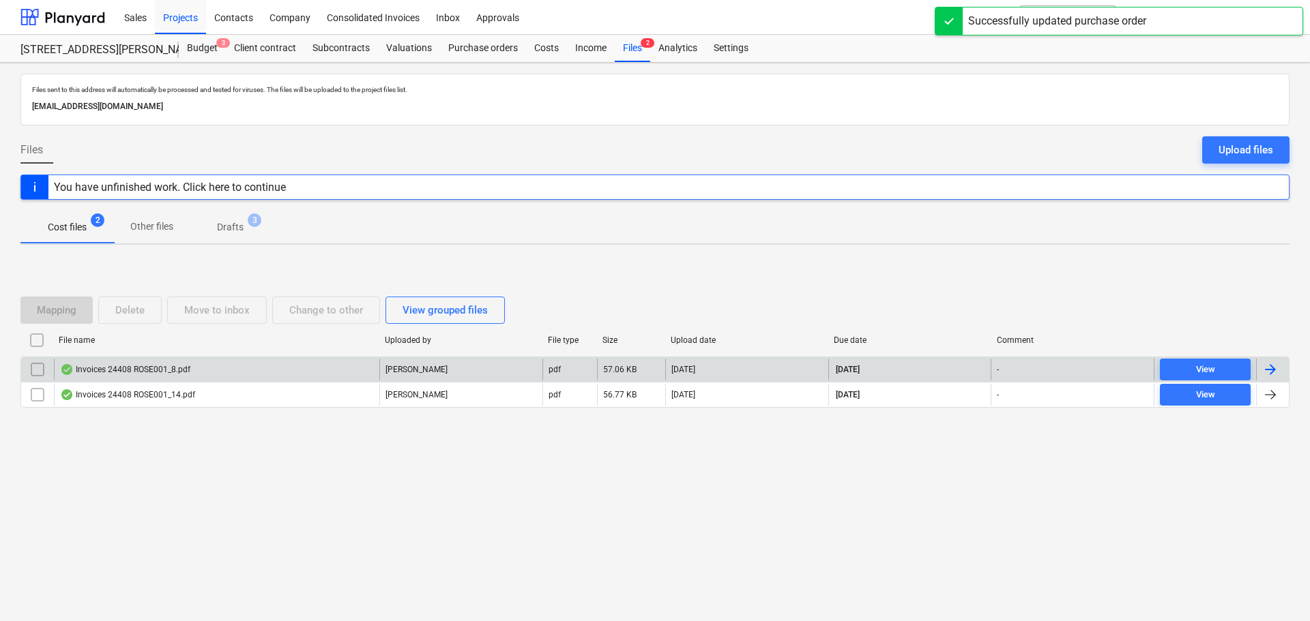
click at [153, 369] on div "Invoices 24408 ROSE001_8.pdf" at bounding box center [125, 369] width 130 height 11
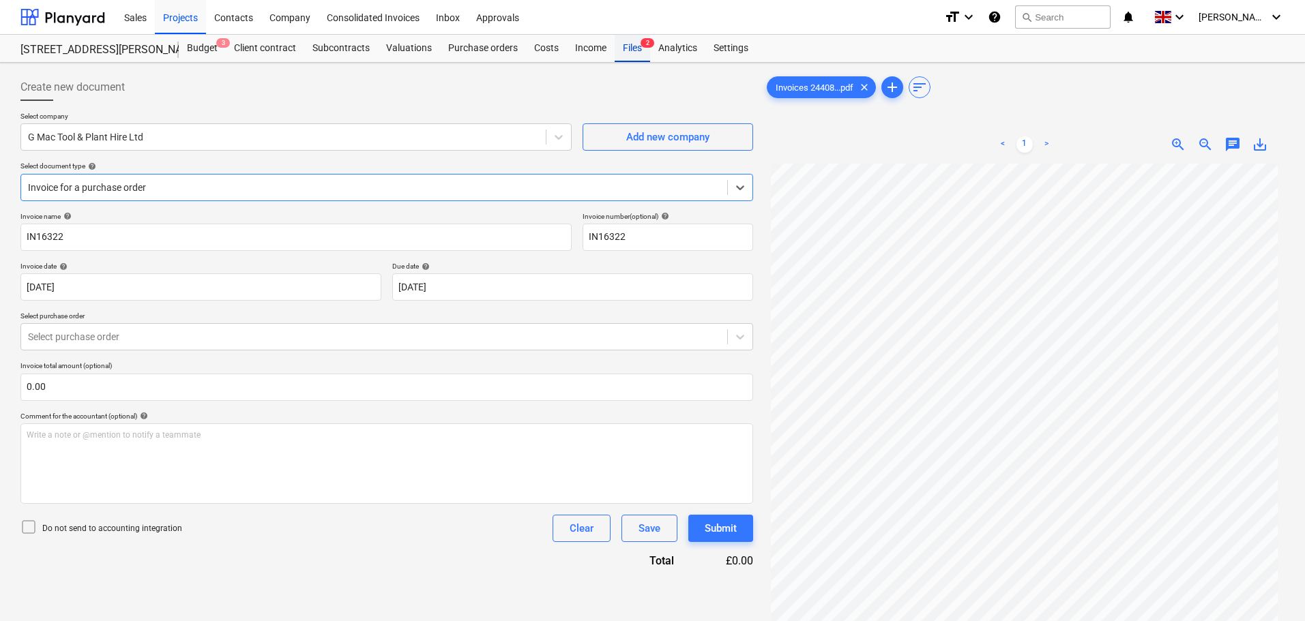
click at [636, 49] on div "Files 2" at bounding box center [632, 48] width 35 height 27
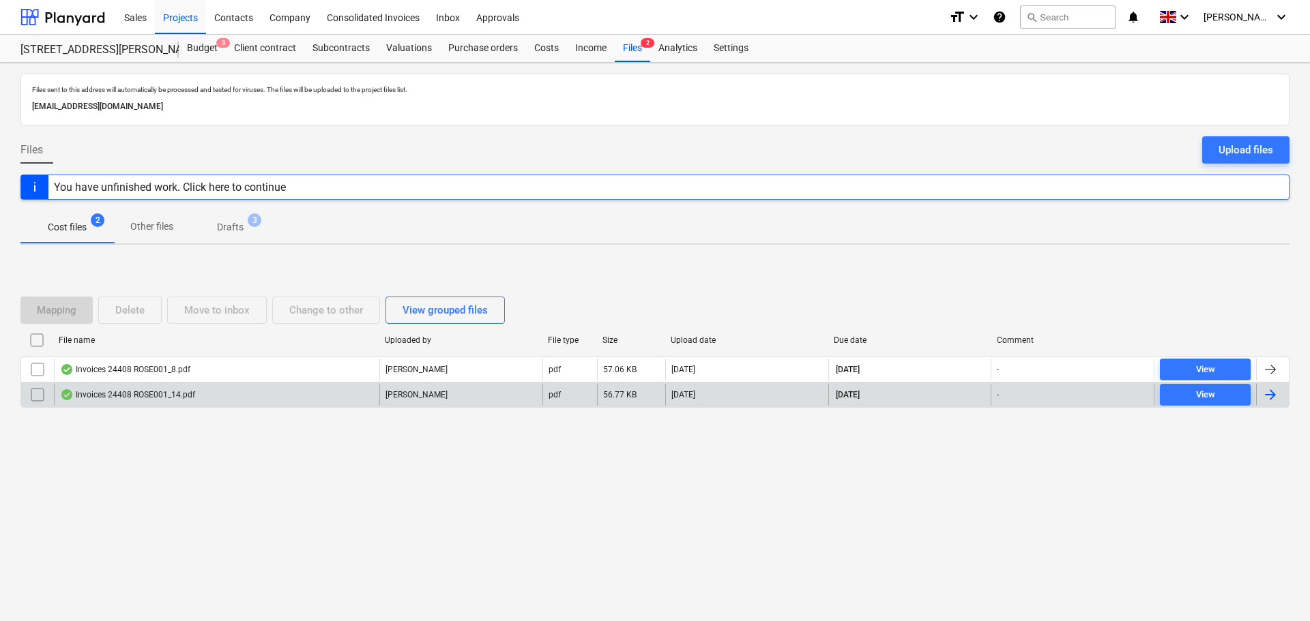
click at [136, 396] on div "Invoices 24408 ROSE001_14.pdf" at bounding box center [127, 395] width 135 height 11
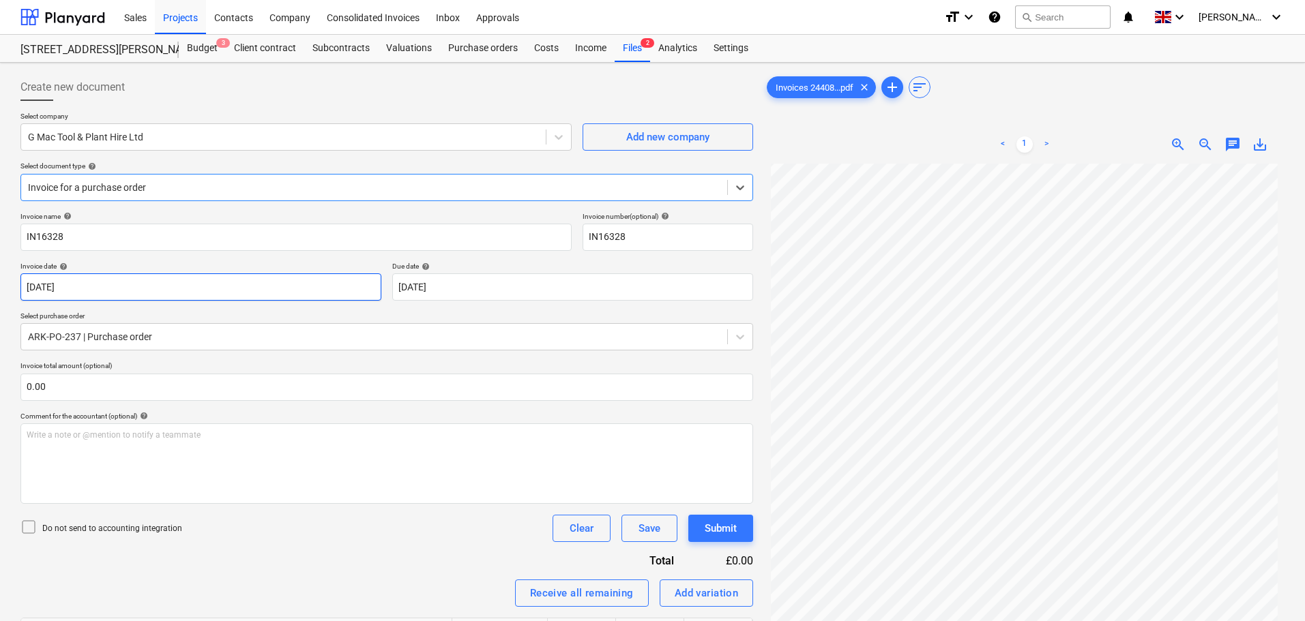
scroll to position [136, 0]
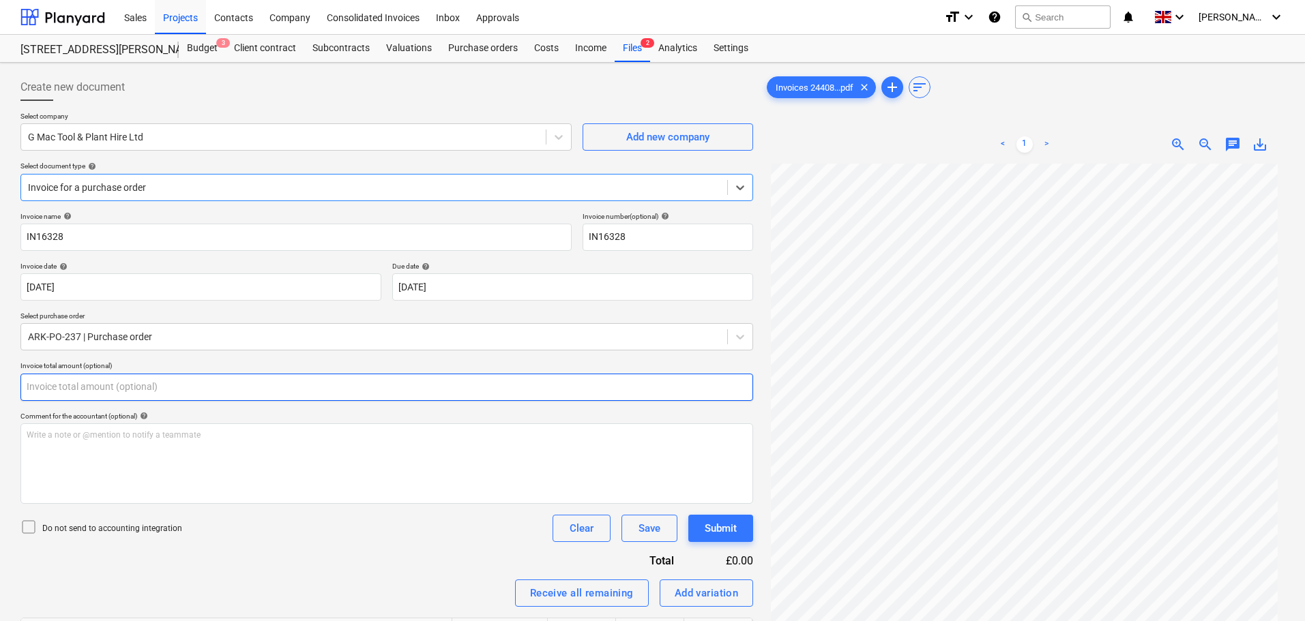
click at [117, 386] on input "text" at bounding box center [386, 387] width 733 height 27
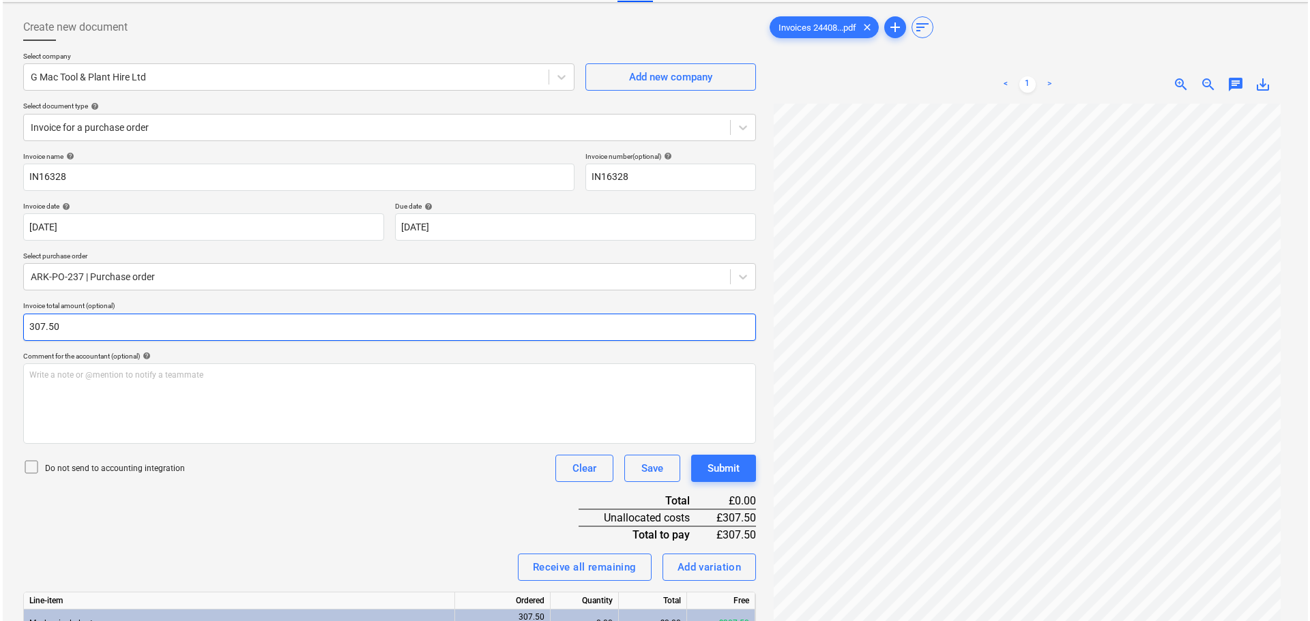
scroll to position [158, 0]
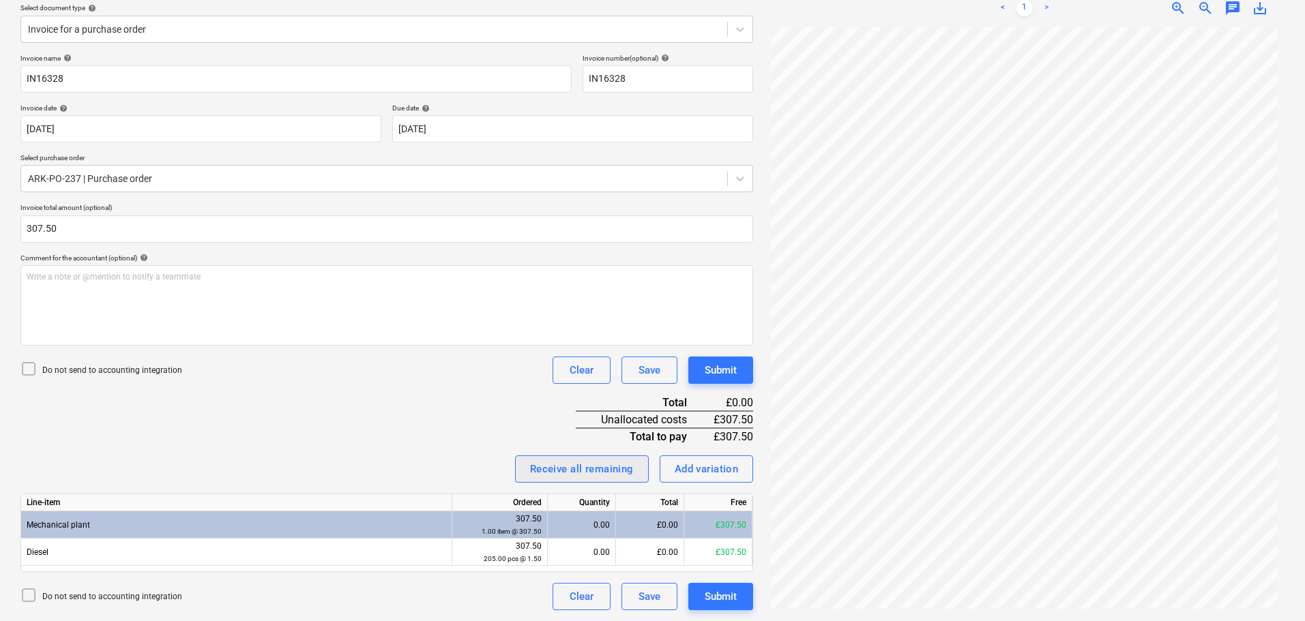
click at [571, 467] on div "Receive all remaining" at bounding box center [582, 469] width 104 height 18
click at [518, 420] on div "Invoice name help IN16328 Invoice number (optional) help IN16328 Invoice date h…" at bounding box center [386, 332] width 733 height 557
click at [723, 369] on div "Submit" at bounding box center [721, 371] width 32 height 18
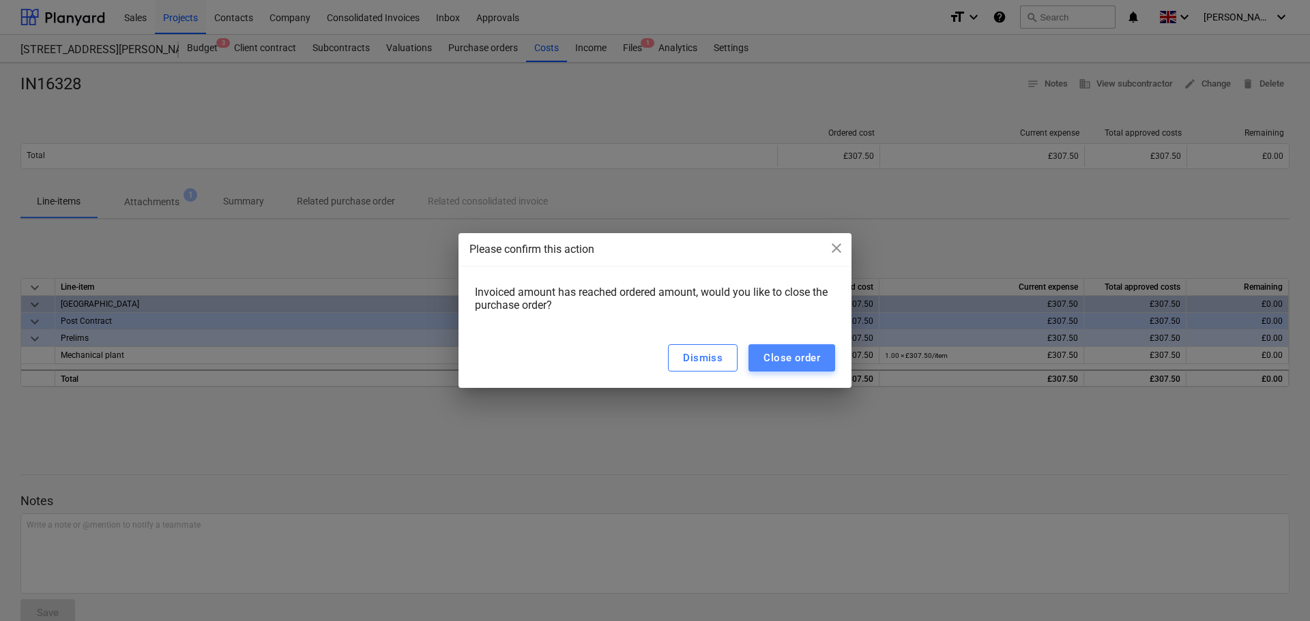
click at [780, 351] on div "Close order" at bounding box center [791, 358] width 57 height 18
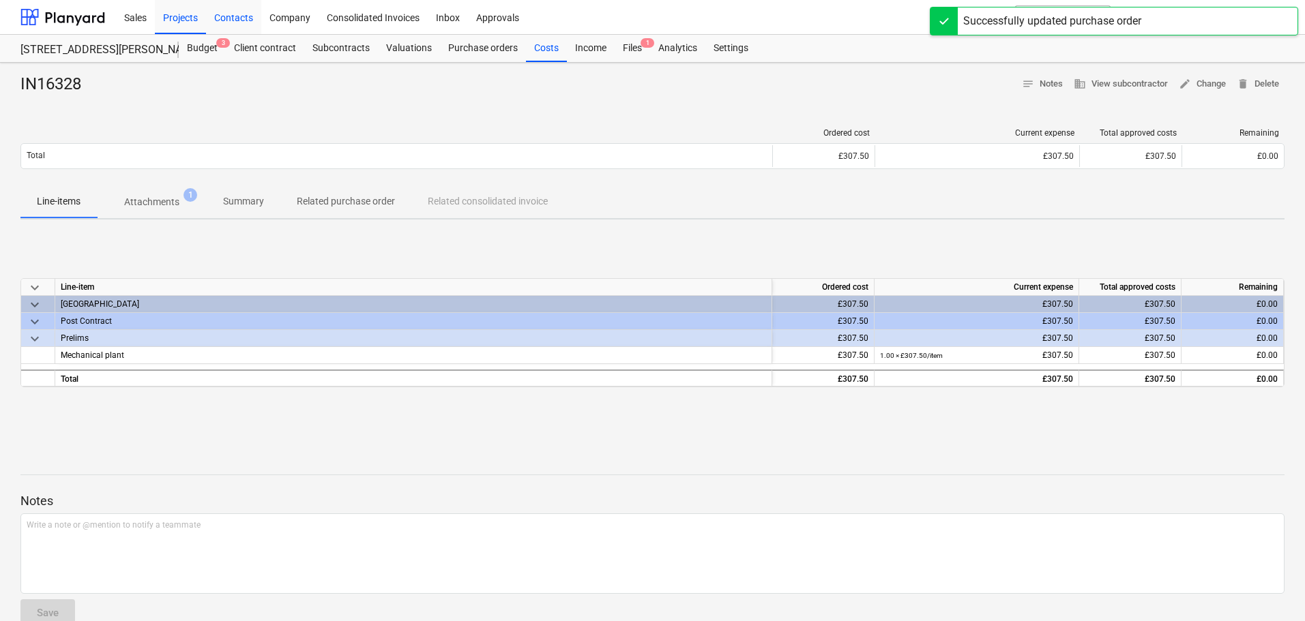
drag, startPoint x: 184, startPoint y: 19, endPoint x: 235, endPoint y: 28, distance: 51.9
click at [183, 19] on div "Projects" at bounding box center [180, 16] width 51 height 35
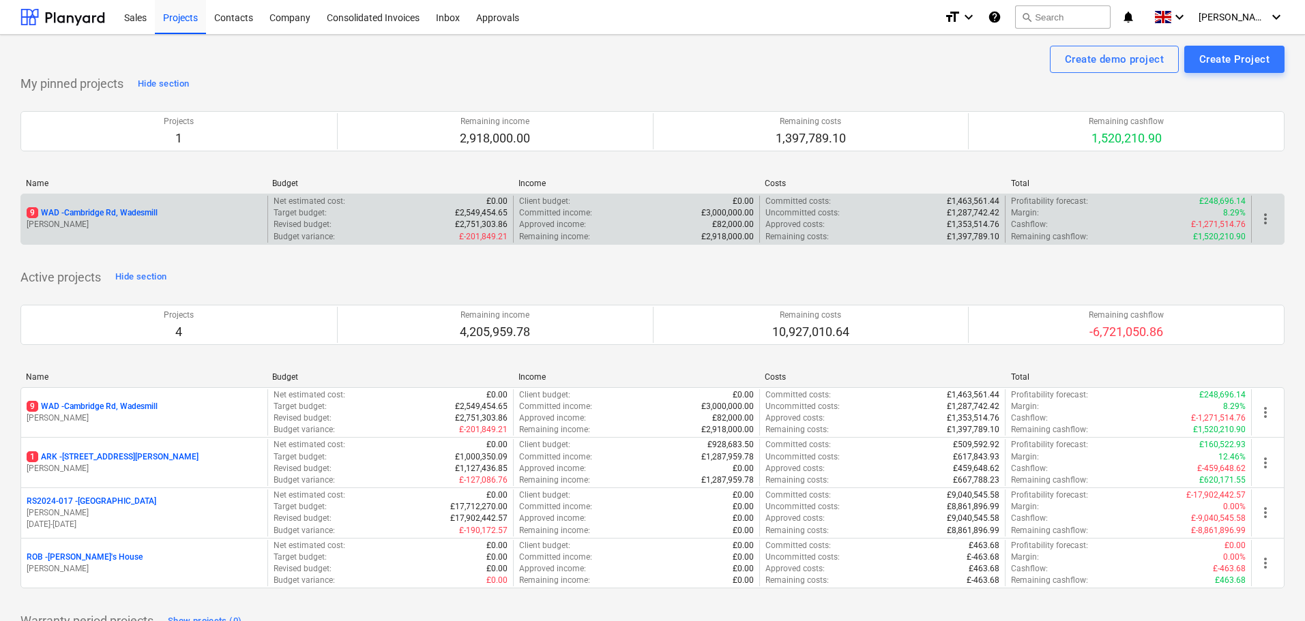
click at [109, 211] on p "[STREET_ADDRESS]" at bounding box center [92, 213] width 131 height 12
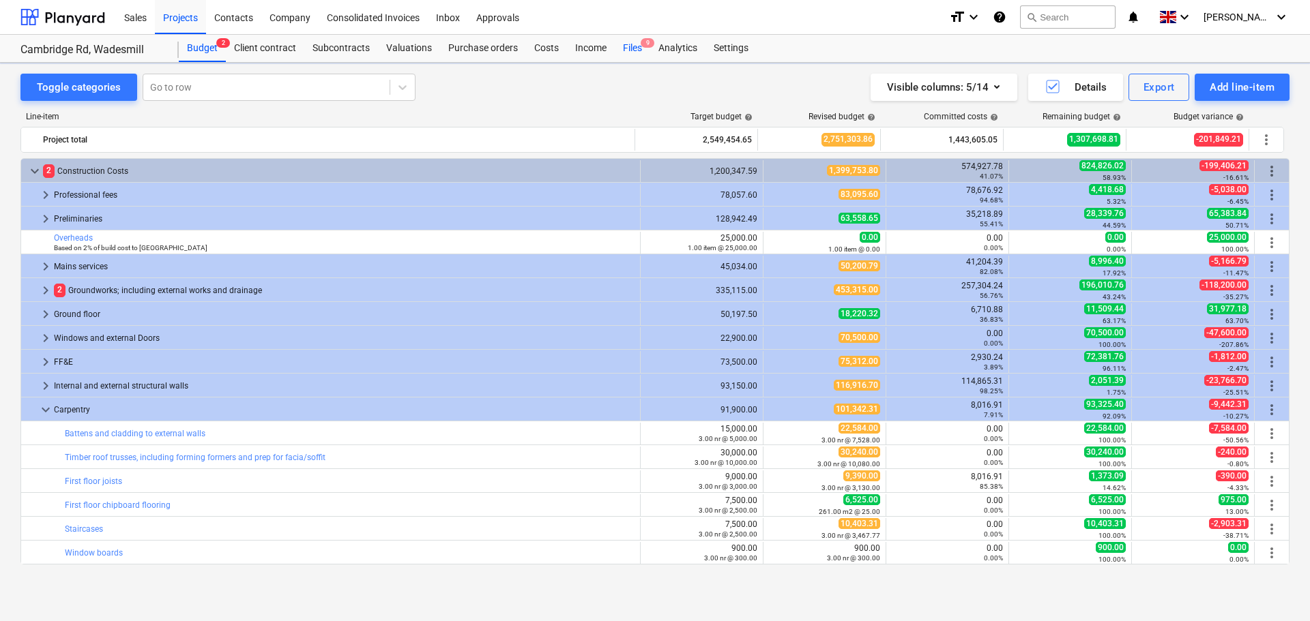
click at [628, 46] on div "Files 9" at bounding box center [632, 48] width 35 height 27
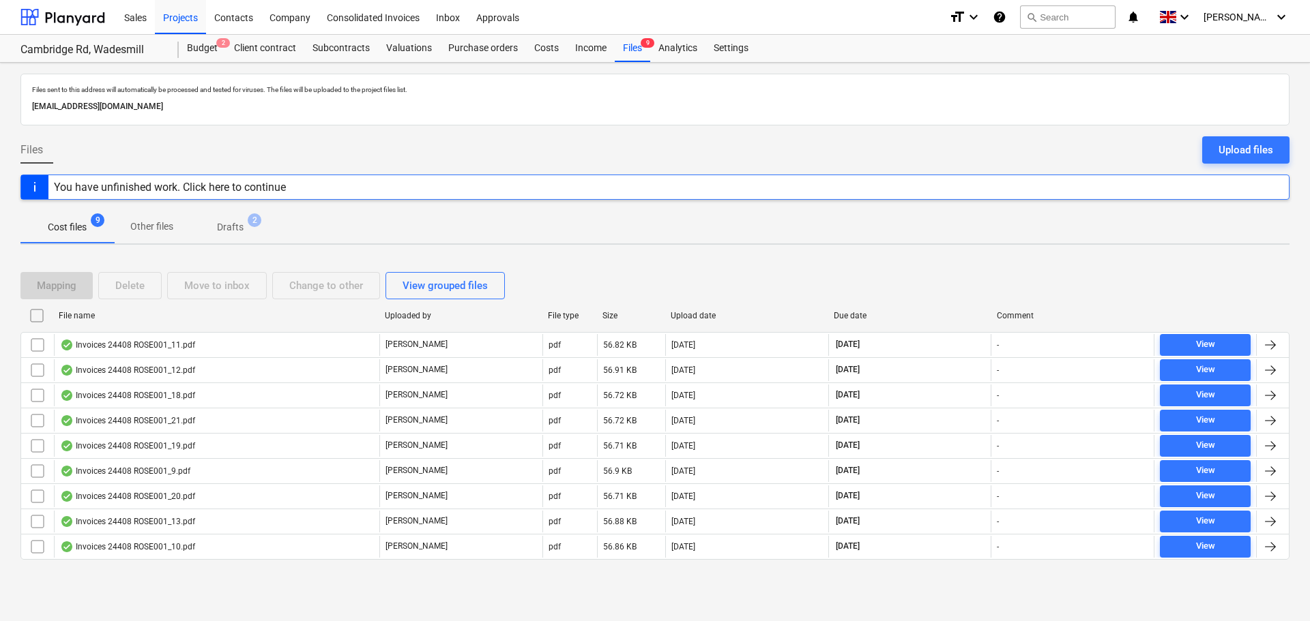
click at [234, 229] on p "Drafts" at bounding box center [230, 227] width 27 height 14
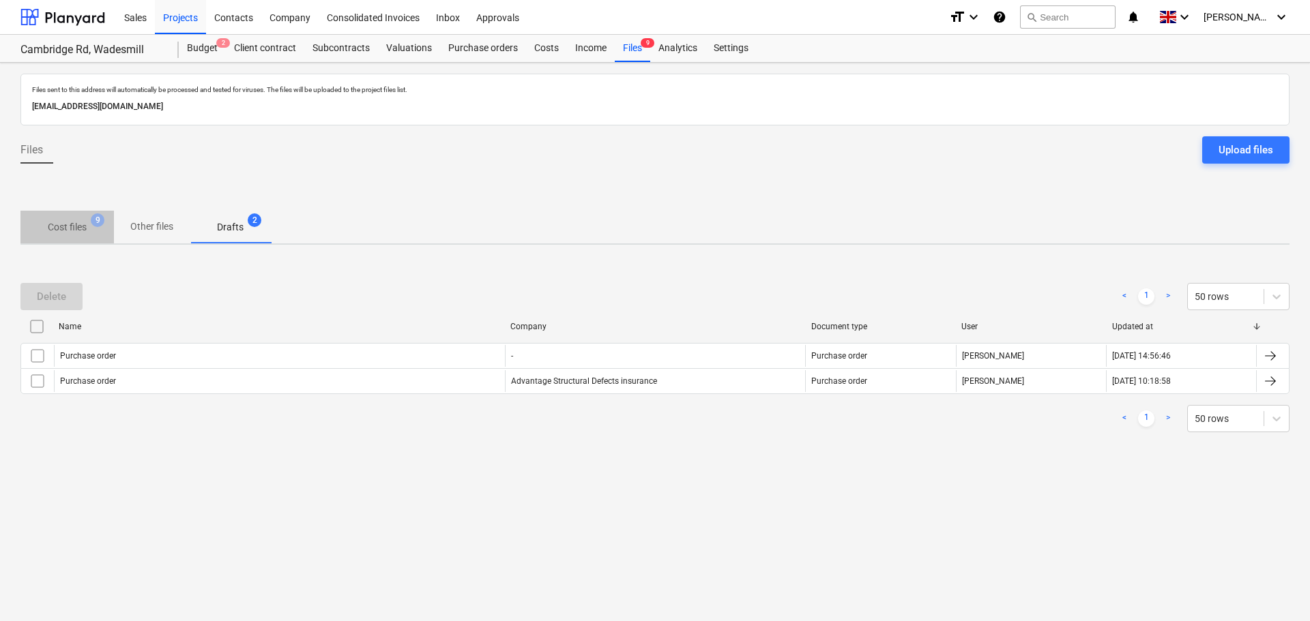
click at [74, 227] on p "Cost files" at bounding box center [67, 227] width 39 height 14
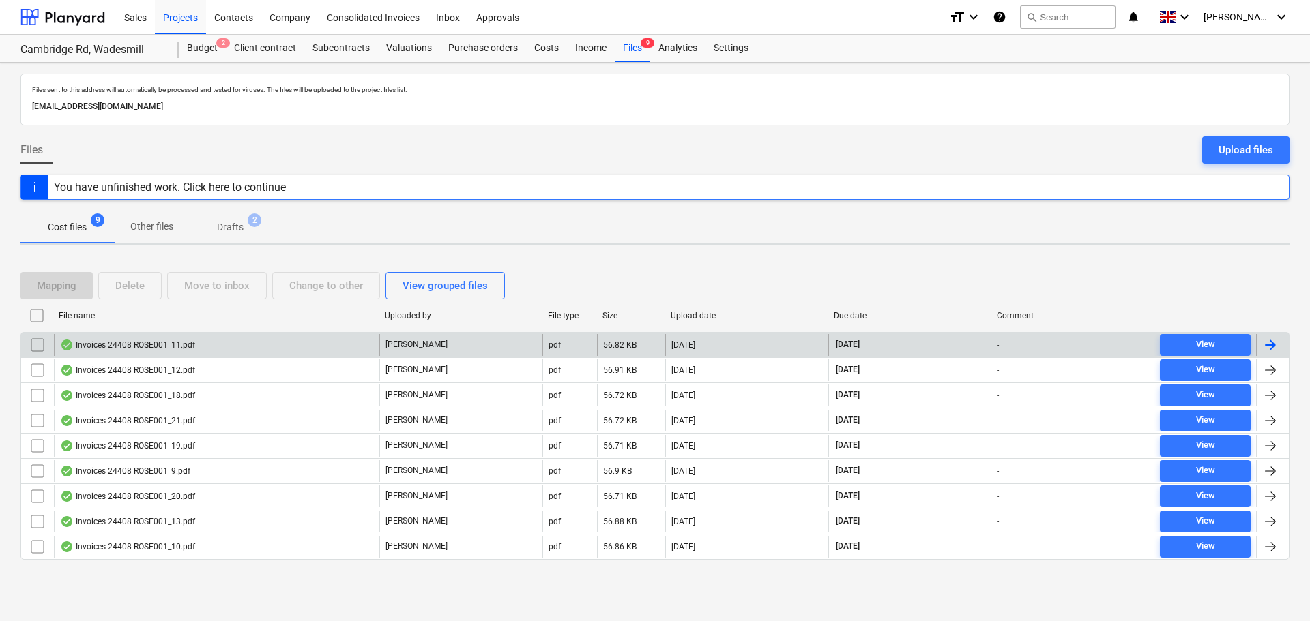
click at [137, 343] on div "Invoices 24408 ROSE001_11.pdf" at bounding box center [127, 345] width 135 height 11
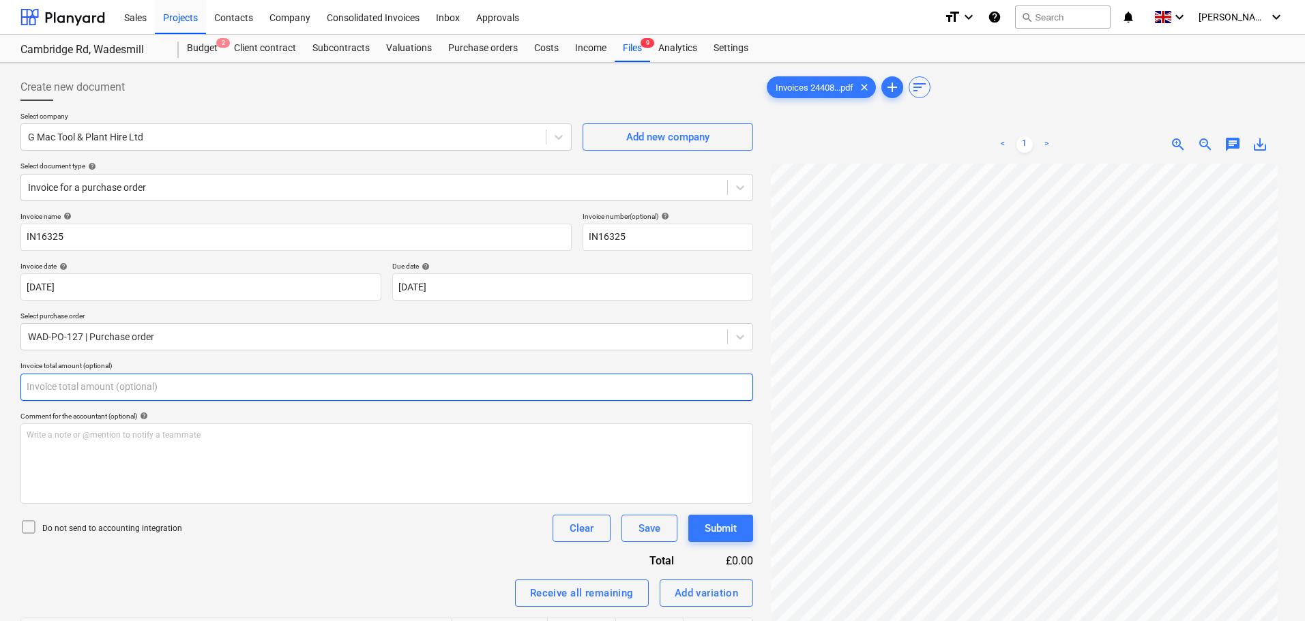
click at [227, 387] on input "text" at bounding box center [386, 387] width 733 height 27
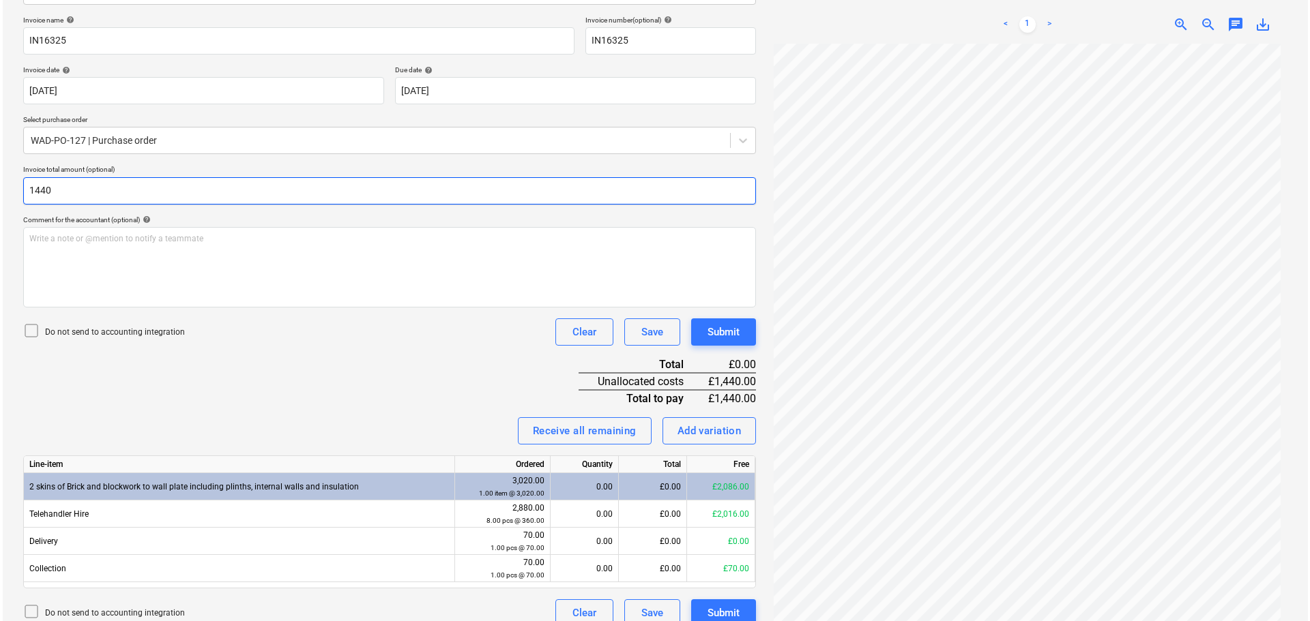
scroll to position [213, 0]
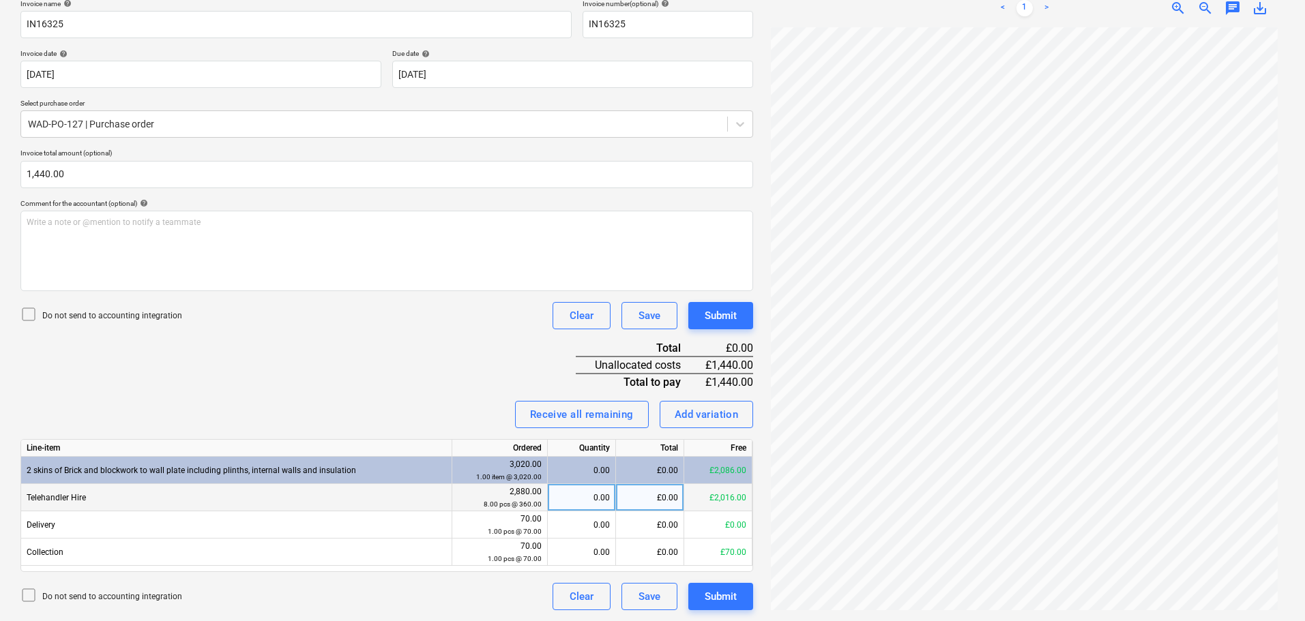
click at [658, 498] on div "£0.00" at bounding box center [650, 497] width 68 height 27
click at [714, 310] on div "Submit" at bounding box center [721, 316] width 32 height 18
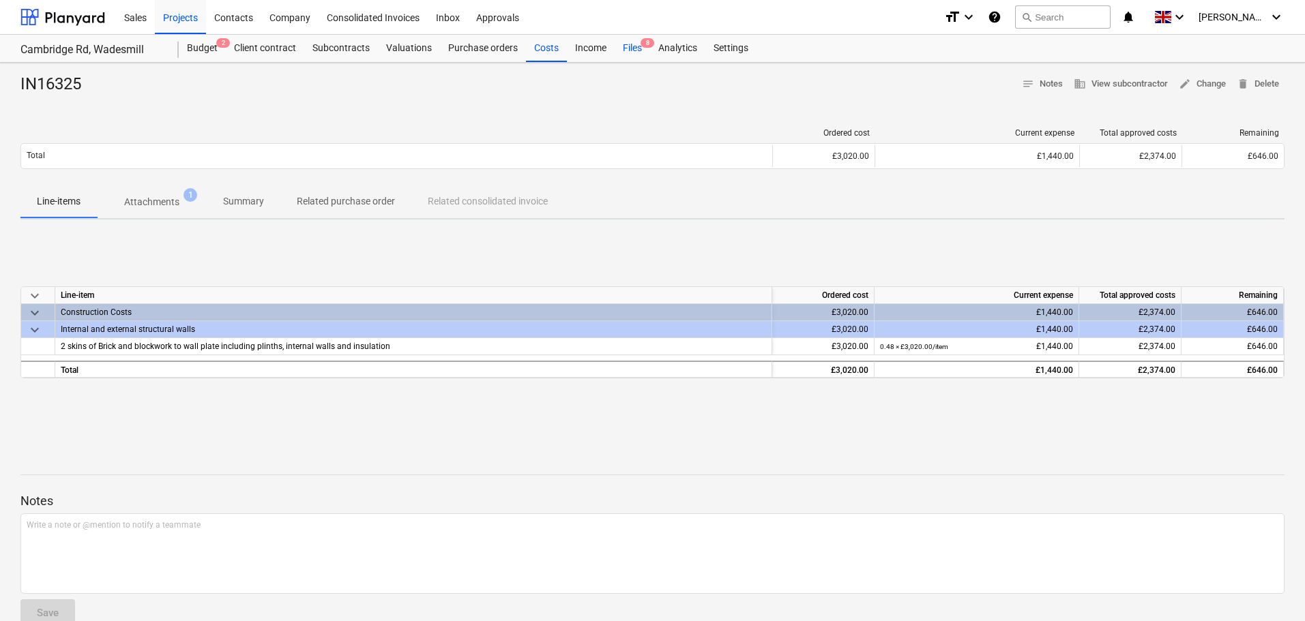
click at [626, 47] on div "Files 8" at bounding box center [632, 48] width 35 height 27
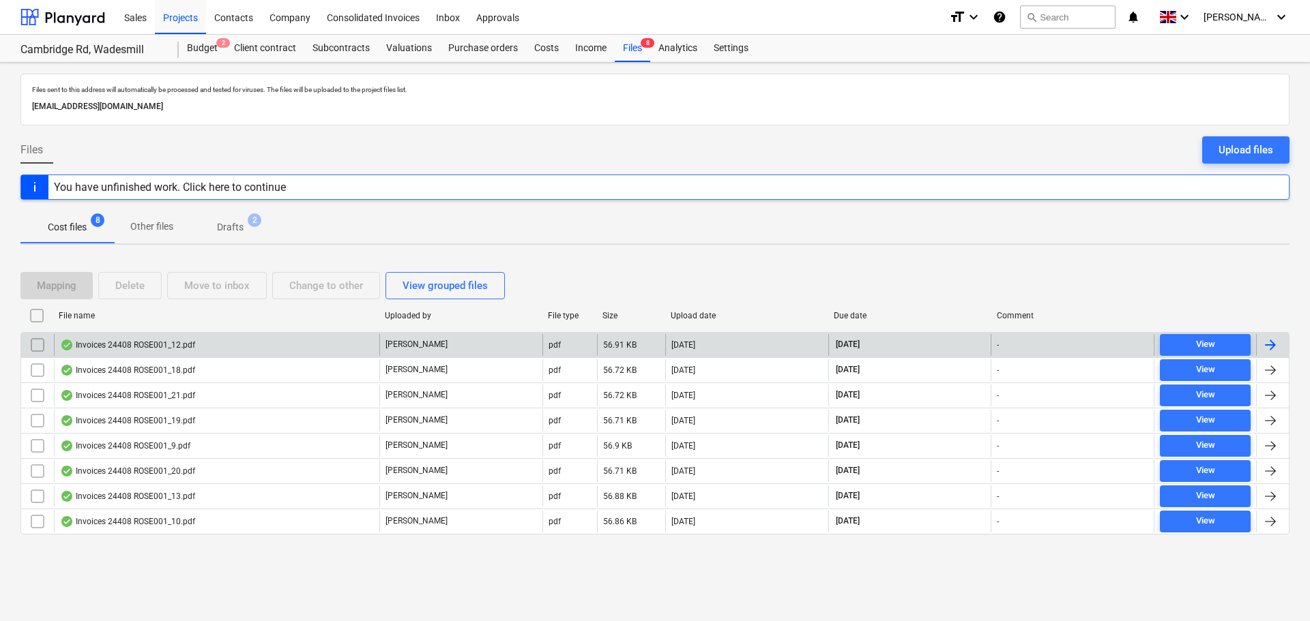
click at [149, 344] on div "Invoices 24408 ROSE001_12.pdf" at bounding box center [127, 345] width 135 height 11
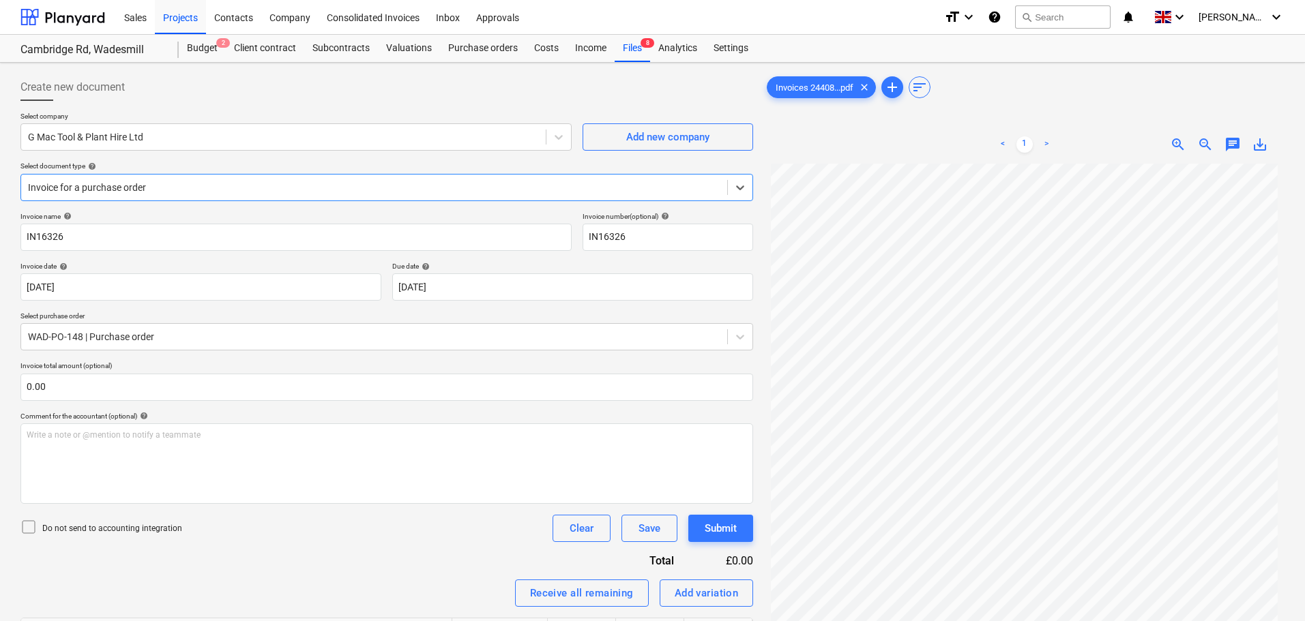
scroll to position [68, 0]
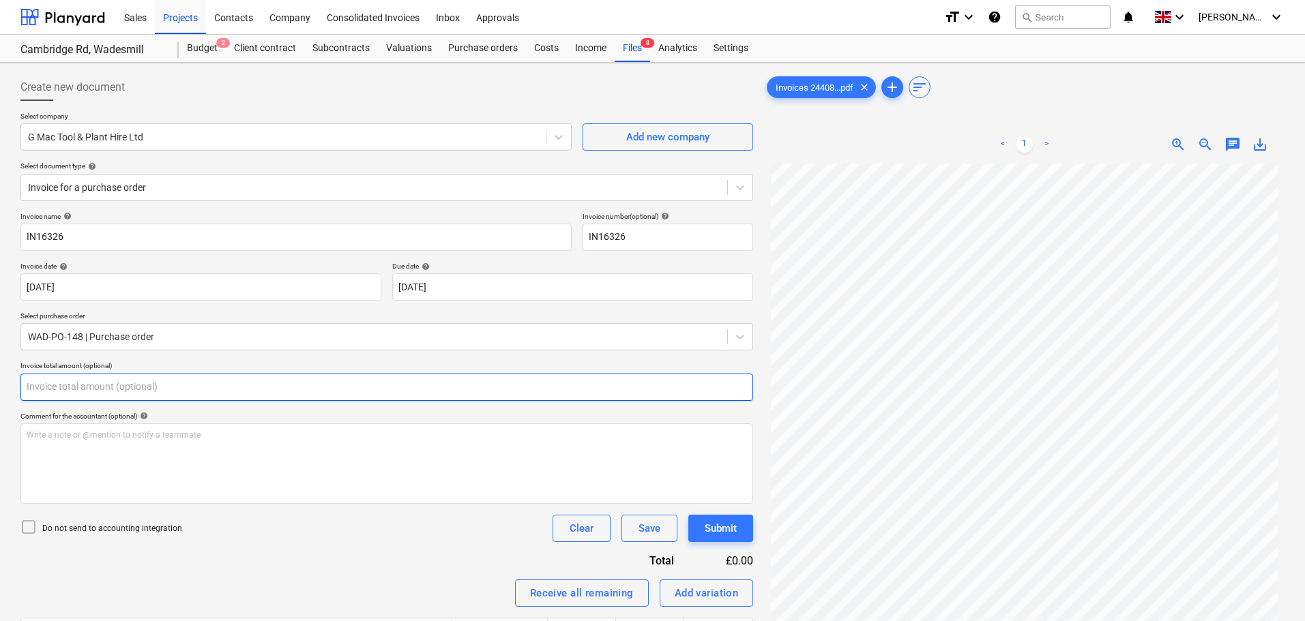
click at [136, 385] on input "text" at bounding box center [386, 387] width 733 height 27
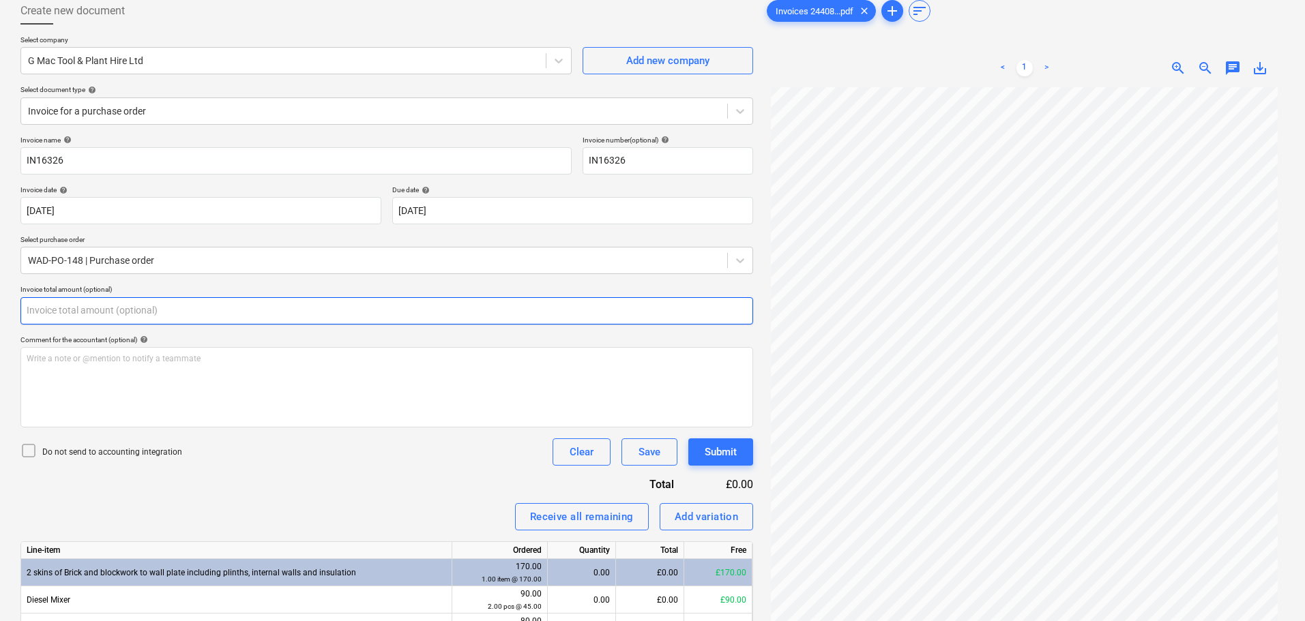
scroll to position [151, 0]
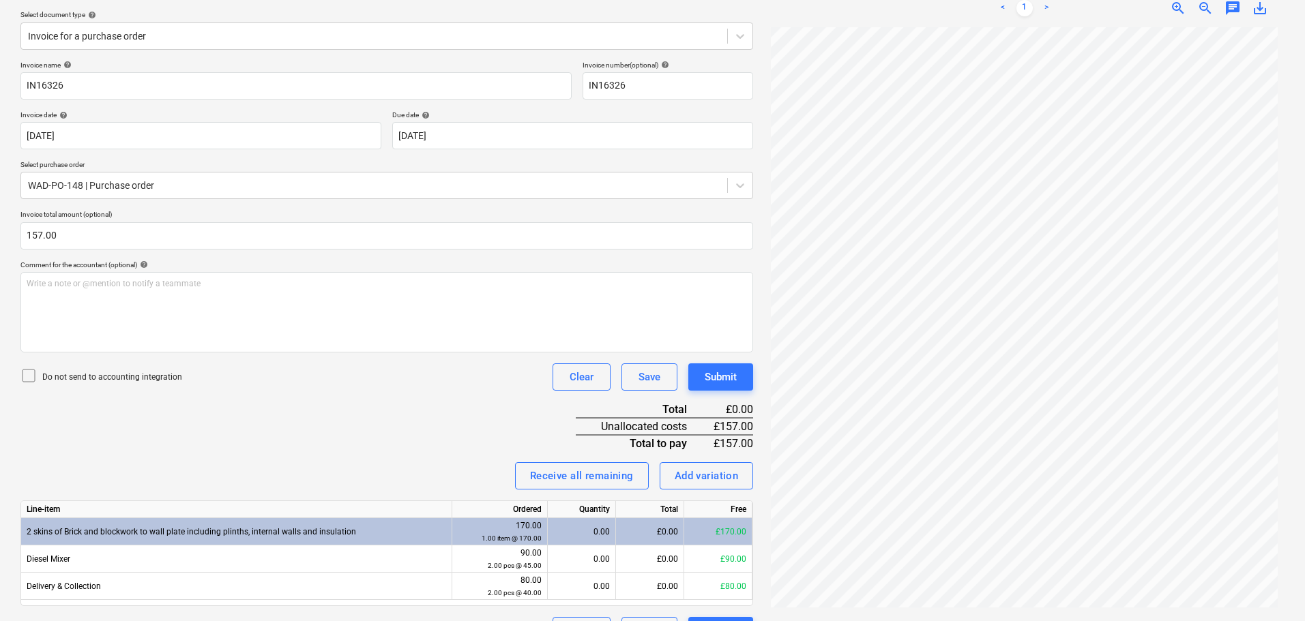
click at [332, 440] on div "Invoice name help IN16326 Invoice number (optional) help IN16326 Invoice date h…" at bounding box center [386, 353] width 733 height 584
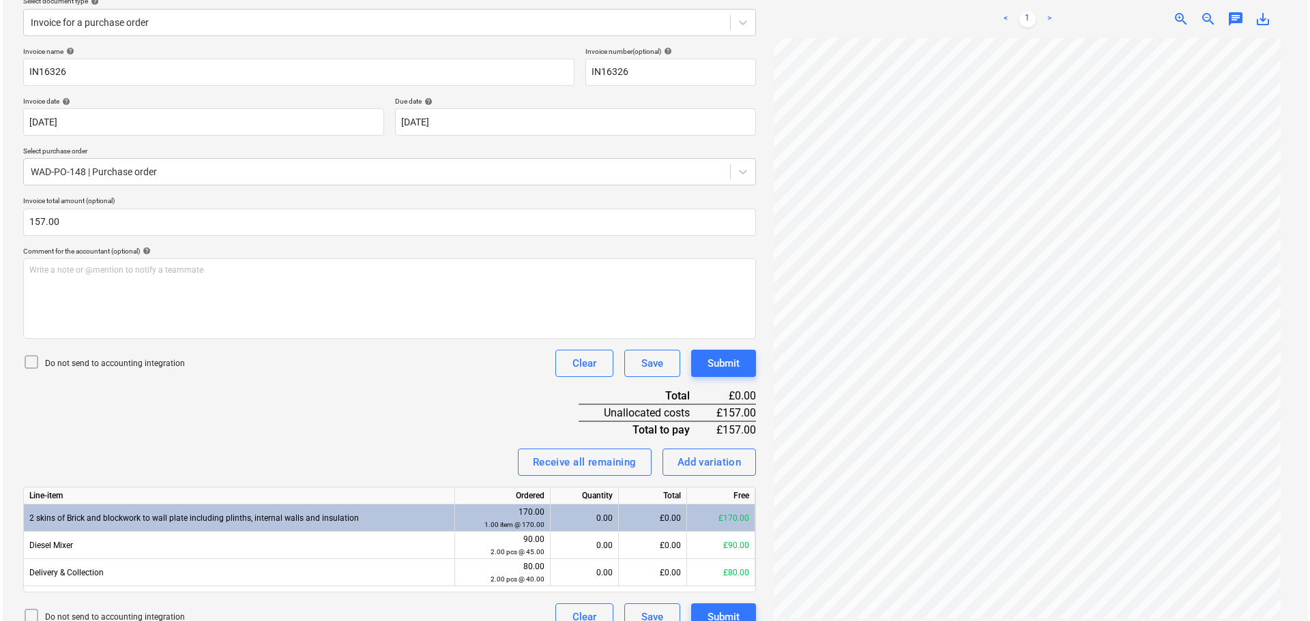
scroll to position [186, 0]
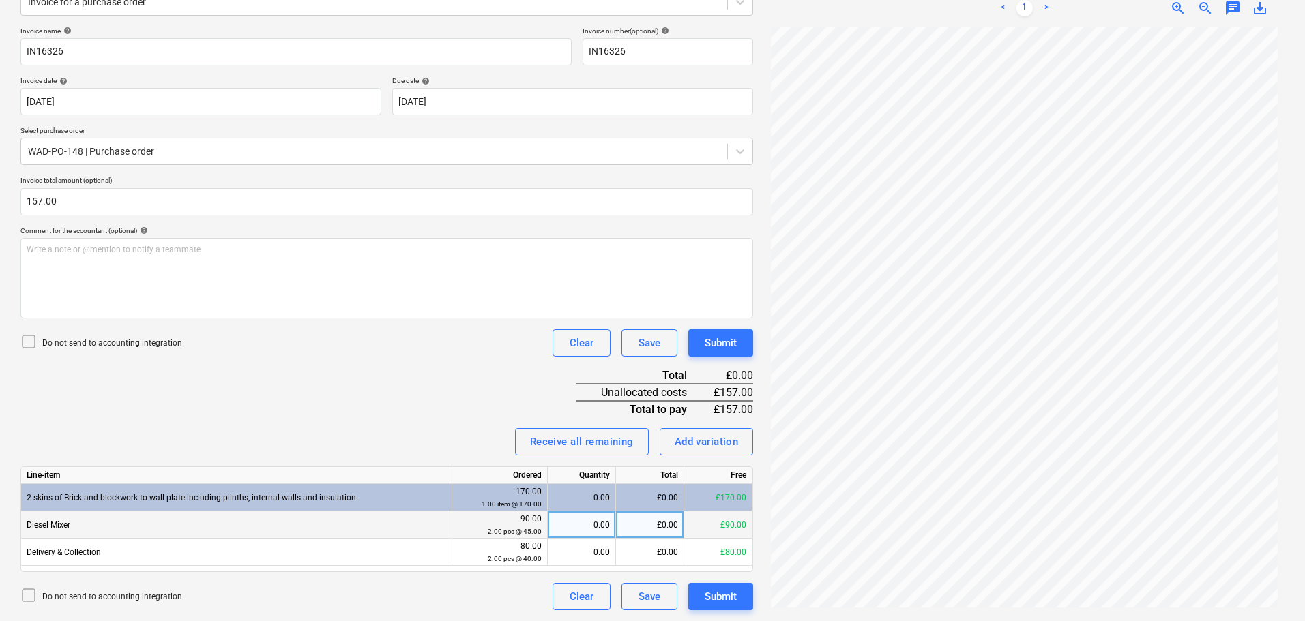
click at [651, 522] on div "£0.00" at bounding box center [650, 525] width 68 height 27
click at [367, 351] on div "Do not send to accounting integration Clear Save Submit" at bounding box center [386, 342] width 733 height 27
click at [720, 443] on div "Add variation" at bounding box center [707, 442] width 64 height 18
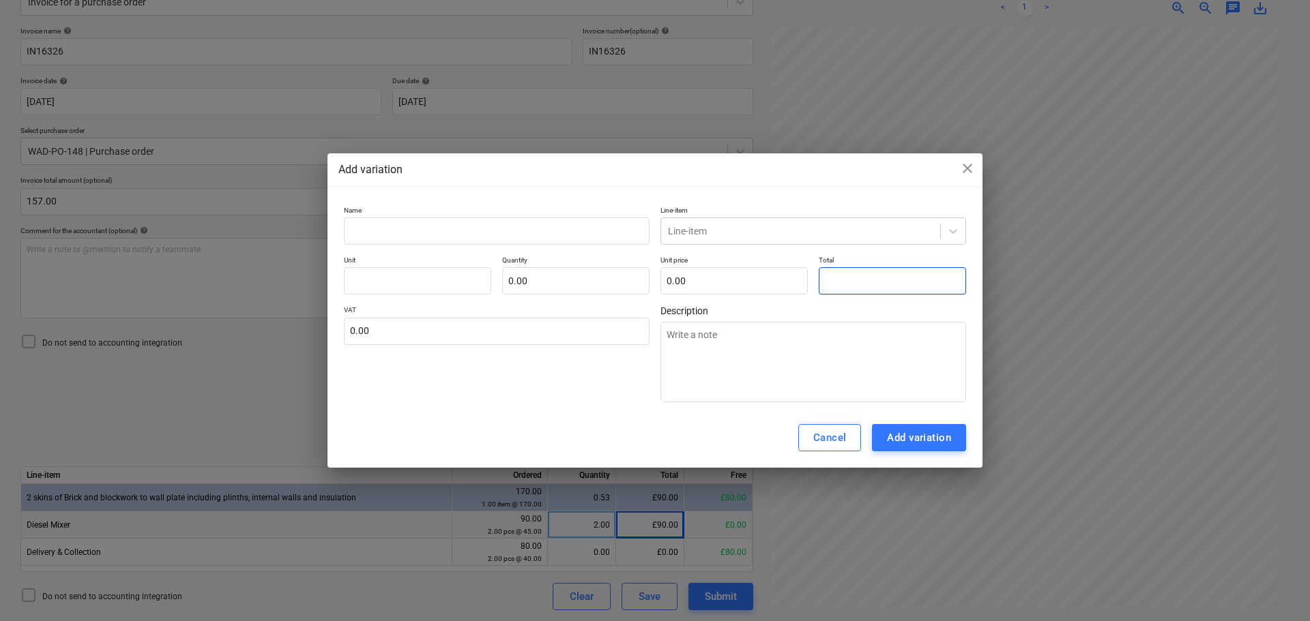
click at [846, 284] on input "text" at bounding box center [892, 280] width 147 height 27
click at [546, 222] on input "text" at bounding box center [497, 231] width 306 height 27
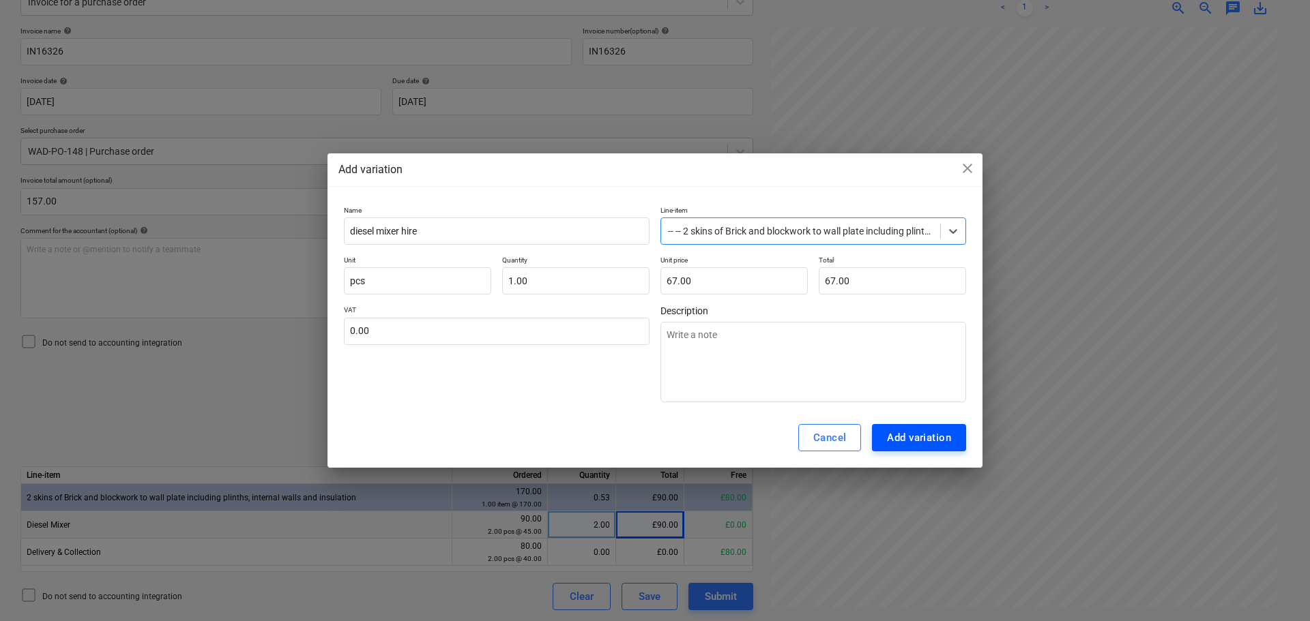
click at [913, 431] on div "Add variation" at bounding box center [919, 438] width 64 height 18
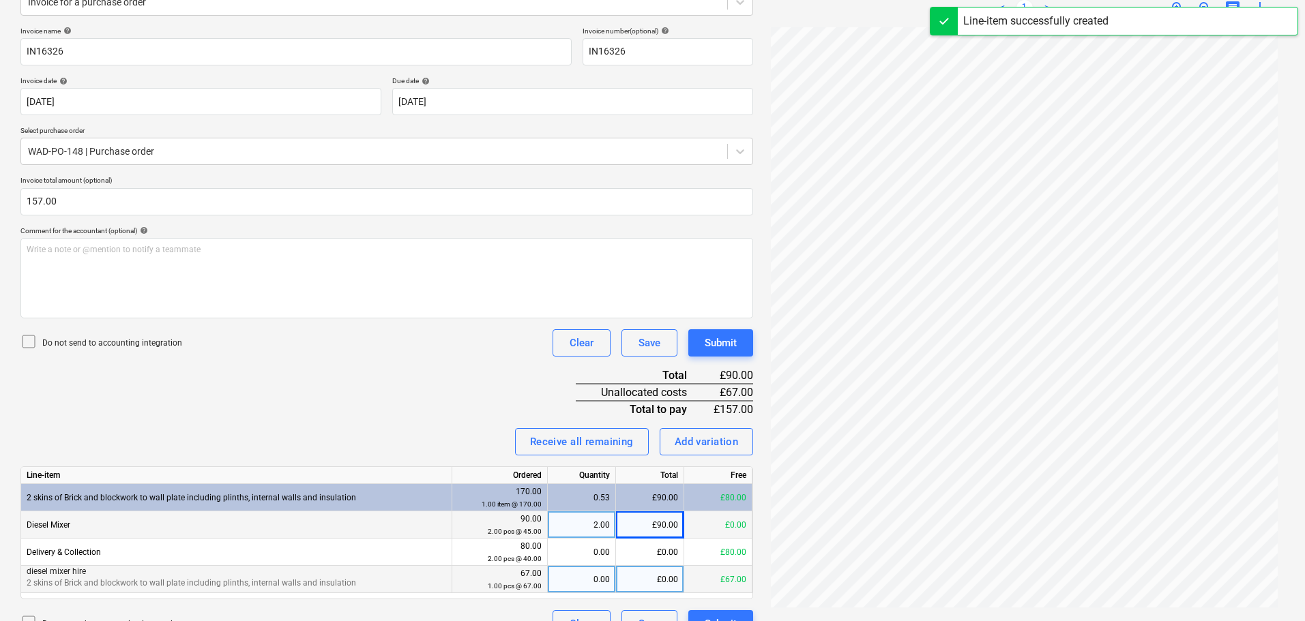
click at [660, 582] on div "£0.00" at bounding box center [650, 579] width 68 height 27
click at [309, 338] on div "Do not send to accounting integration Clear Save Submit" at bounding box center [386, 342] width 733 height 27
click at [709, 345] on div "Submit" at bounding box center [721, 343] width 32 height 18
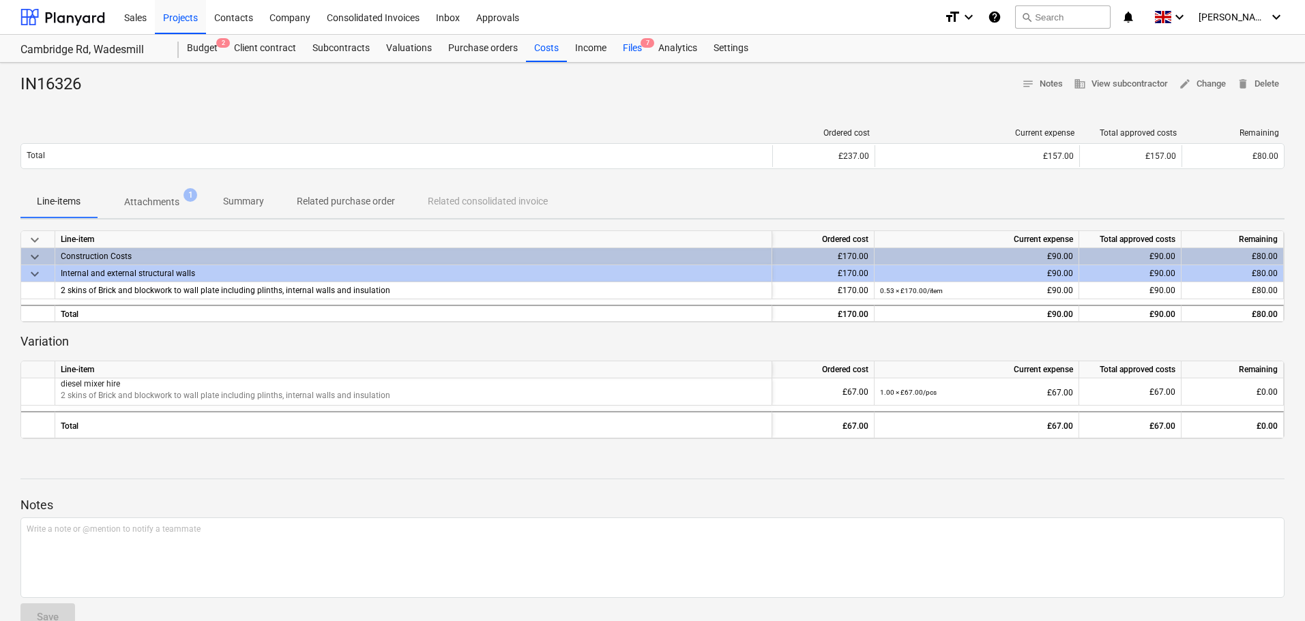
click at [630, 45] on div "Files 7" at bounding box center [632, 48] width 35 height 27
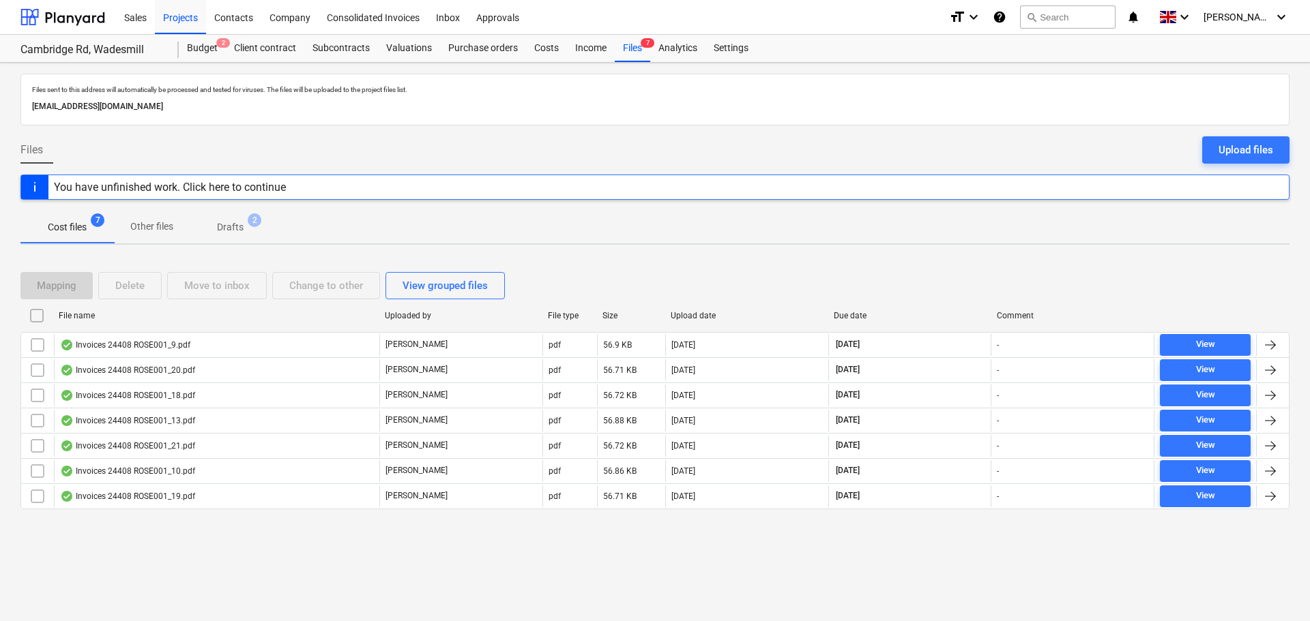
click at [136, 396] on div "Invoices 24408 ROSE001_18.pdf" at bounding box center [127, 395] width 135 height 11
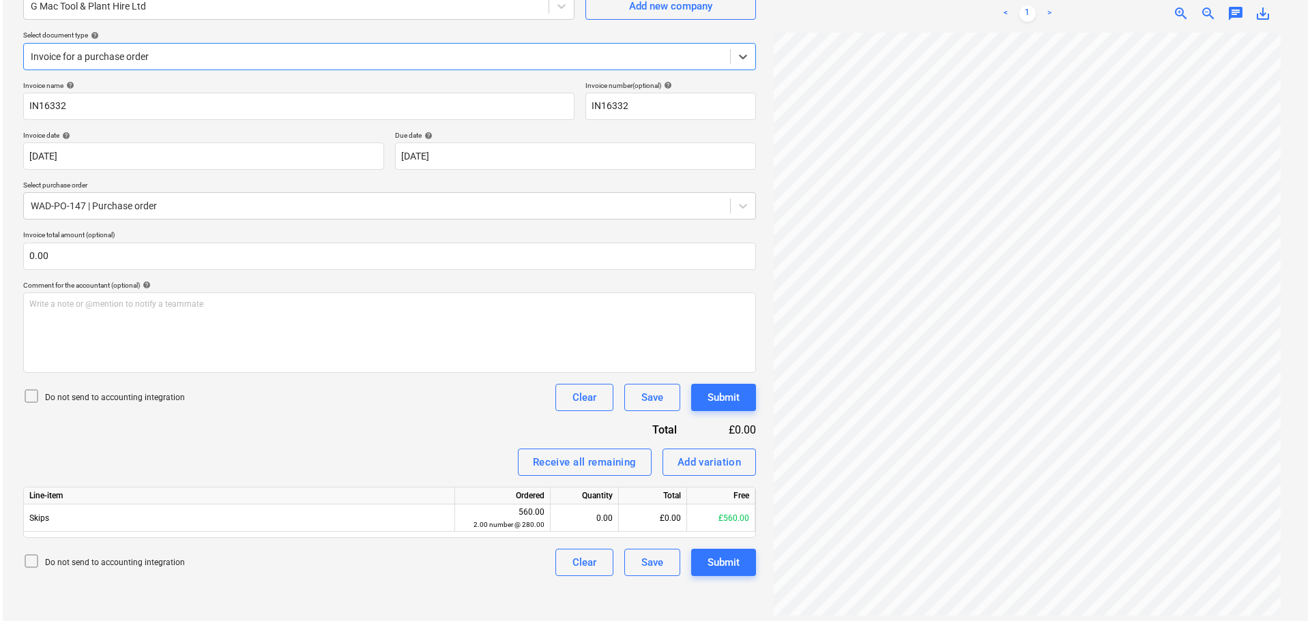
scroll to position [136, 0]
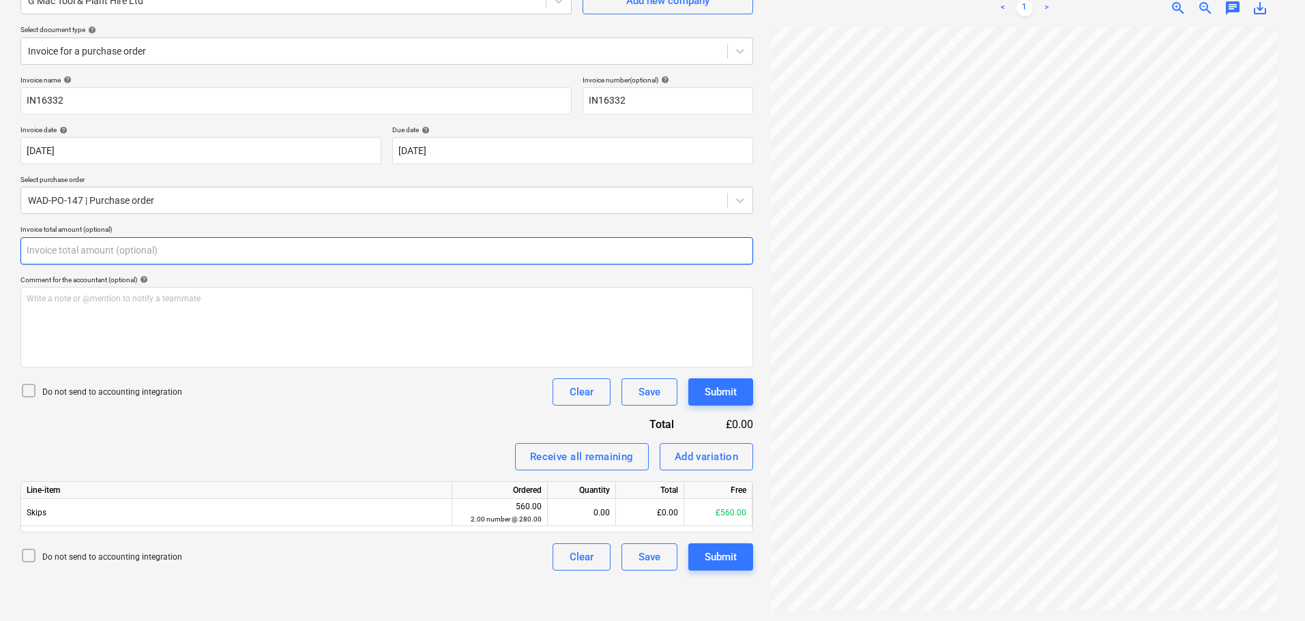
click at [262, 256] on input "text" at bounding box center [386, 250] width 733 height 27
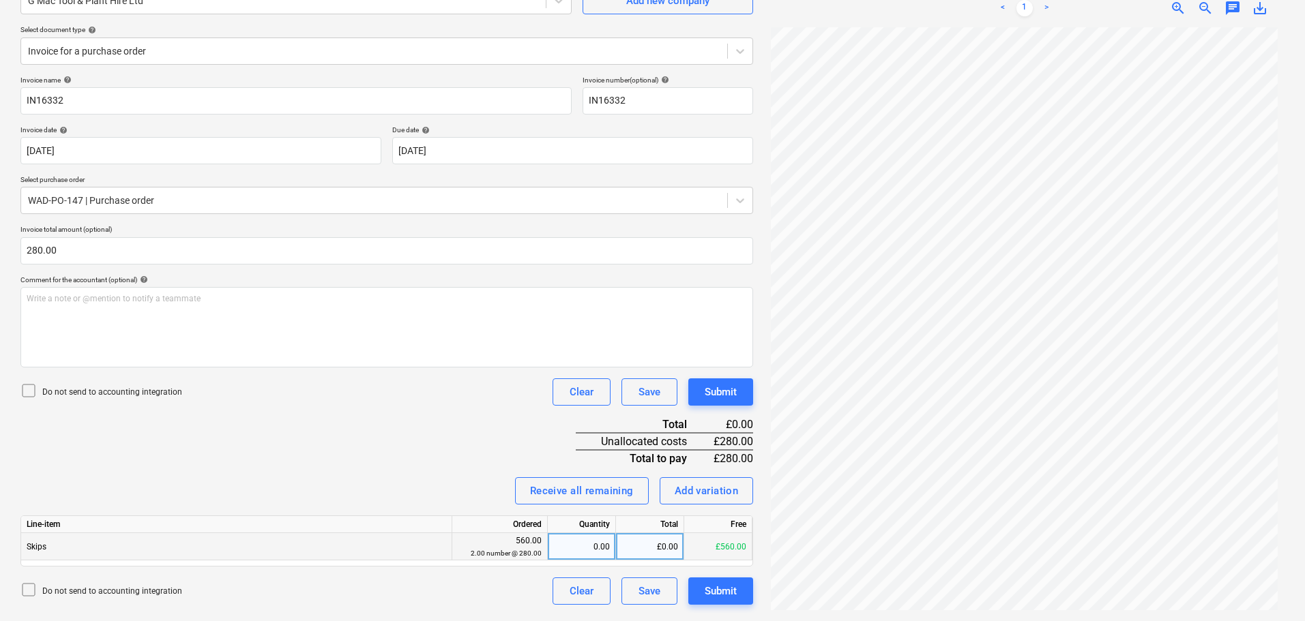
click at [649, 554] on div "£0.00" at bounding box center [650, 546] width 68 height 27
click at [474, 452] on div "Invoice name help IN16332 Invoice number (optional) help IN16332 Invoice date h…" at bounding box center [386, 340] width 733 height 529
click at [724, 395] on div "Submit" at bounding box center [721, 392] width 32 height 18
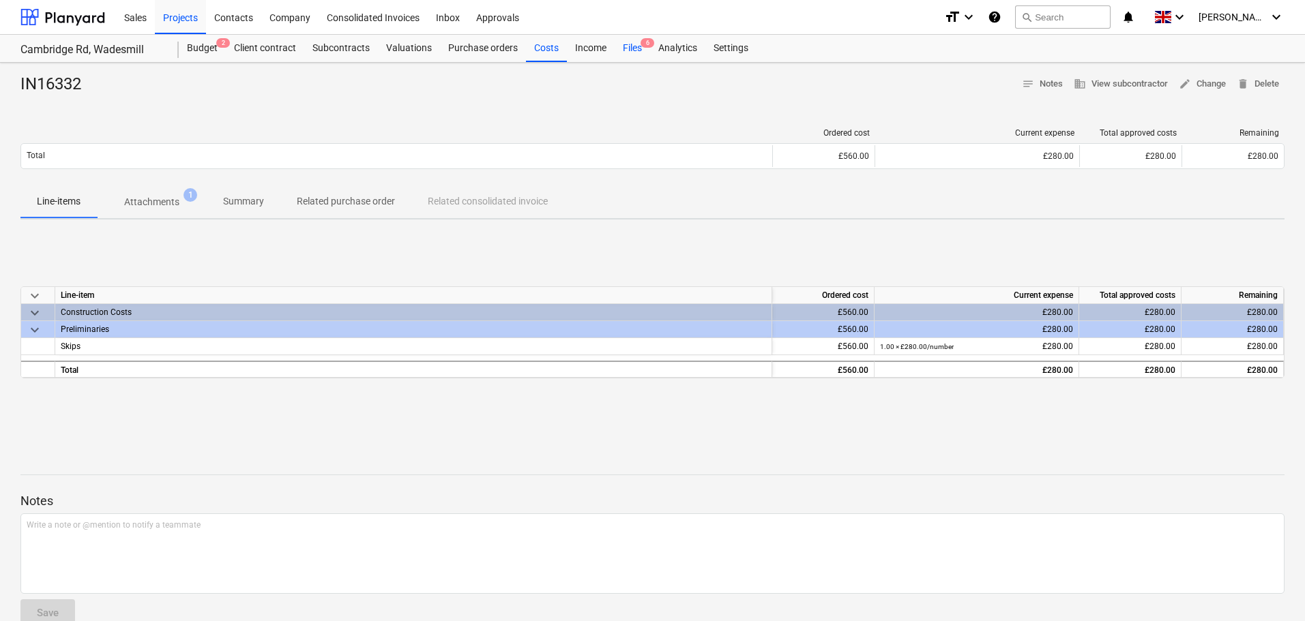
click at [641, 44] on span "6" at bounding box center [648, 43] width 14 height 10
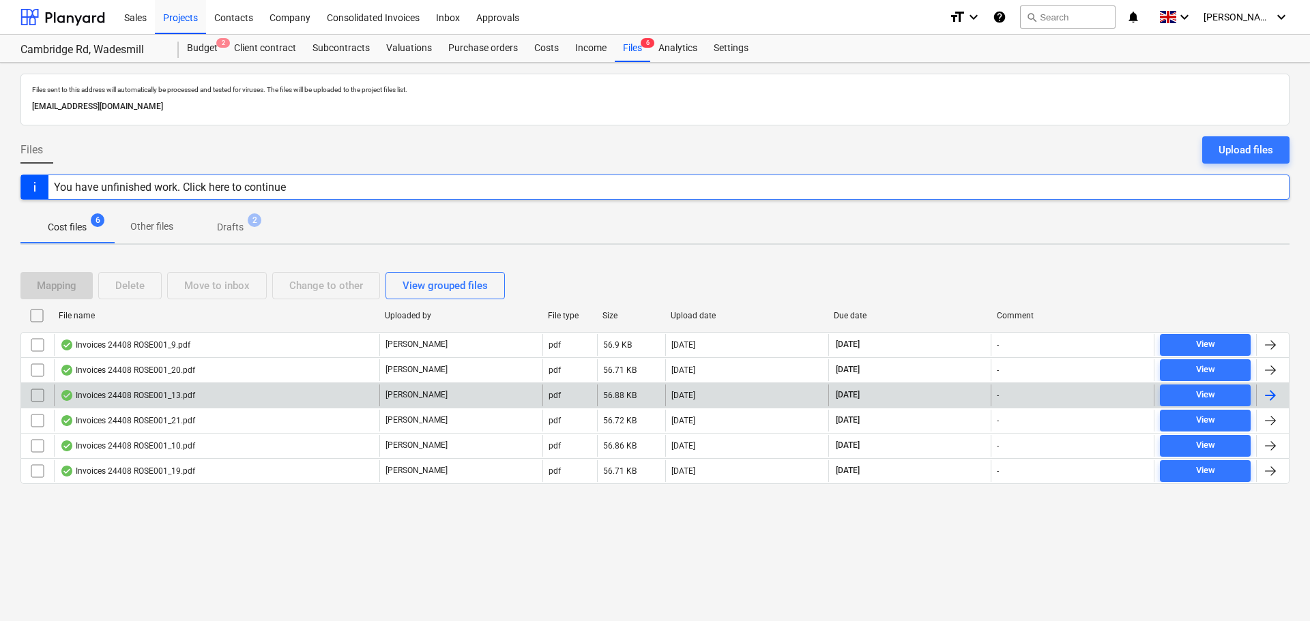
click at [139, 402] on div "Invoices 24408 ROSE001_13.pdf" at bounding box center [216, 396] width 325 height 22
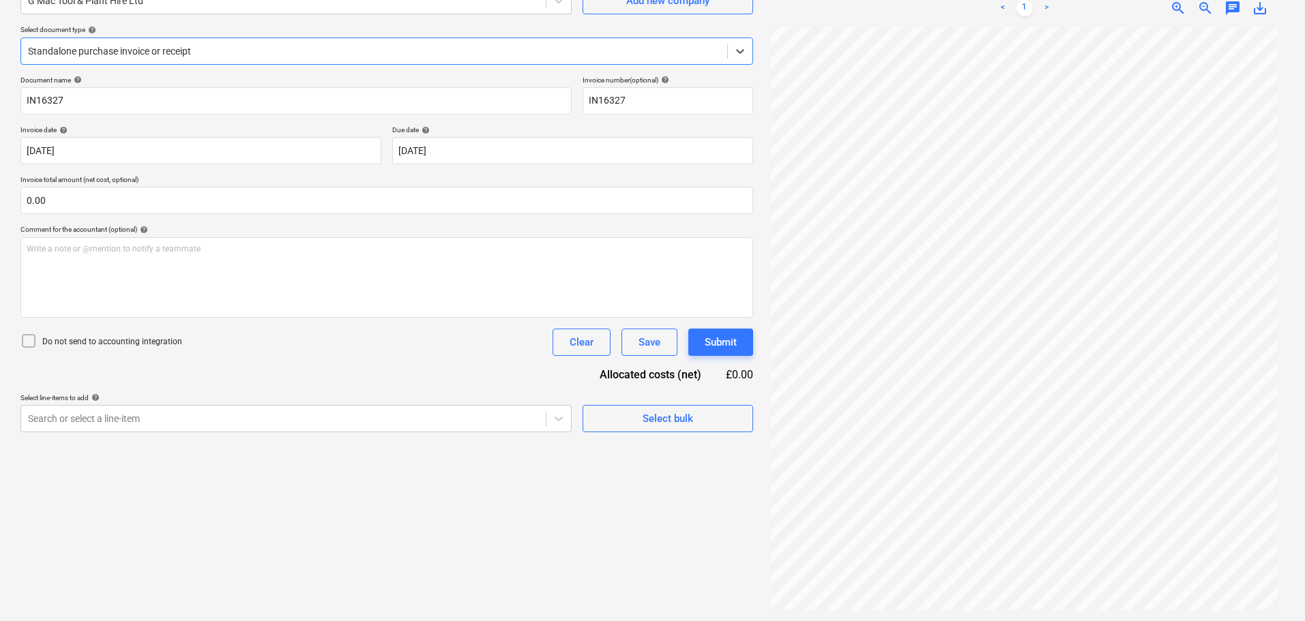
scroll to position [70, 0]
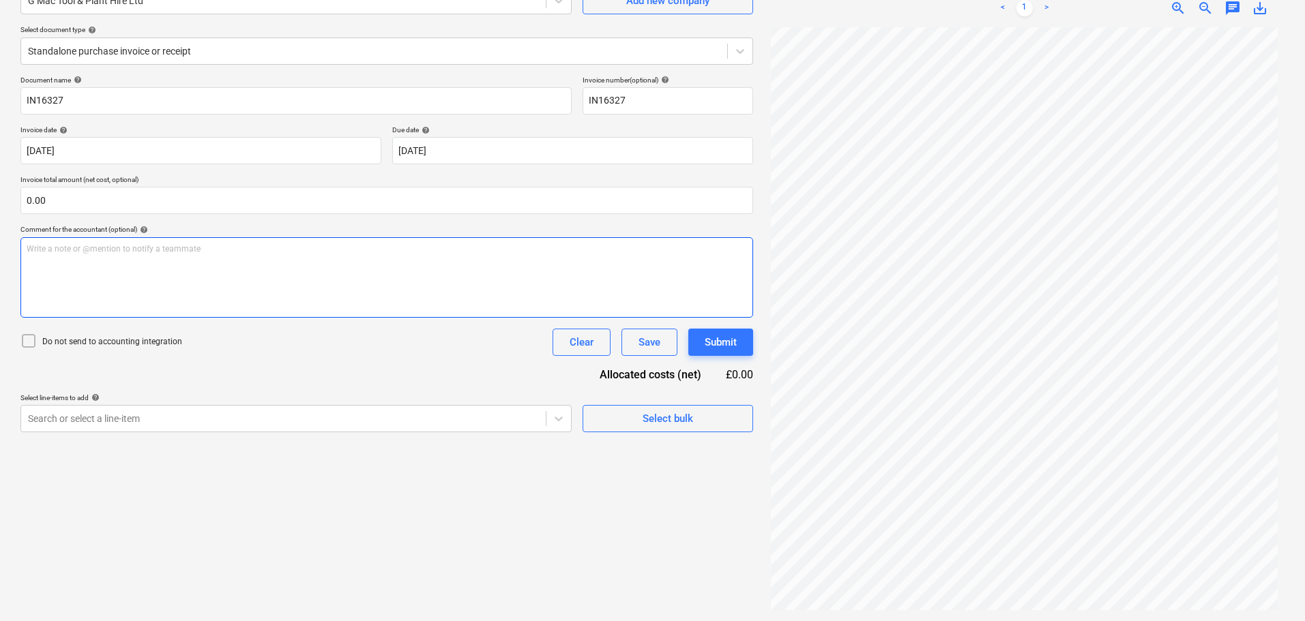
click at [323, 258] on div "Write a note or @mention to notify a teammate [PERSON_NAME]" at bounding box center [386, 277] width 733 height 80
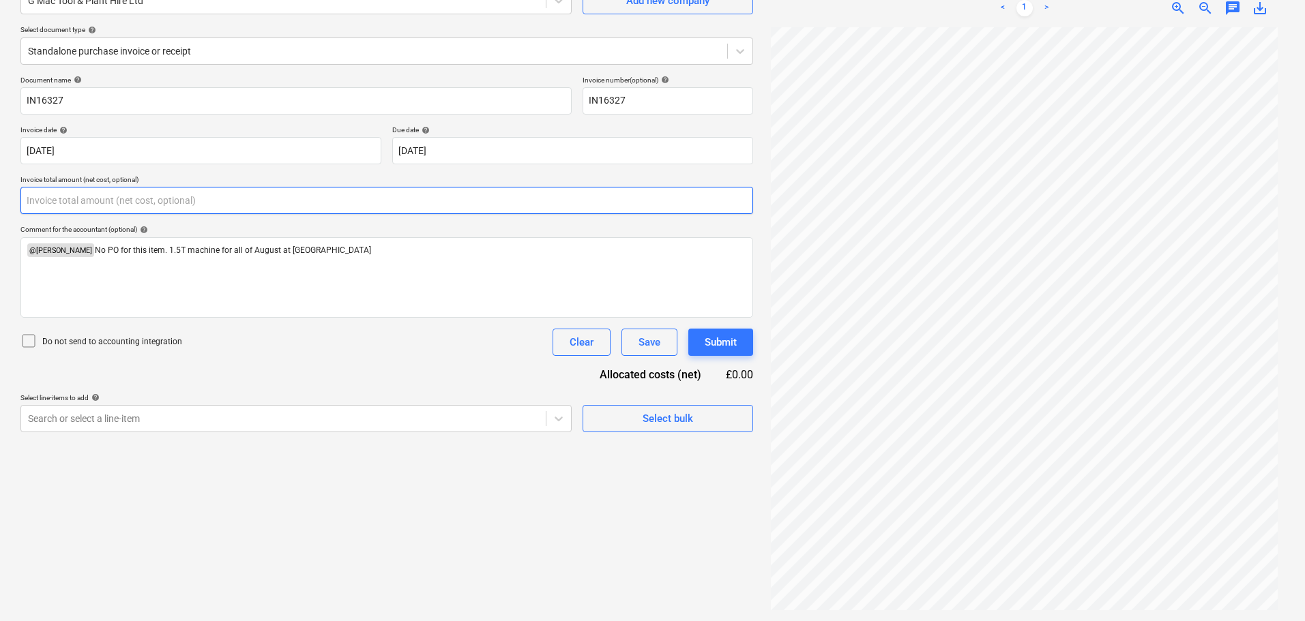
click at [138, 196] on input "text" at bounding box center [386, 200] width 733 height 27
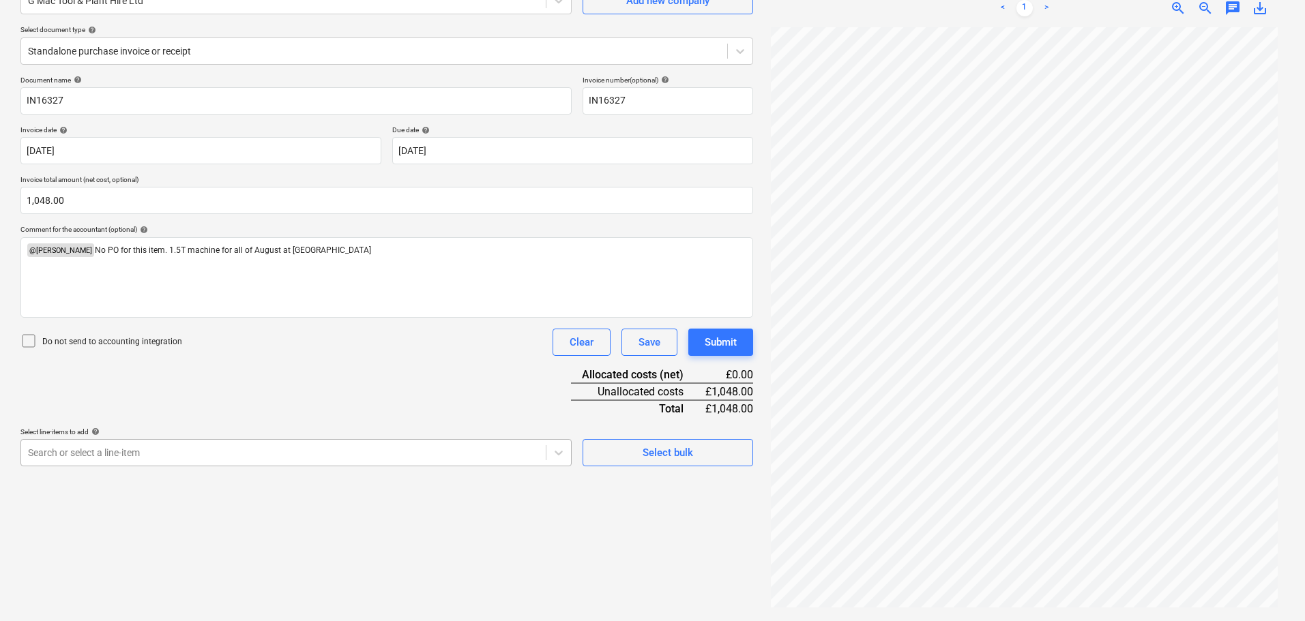
scroll to position [194, 0]
click at [271, 453] on body "Sales Projects Contacts Company Consolidated Invoices Inbox Approvals format_si…" at bounding box center [652, 174] width 1305 height 621
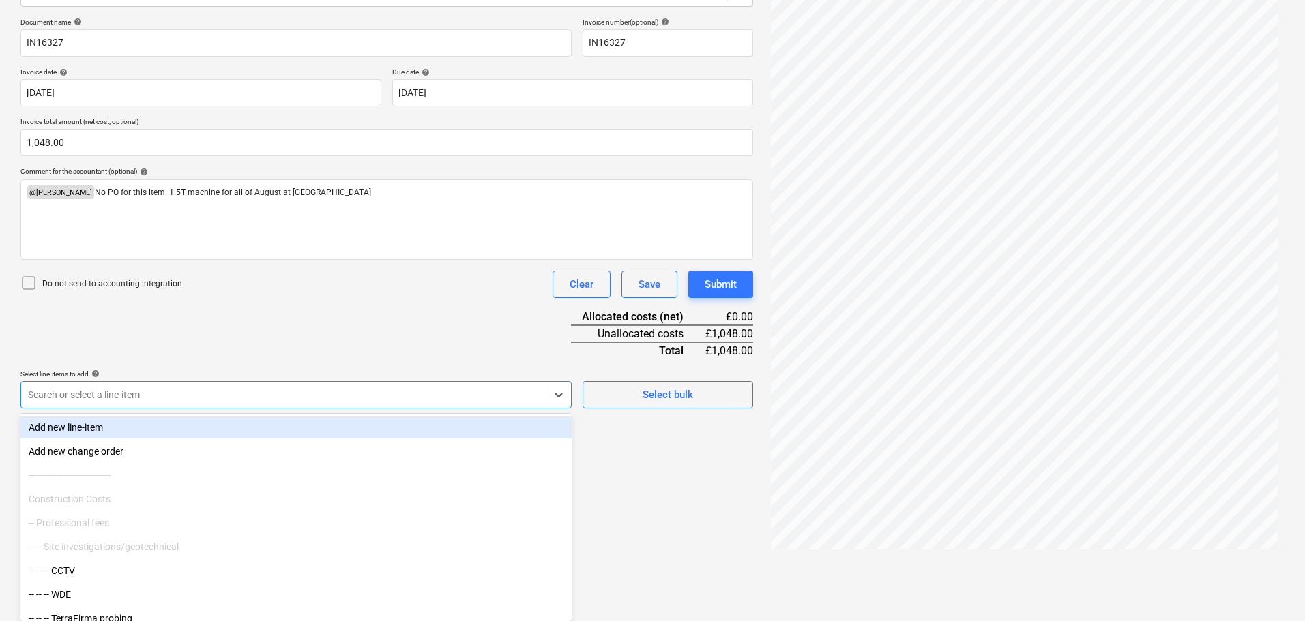
click at [267, 346] on div "Document name help IN16327 Invoice number (optional) help IN16327 Invoice date …" at bounding box center [386, 213] width 733 height 391
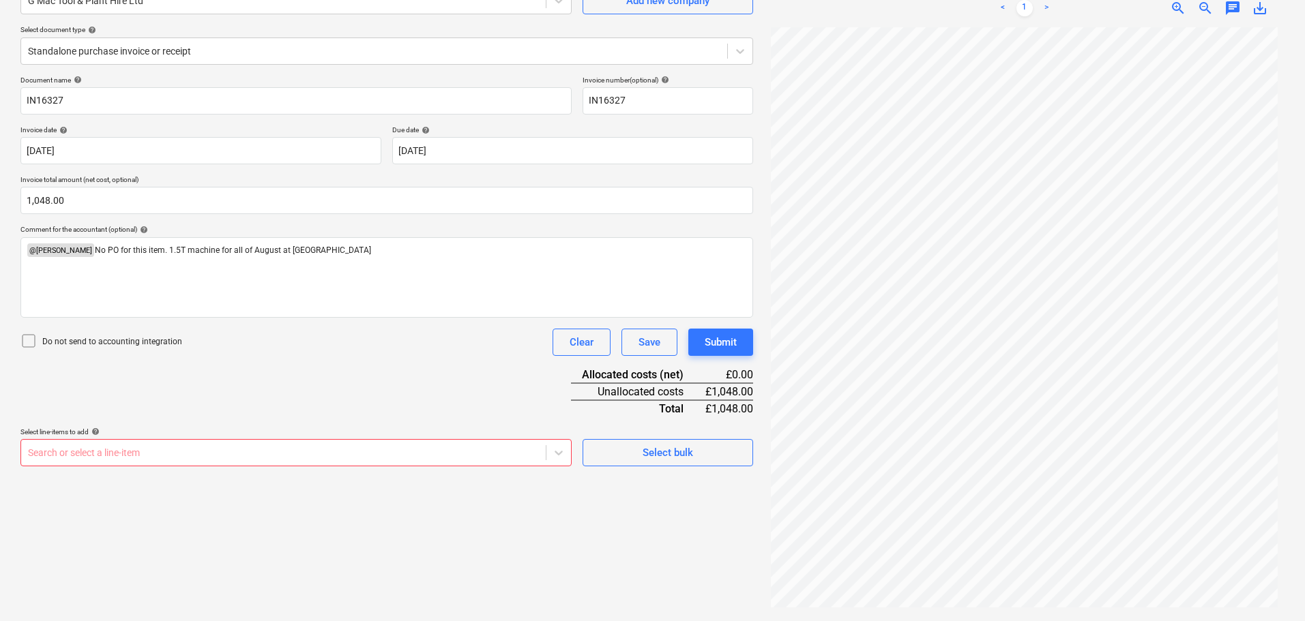
click at [174, 454] on body "Sales Projects Contacts Company Consolidated Invoices Inbox Approvals format_si…" at bounding box center [652, 174] width 1305 height 621
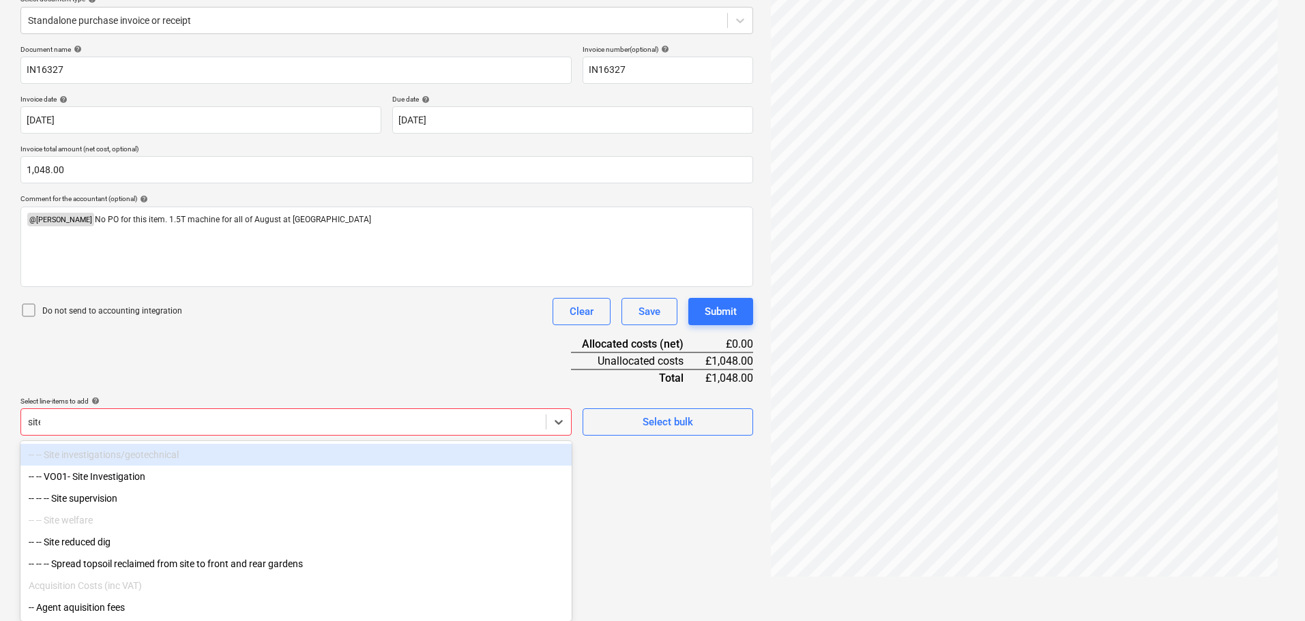
scroll to position [136, 0]
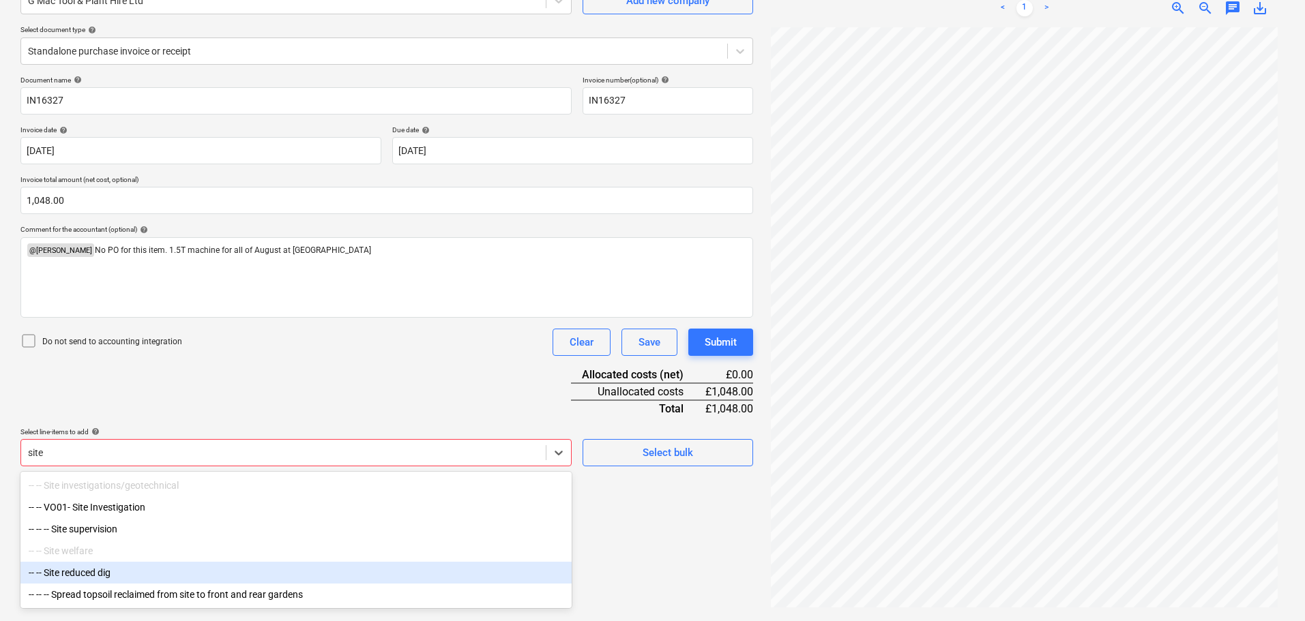
click at [125, 581] on div "-- -- Site reduced dig" at bounding box center [295, 573] width 551 height 22
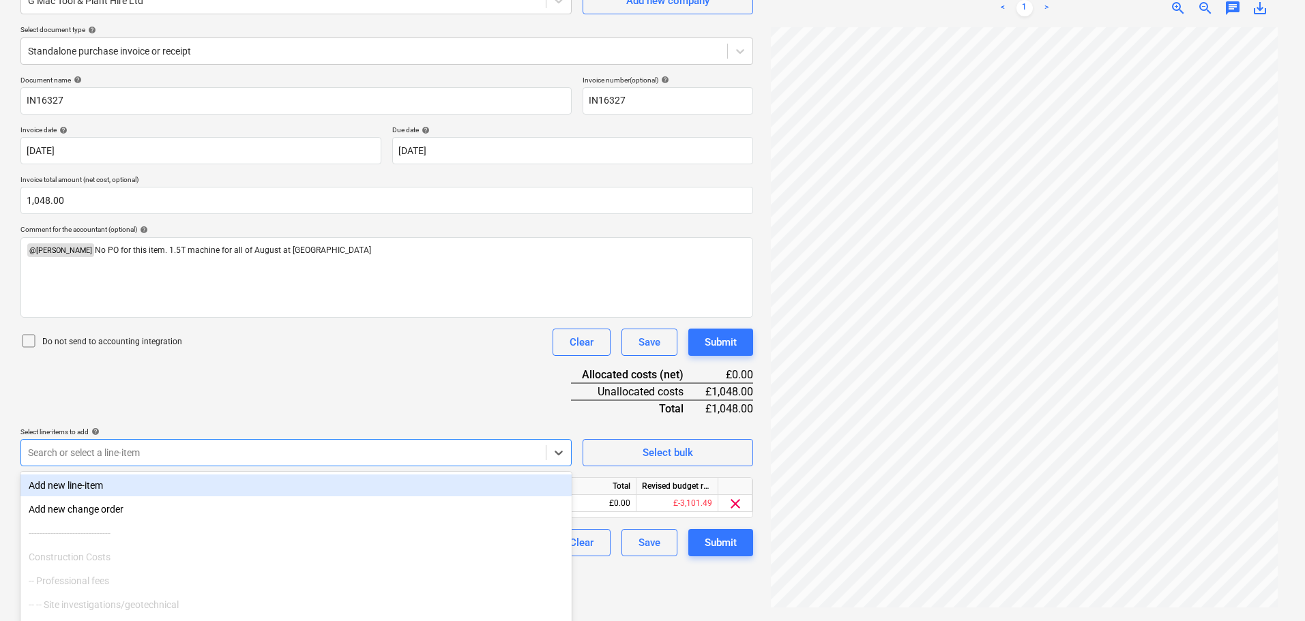
click at [337, 357] on div "Document name help IN16327 Invoice number (optional) help IN16327 Invoice date …" at bounding box center [386, 316] width 733 height 481
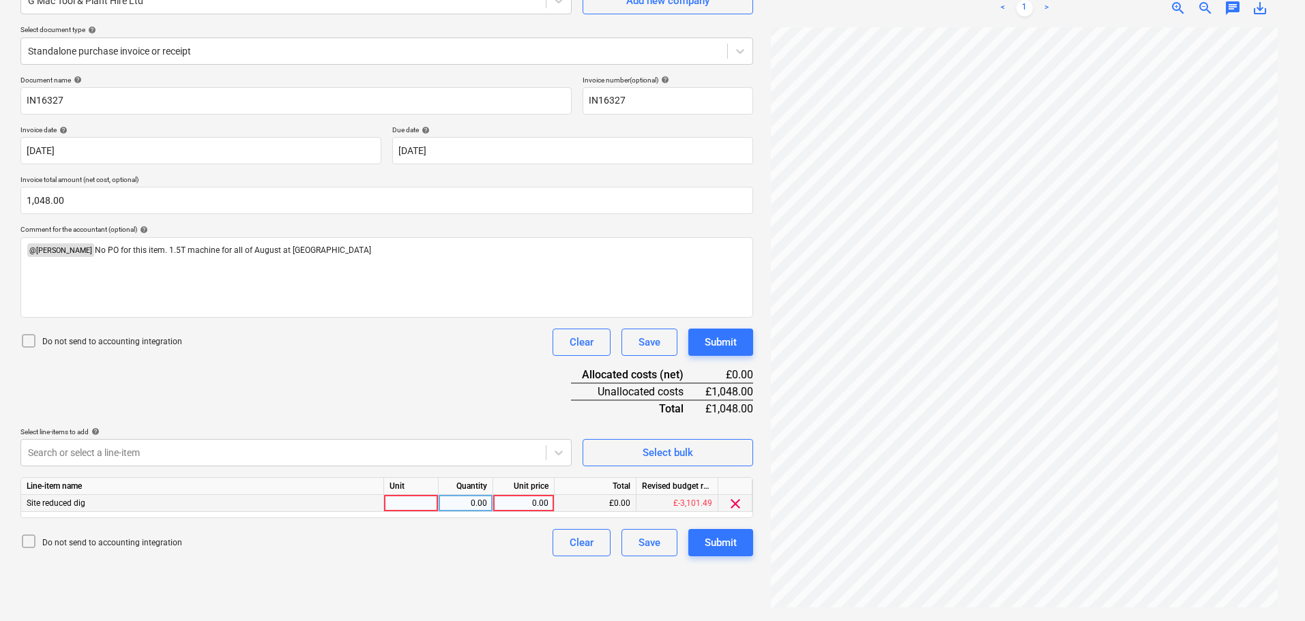
click at [525, 503] on div "0.00" at bounding box center [524, 503] width 50 height 17
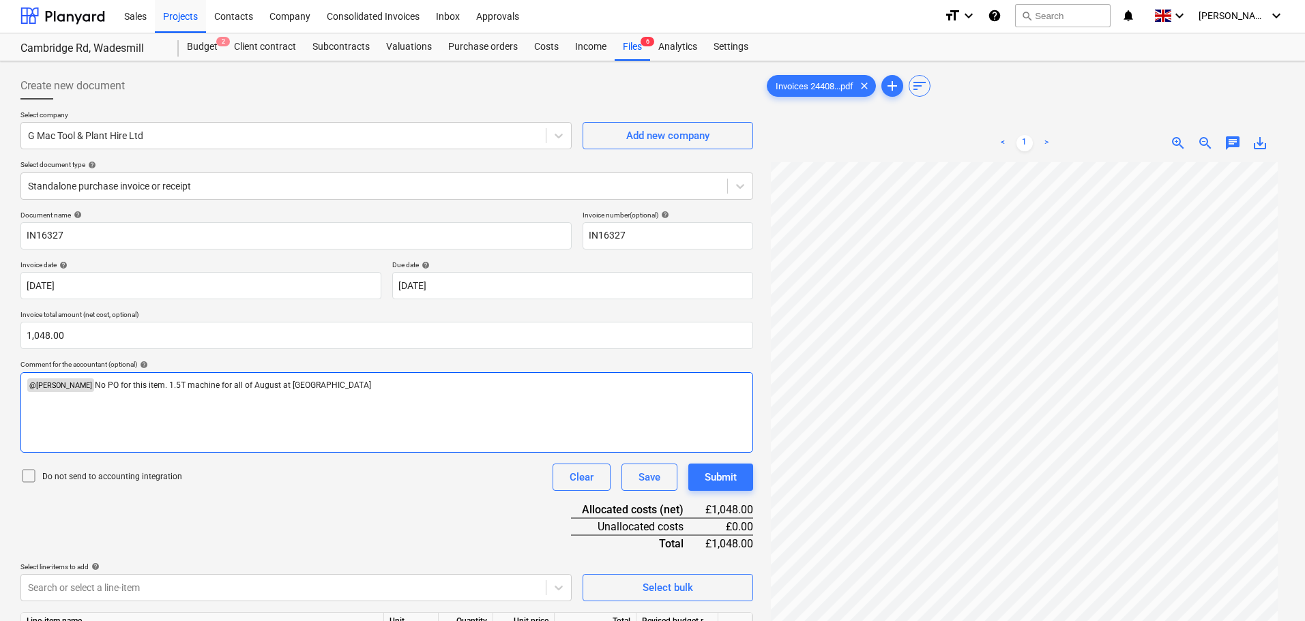
scroll to position [0, 0]
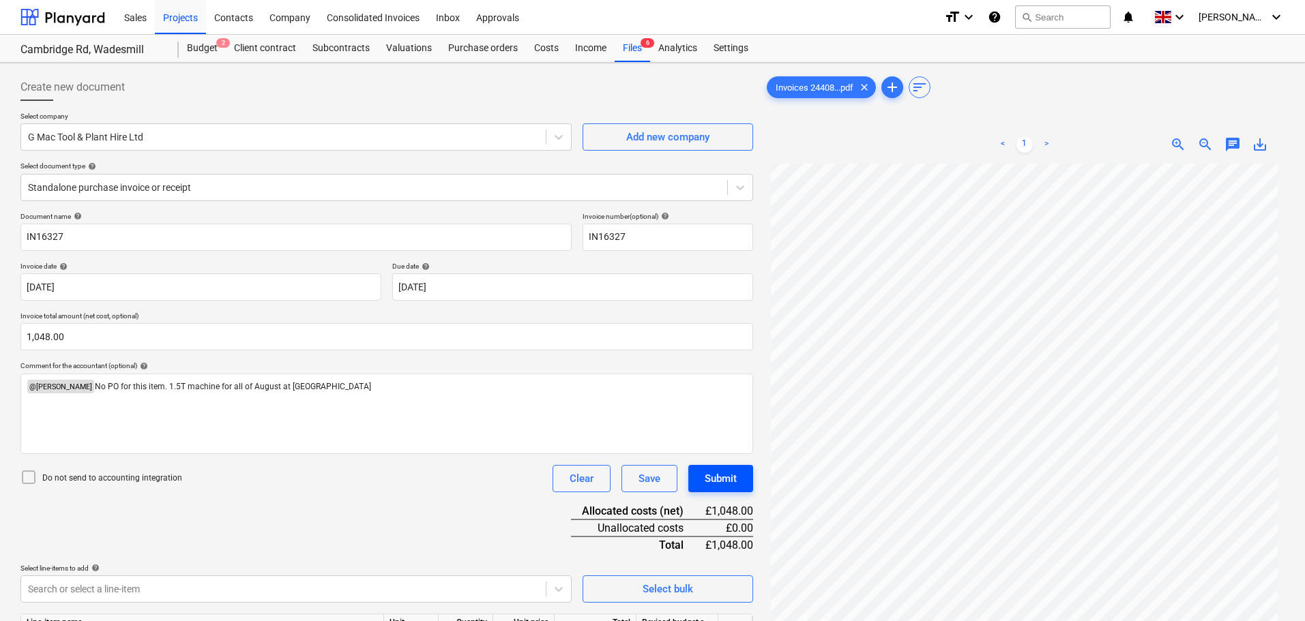
click at [730, 475] on div "Submit" at bounding box center [721, 479] width 32 height 18
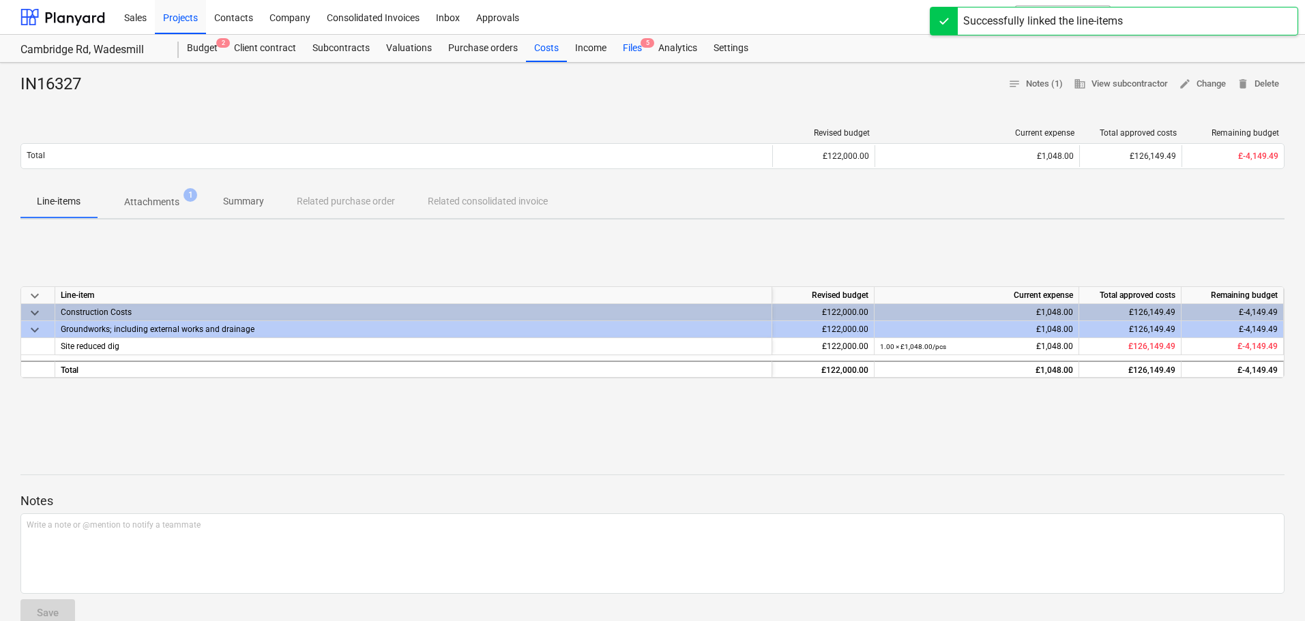
click at [629, 50] on div "Files 5" at bounding box center [632, 48] width 35 height 27
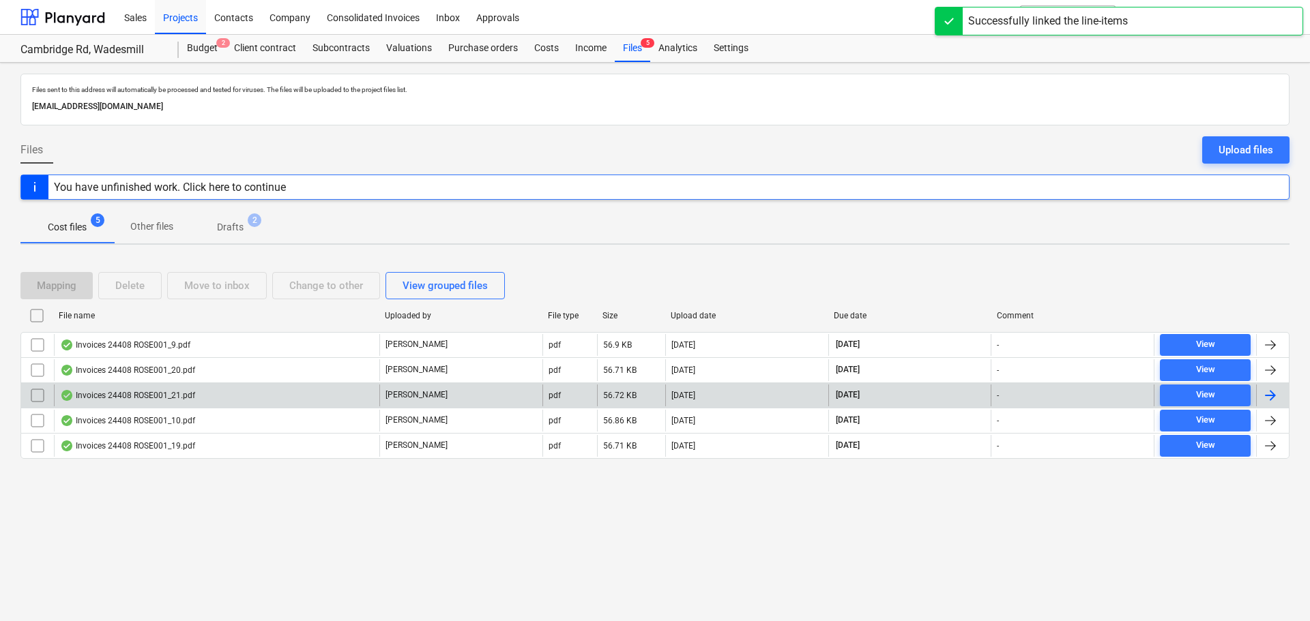
click at [99, 397] on div "Invoices 24408 ROSE001_21.pdf" at bounding box center [127, 395] width 135 height 11
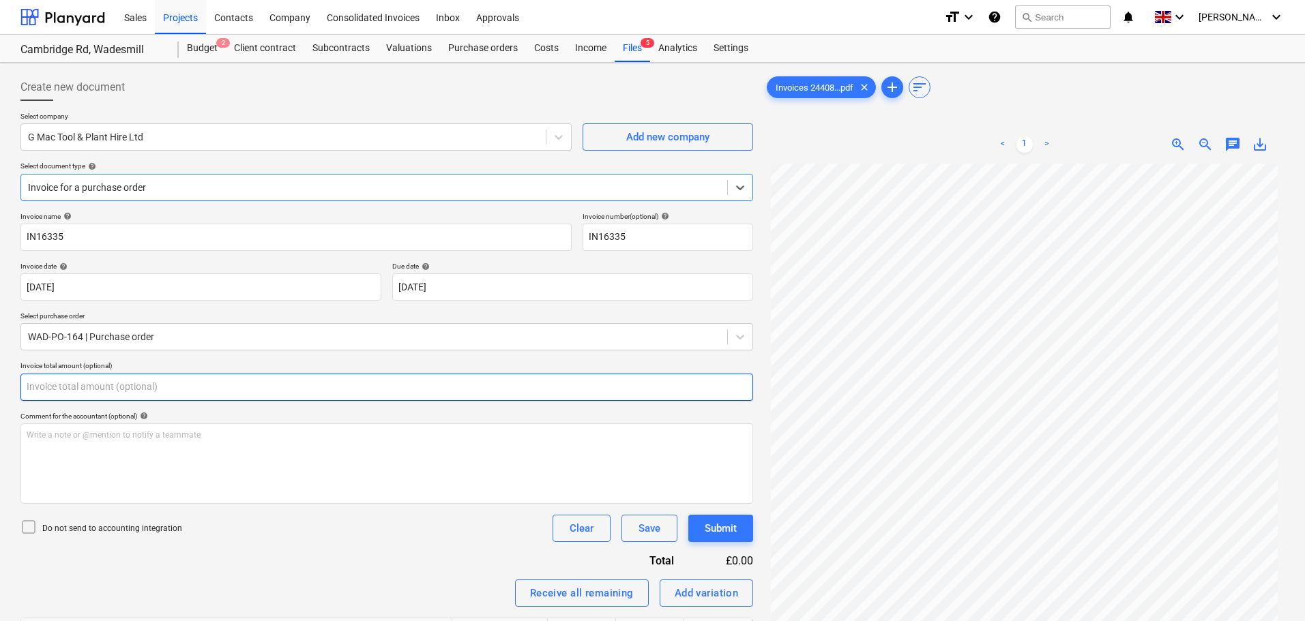
click at [209, 390] on input "text" at bounding box center [386, 387] width 733 height 27
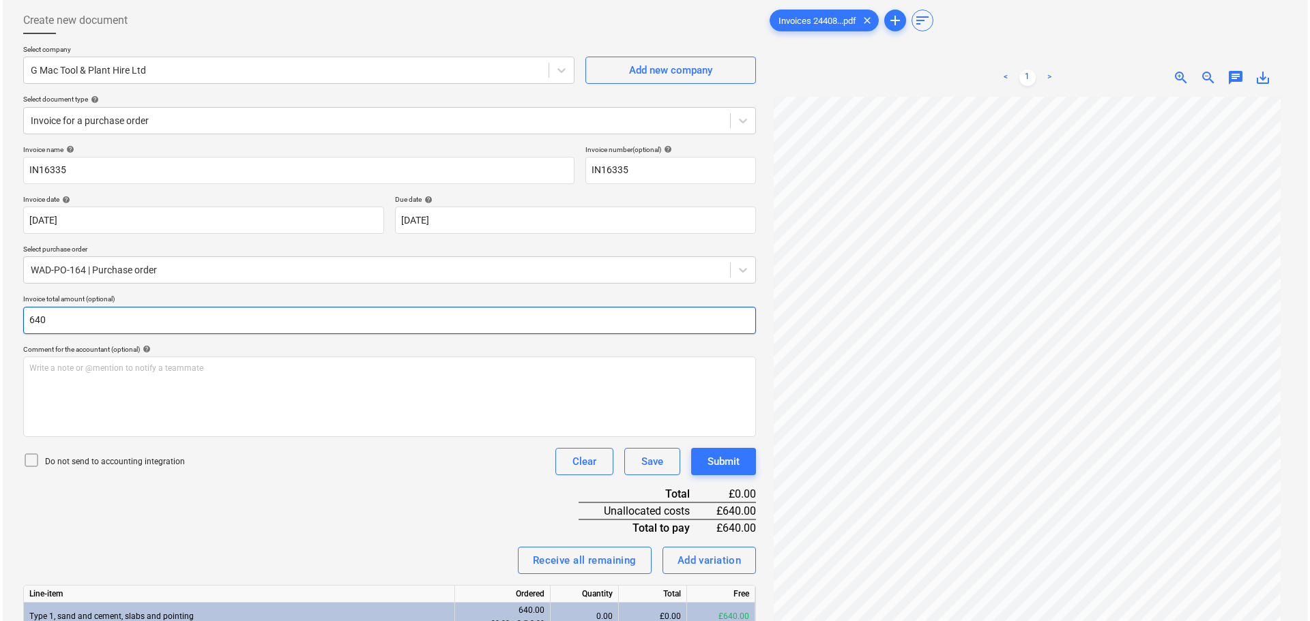
scroll to position [158, 0]
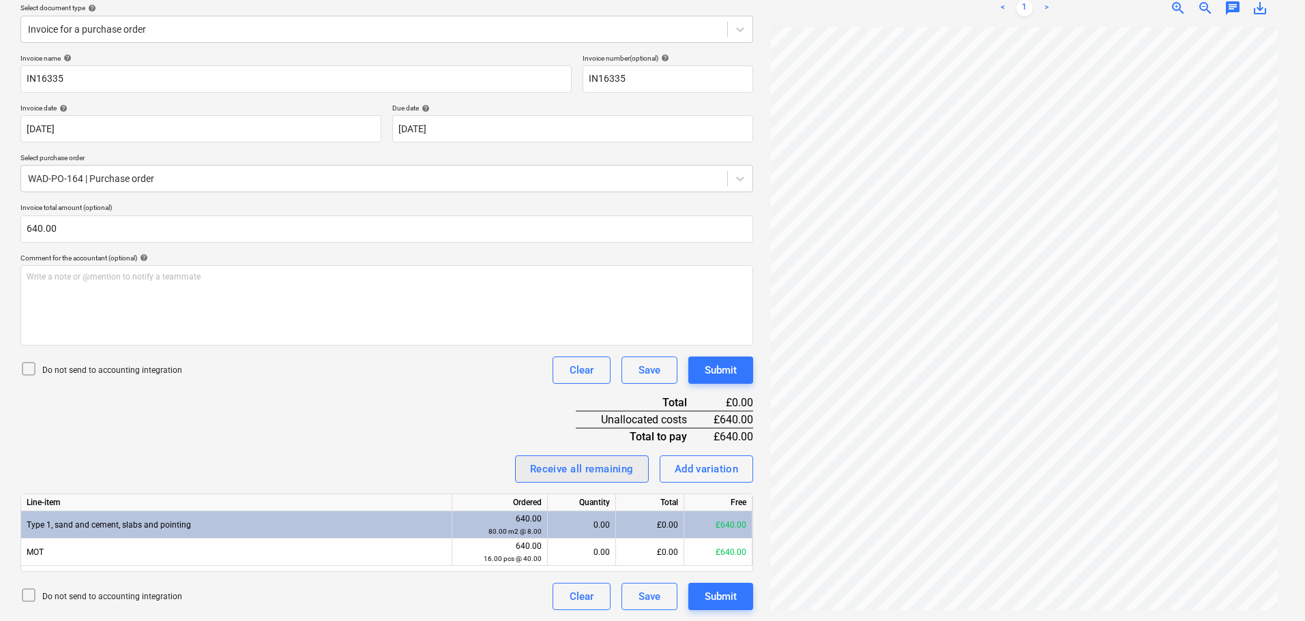
click at [587, 470] on div "Receive all remaining" at bounding box center [582, 469] width 104 height 18
click at [485, 402] on div "Invoice name help IN16335 Invoice number (optional) help IN16335 Invoice date h…" at bounding box center [386, 332] width 733 height 557
click at [707, 369] on div "Submit" at bounding box center [721, 371] width 32 height 18
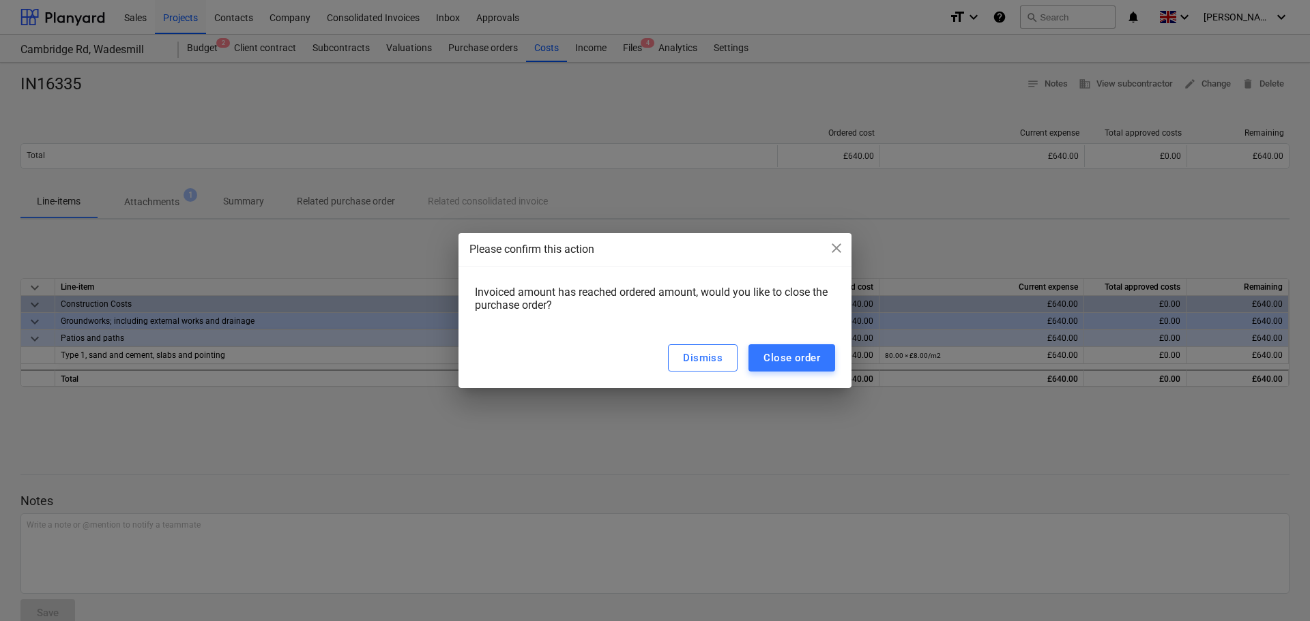
drag, startPoint x: 820, startPoint y: 363, endPoint x: 804, endPoint y: 337, distance: 30.3
click at [817, 360] on button "Close order" at bounding box center [791, 357] width 87 height 27
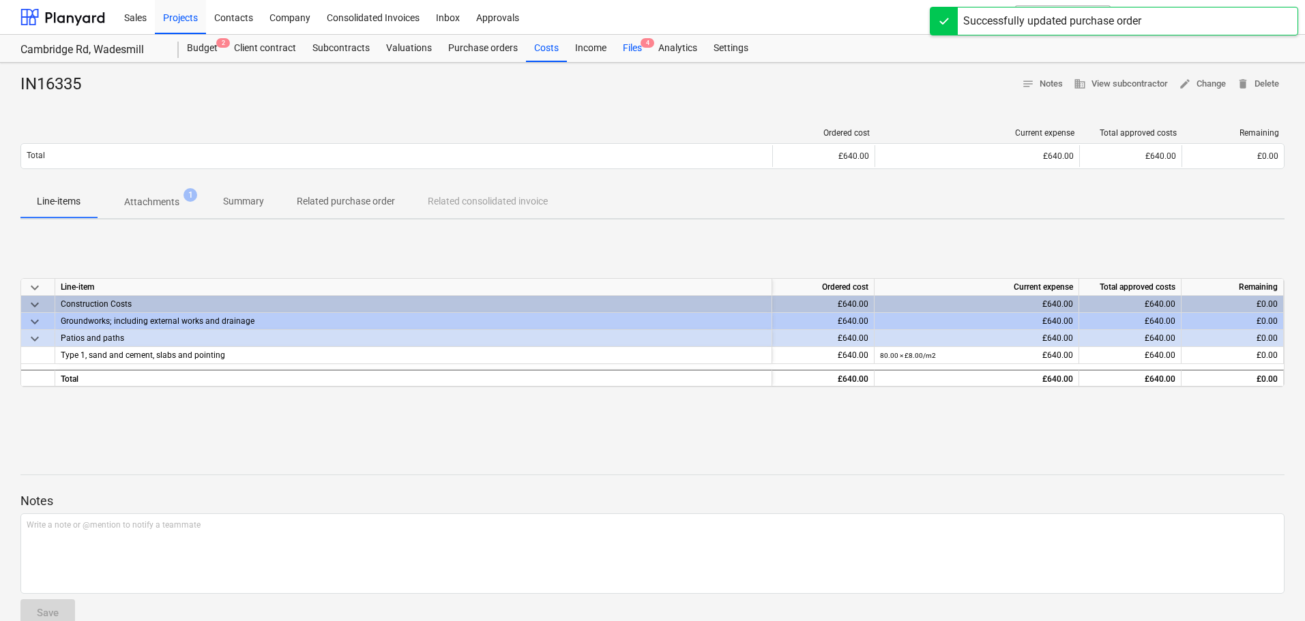
click at [630, 48] on div "Files 4" at bounding box center [632, 48] width 35 height 27
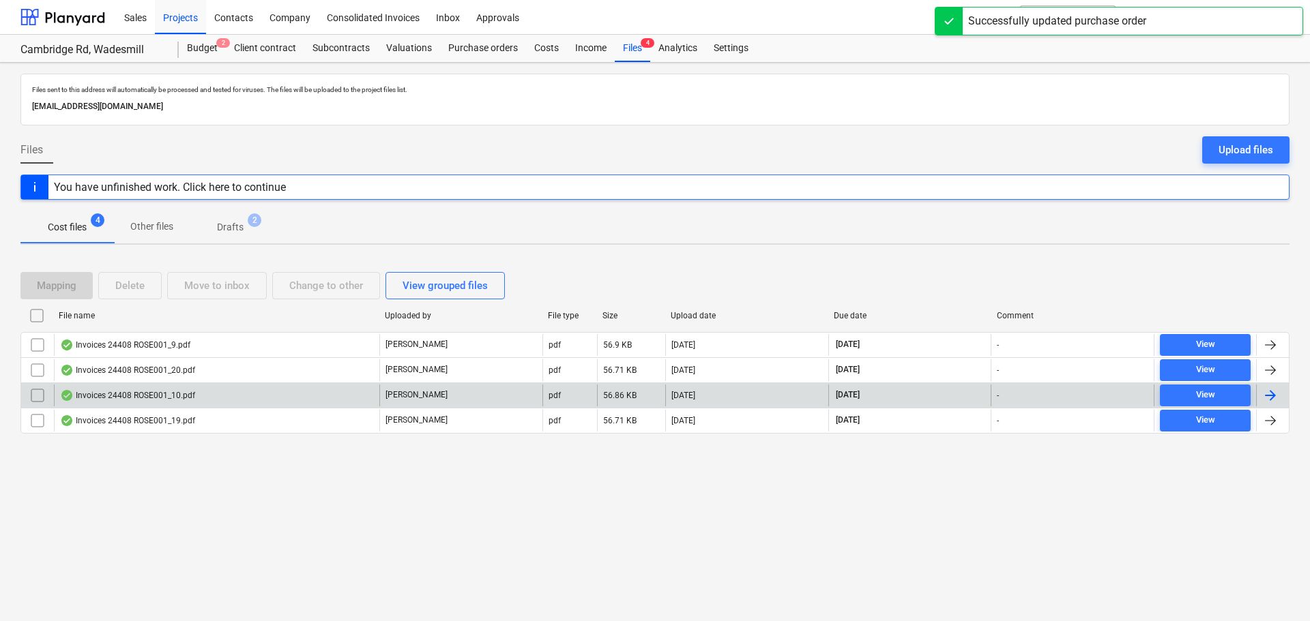
click at [119, 391] on div "Invoices 24408 ROSE001_10.pdf" at bounding box center [127, 395] width 135 height 11
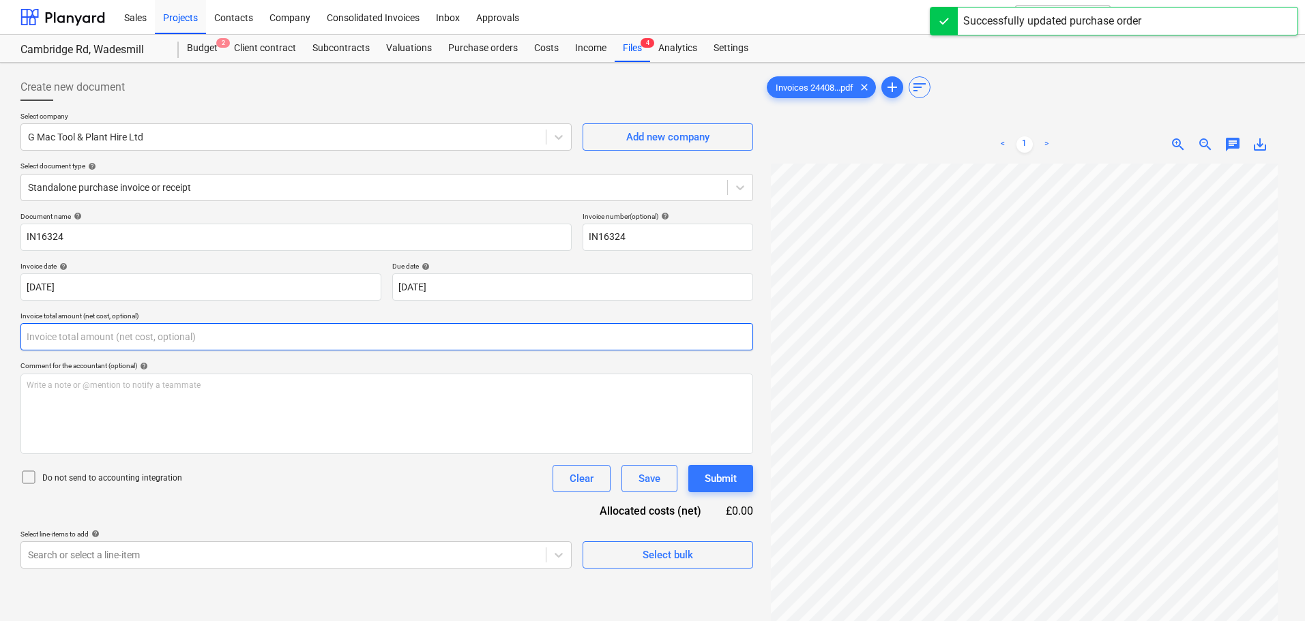
click at [144, 343] on input "text" at bounding box center [386, 336] width 733 height 27
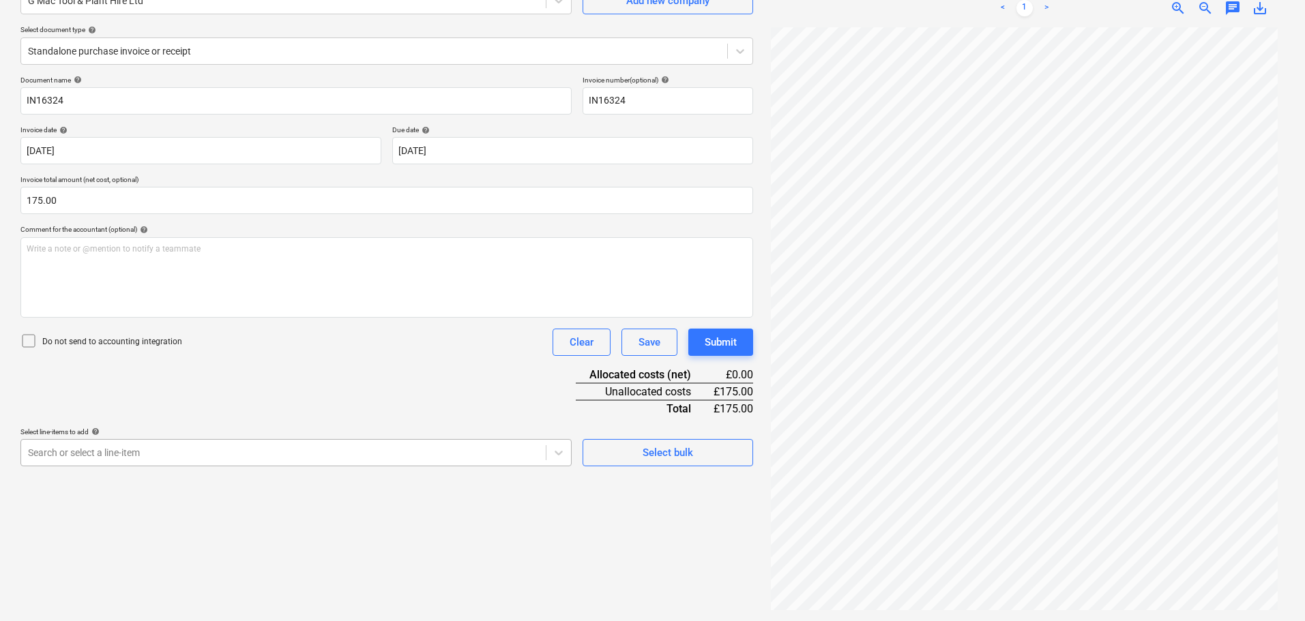
scroll to position [194, 0]
click at [98, 454] on body "Sales Projects Contacts Company Consolidated Invoices Inbox Approvals format_si…" at bounding box center [652, 174] width 1305 height 621
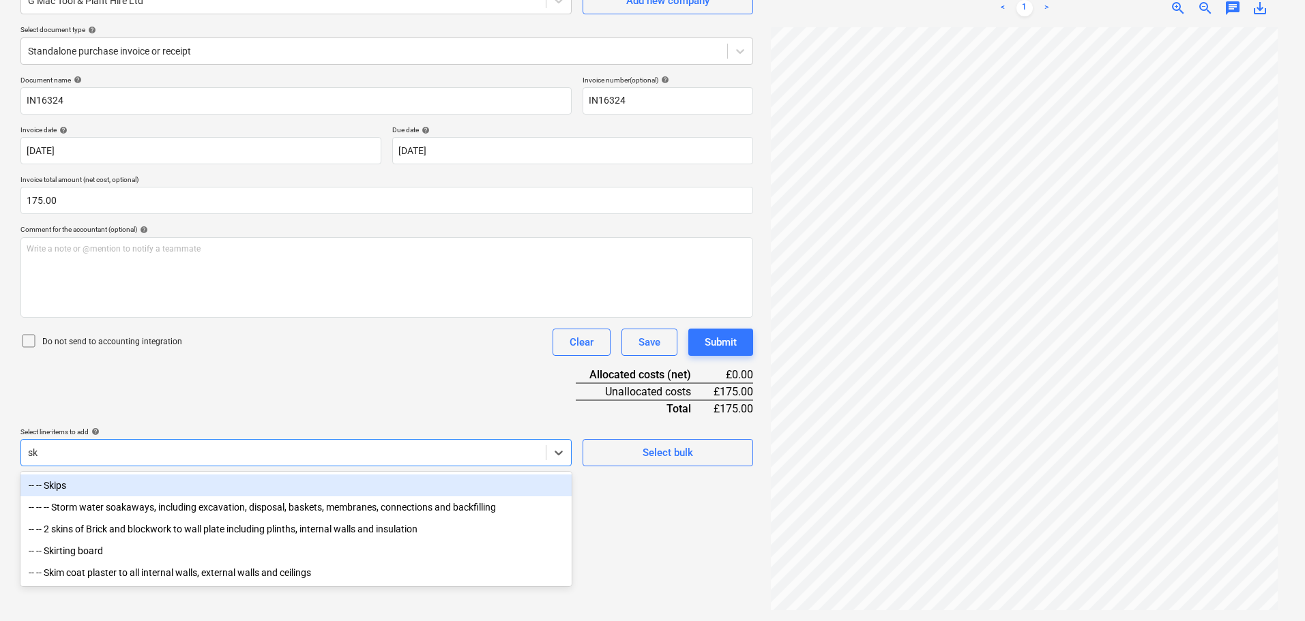
scroll to position [136, 0]
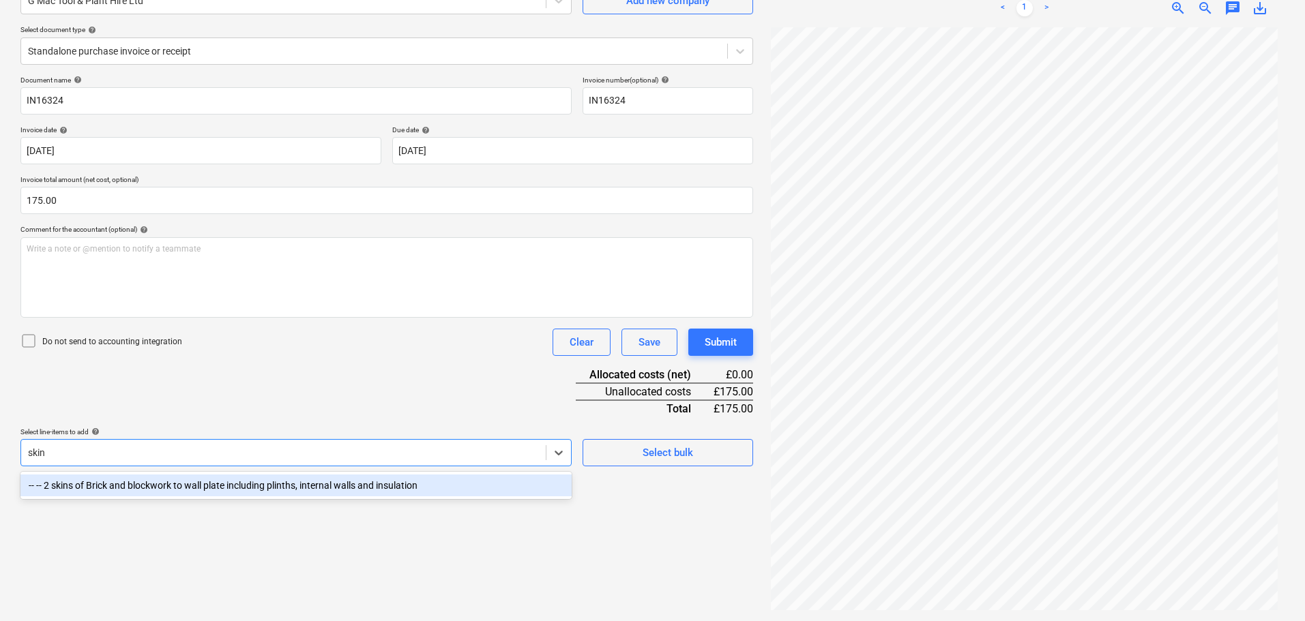
click at [199, 484] on div "-- -- 2 skins of Brick and blockwork to wall plate including plinths, internal …" at bounding box center [295, 486] width 551 height 22
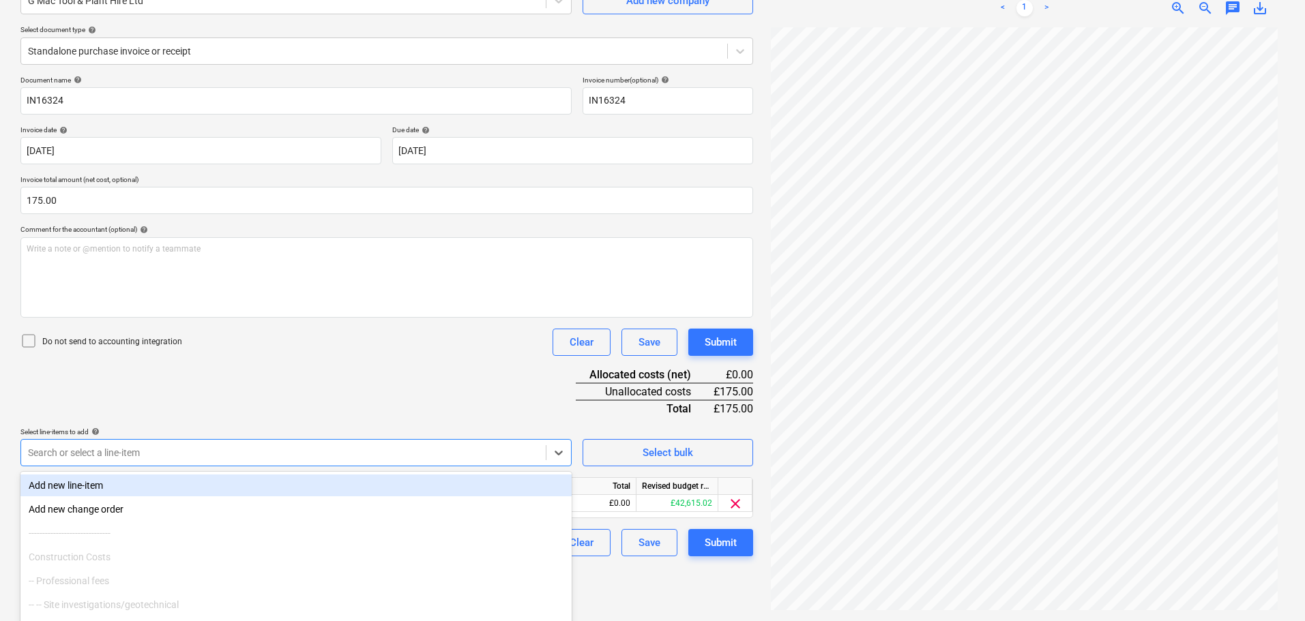
click at [318, 398] on div "Document name help IN16324 Invoice number (optional) help IN16324 Invoice date …" at bounding box center [386, 316] width 733 height 481
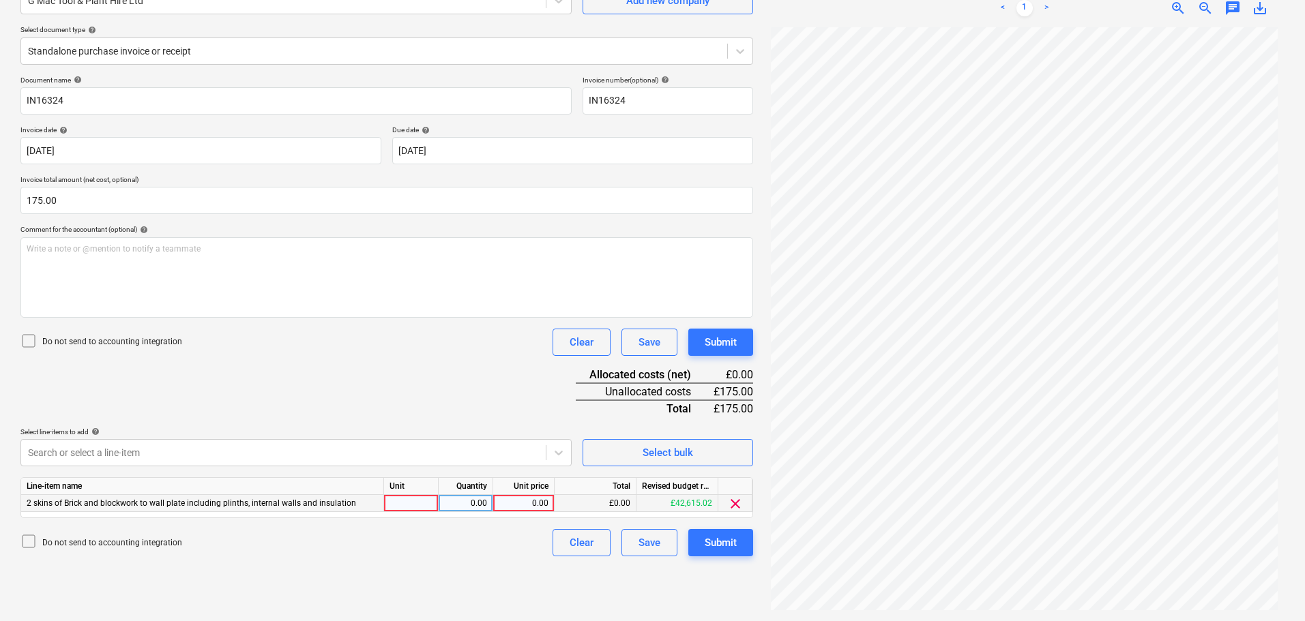
click at [537, 502] on div "0.00" at bounding box center [524, 503] width 50 height 17
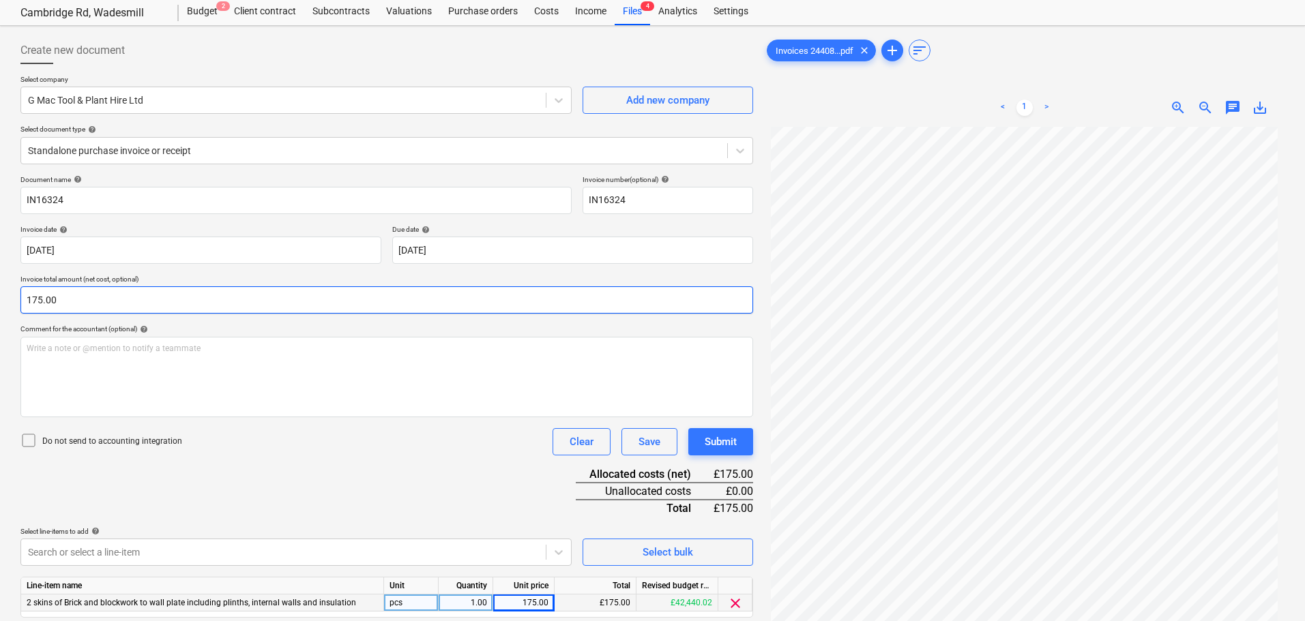
scroll to position [0, 0]
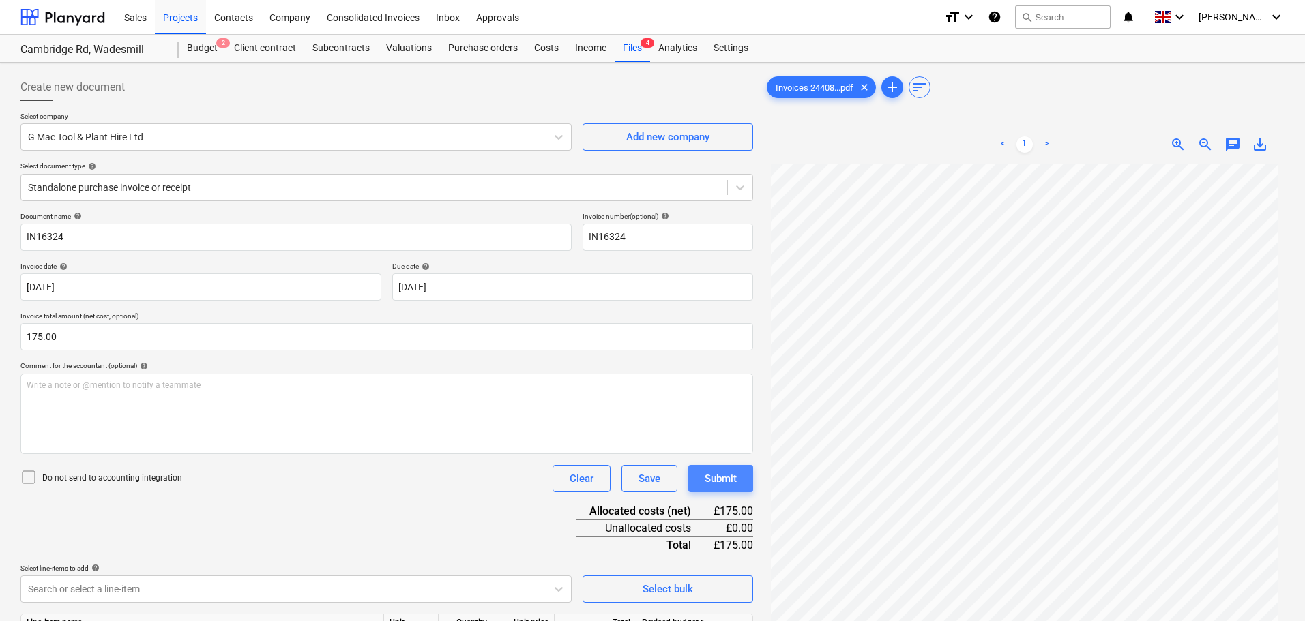
click at [731, 482] on div "Submit" at bounding box center [721, 479] width 32 height 18
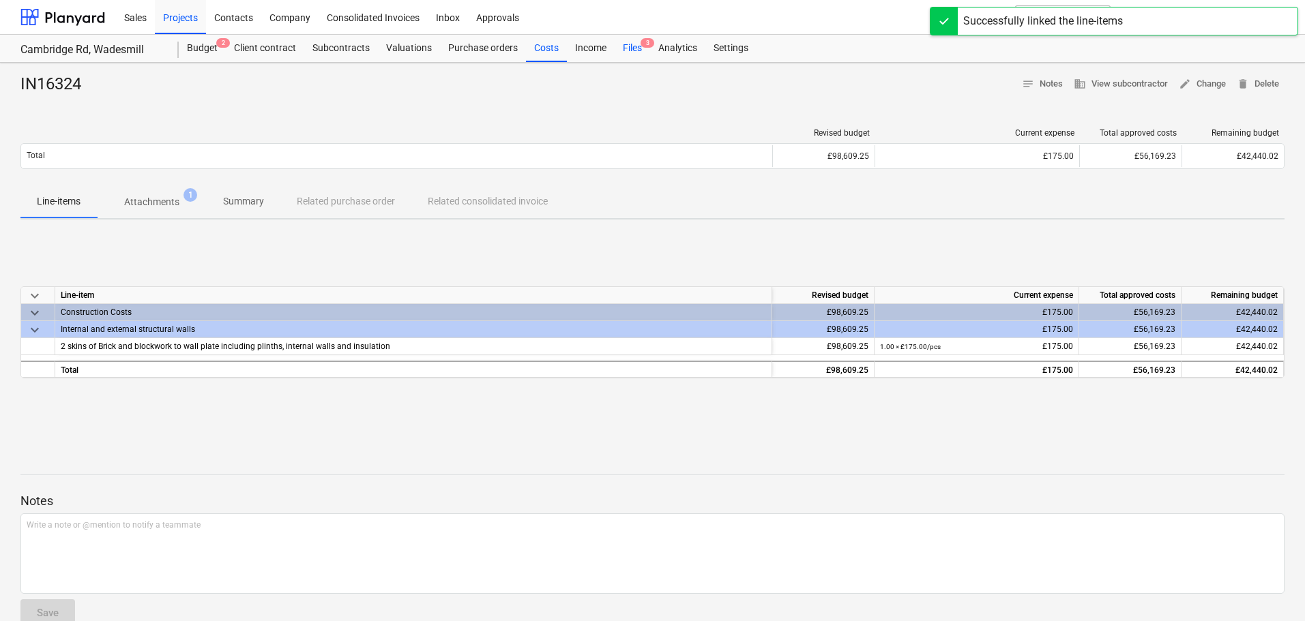
click at [636, 50] on div "Files 3" at bounding box center [632, 48] width 35 height 27
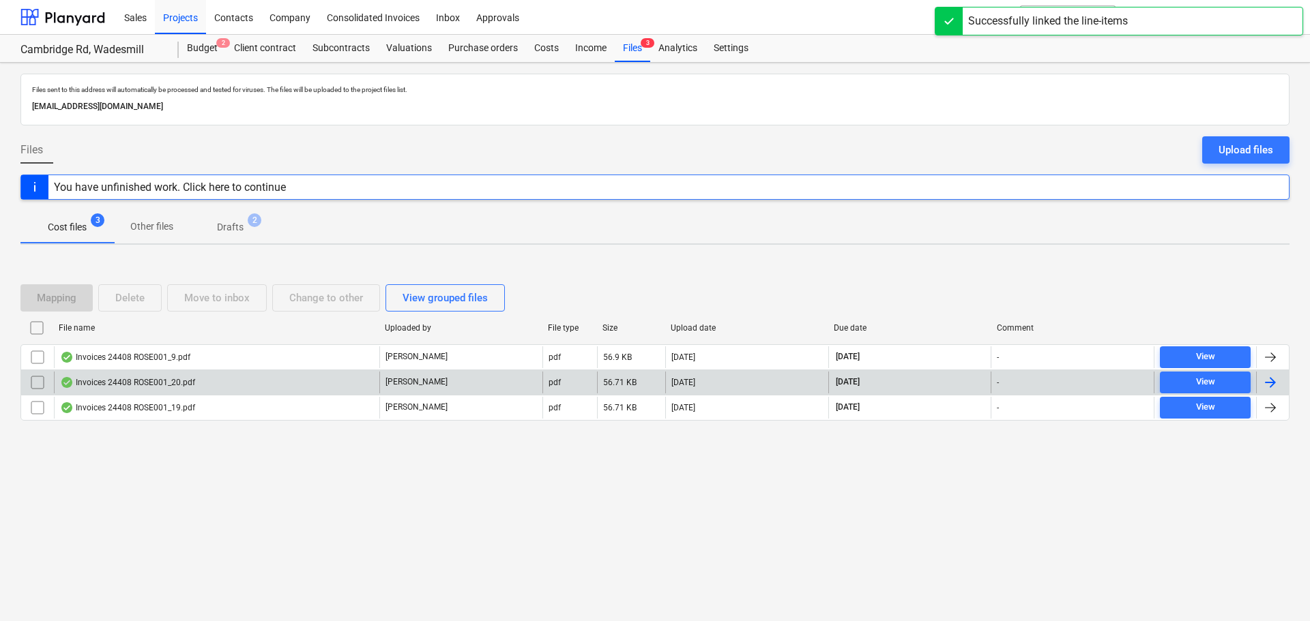
click at [157, 372] on div "Invoices 24408 ROSE001_20.pdf" at bounding box center [216, 383] width 325 height 22
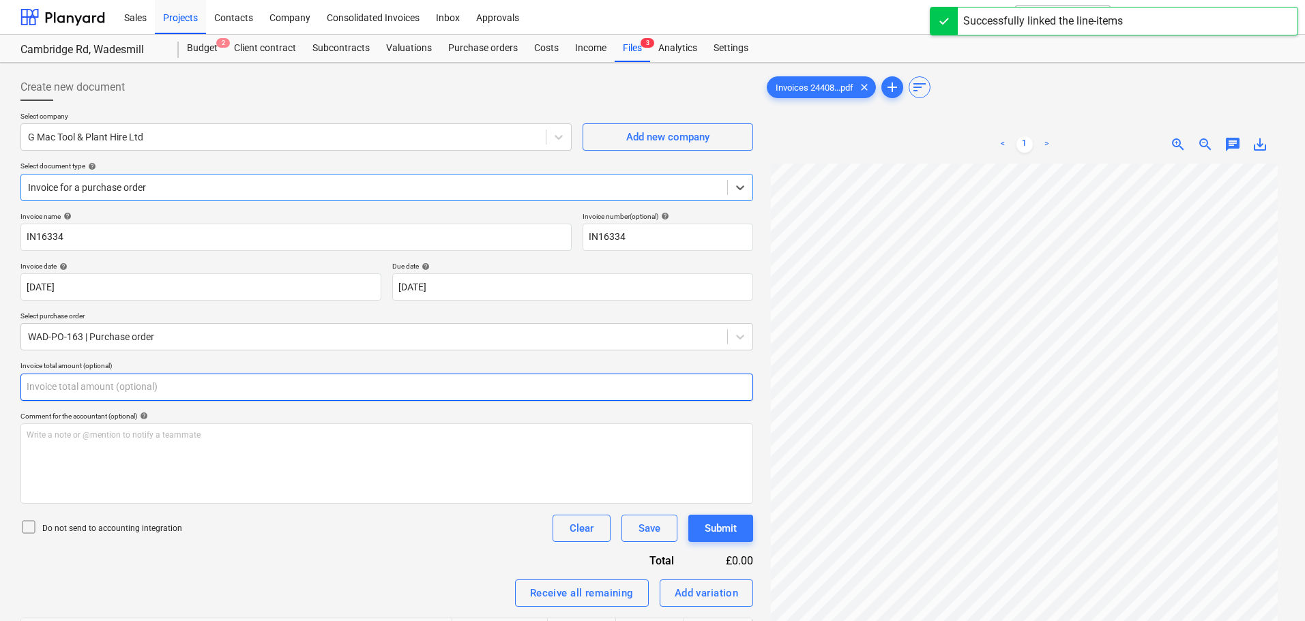
click at [201, 386] on input "text" at bounding box center [386, 387] width 733 height 27
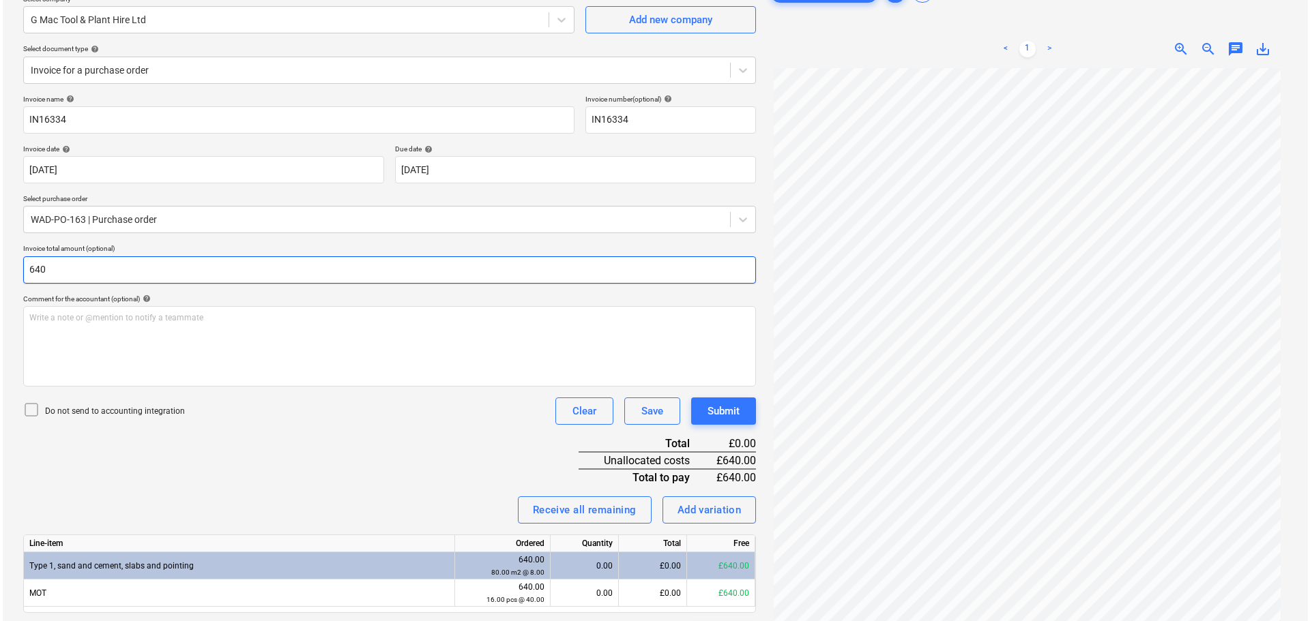
scroll to position [158, 0]
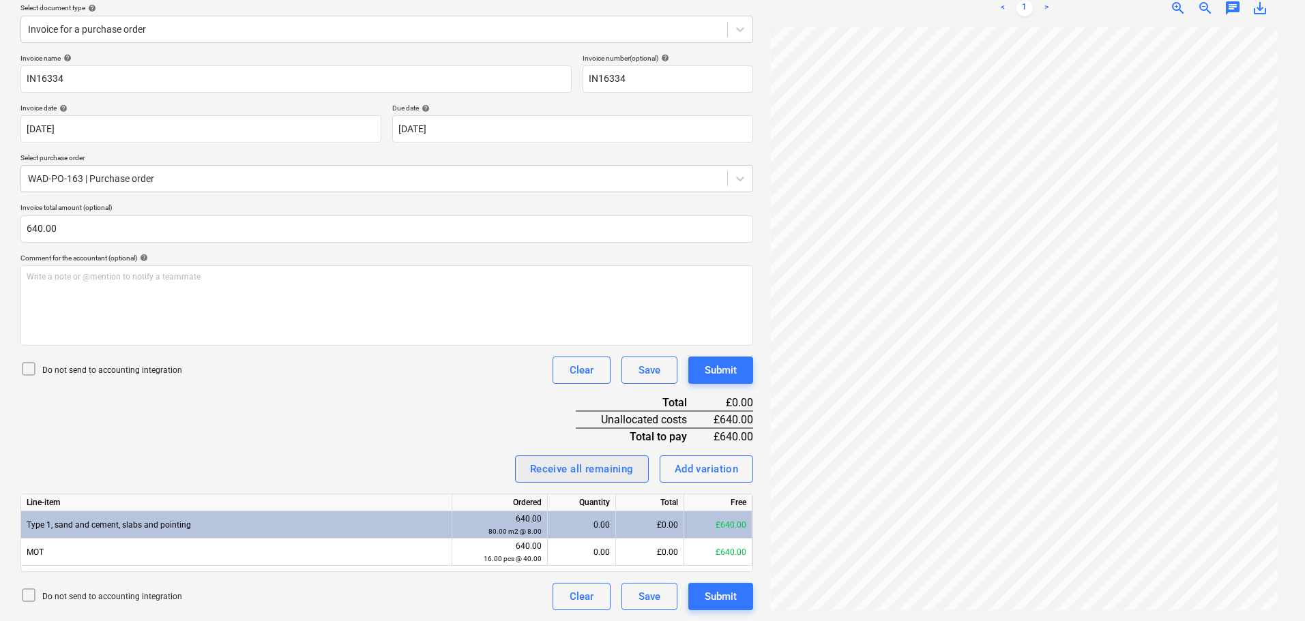
click at [584, 474] on div "Receive all remaining" at bounding box center [582, 469] width 104 height 18
click at [730, 366] on div "Submit" at bounding box center [721, 371] width 32 height 18
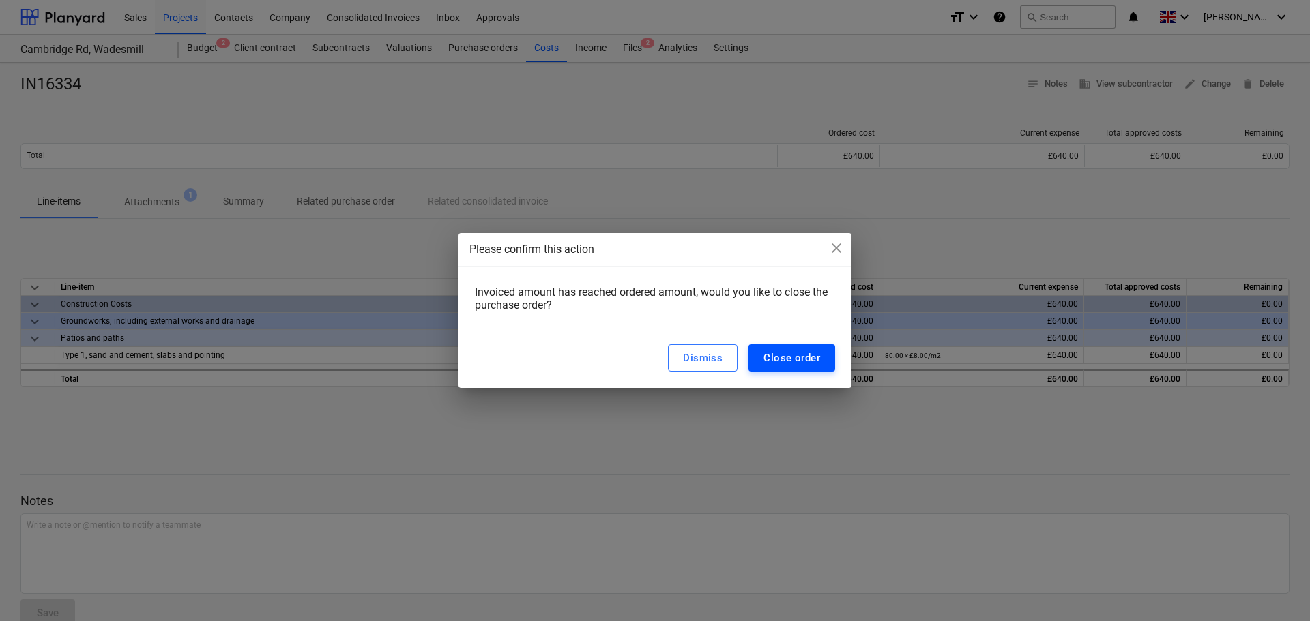
click at [784, 354] on div "Close order" at bounding box center [791, 358] width 57 height 18
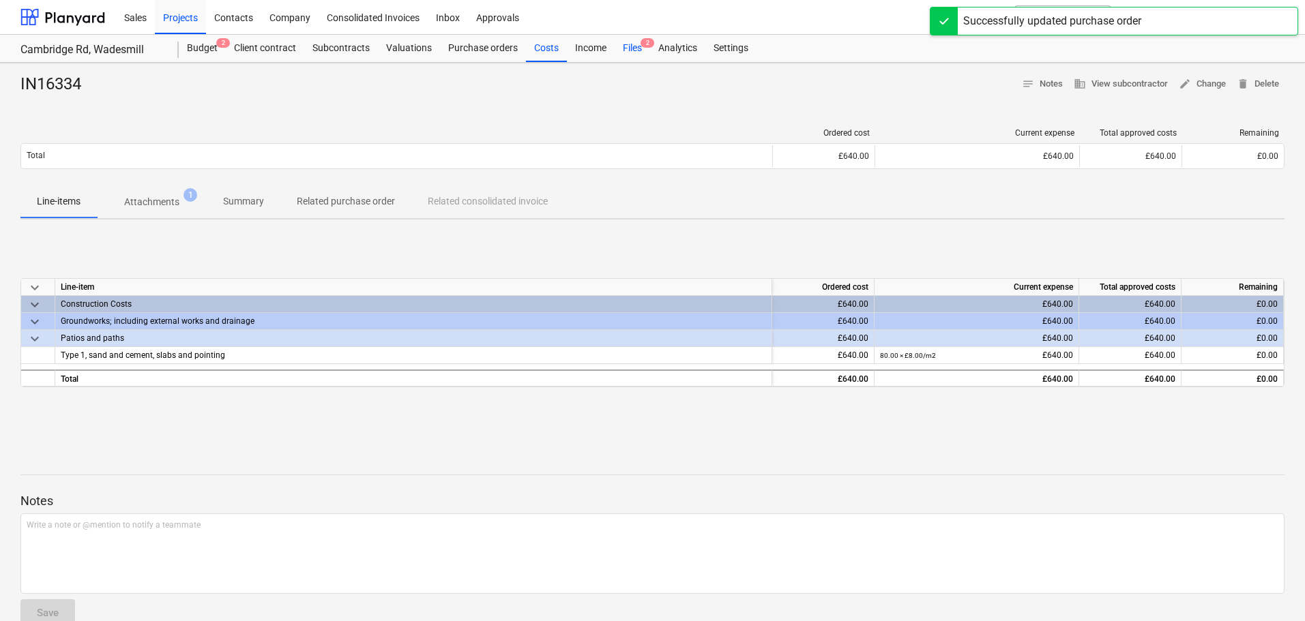
click at [637, 46] on div "Files 2" at bounding box center [632, 48] width 35 height 27
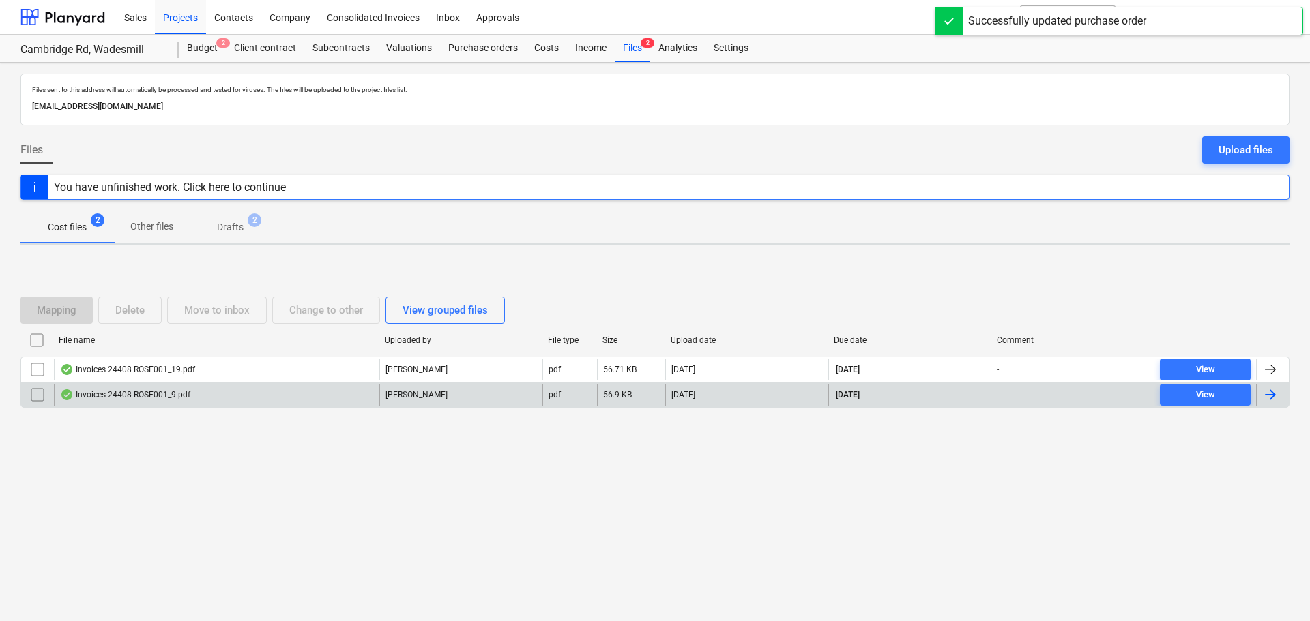
click at [117, 391] on div "Invoices 24408 ROSE001_9.pdf" at bounding box center [125, 395] width 130 height 11
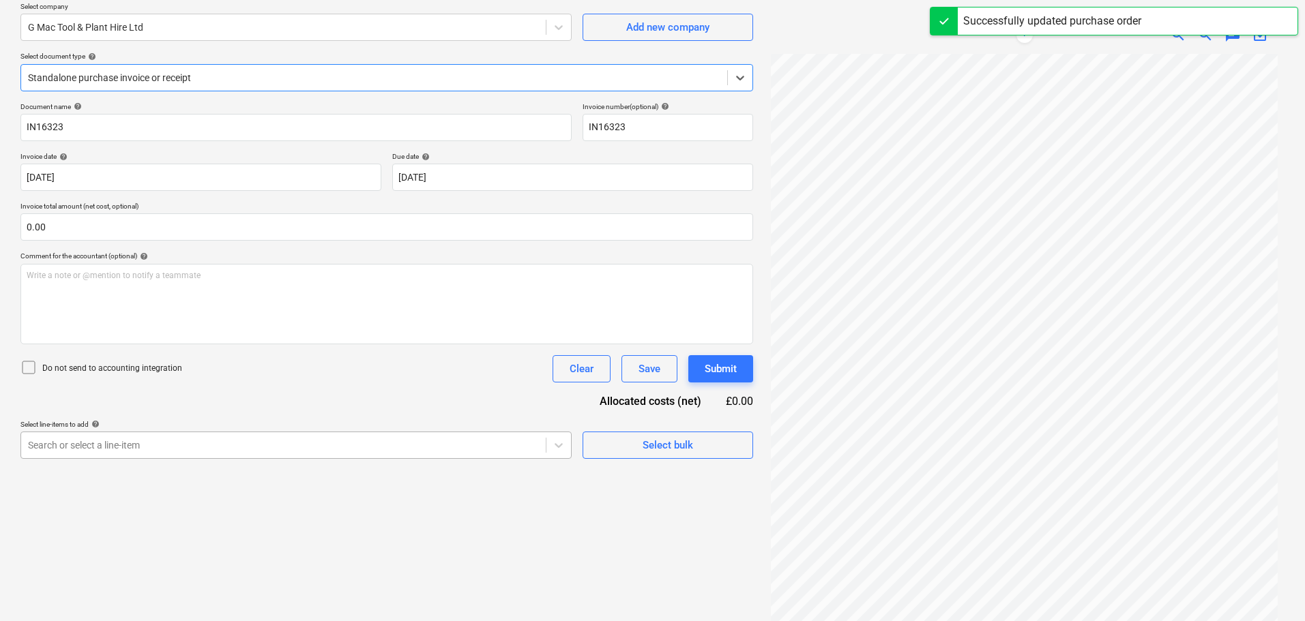
scroll to position [136, 0]
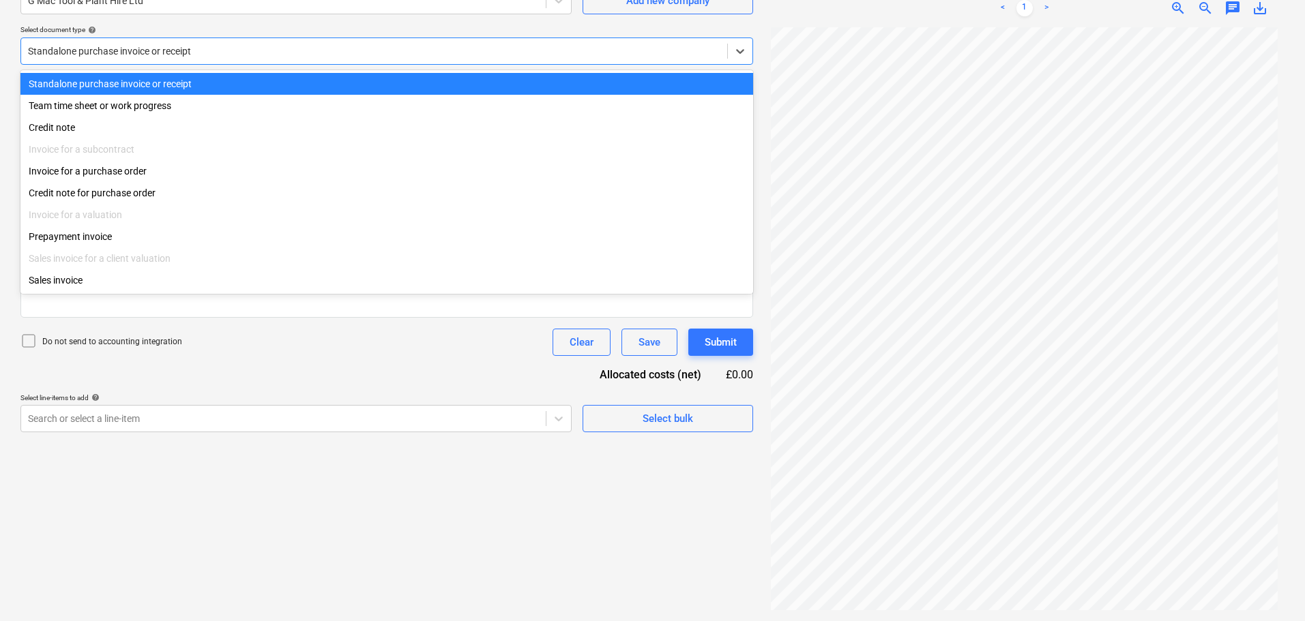
click at [260, 59] on div "Standalone purchase invoice or receipt" at bounding box center [374, 51] width 706 height 19
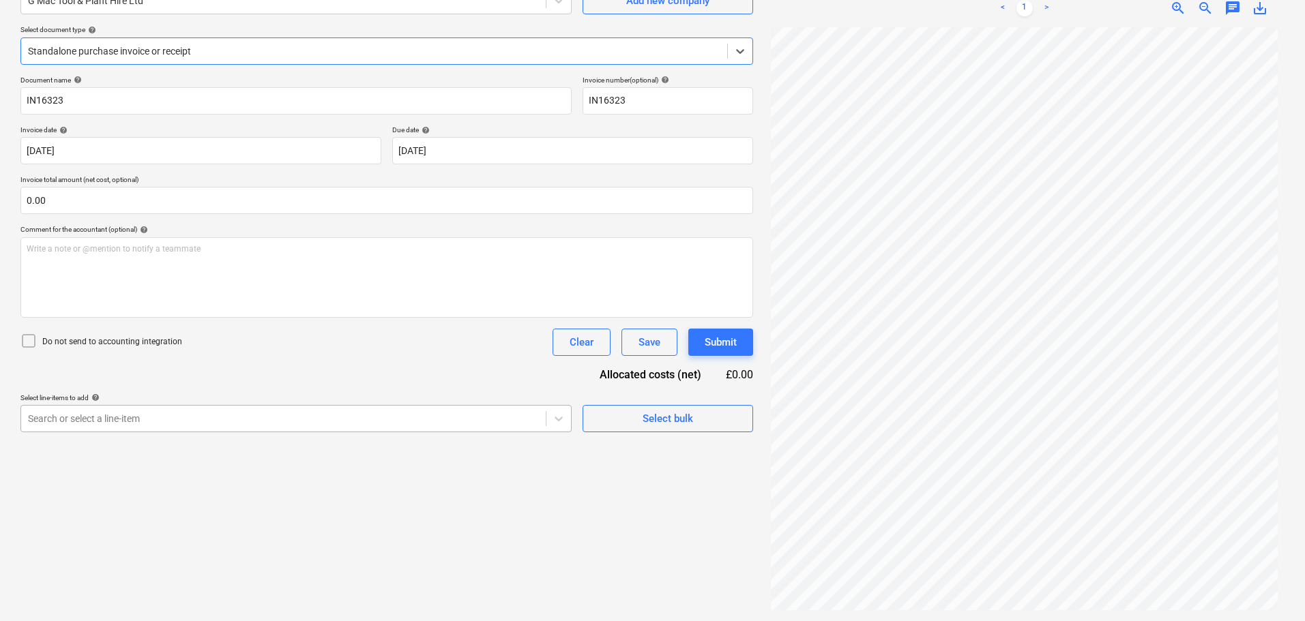
click at [73, 423] on body "Sales Projects Contacts Company Consolidated Invoices Inbox Approvals format_si…" at bounding box center [652, 174] width 1305 height 621
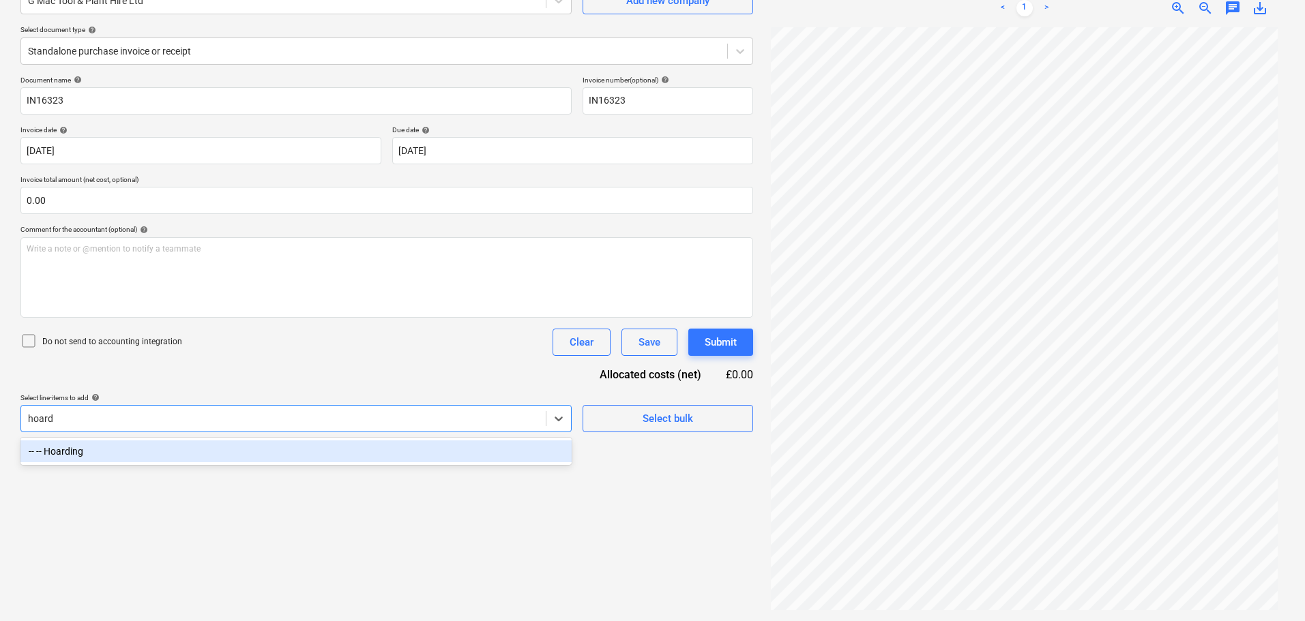
click at [87, 456] on div "-- -- Hoarding" at bounding box center [295, 452] width 551 height 22
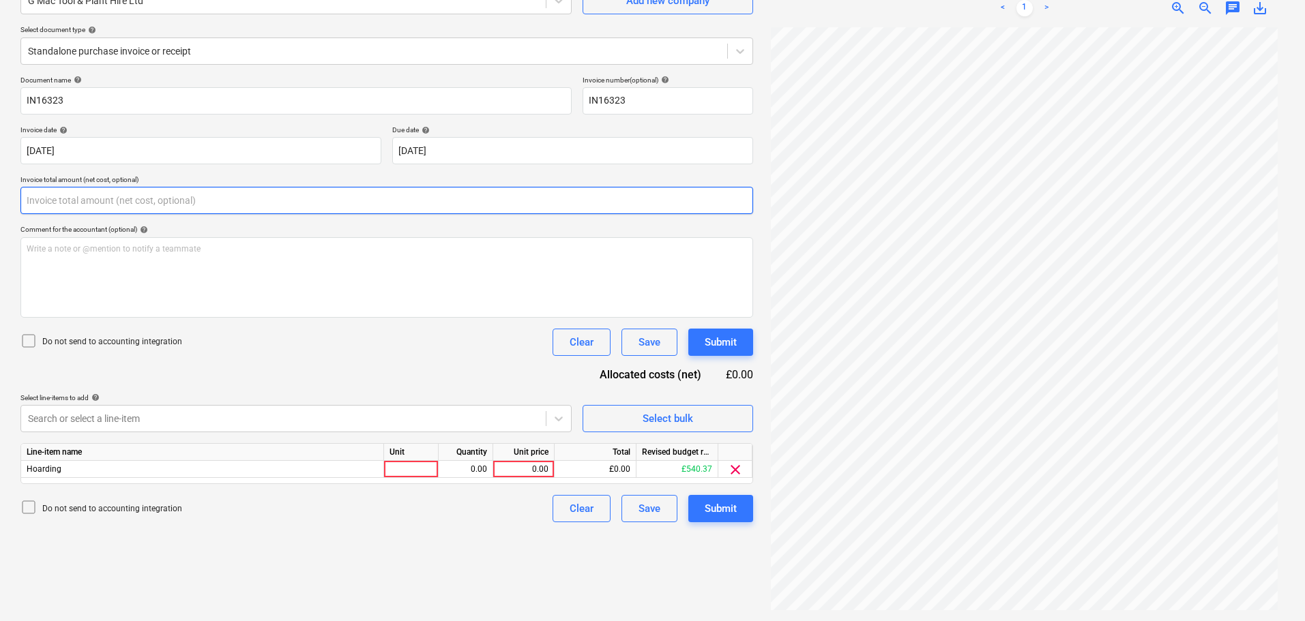
click at [131, 199] on input "text" at bounding box center [386, 200] width 733 height 27
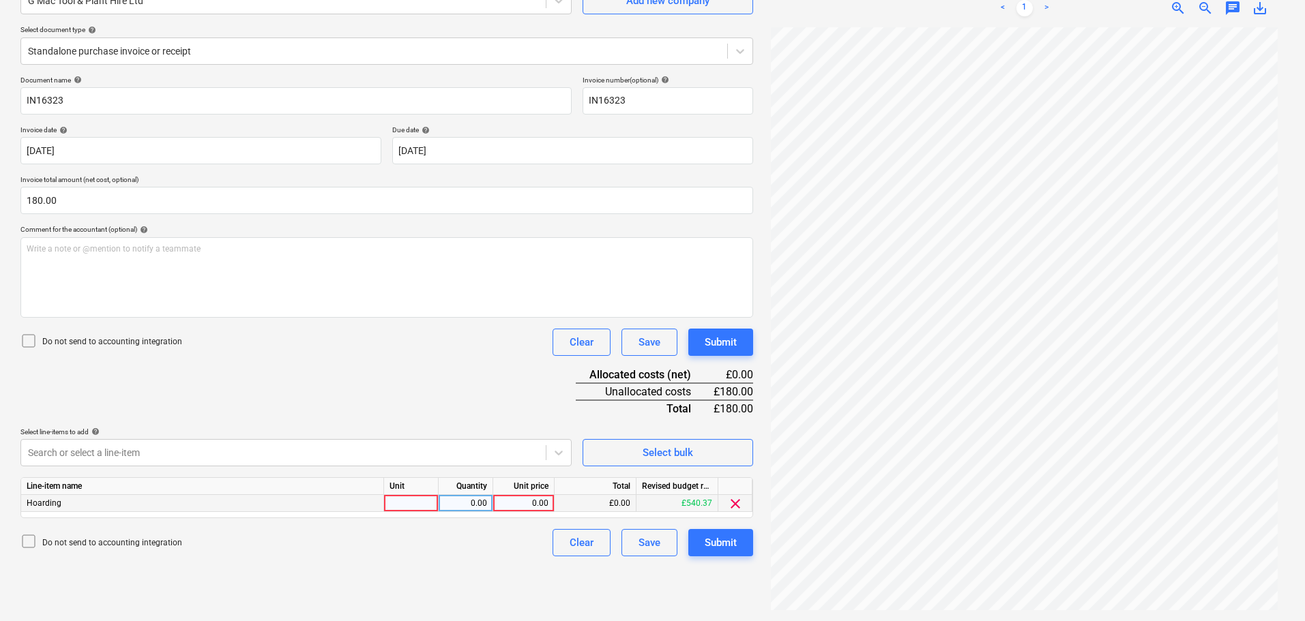
click at [531, 501] on div "0.00" at bounding box center [524, 503] width 50 height 17
click at [727, 540] on div "Submit" at bounding box center [721, 543] width 32 height 18
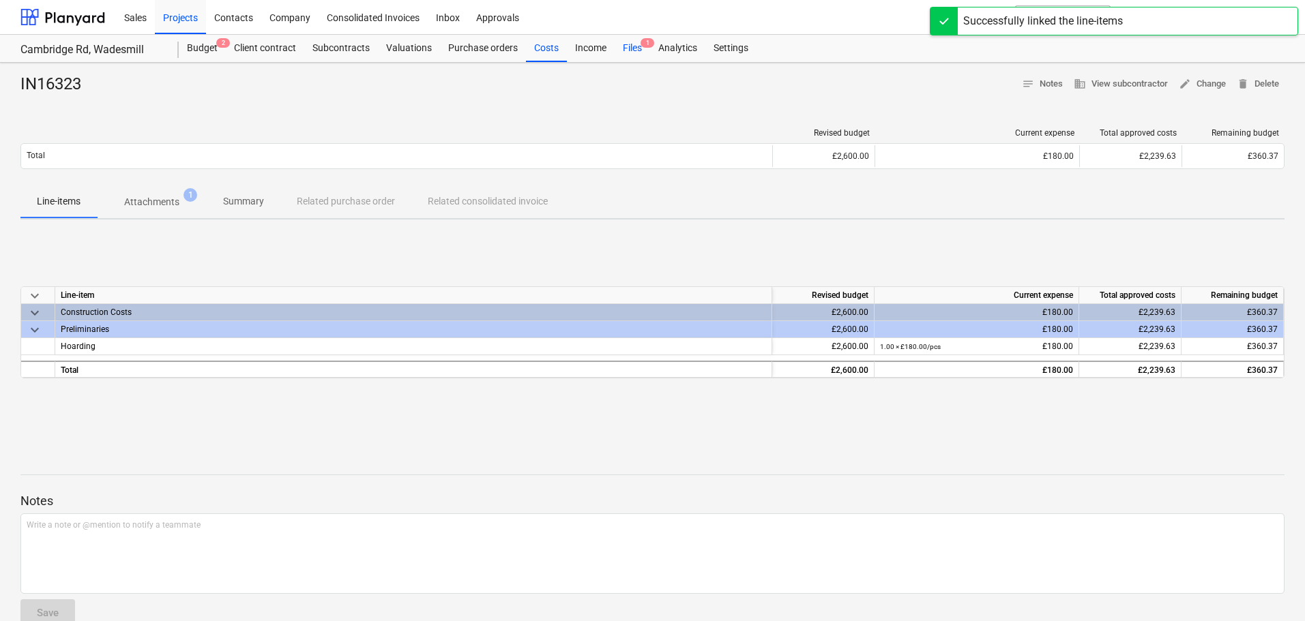
click at [632, 51] on div "Files 1" at bounding box center [632, 48] width 35 height 27
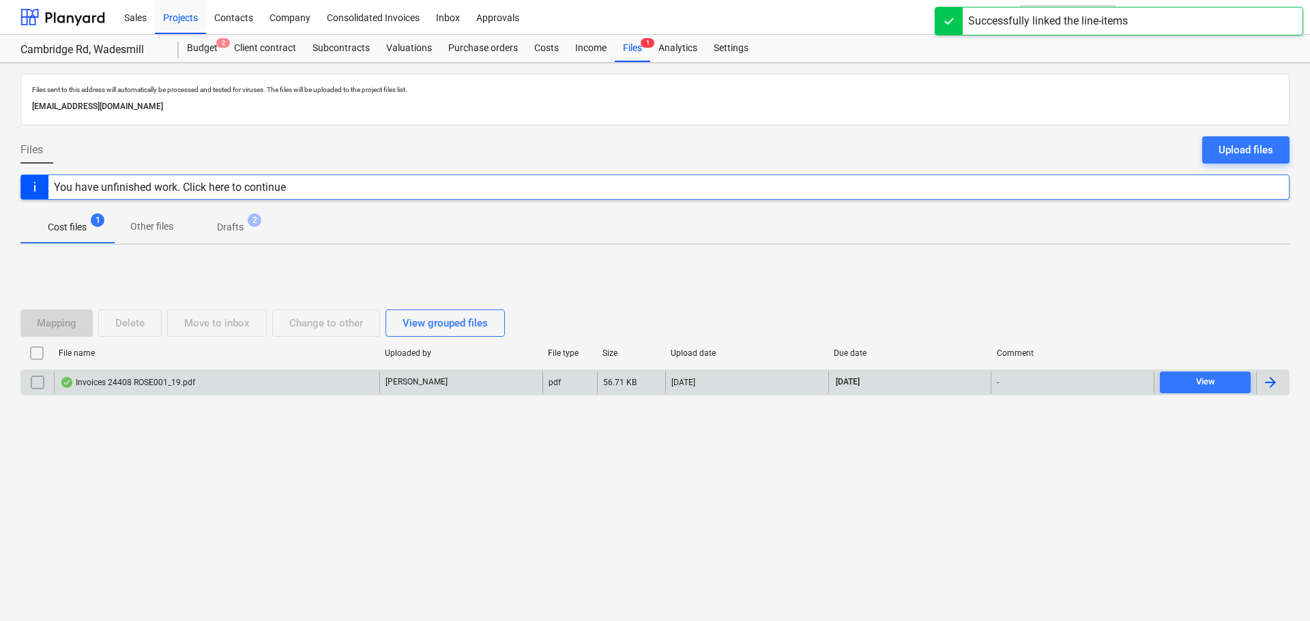
click at [151, 379] on div "Invoices 24408 ROSE001_19.pdf" at bounding box center [127, 382] width 135 height 11
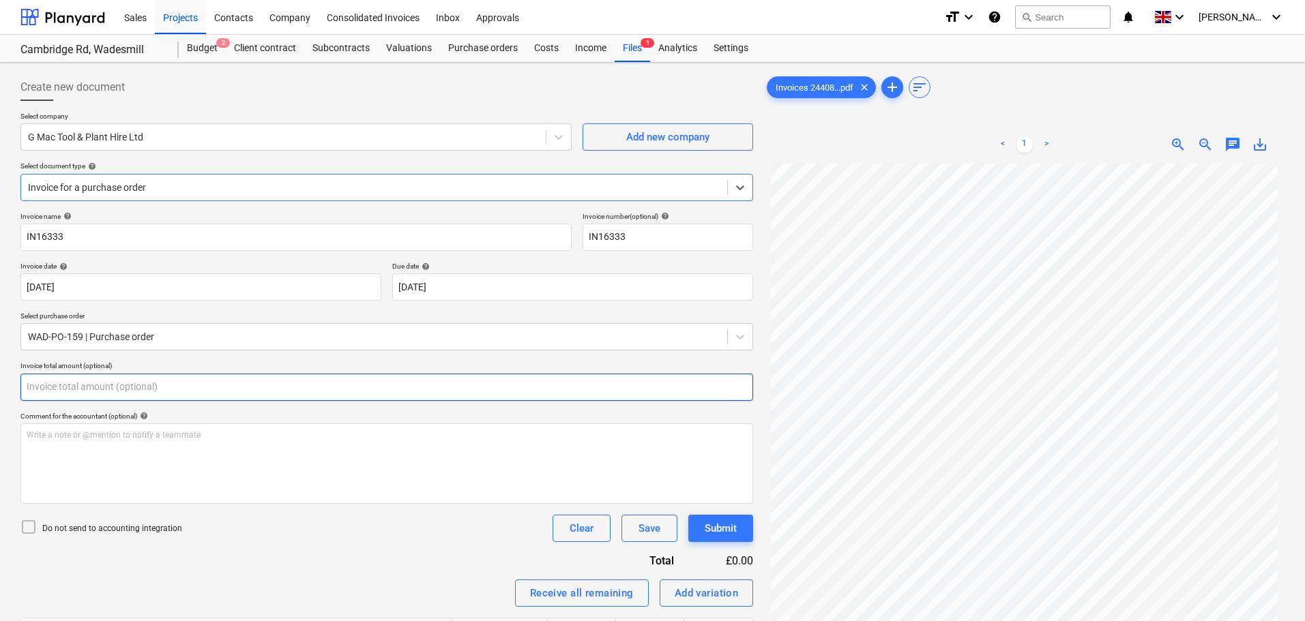
click at [201, 387] on input "text" at bounding box center [386, 387] width 733 height 27
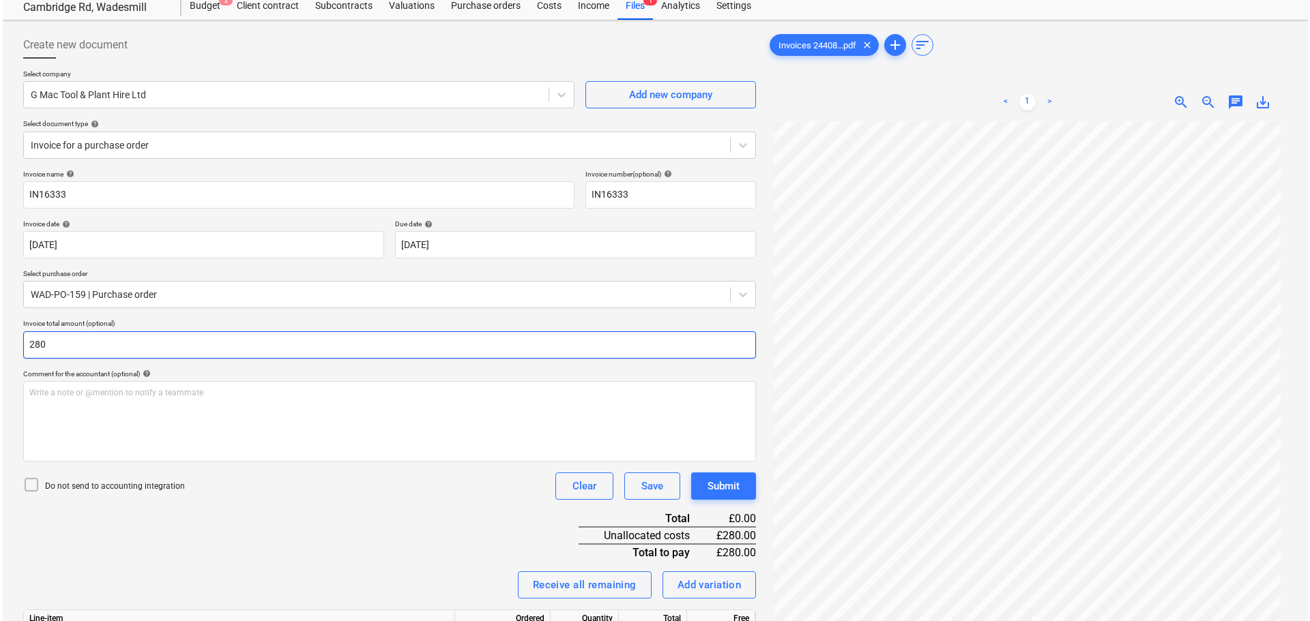
scroll to position [136, 0]
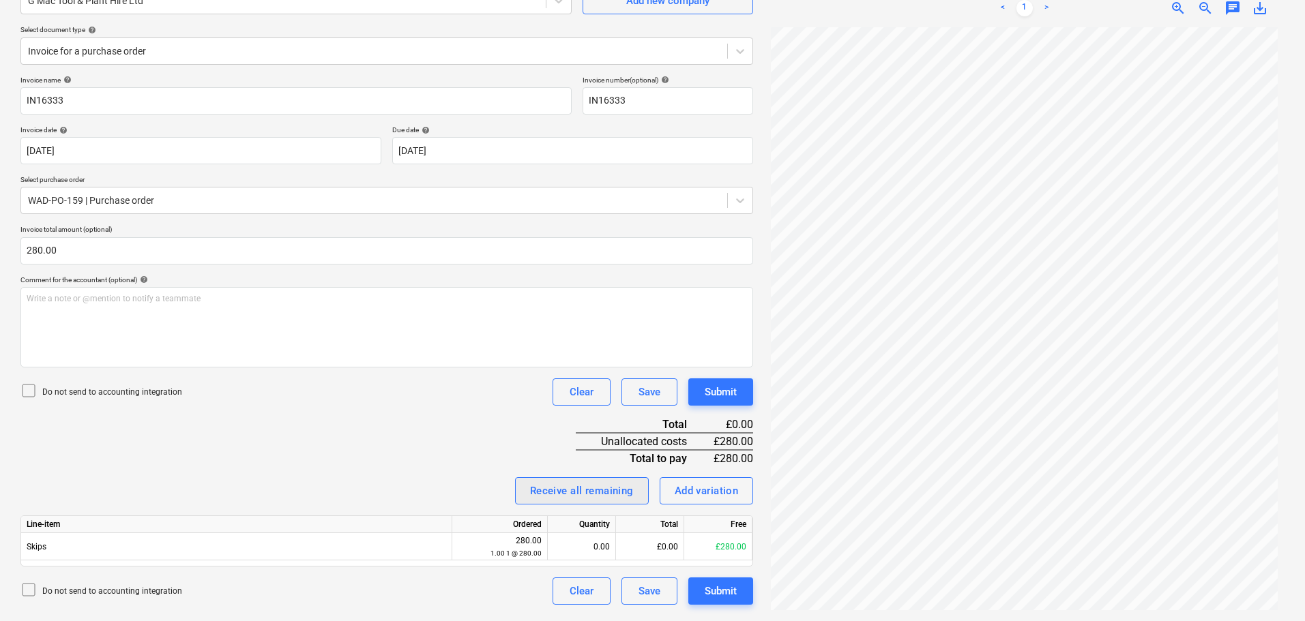
click at [578, 493] on div "Receive all remaining" at bounding box center [582, 491] width 104 height 18
click at [452, 422] on div "Invoice name help IN16333 Invoice number (optional) help IN16333 Invoice date h…" at bounding box center [386, 340] width 733 height 529
click at [713, 387] on div "Submit" at bounding box center [721, 392] width 32 height 18
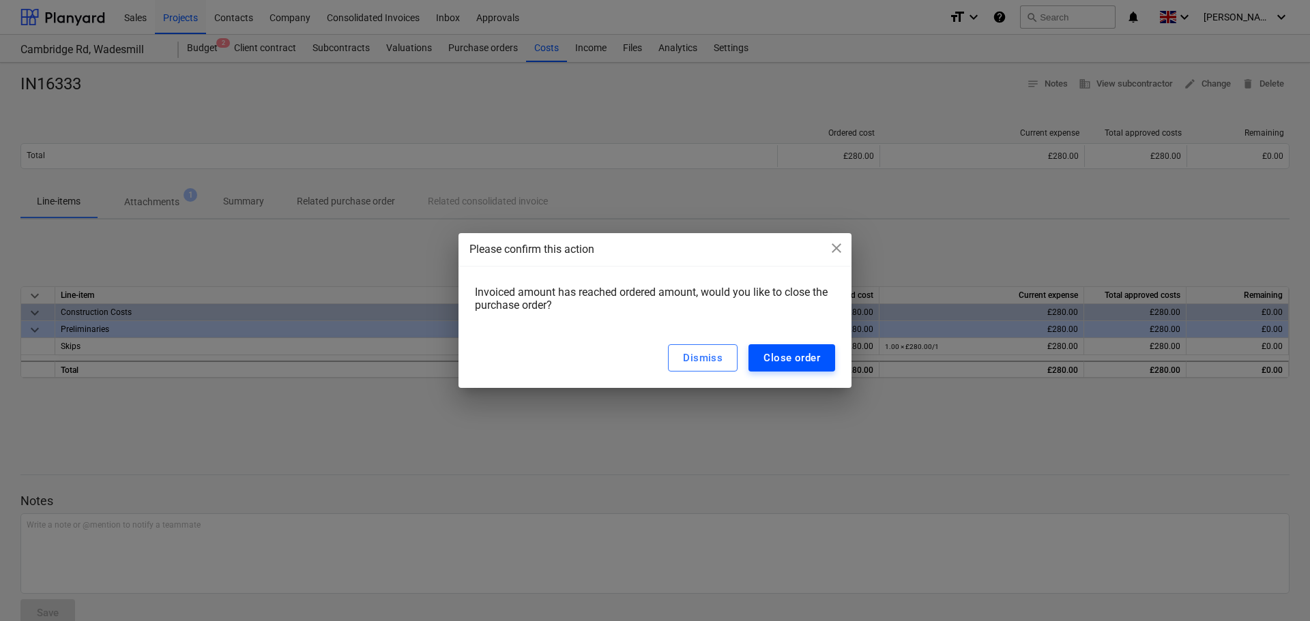
click at [792, 354] on div "Close order" at bounding box center [791, 358] width 57 height 18
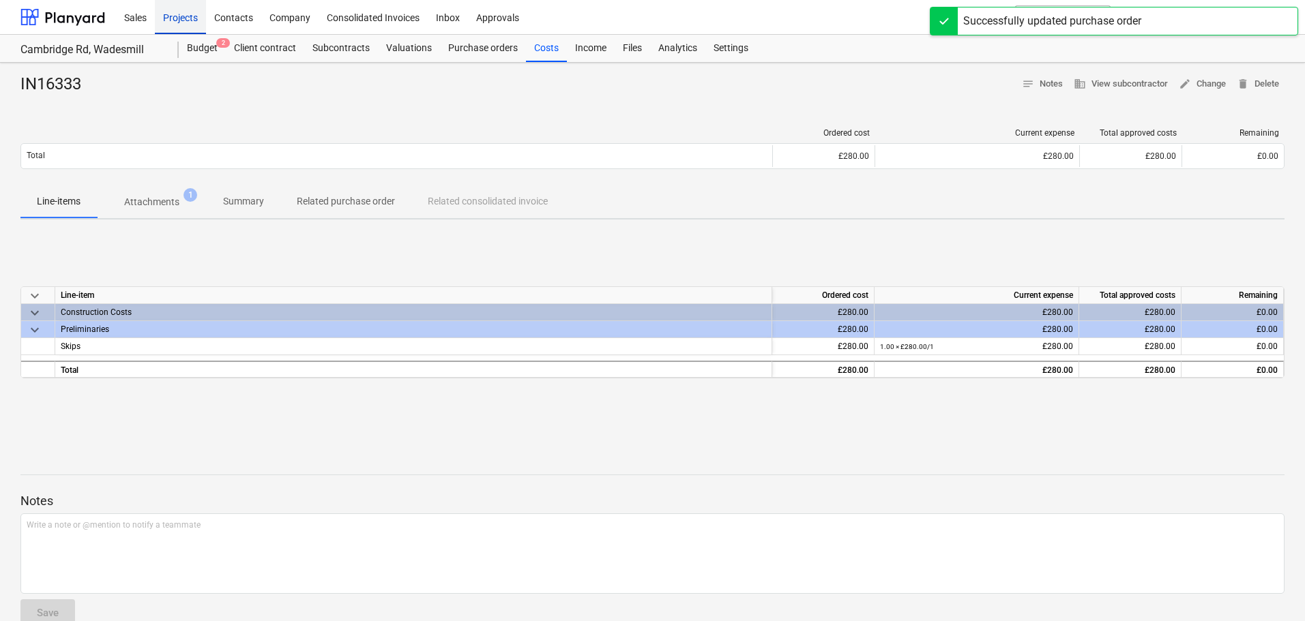
click at [183, 20] on div "Projects" at bounding box center [180, 16] width 51 height 35
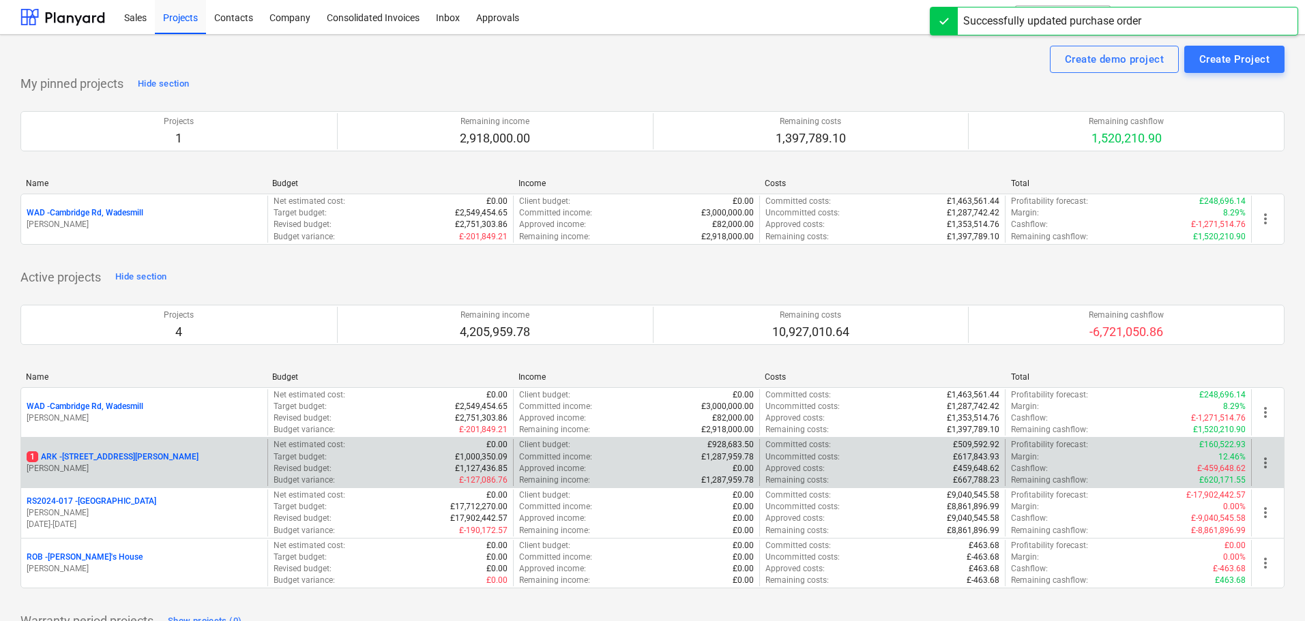
click at [112, 458] on p "1 ARK - 2 Galley [PERSON_NAME]" at bounding box center [113, 458] width 172 height 12
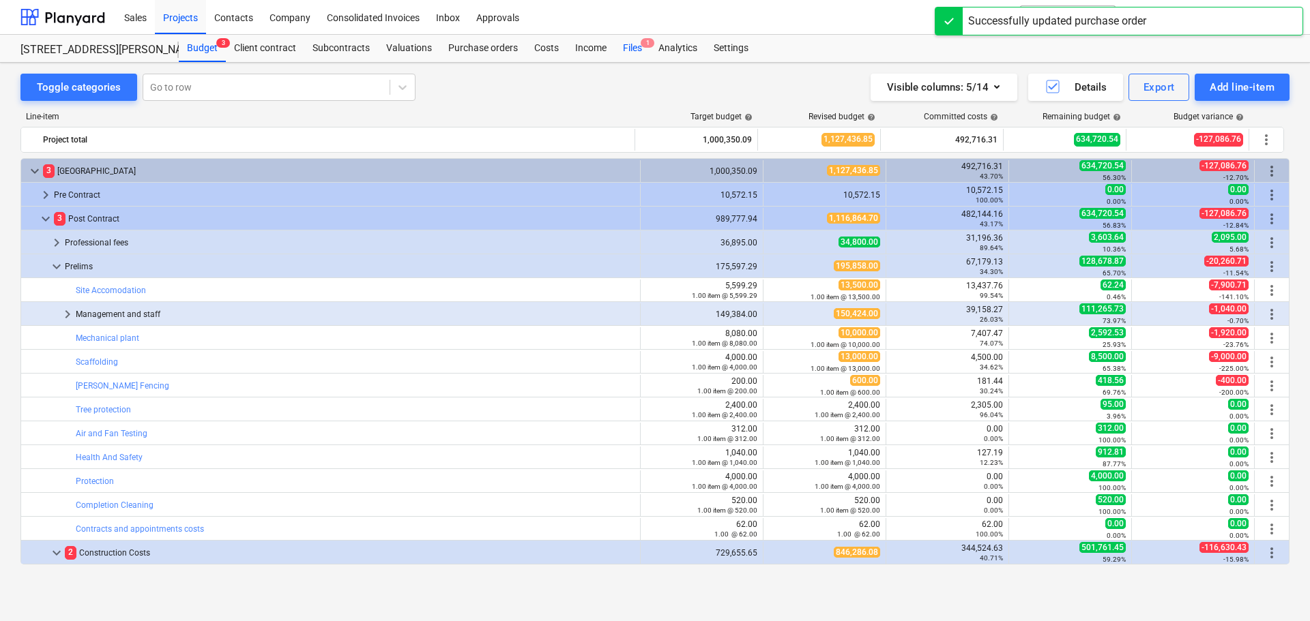
click at [634, 43] on div "Files 1" at bounding box center [632, 48] width 35 height 27
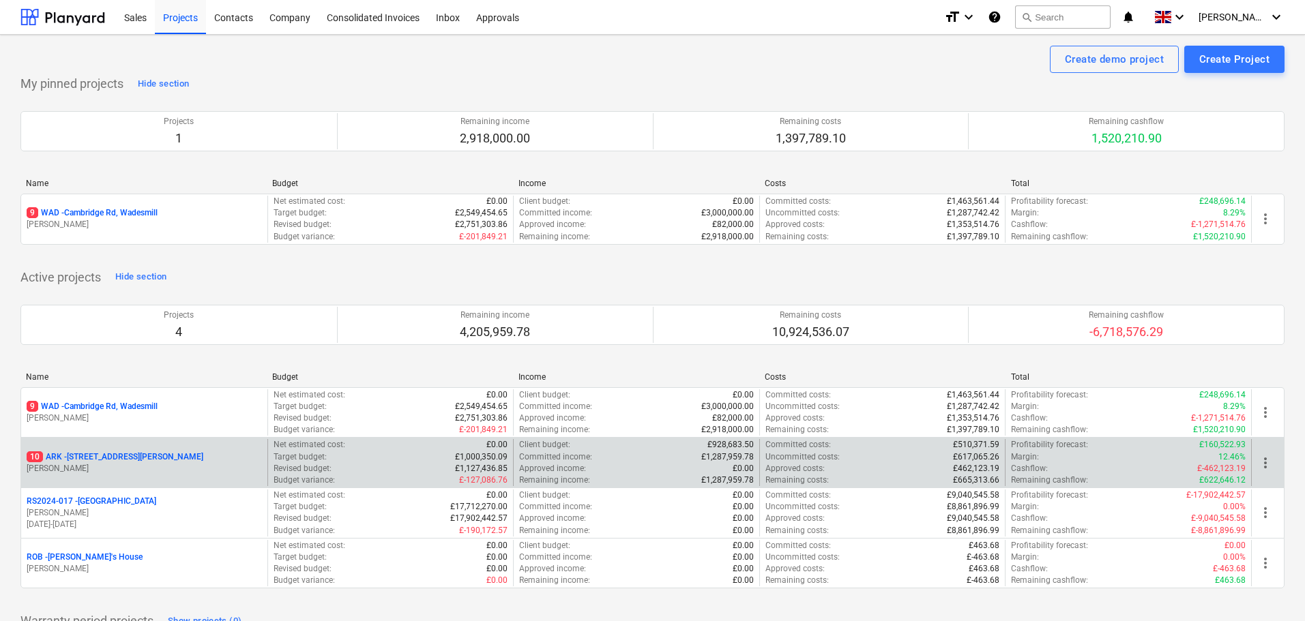
click at [115, 456] on p "10 ARK - 2 Galley Lane Arkley" at bounding box center [115, 458] width 177 height 12
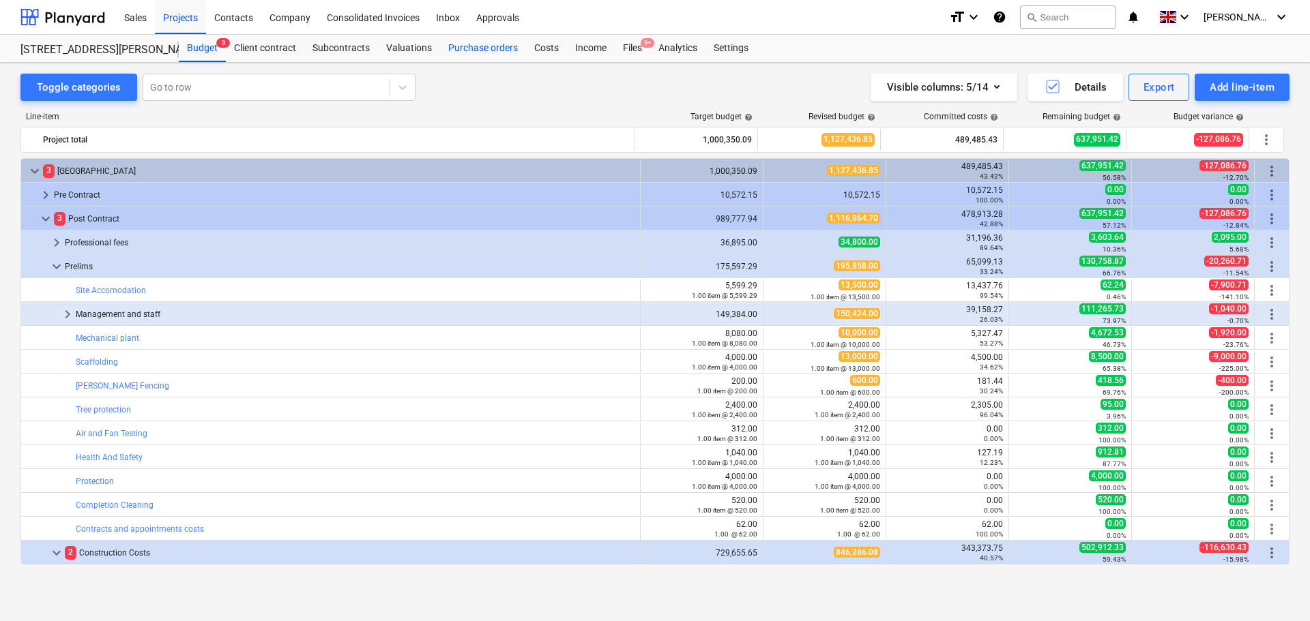
click at [480, 44] on div "Purchase orders" at bounding box center [483, 48] width 86 height 27
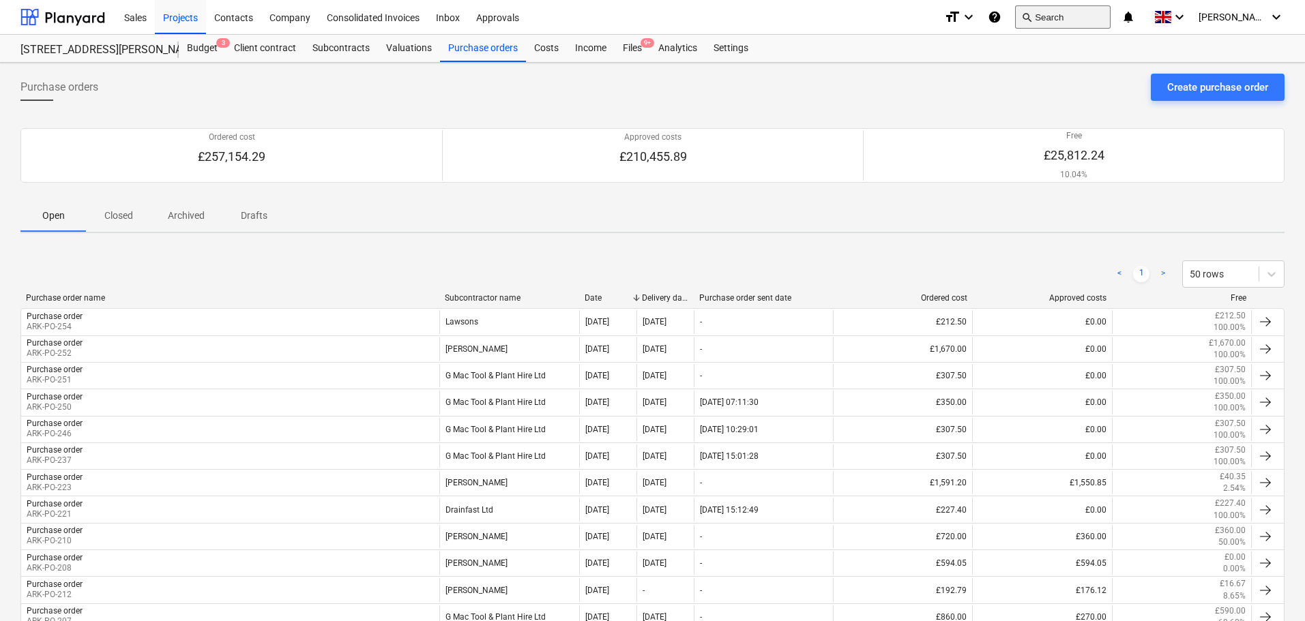
click at [1090, 16] on button "search Search" at bounding box center [1063, 16] width 96 height 23
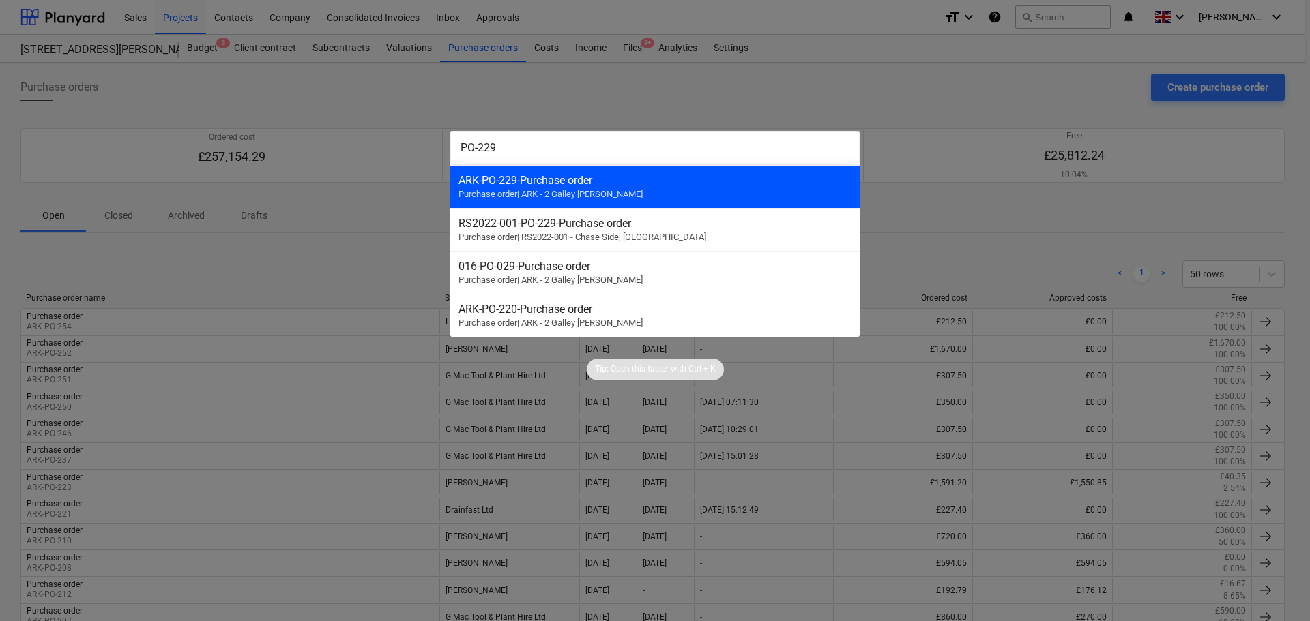
type input "PO-229"
click at [560, 196] on span "Purchase order | ARK - 2 Galley Lane Arkley" at bounding box center [550, 194] width 184 height 10
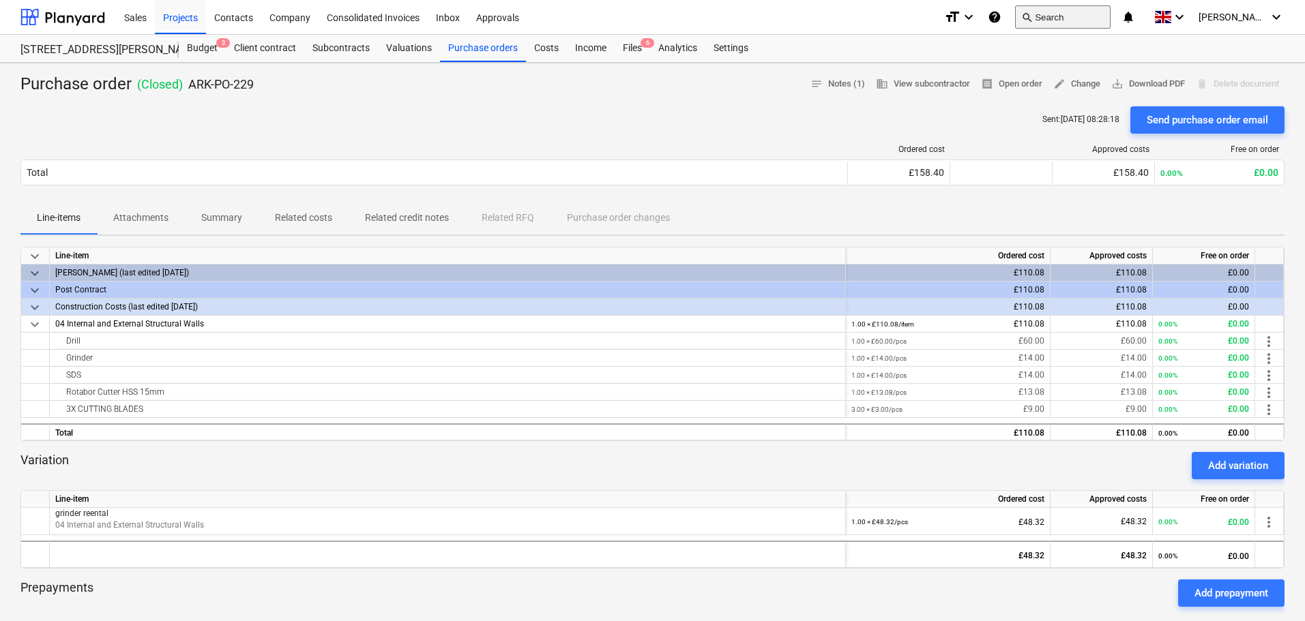
click at [1073, 8] on button "search Search" at bounding box center [1063, 16] width 96 height 23
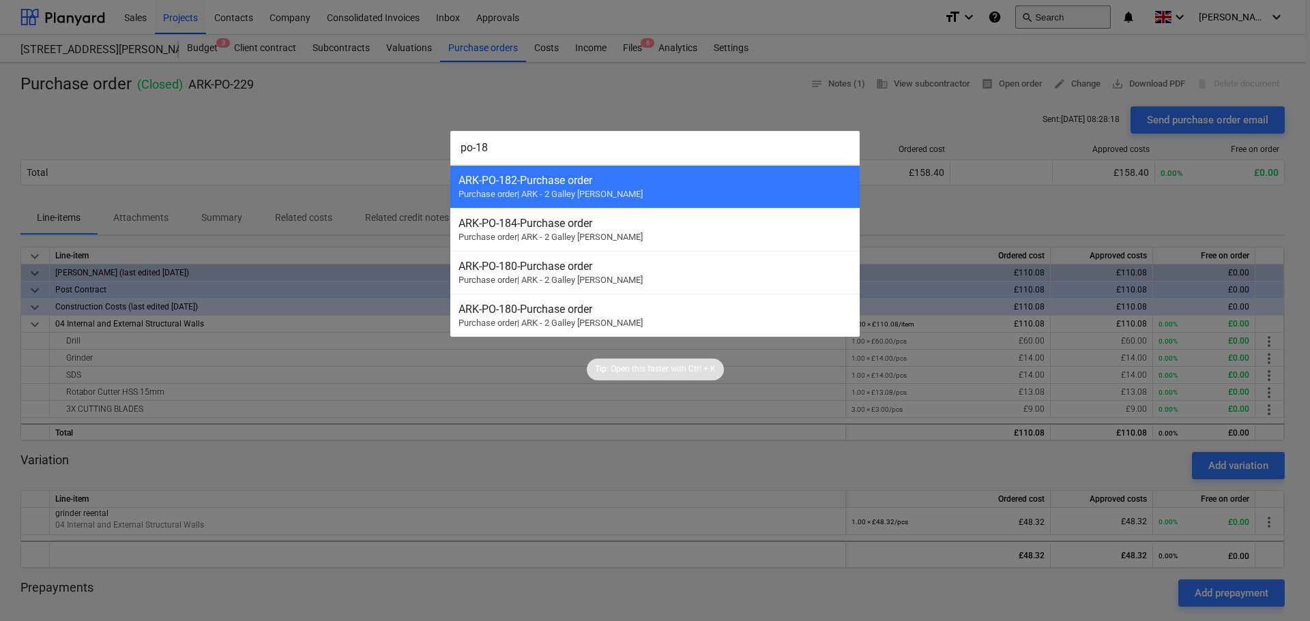
type input "po-187"
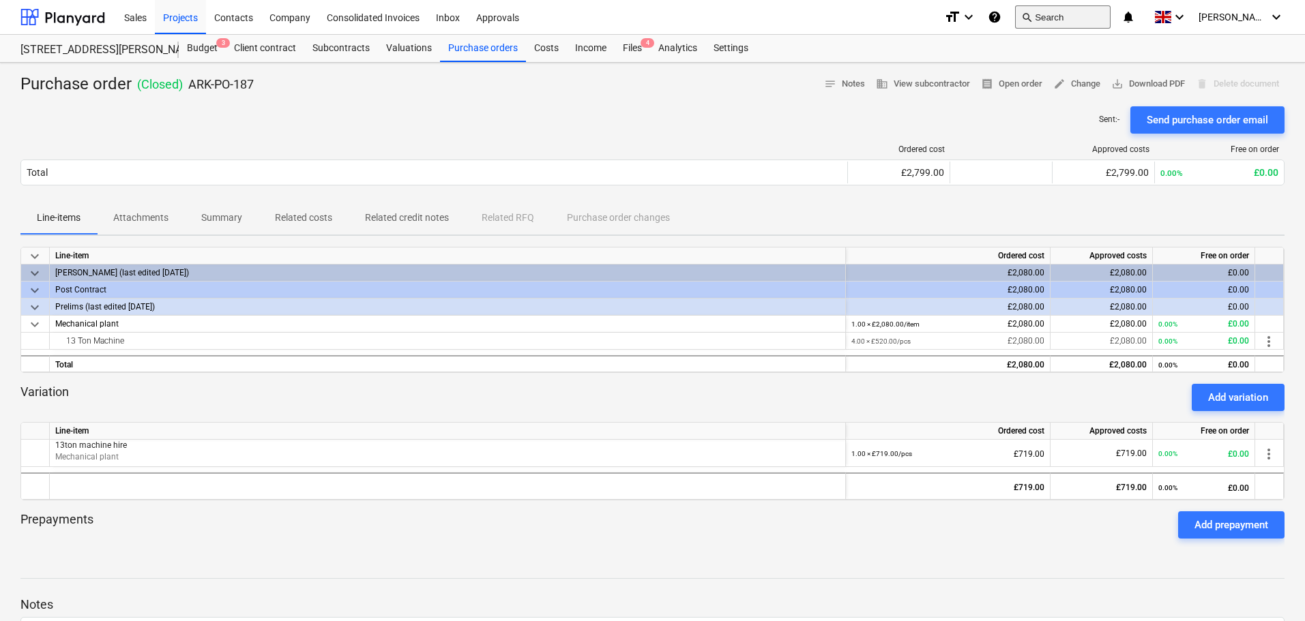
click at [1070, 17] on button "search Search" at bounding box center [1063, 16] width 96 height 23
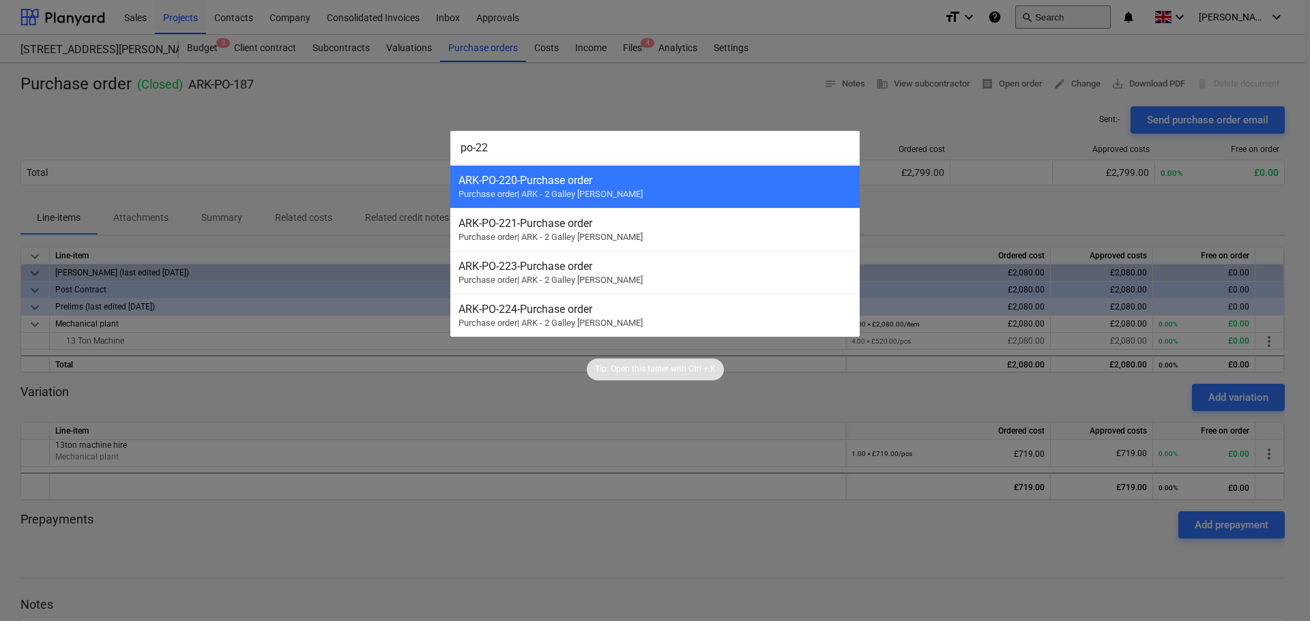
type input "po-228"
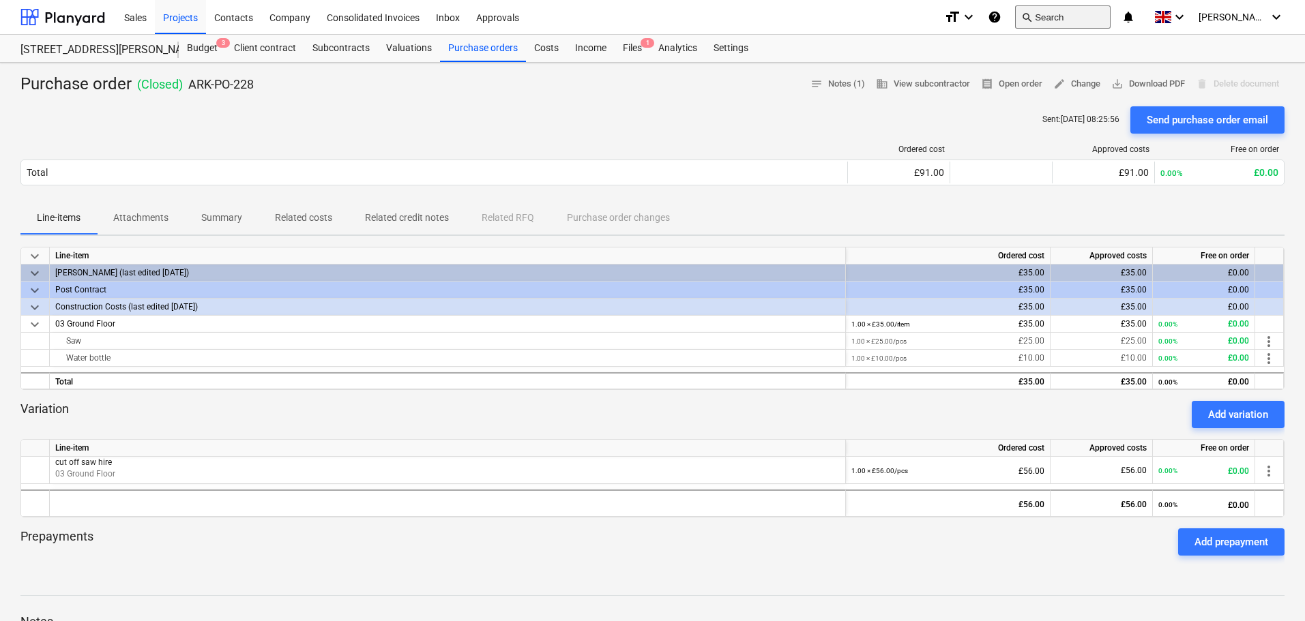
click at [1087, 18] on button "search Search" at bounding box center [1063, 16] width 96 height 23
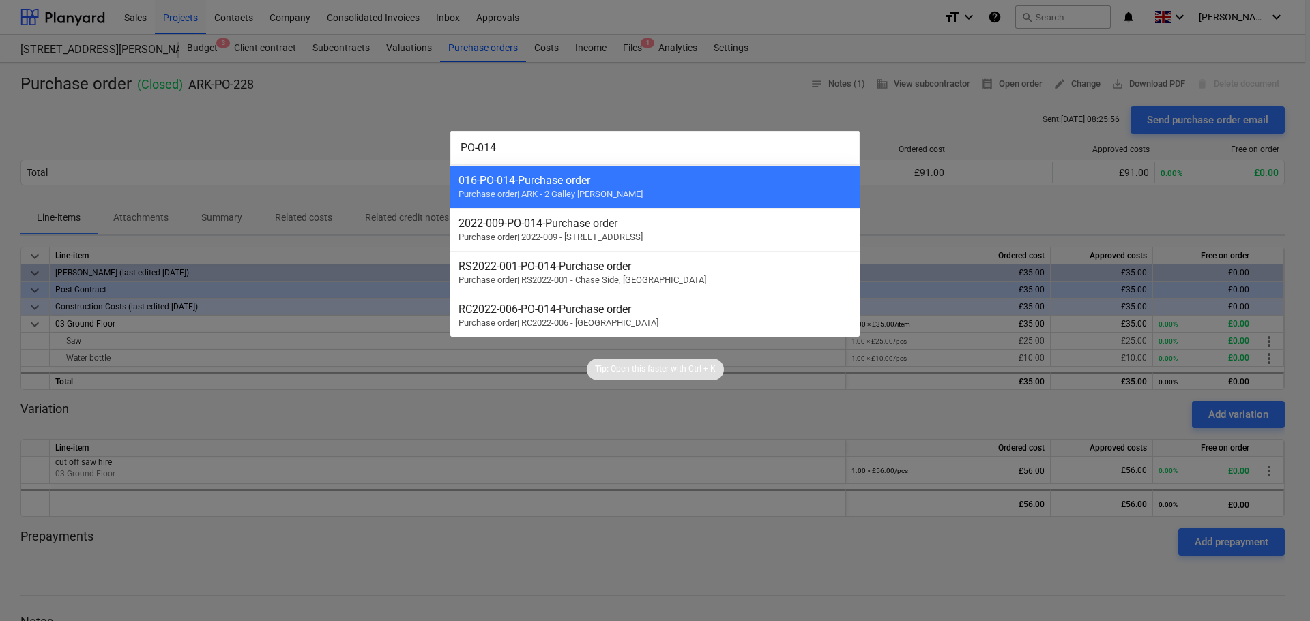
drag, startPoint x: 508, startPoint y: 147, endPoint x: 421, endPoint y: 146, distance: 87.3
click at [421, 146] on div "PO-014 016-PO-014 - Purchase order Purchase order | ARK - 2 Galley Lane Arkley …" at bounding box center [655, 310] width 1310 height 621
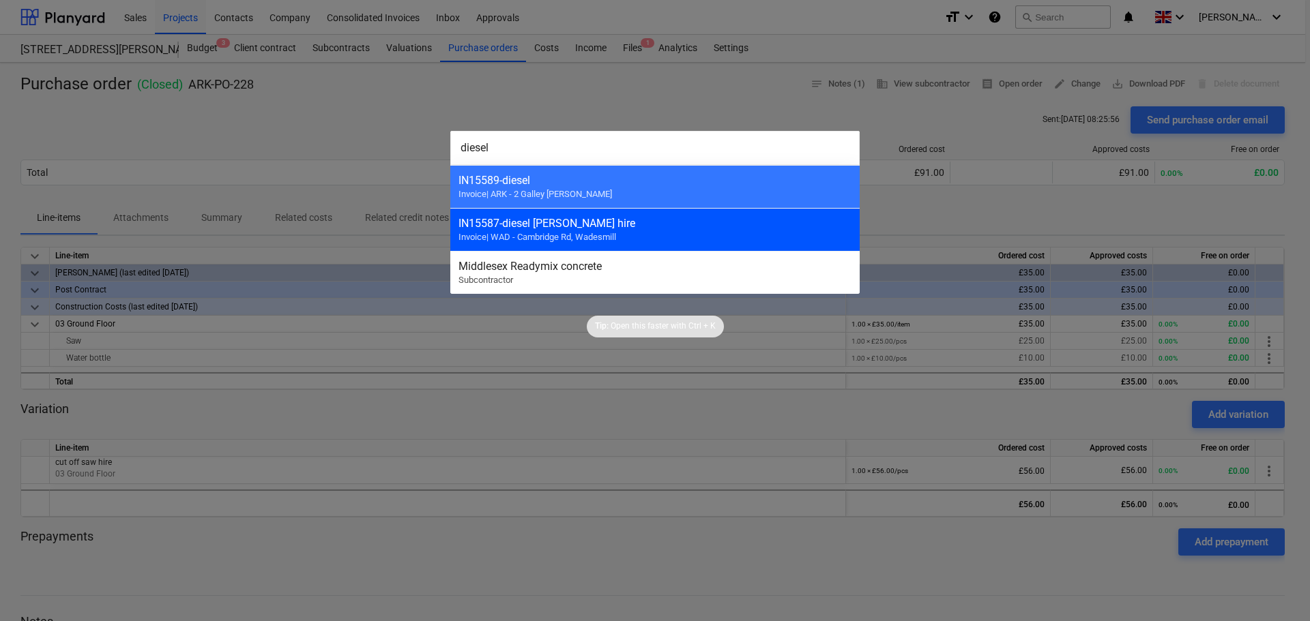
type input "diesel"
click at [590, 237] on span "Invoice | WAD - Cambridge Rd, Wadesmill" at bounding box center [537, 237] width 158 height 10
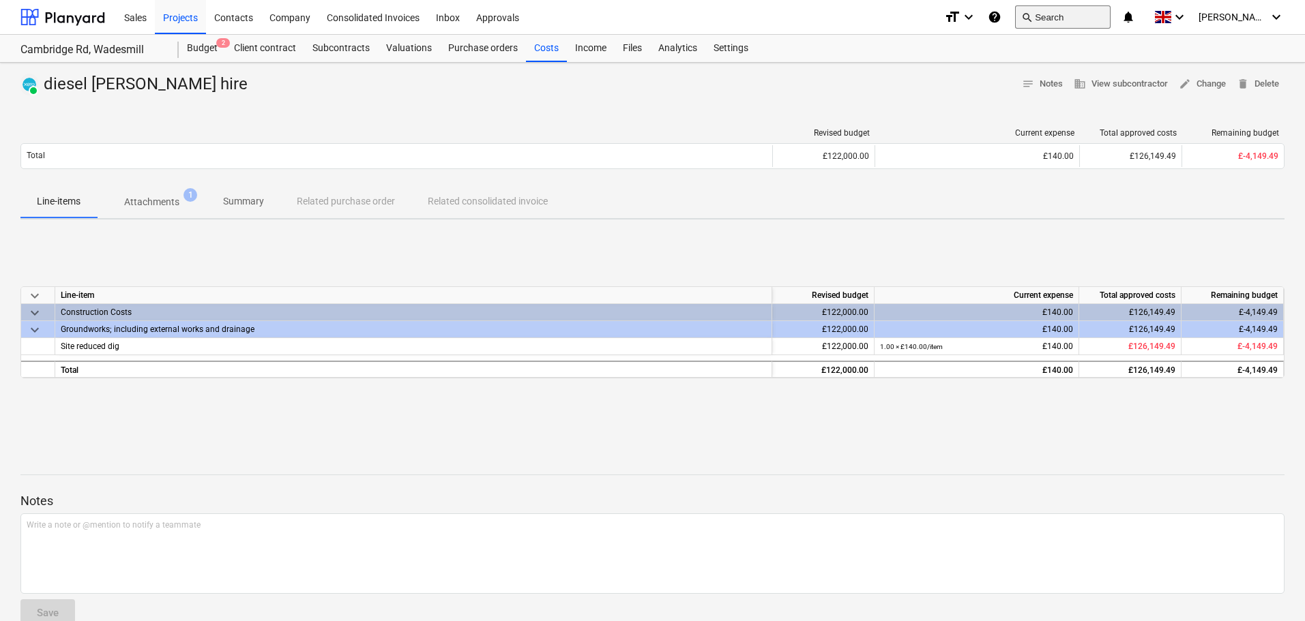
click at [1085, 15] on button "search Search" at bounding box center [1063, 16] width 96 height 23
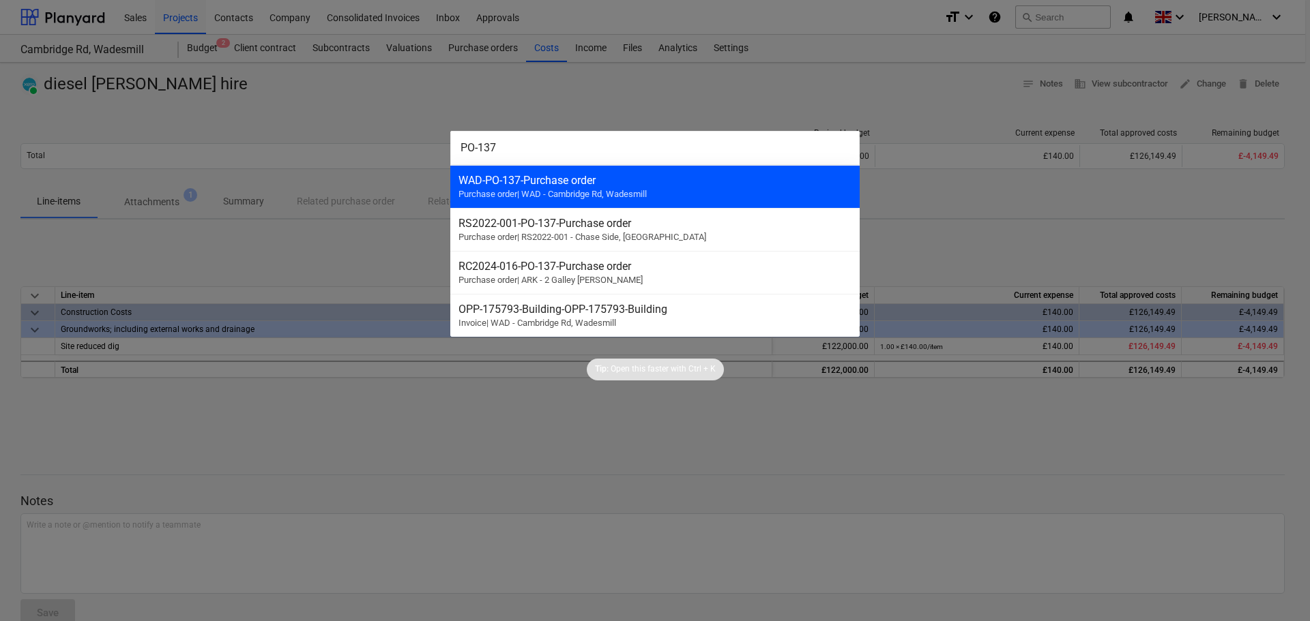
type input "PO-137"
click at [697, 182] on div "WAD-PO-137 - Purchase order" at bounding box center [654, 180] width 393 height 13
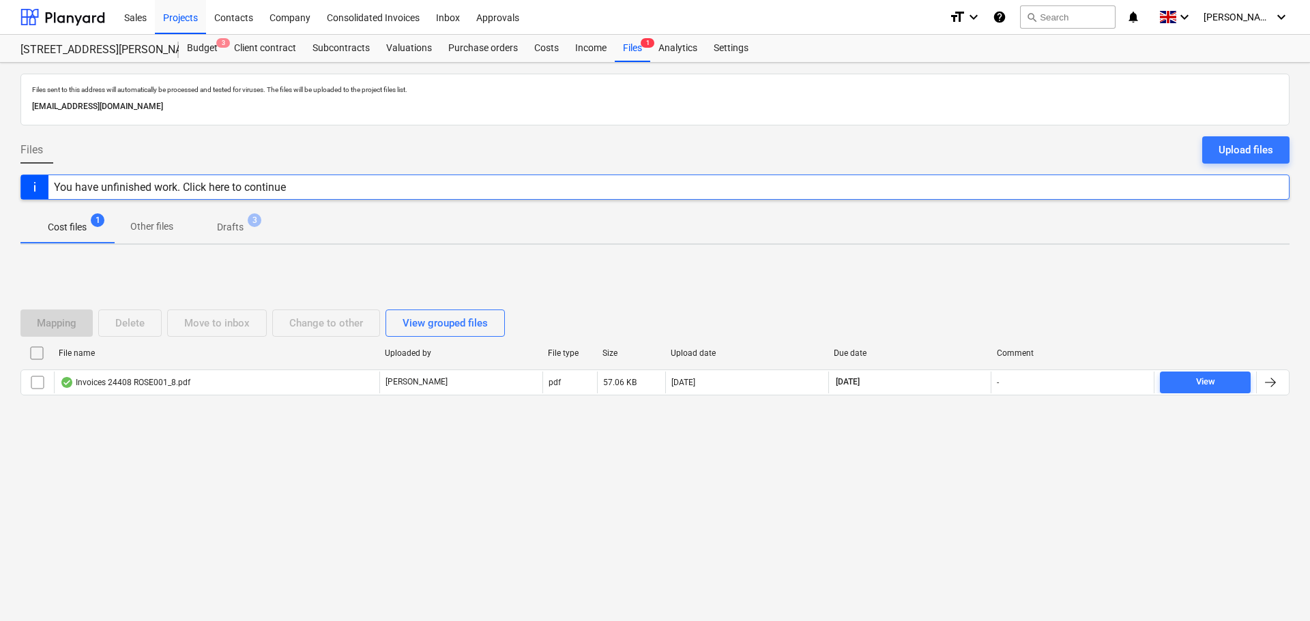
click at [185, 383] on div "Invoices 24408 ROSE001_8.pdf" at bounding box center [125, 382] width 130 height 11
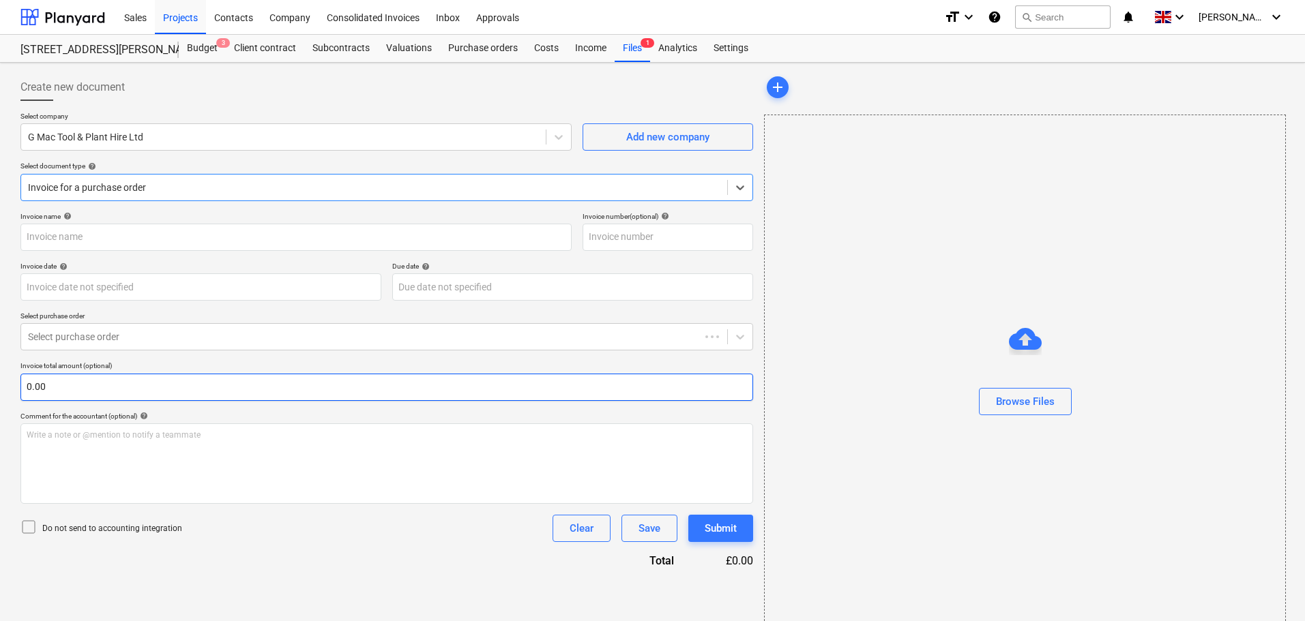
type input "IN16322"
type input "[DATE]"
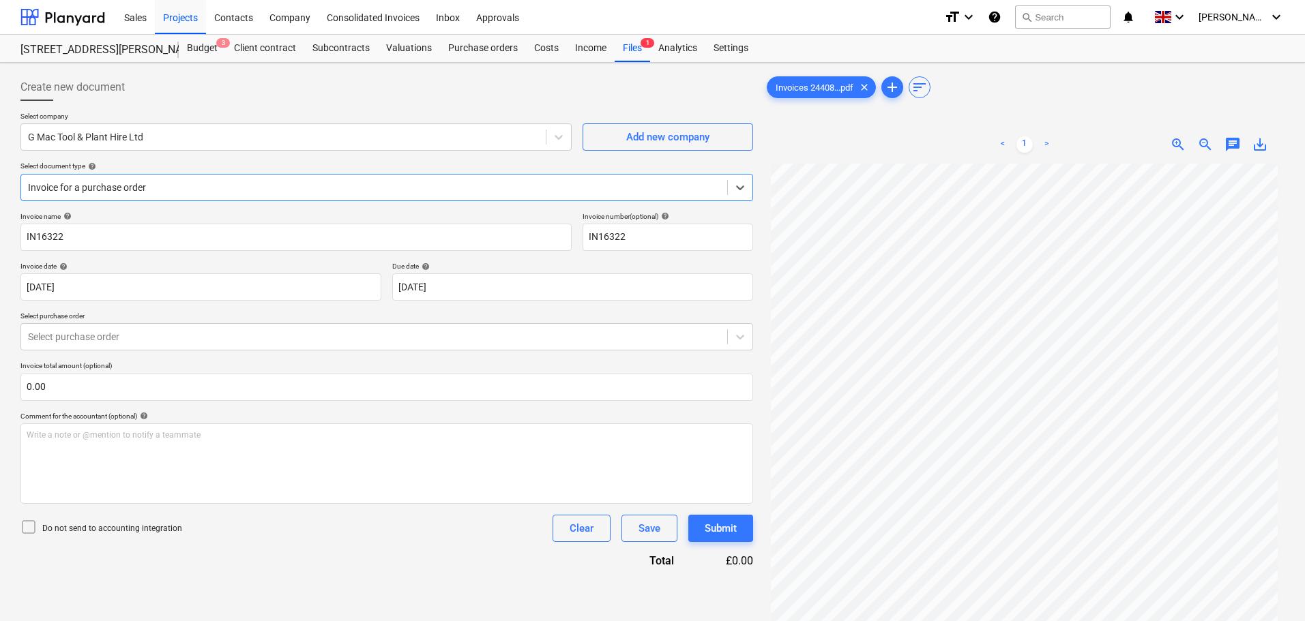
scroll to position [136, 0]
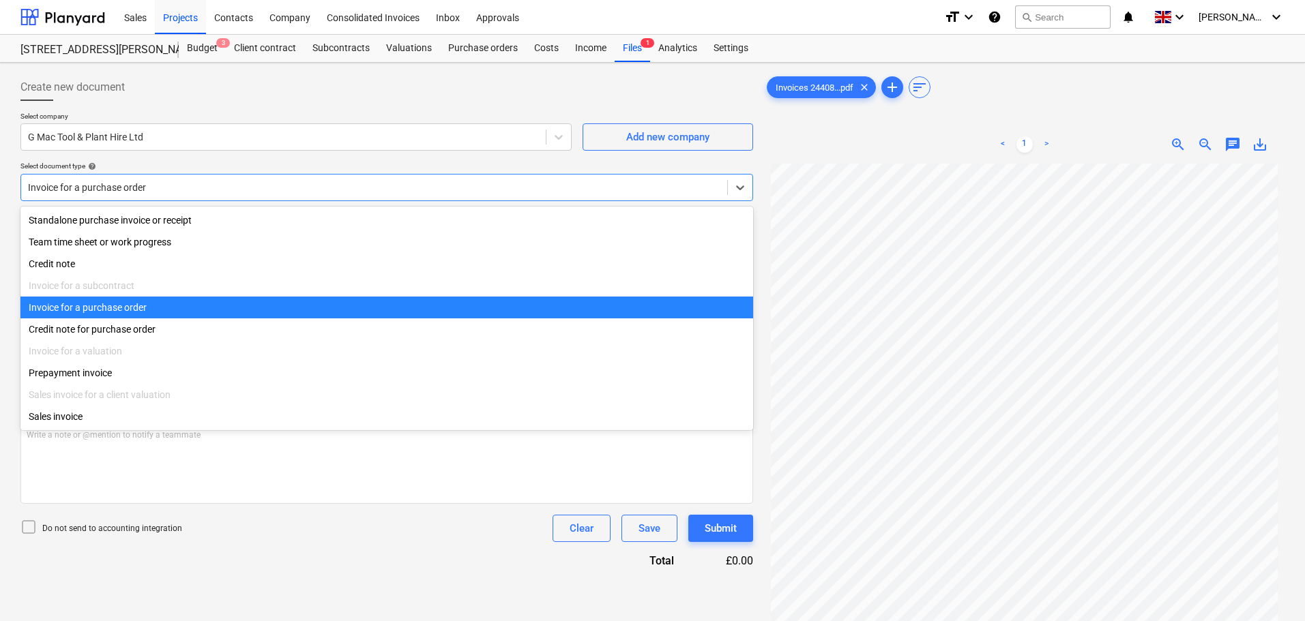
click at [113, 186] on div at bounding box center [374, 188] width 692 height 14
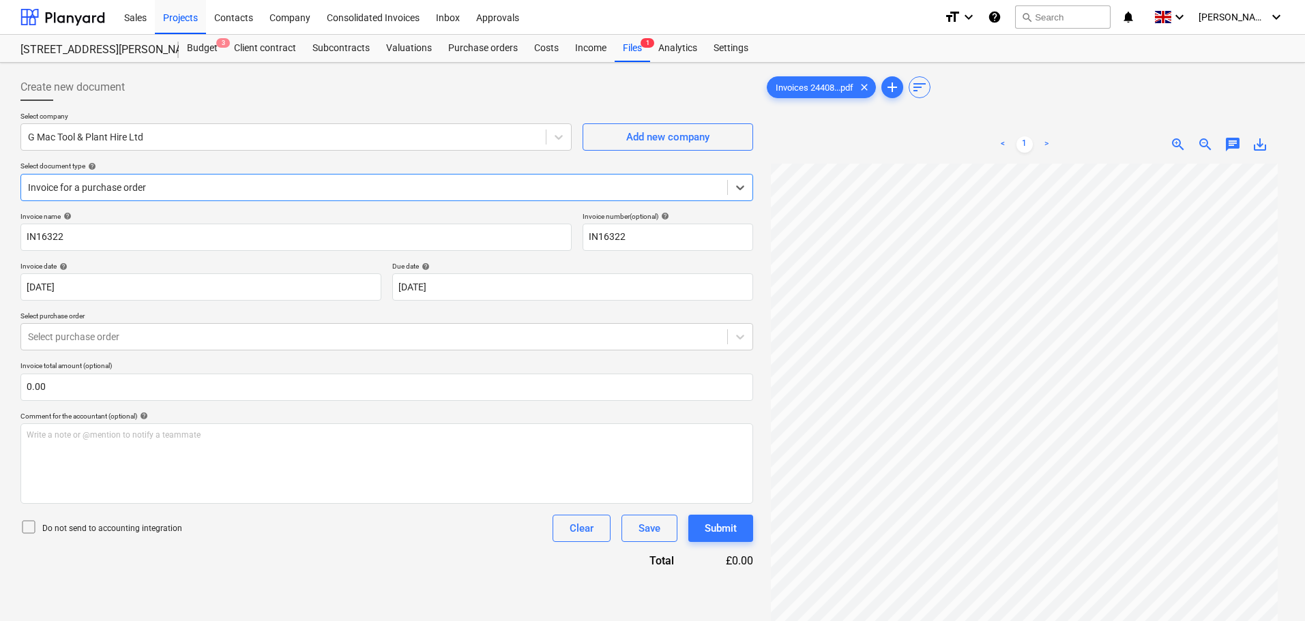
click at [118, 190] on div at bounding box center [374, 188] width 692 height 14
click at [87, 339] on div at bounding box center [374, 337] width 692 height 14
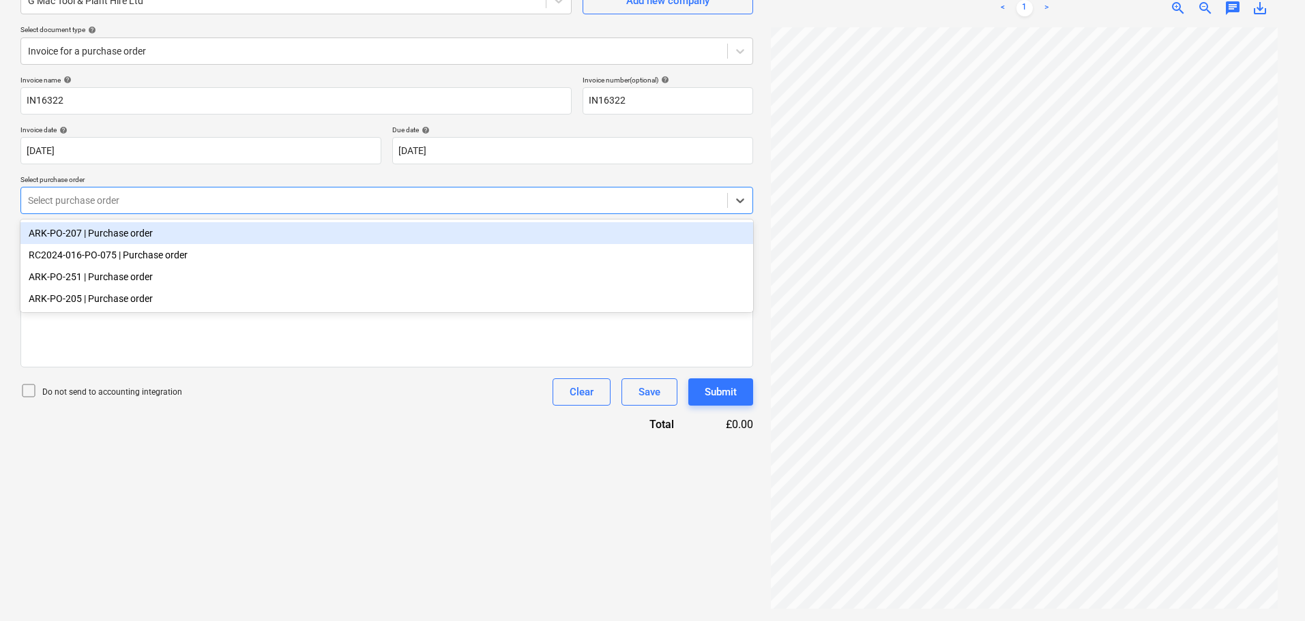
click at [98, 201] on div at bounding box center [374, 201] width 692 height 14
click at [123, 47] on div at bounding box center [374, 51] width 692 height 14
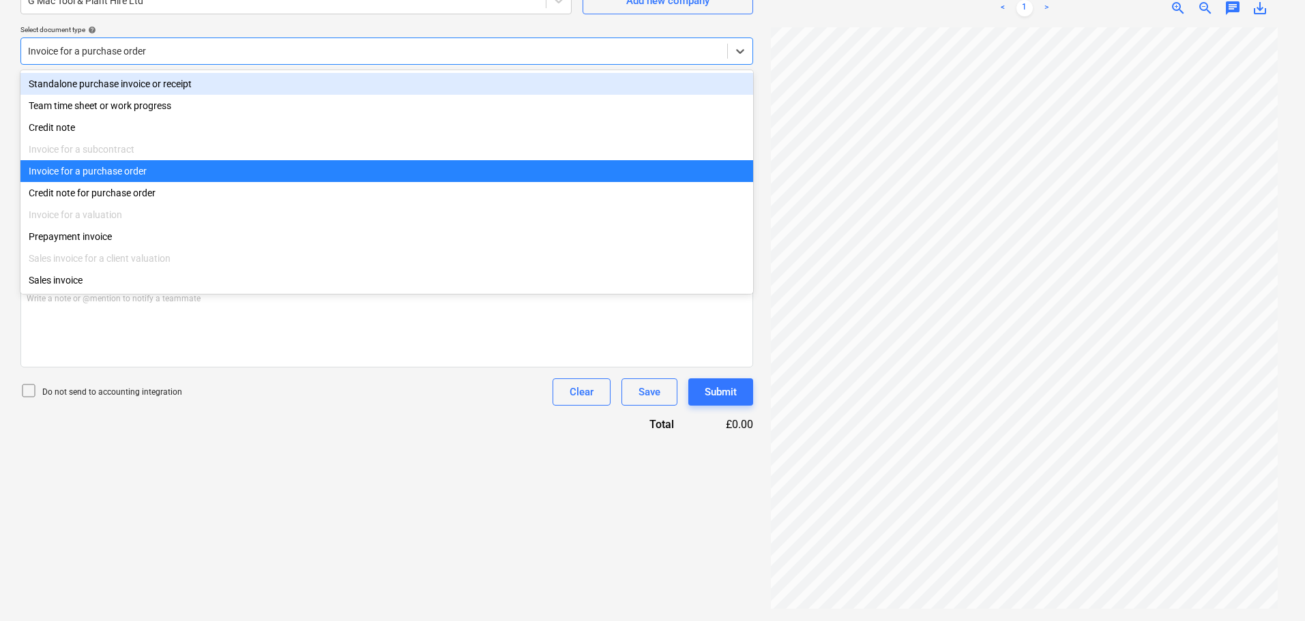
click at [116, 80] on div "Standalone purchase invoice or receipt" at bounding box center [386, 84] width 733 height 22
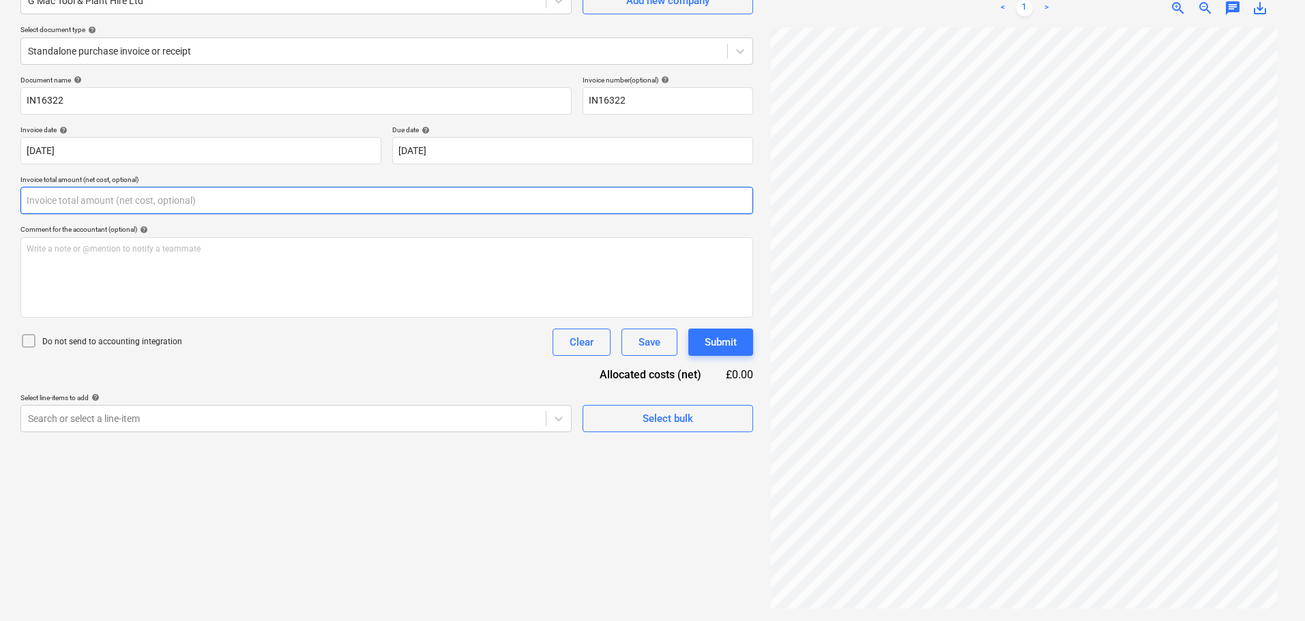
click at [113, 201] on input "text" at bounding box center [386, 200] width 733 height 27
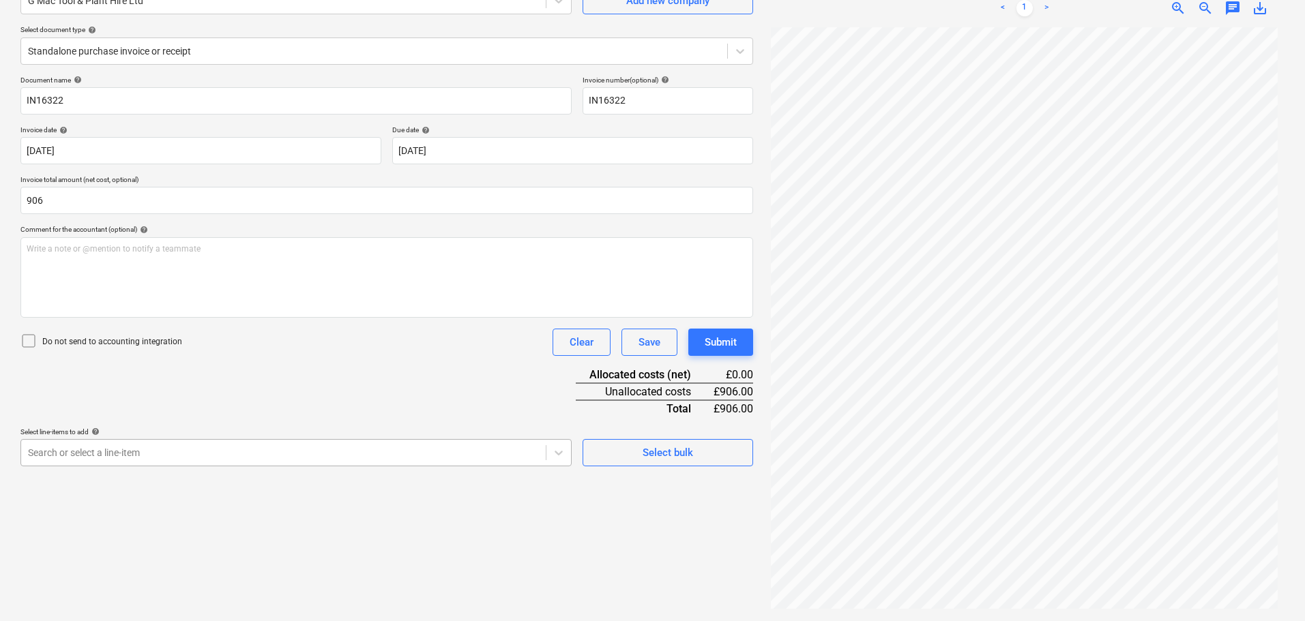
type input "906.00"
click at [194, 450] on body "Sales Projects Contacts Company Consolidated Invoices Inbox Approvals format_si…" at bounding box center [652, 174] width 1305 height 621
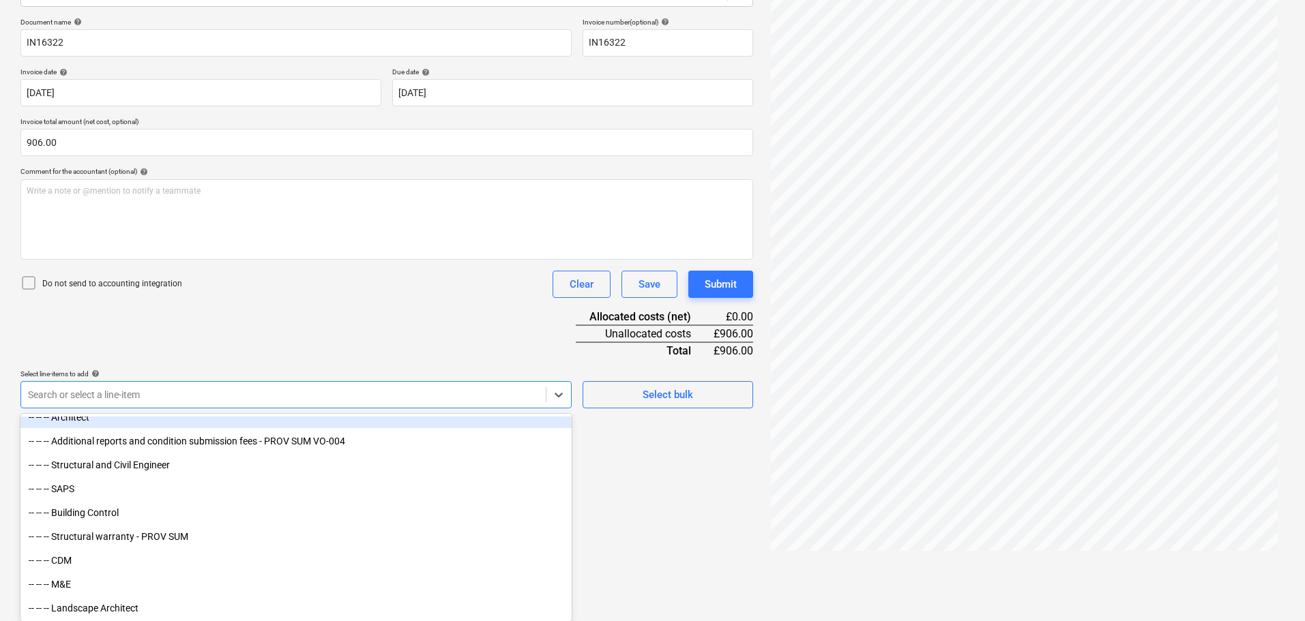
scroll to position [136, 0]
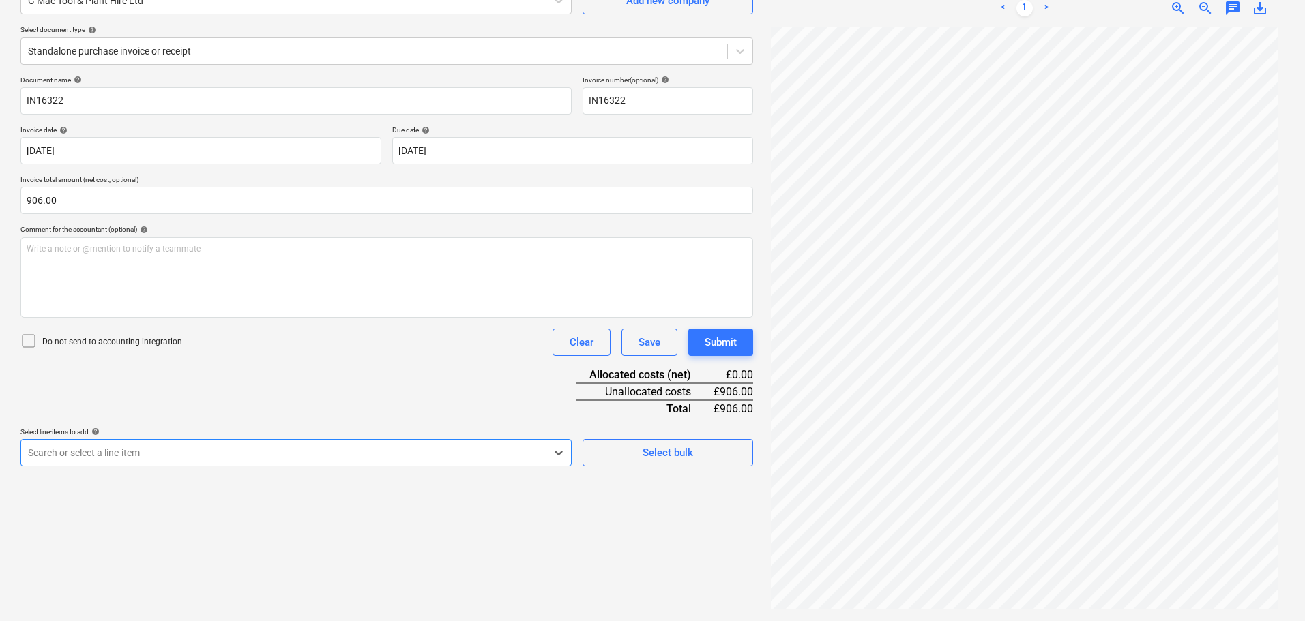
click at [121, 392] on div "Document name help IN16322 Invoice number (optional) help IN16322 Invoice date …" at bounding box center [386, 271] width 733 height 391
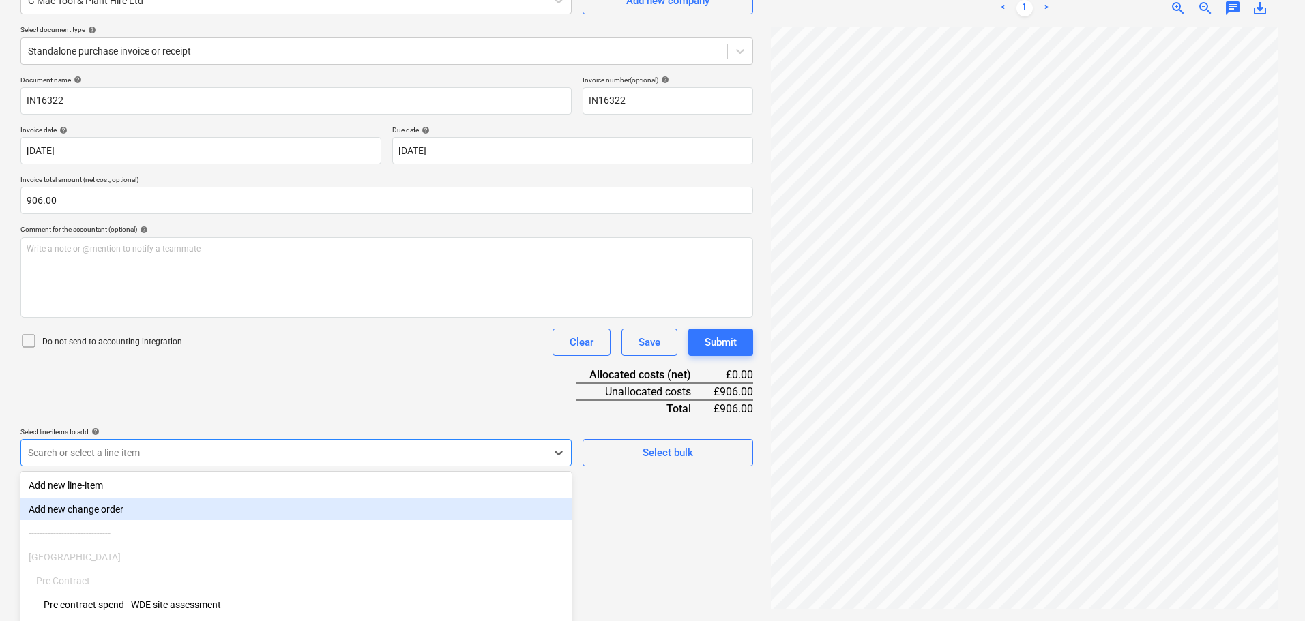
scroll to position [194, 0]
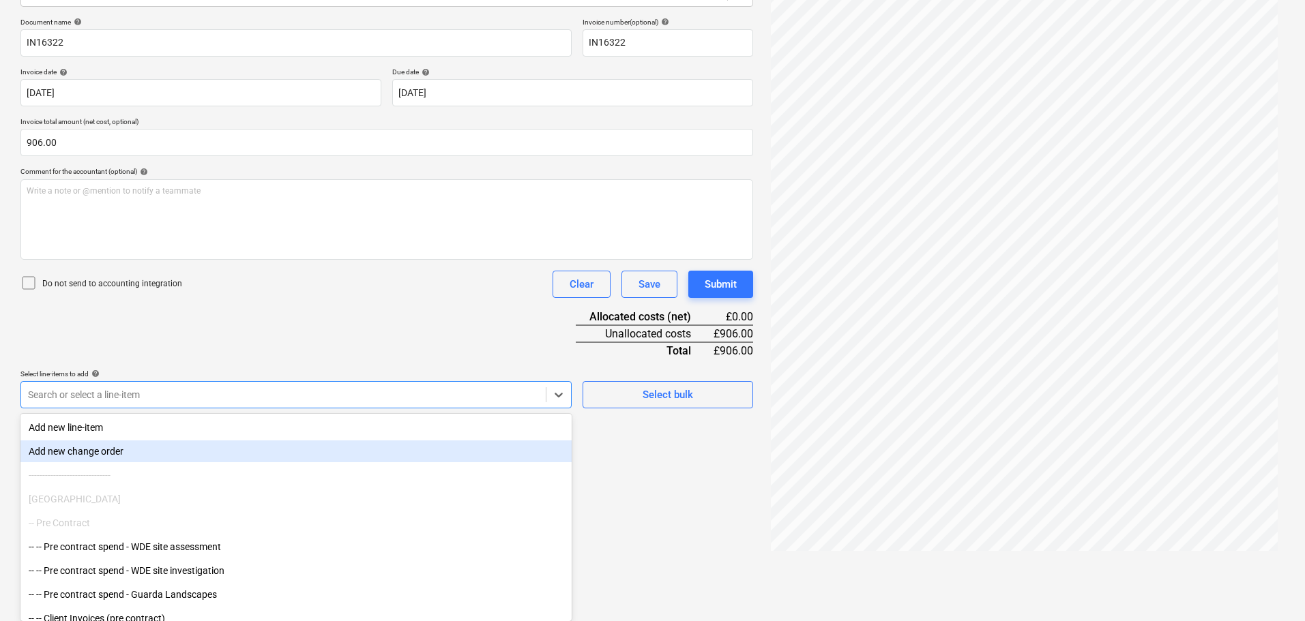
click at [96, 427] on body "Sales Projects Contacts Company Consolidated Invoices Inbox Approvals format_si…" at bounding box center [652, 116] width 1305 height 621
type input "demo"
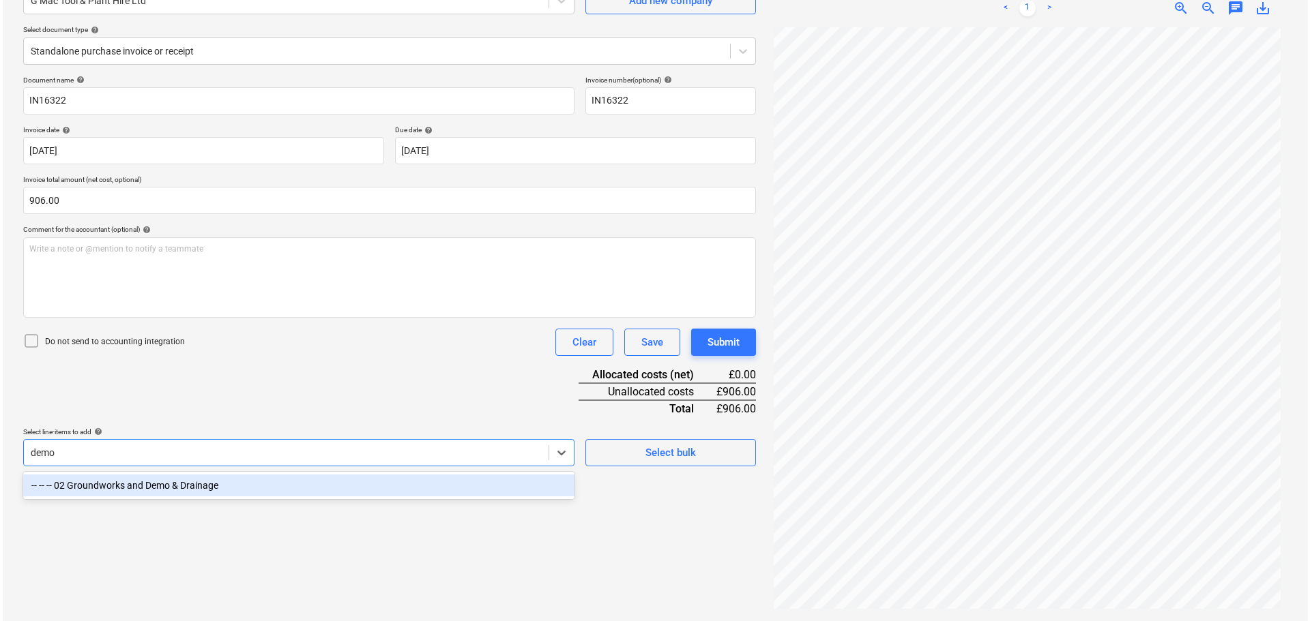
scroll to position [136, 0]
click at [147, 488] on div "-- -- -- 02 Groundworks and Demo & Drainage" at bounding box center [295, 486] width 551 height 22
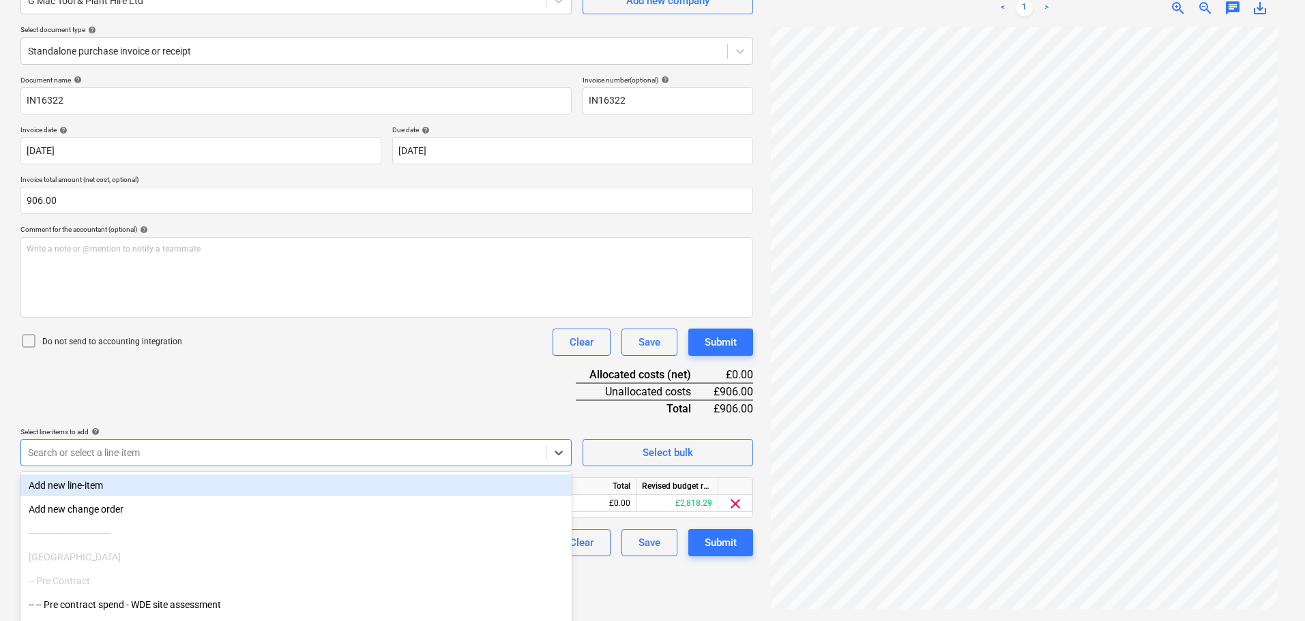
click at [237, 396] on div "Document name help IN16322 Invoice number (optional) help IN16322 Invoice date …" at bounding box center [386, 316] width 733 height 481
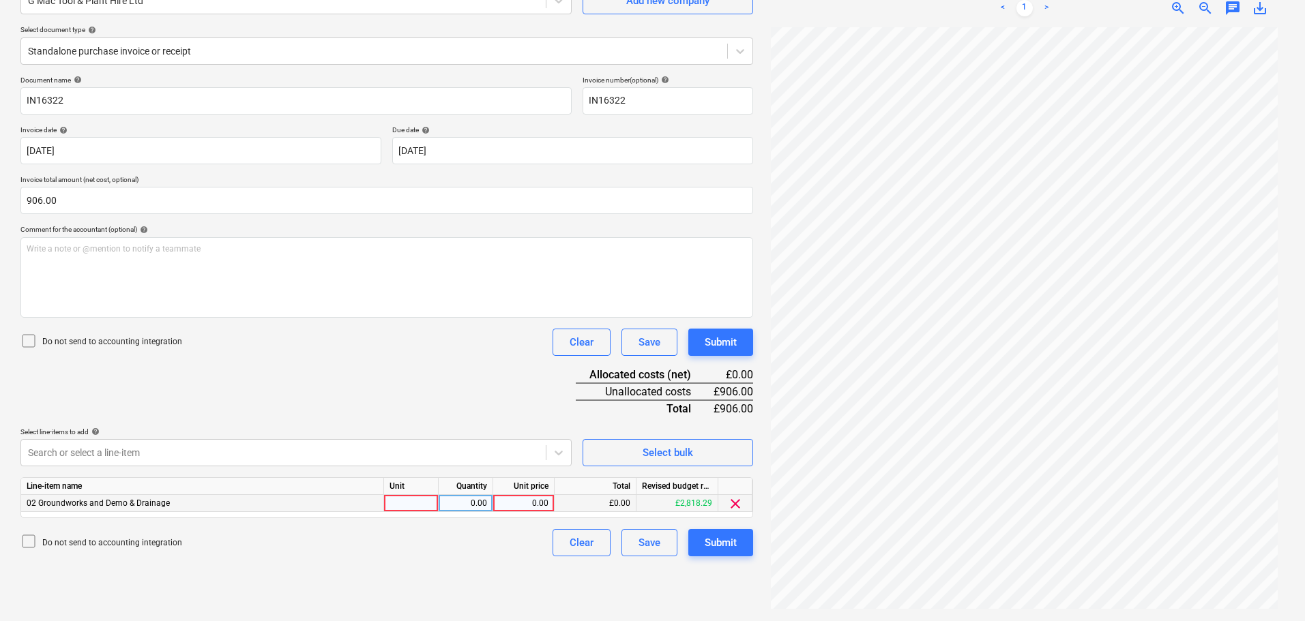
click at [529, 503] on div "0.00" at bounding box center [524, 503] width 50 height 17
type input "906"
click at [721, 332] on button "Submit" at bounding box center [720, 342] width 65 height 27
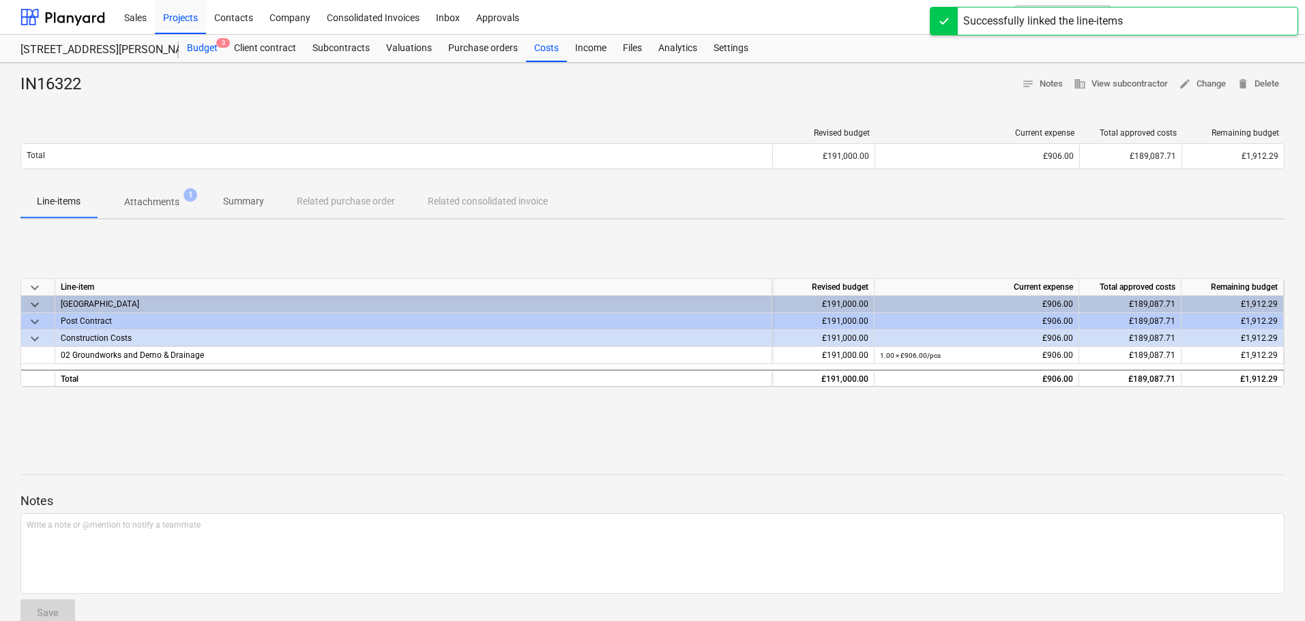
click at [204, 52] on div "Budget 3" at bounding box center [202, 48] width 47 height 27
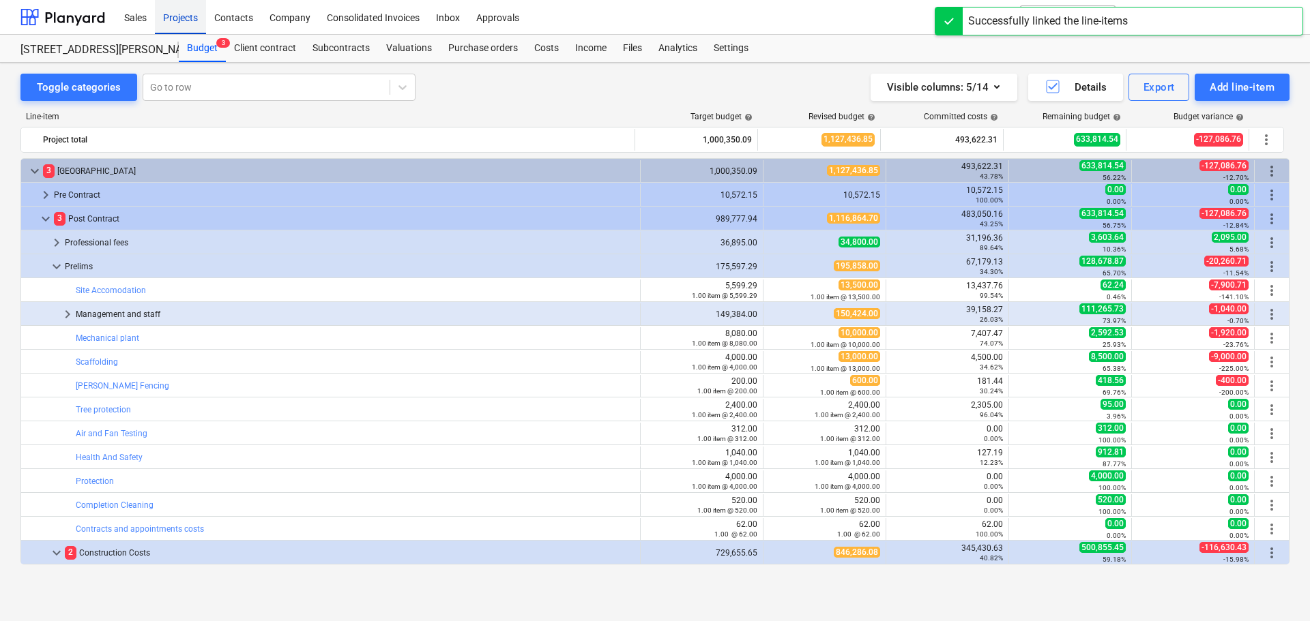
click at [179, 17] on div "Projects" at bounding box center [180, 16] width 51 height 35
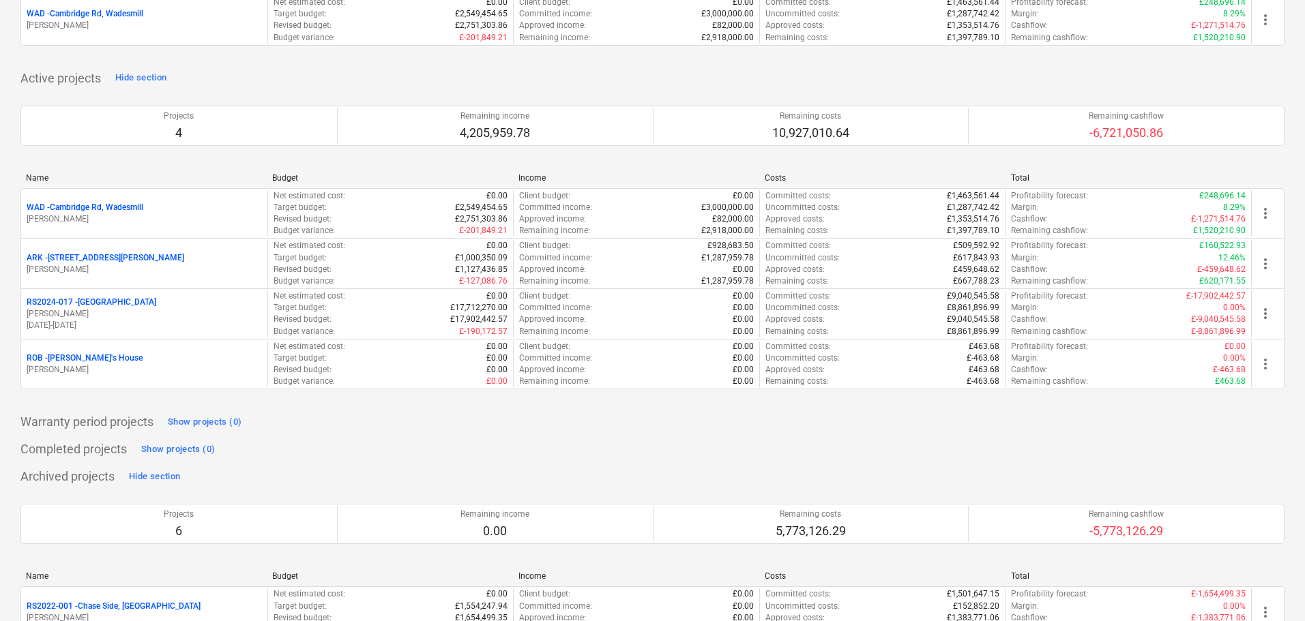
scroll to position [16, 0]
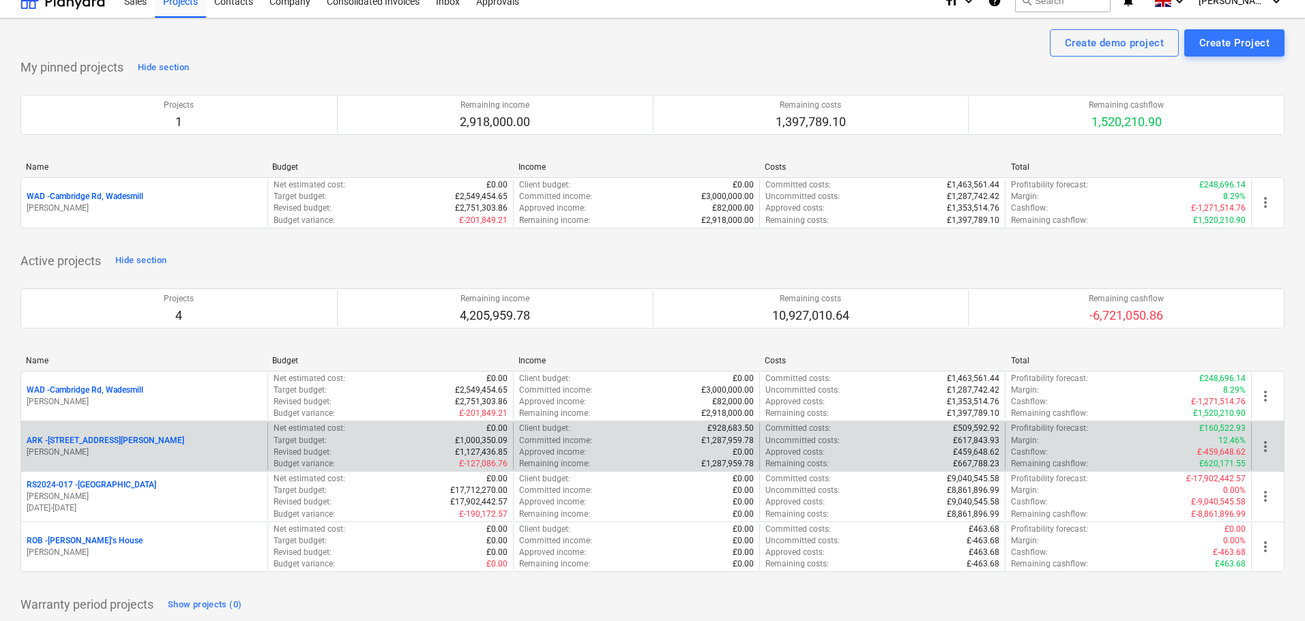
click at [105, 435] on p "ARK - 2 Galley [PERSON_NAME]" at bounding box center [106, 441] width 158 height 12
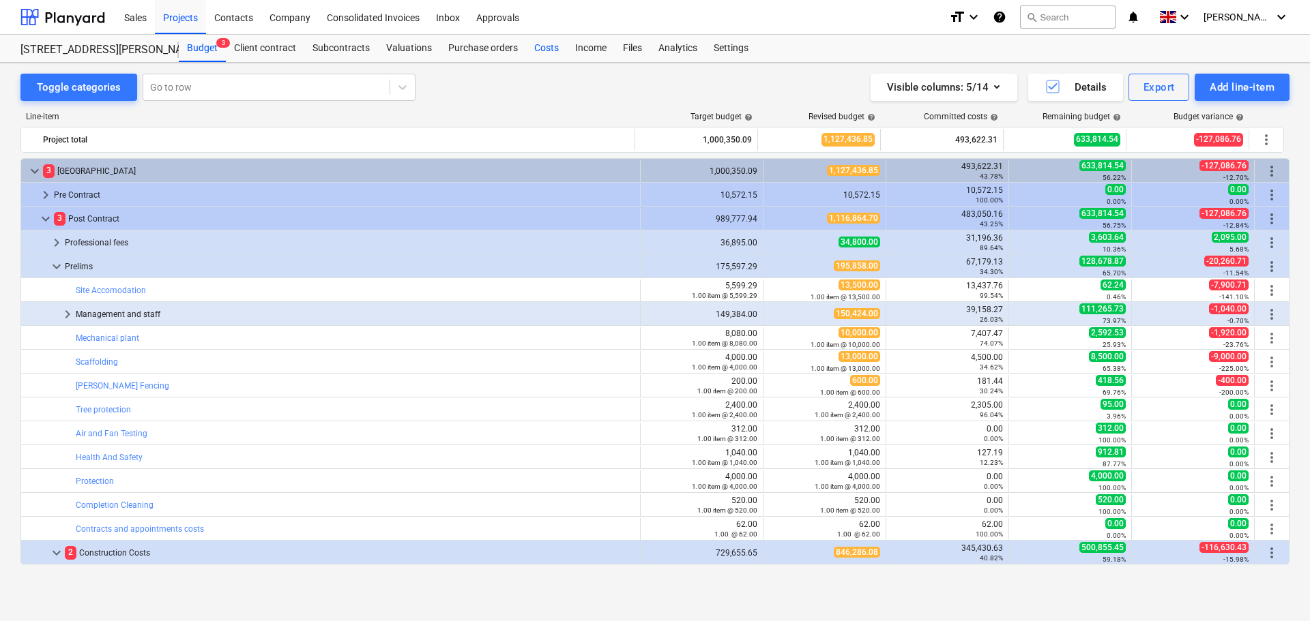
click at [540, 46] on div "Costs" at bounding box center [546, 48] width 41 height 27
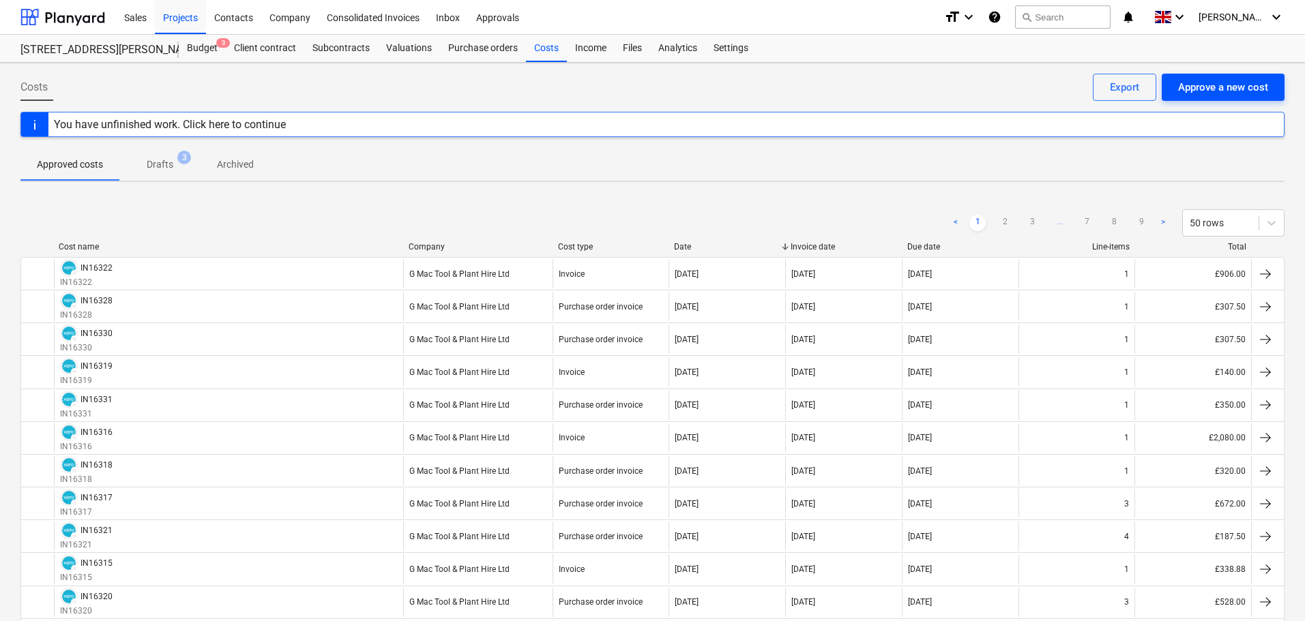
click at [1211, 80] on div "Approve a new cost" at bounding box center [1223, 87] width 90 height 18
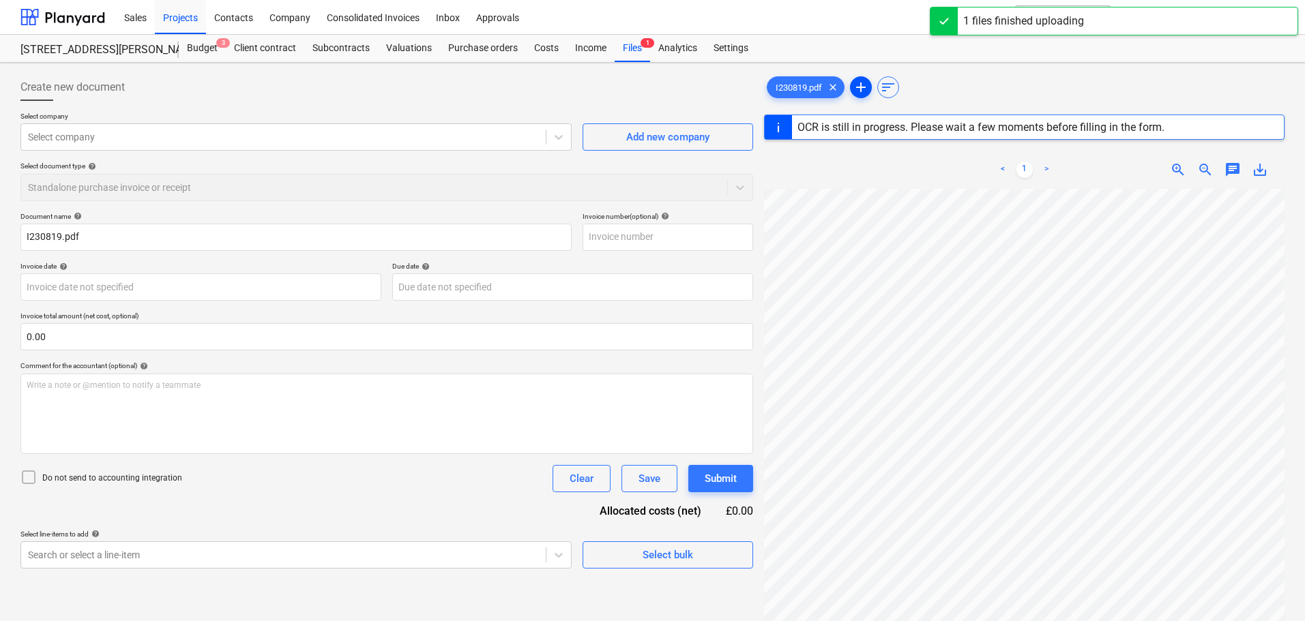
click at [864, 85] on span "add" at bounding box center [861, 87] width 16 height 16
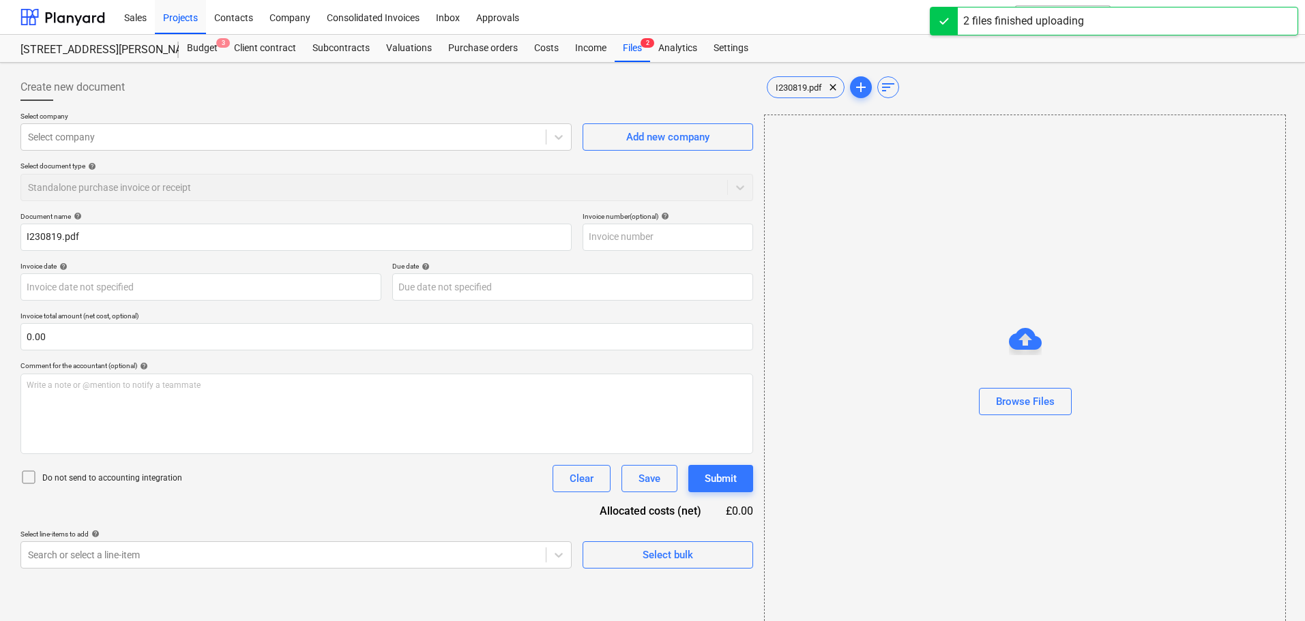
type input "230819"
type input "[DATE]"
type input "11 Oct 2025"
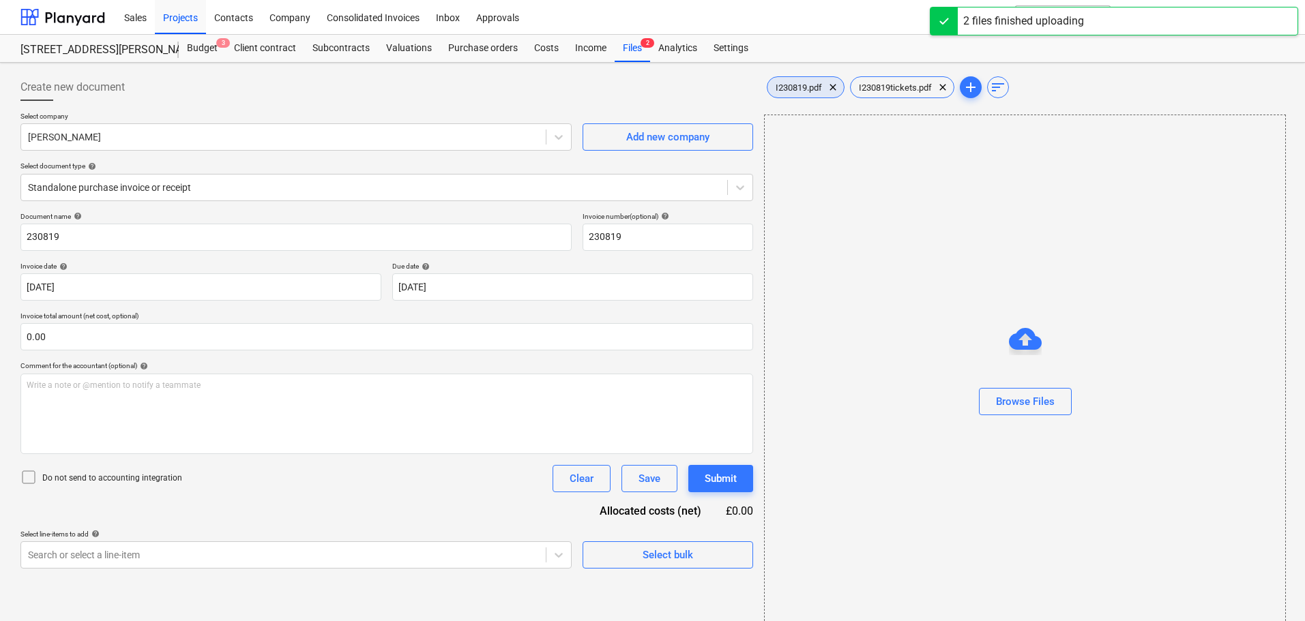
click at [808, 91] on span "I230819.pdf" at bounding box center [798, 88] width 63 height 10
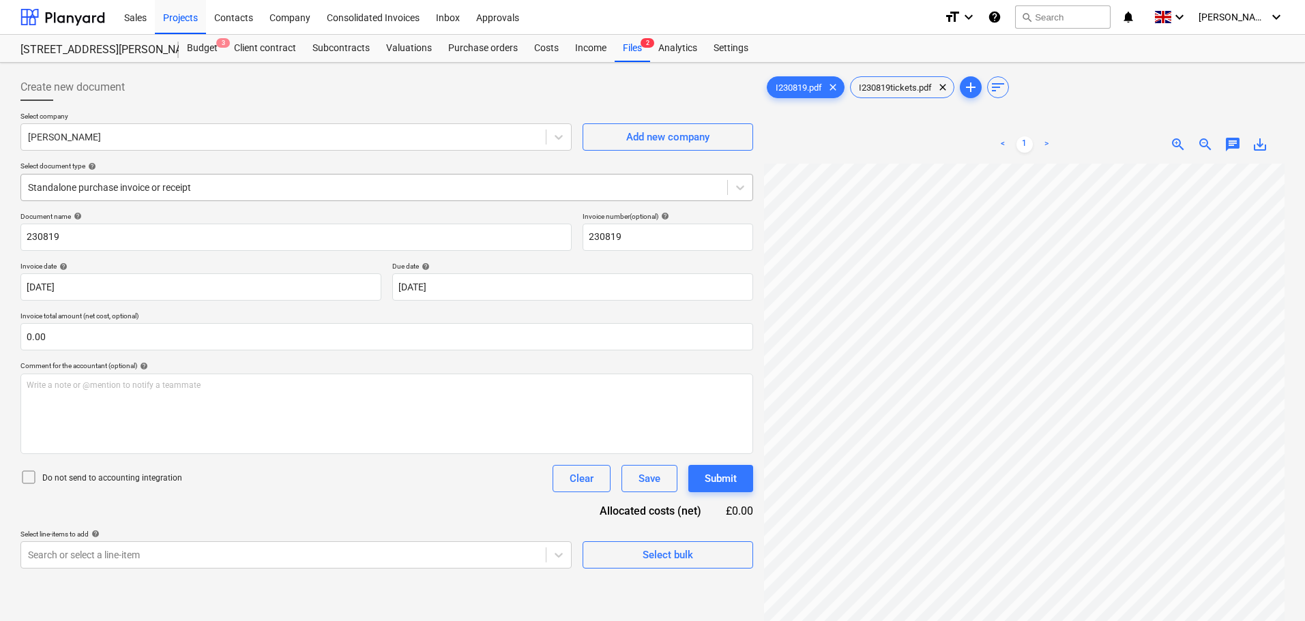
click at [129, 182] on div at bounding box center [374, 188] width 692 height 14
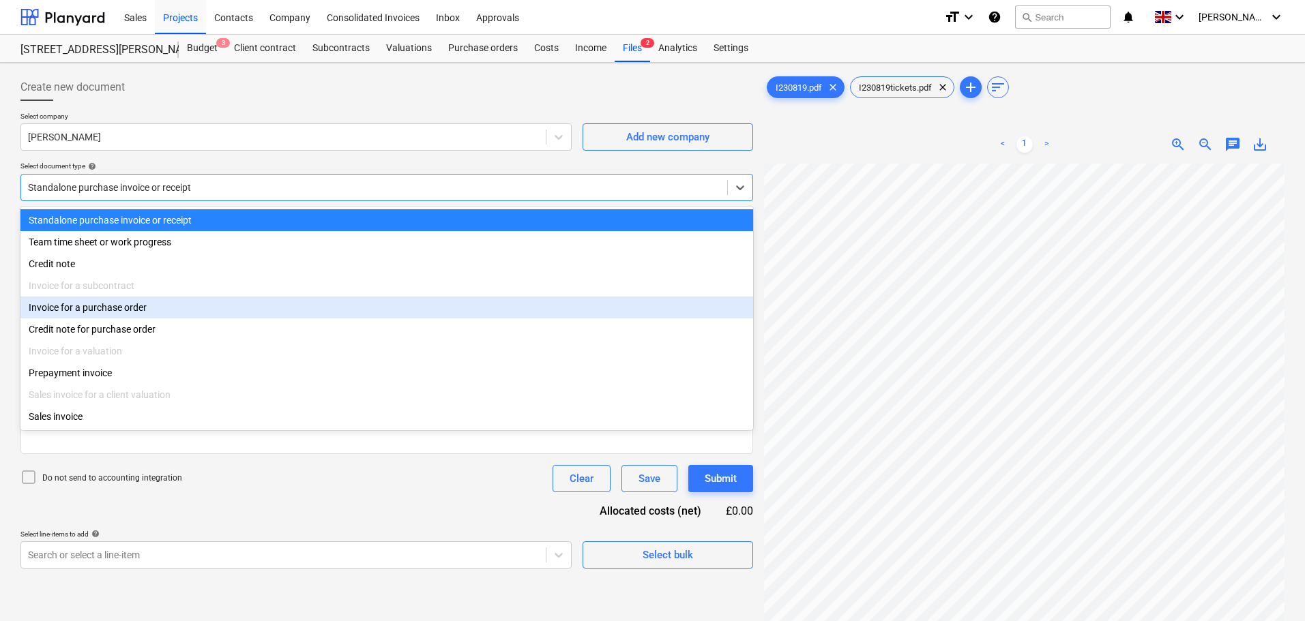
click at [103, 306] on div "Invoice for a purchase order" at bounding box center [386, 308] width 733 height 22
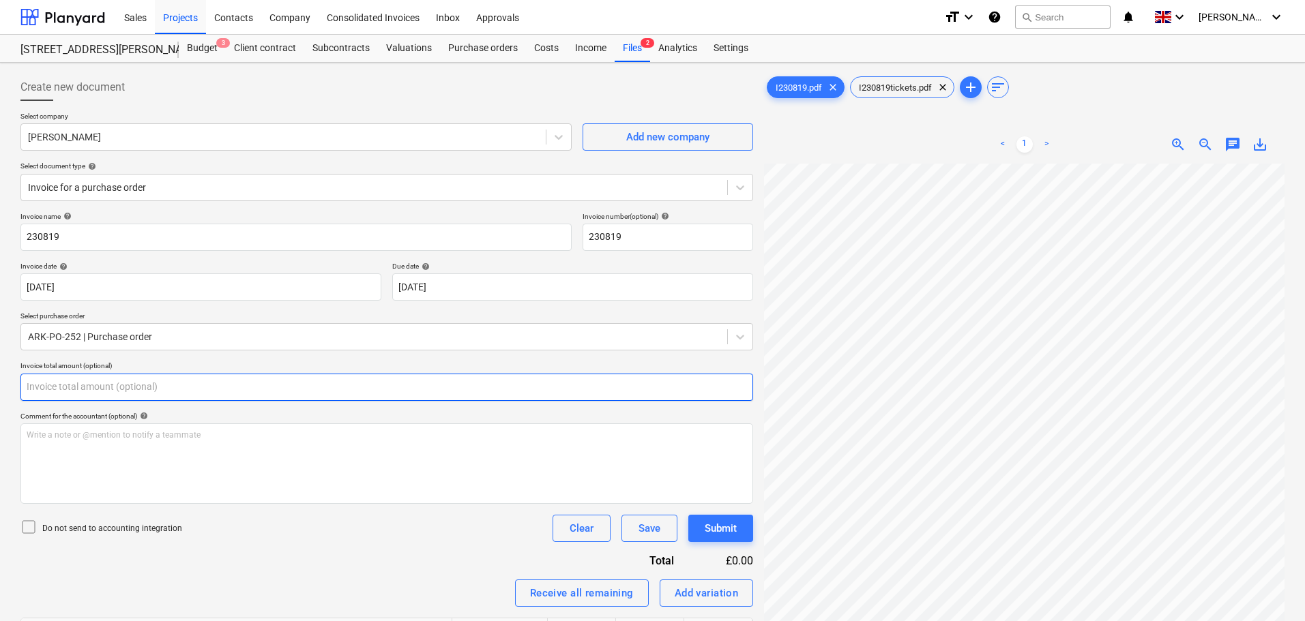
click at [100, 391] on input "text" at bounding box center [386, 387] width 733 height 27
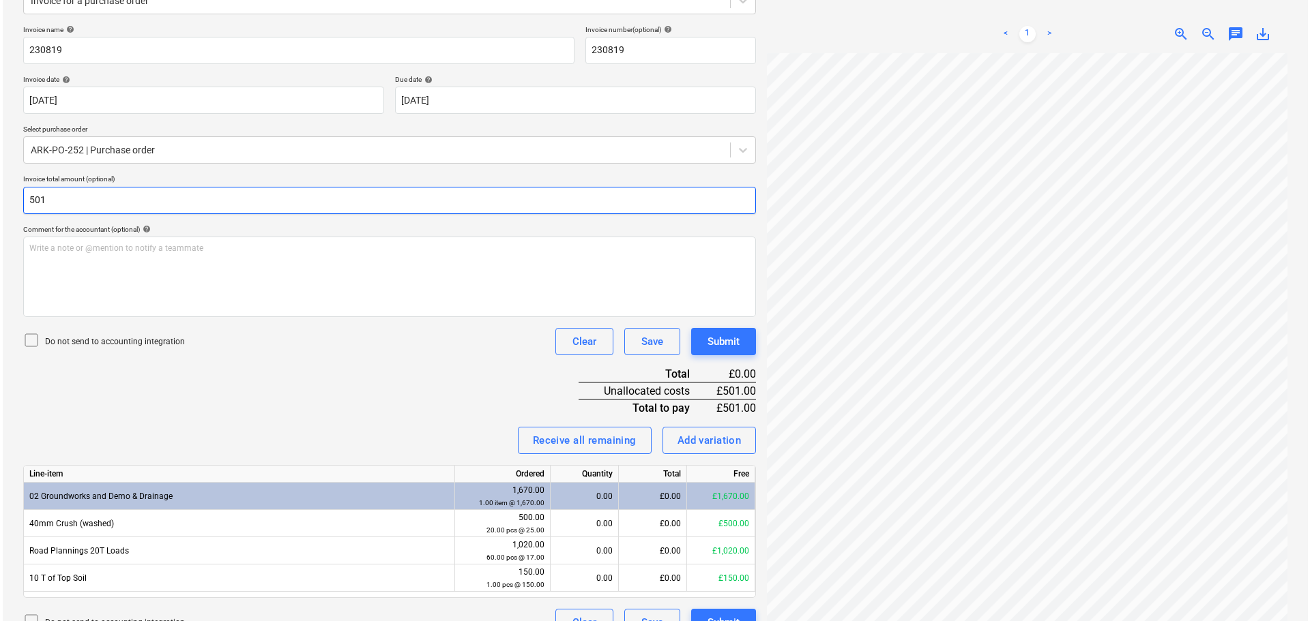
scroll to position [213, 0]
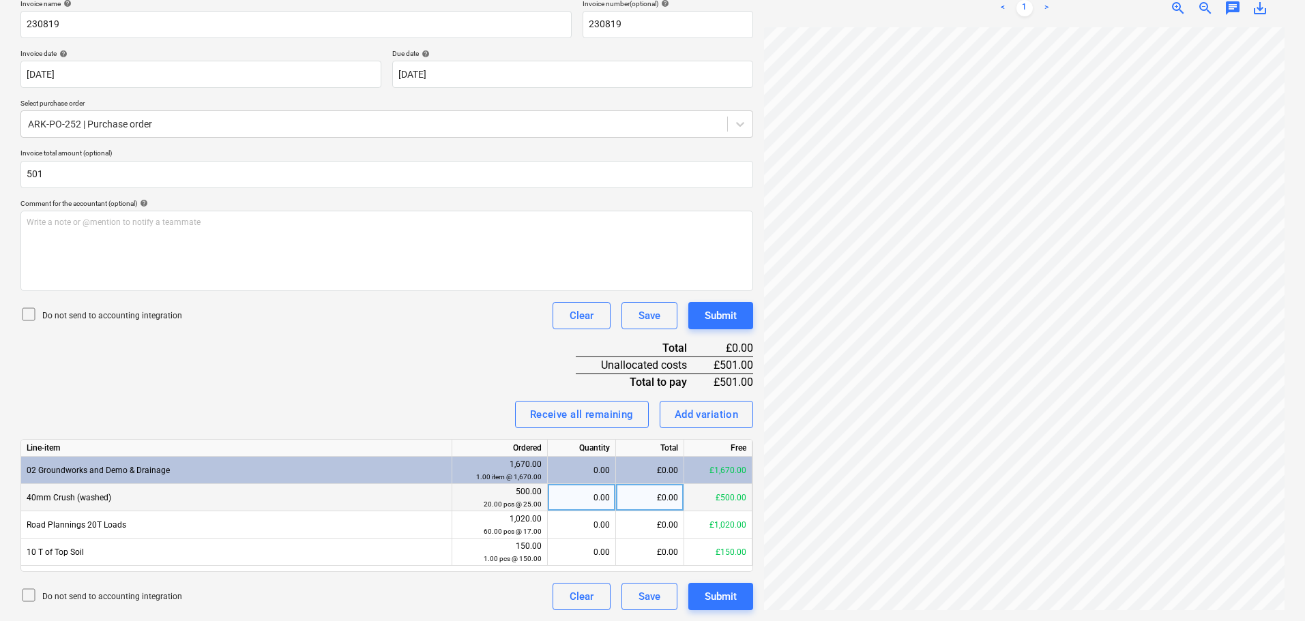
type input "501.00"
click at [648, 497] on div "£0.00" at bounding box center [650, 497] width 68 height 27
type input "501"
click at [463, 344] on div "Invoice name help 230819 Invoice number (optional) help 230819 Invoice date hel…" at bounding box center [386, 304] width 733 height 611
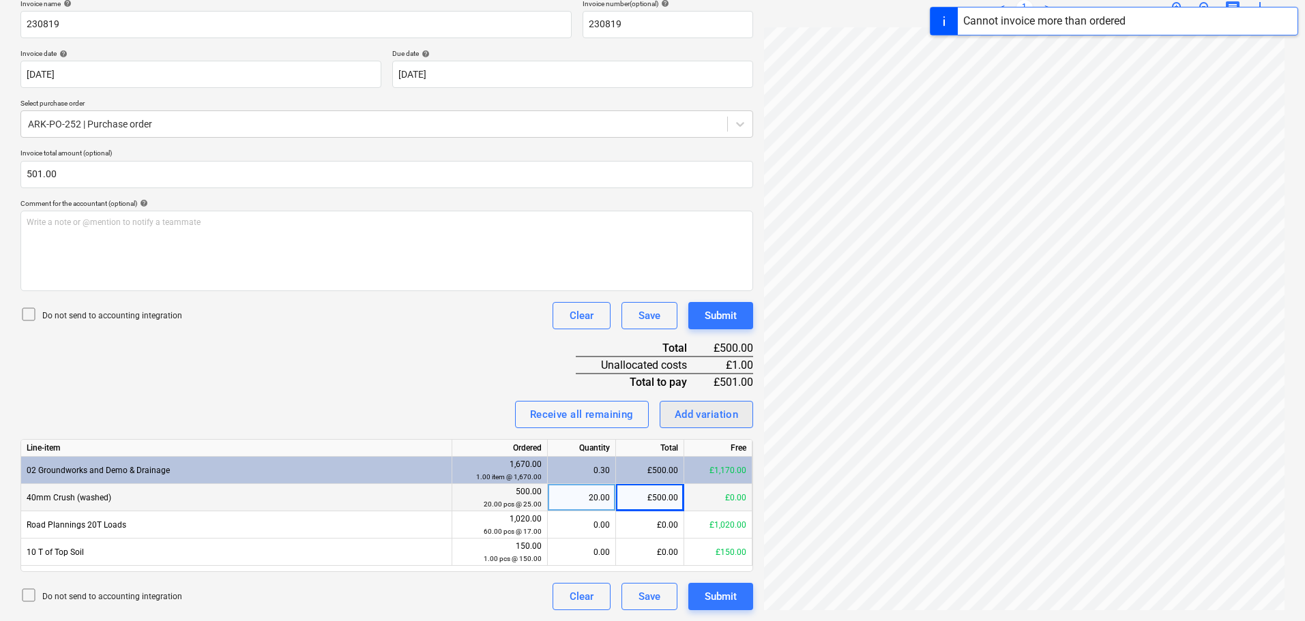
click at [731, 411] on div "Add variation" at bounding box center [707, 415] width 64 height 18
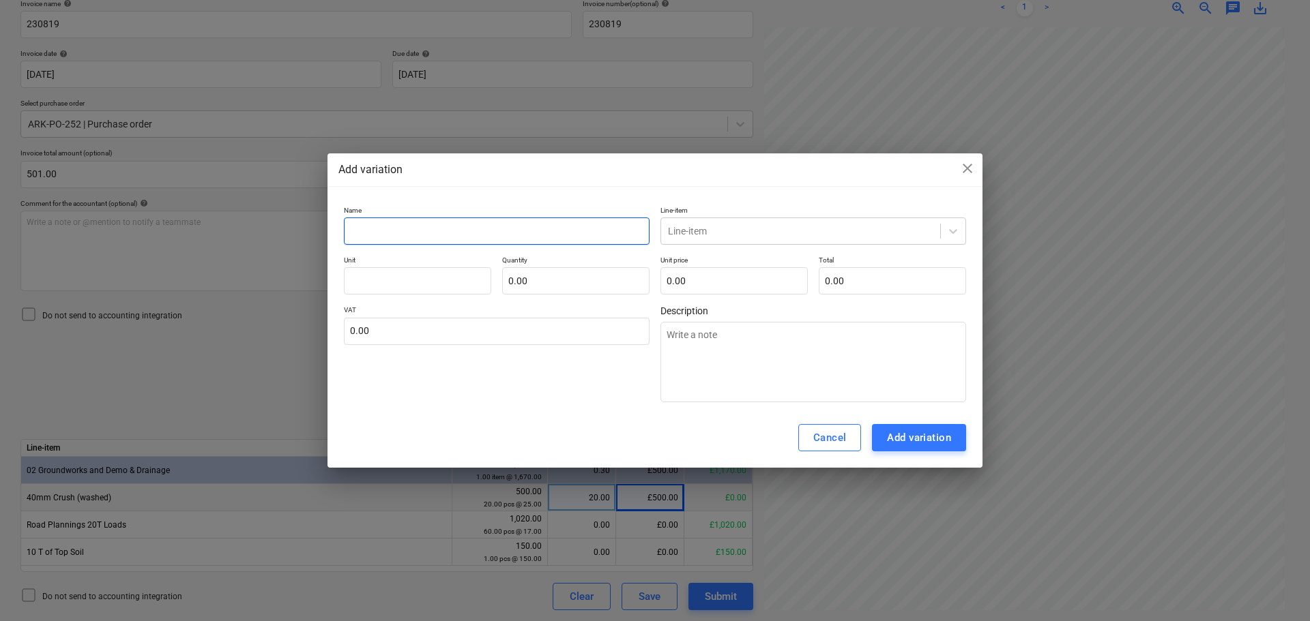
click at [450, 235] on input "text" at bounding box center [497, 231] width 306 height 27
type textarea "x"
type input "4"
type textarea "x"
type input "40"
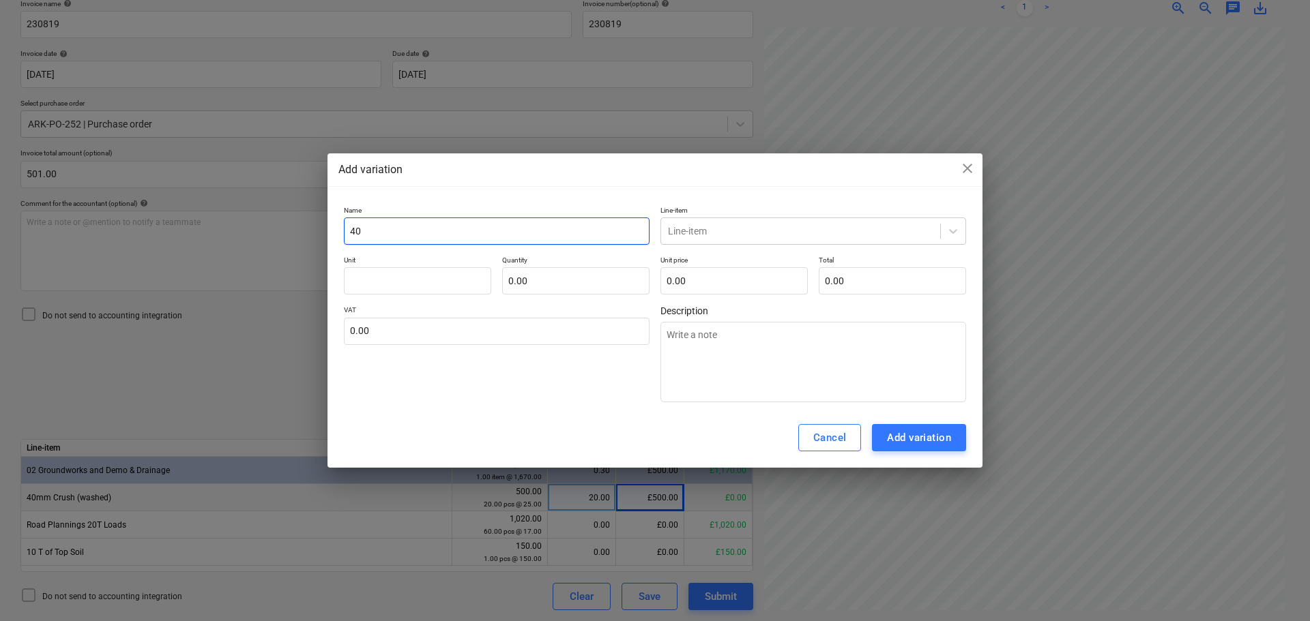
type textarea "x"
type input "40m"
type textarea "x"
type input "40mm"
type textarea "x"
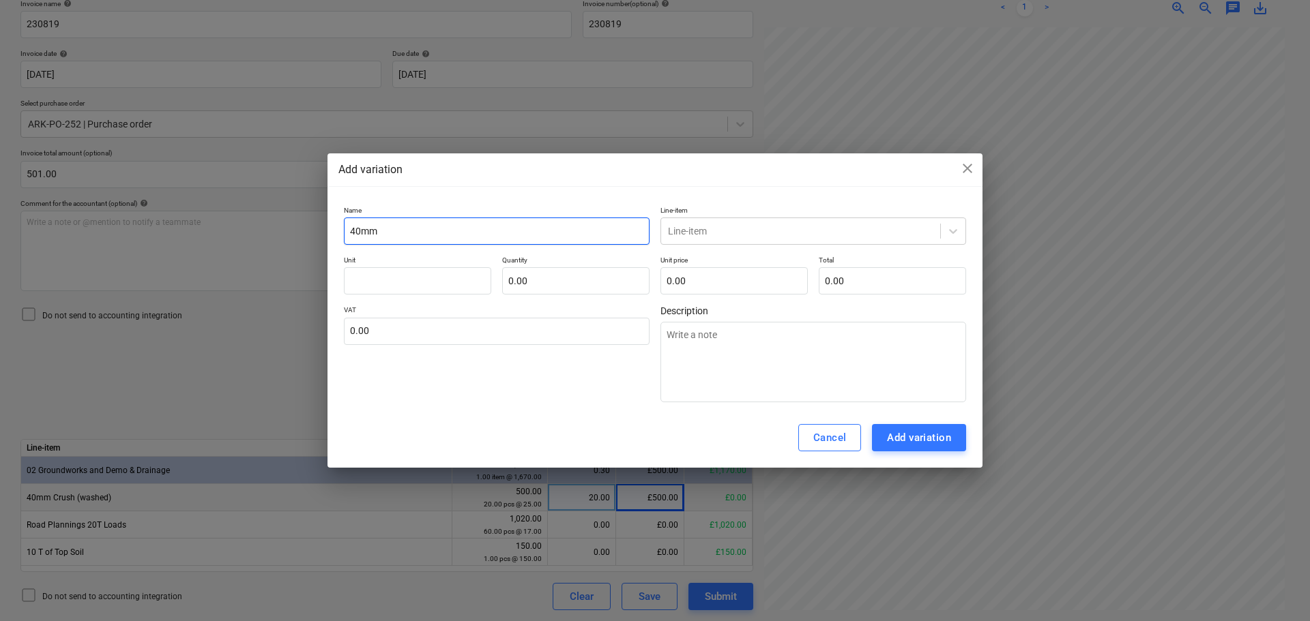
type input "40mm"
type textarea "x"
type input "40mm c"
type textarea "x"
type input "40mm cr"
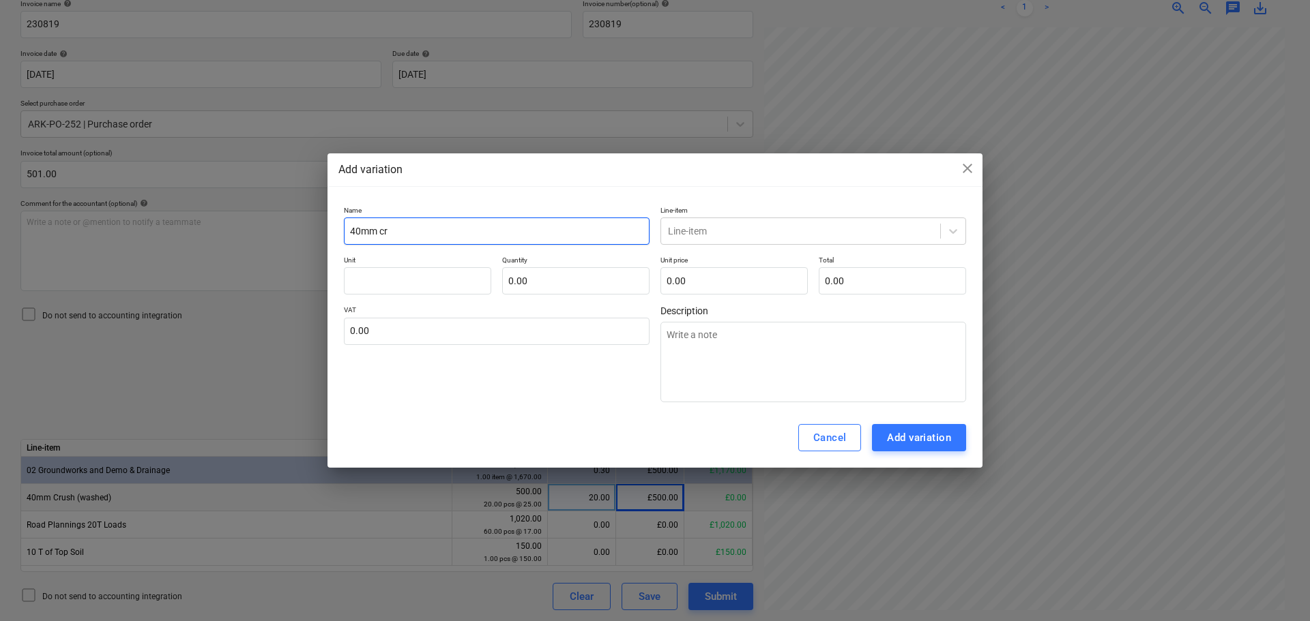
type textarea "x"
type input "40mm cru"
type textarea "x"
type input "40mm crus"
type textarea "x"
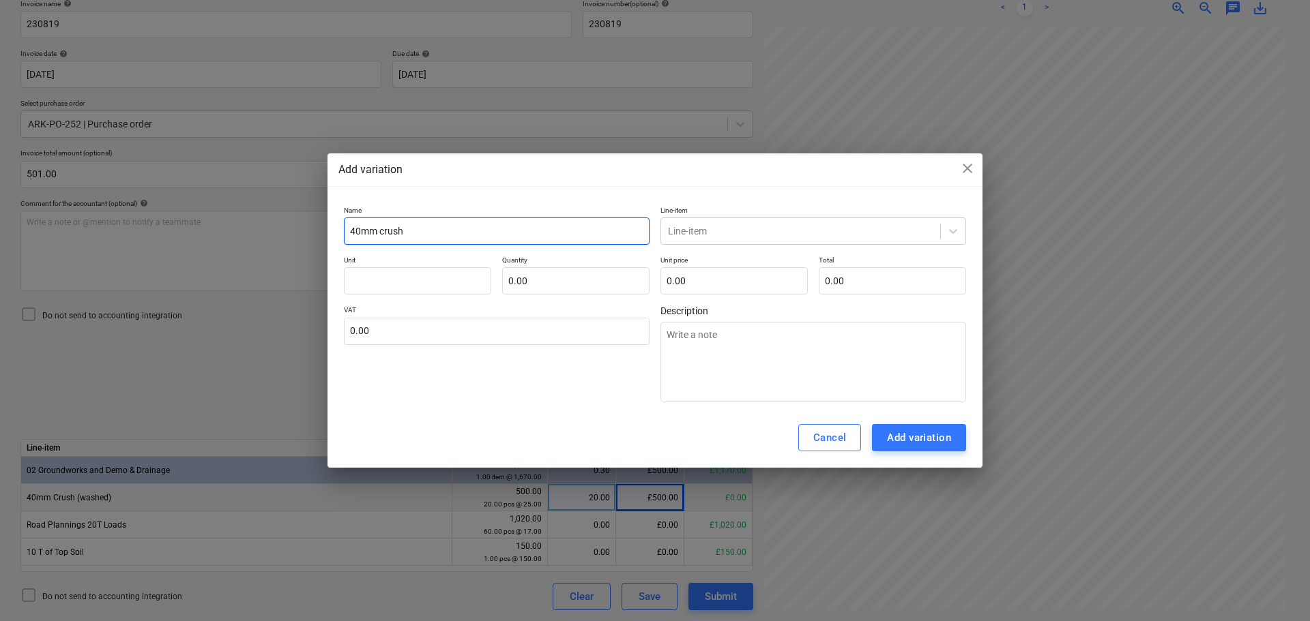
type input "40mm crush"
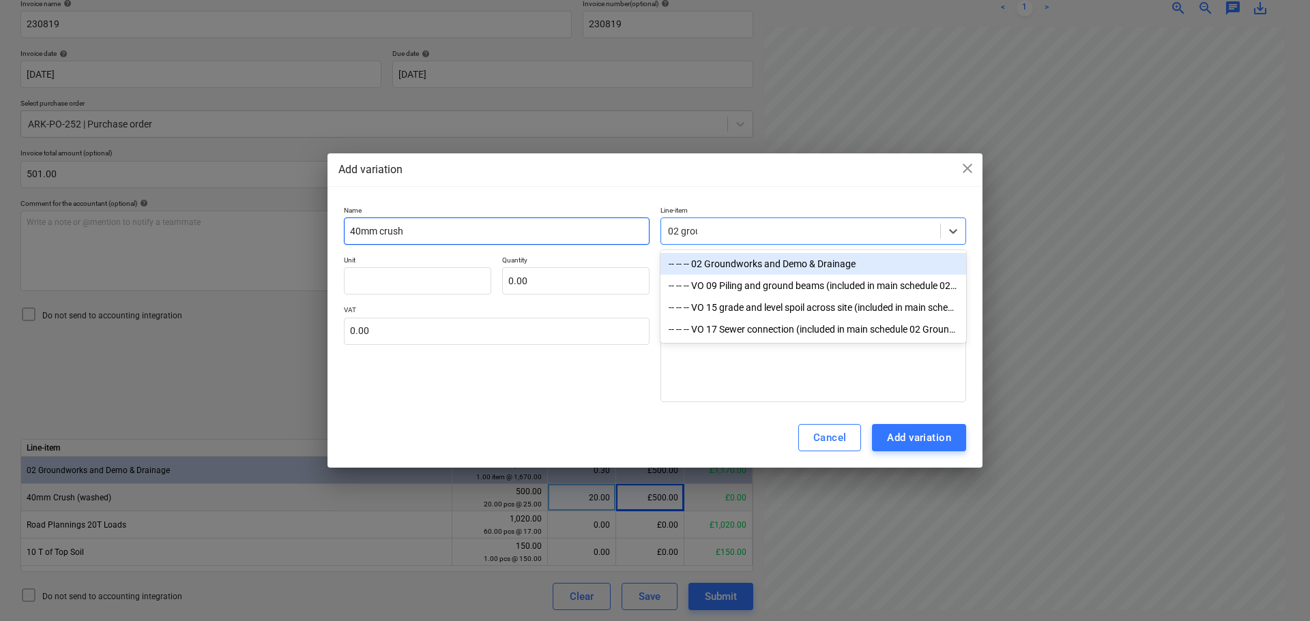
type input "02 groun"
type textarea "x"
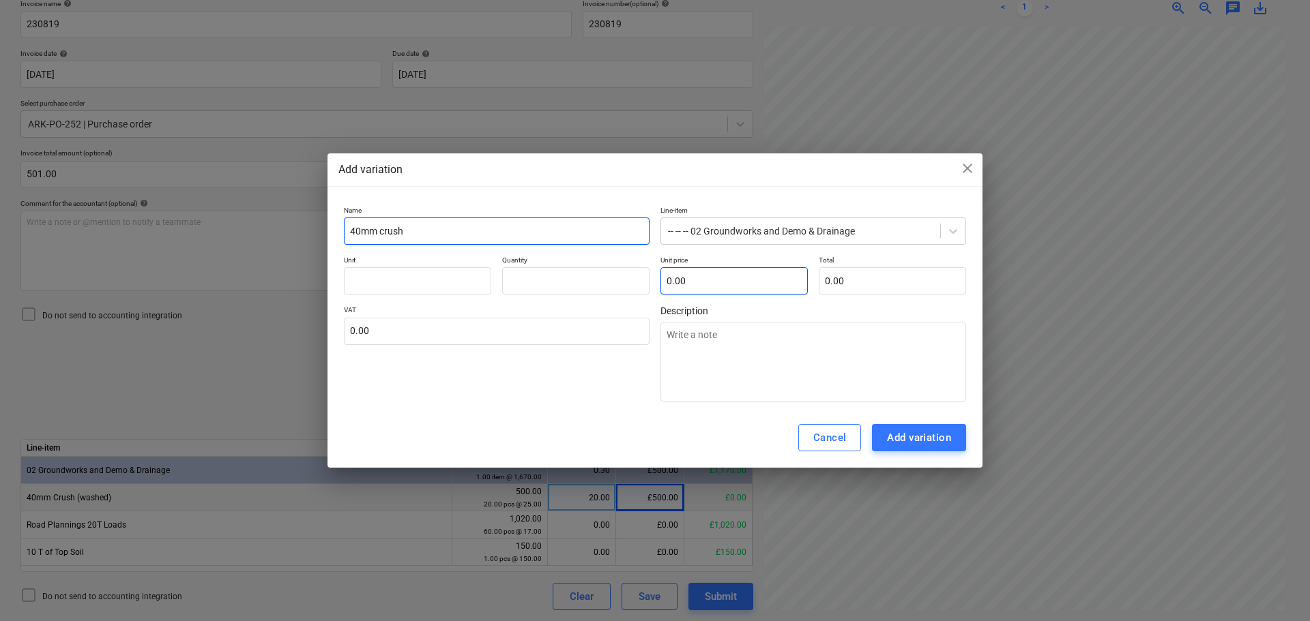
type input "0.00"
type textarea "x"
type input "pcs"
type input "1"
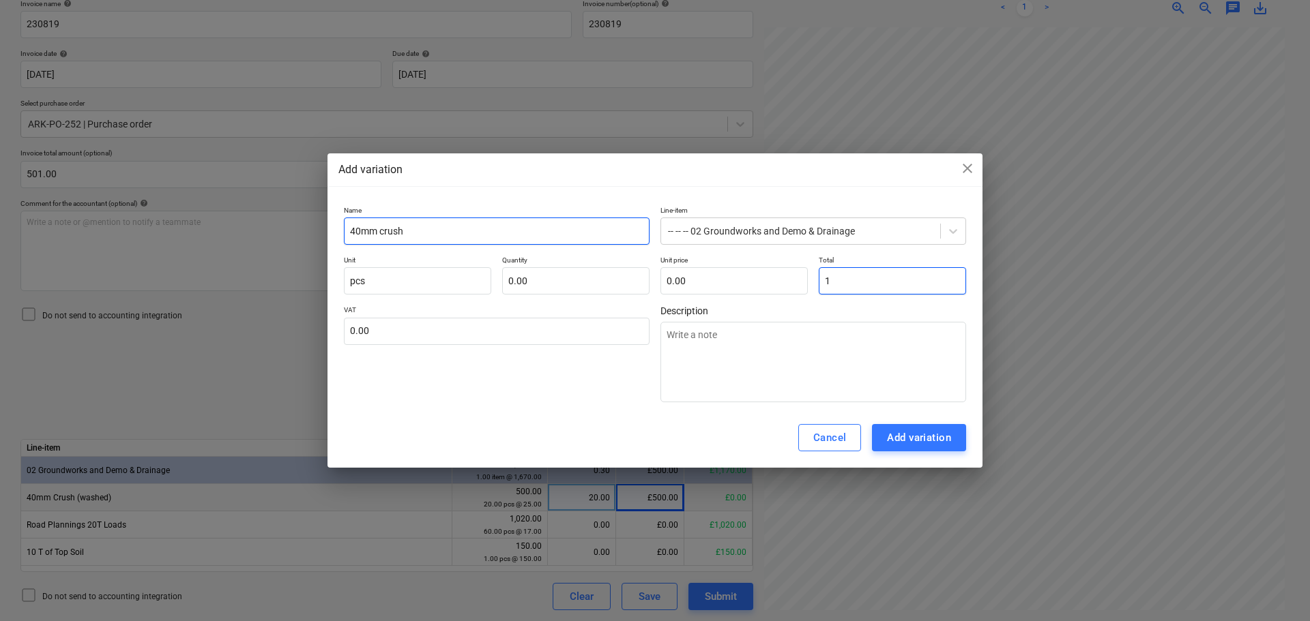
type input "1.00"
type input "0.00"
click at [920, 435] on div "Add variation" at bounding box center [919, 438] width 64 height 18
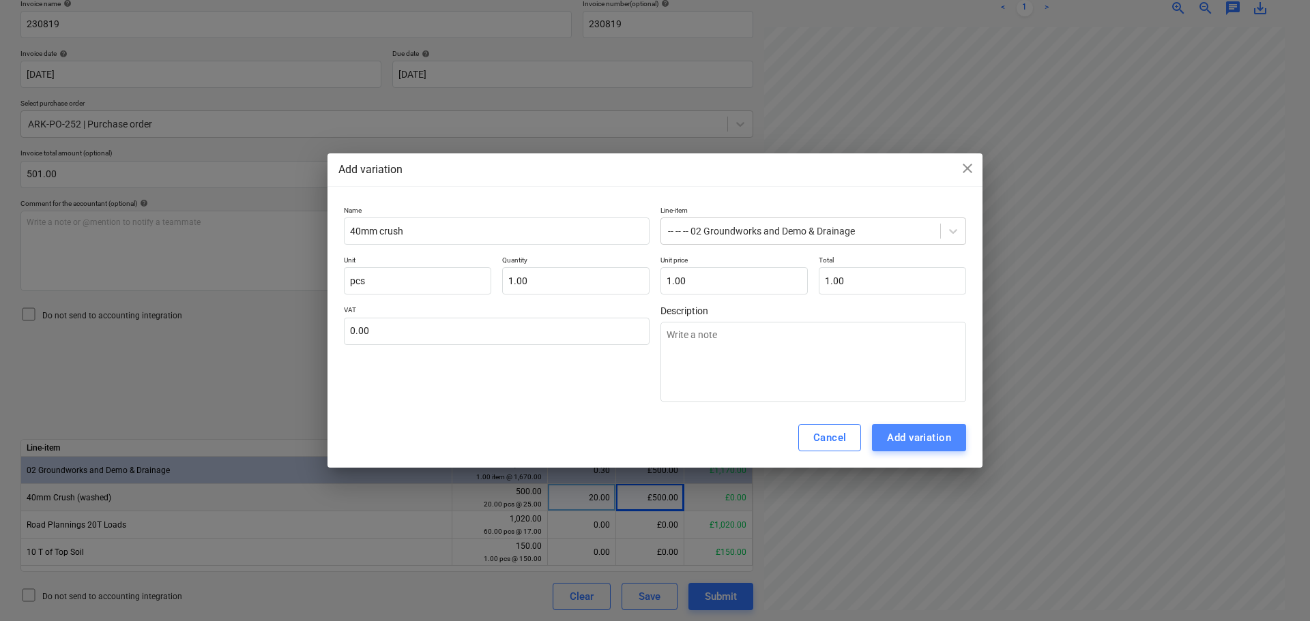
type textarea "x"
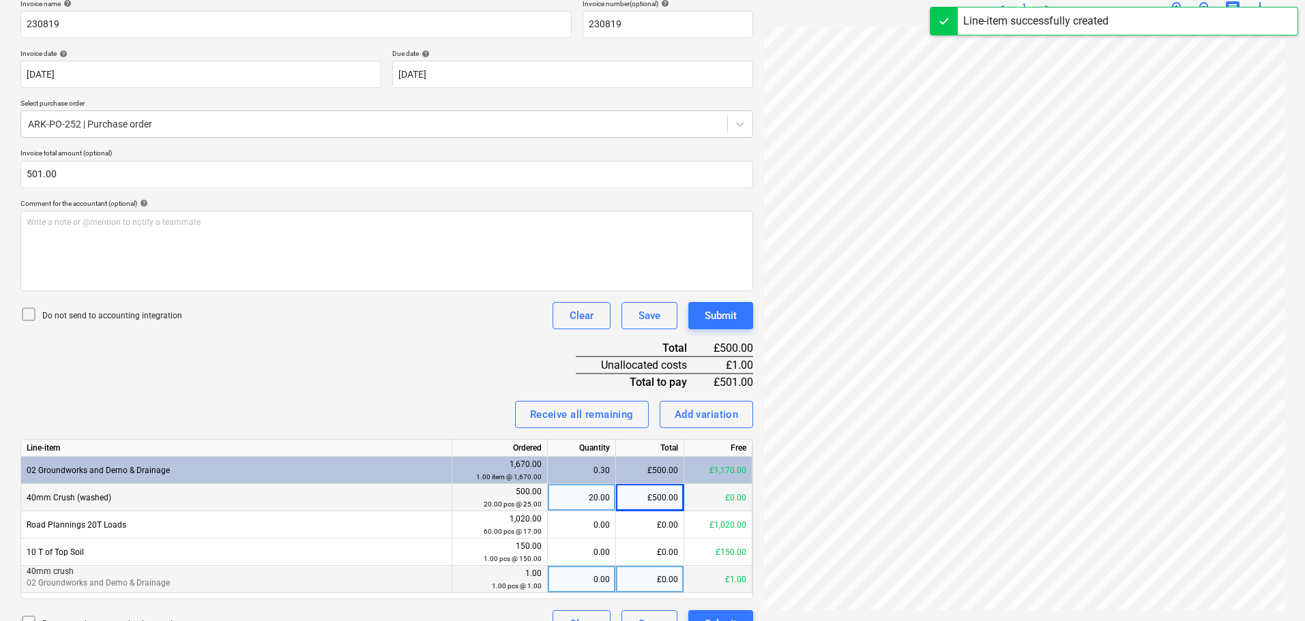
click at [641, 584] on div "£0.00" at bounding box center [650, 579] width 68 height 27
type input "1"
click at [456, 376] on div "Invoice name help 230819 Invoice number (optional) help 230819 Invoice date hel…" at bounding box center [386, 318] width 733 height 638
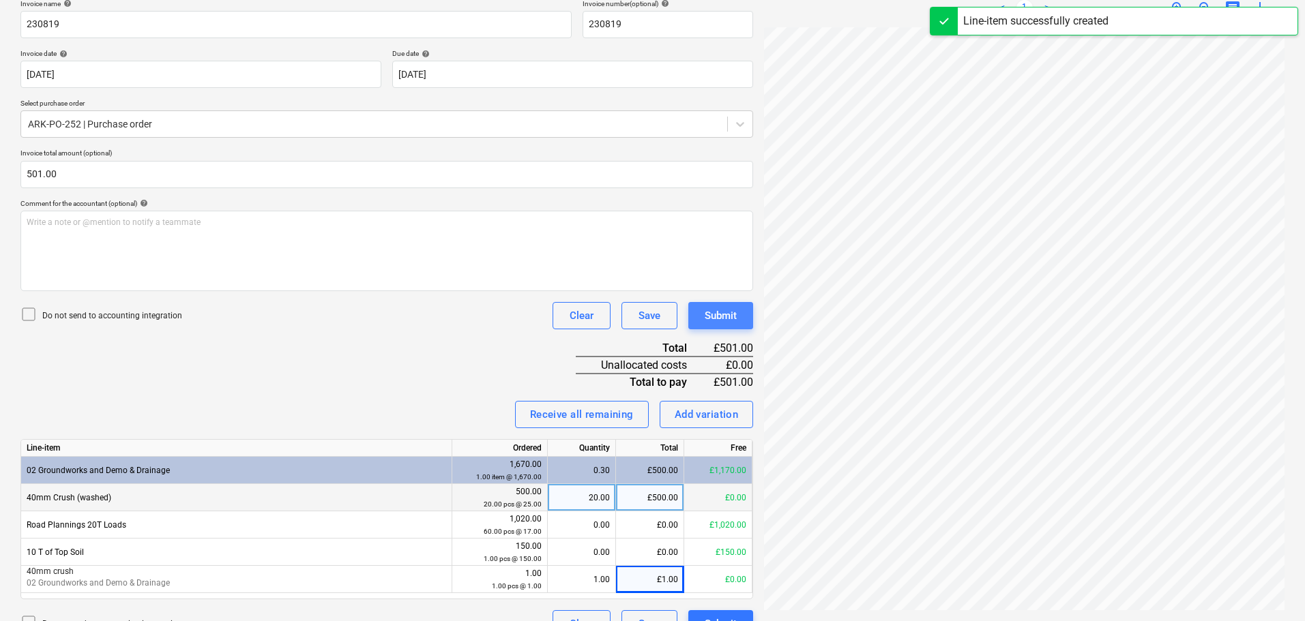
click at [736, 310] on div "Submit" at bounding box center [721, 316] width 32 height 18
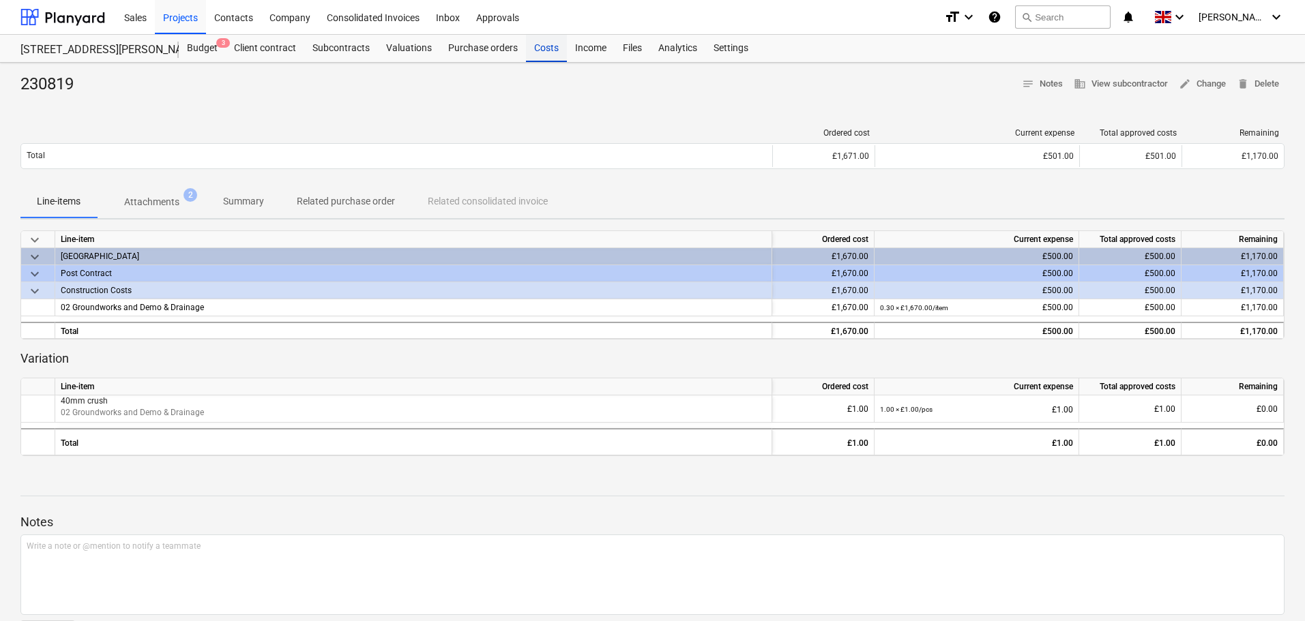
click at [540, 49] on div "Costs" at bounding box center [546, 48] width 41 height 27
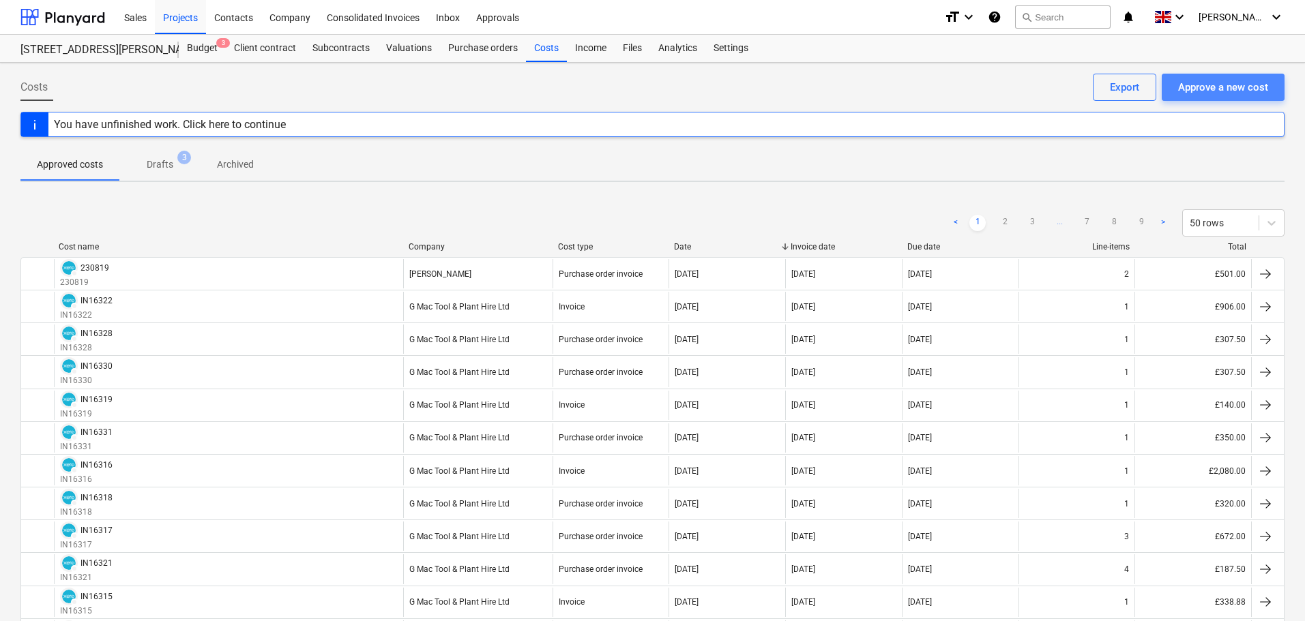
click at [1224, 87] on div "Approve a new cost" at bounding box center [1223, 87] width 90 height 18
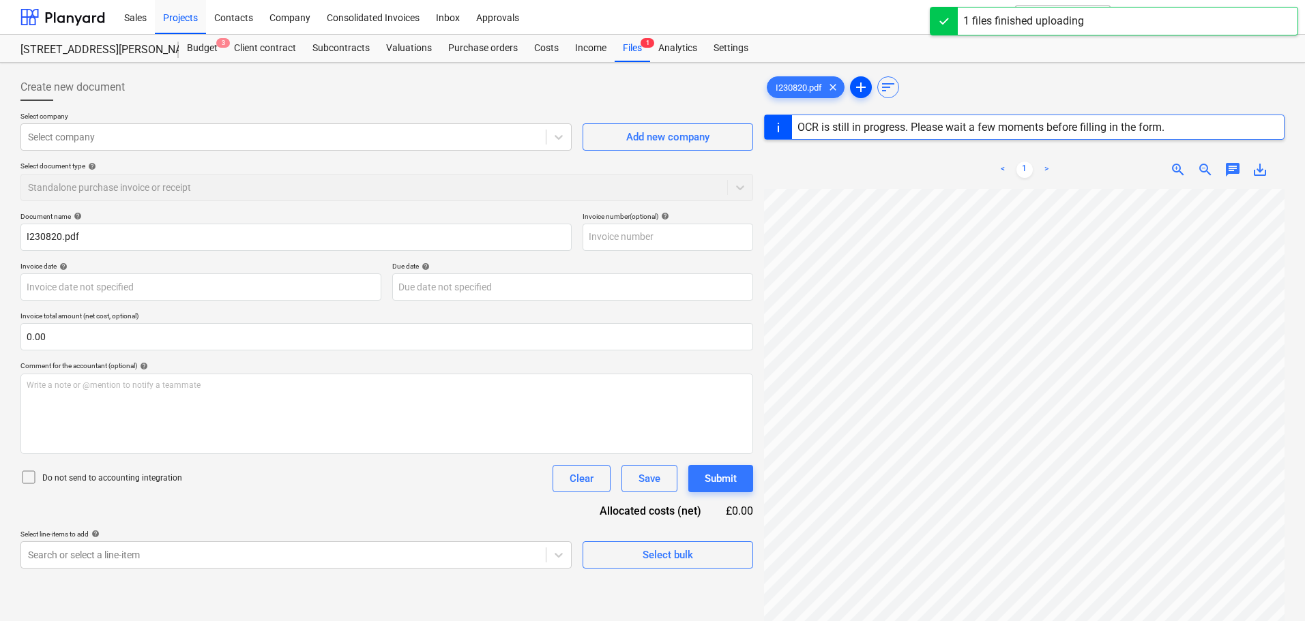
click at [864, 87] on span "add" at bounding box center [861, 87] width 16 height 16
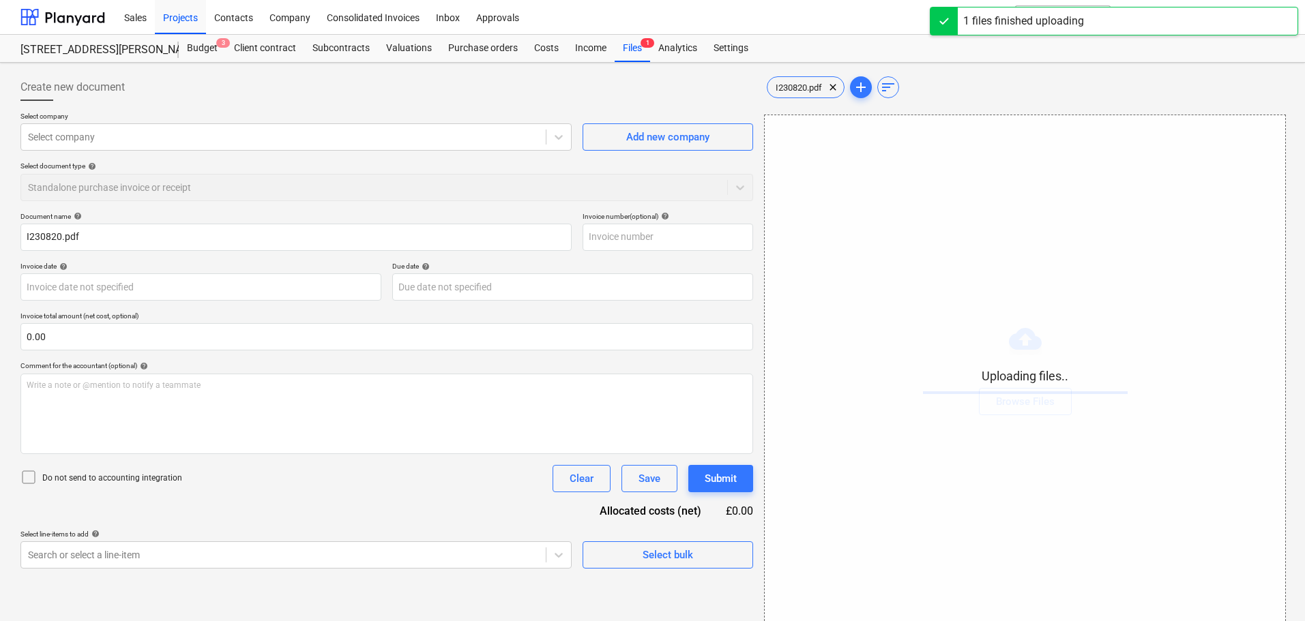
type input "230820"
type input "[DATE]"
type input "11 Oct 2025"
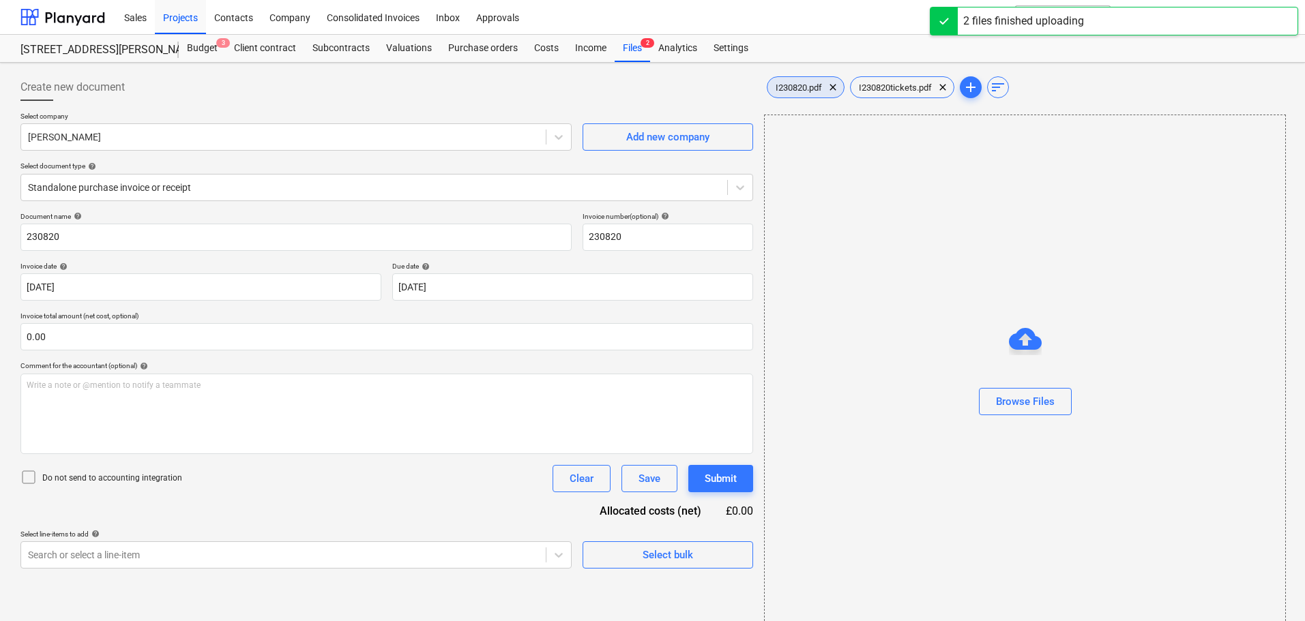
click at [788, 83] on span "I230820.pdf" at bounding box center [798, 88] width 63 height 10
click at [139, 185] on div at bounding box center [374, 188] width 692 height 14
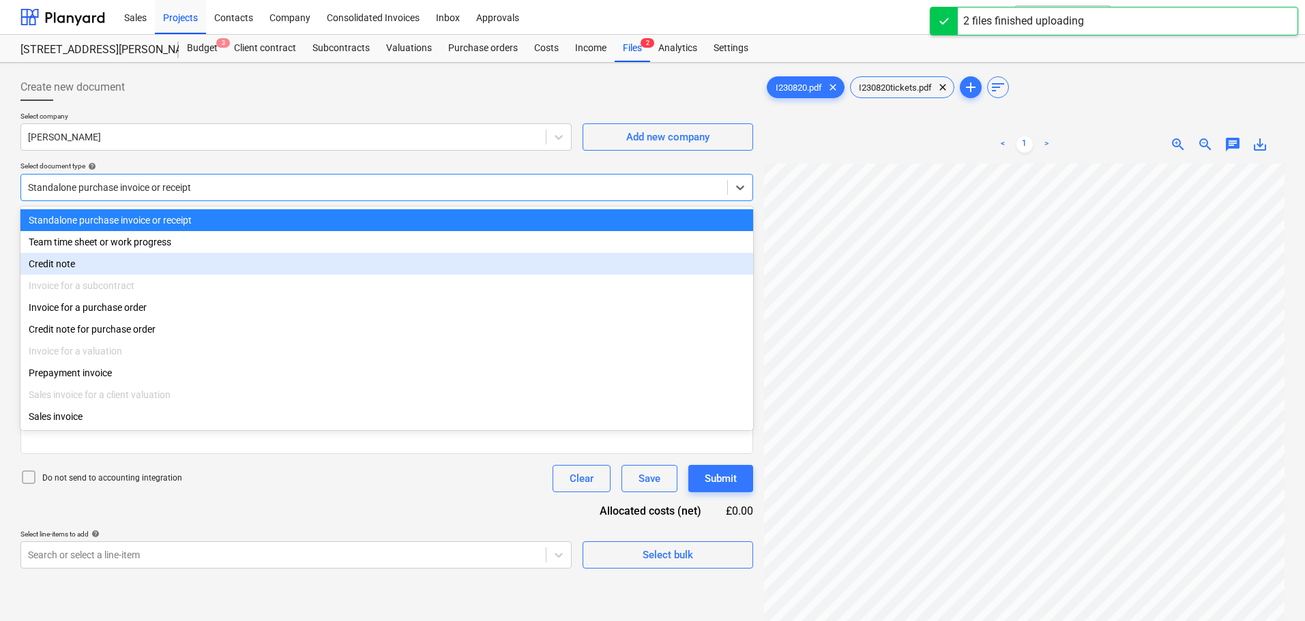
click at [77, 301] on div "Invoice for a purchase order" at bounding box center [386, 308] width 733 height 22
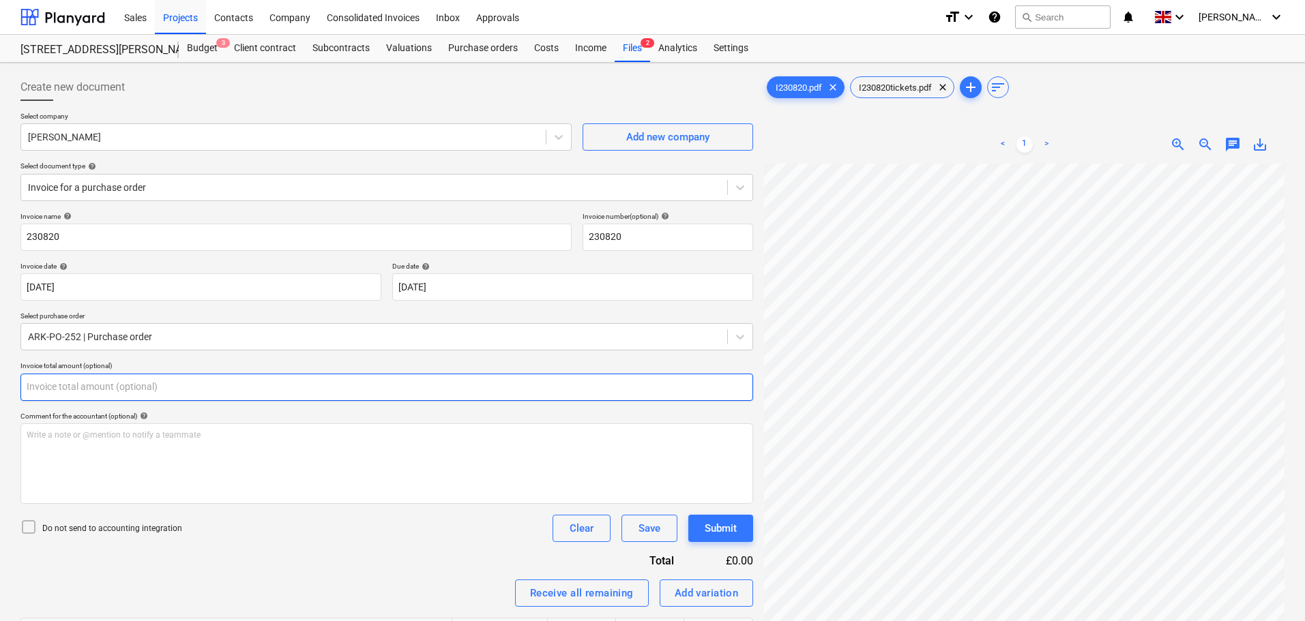
click at [59, 385] on input "text" at bounding box center [386, 387] width 733 height 27
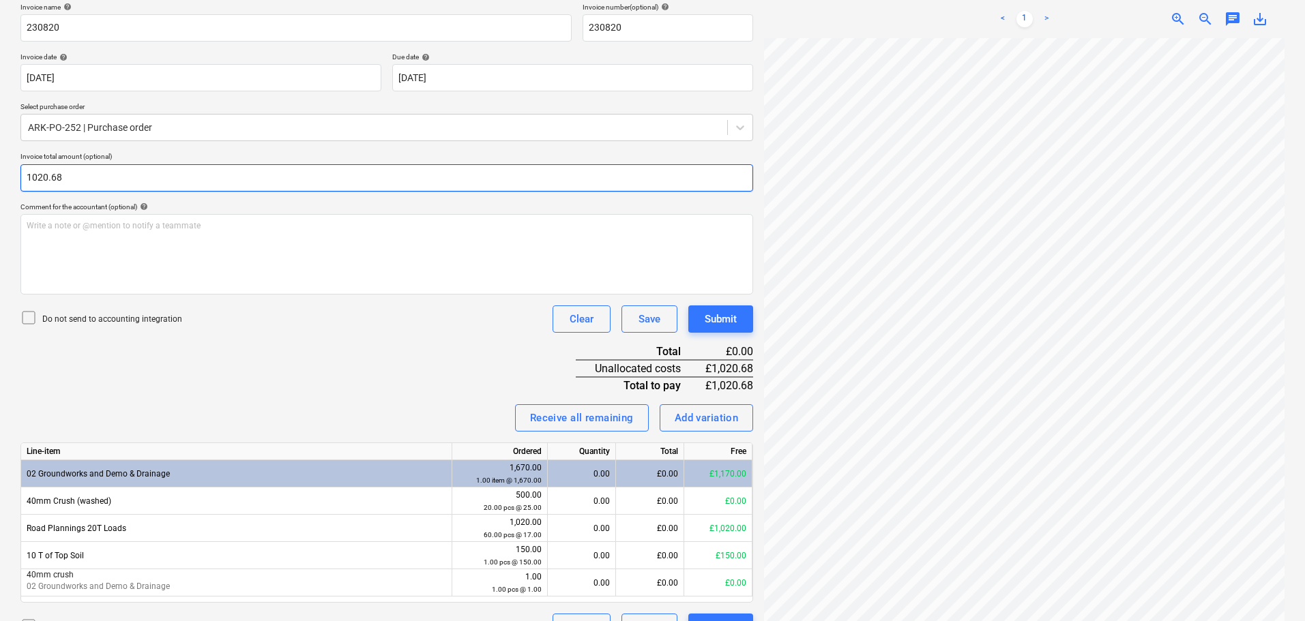
scroll to position [240, 0]
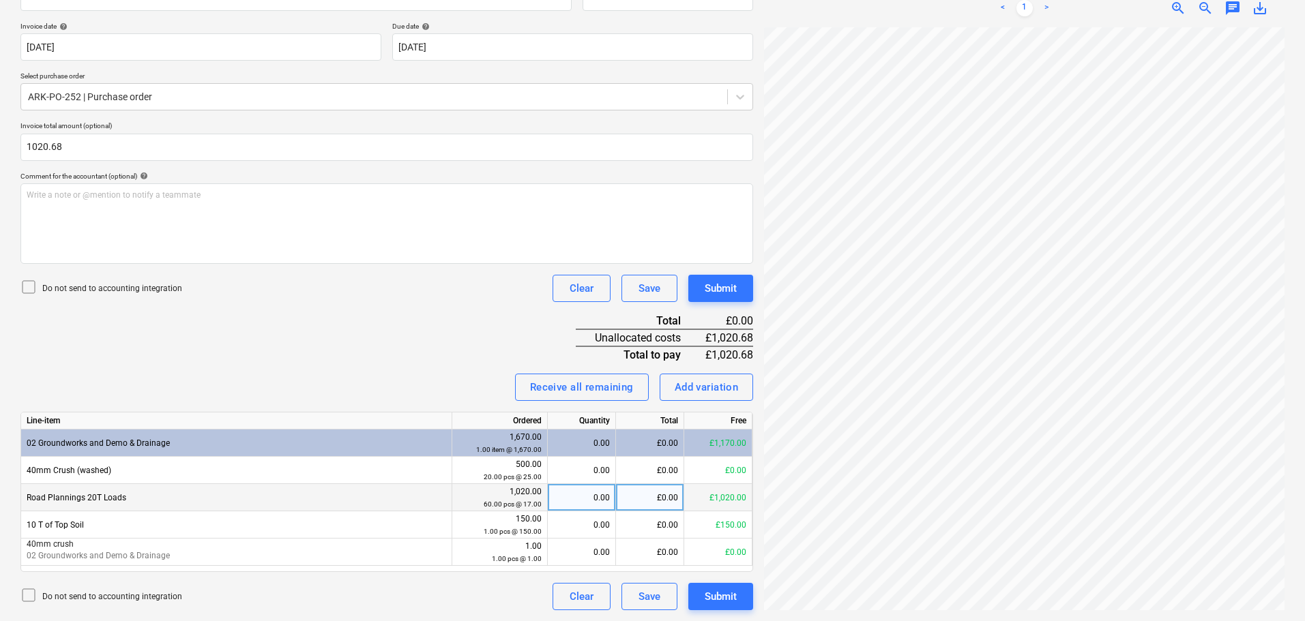
type input "1,020.68"
click at [644, 499] on div "£0.00" at bounding box center [650, 497] width 68 height 27
type input "1020.68"
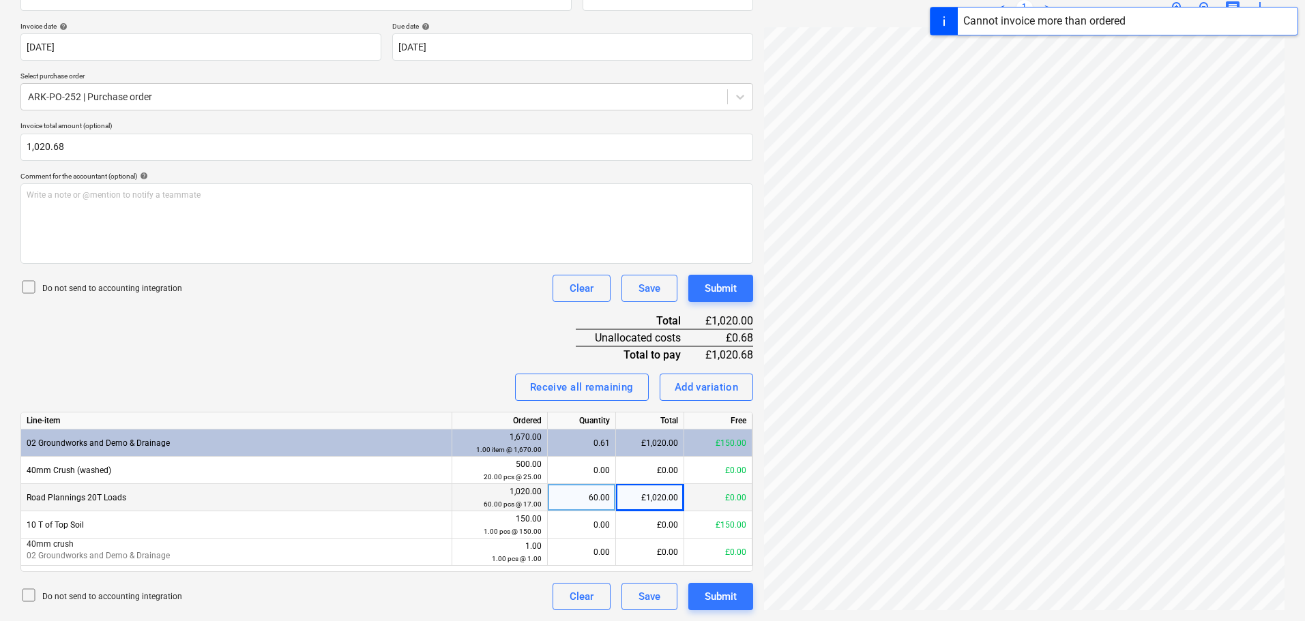
click at [453, 329] on div "Invoice name help 230820 Invoice number (optional) help 230820 Invoice date hel…" at bounding box center [386, 291] width 733 height 638
click at [705, 386] on div "Add variation" at bounding box center [707, 388] width 64 height 18
type textarea "x"
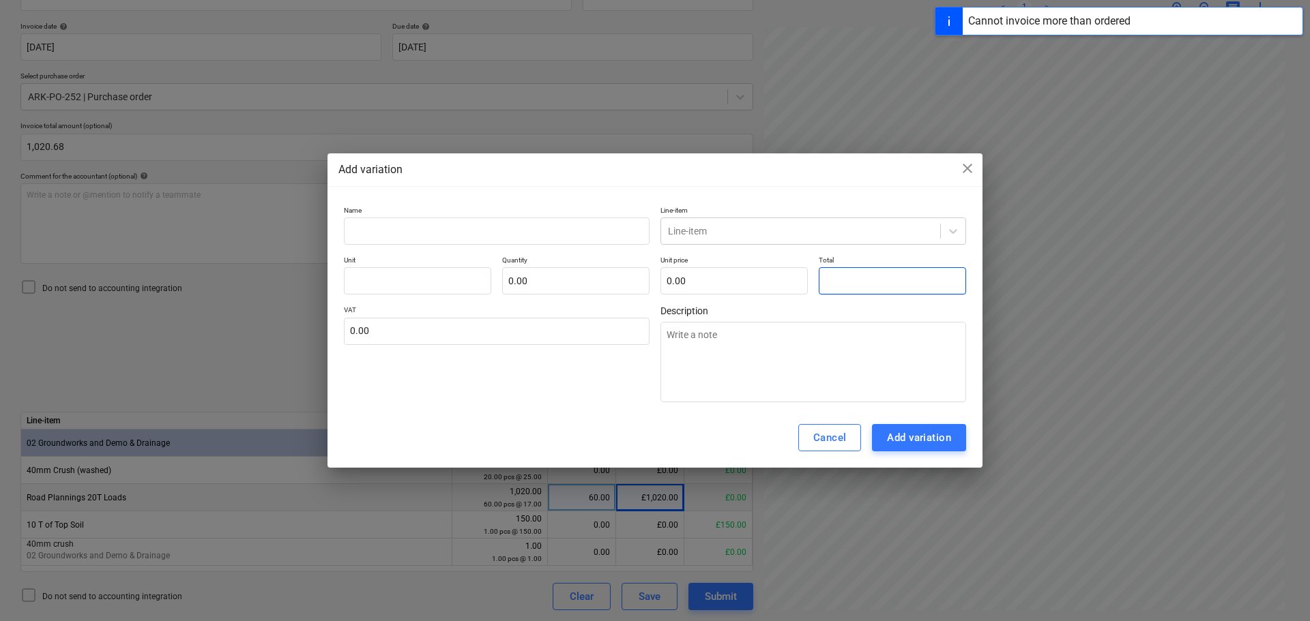
click at [890, 279] on input "text" at bounding box center [892, 280] width 147 height 27
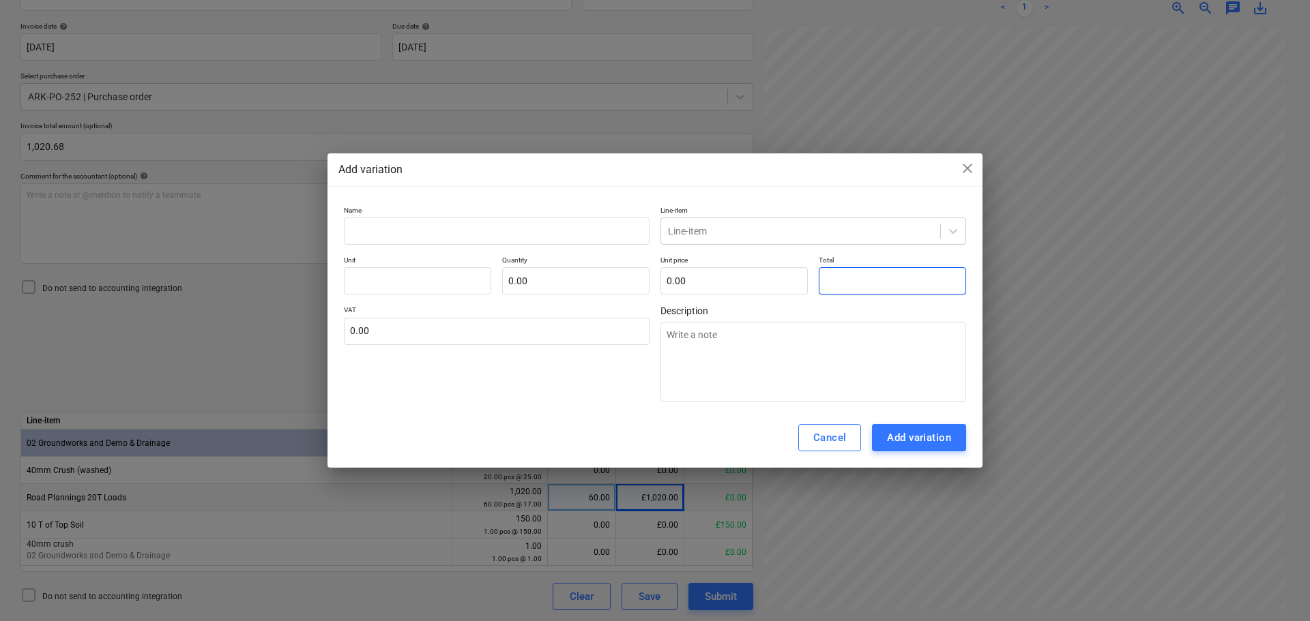
type textarea "x"
type input "0"
type textarea "x"
type input "0."
type textarea "x"
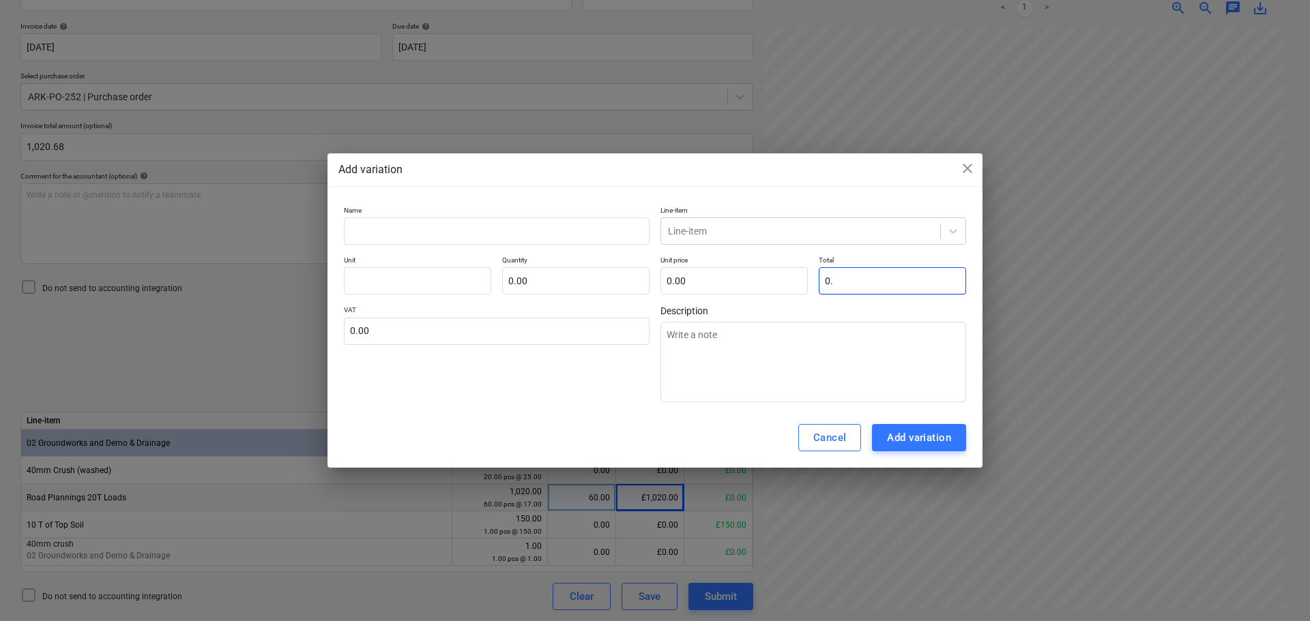
type input "pcs"
type input "0.6"
type input "1.00"
type input "0.60"
type textarea "x"
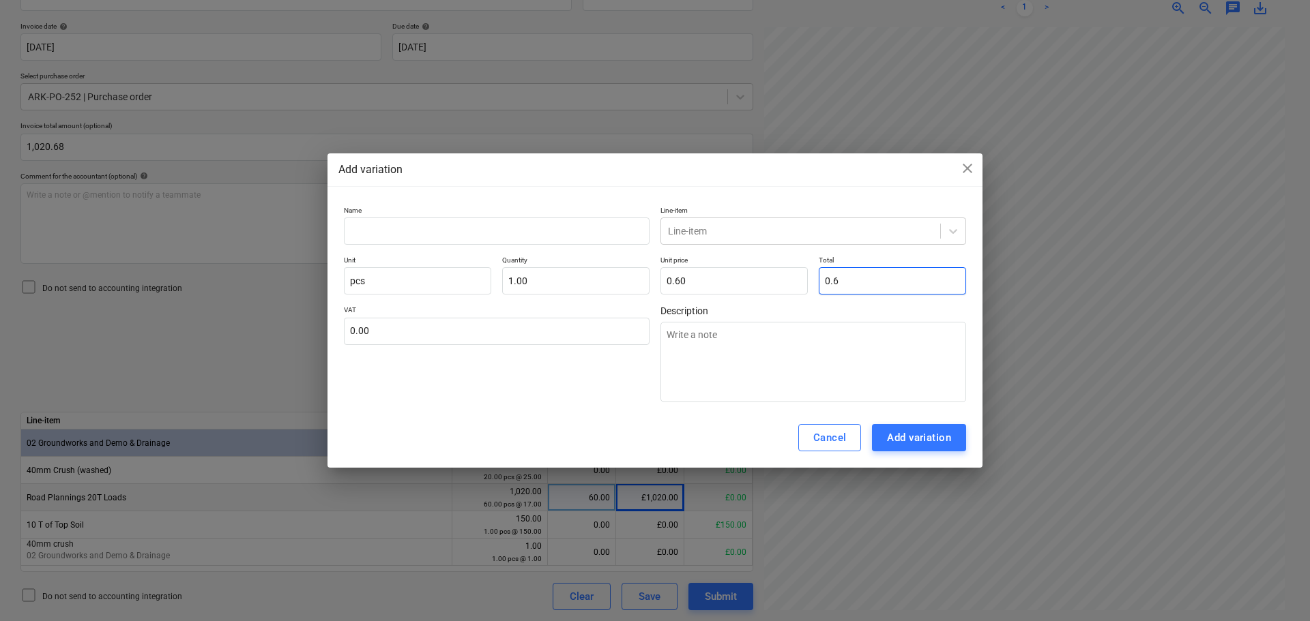
type input "0.68"
click at [570, 235] on input "text" at bounding box center [497, 231] width 306 height 27
type textarea "x"
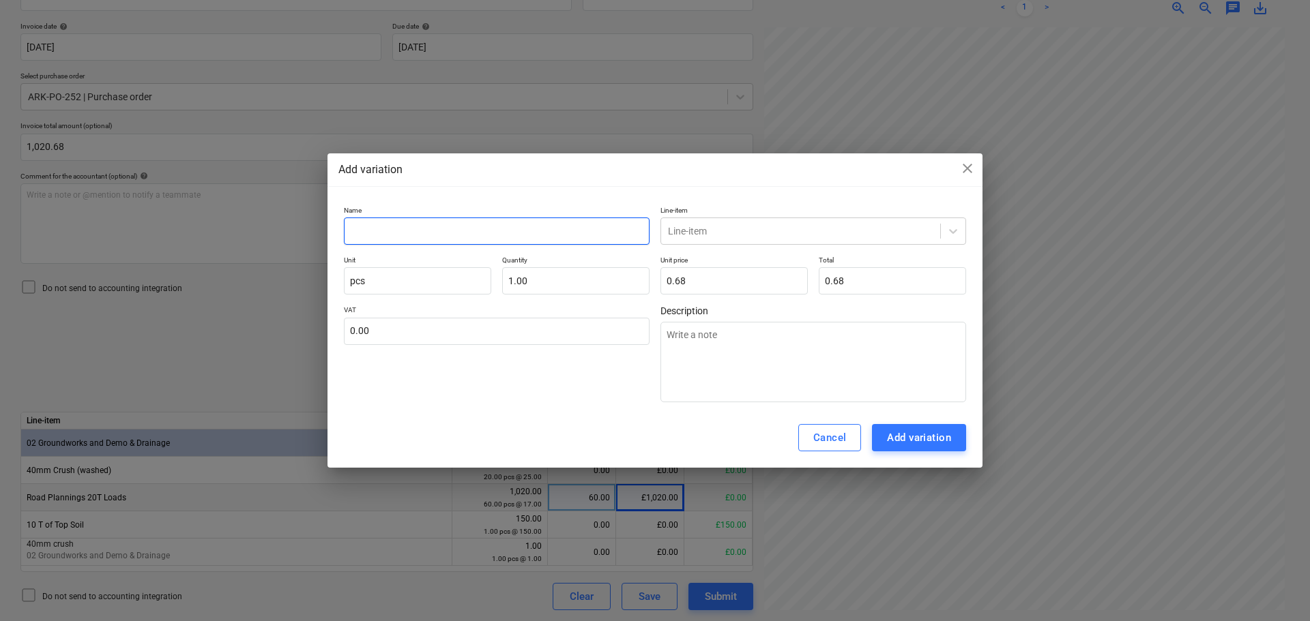
type input "r"
type textarea "x"
type input "ro"
type textarea "x"
type input "roa"
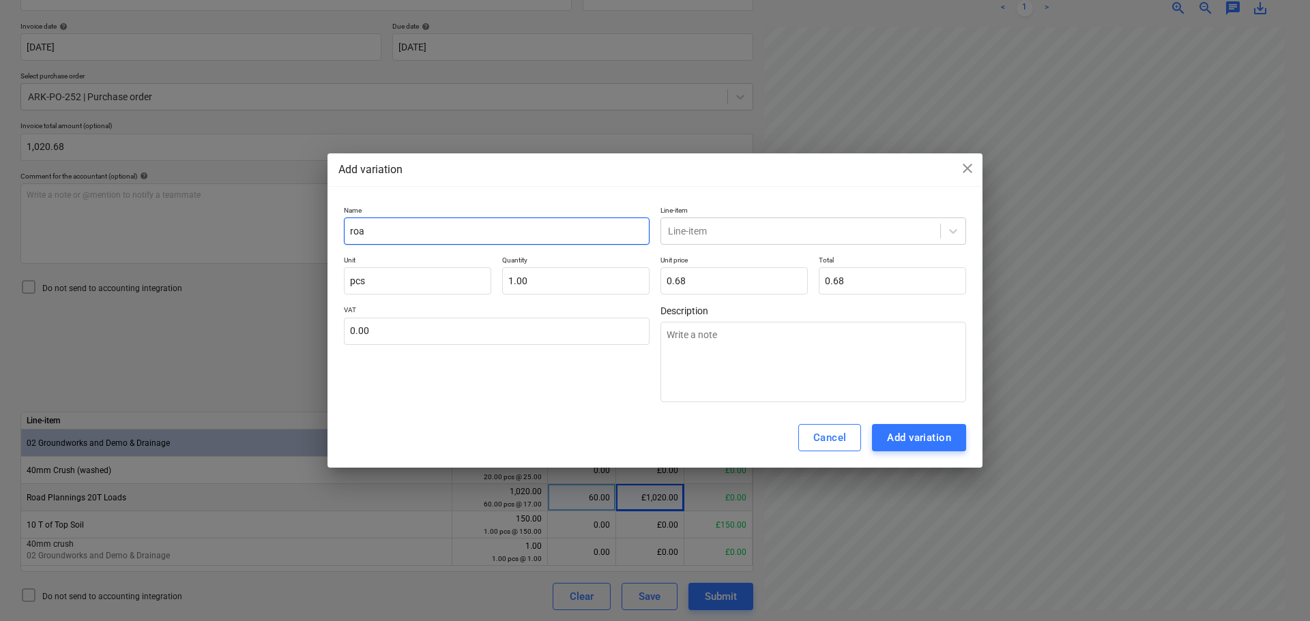
type textarea "x"
type input "road"
type textarea "x"
type input "road"
type textarea "x"
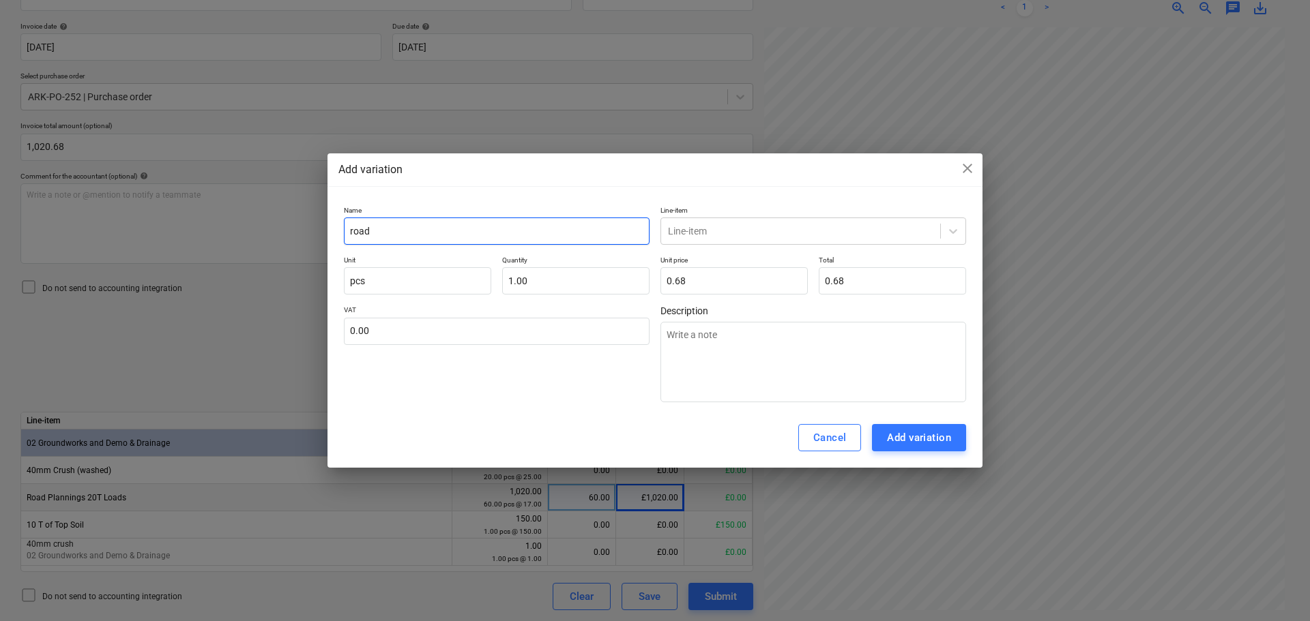
type input "road p"
type textarea "x"
type input "road pl"
type textarea "x"
type input "road pla"
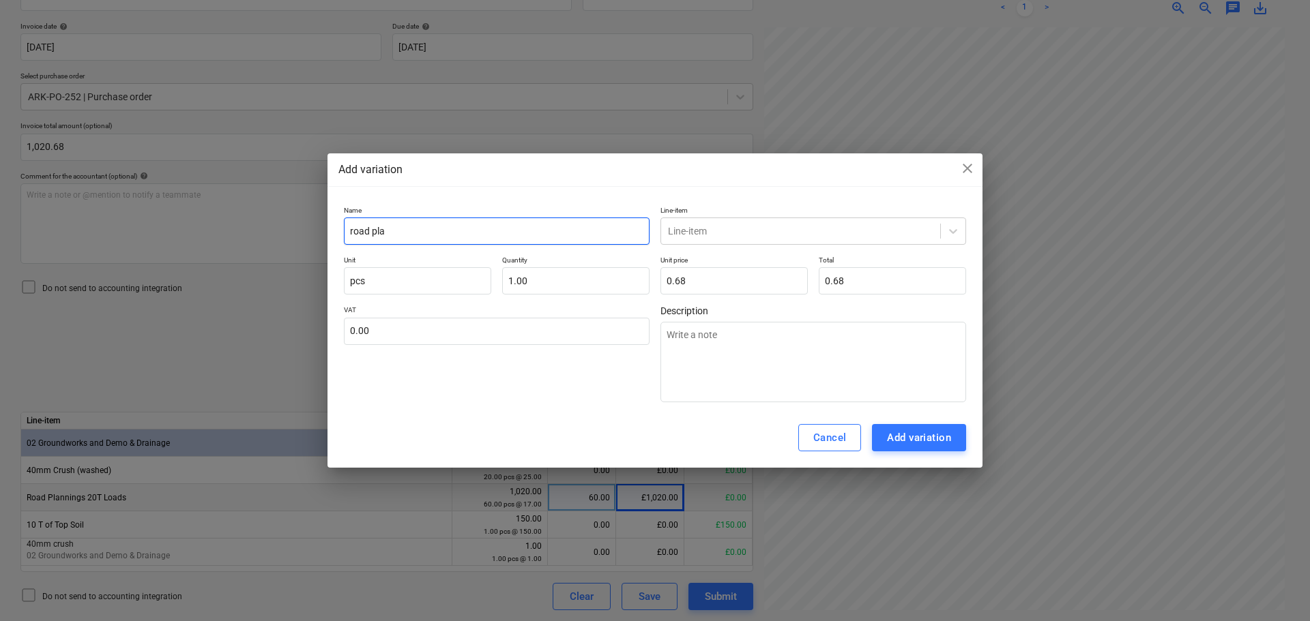
type textarea "x"
type input "road plan"
type textarea "x"
type input "road plani"
type textarea "x"
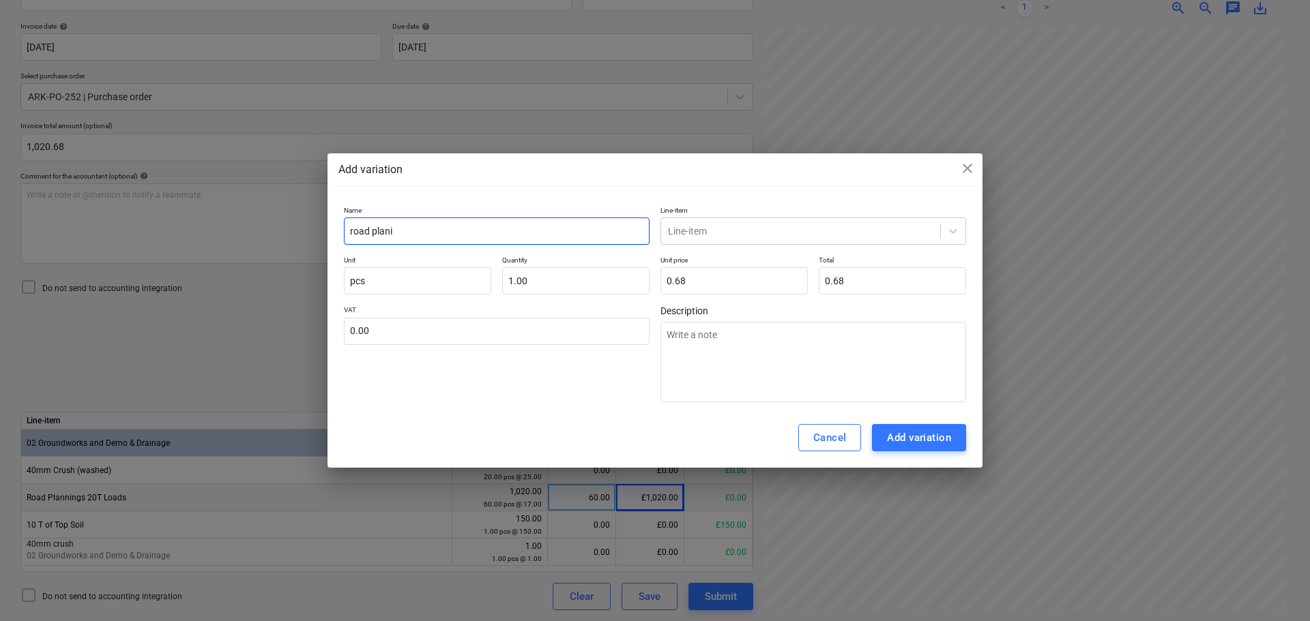
type input "road planin"
type textarea "x"
type input "road planing"
type textarea "x"
type input "road planings"
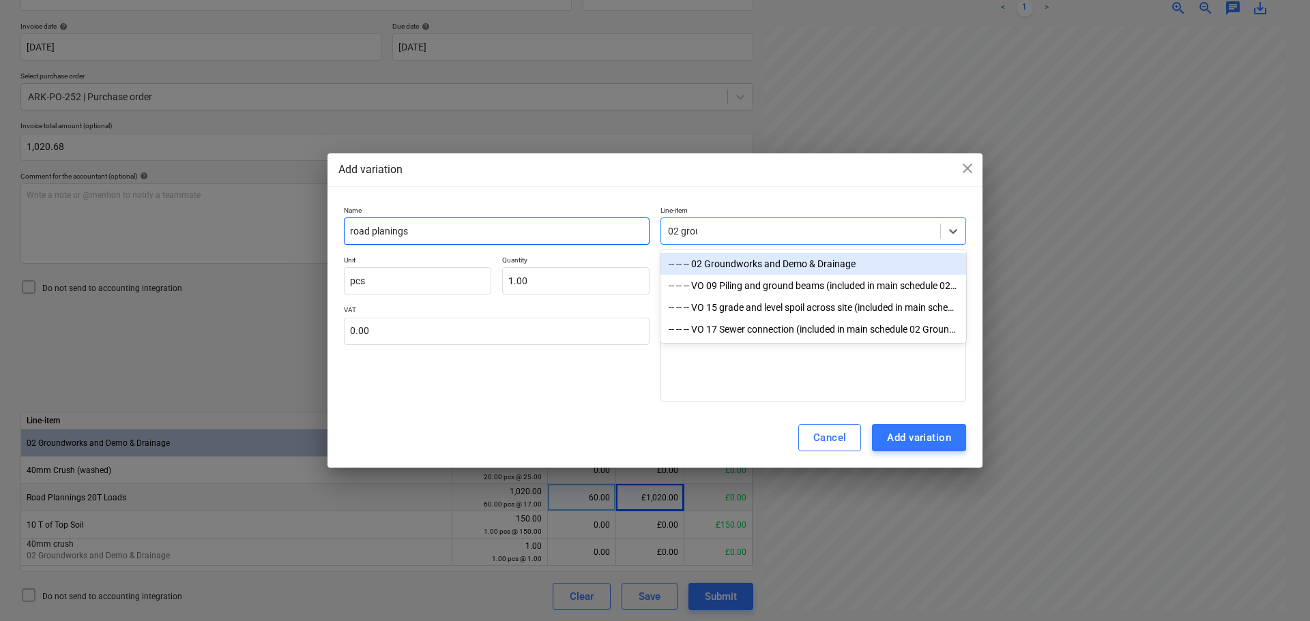
type input "02 ground"
type textarea "x"
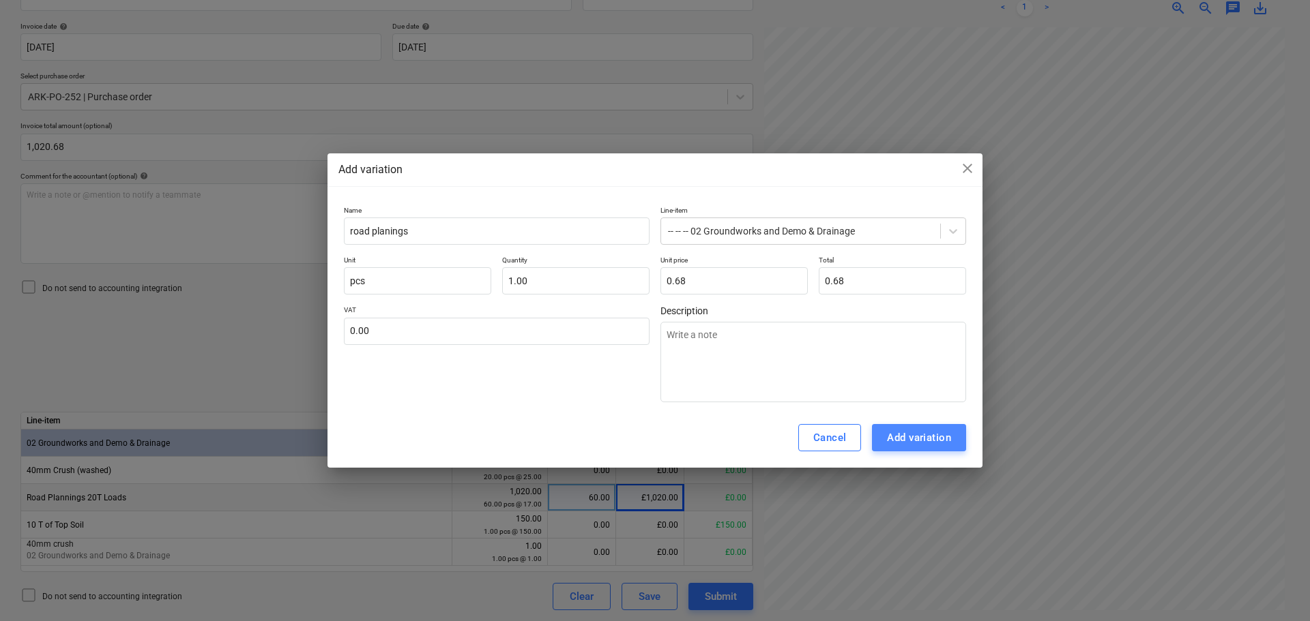
click at [914, 432] on div "Add variation" at bounding box center [919, 438] width 64 height 18
type textarea "x"
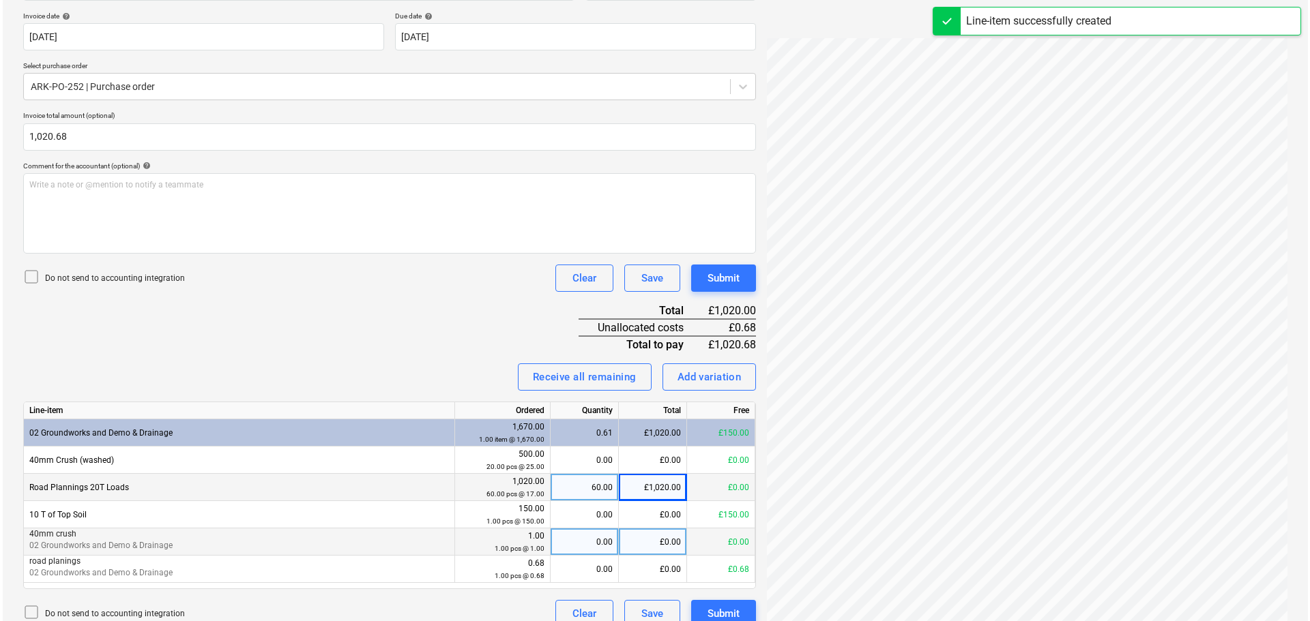
scroll to position [267, 0]
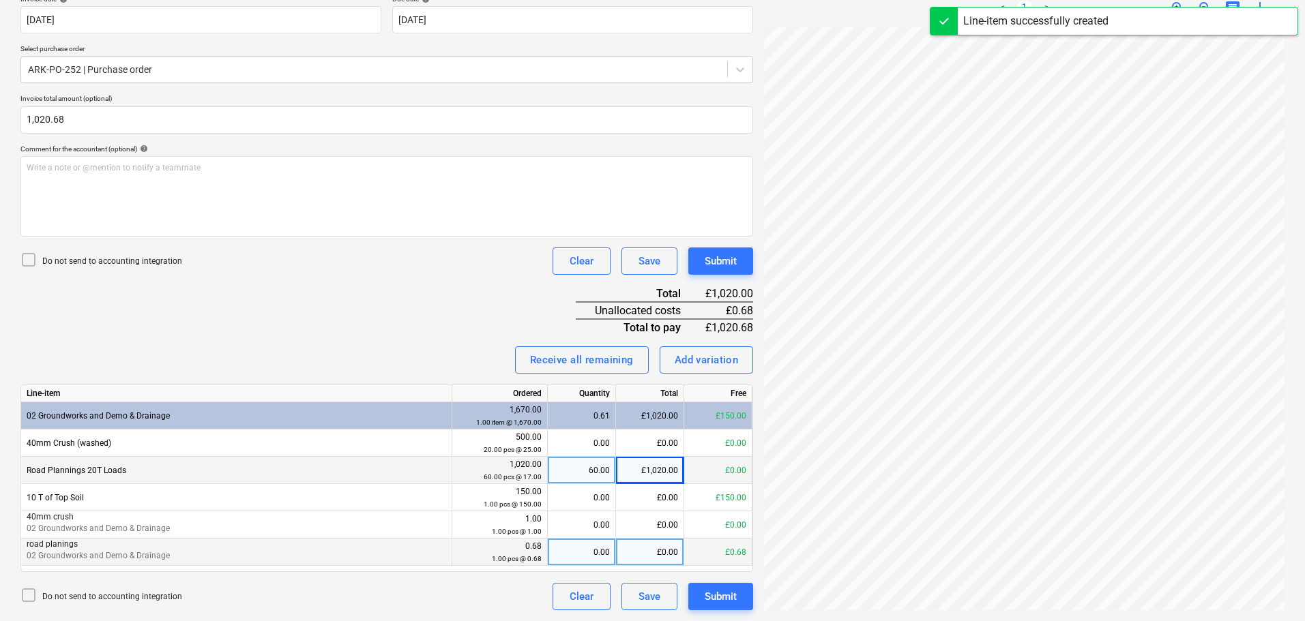
click at [646, 547] on div "£0.00" at bounding box center [650, 552] width 68 height 27
type input "0.68"
click at [741, 258] on button "Submit" at bounding box center [720, 261] width 65 height 27
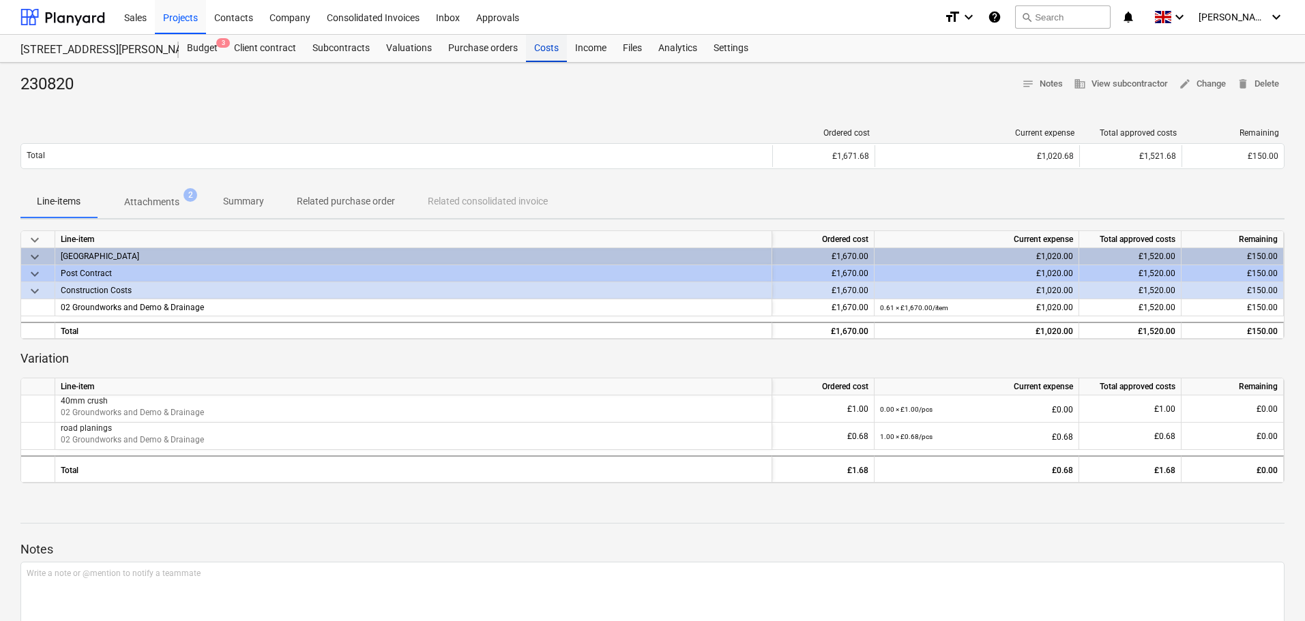
click at [556, 48] on div "Costs" at bounding box center [546, 48] width 41 height 27
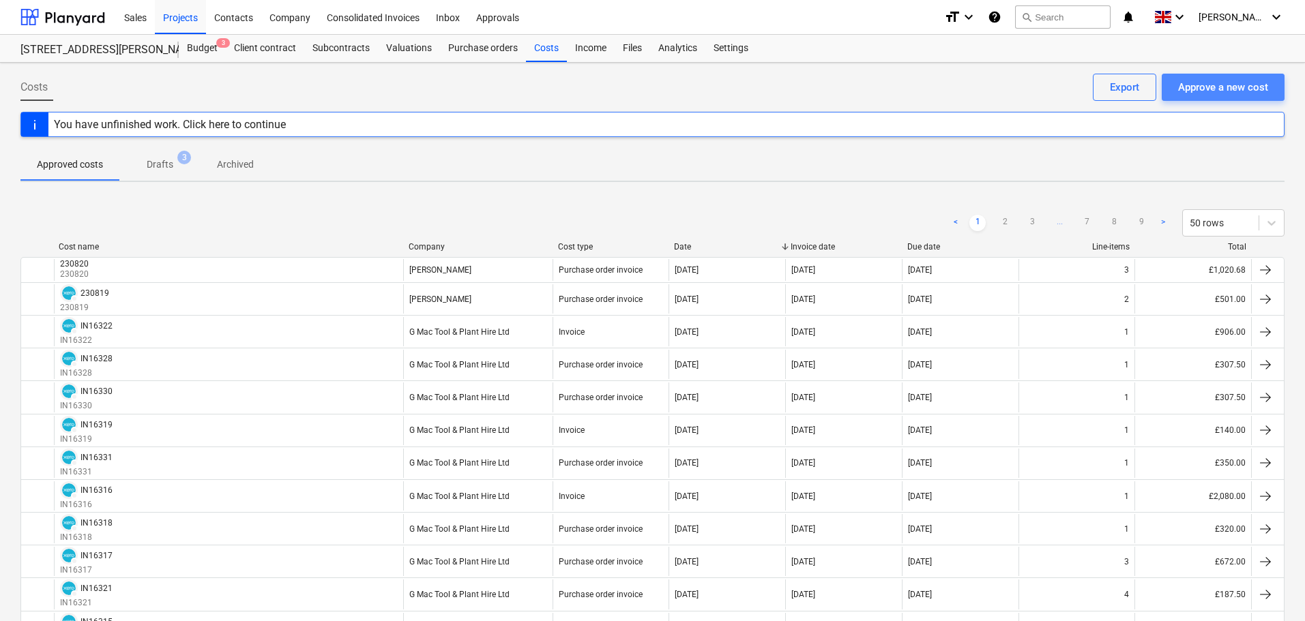
click at [1220, 83] on div "Approve a new cost" at bounding box center [1223, 87] width 90 height 18
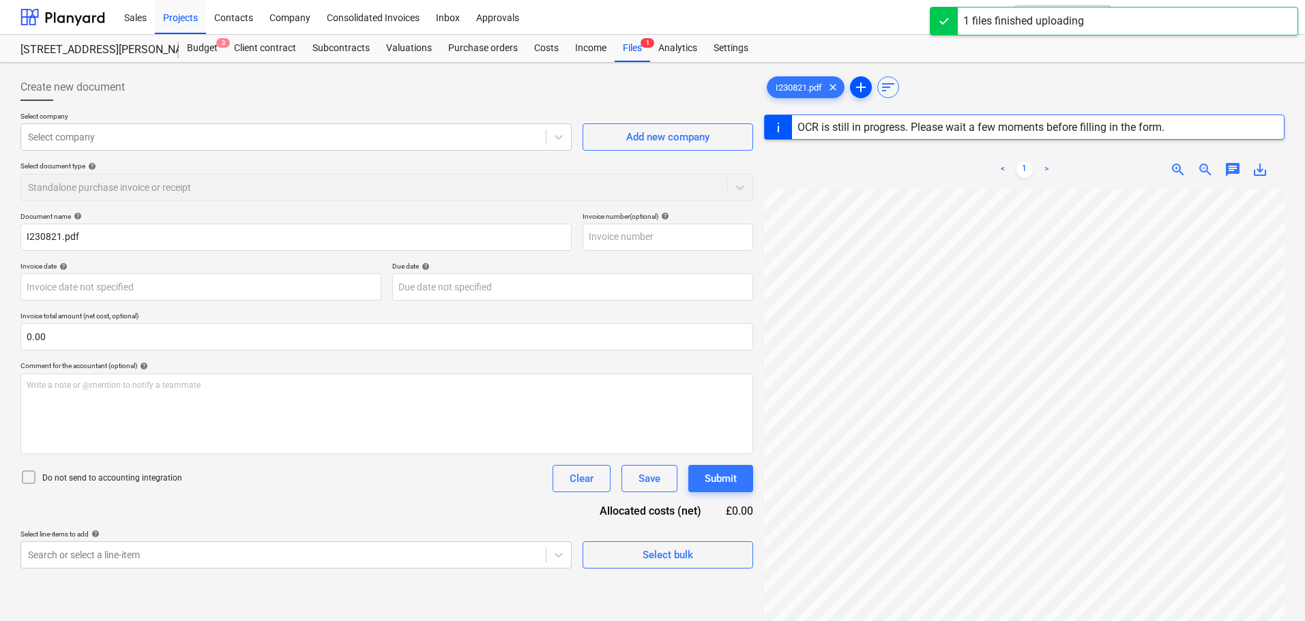
click at [861, 85] on span "add" at bounding box center [861, 87] width 16 height 16
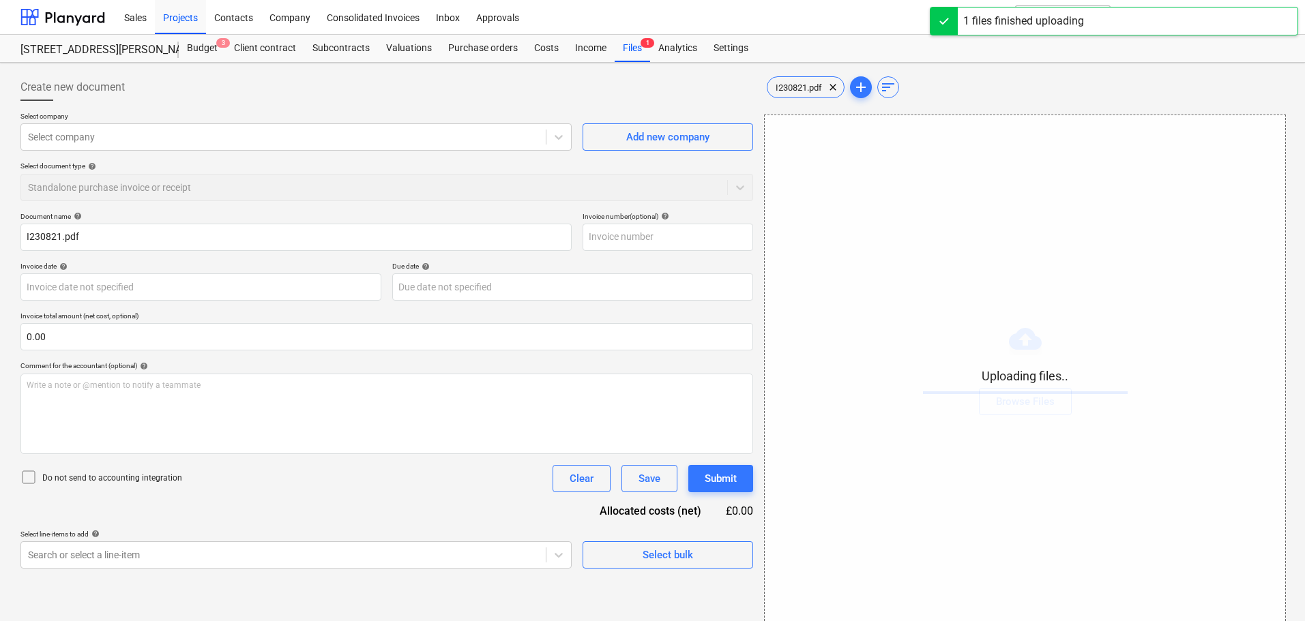
type input "230821"
type input "[DATE]"
type input "11 Oct 2025"
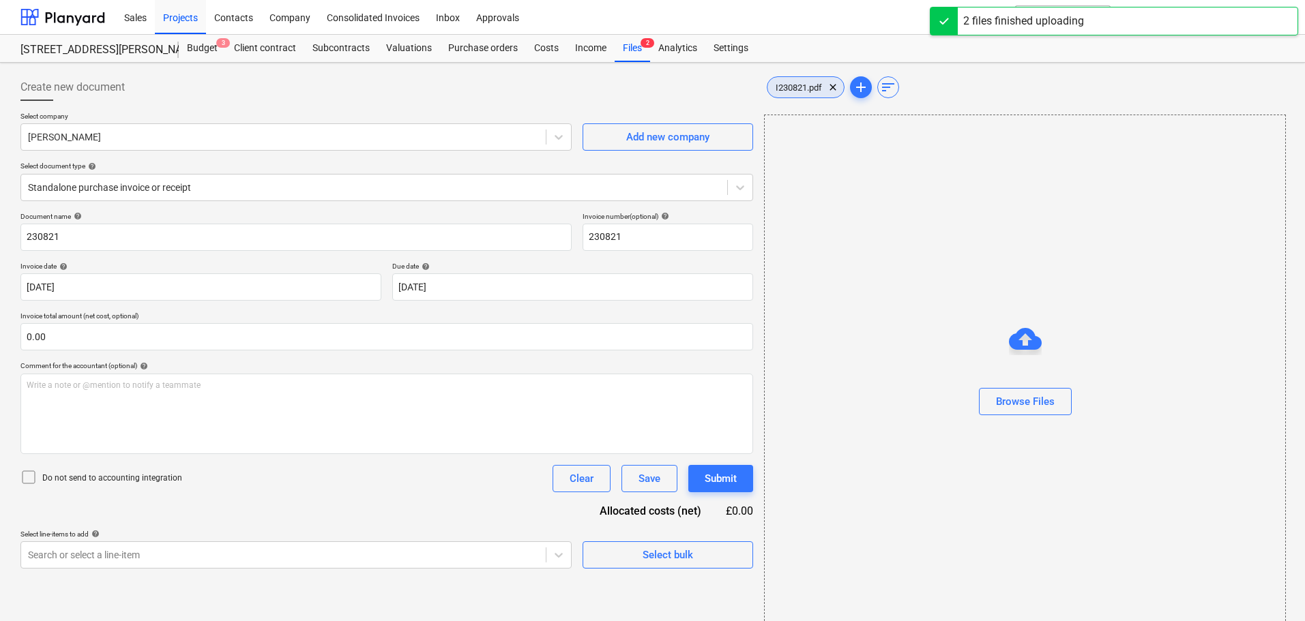
click at [802, 91] on span "I230821.pdf" at bounding box center [798, 88] width 63 height 10
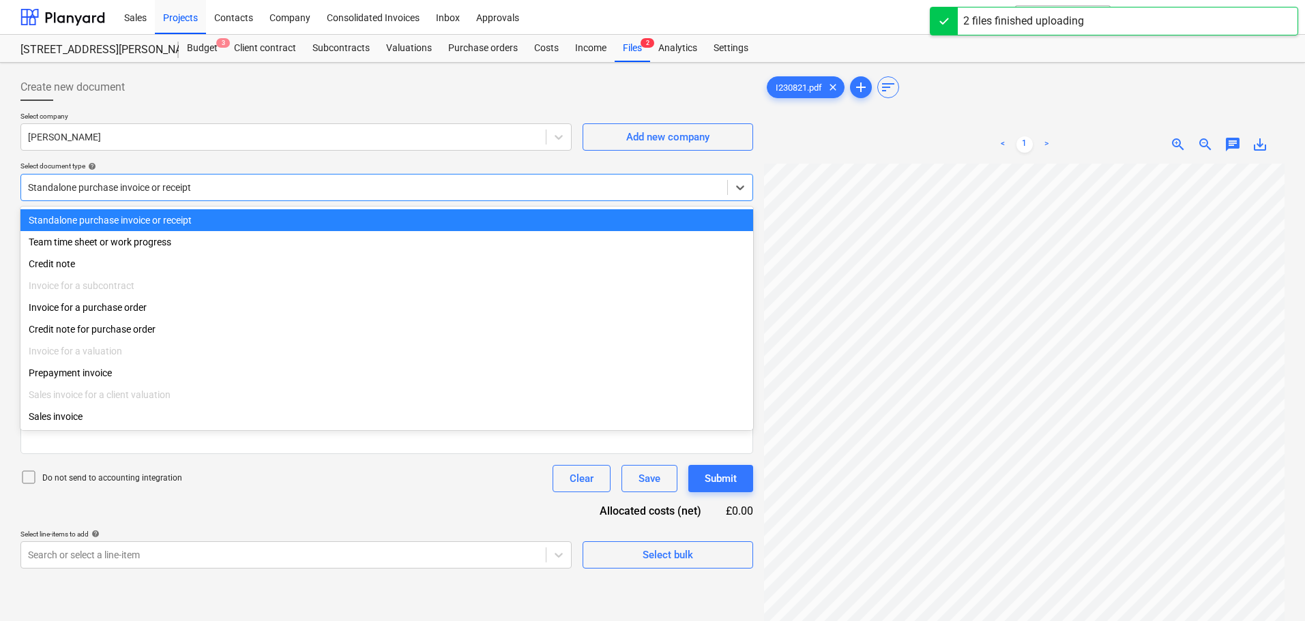
click at [130, 193] on div at bounding box center [374, 188] width 692 height 14
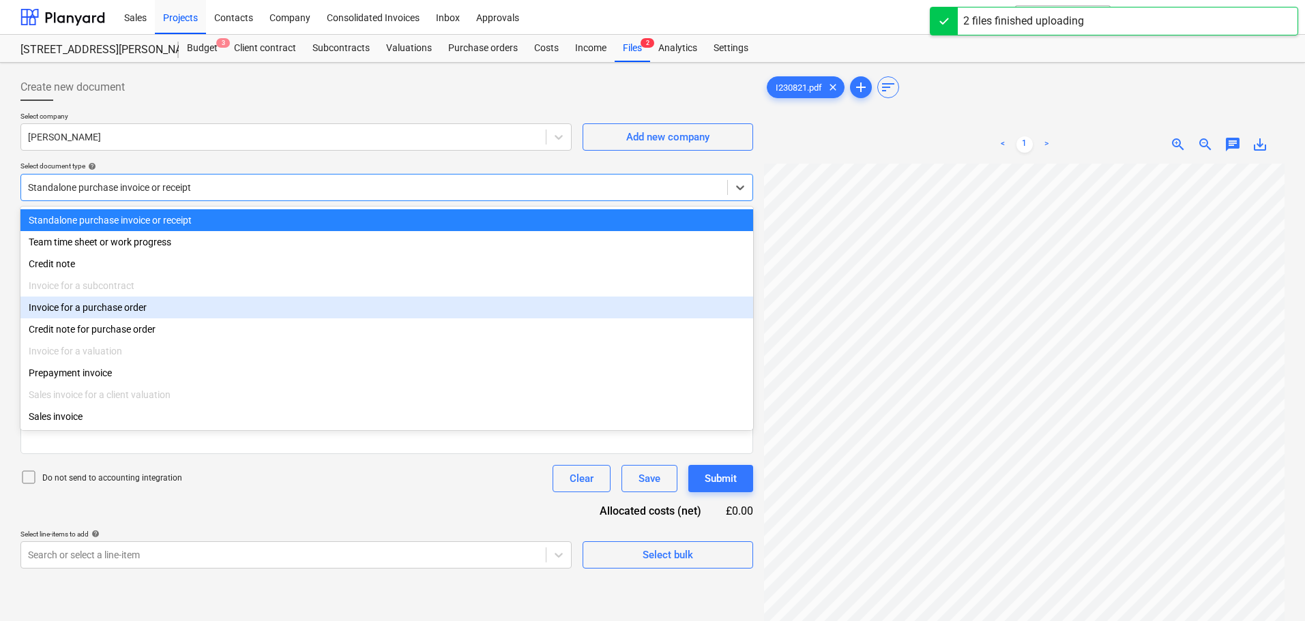
click at [113, 310] on div "Invoice for a purchase order" at bounding box center [386, 308] width 733 height 22
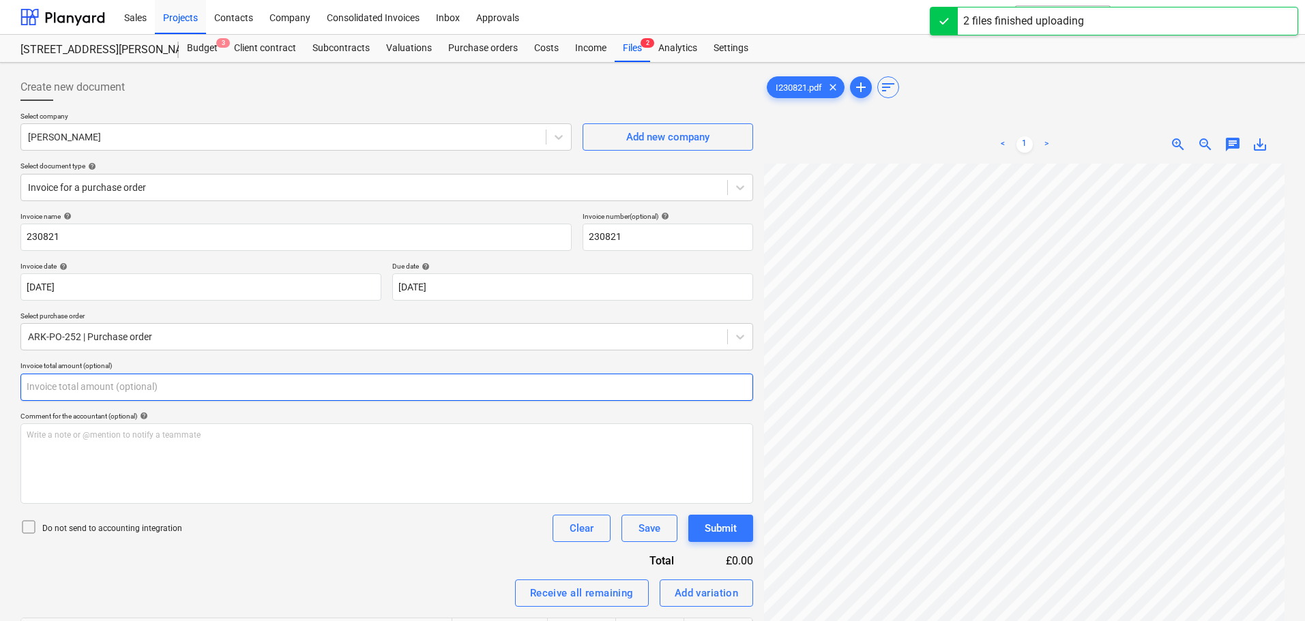
click at [62, 387] on input "text" at bounding box center [386, 387] width 733 height 27
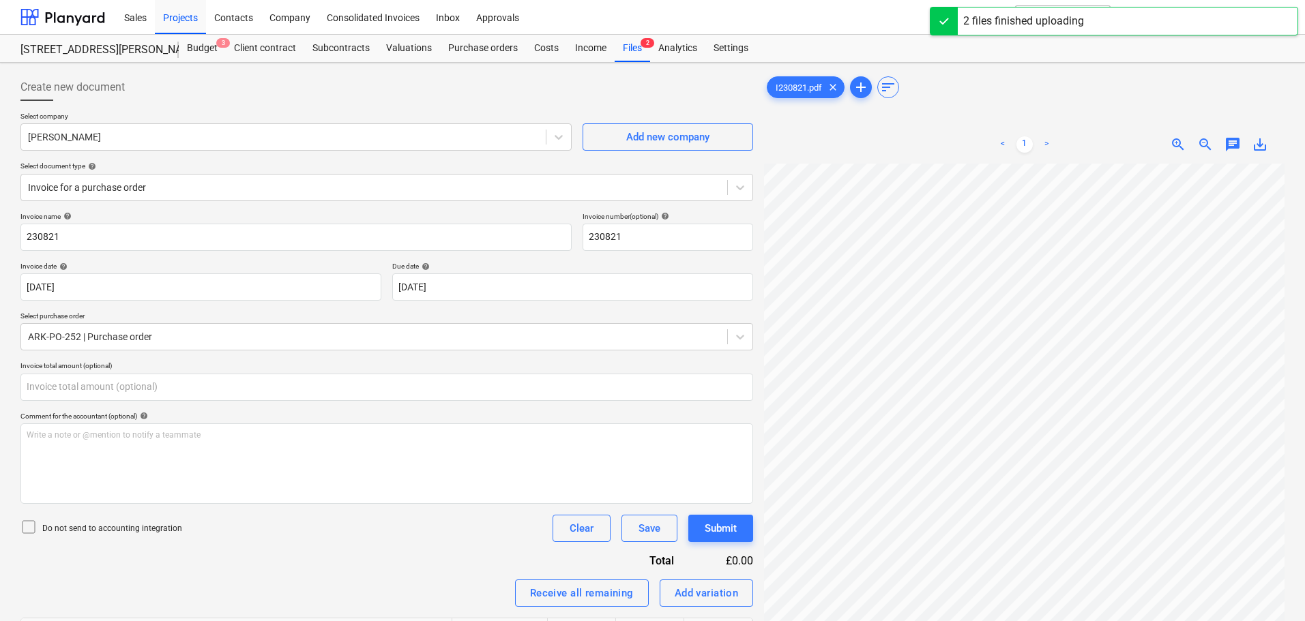
type input "0.00"
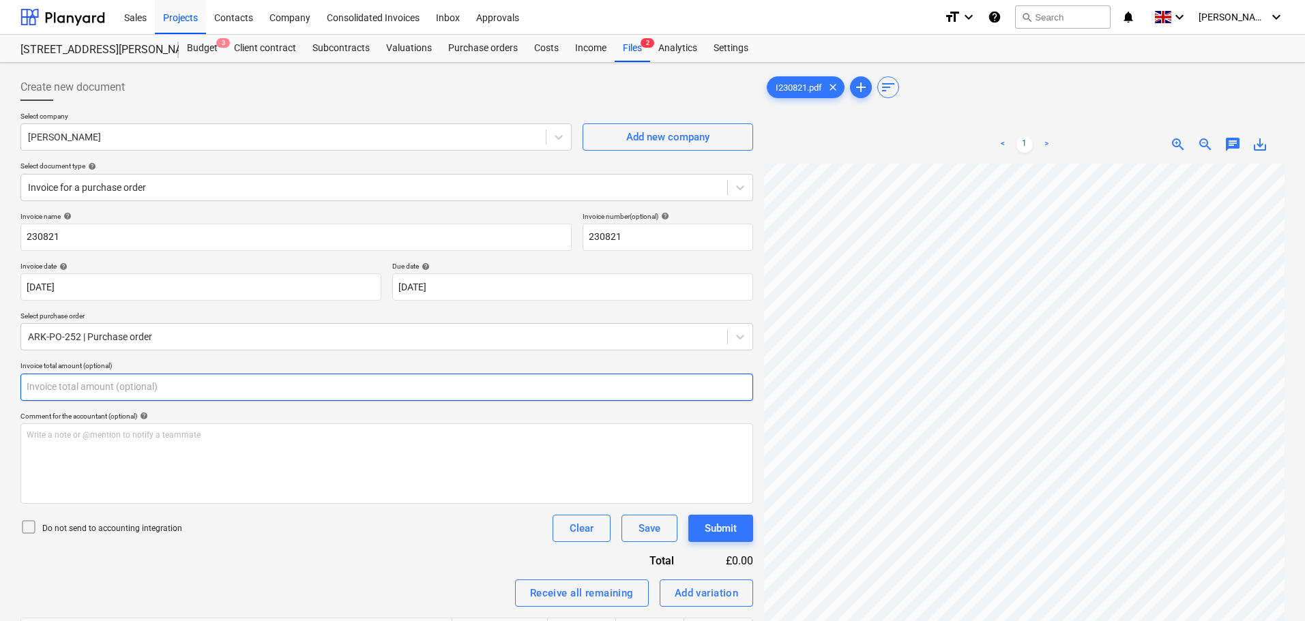
click at [118, 385] on input "text" at bounding box center [386, 387] width 733 height 27
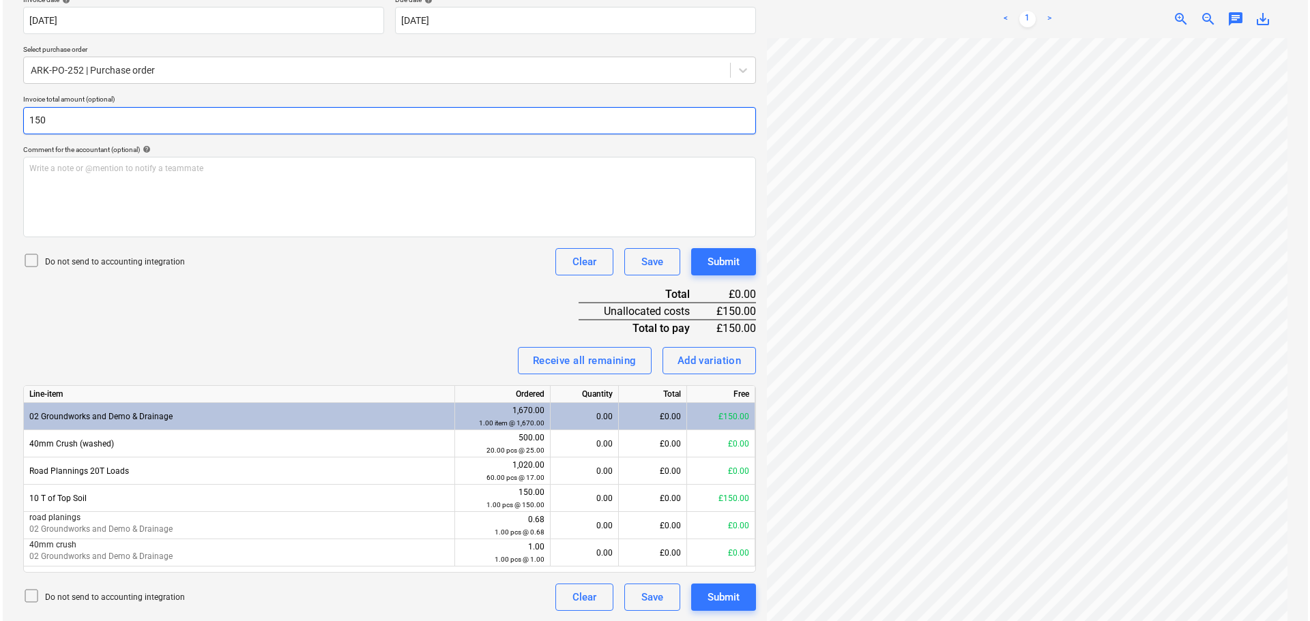
scroll to position [267, 0]
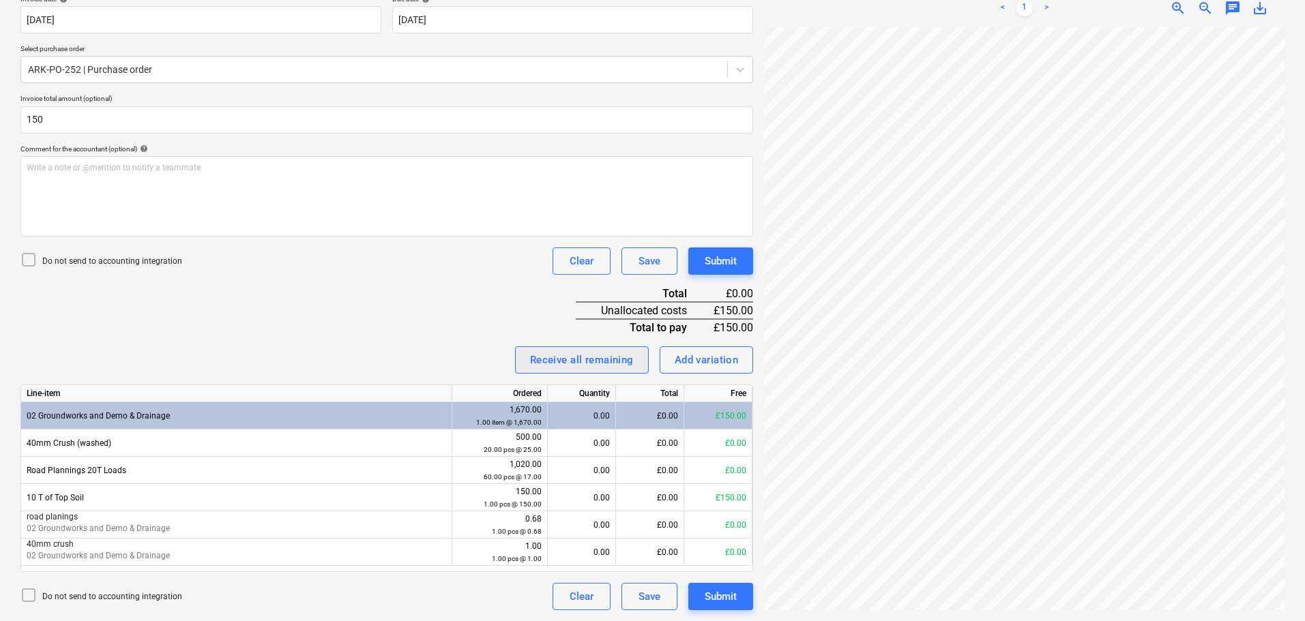
type input "150.00"
click at [583, 361] on div "Receive all remaining" at bounding box center [582, 360] width 104 height 18
click at [465, 302] on div "Invoice name help 230821 Invoice number (optional) help 230821 Invoice date hel…" at bounding box center [386, 278] width 733 height 666
click at [719, 261] on div "Submit" at bounding box center [721, 261] width 32 height 18
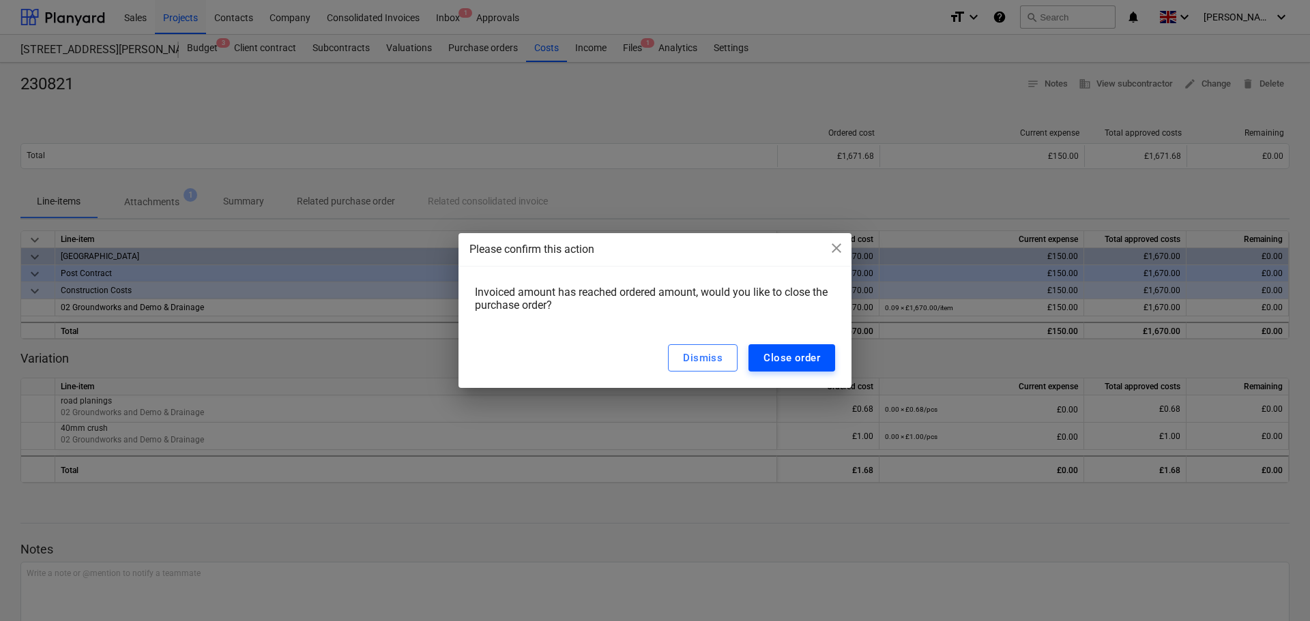
click at [783, 354] on div "Close order" at bounding box center [791, 358] width 57 height 18
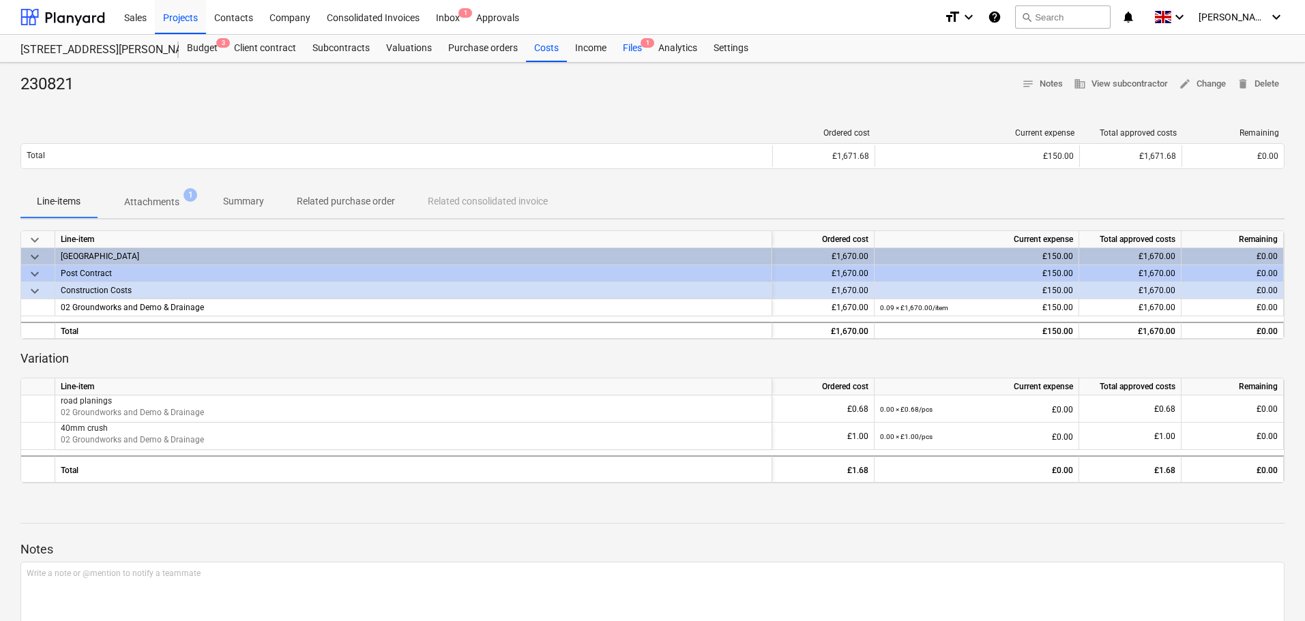
click at [640, 51] on div "Files 1" at bounding box center [632, 48] width 35 height 27
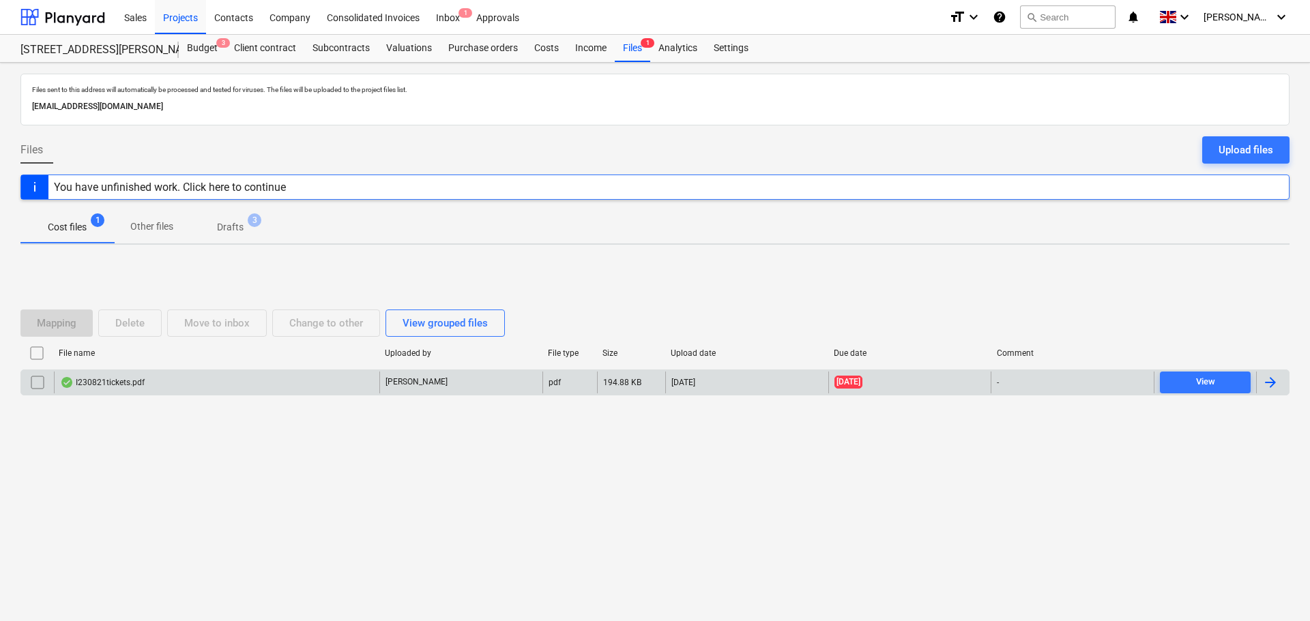
click at [116, 379] on div "I230821tickets.pdf" at bounding box center [102, 382] width 85 height 11
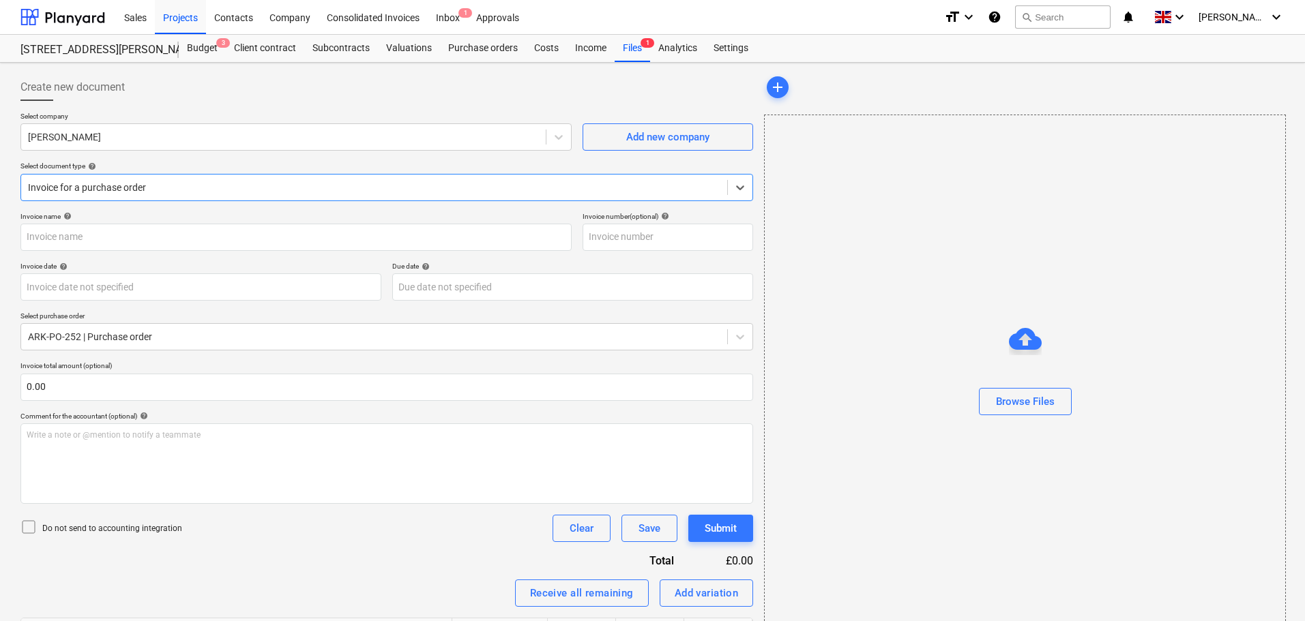
type input "I230821tickets.pdf"
type input "[DATE]"
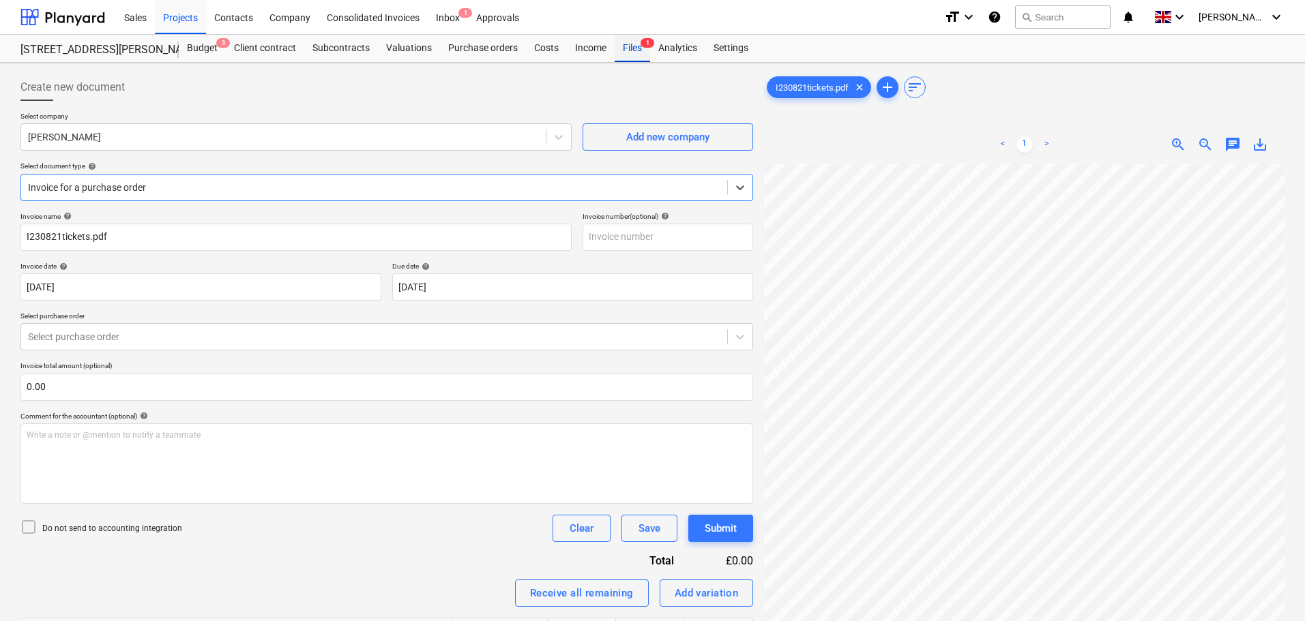
click at [629, 48] on div "Files 1" at bounding box center [632, 48] width 35 height 27
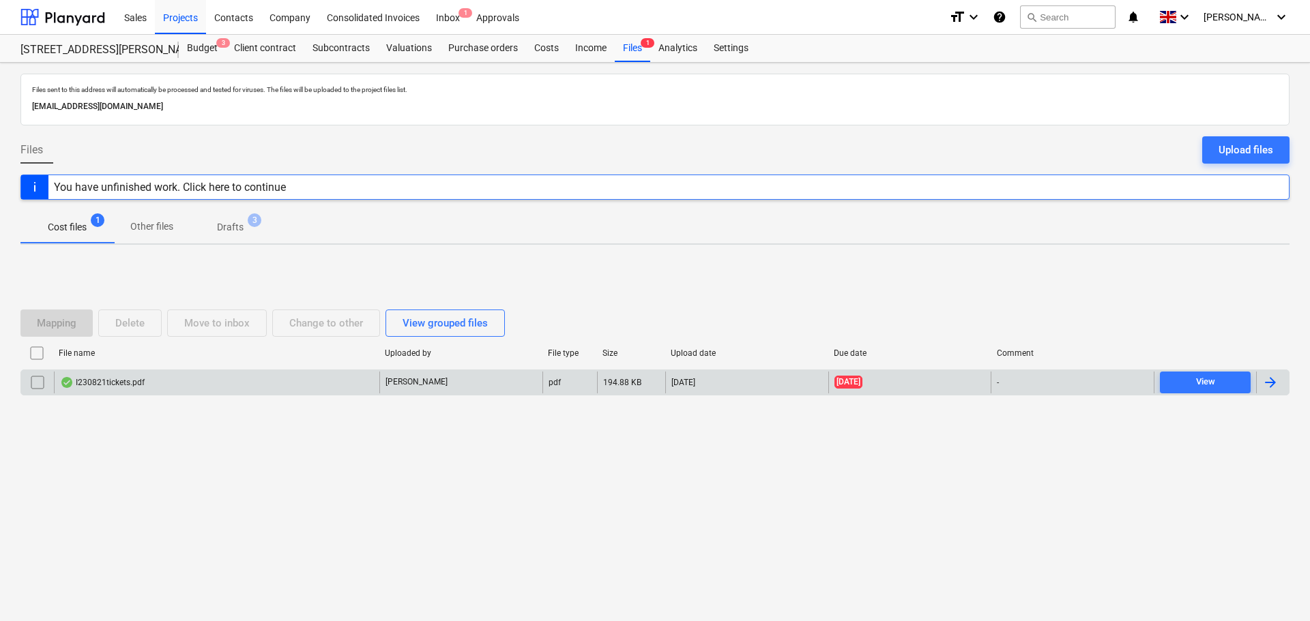
click at [37, 380] on input "checkbox" at bounding box center [38, 383] width 22 height 22
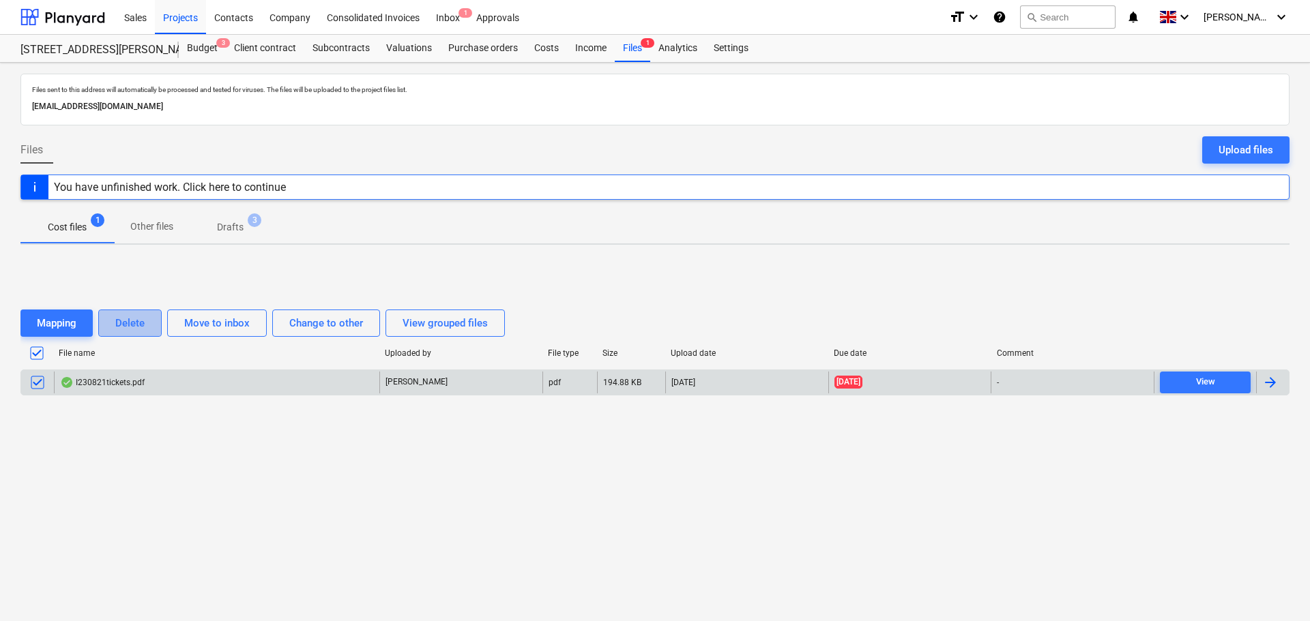
click at [146, 326] on button "Delete" at bounding box center [129, 323] width 63 height 27
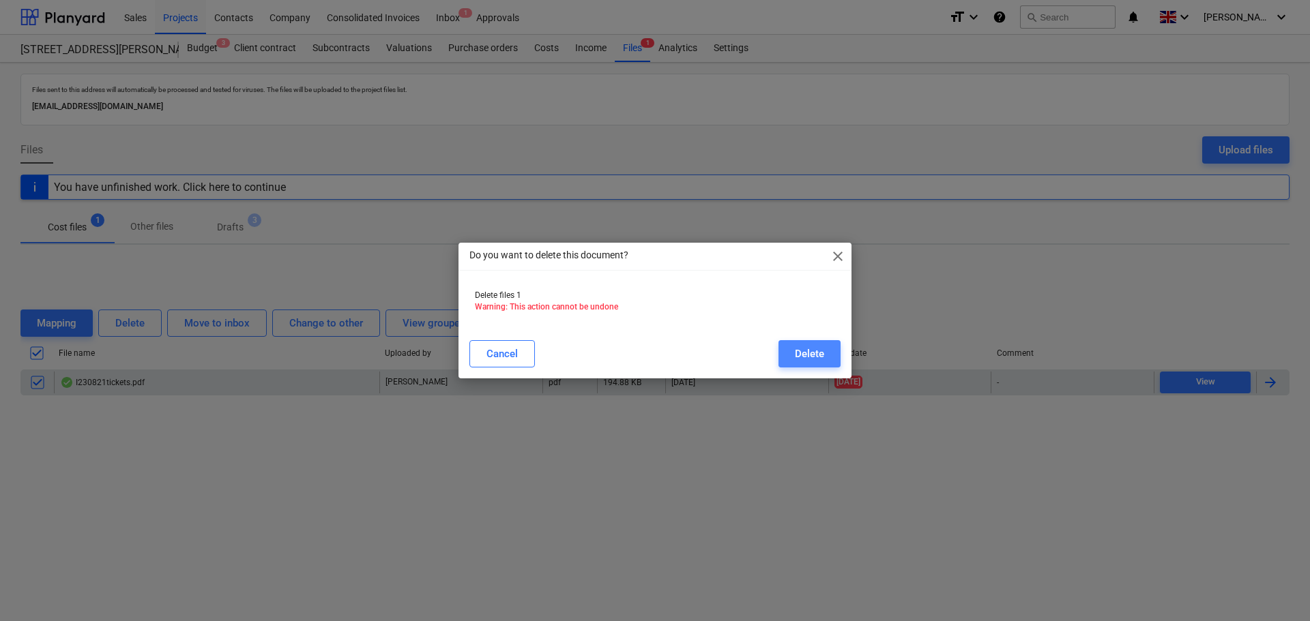
click at [791, 347] on button "Delete" at bounding box center [809, 353] width 62 height 27
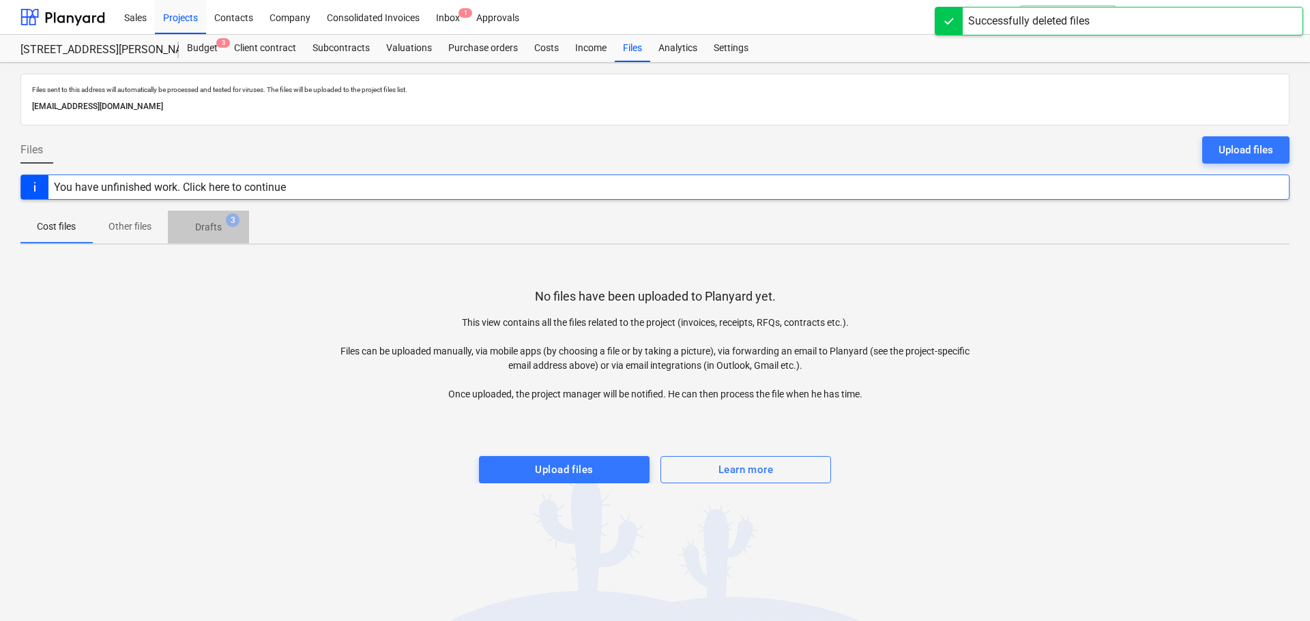
click at [205, 222] on p "Drafts" at bounding box center [208, 227] width 27 height 14
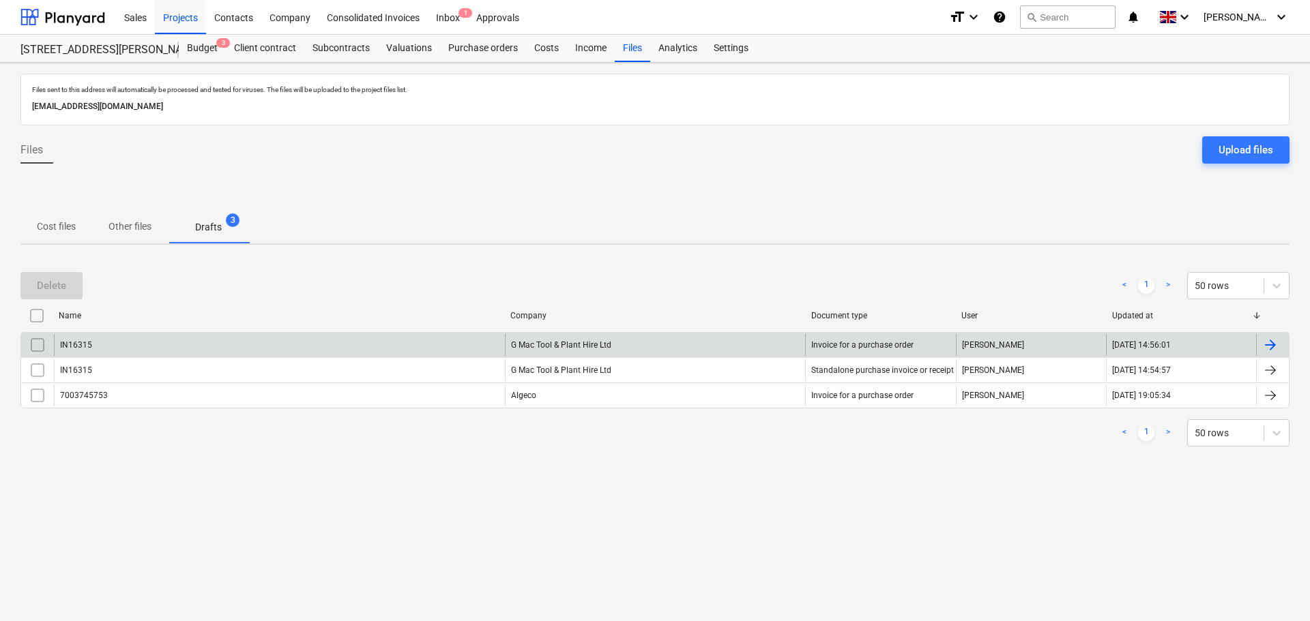
click at [184, 346] on div "IN16315" at bounding box center [279, 345] width 451 height 22
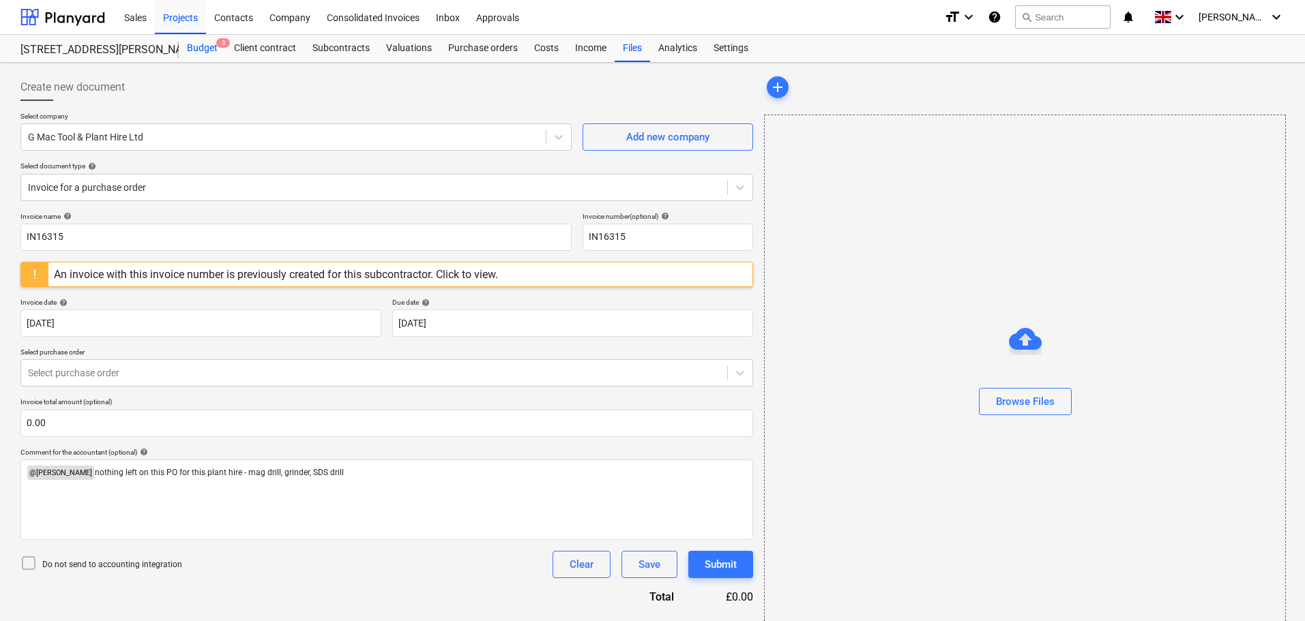
click at [196, 43] on div "Budget 3" at bounding box center [202, 48] width 47 height 27
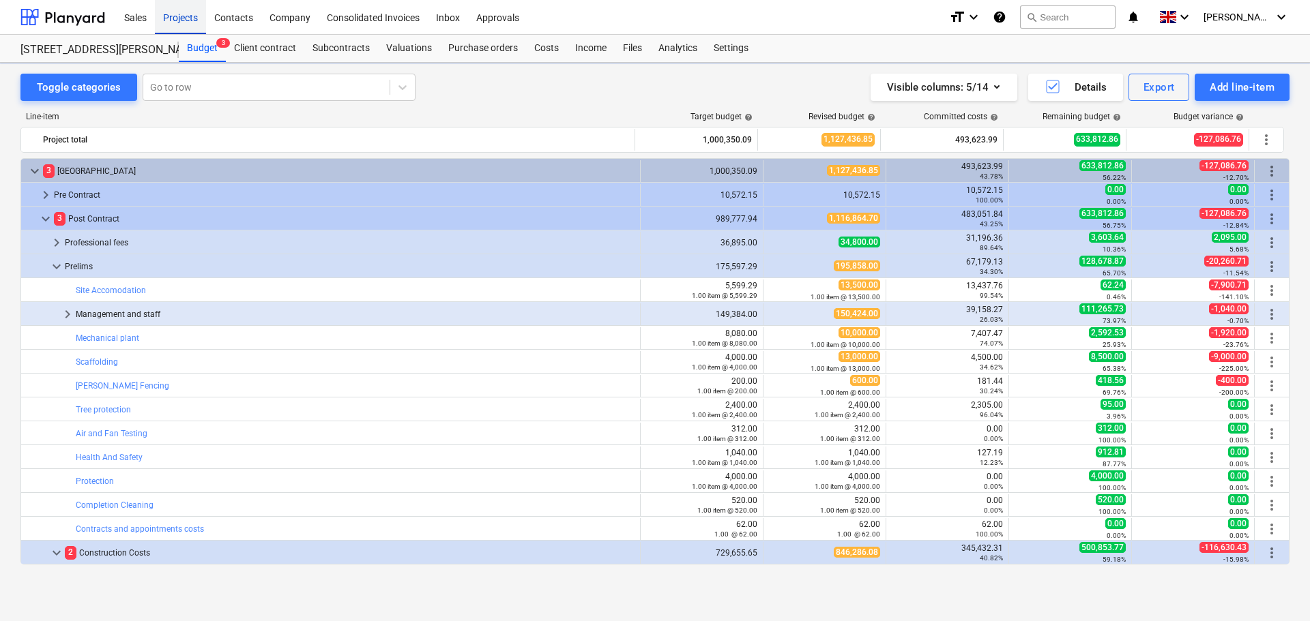
click at [177, 18] on div "Projects" at bounding box center [180, 16] width 51 height 35
